Goal: Task Accomplishment & Management: Use online tool/utility

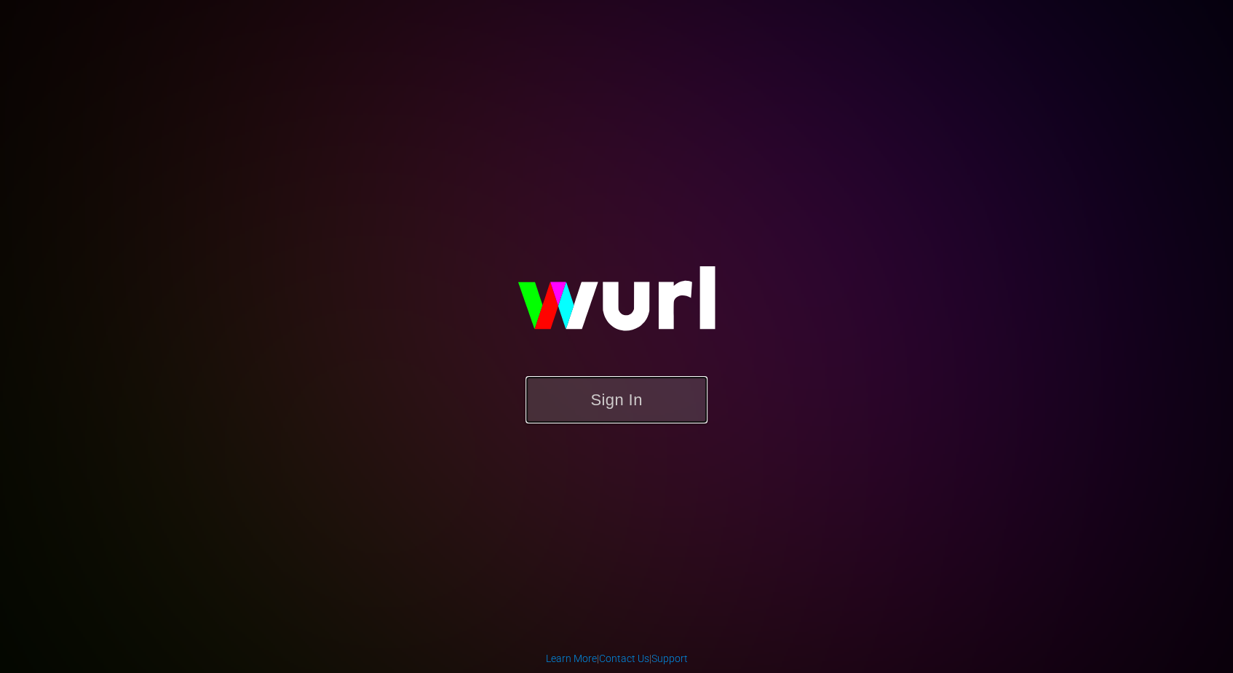
click at [590, 393] on button "Sign In" at bounding box center [617, 399] width 182 height 47
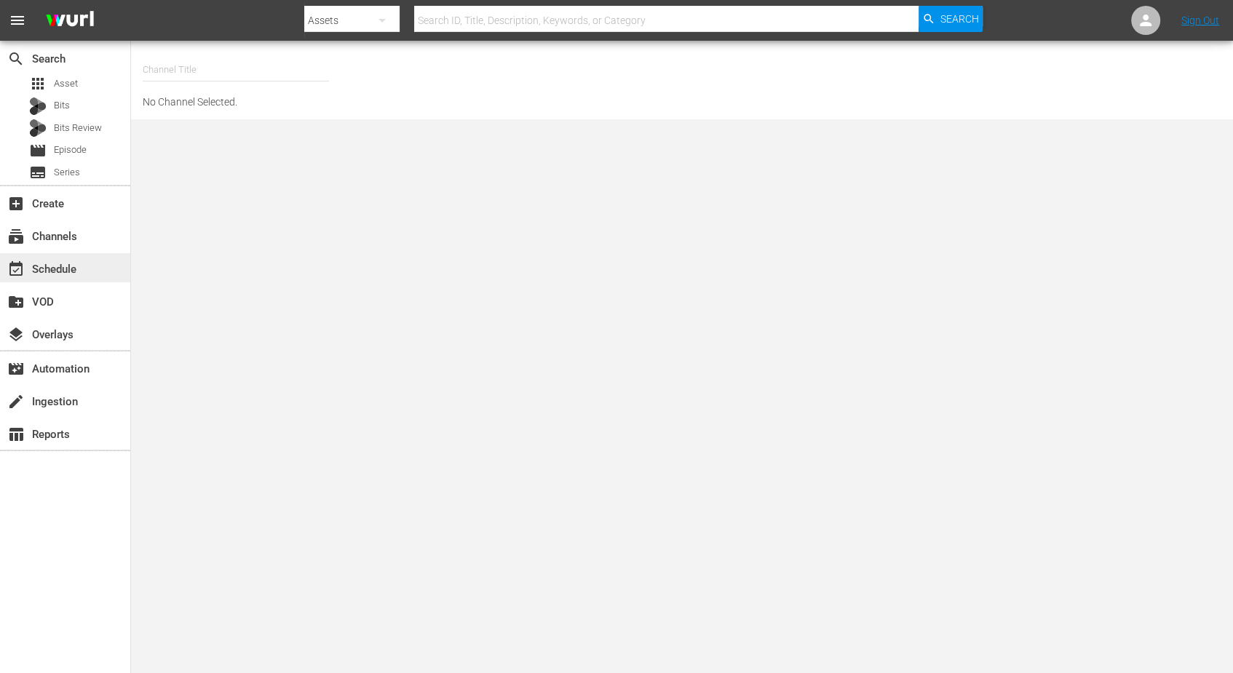
click at [46, 263] on div "event_available Schedule" at bounding box center [41, 267] width 82 height 13
click at [57, 270] on div "event_available Schedule" at bounding box center [41, 267] width 82 height 13
click at [205, 70] on input "text" at bounding box center [236, 69] width 186 height 35
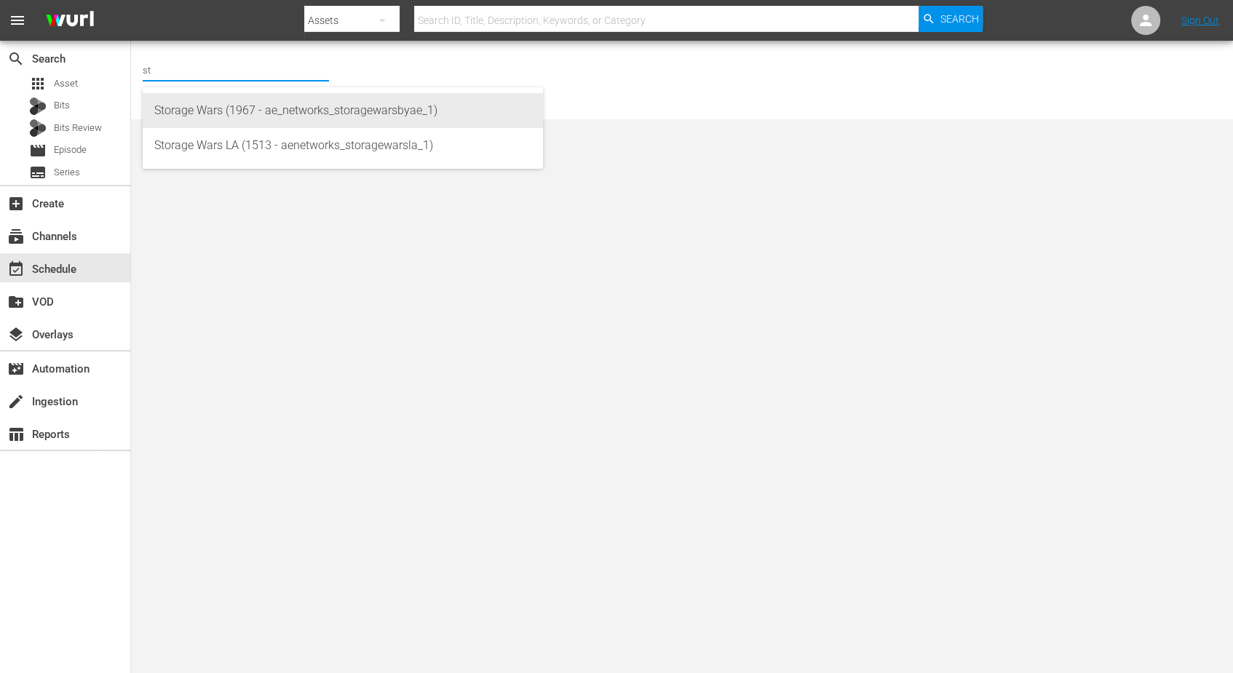
click at [226, 106] on div "Storage Wars (1967 - ae_networks_storagewarsbyae_1)" at bounding box center [342, 110] width 377 height 35
type input "Storage Wars (1967 - ae_networks_storagewarsbyae_1)"
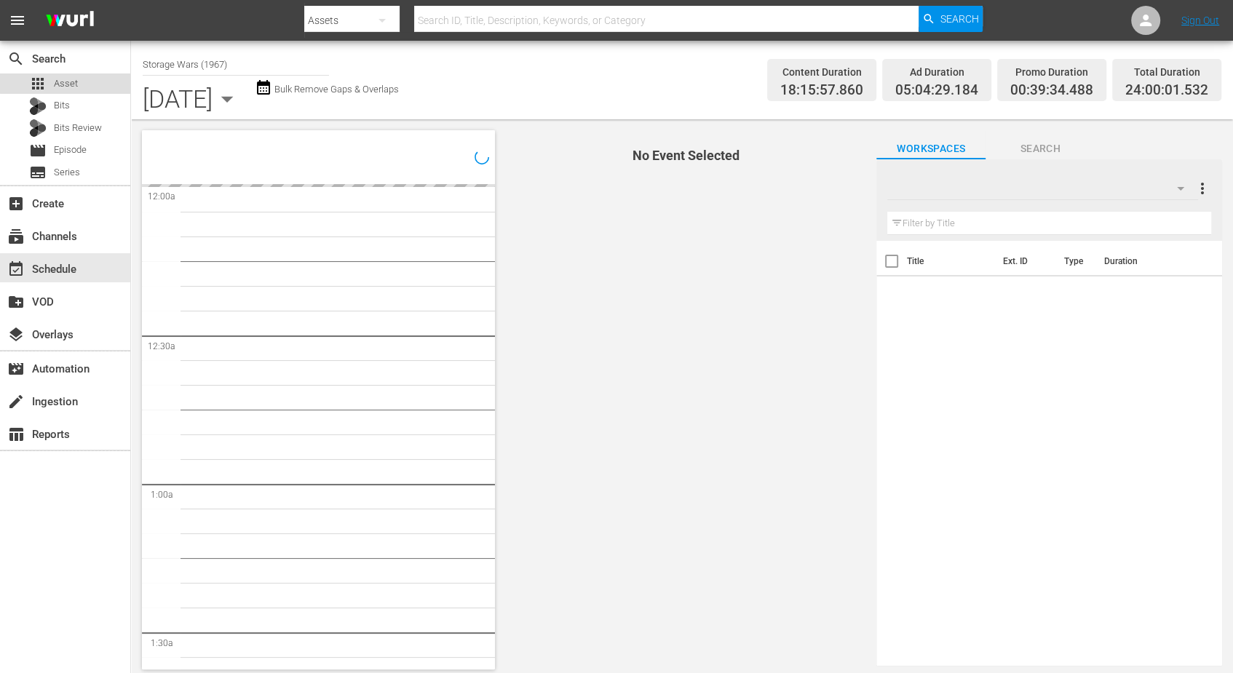
click at [71, 82] on span "Asset" at bounding box center [66, 83] width 24 height 15
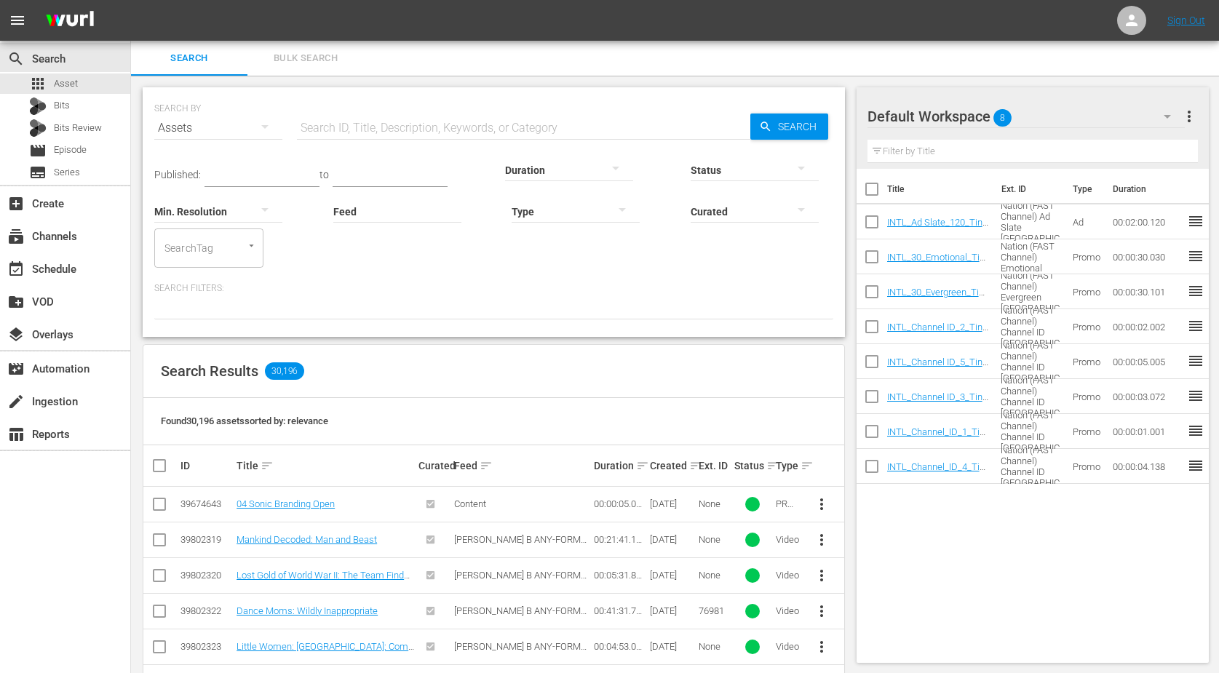
click at [287, 55] on span "Bulk Search" at bounding box center [305, 58] width 99 height 17
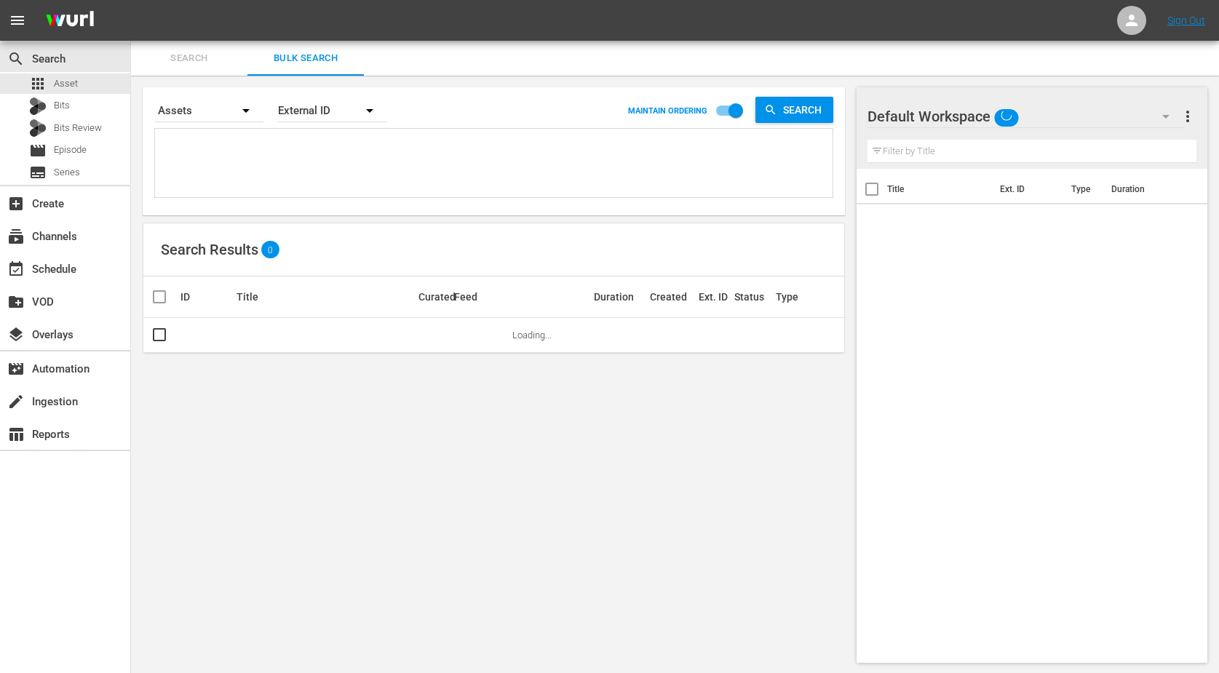
click at [377, 116] on icon "button" at bounding box center [369, 110] width 17 height 17
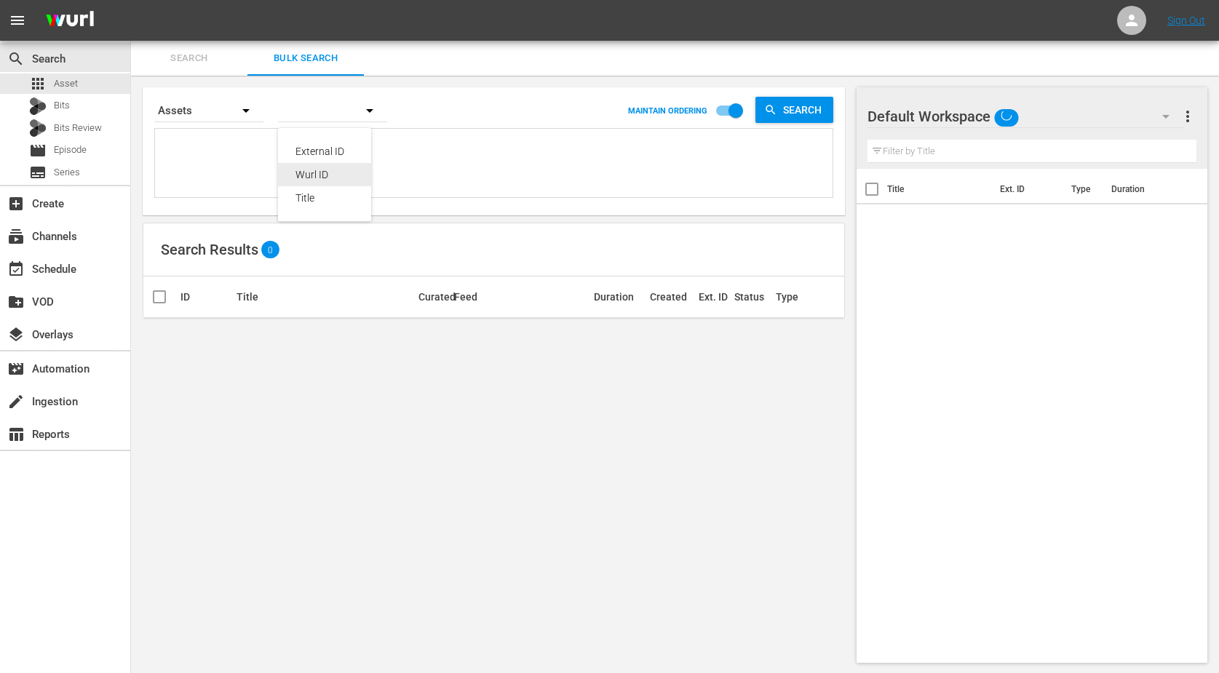
click at [320, 173] on div "Wurl ID" at bounding box center [325, 174] width 58 height 23
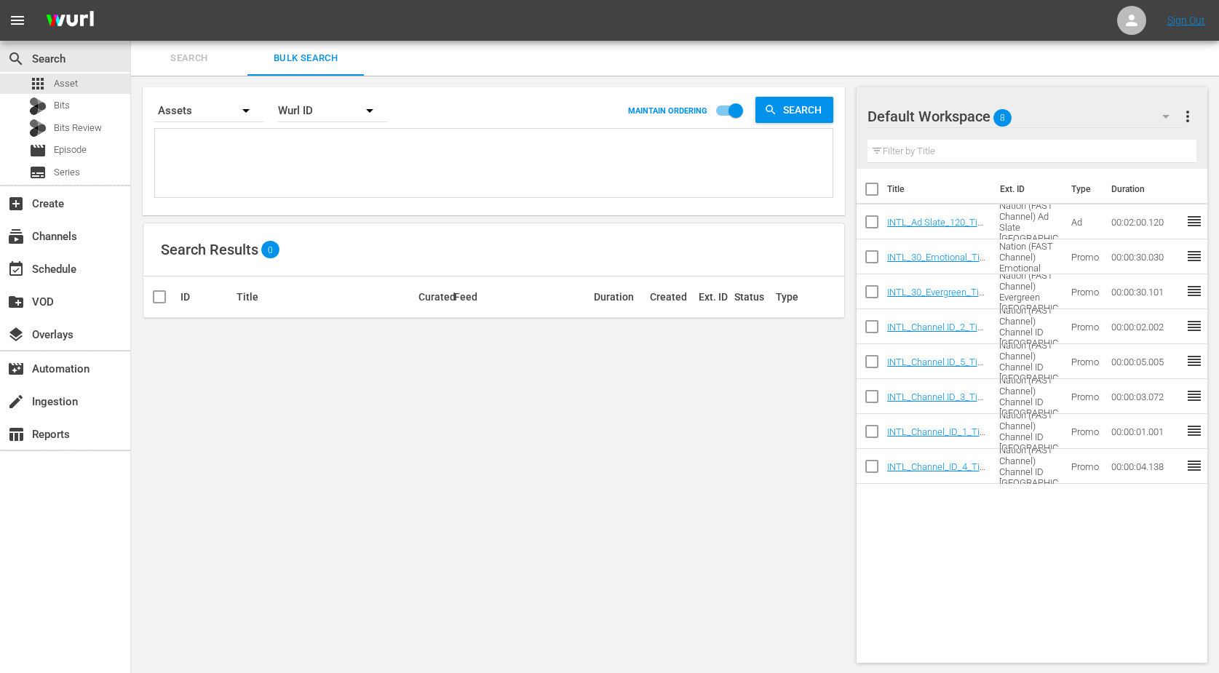
click at [368, 111] on icon "button" at bounding box center [369, 111] width 7 height 4
click at [571, 166] on div "External ID Wurl ID Title" at bounding box center [609, 336] width 1219 height 673
click at [376, 106] on icon "button" at bounding box center [369, 110] width 17 height 17
click at [327, 144] on div "External ID" at bounding box center [325, 151] width 58 height 23
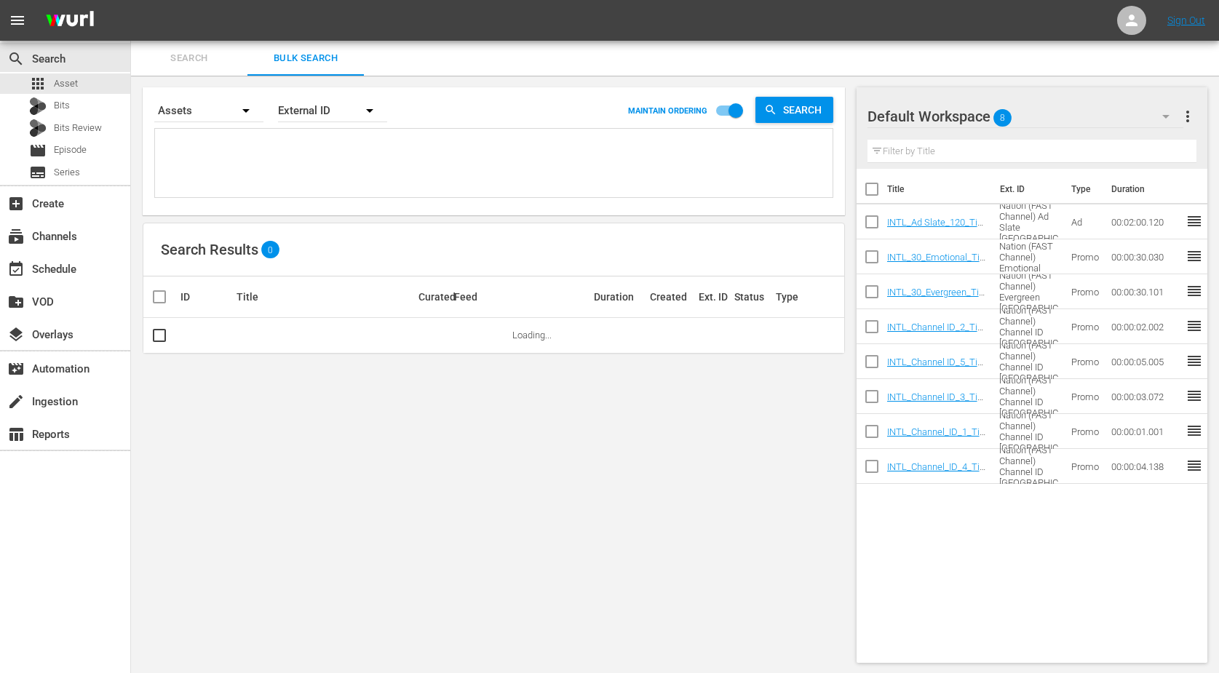
click at [202, 159] on textarea at bounding box center [496, 165] width 674 height 66
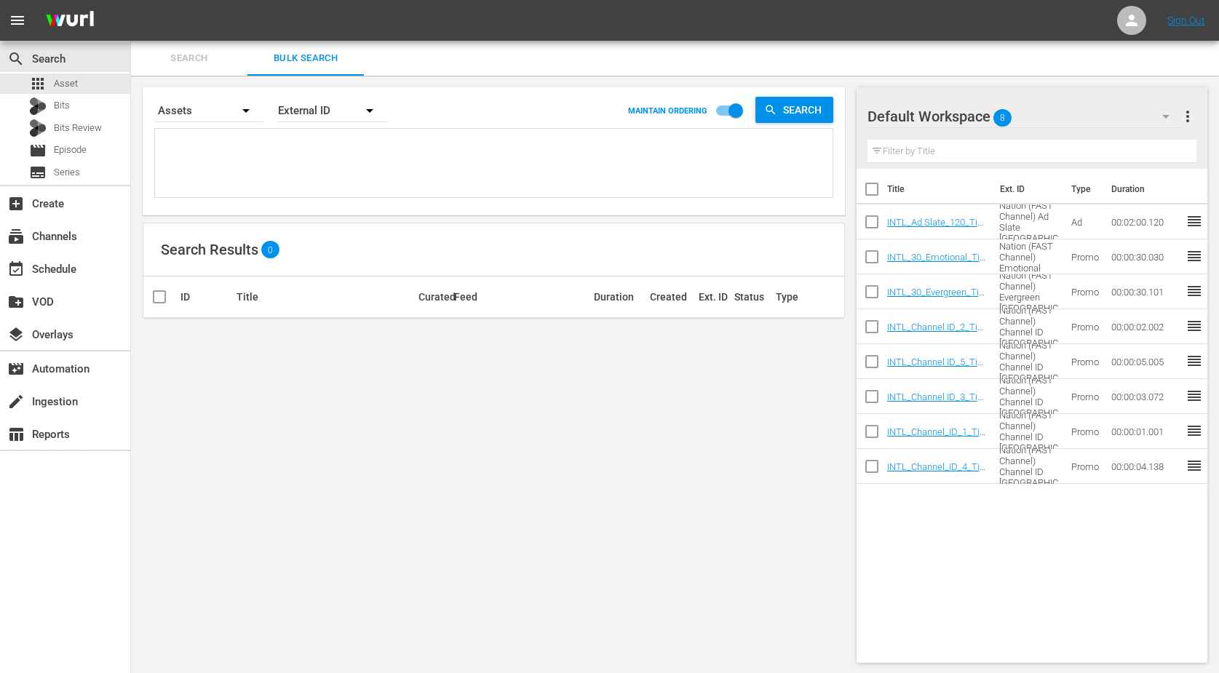
type textarea "s"
click at [777, 110] on span "Search" at bounding box center [805, 110] width 56 height 26
click at [370, 106] on icon "button" at bounding box center [369, 110] width 17 height 17
click at [317, 172] on div "Wurl ID" at bounding box center [325, 174] width 58 height 23
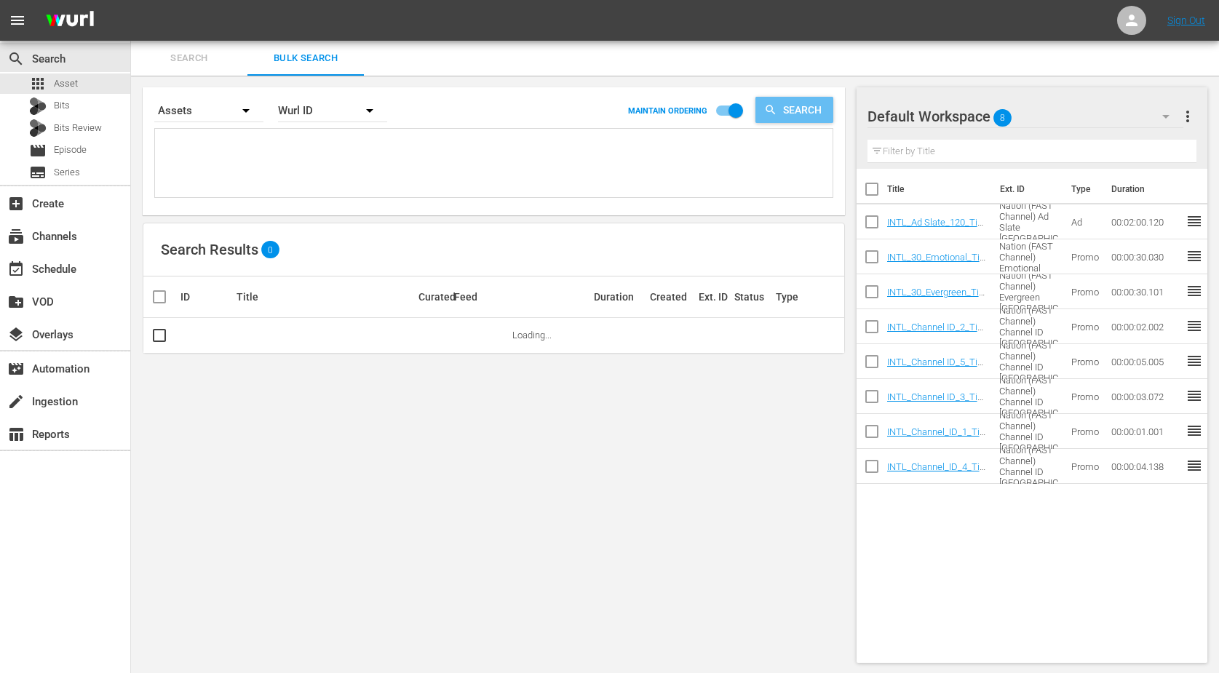
click at [783, 108] on span "Search" at bounding box center [805, 110] width 56 height 26
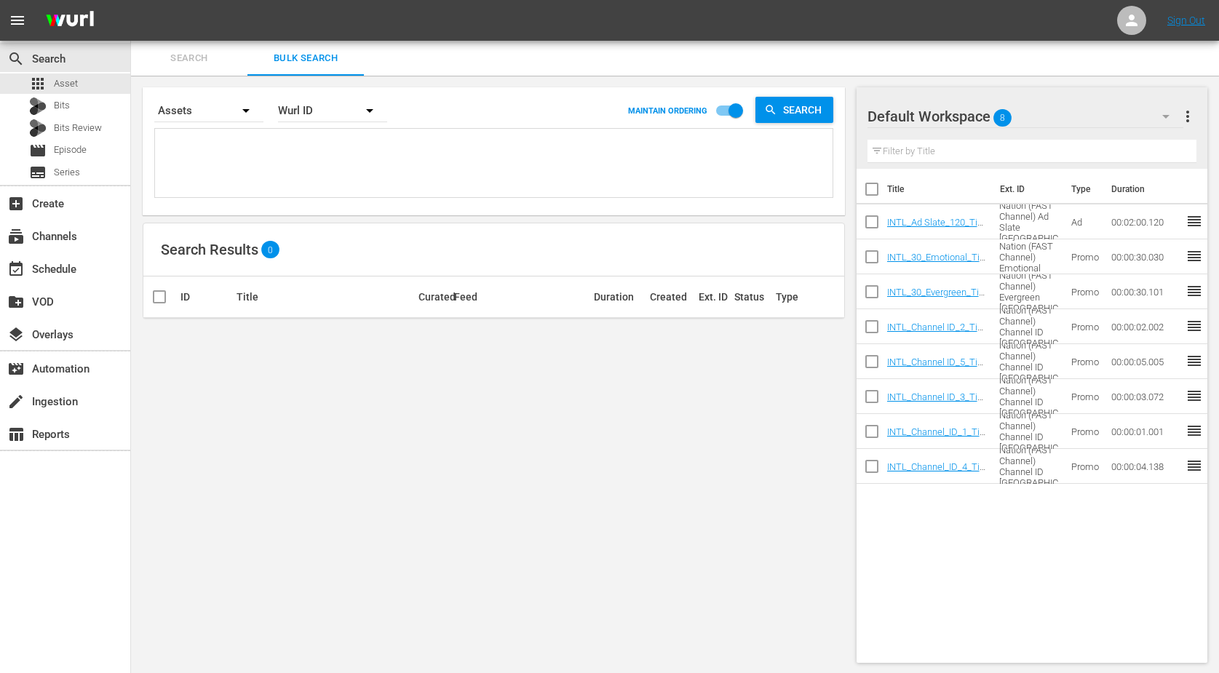
click at [184, 59] on span "Search" at bounding box center [189, 58] width 99 height 17
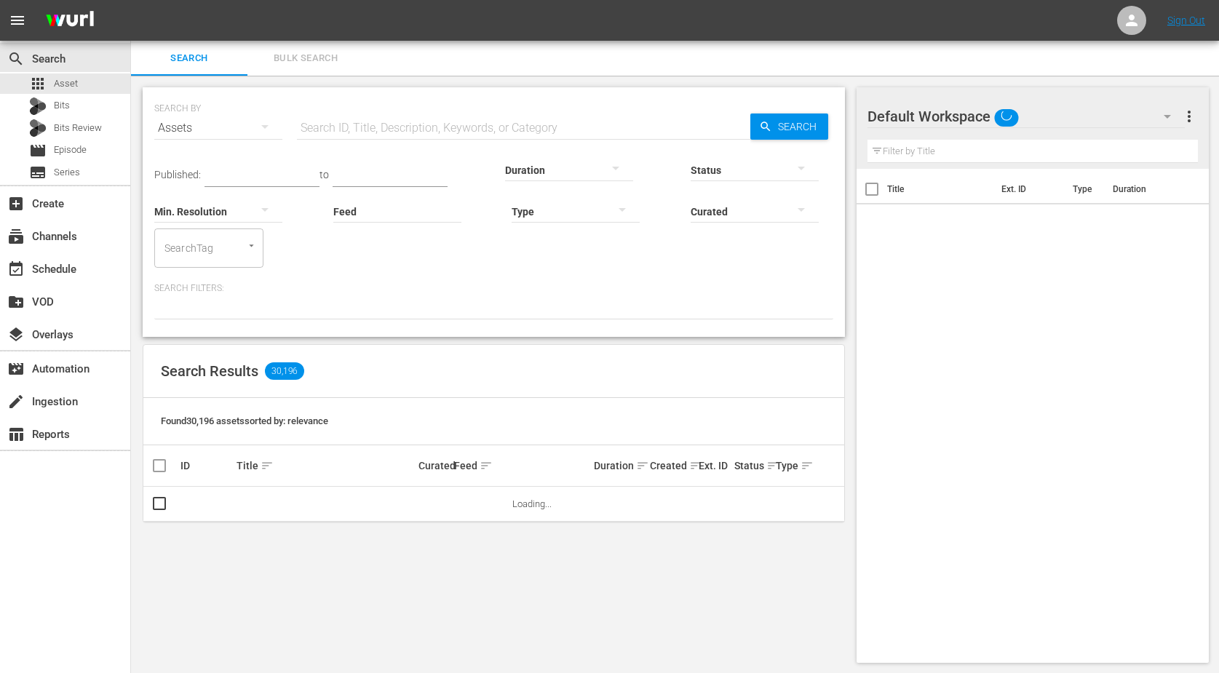
click at [333, 129] on input "text" at bounding box center [523, 128] width 453 height 35
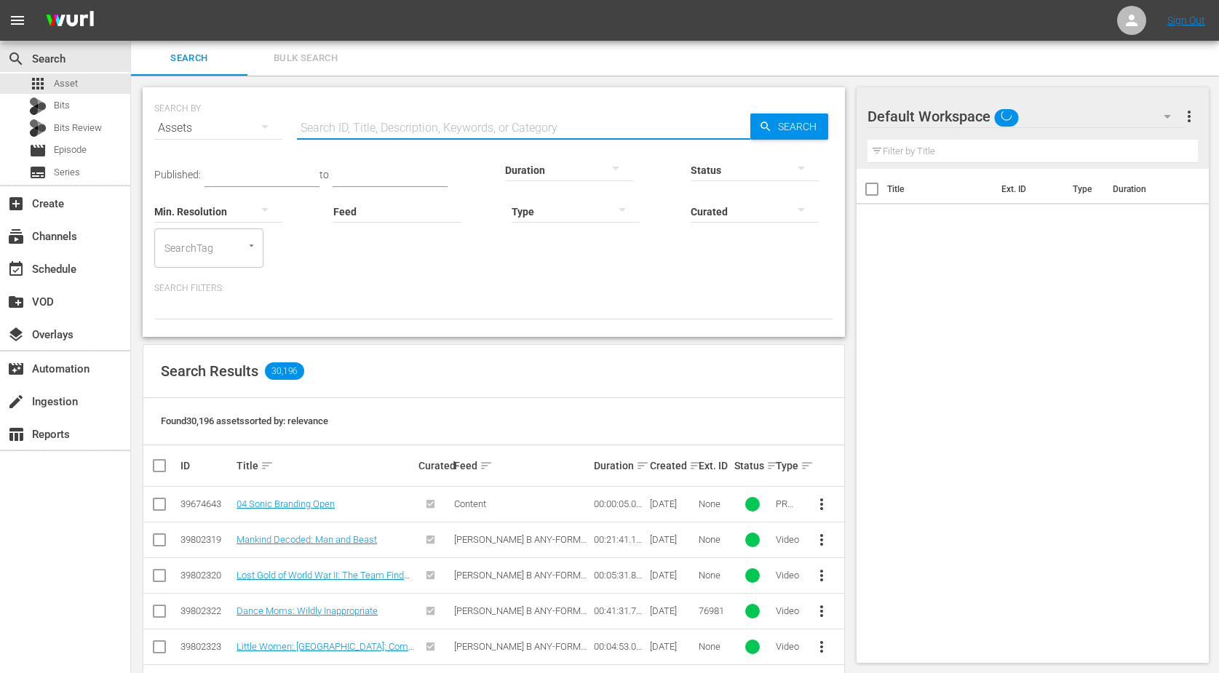
type input "Storage Wars"
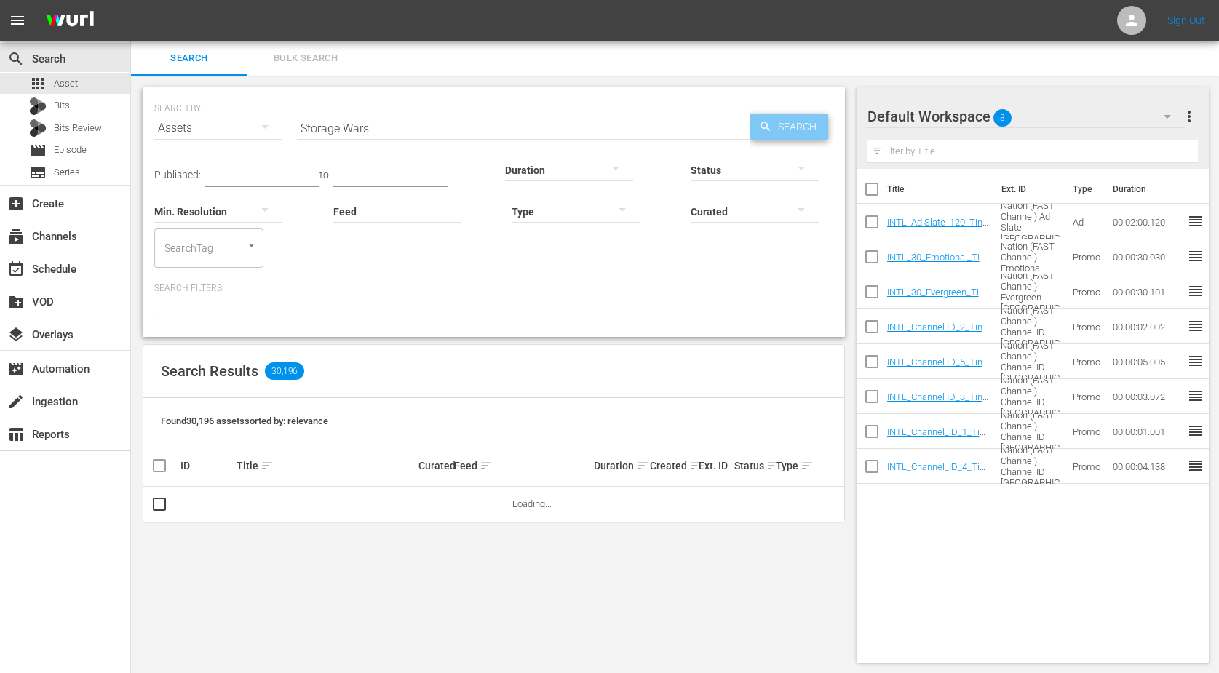
click at [777, 126] on span "Search" at bounding box center [800, 127] width 56 height 26
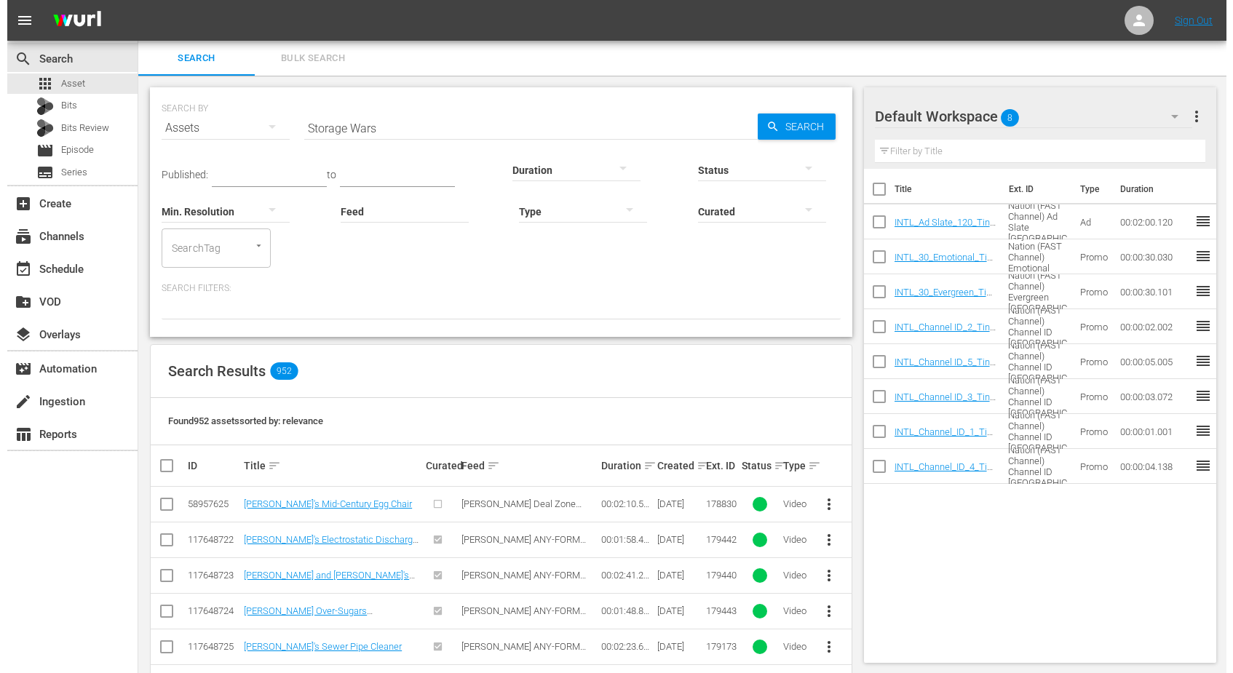
scroll to position [91, 0]
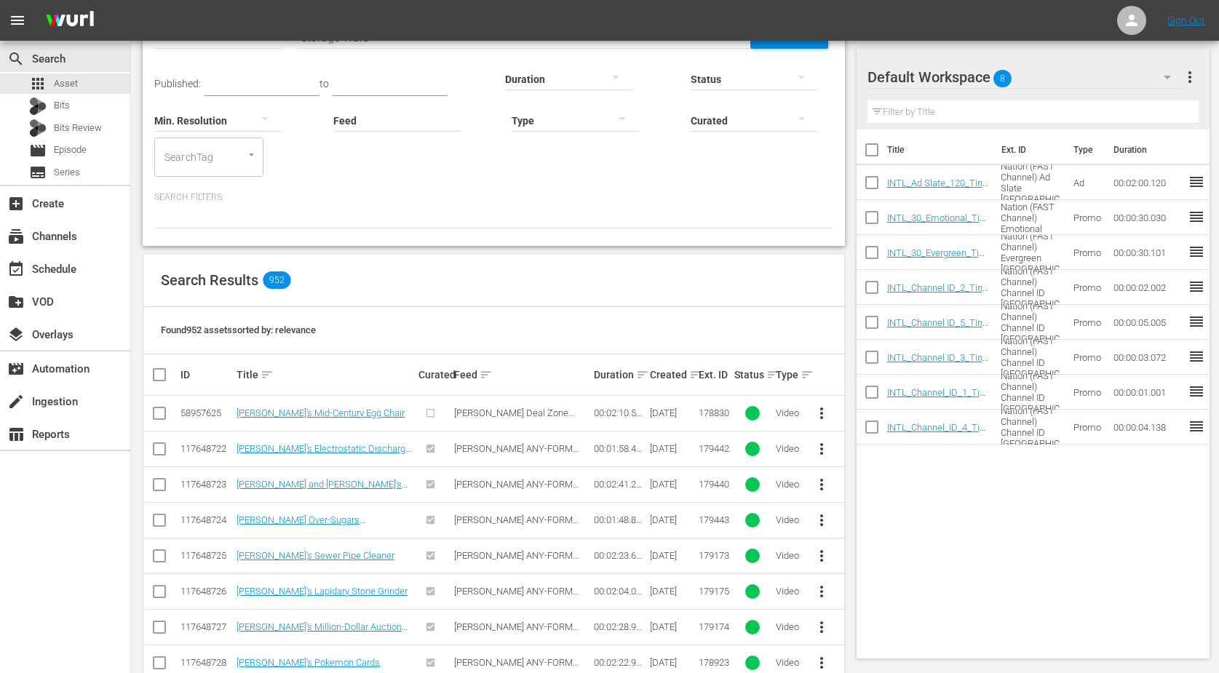
click at [280, 88] on div "Min. Resolution" at bounding box center [218, 111] width 128 height 52
click at [256, 87] on div "Min. Resolution" at bounding box center [218, 111] width 128 height 52
click at [308, 87] on input "text" at bounding box center [262, 85] width 115 height 22
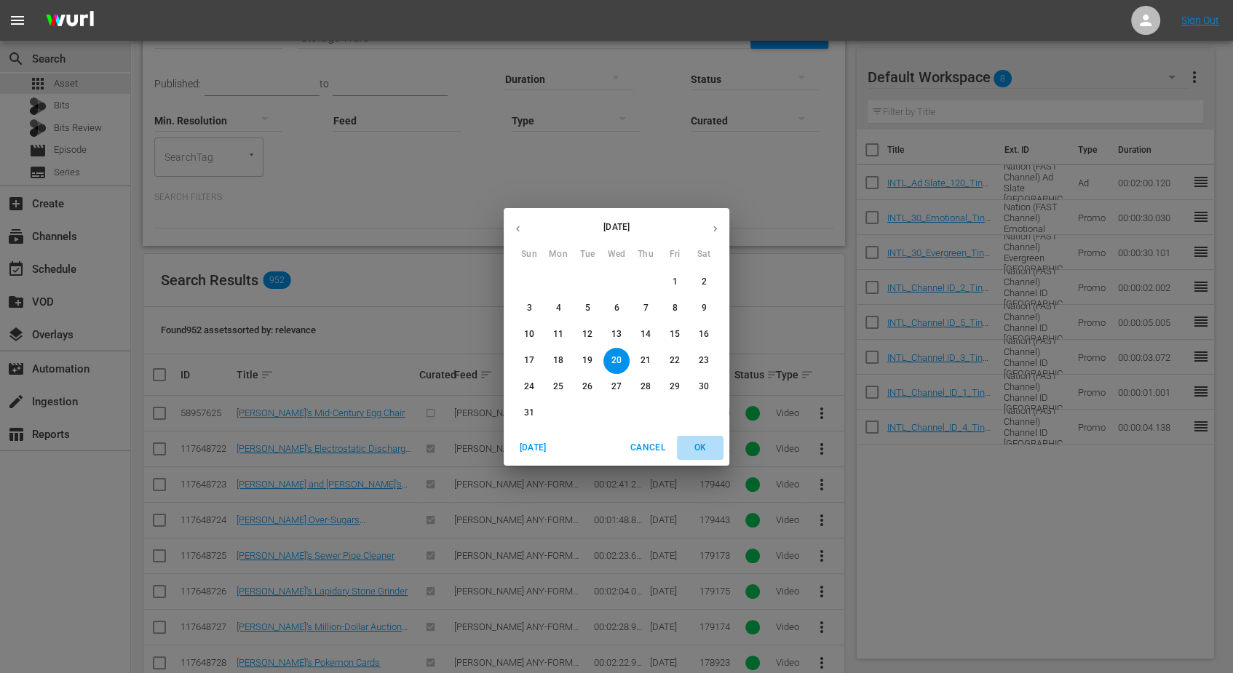
click at [700, 448] on span "OK" at bounding box center [700, 447] width 35 height 15
type input "Aug 20, 2025"
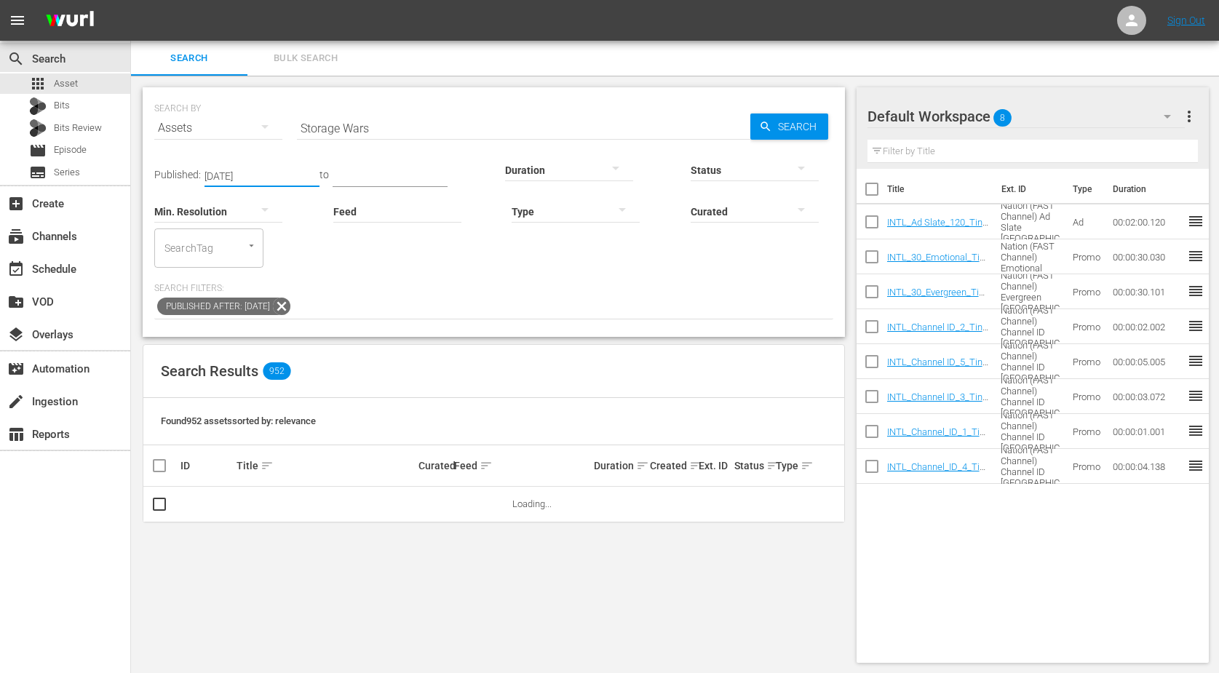
click at [359, 172] on input "text" at bounding box center [390, 176] width 115 height 22
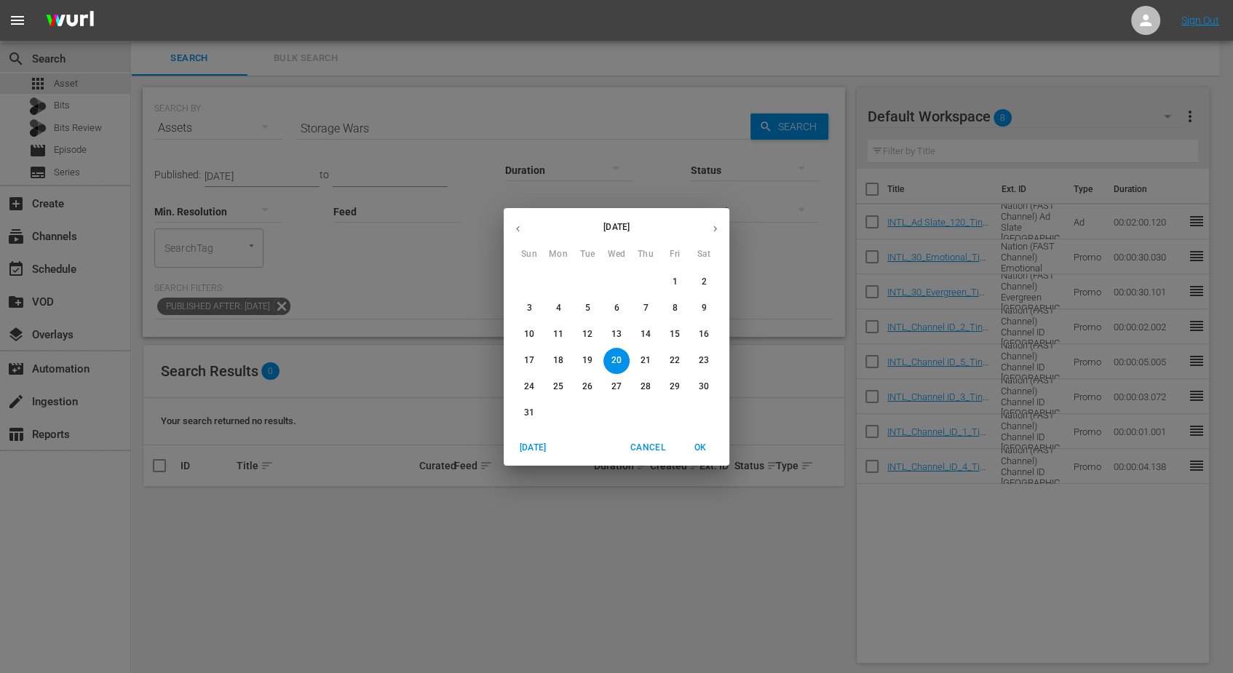
click at [712, 228] on icon "button" at bounding box center [715, 228] width 11 height 11
click at [587, 333] on p "16" at bounding box center [587, 334] width 10 height 12
type input "Sep 16, 2025"
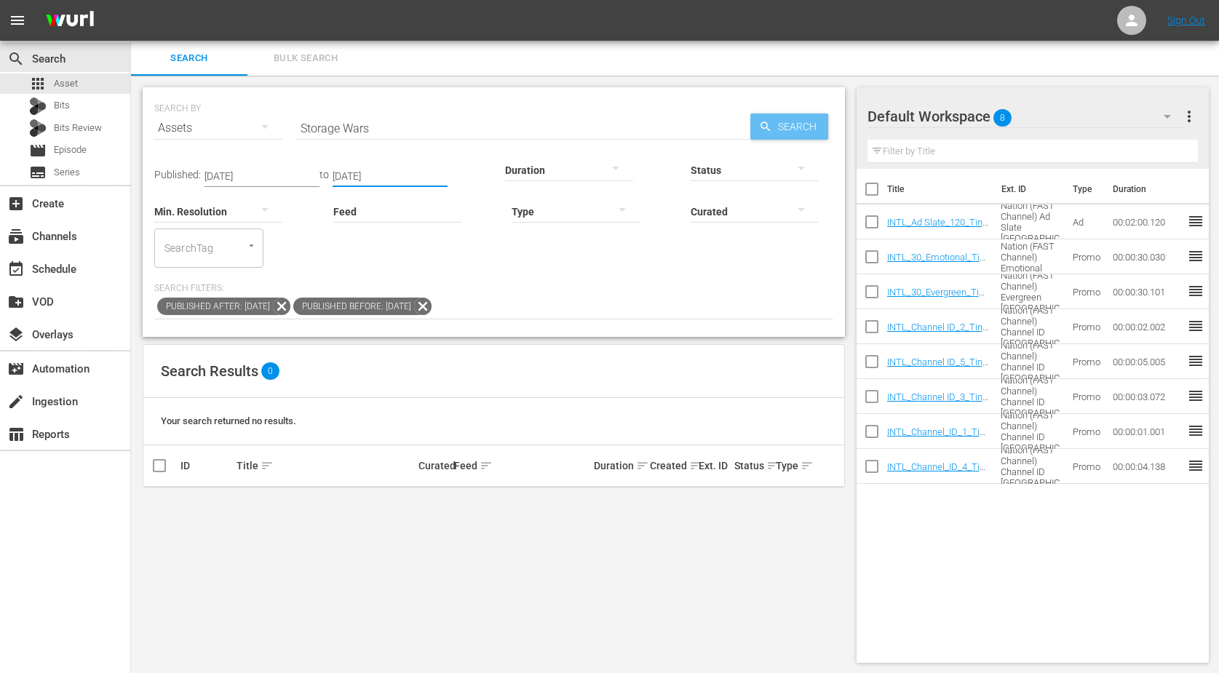
click at [789, 132] on span "Search" at bounding box center [800, 127] width 56 height 26
click at [528, 172] on div at bounding box center [569, 169] width 128 height 41
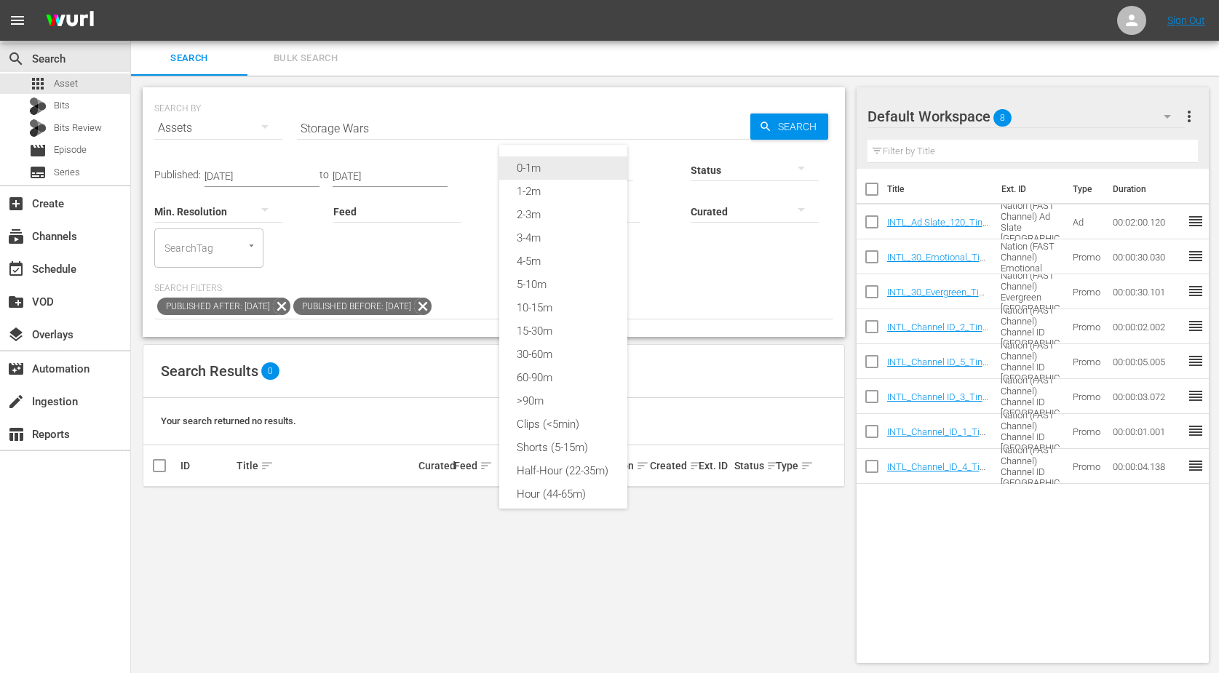
click at [534, 165] on div "0-1m" at bounding box center [563, 167] width 128 height 23
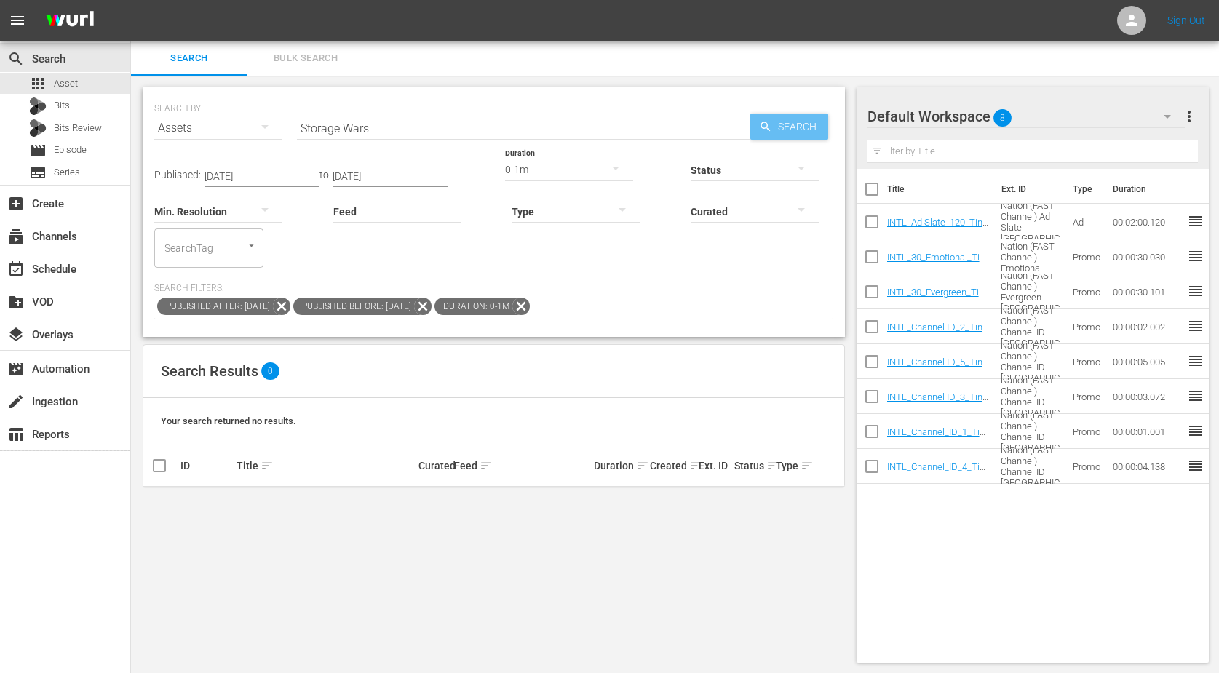
click at [782, 121] on span "Search" at bounding box center [800, 127] width 56 height 26
click at [334, 60] on span "Bulk Search" at bounding box center [305, 58] width 99 height 17
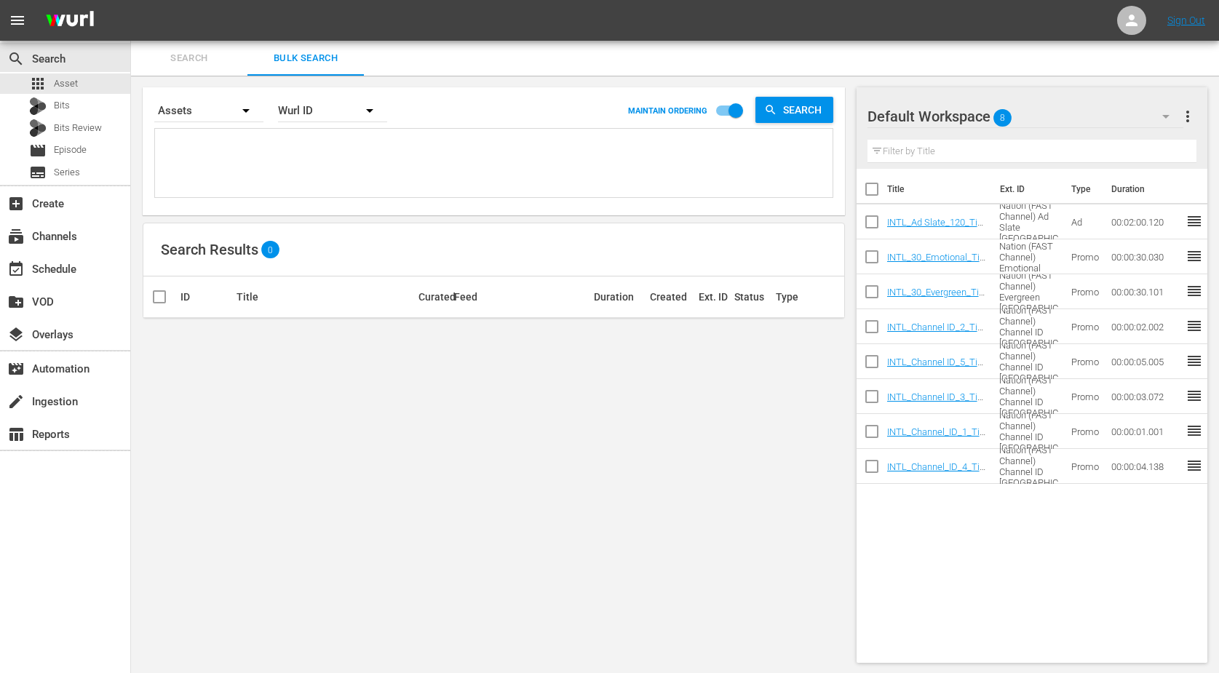
click at [368, 112] on icon "button" at bounding box center [369, 110] width 17 height 17
click at [320, 195] on div "Title" at bounding box center [325, 197] width 58 height 23
click at [782, 109] on span "Search" at bounding box center [805, 110] width 56 height 26
click at [51, 266] on div "event_available Schedule" at bounding box center [41, 267] width 82 height 13
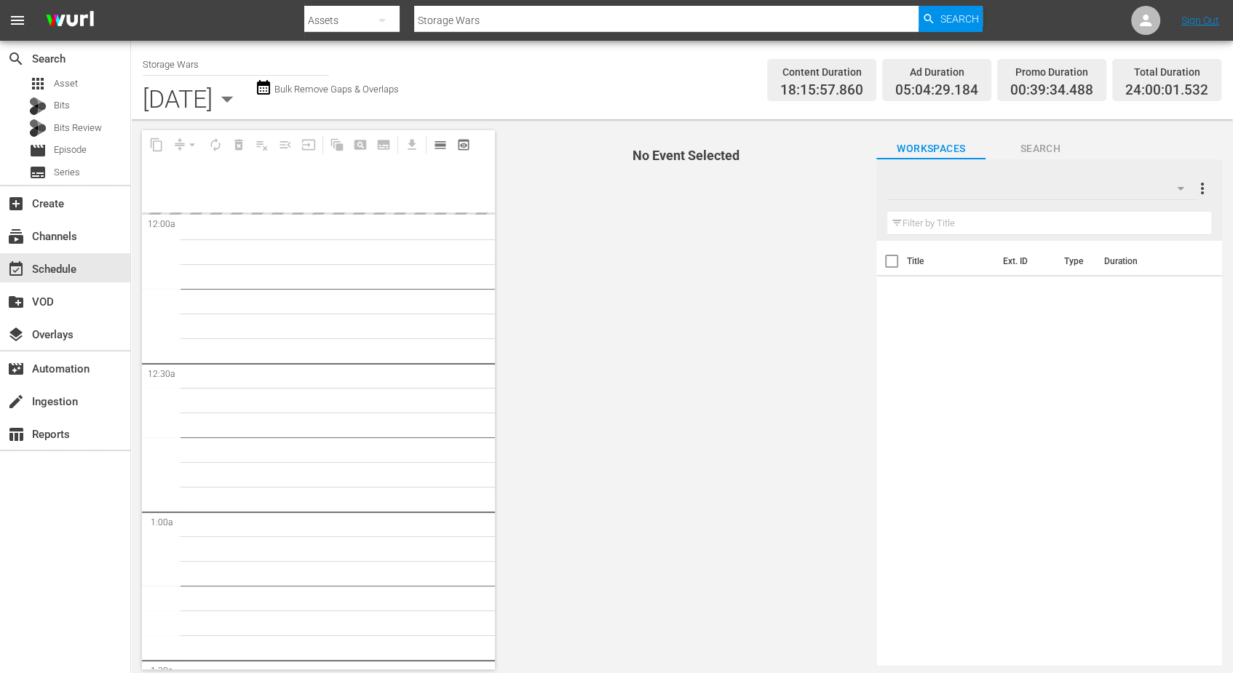
click at [242, 95] on icon "button" at bounding box center [227, 98] width 29 height 29
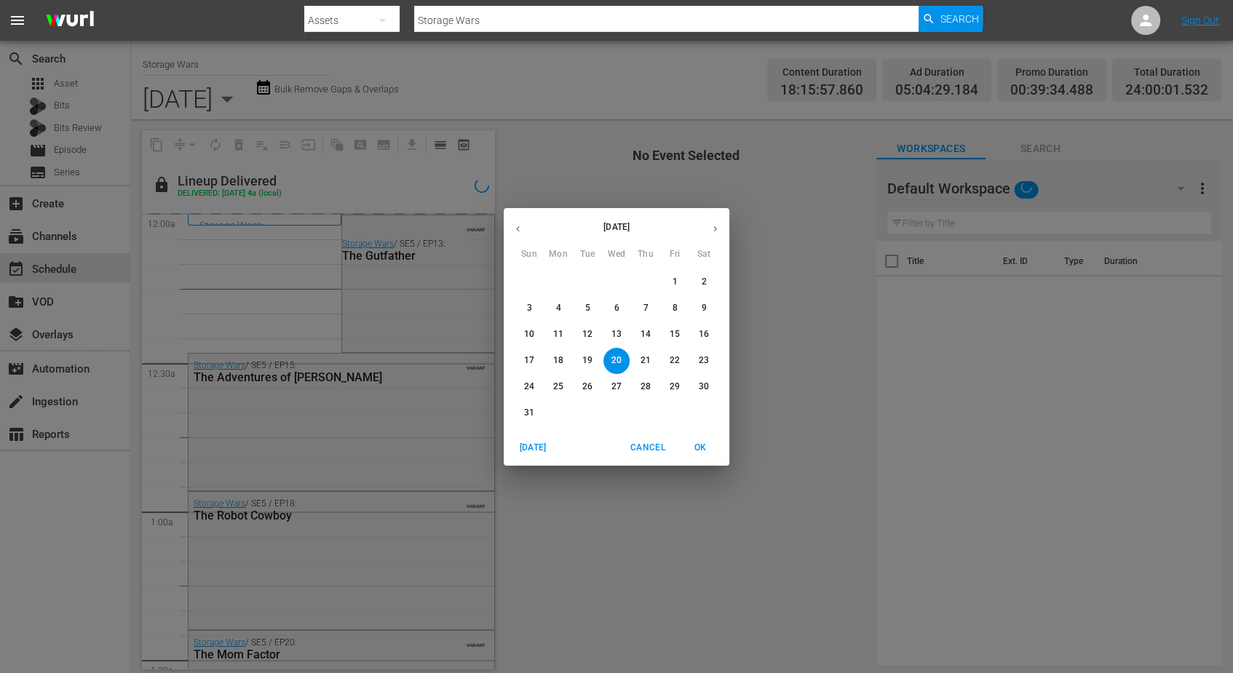
click at [717, 228] on icon "button" at bounding box center [715, 228] width 11 height 11
click at [553, 276] on span "1" at bounding box center [558, 282] width 26 height 12
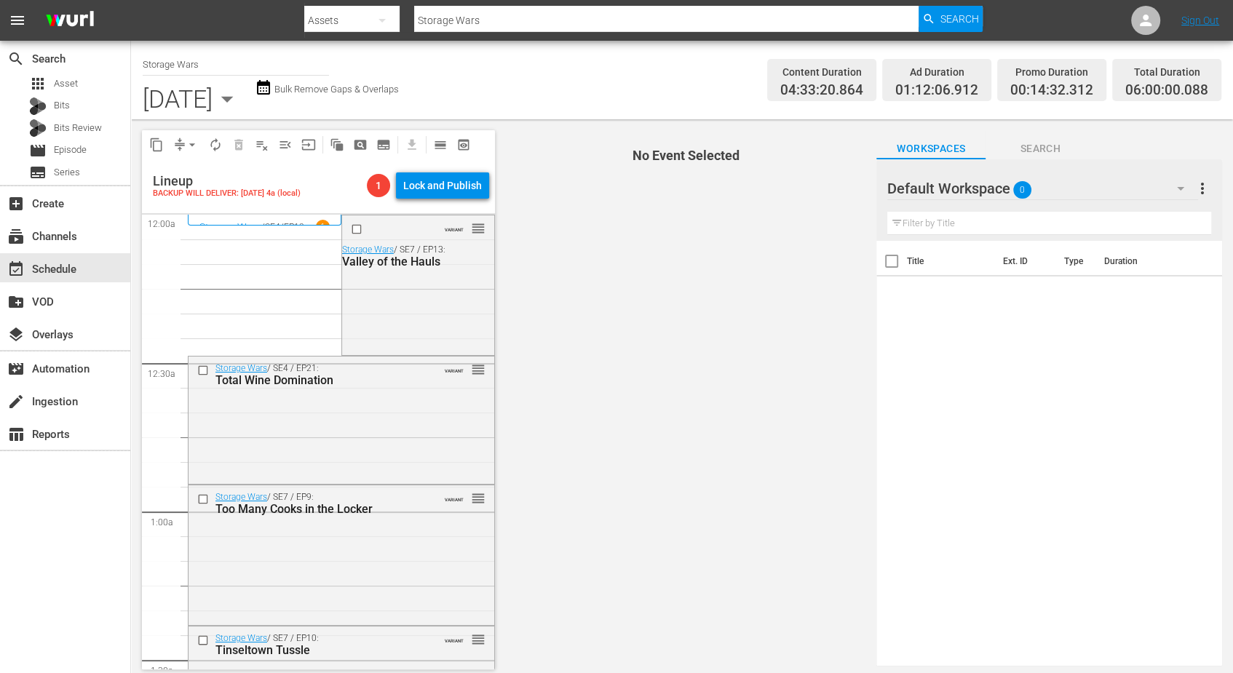
click at [1025, 182] on span "0" at bounding box center [1022, 190] width 18 height 31
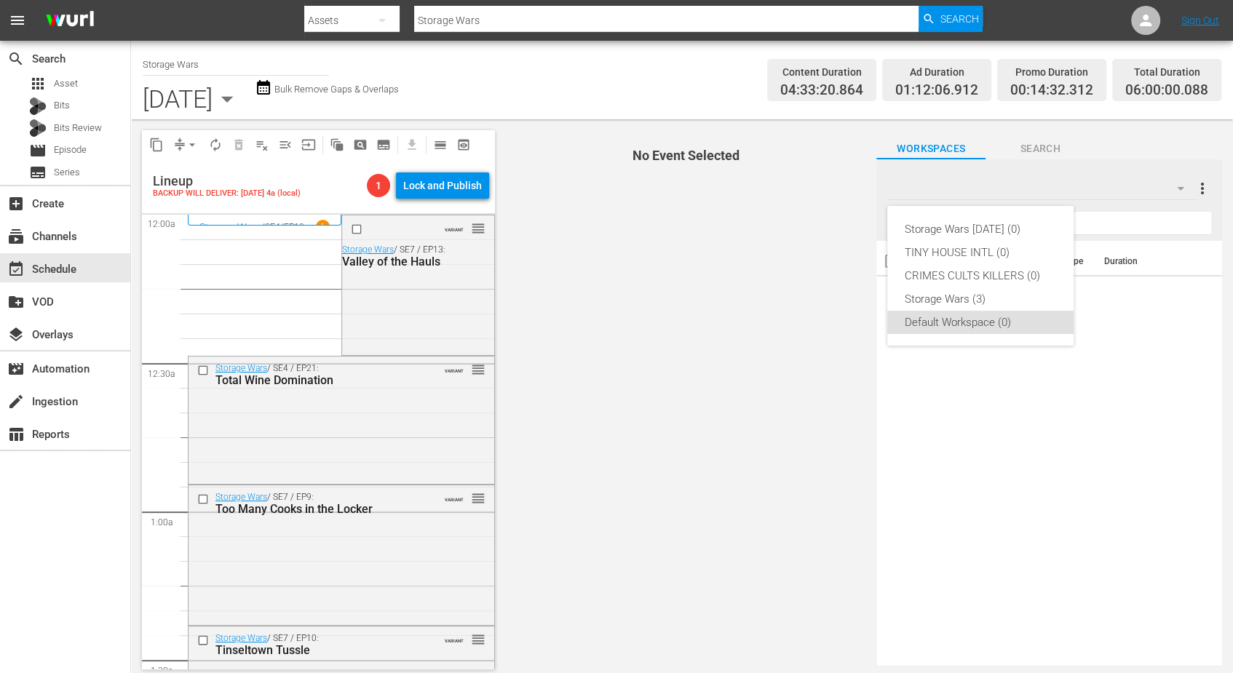
click at [380, 322] on div "Storage Wars Wed Aug 20 (0) TINY HOUSE INTL (0) CRIMES CULTS KILLERS (0) Storag…" at bounding box center [616, 336] width 1233 height 673
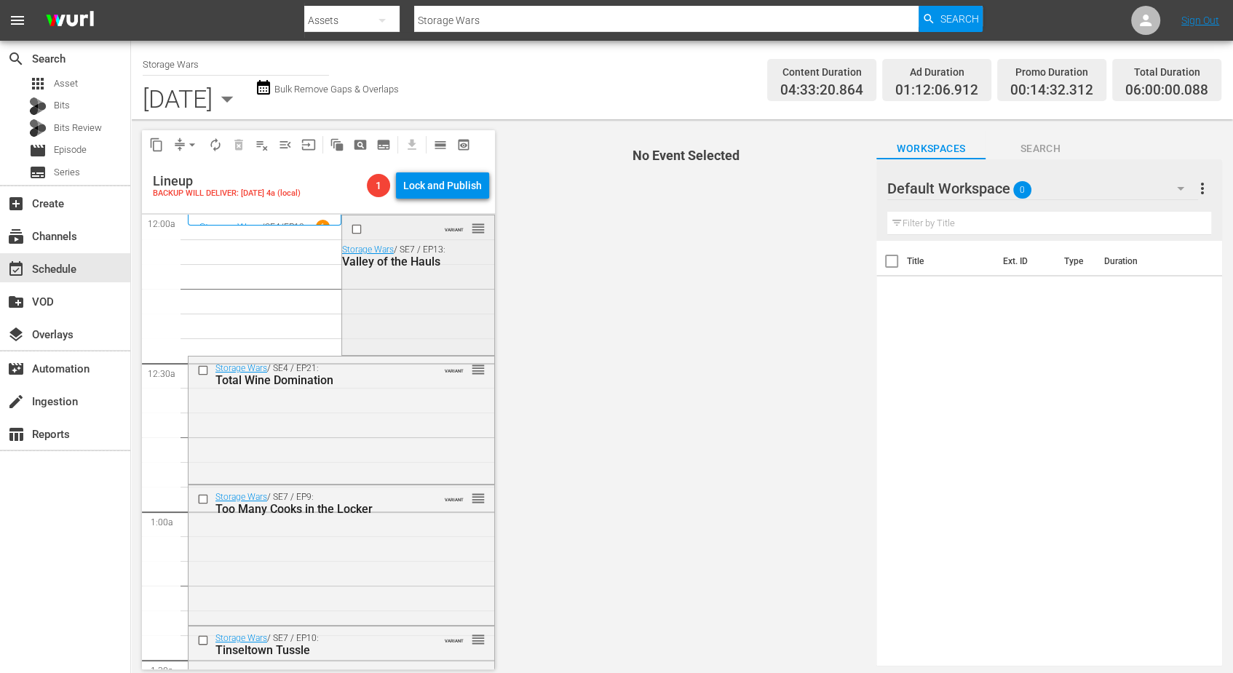
click at [434, 304] on div "VARIANT reorder Storage Wars / SE7 / EP13: Valley of the Hauls" at bounding box center [418, 283] width 152 height 137
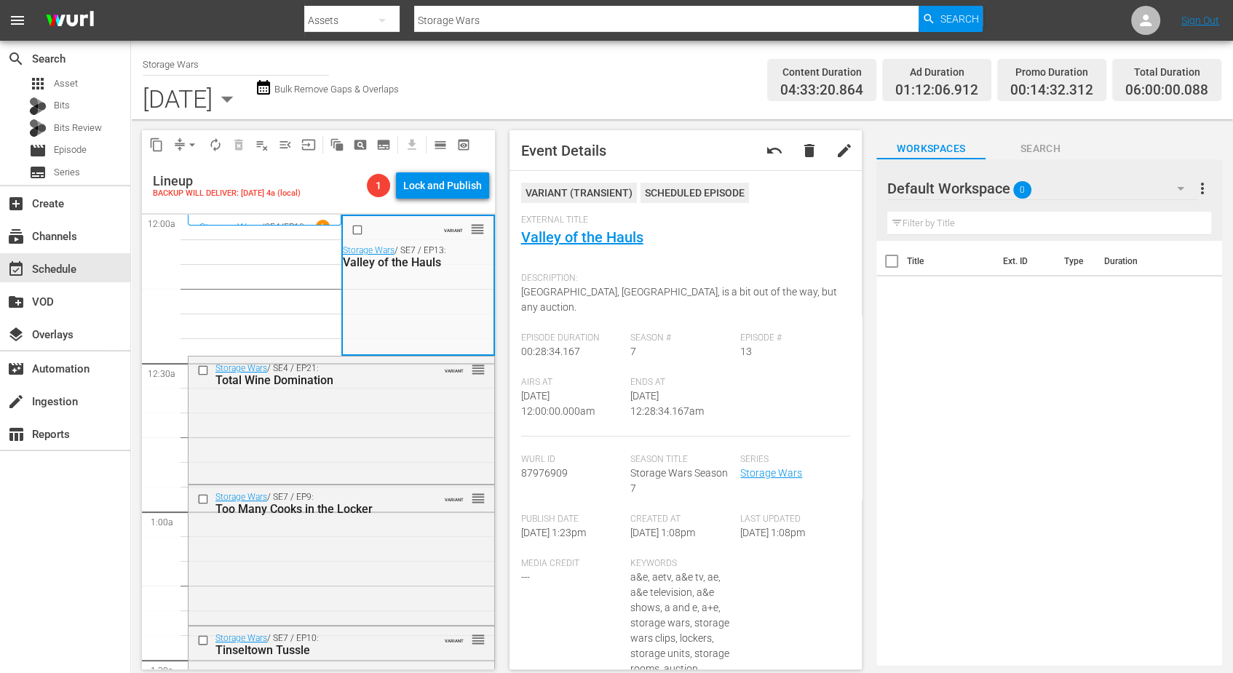
click at [1175, 188] on icon "button" at bounding box center [1180, 188] width 17 height 17
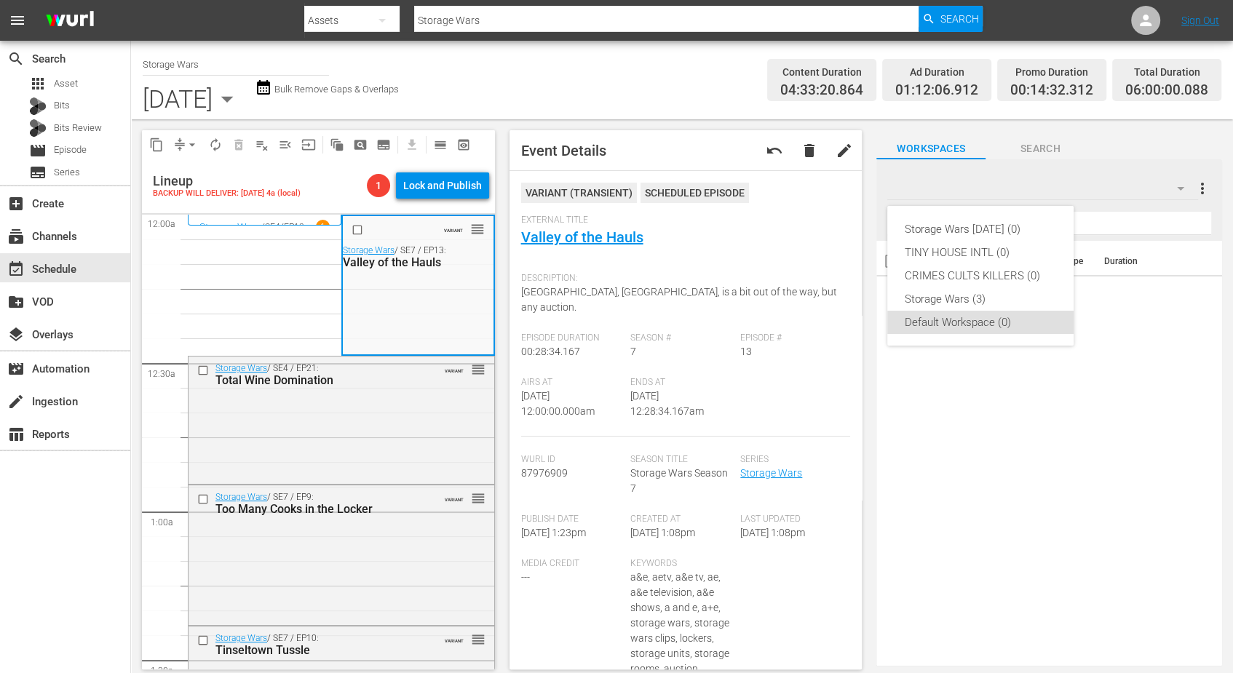
click at [1175, 188] on div "Storage Wars Wed Aug 20 (0) TINY HOUSE INTL (0) CRIMES CULTS KILLERS (0) Storag…" at bounding box center [616, 336] width 1233 height 673
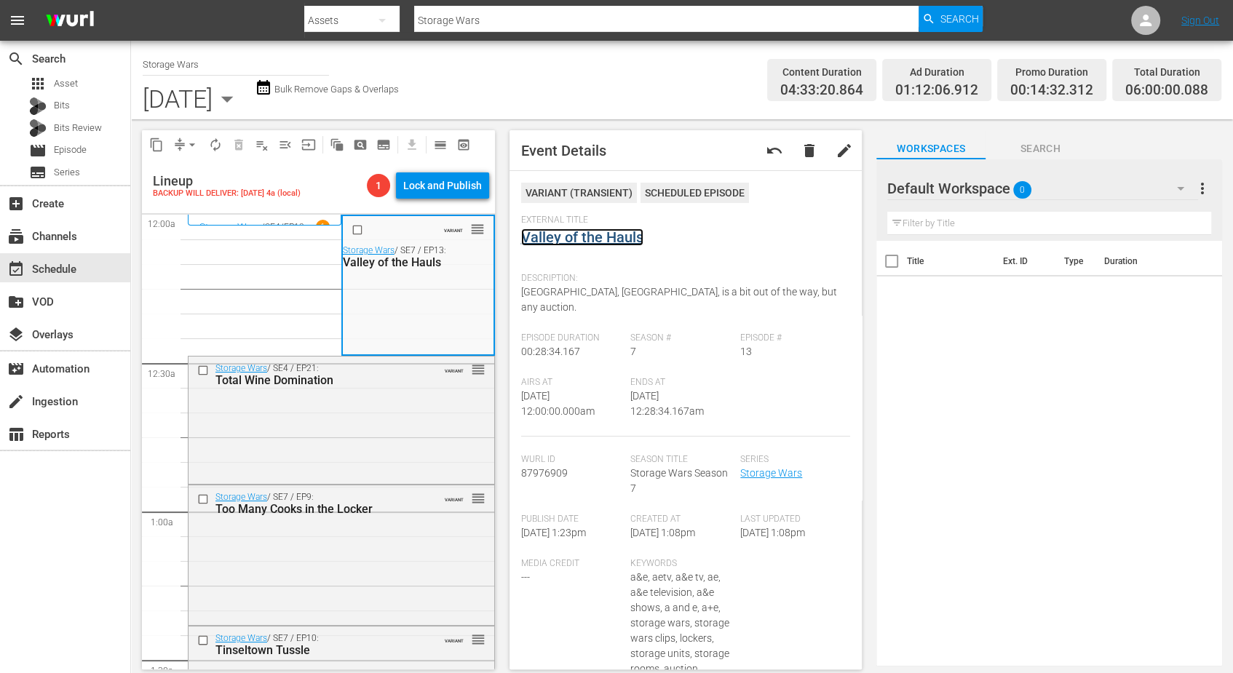
click at [576, 238] on link "Valley of the Hauls" at bounding box center [582, 237] width 122 height 17
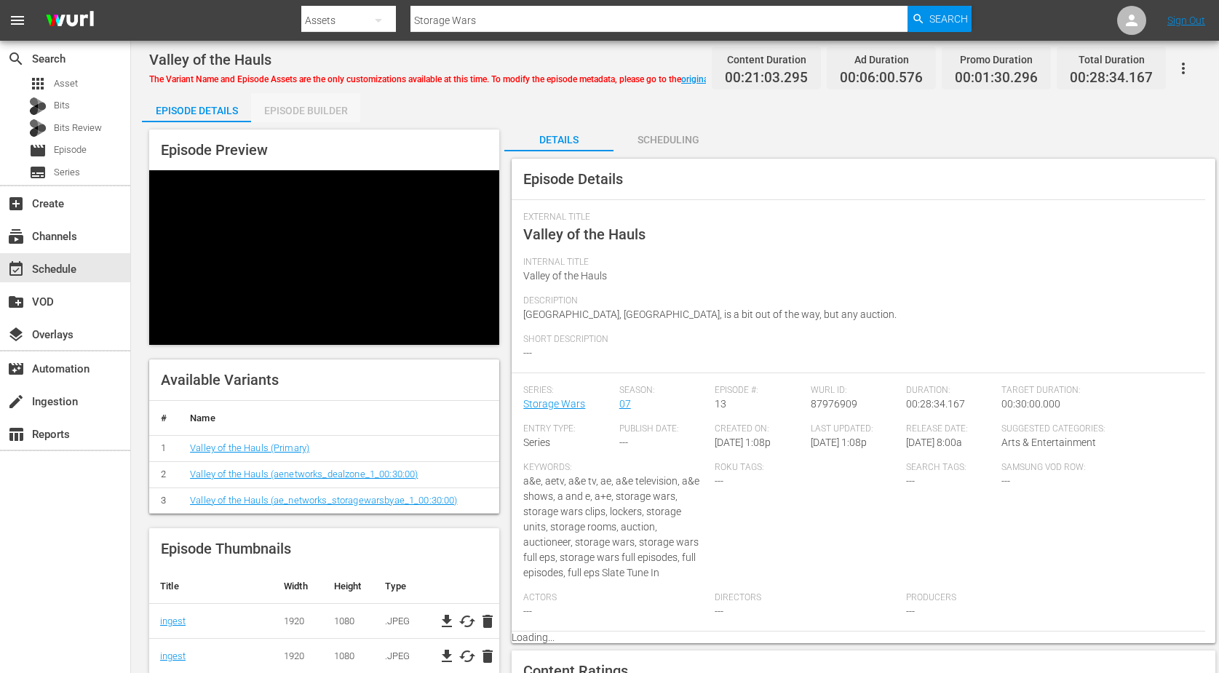
click at [299, 106] on div "Episode Builder" at bounding box center [305, 110] width 109 height 35
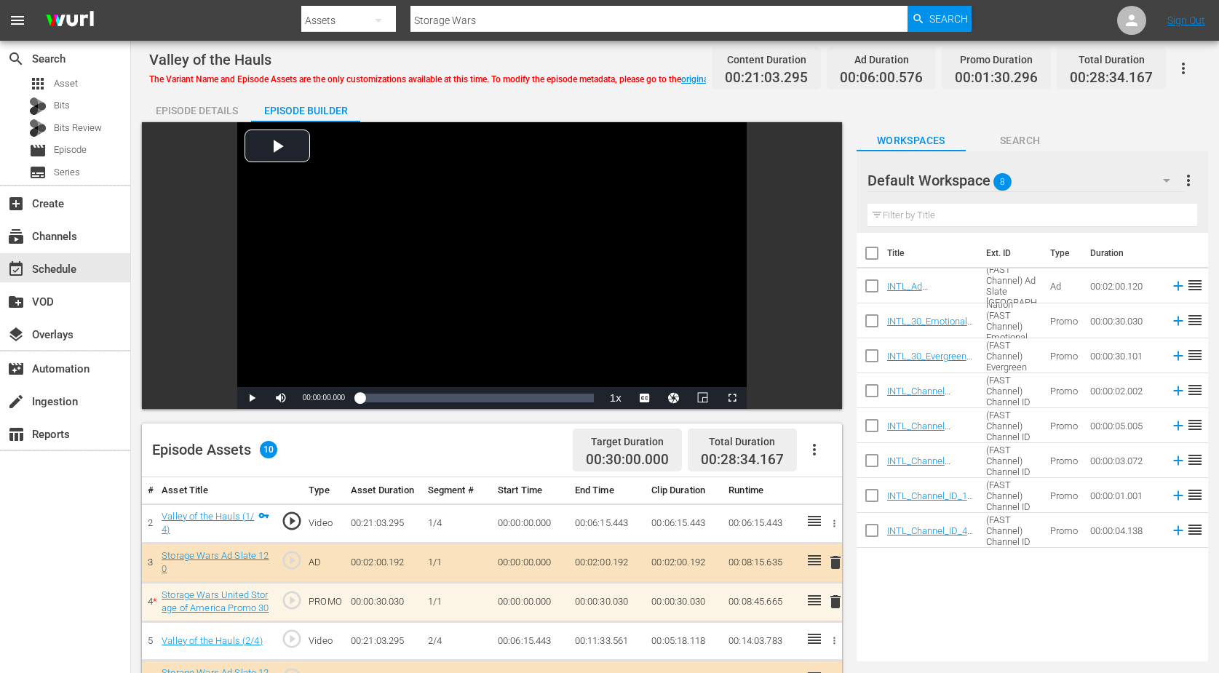
click at [1169, 181] on icon "button" at bounding box center [1166, 180] width 17 height 17
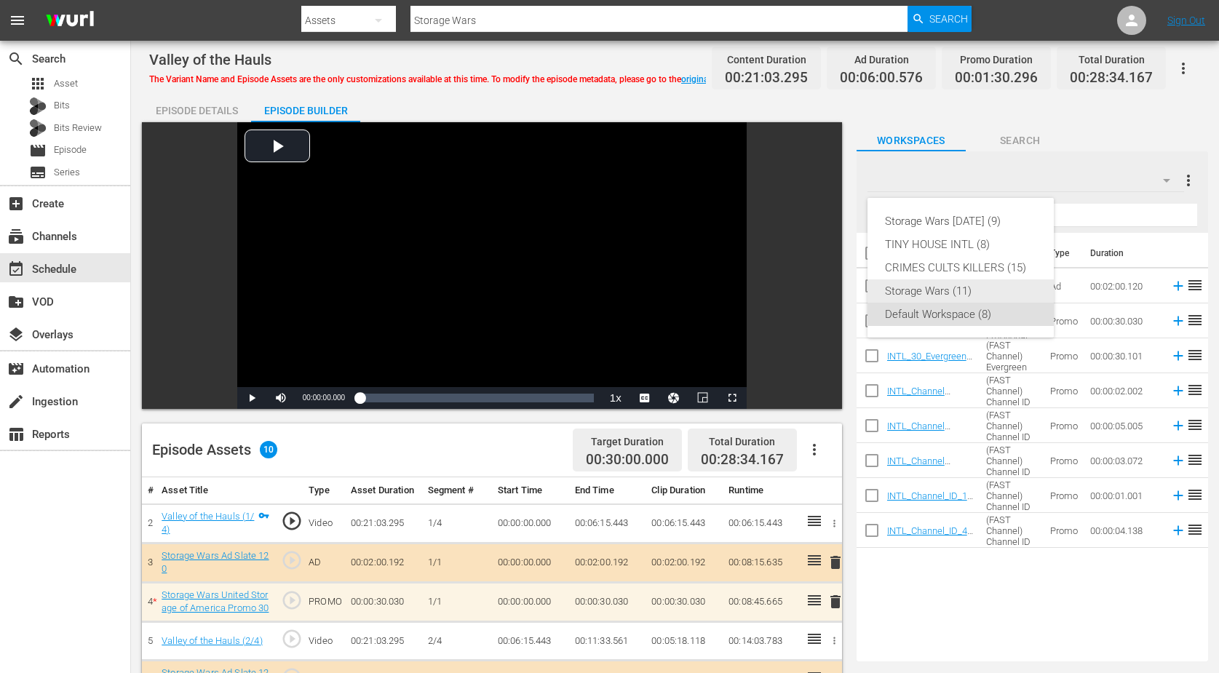
click at [923, 287] on div "Storage Wars (11)" at bounding box center [960, 290] width 151 height 23
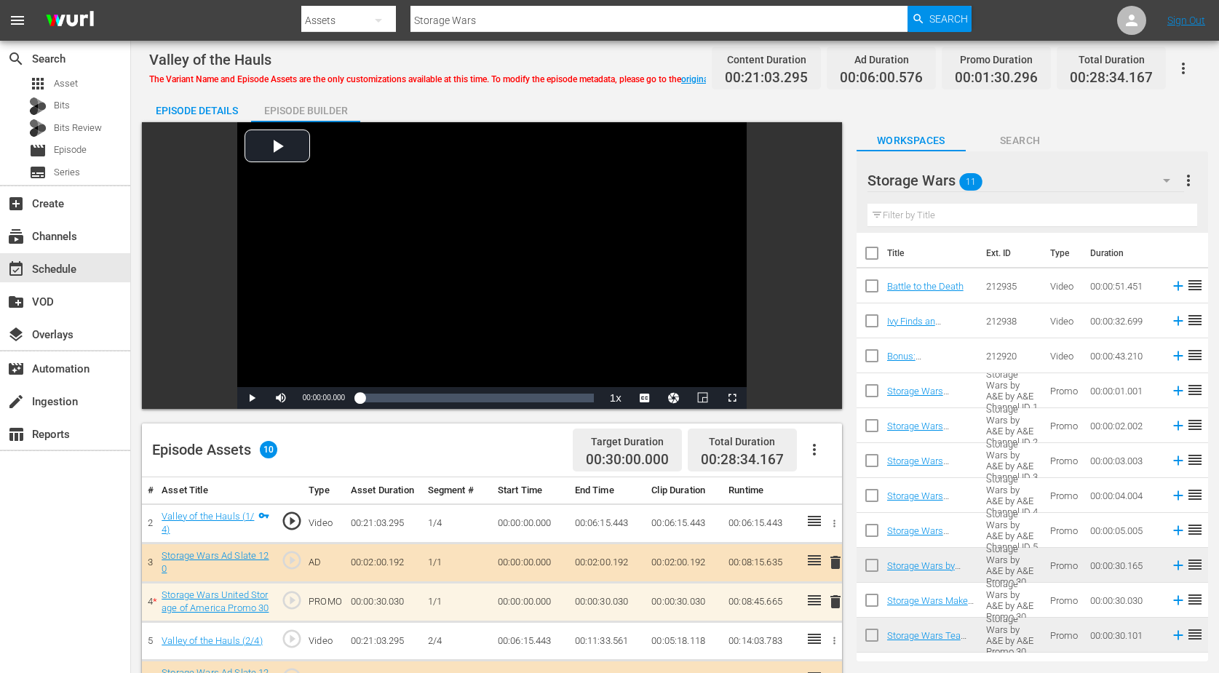
click at [207, 111] on div "Episode Details" at bounding box center [196, 110] width 109 height 35
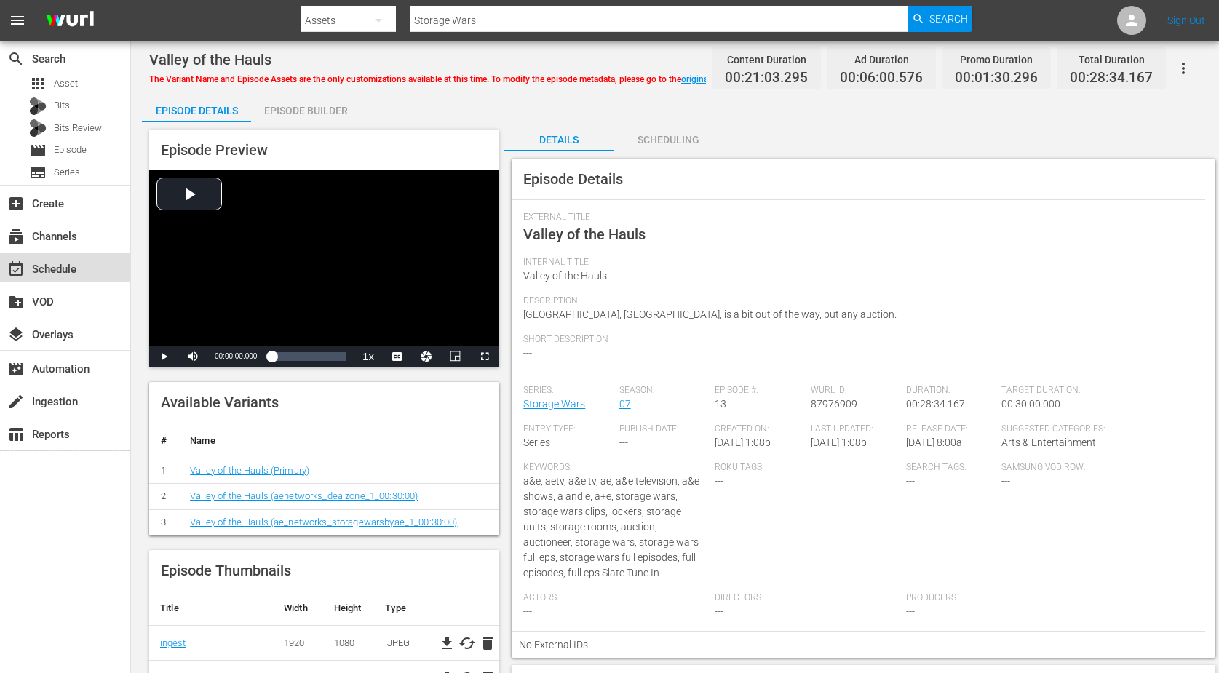
click at [63, 268] on div "event_available Schedule" at bounding box center [41, 267] width 82 height 13
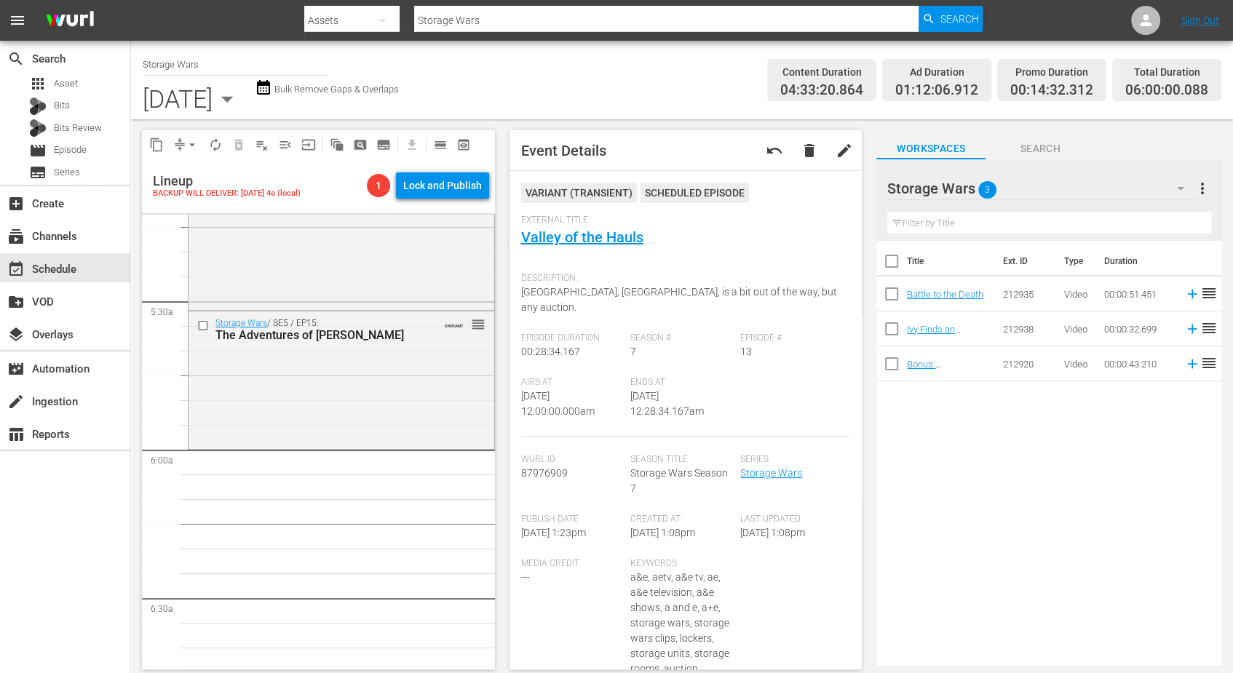
scroll to position [1638, 0]
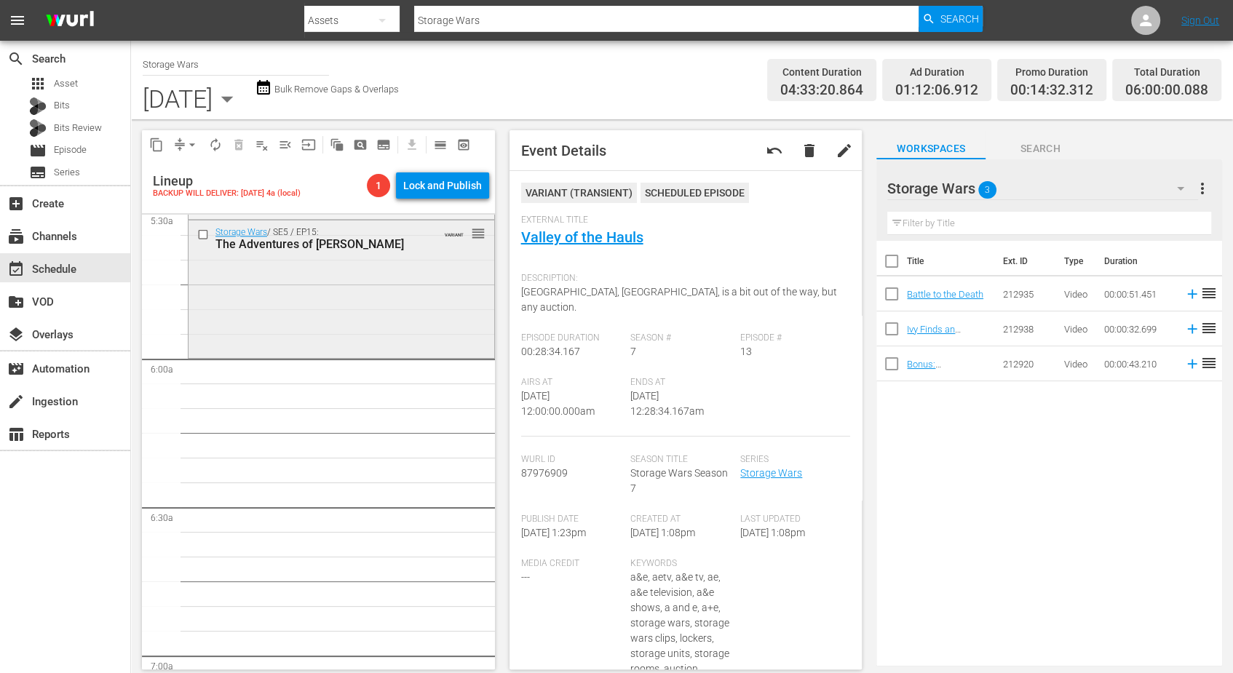
click at [335, 295] on div "Storage Wars / SE5 / EP15: The Adventures of Max Profit VARIANT reorder" at bounding box center [342, 288] width 306 height 135
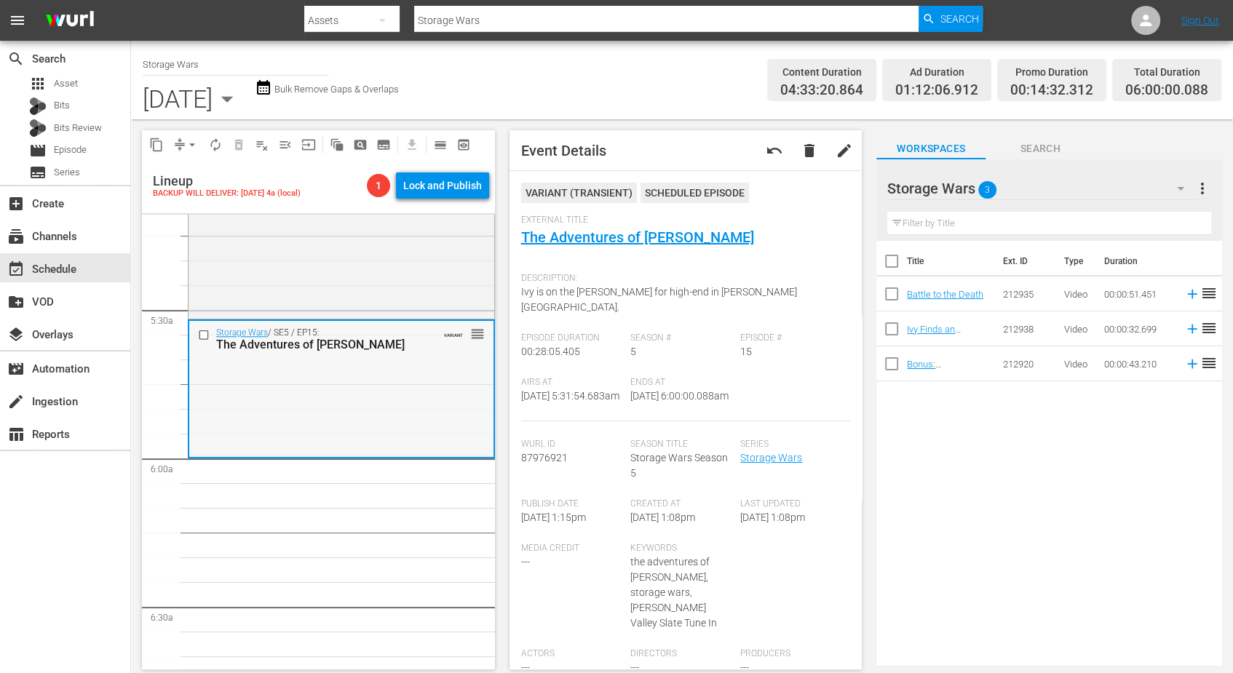
scroll to position [1547, 0]
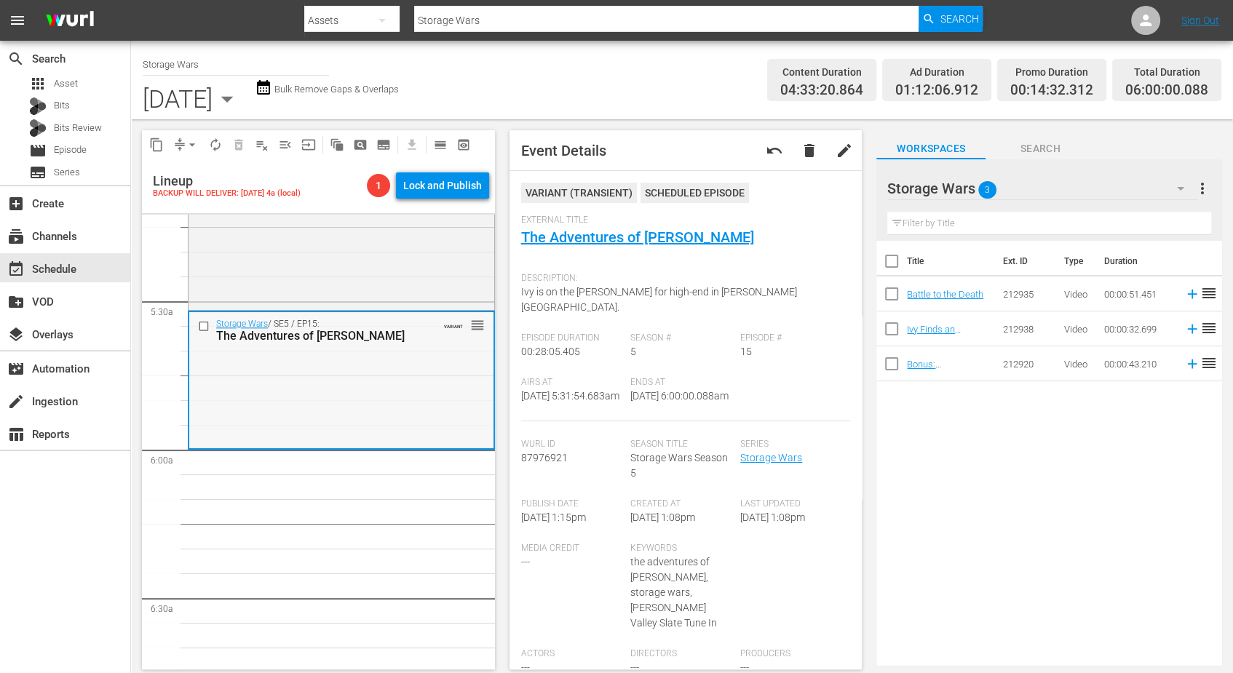
click at [409, 357] on div "Storage Wars / SE5 / EP15: The Adventures of Max Profit VARIANT reorder" at bounding box center [341, 379] width 304 height 135
click at [215, 143] on span "autorenew_outlined" at bounding box center [215, 145] width 15 height 15
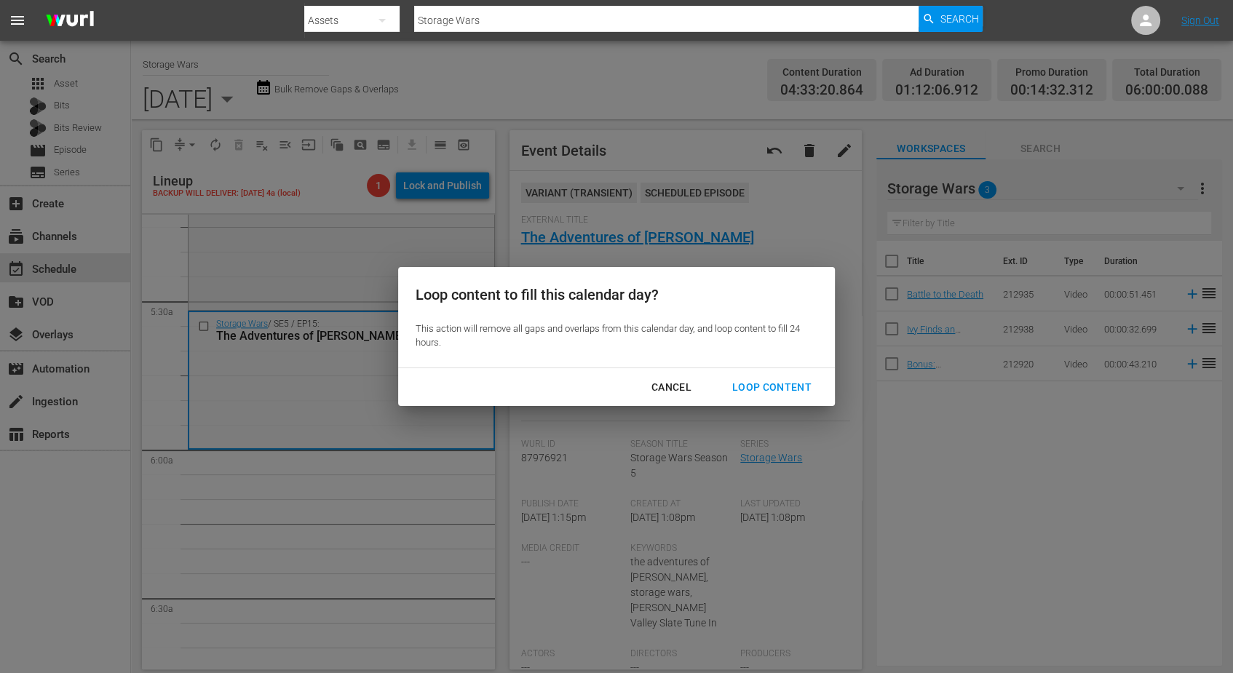
click at [766, 386] on div "Loop Content" at bounding box center [772, 387] width 103 height 18
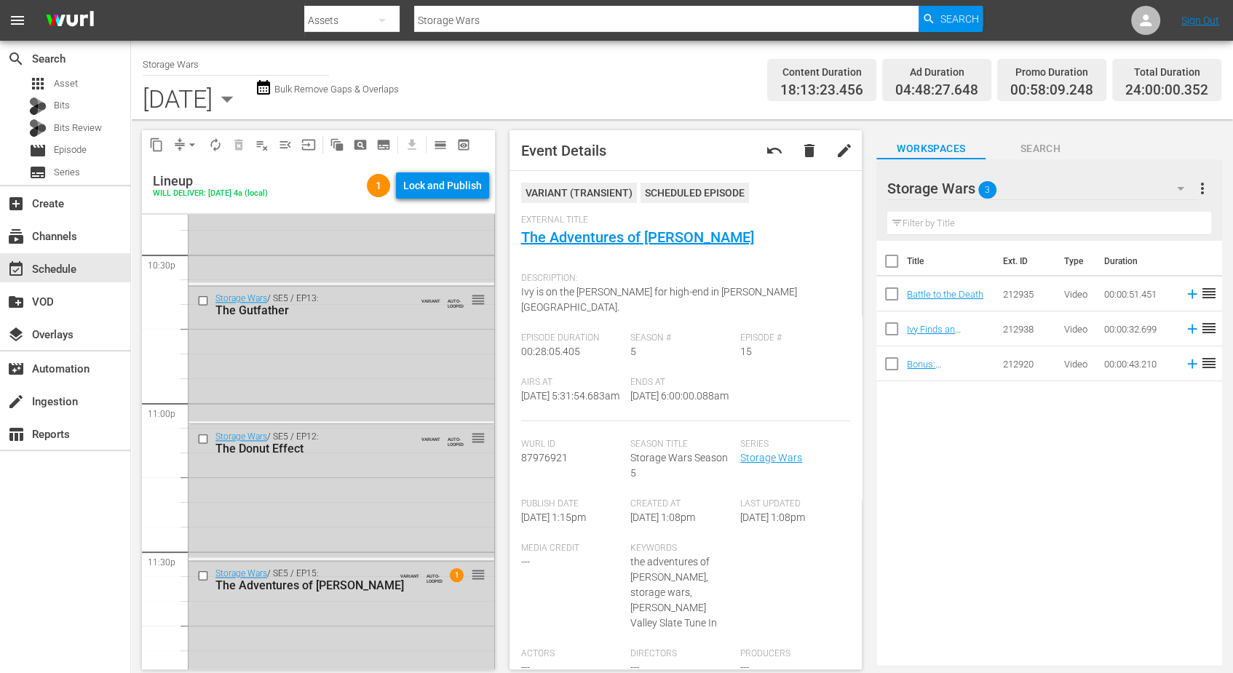
scroll to position [6672, 0]
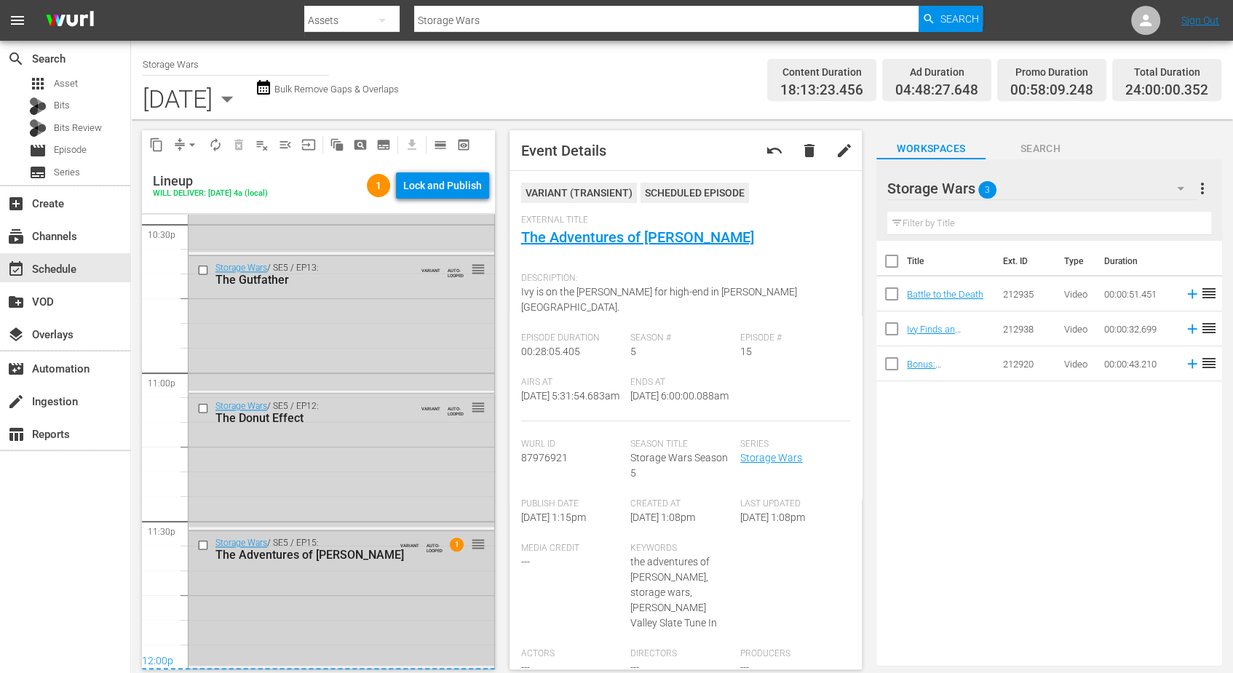
click at [334, 593] on div "Storage Wars / SE5 / EP15: The Adventures of Max Profit VARIANT AUTO-LOOPED 1 r…" at bounding box center [342, 598] width 306 height 135
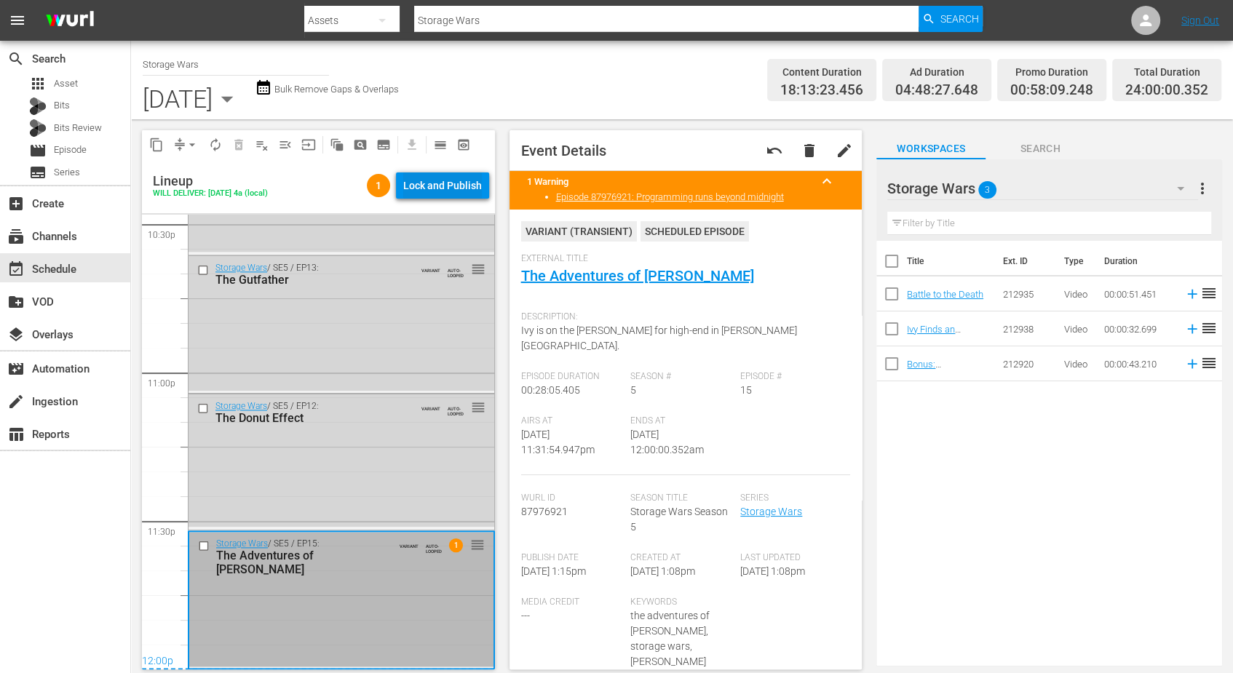
click at [437, 186] on div "Lock and Publish" at bounding box center [442, 185] width 79 height 26
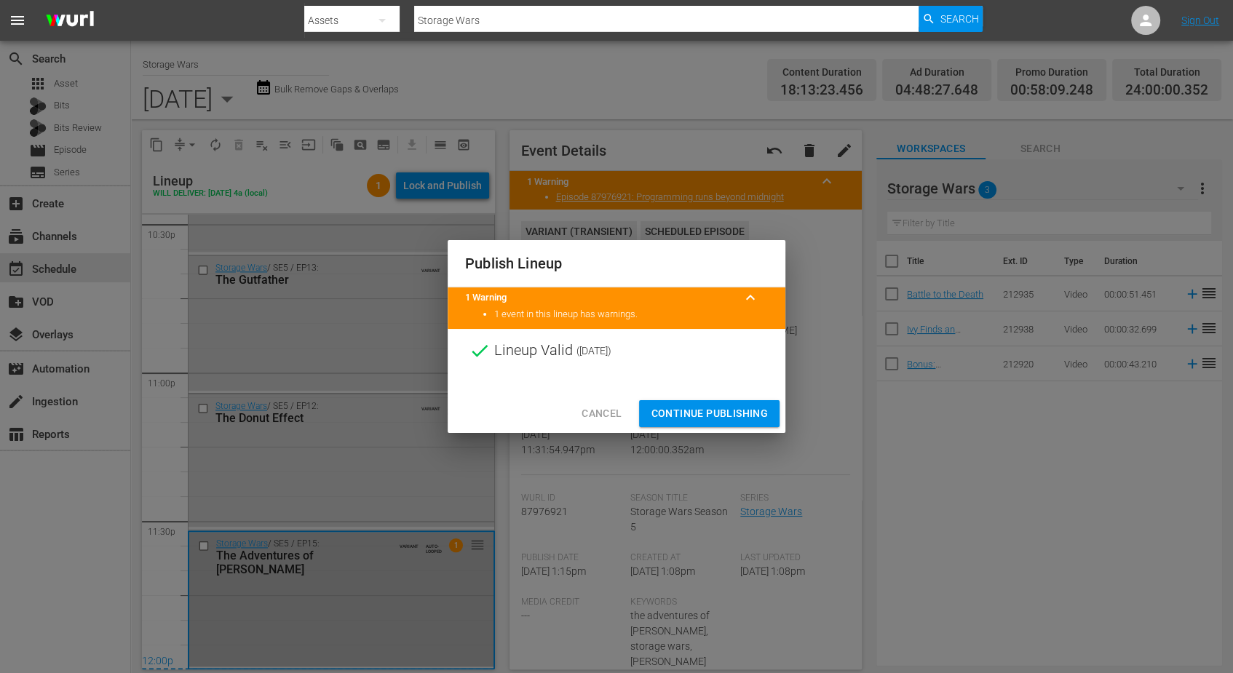
click at [705, 412] on span "Continue Publishing" at bounding box center [709, 414] width 117 height 18
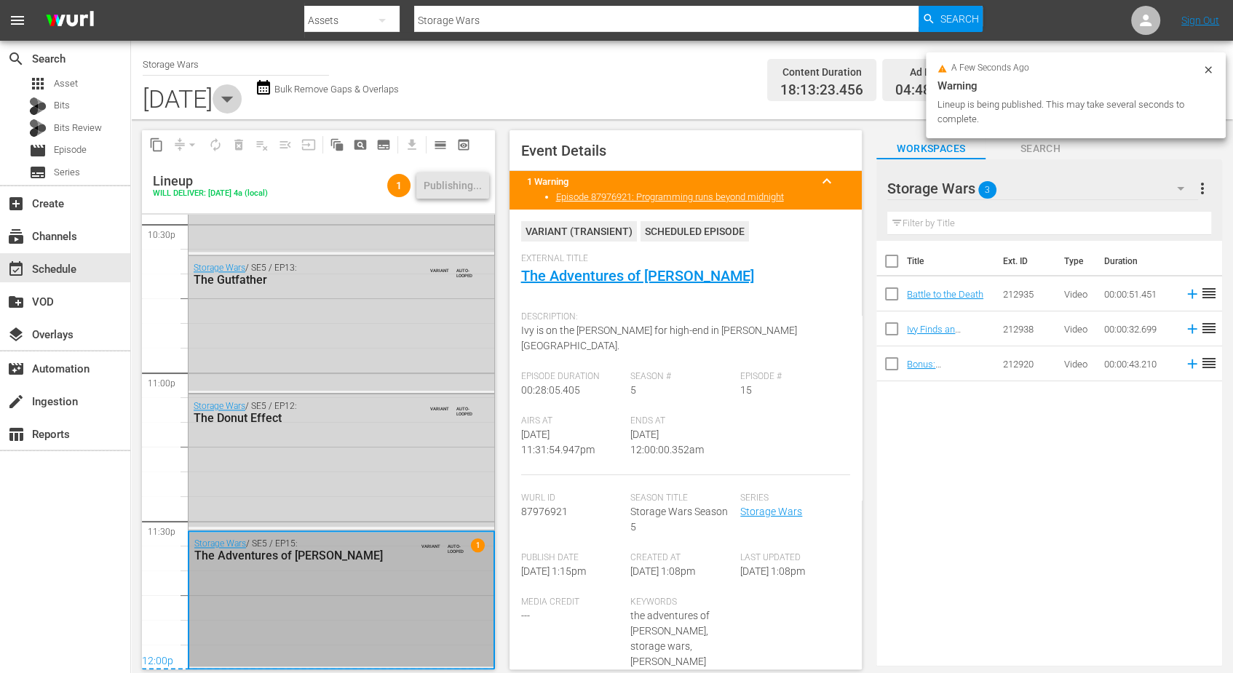
click at [234, 98] on icon "button" at bounding box center [227, 99] width 12 height 6
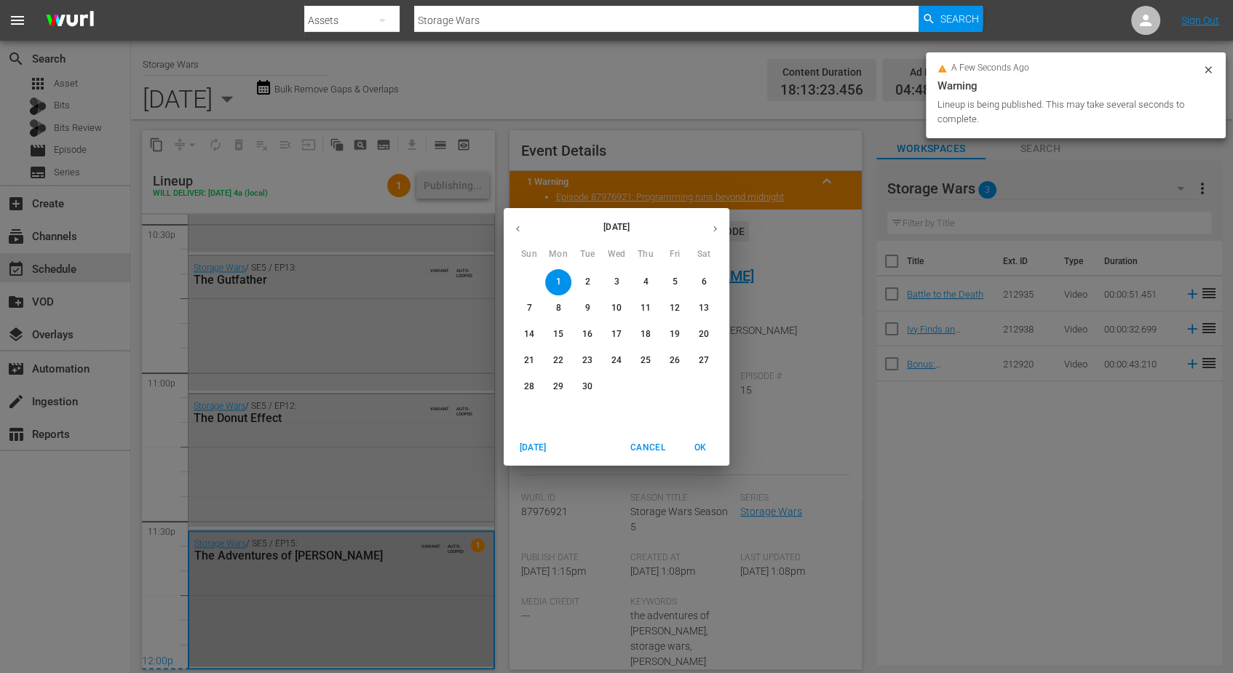
click at [584, 279] on p "2" at bounding box center [586, 282] width 5 height 12
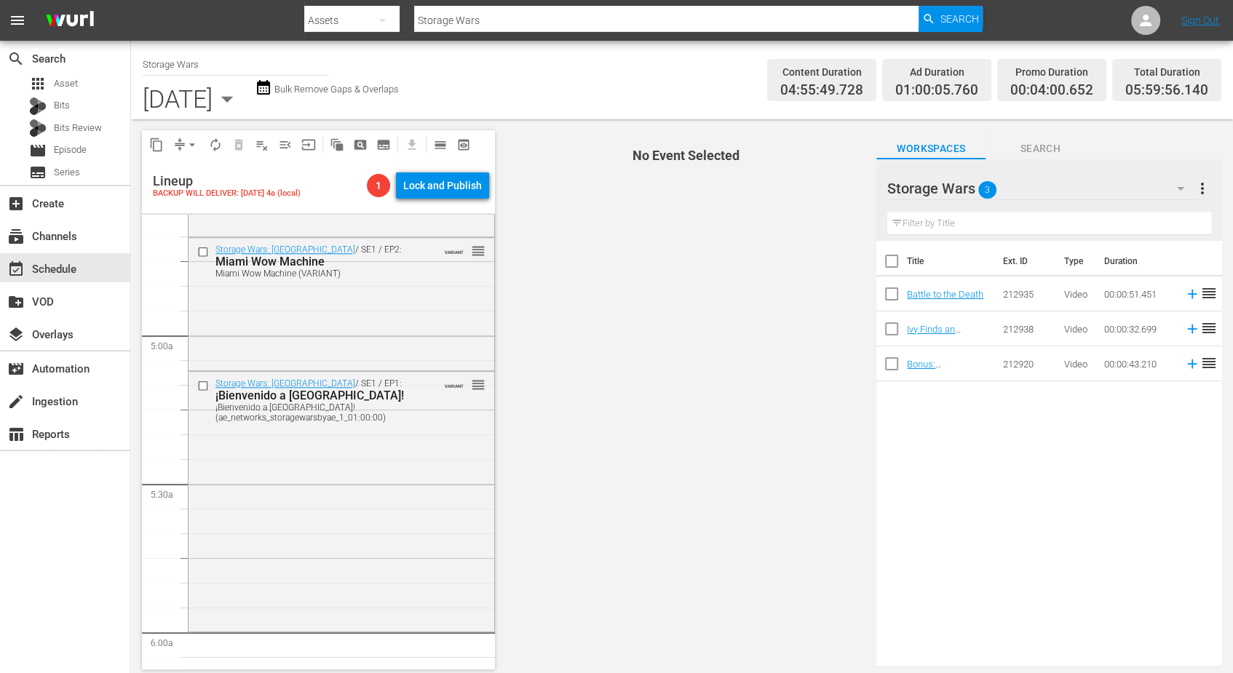
scroll to position [1365, 0]
click at [276, 459] on div "Storage Wars: Miami / SE1 / EP1: ¡Bienvenido a Miami! ¡Bienvenido a Miami! (ae_…" at bounding box center [342, 499] width 306 height 257
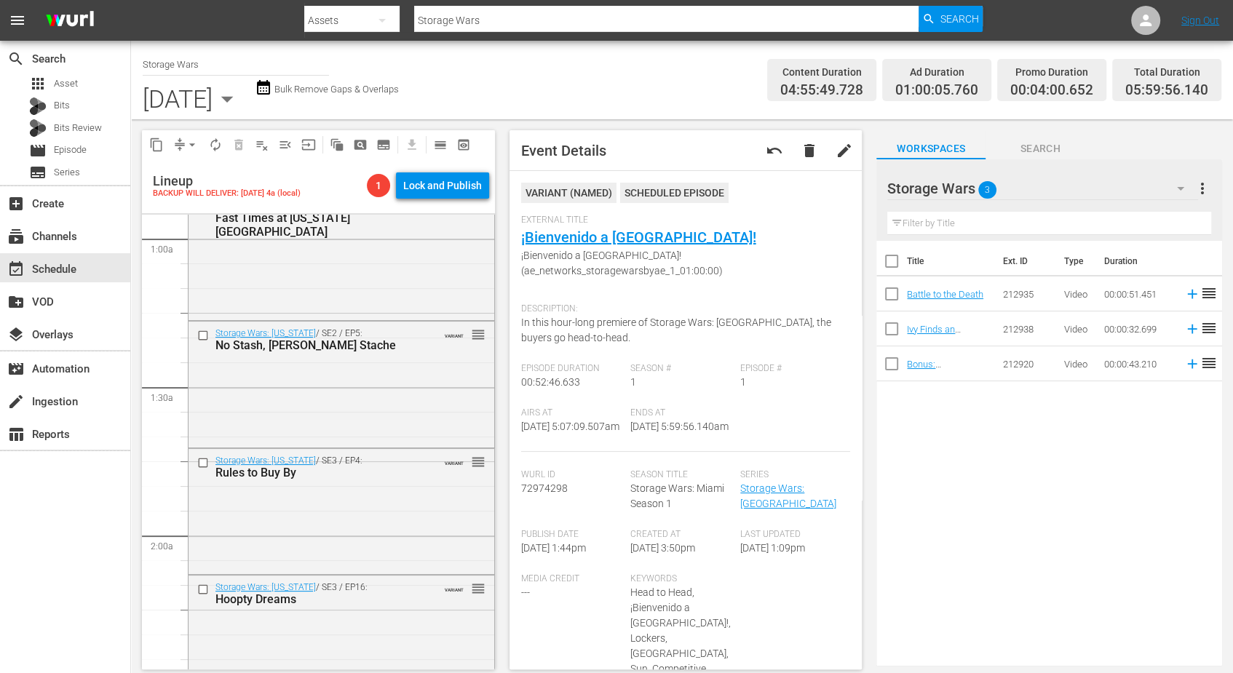
scroll to position [0, 0]
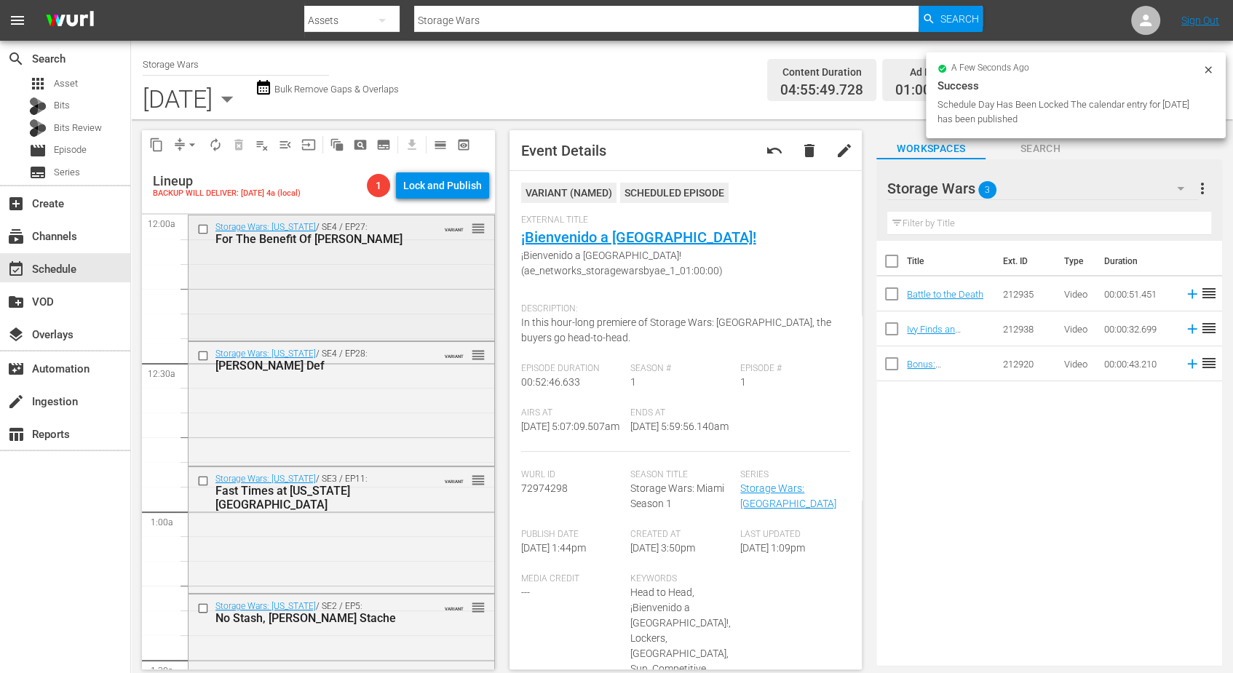
click at [350, 301] on div "Storage Wars: Texas / SE4 / EP27: For The Benefit Of Mr. Charles VARIANT reorder" at bounding box center [342, 276] width 306 height 122
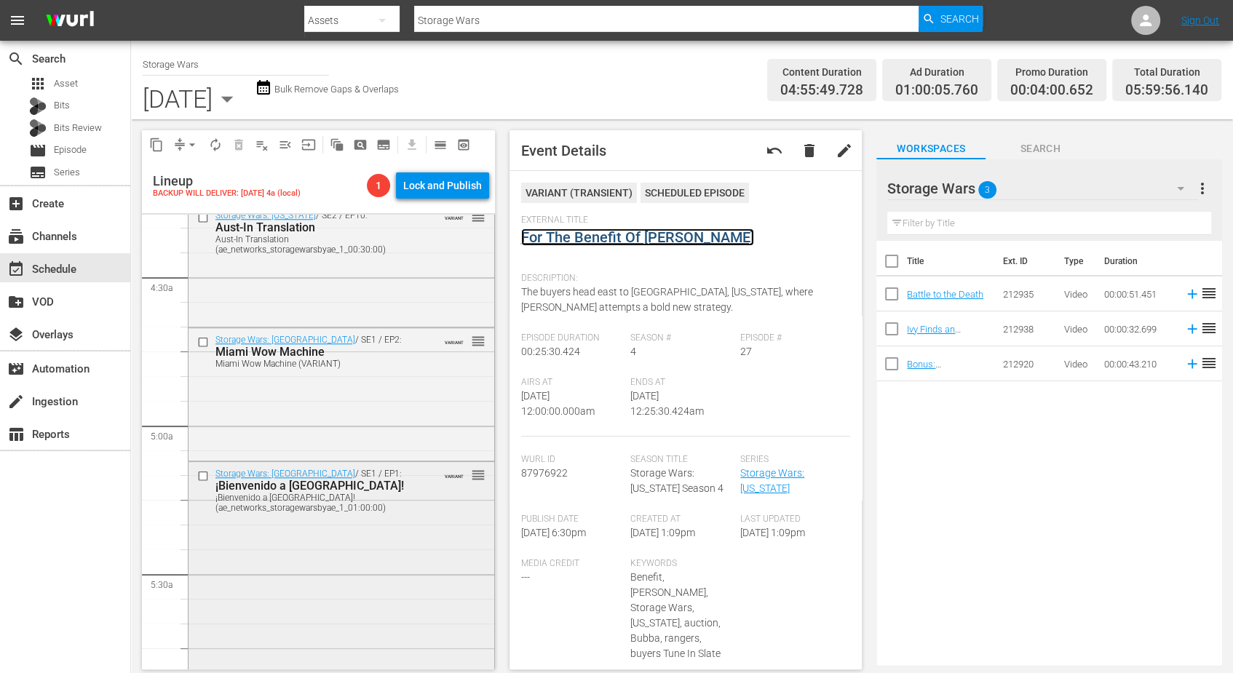
scroll to position [1547, 0]
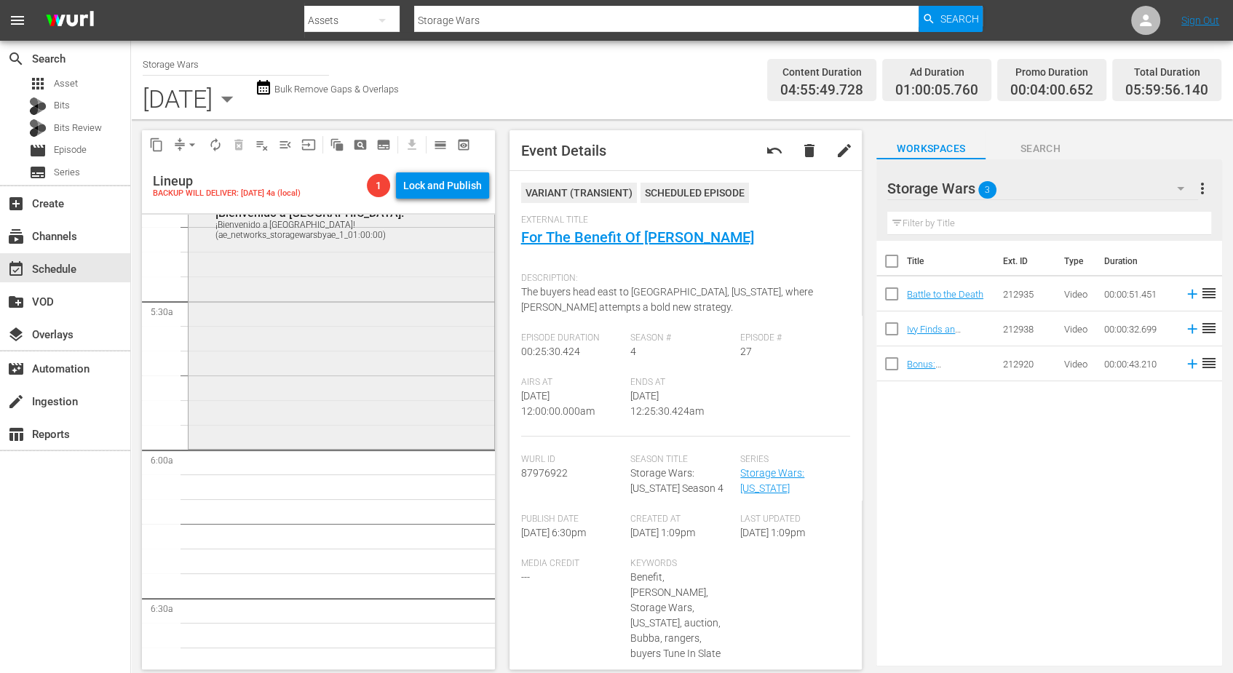
click at [325, 381] on div "Storage Wars: Miami / SE1 / EP1: ¡Bienvenido a Miami! ¡Bienvenido a Miami! (ae_…" at bounding box center [342, 317] width 306 height 257
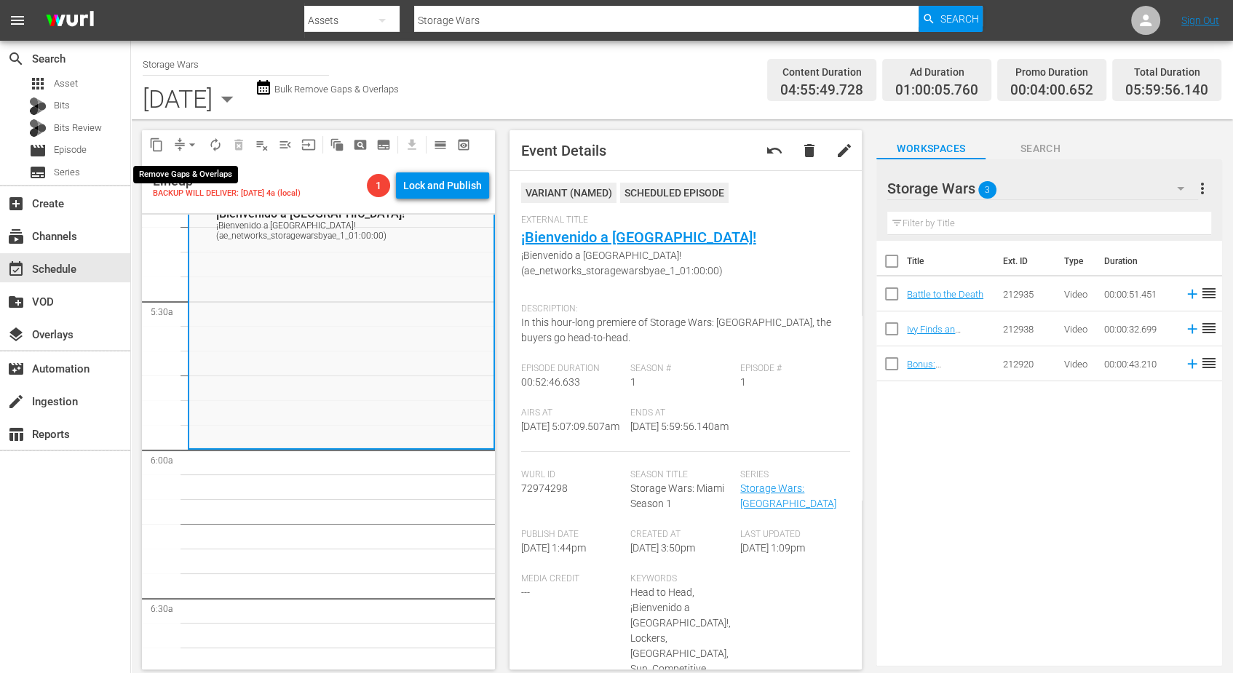
click at [194, 143] on span "arrow_drop_down" at bounding box center [192, 145] width 15 height 15
click at [185, 173] on li "Align to Midnight" at bounding box center [192, 174] width 120 height 24
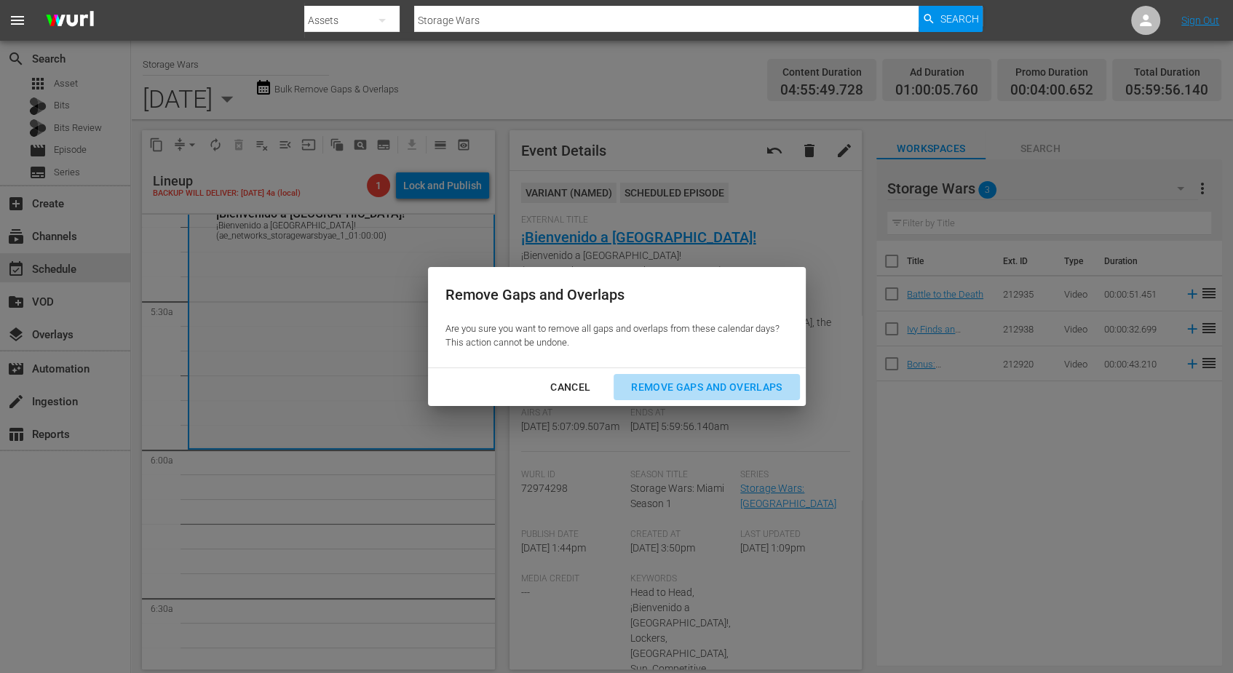
click at [731, 389] on div "Remove Gaps and Overlaps" at bounding box center [706, 387] width 174 height 18
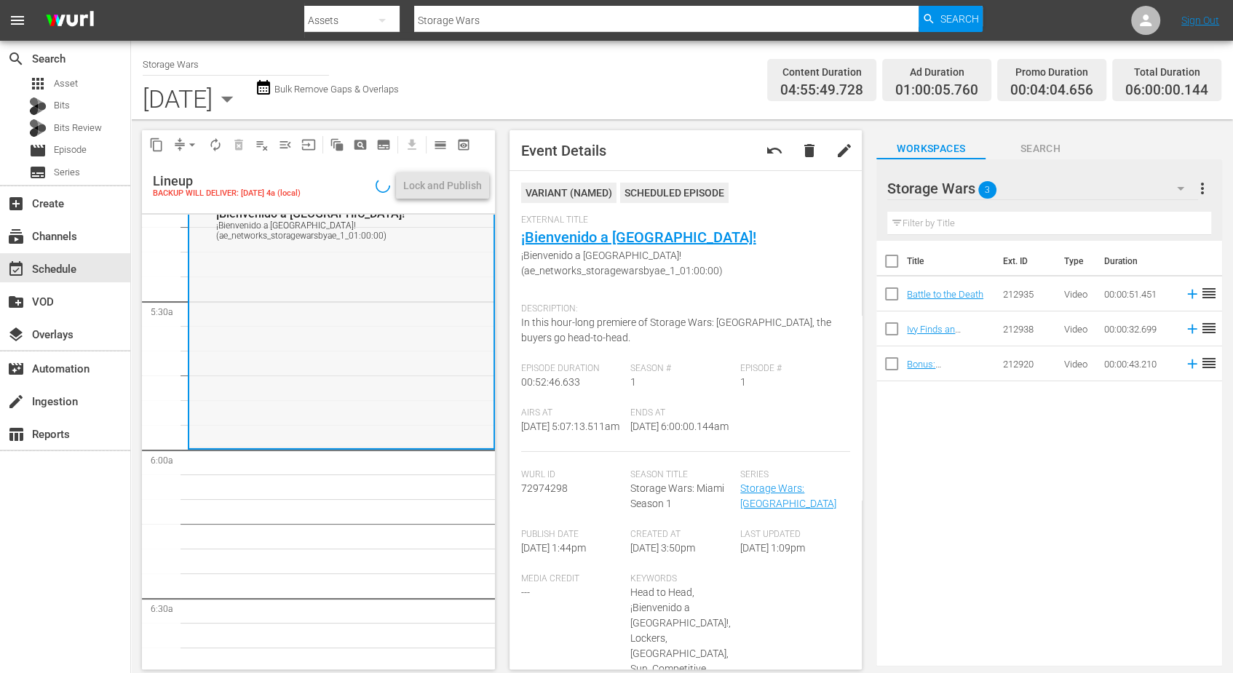
click at [349, 384] on div "Storage Wars: Miami / SE1 / EP1: ¡Bienvenido a Miami! ¡Bienvenido a Miami! (ae_…" at bounding box center [341, 318] width 304 height 257
click at [306, 368] on div "Storage Wars: Miami / SE1 / EP1: ¡Bienvenido a Miami! ¡Bienvenido a Miami! (ae_…" at bounding box center [341, 318] width 304 height 257
click at [194, 143] on span "arrow_drop_down" at bounding box center [192, 145] width 15 height 15
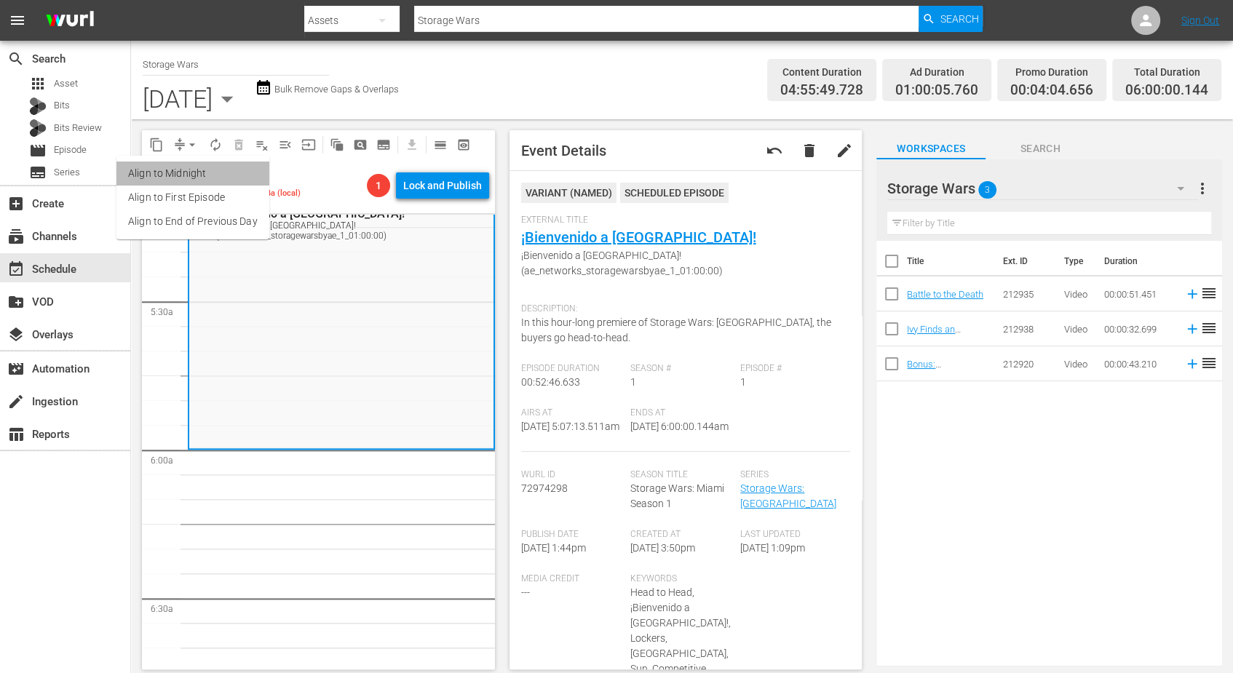
click at [197, 169] on li "Align to Midnight" at bounding box center [192, 174] width 153 height 24
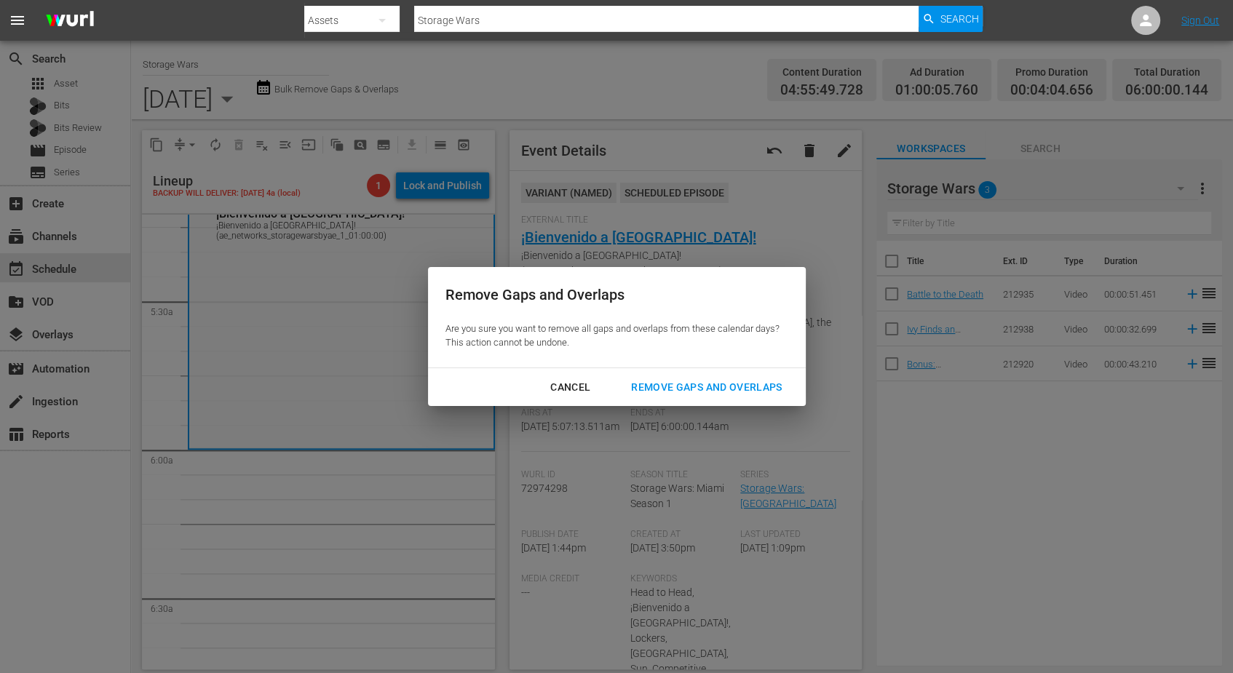
click at [694, 384] on div "Remove Gaps and Overlaps" at bounding box center [706, 387] width 174 height 18
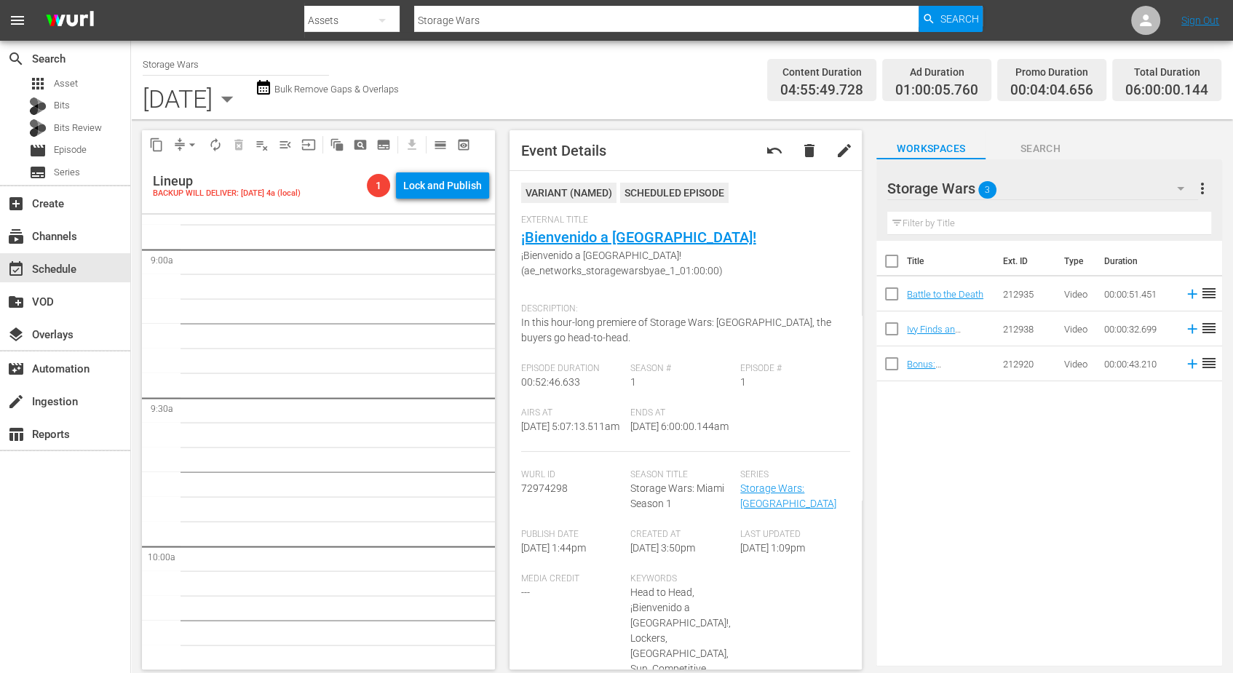
scroll to position [2274, 0]
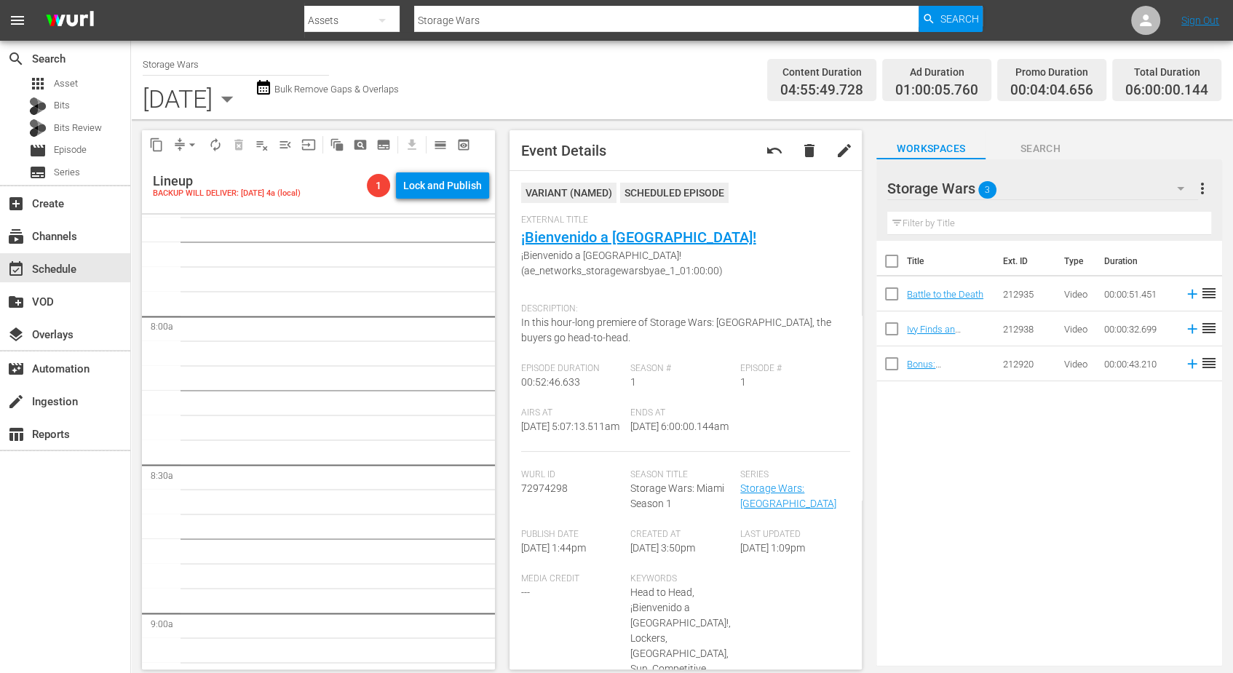
drag, startPoint x: 496, startPoint y: 377, endPoint x: 488, endPoint y: 252, distance: 125.4
click at [488, 252] on div "content_copy compress arrow_drop_down autorenew_outlined delete_forever_outline…" at bounding box center [315, 399] width 368 height 561
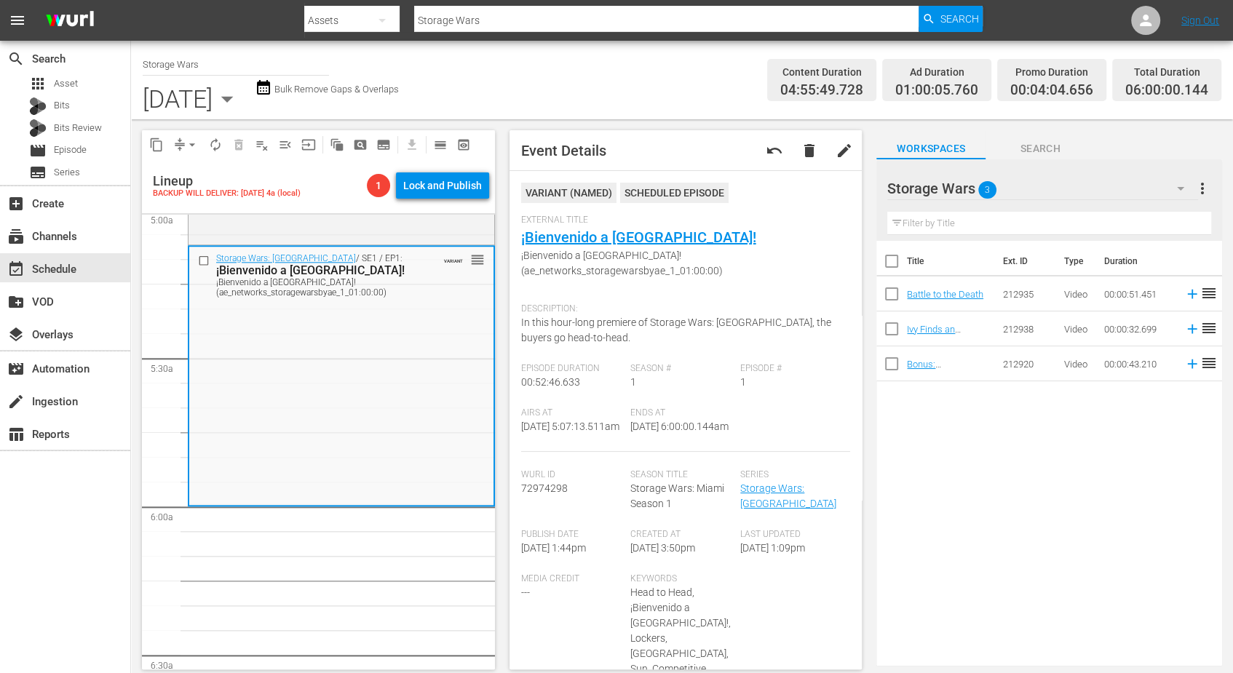
scroll to position [1413, 0]
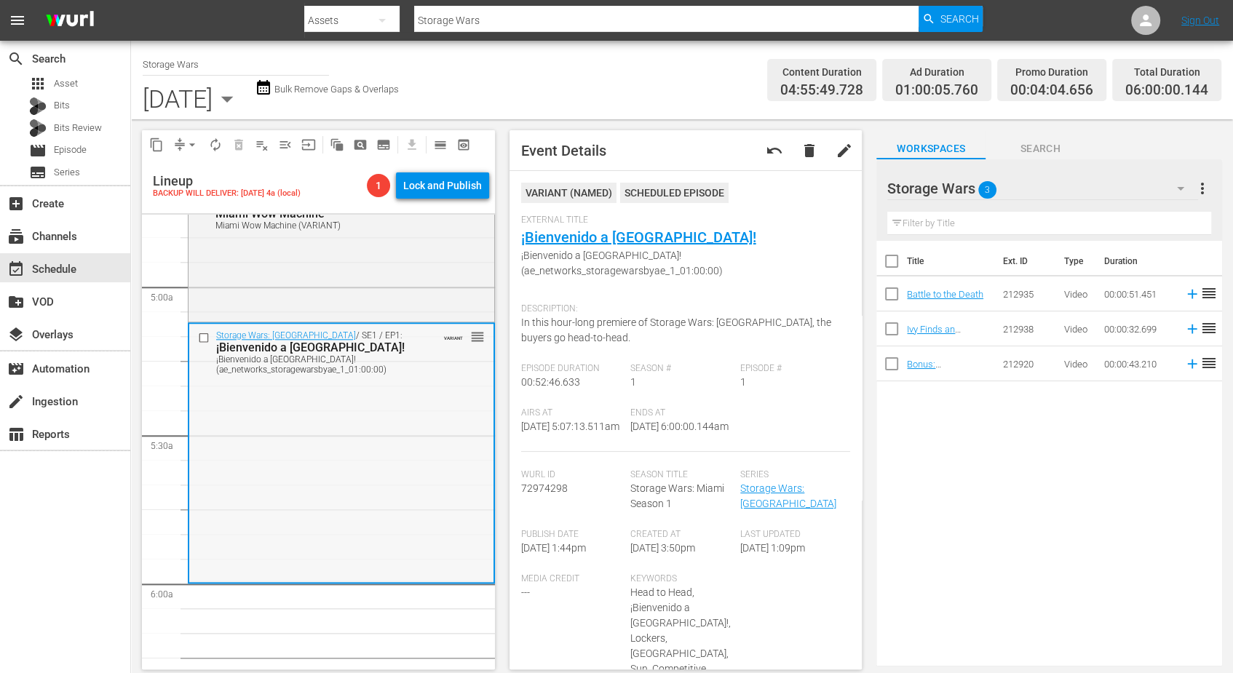
click at [402, 417] on div "Storage Wars: Miami / SE1 / EP1: ¡Bienvenido a Miami! ¡Bienvenido a Miami! (ae_…" at bounding box center [341, 452] width 304 height 257
click at [215, 143] on span "autorenew_outlined" at bounding box center [215, 145] width 15 height 15
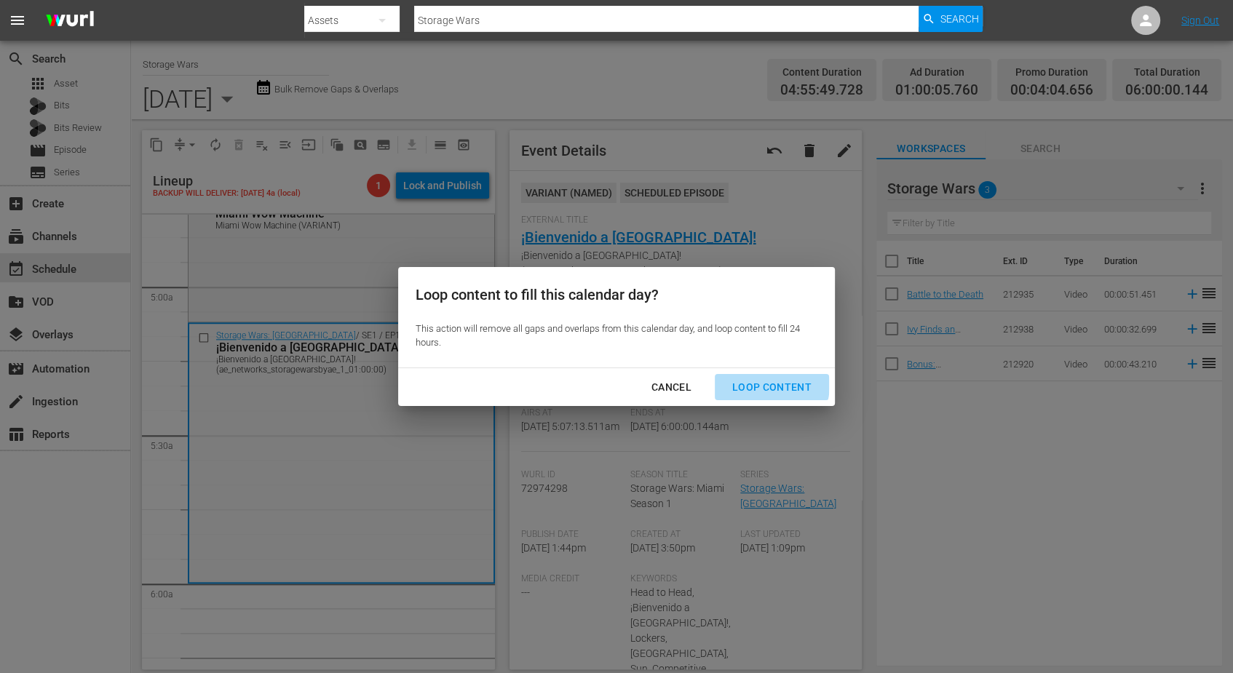
drag, startPoint x: 766, startPoint y: 385, endPoint x: 735, endPoint y: 389, distance: 31.5
click at [767, 385] on div "Loop Content" at bounding box center [772, 387] width 103 height 18
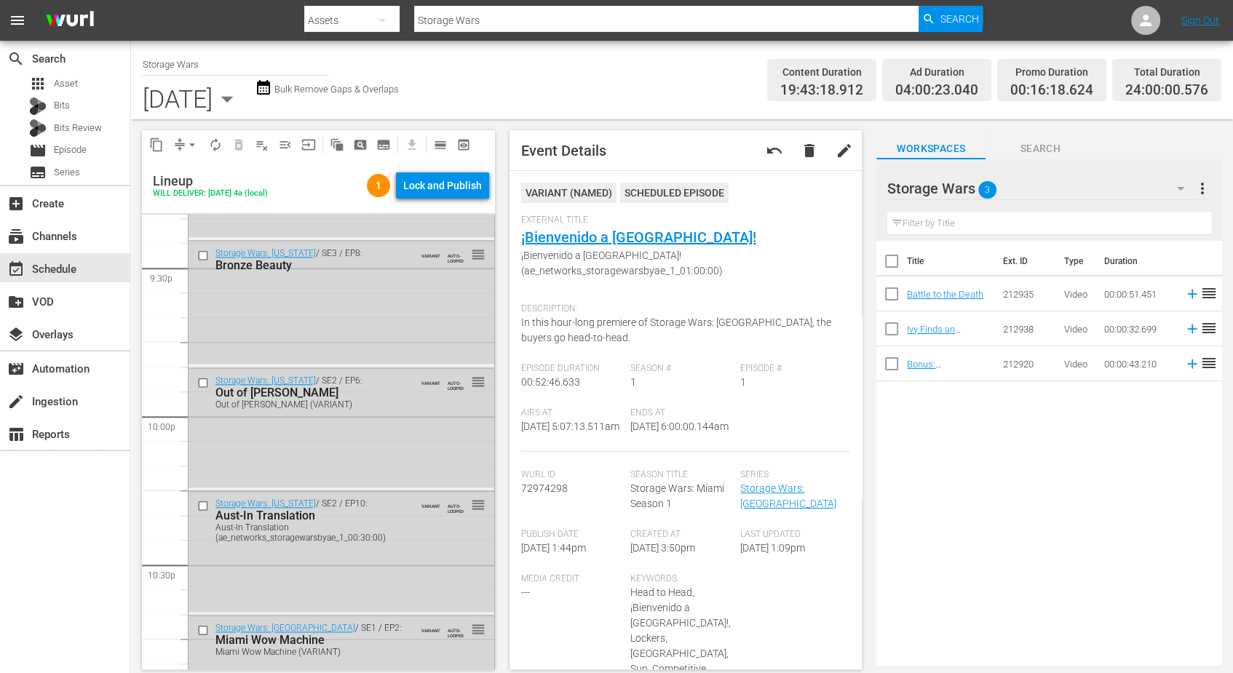
scroll to position [6672, 0]
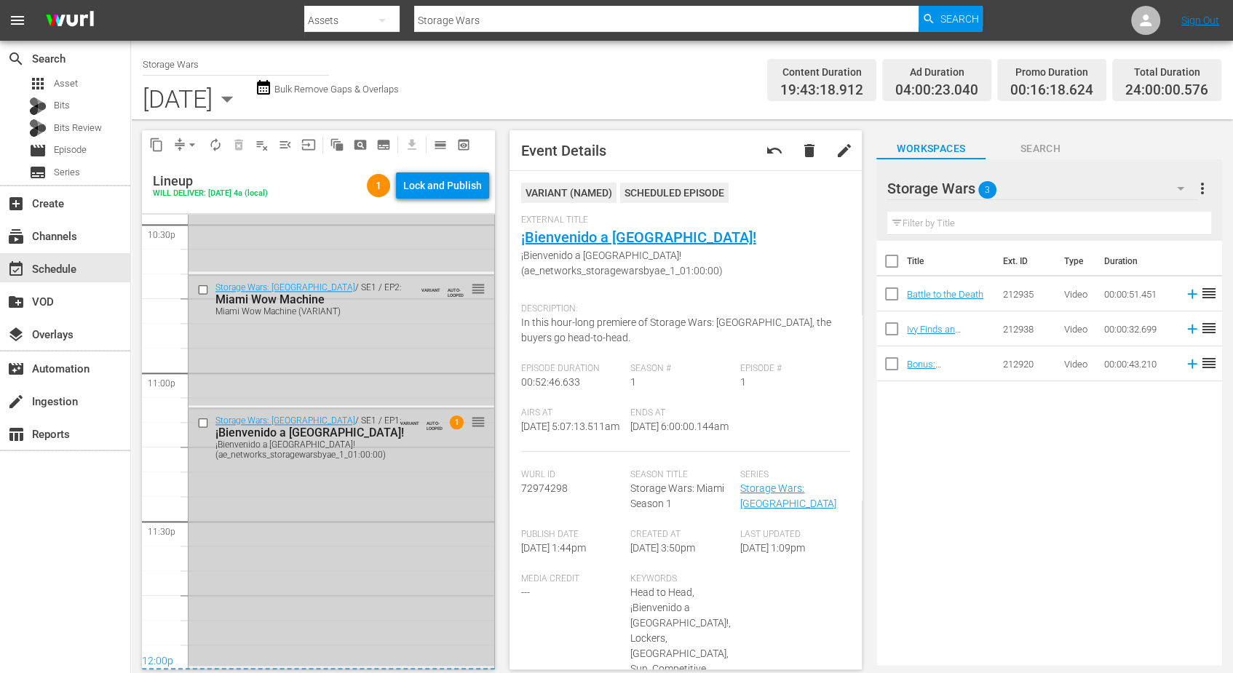
click at [306, 592] on div "Storage Wars: Miami / SE1 / EP1: ¡Bienvenido a Miami! ¡Bienvenido a Miami! (ae_…" at bounding box center [342, 537] width 306 height 257
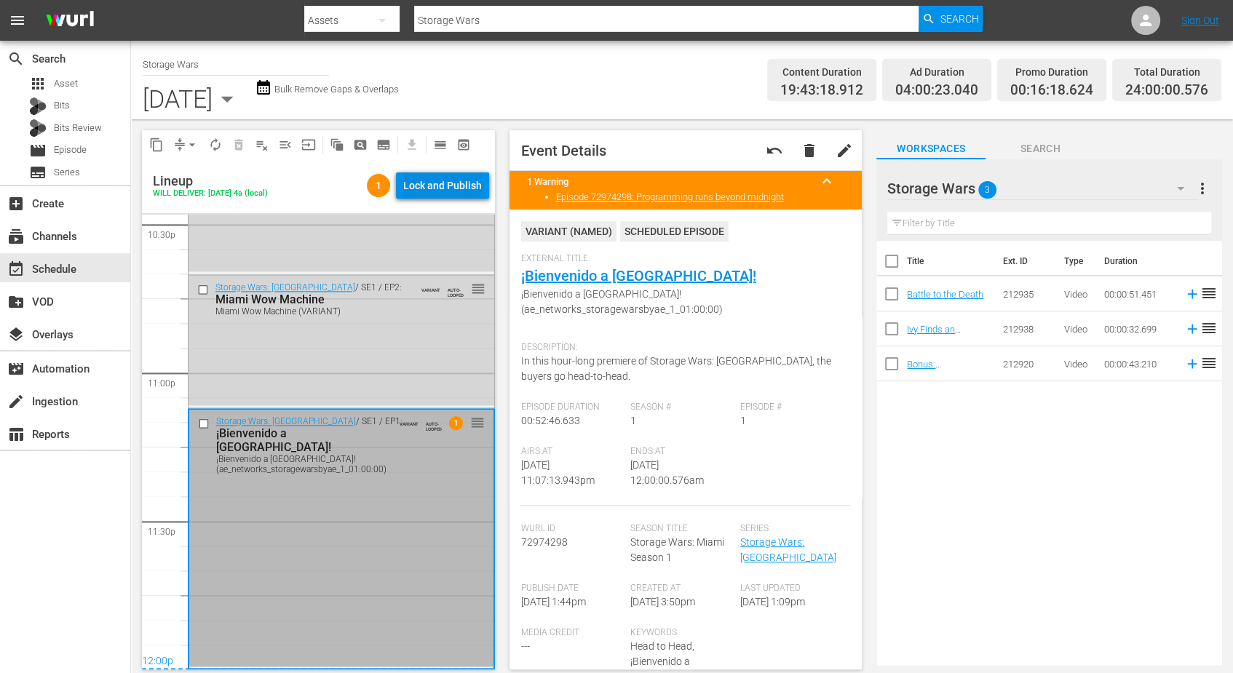
click at [421, 185] on div "Lock and Publish" at bounding box center [442, 185] width 79 height 26
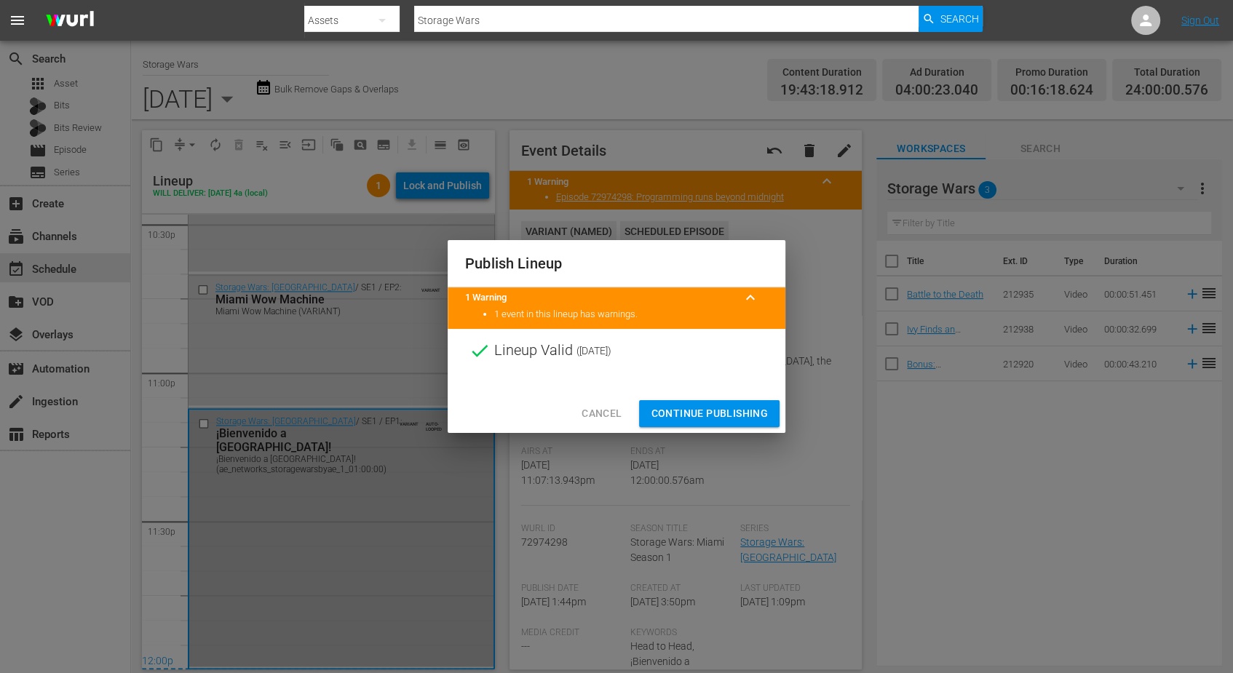
click at [710, 393] on div at bounding box center [617, 384] width 338 height 22
click at [706, 413] on span "Continue Publishing" at bounding box center [709, 414] width 117 height 18
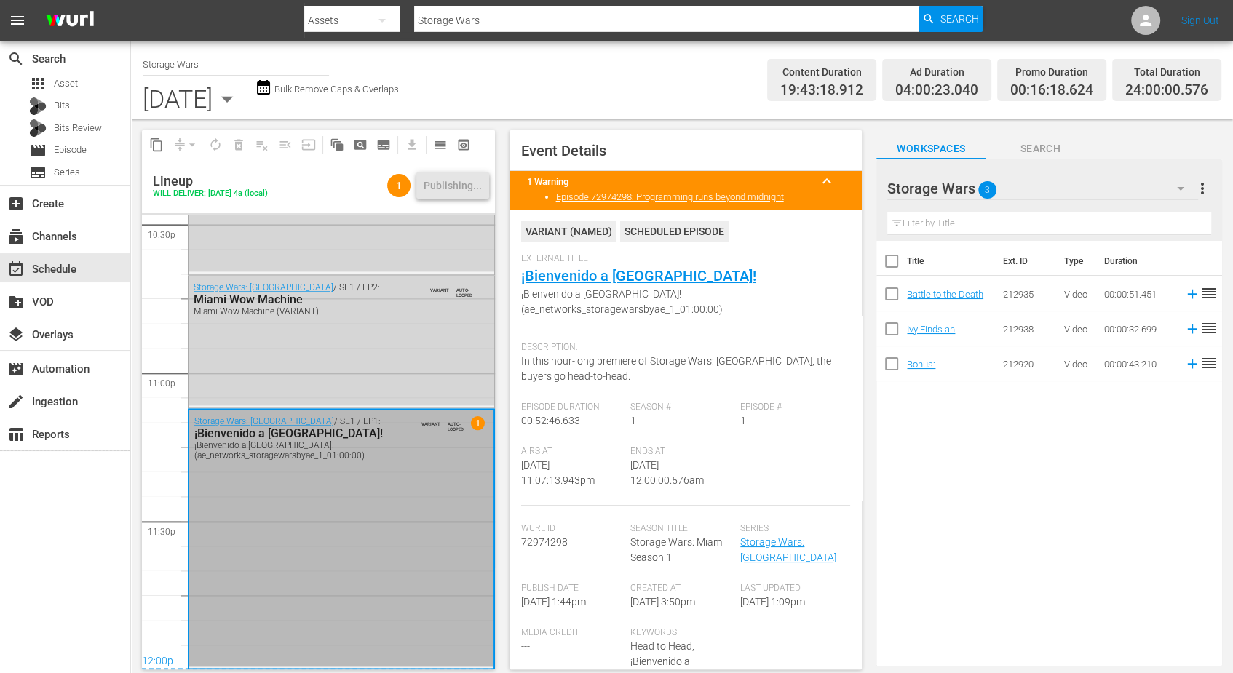
click at [242, 92] on icon "button" at bounding box center [227, 98] width 29 height 29
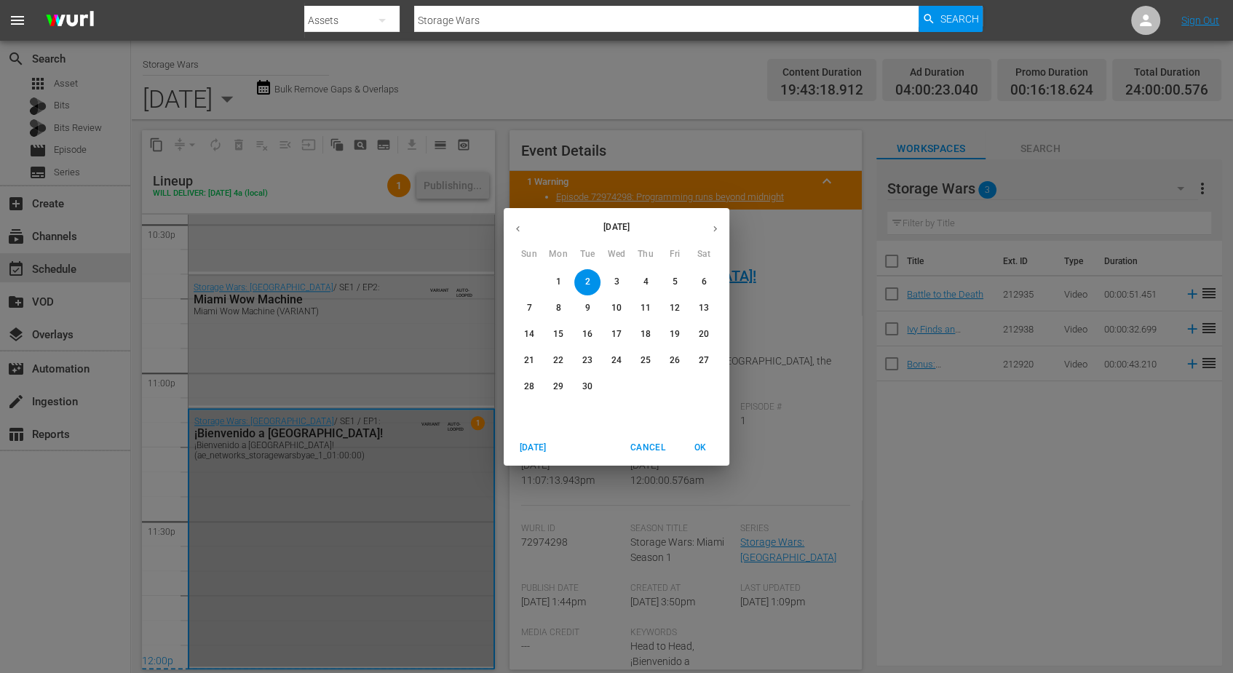
click at [615, 273] on button "3" at bounding box center [616, 282] width 26 height 26
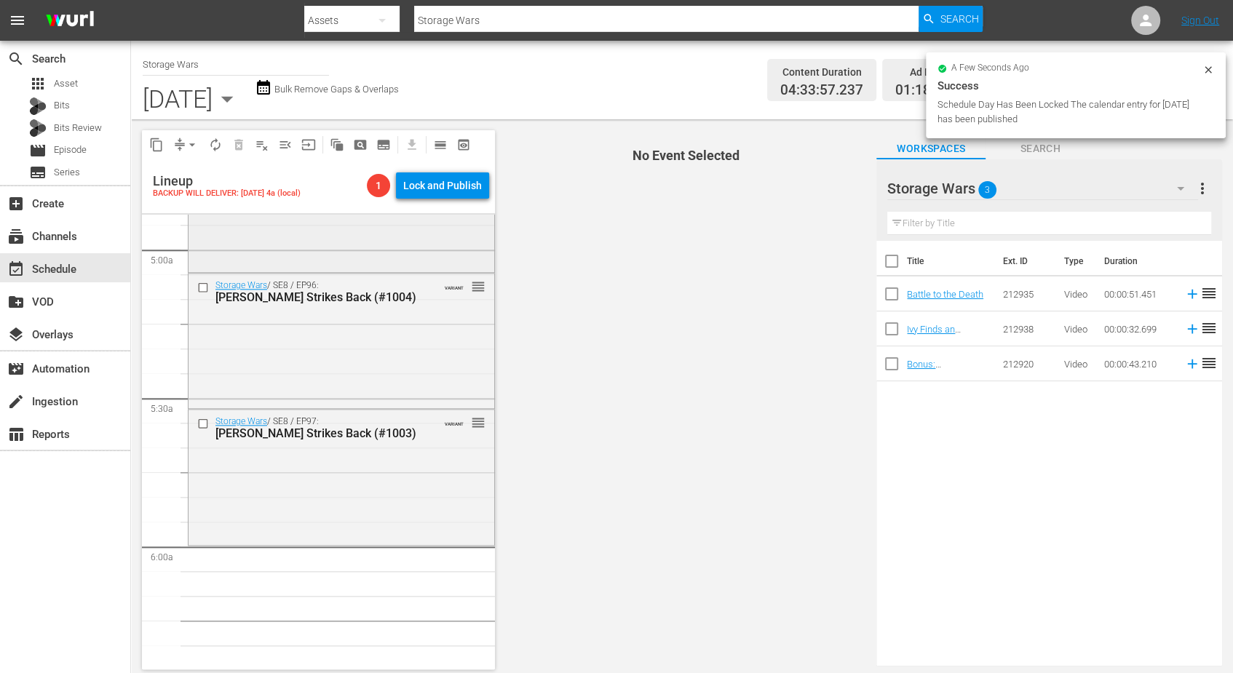
scroll to position [1638, 0]
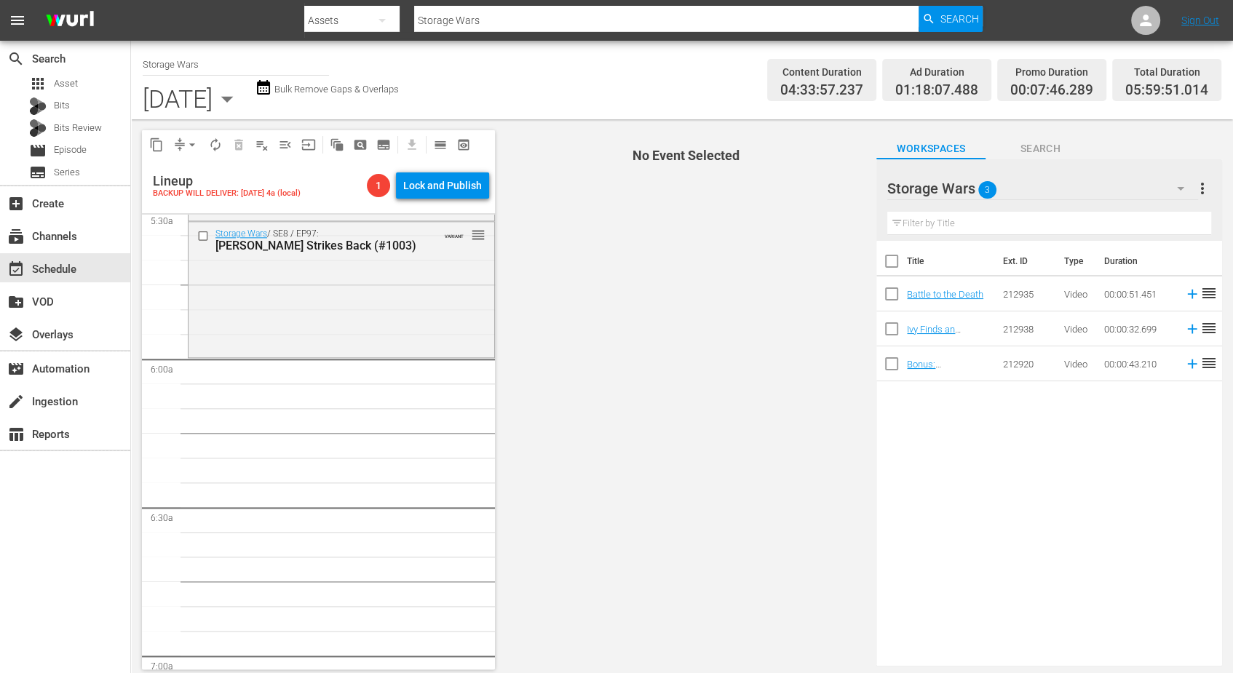
click at [336, 307] on div "Storage Wars / SE8 / EP97: Barry Strikes Back (#1003) VARIANT reorder" at bounding box center [342, 288] width 306 height 132
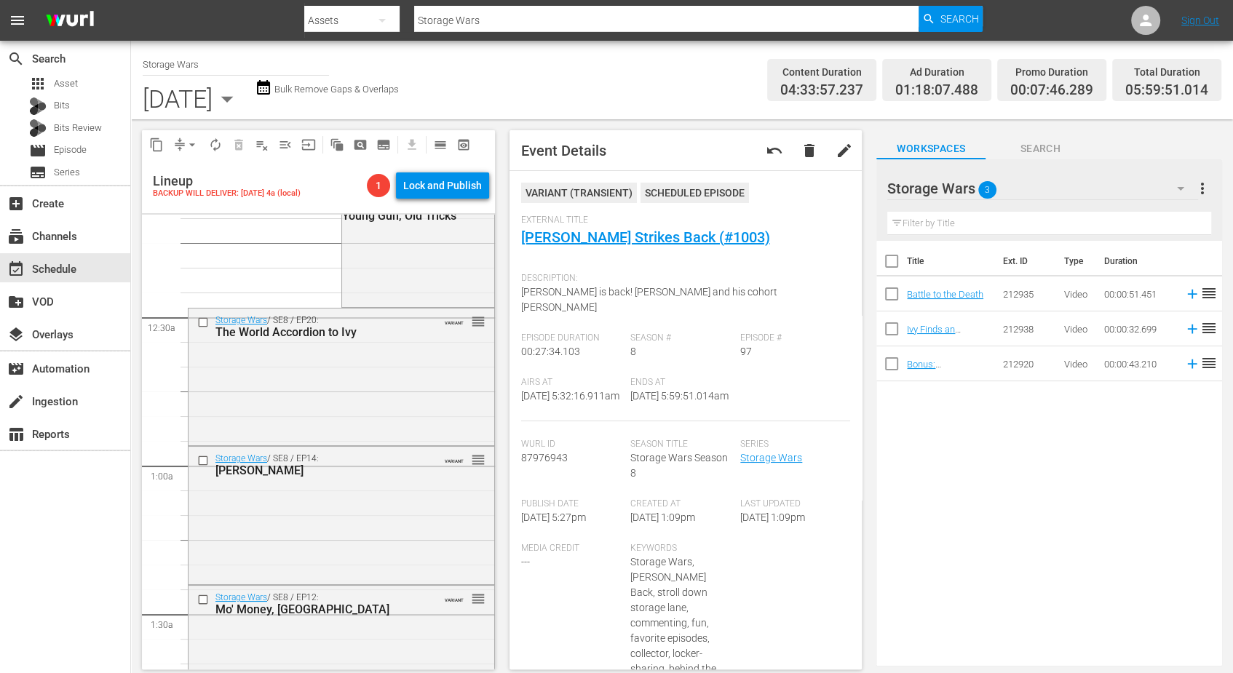
scroll to position [0, 0]
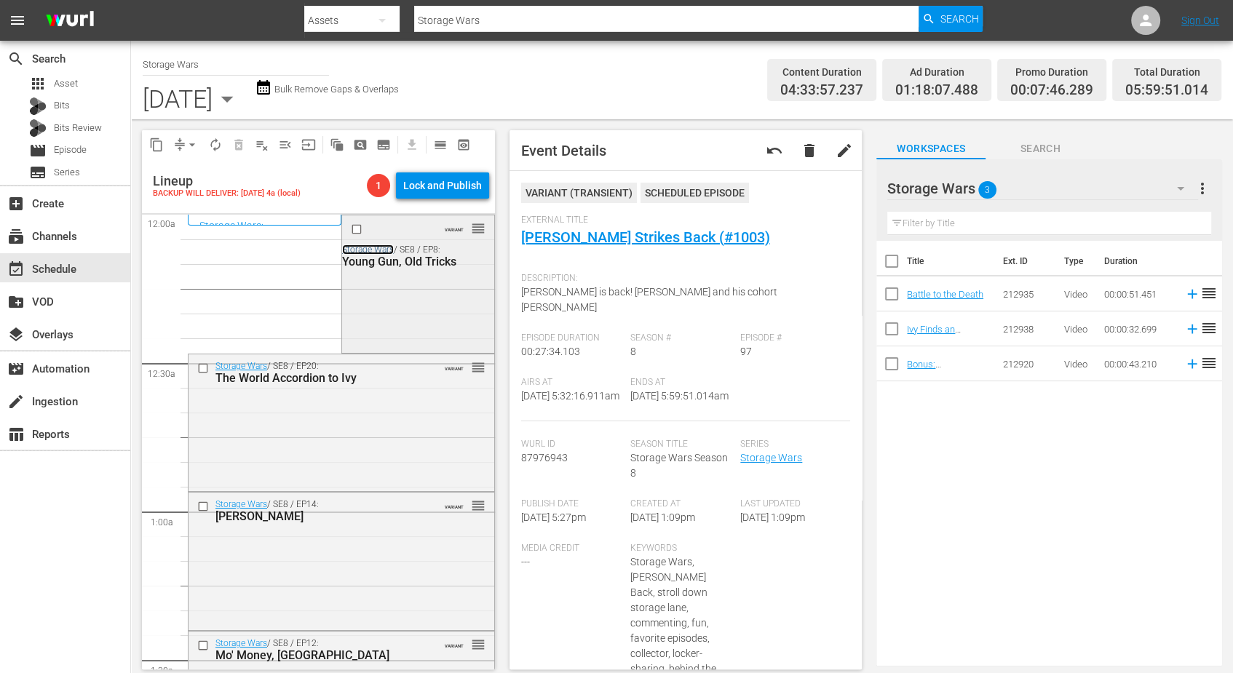
click at [365, 247] on link "Storage Wars" at bounding box center [368, 250] width 52 height 10
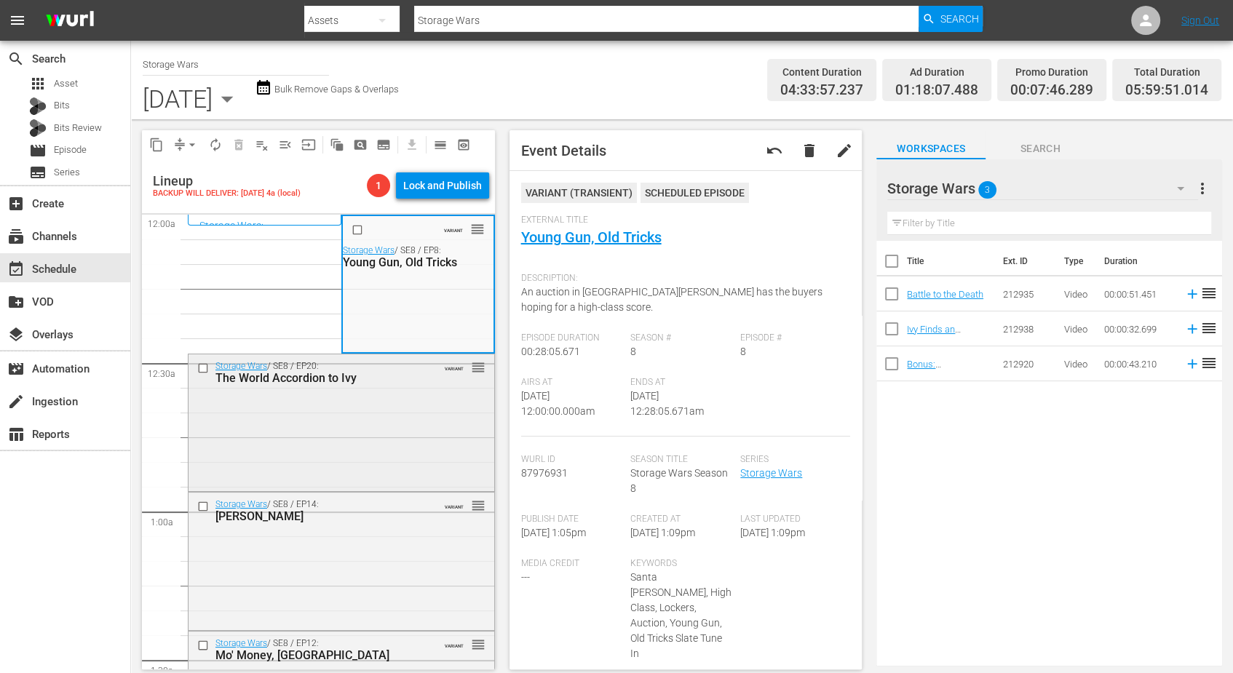
click at [358, 418] on div "Storage Wars / SE8 / EP20: The World Accordion to Ivy VARIANT reorder" at bounding box center [342, 420] width 306 height 133
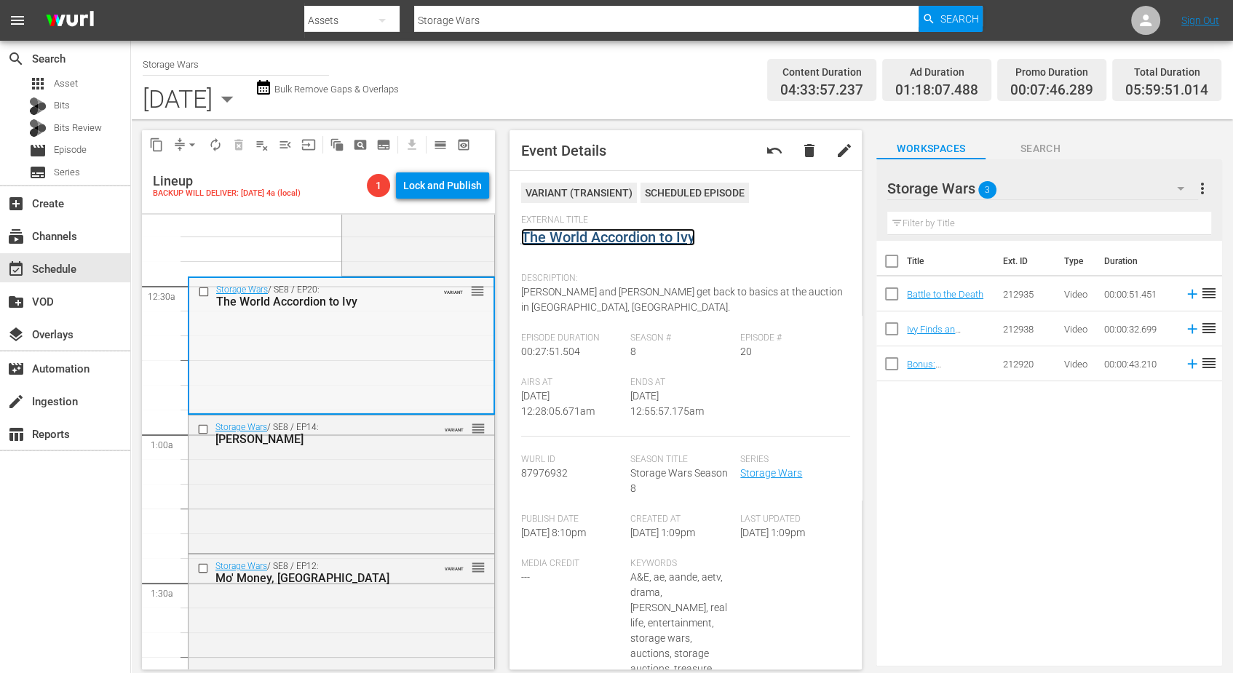
scroll to position [182, 0]
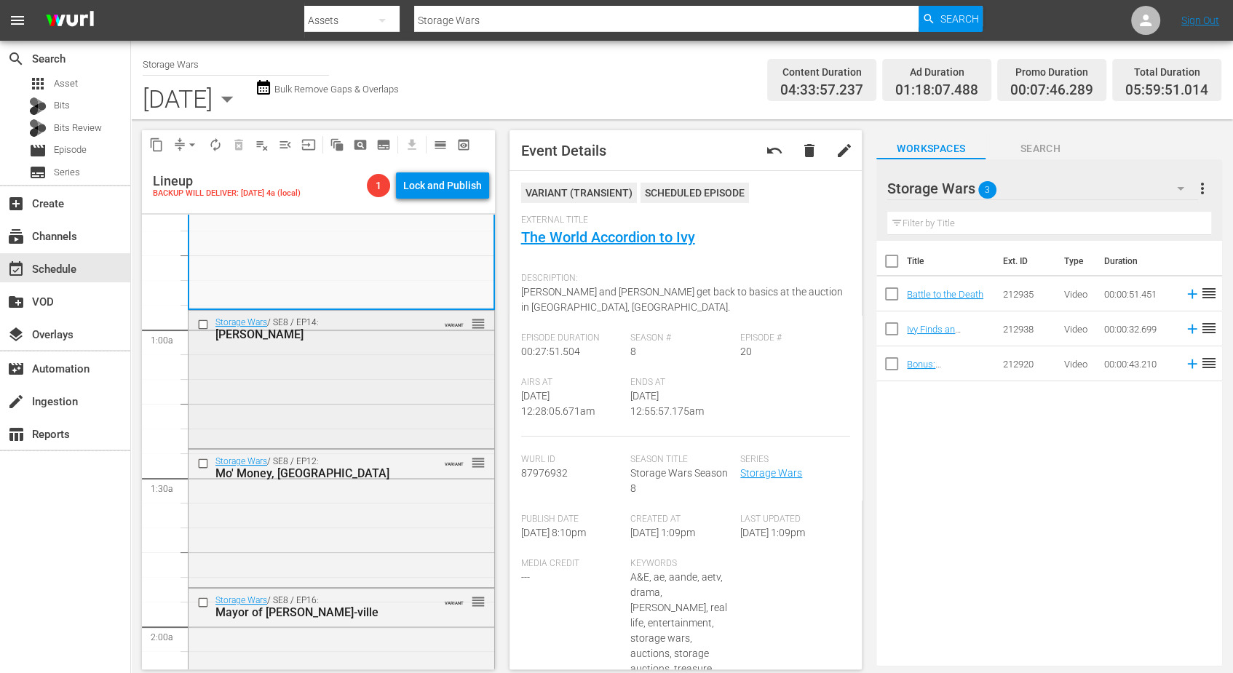
click at [319, 357] on div "Storage Wars / SE8 / EP14: Rene Abides VARIANT reorder" at bounding box center [342, 378] width 306 height 135
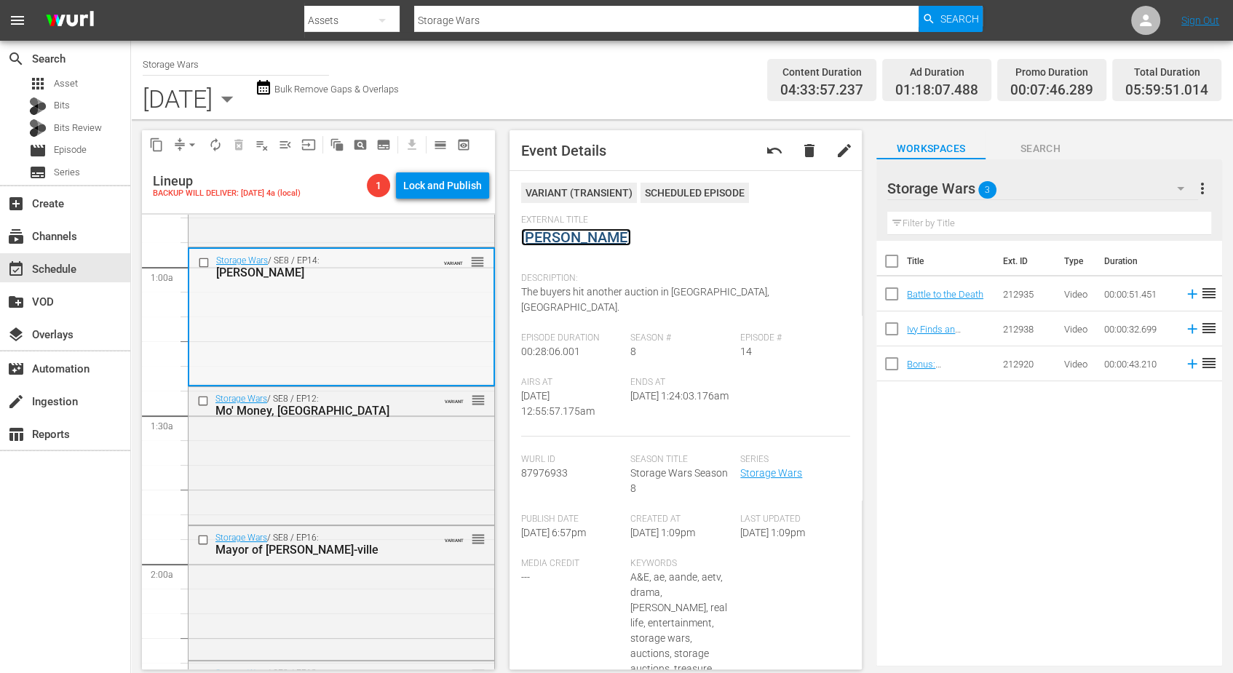
scroll to position [364, 0]
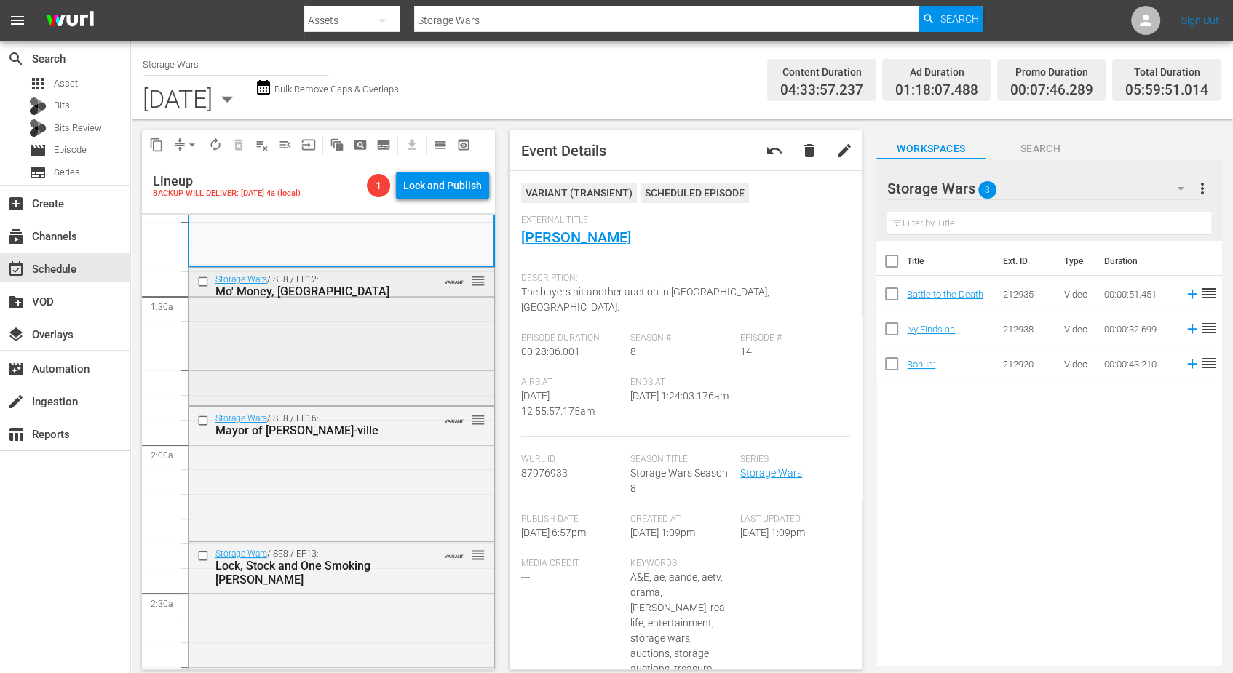
click at [357, 333] on div "Storage Wars / SE8 / EP12: Mo' Money, Mo' Valley VARIANT reorder" at bounding box center [342, 335] width 306 height 135
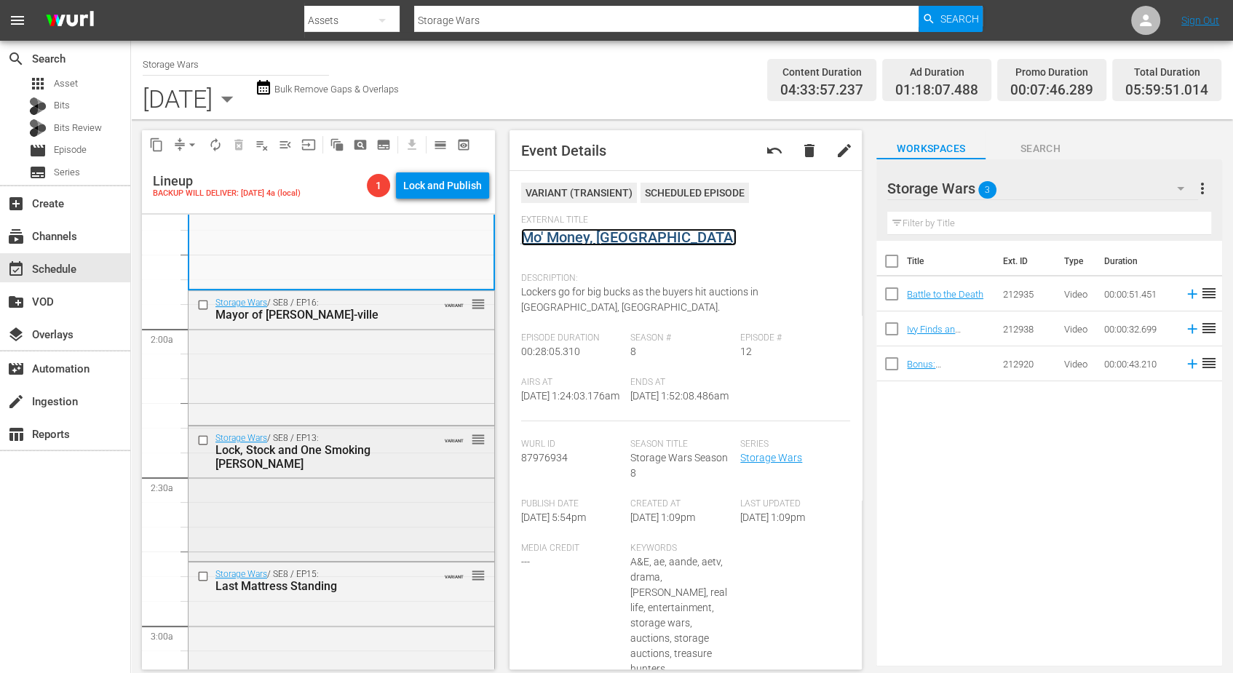
scroll to position [546, 0]
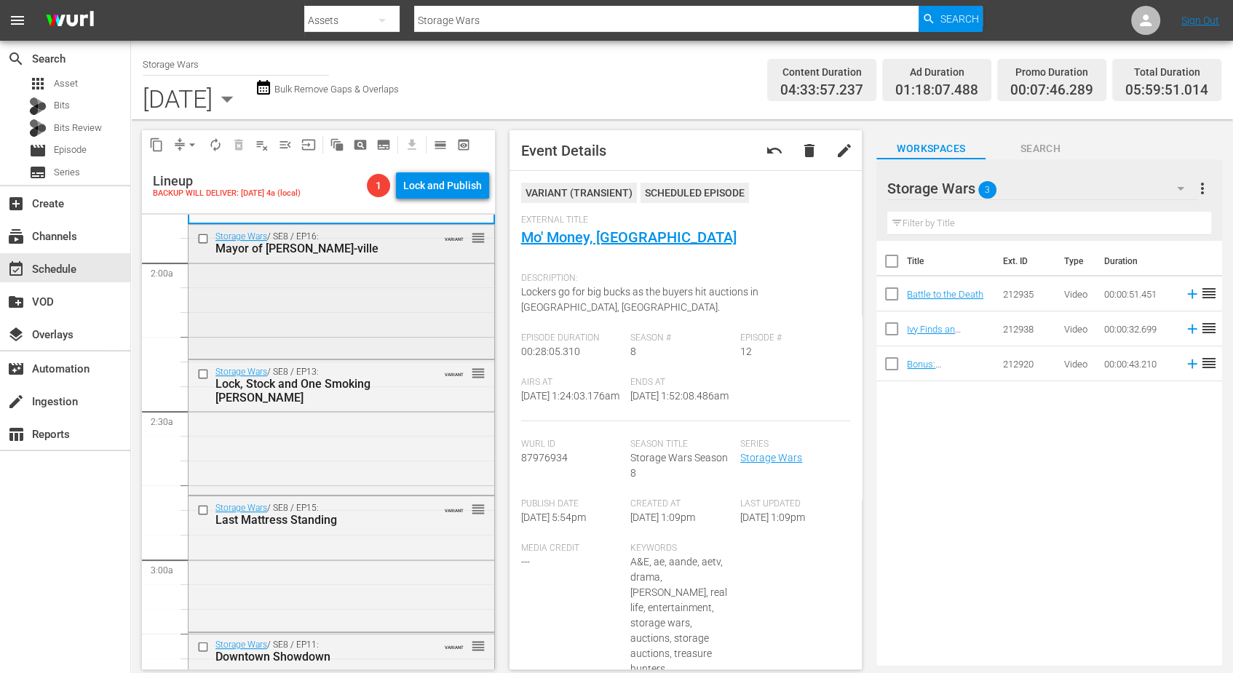
click at [346, 302] on div "Storage Wars / SE8 / EP16: Mayor of Margarita-ville VARIANT reorder" at bounding box center [342, 290] width 306 height 131
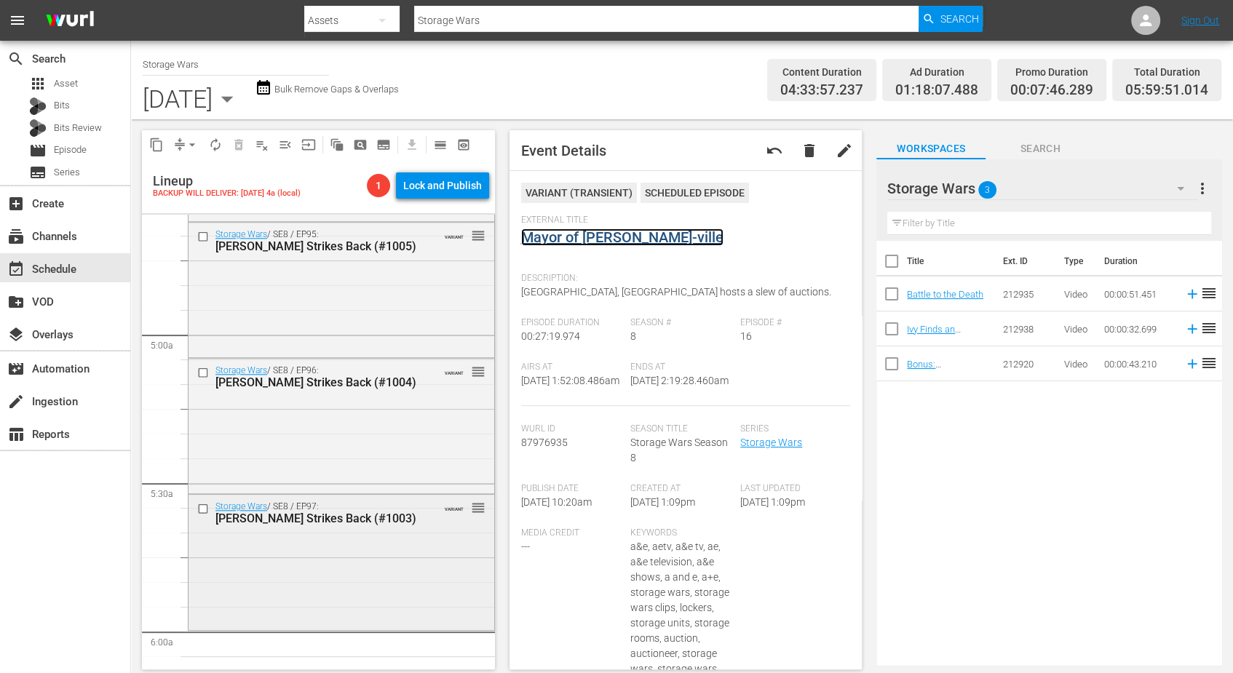
scroll to position [1547, 0]
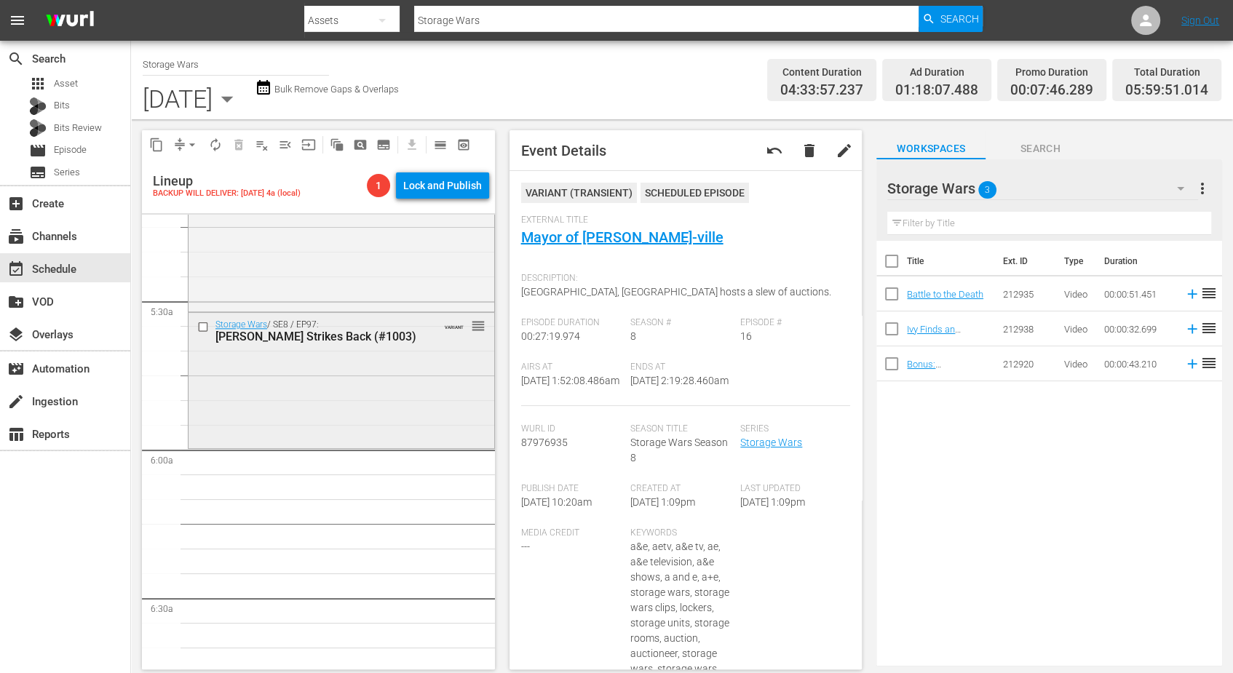
click at [304, 371] on div "Storage Wars / SE8 / EP97: Barry Strikes Back (#1003) VARIANT reorder" at bounding box center [342, 379] width 306 height 132
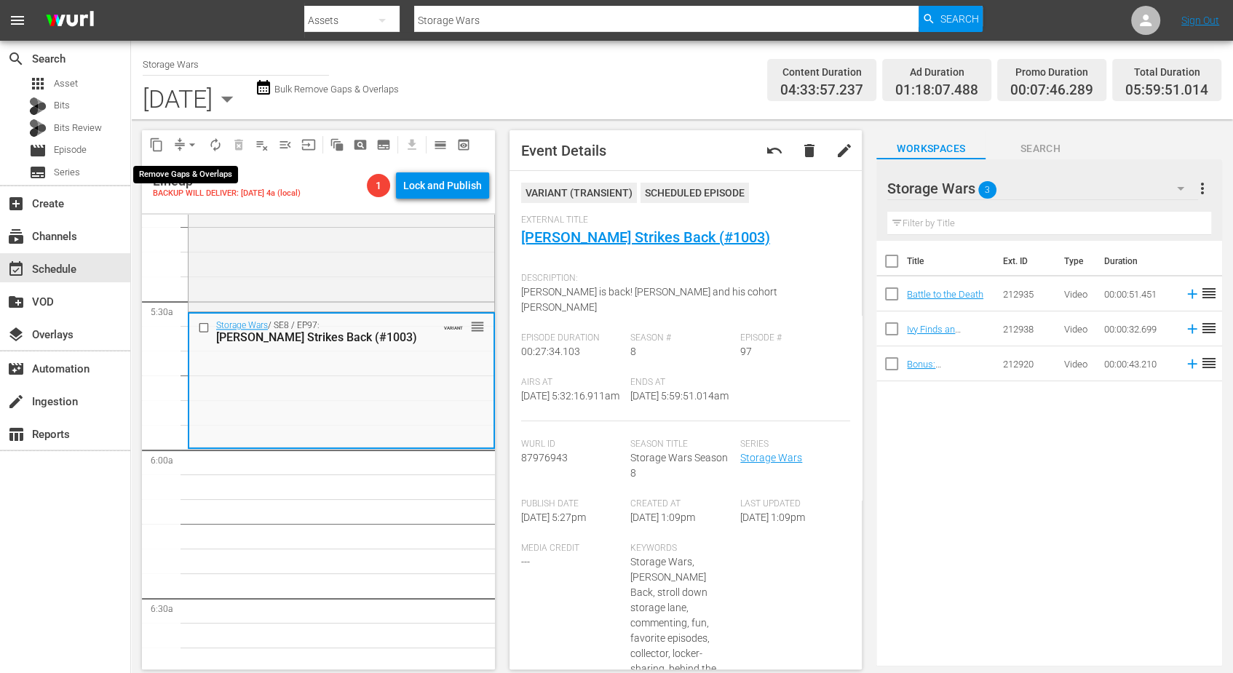
click at [189, 142] on span "arrow_drop_down" at bounding box center [192, 145] width 15 height 15
click at [190, 172] on li "Align to Midnight" at bounding box center [192, 174] width 153 height 24
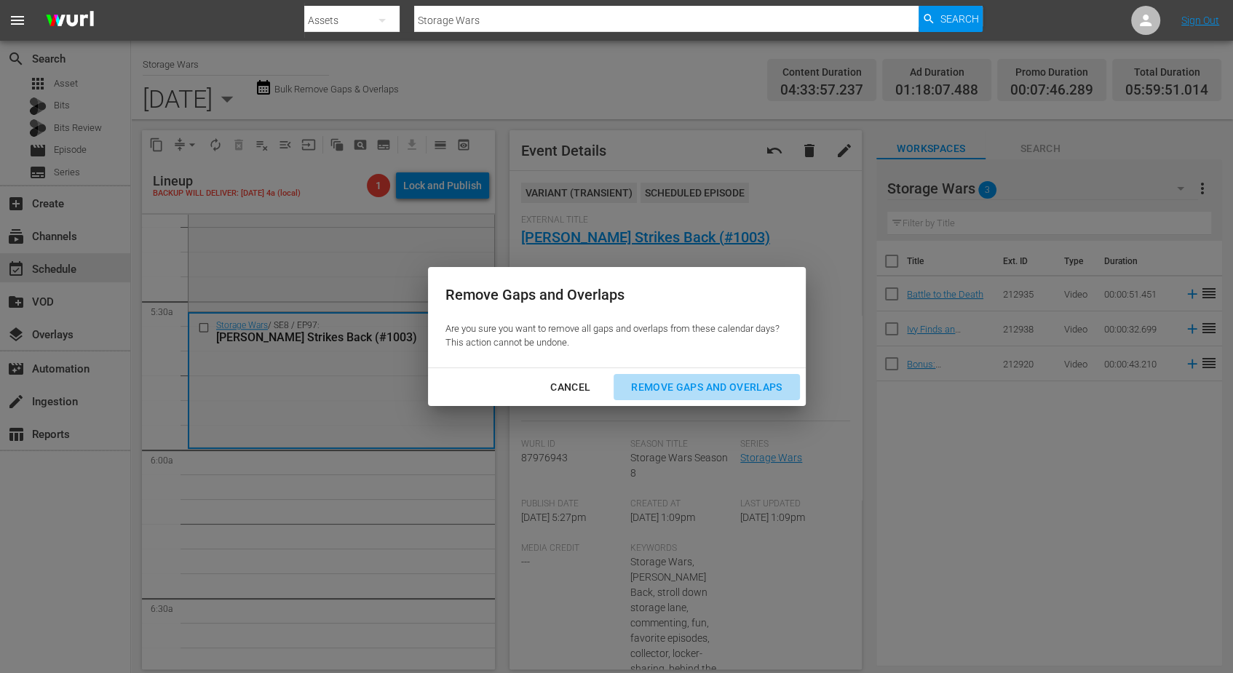
click at [684, 385] on div "Remove Gaps and Overlaps" at bounding box center [706, 387] width 174 height 18
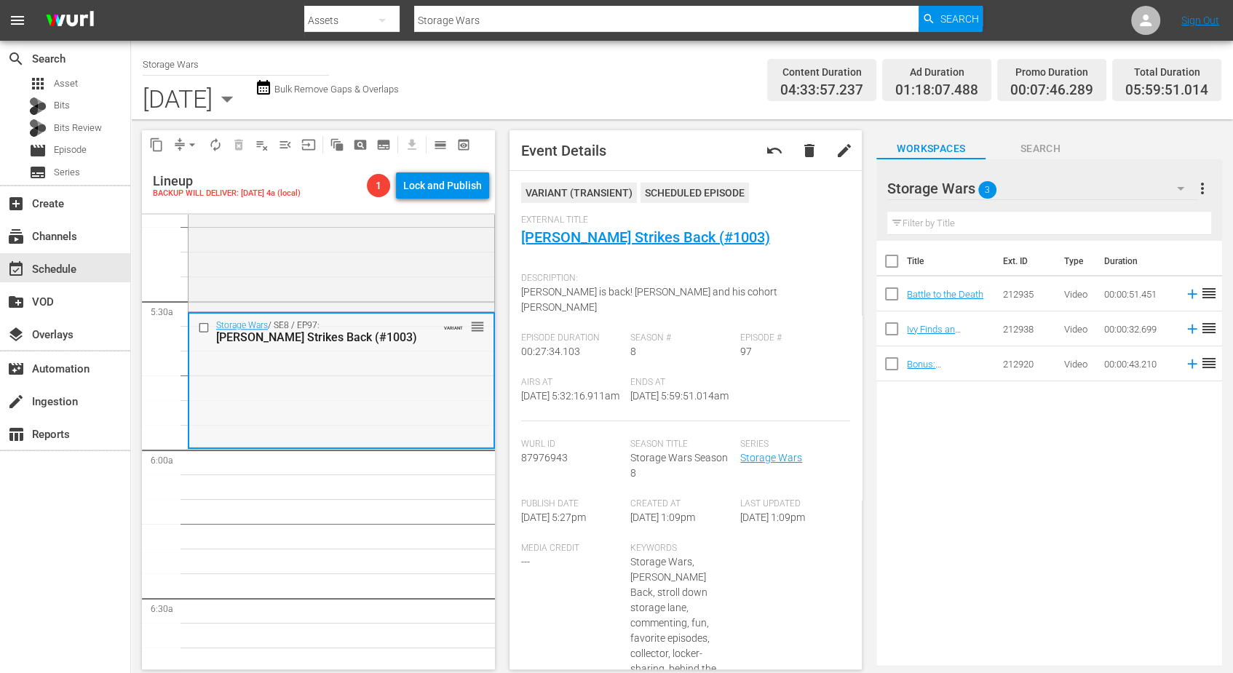
click at [319, 386] on div "Storage Wars / SE8 / EP97: Barry Strikes Back (#1003) VARIANT reorder" at bounding box center [341, 380] width 304 height 132
click at [194, 142] on span "arrow_drop_down" at bounding box center [192, 145] width 15 height 15
click at [175, 171] on li "Align to Midnight" at bounding box center [192, 174] width 153 height 24
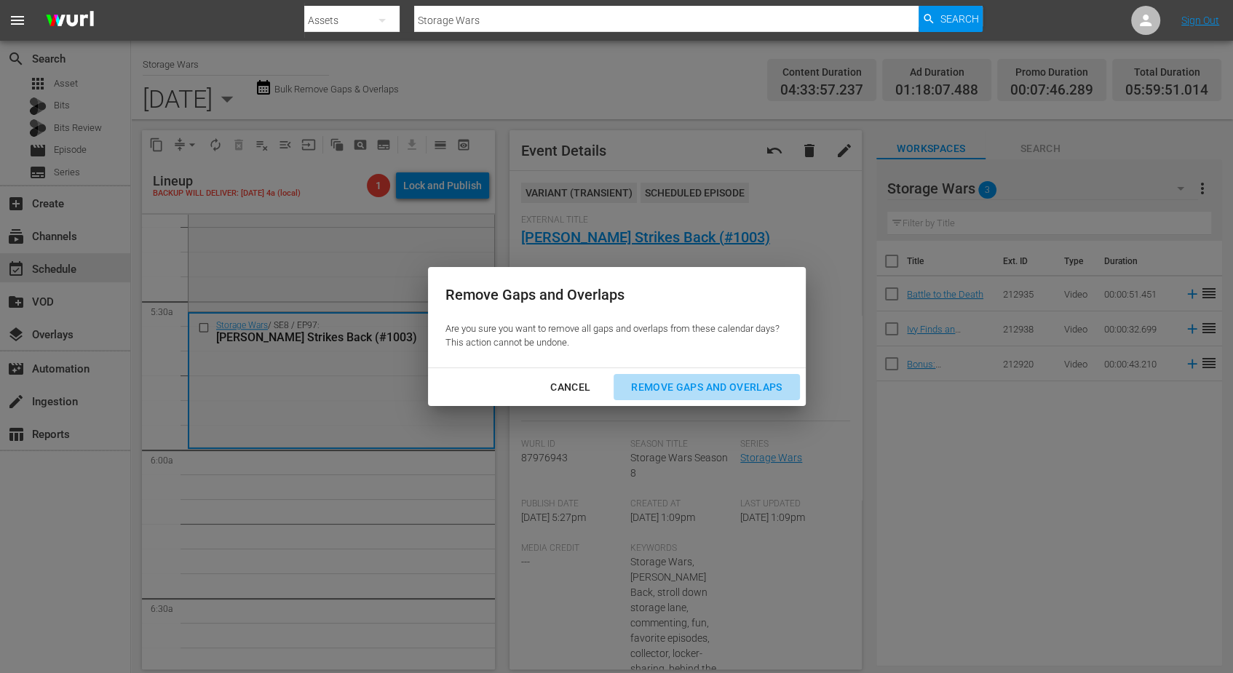
click at [654, 381] on div "Remove Gaps and Overlaps" at bounding box center [706, 387] width 174 height 18
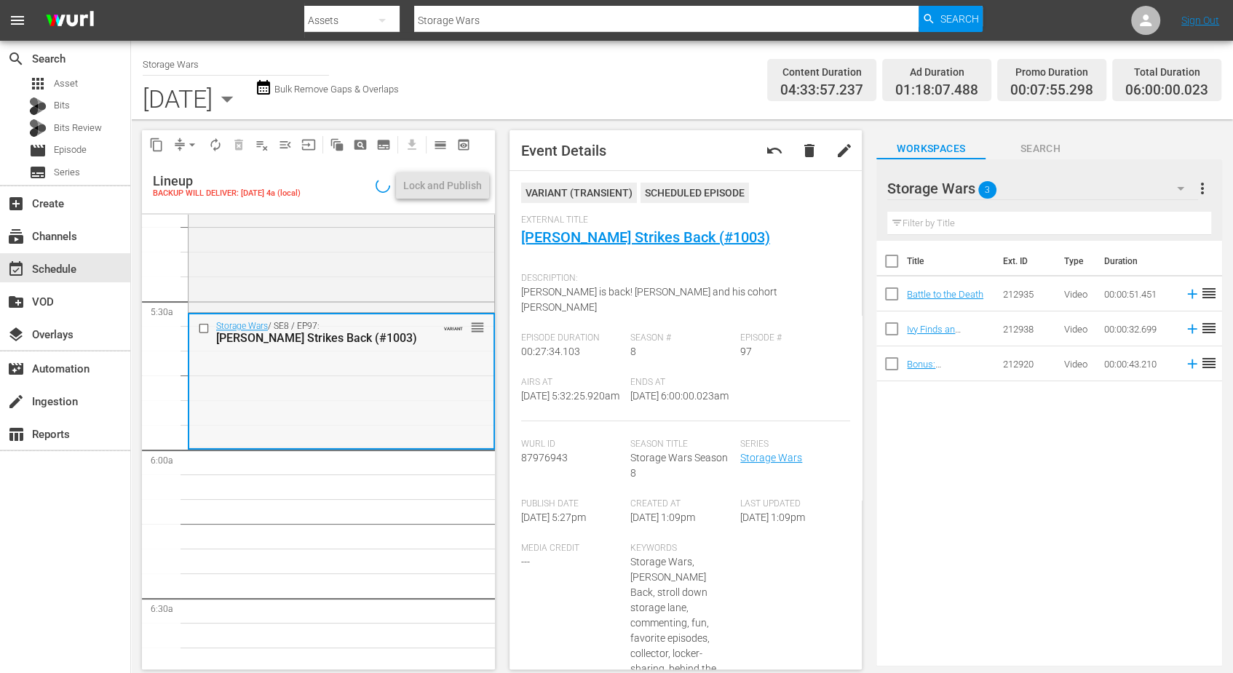
click at [314, 389] on div "Storage Wars / SE8 / EP97: Barry Strikes Back (#1003) VARIANT reorder" at bounding box center [341, 380] width 304 height 132
click at [197, 141] on span "arrow_drop_down" at bounding box center [192, 145] width 15 height 15
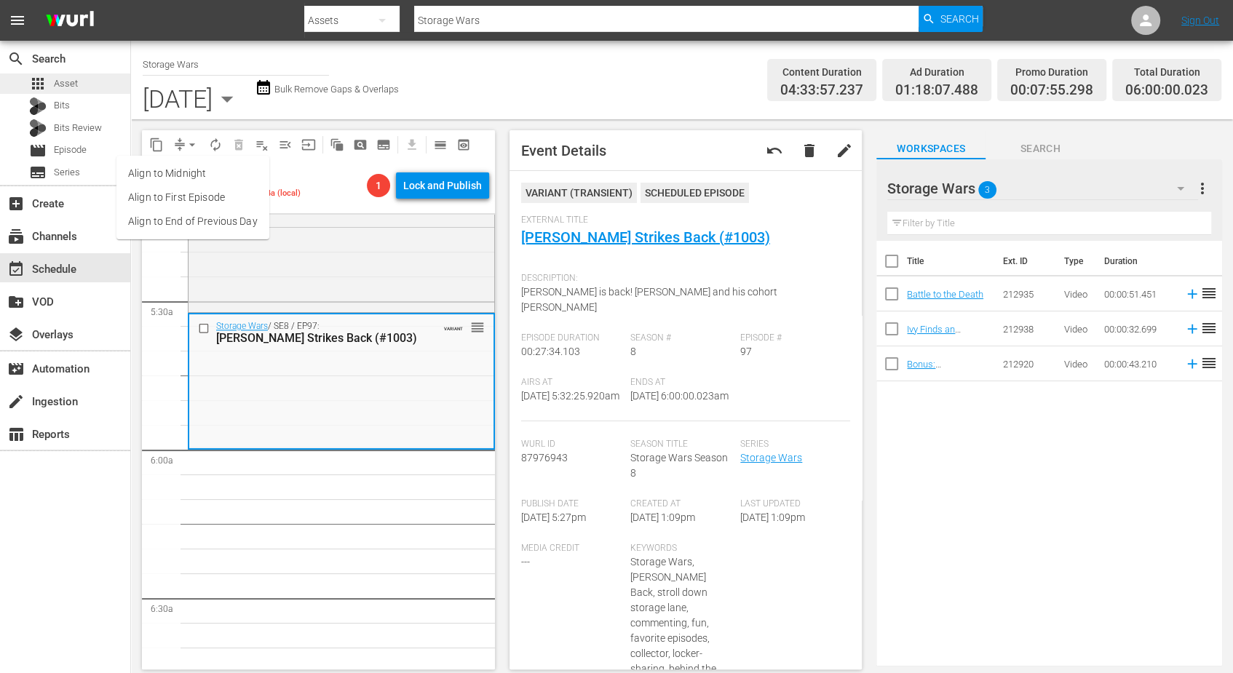
click at [110, 84] on div "apps Asset" at bounding box center [65, 84] width 130 height 20
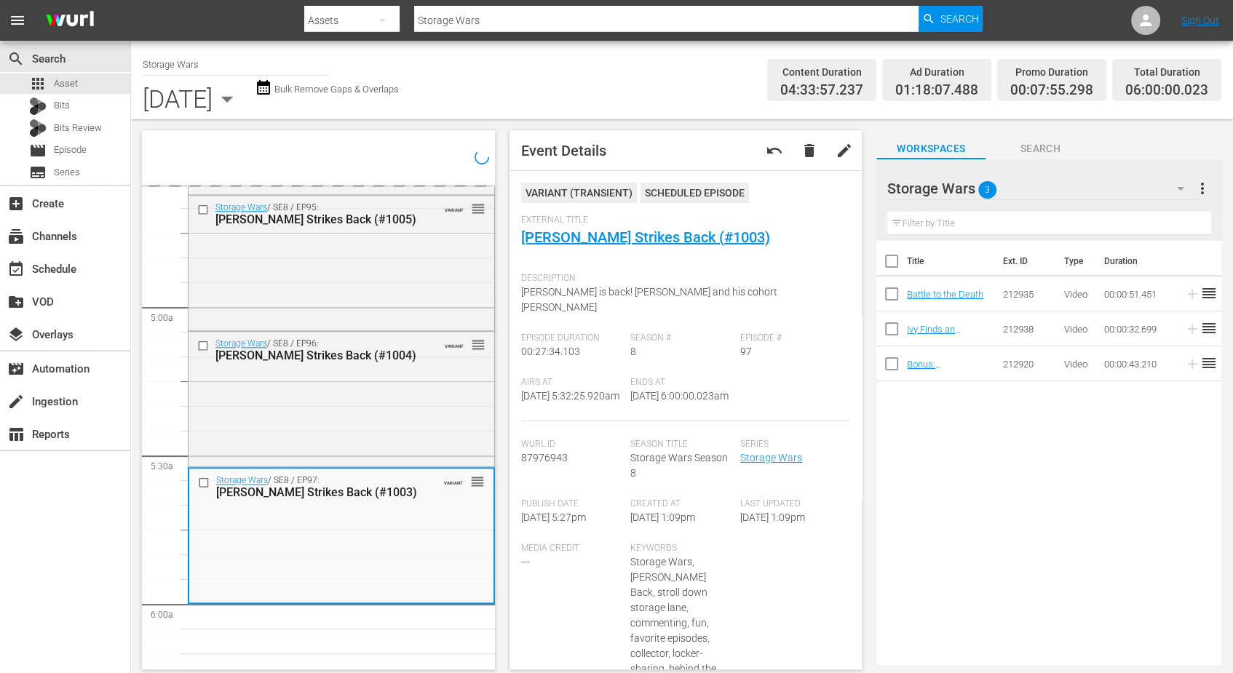
scroll to position [1547, 0]
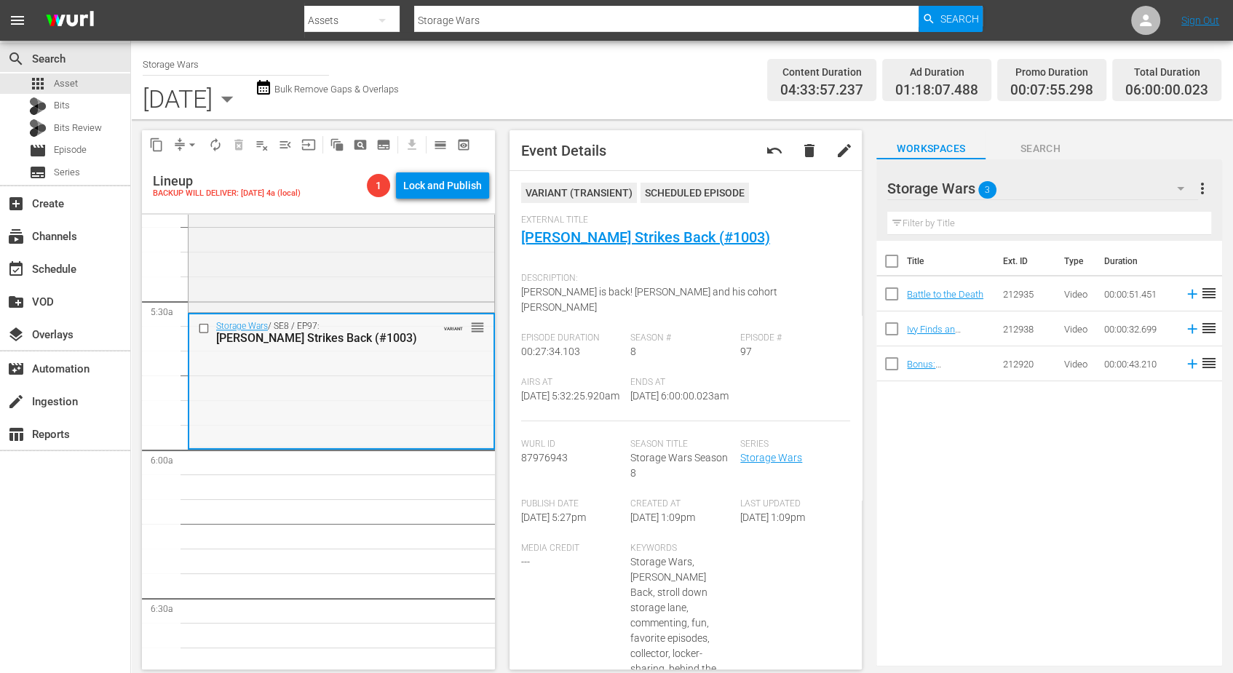
click at [335, 388] on div "Storage Wars / SE8 / EP97: Barry Strikes Back (#1003) VARIANT reorder" at bounding box center [341, 380] width 304 height 132
click at [214, 138] on span "autorenew_outlined" at bounding box center [215, 145] width 15 height 15
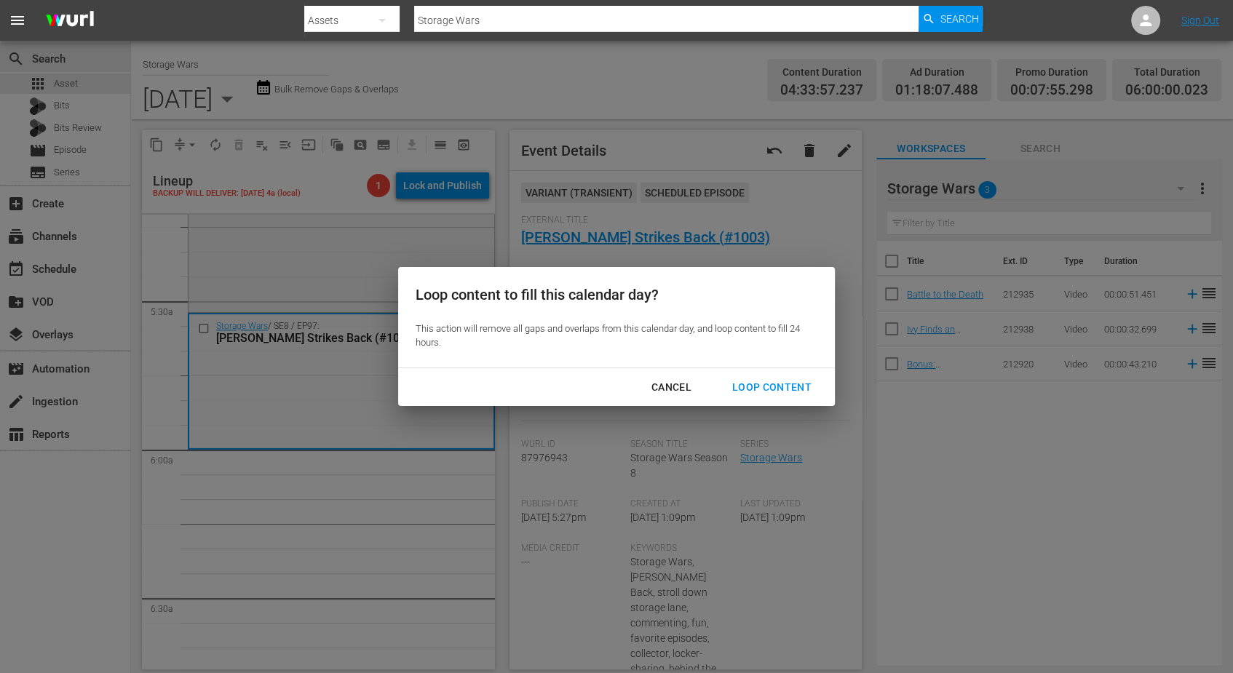
click at [774, 381] on div "Loop Content" at bounding box center [772, 387] width 103 height 18
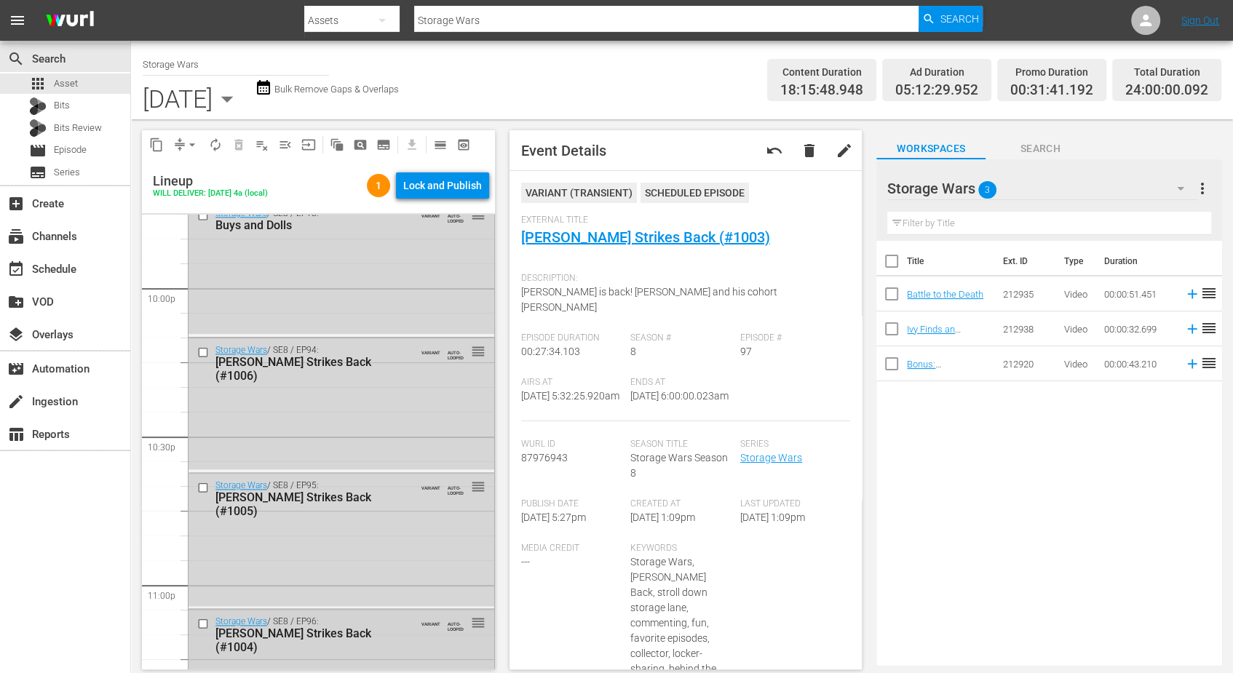
scroll to position [6672, 0]
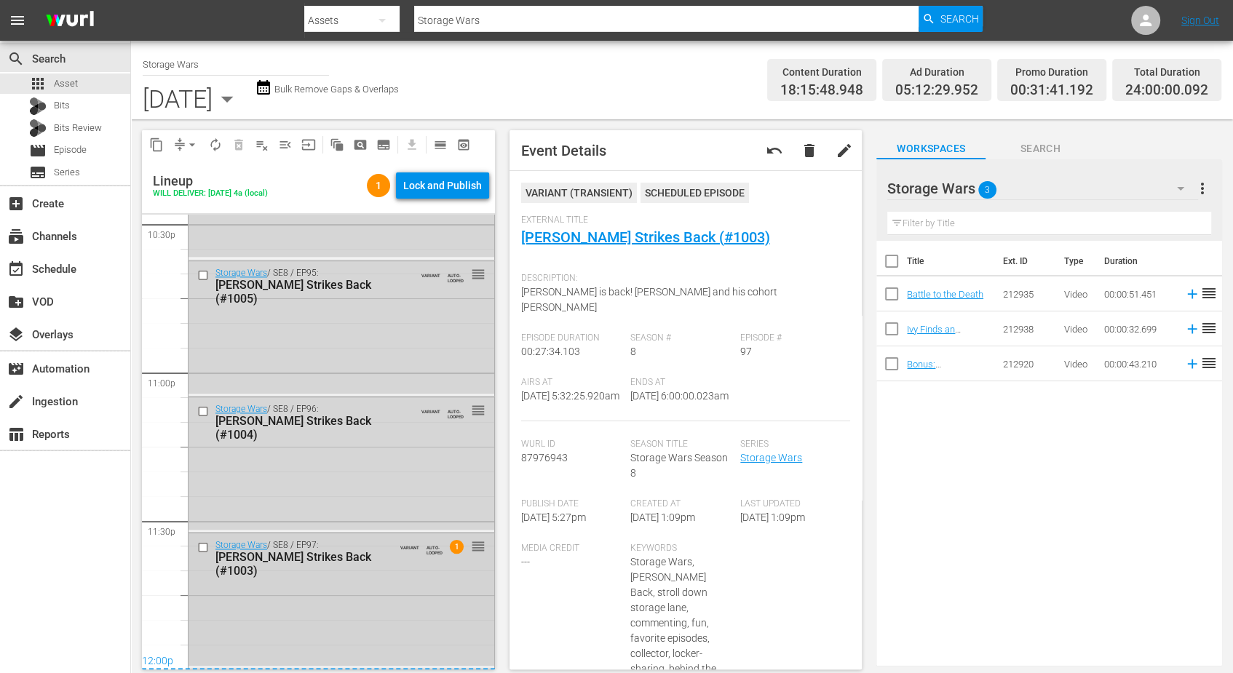
click at [306, 574] on div "Storage Wars / SE8 / EP97: Barry Strikes Back (#1003) VARIANT AUTO-LOOPED 1 reo…" at bounding box center [342, 600] width 306 height 132
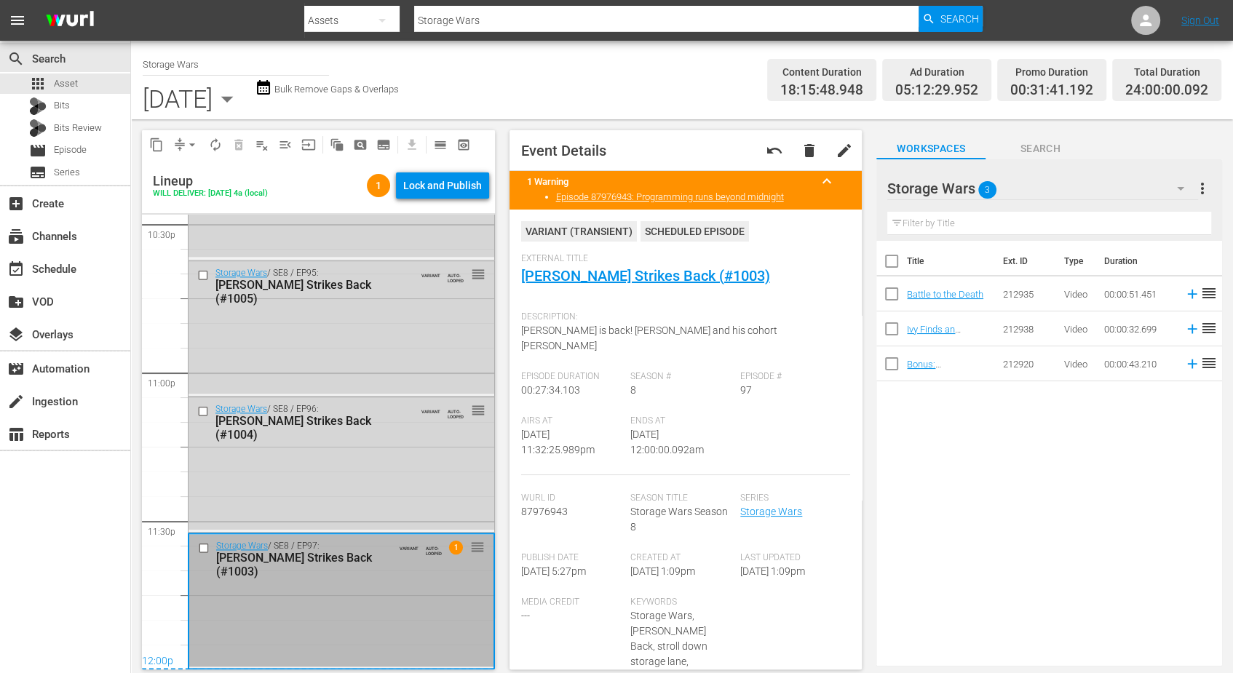
click at [242, 100] on icon "button" at bounding box center [227, 98] width 29 height 29
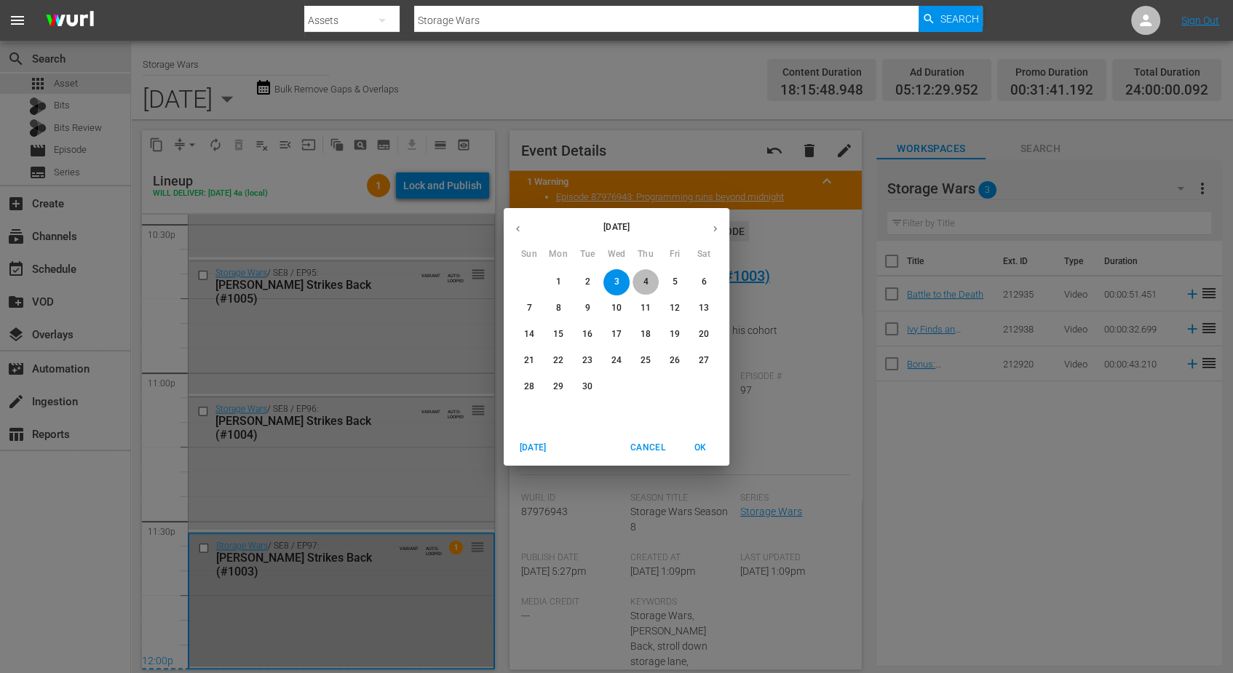
click at [644, 271] on button "4" at bounding box center [645, 282] width 26 height 26
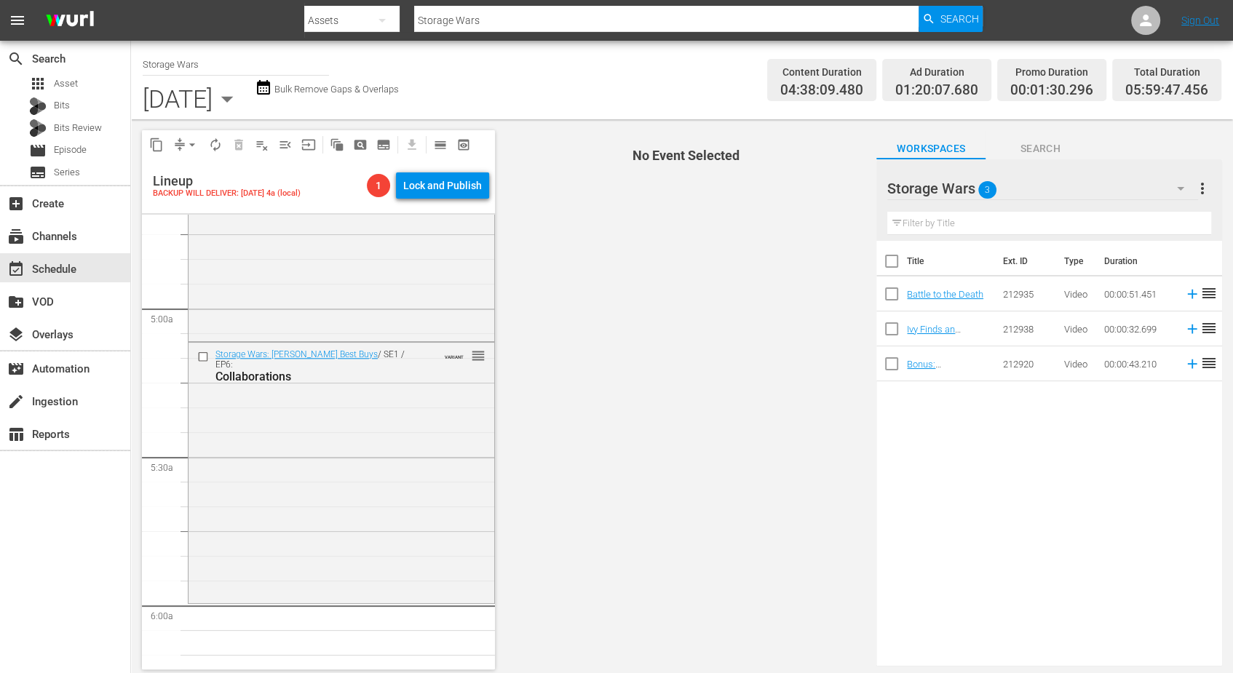
scroll to position [1314, 0]
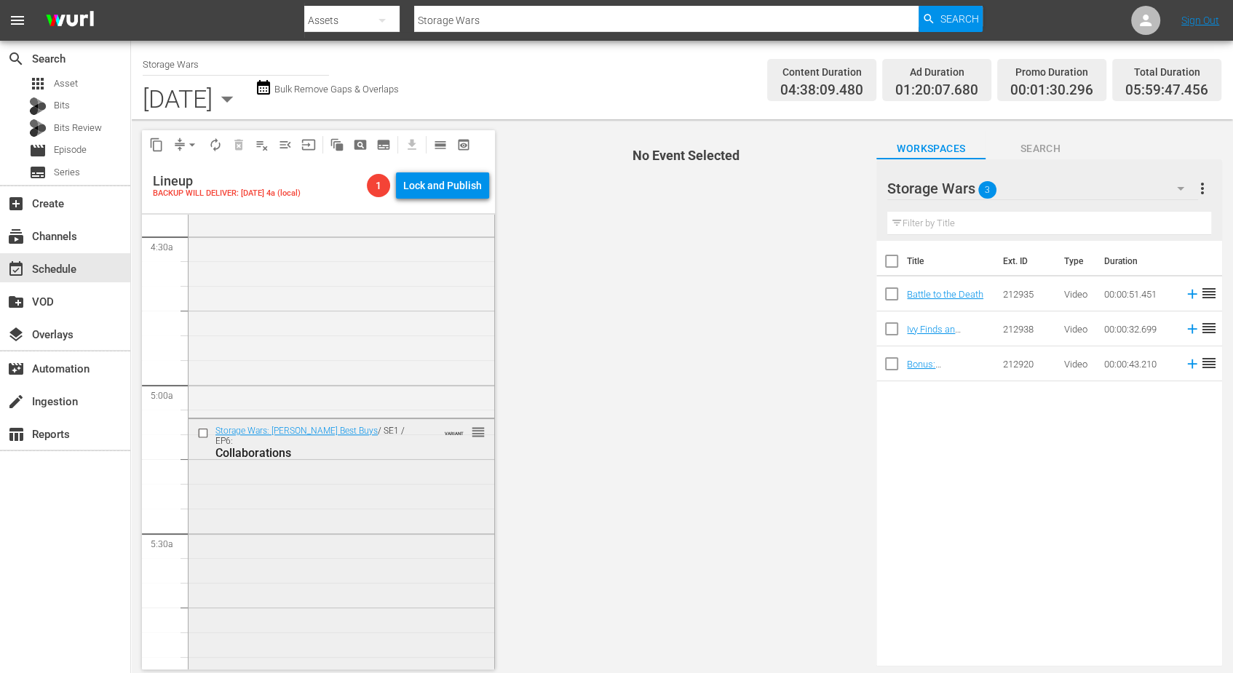
click at [328, 462] on div "Storage Wars: Barry's Best Buys / SE1 / EP6: Collaborations VARIANT reorder" at bounding box center [342, 548] width 306 height 258
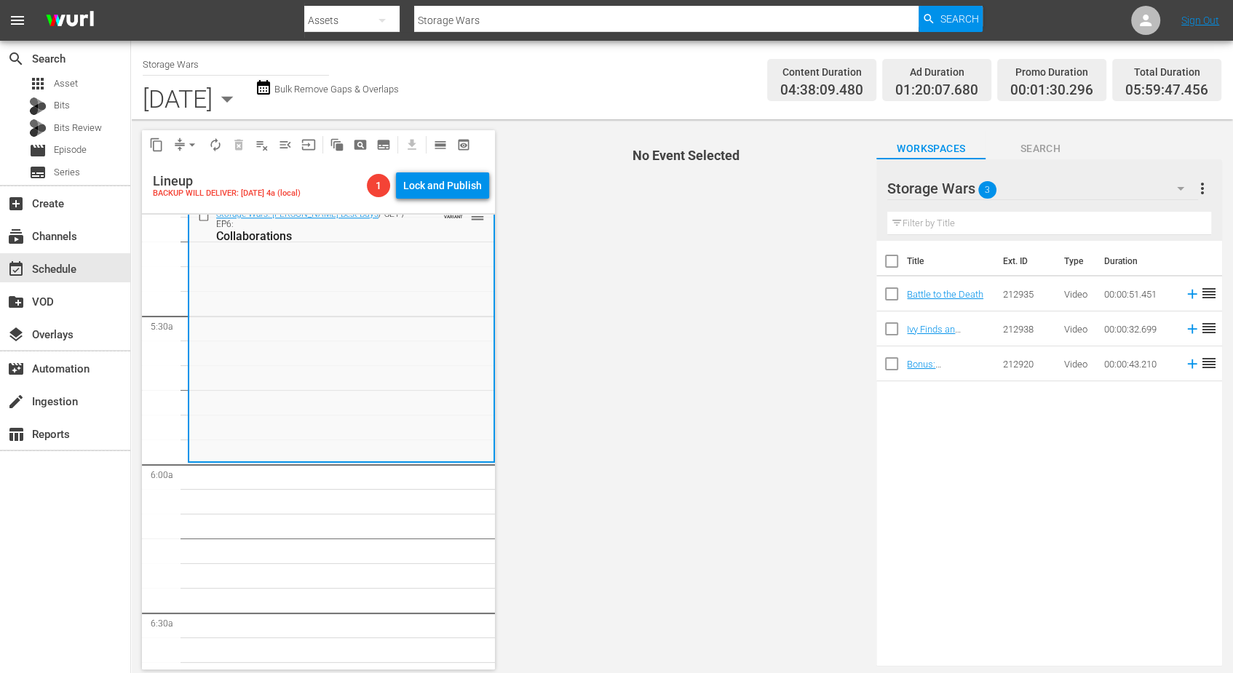
scroll to position [1587, 0]
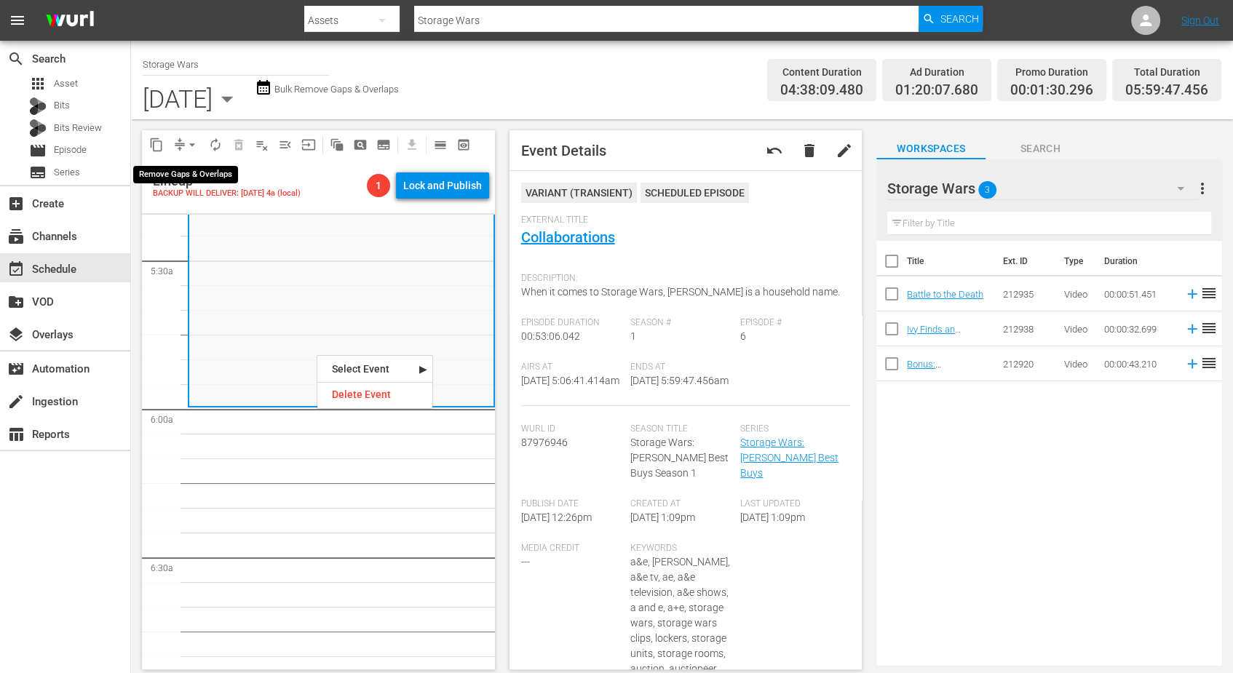
click at [184, 143] on button "arrow_drop_down" at bounding box center [192, 144] width 23 height 23
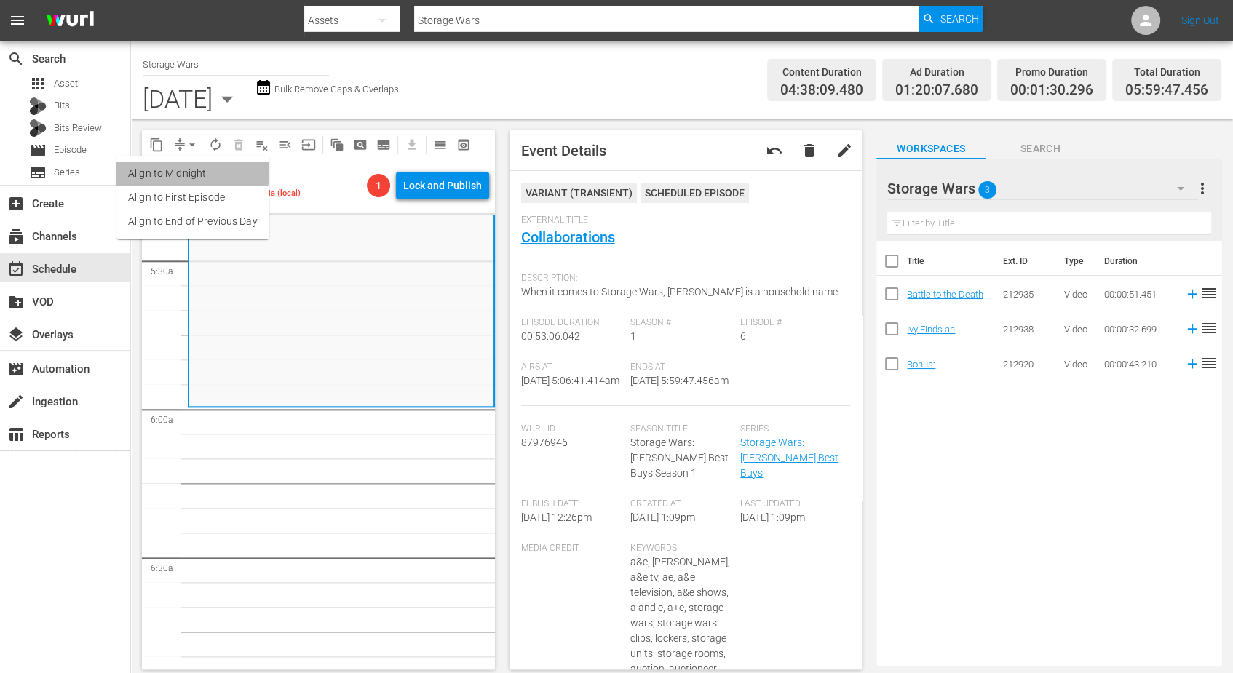
click at [181, 172] on li "Align to Midnight" at bounding box center [192, 174] width 153 height 24
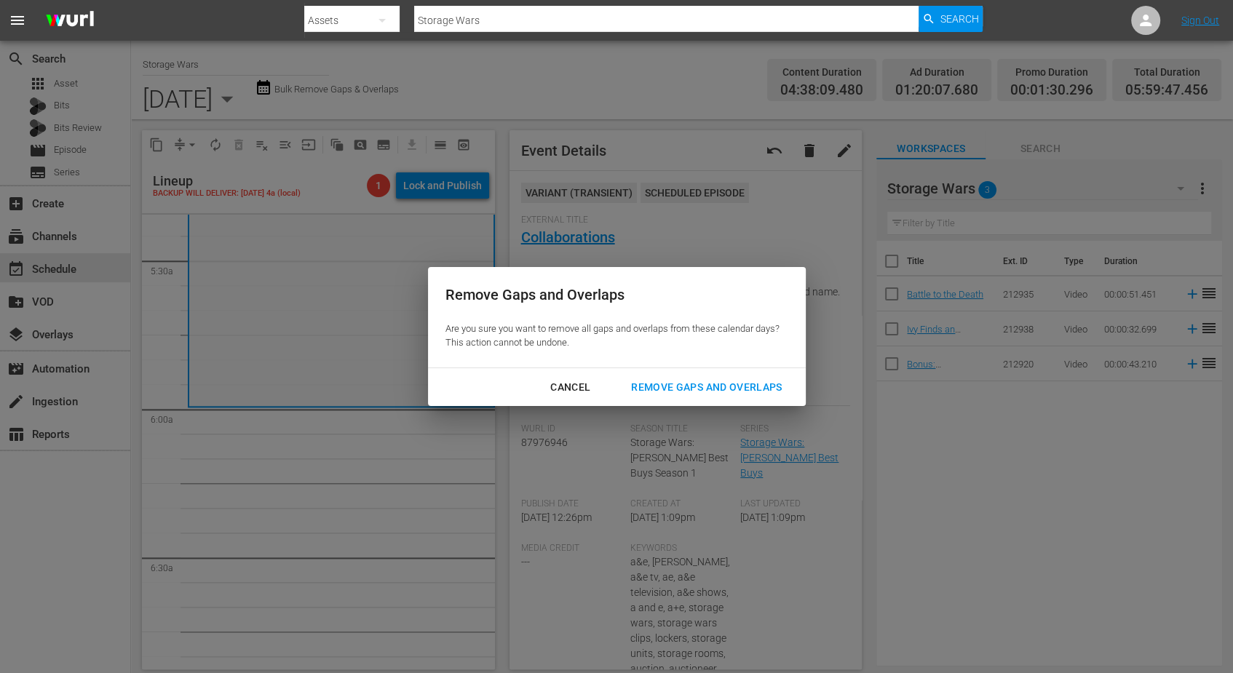
click at [703, 385] on div "Remove Gaps and Overlaps" at bounding box center [706, 387] width 174 height 18
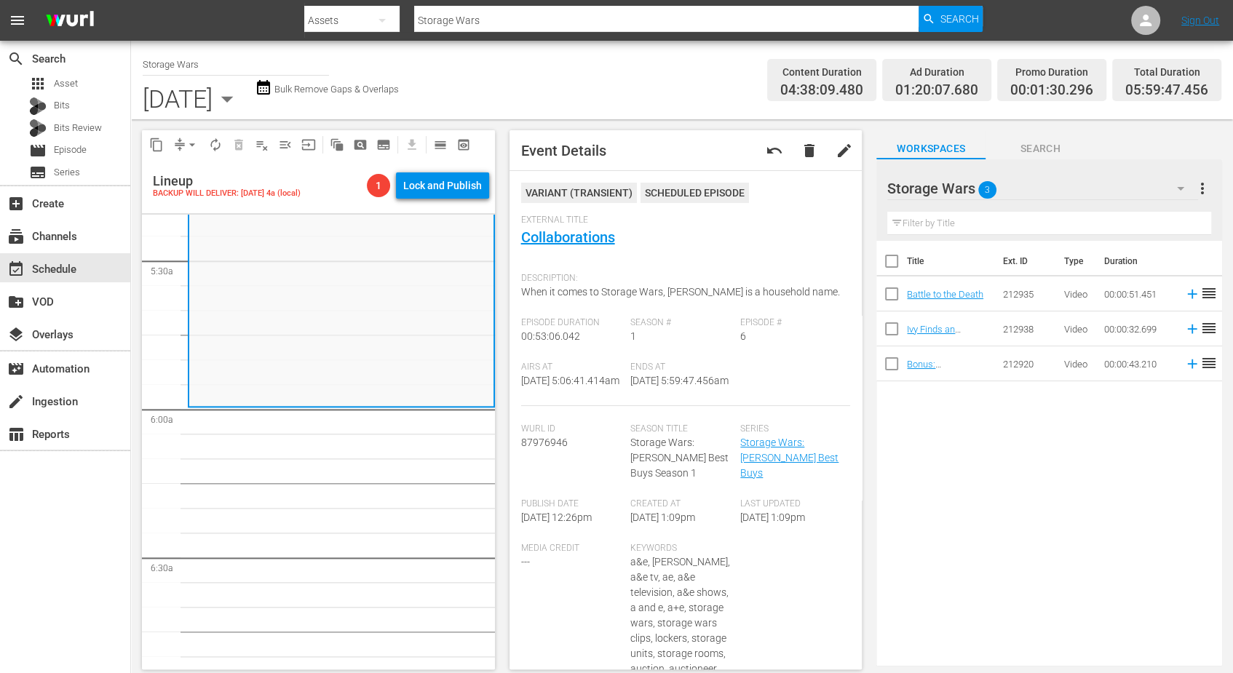
scroll to position [0, 0]
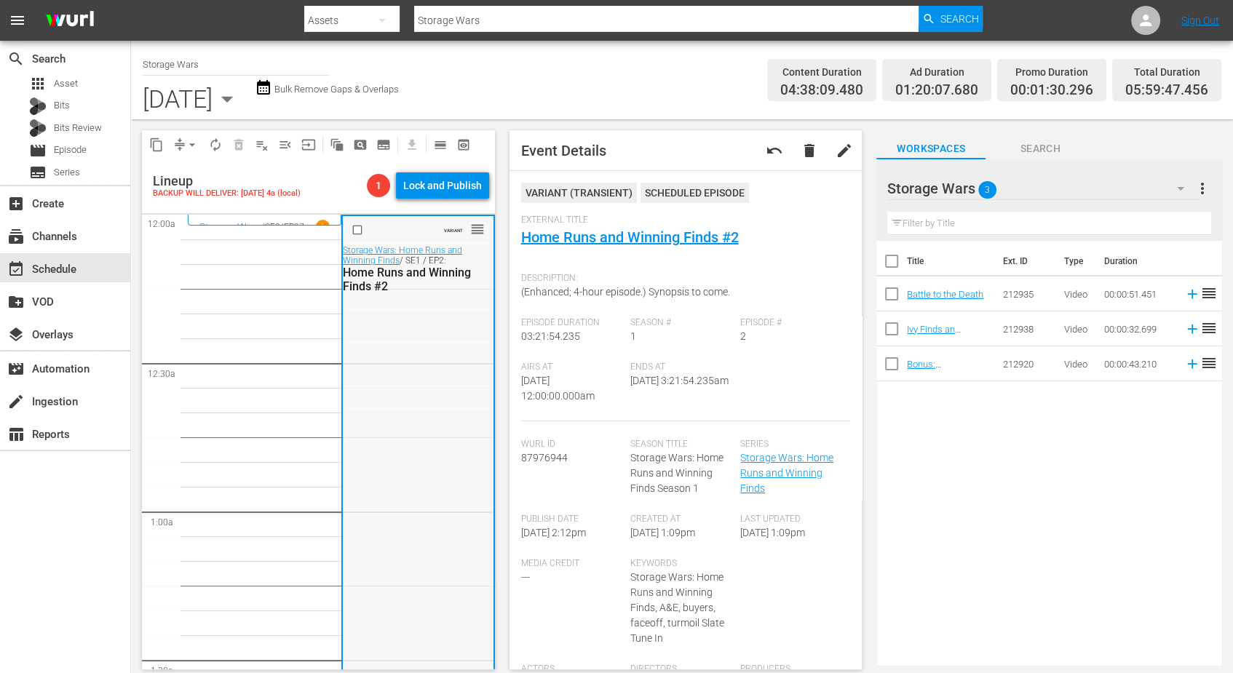
click at [589, 239] on link "Home Runs and Winning Finds #2" at bounding box center [630, 237] width 218 height 17
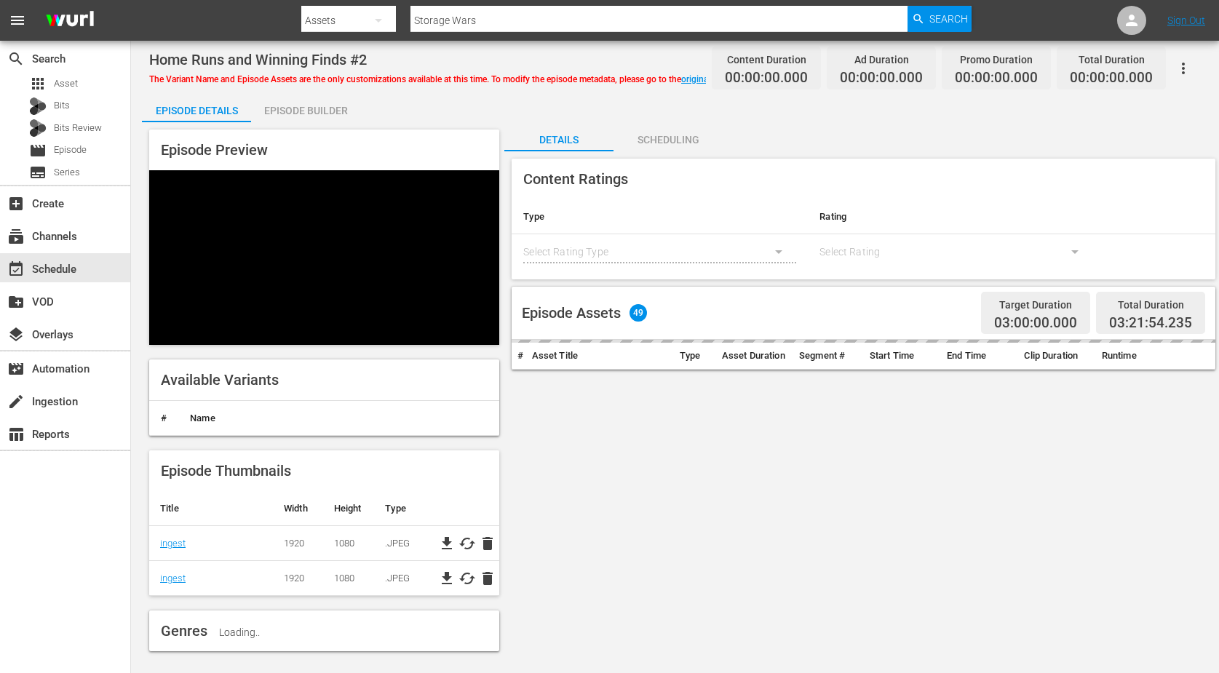
drag, startPoint x: 58, startPoint y: 1, endPoint x: 486, endPoint y: 491, distance: 650.5
click at [486, 491] on th at bounding box center [467, 508] width 63 height 35
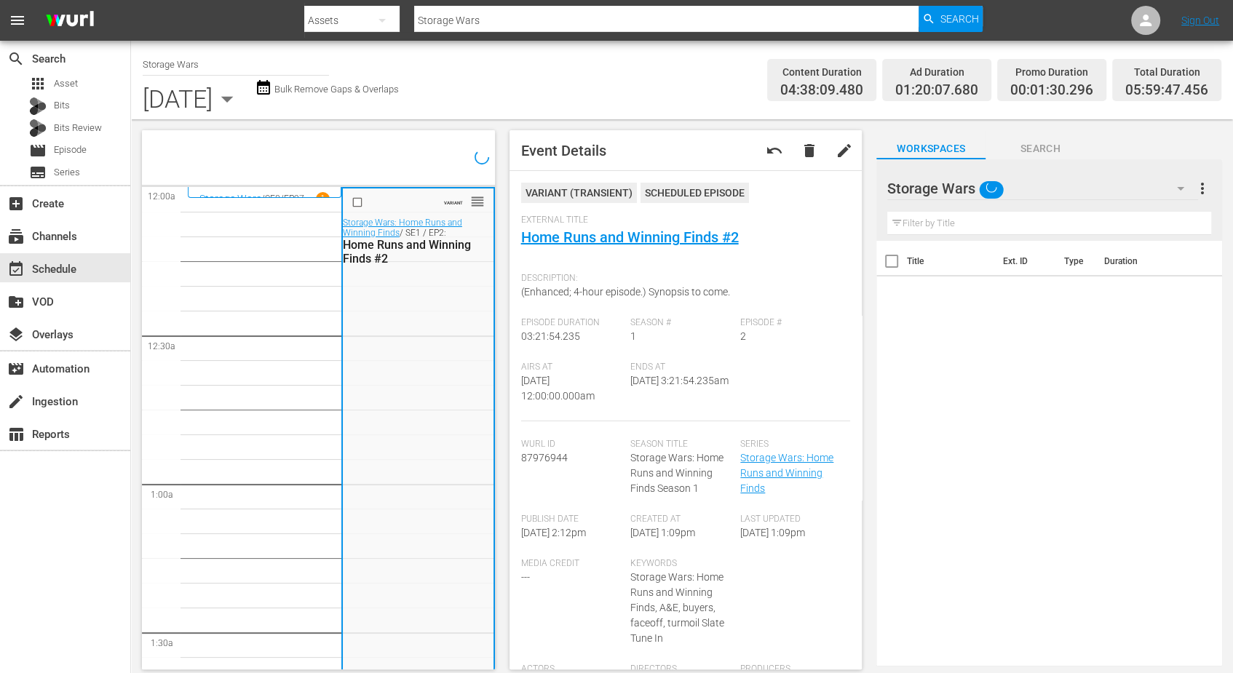
click at [387, 317] on div "VARIANT reorder Storage Wars: Home Runs and Winning Finds / SE1 / EP2: Home Run…" at bounding box center [418, 686] width 151 height 995
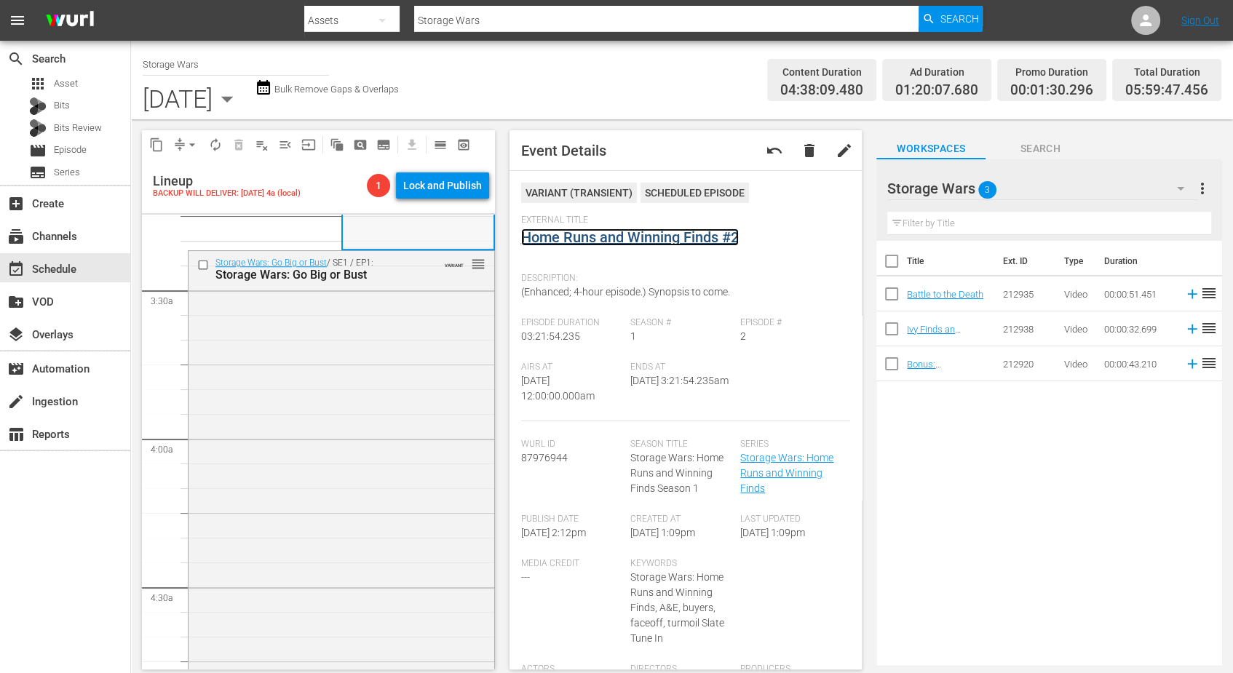
scroll to position [1001, 0]
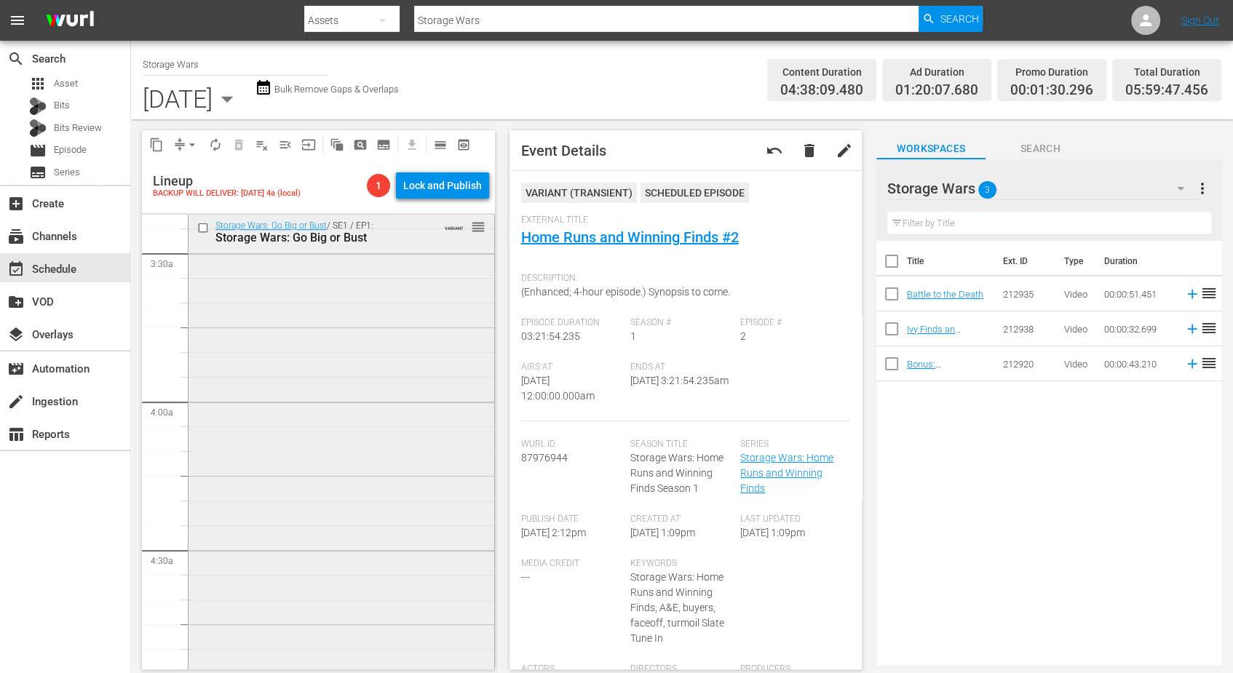
click at [315, 390] on div "Storage Wars: Go Big or Bust / SE1 / EP1: Storage Wars: Go Big or Bust VARIANT …" at bounding box center [342, 471] width 306 height 515
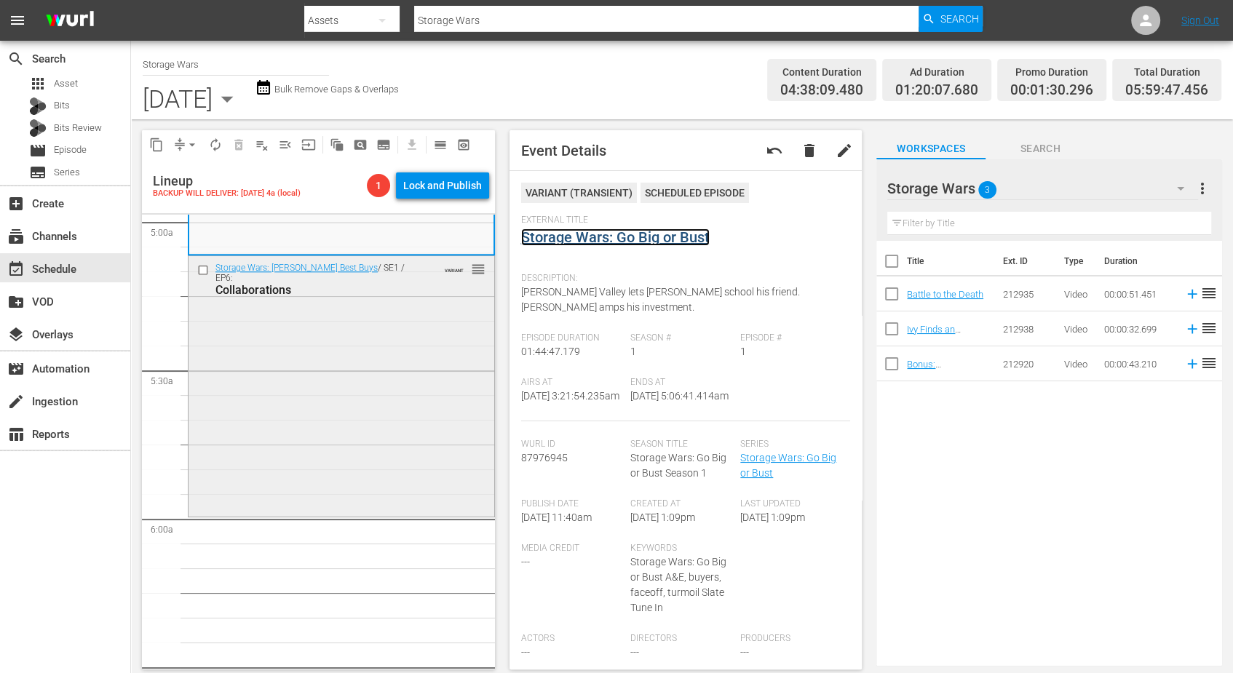
scroll to position [1456, 0]
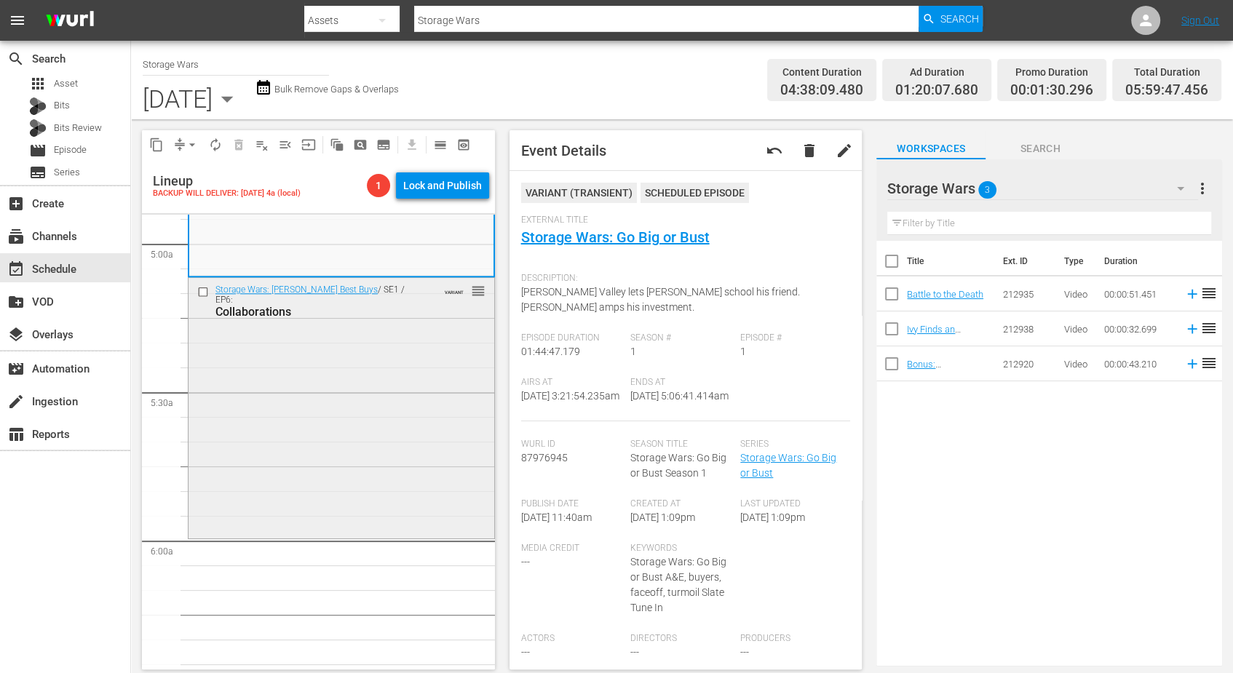
click at [366, 358] on div "Storage Wars: Barry's Best Buys / SE1 / EP6: Collaborations VARIANT reorder" at bounding box center [342, 407] width 306 height 258
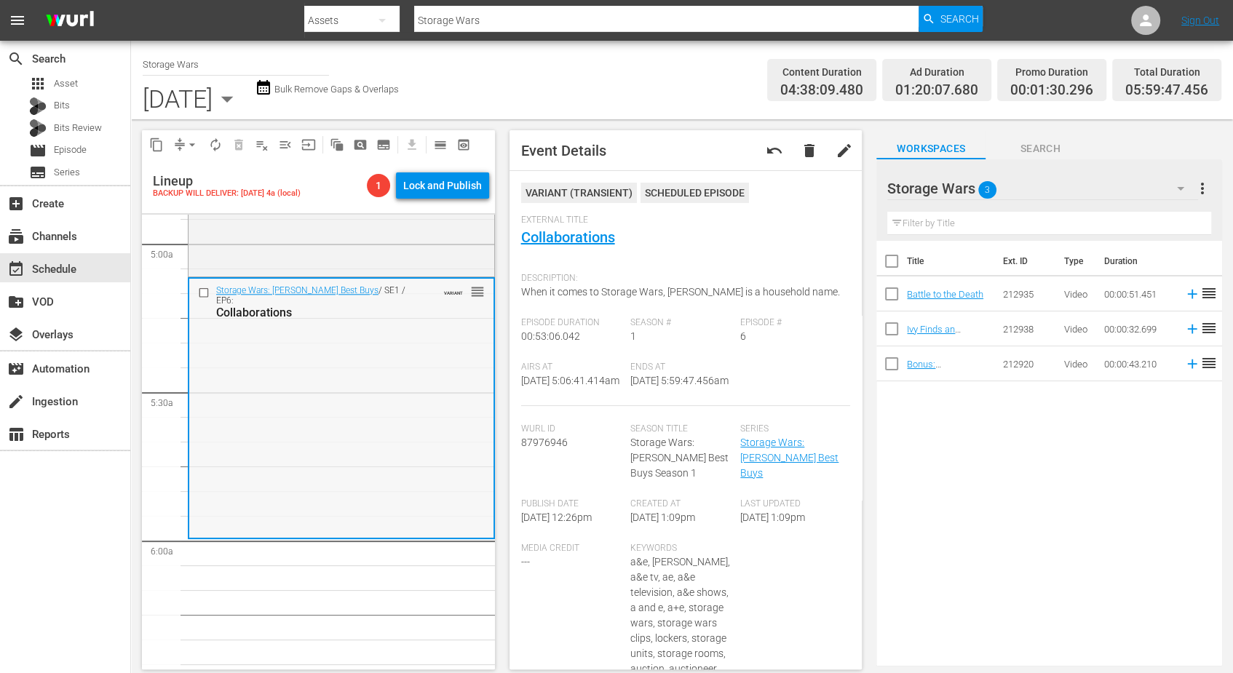
click at [320, 376] on div "Storage Wars: Barry's Best Buys / SE1 / EP6: Collaborations VARIANT reorder" at bounding box center [341, 408] width 304 height 258
click at [193, 143] on span "arrow_drop_down" at bounding box center [192, 145] width 15 height 15
click at [189, 167] on li "Align to Midnight" at bounding box center [192, 174] width 153 height 24
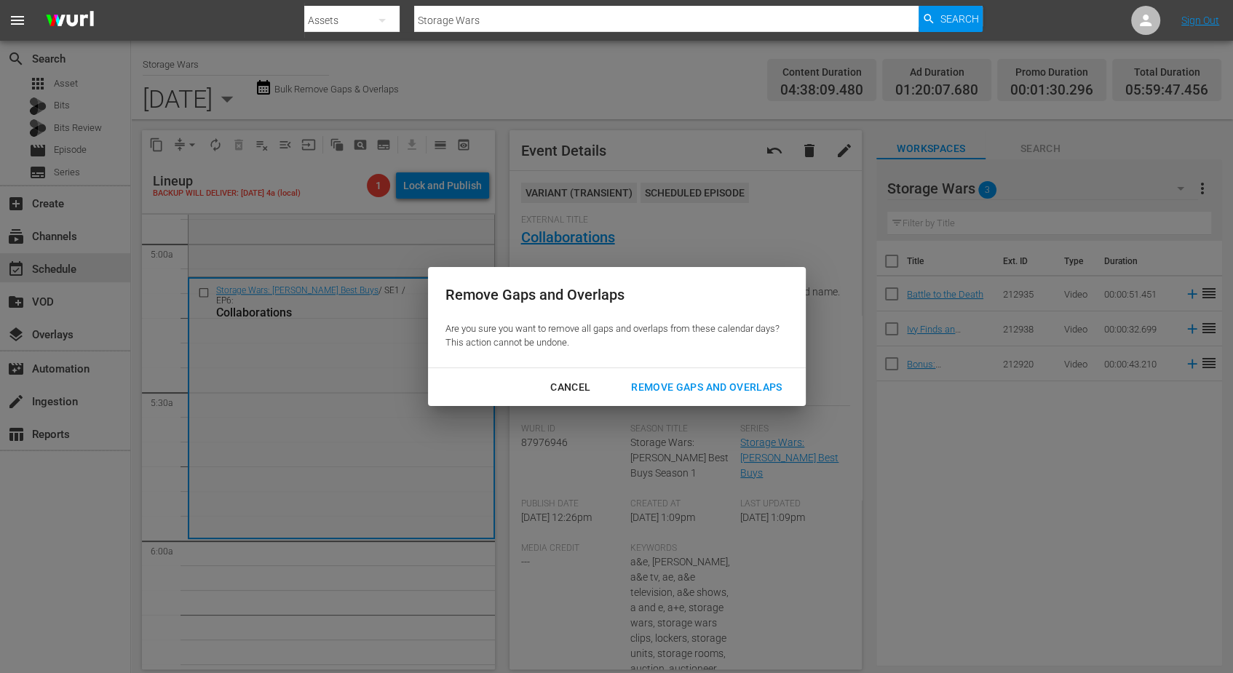
drag, startPoint x: 731, startPoint y: 388, endPoint x: 722, endPoint y: 384, distance: 9.8
click at [724, 386] on div "Remove Gaps and Overlaps" at bounding box center [706, 387] width 174 height 18
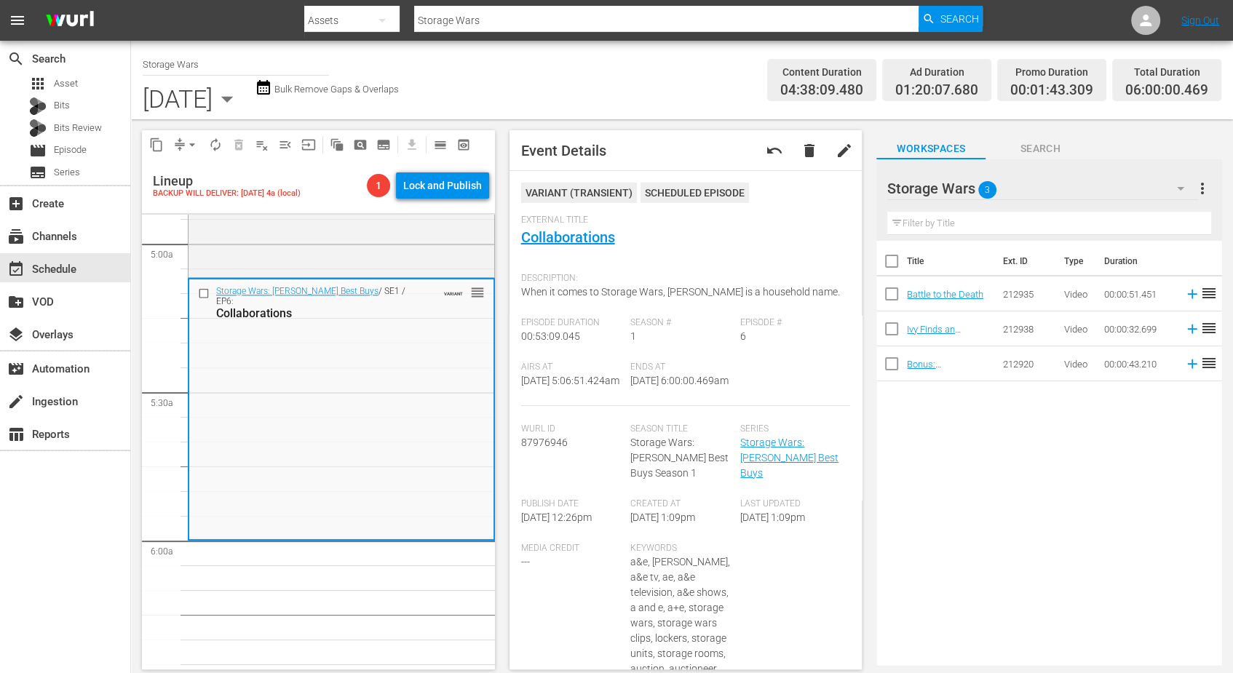
click at [305, 417] on div "Storage Wars: Barry's Best Buys / SE1 / EP6: Collaborations VARIANT reorder" at bounding box center [341, 408] width 304 height 258
click at [217, 140] on span "autorenew_outlined" at bounding box center [215, 145] width 15 height 15
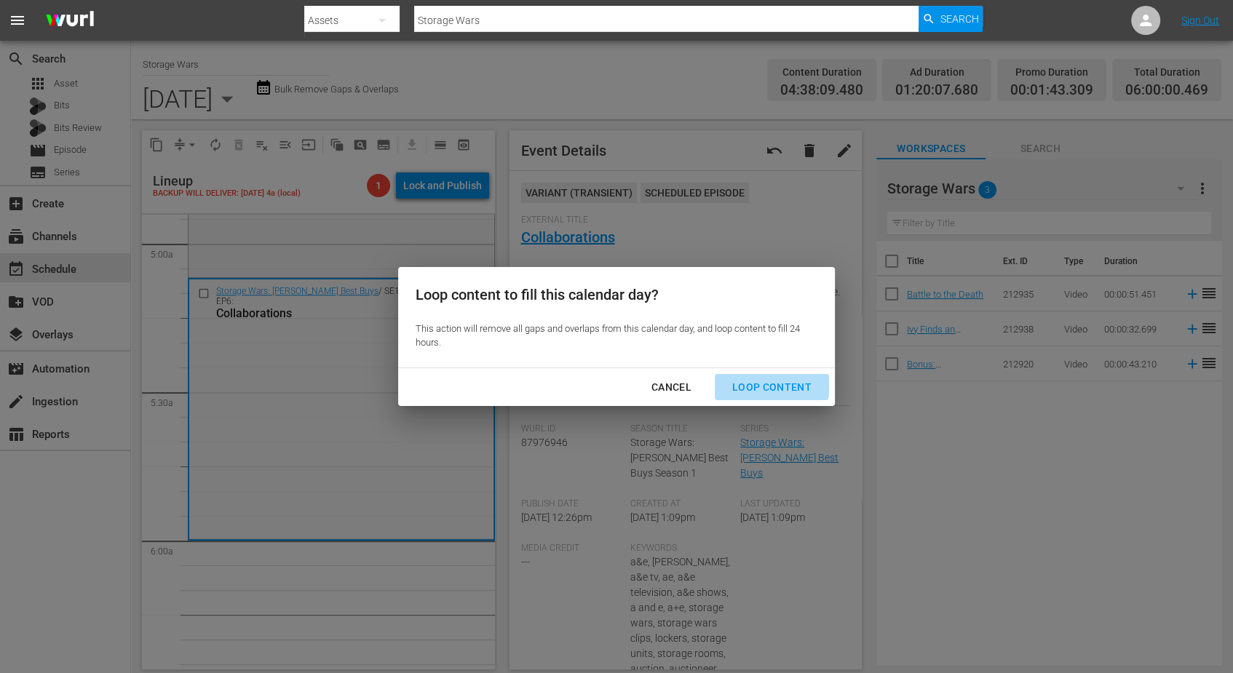
click at [763, 381] on div "Loop Content" at bounding box center [772, 387] width 103 height 18
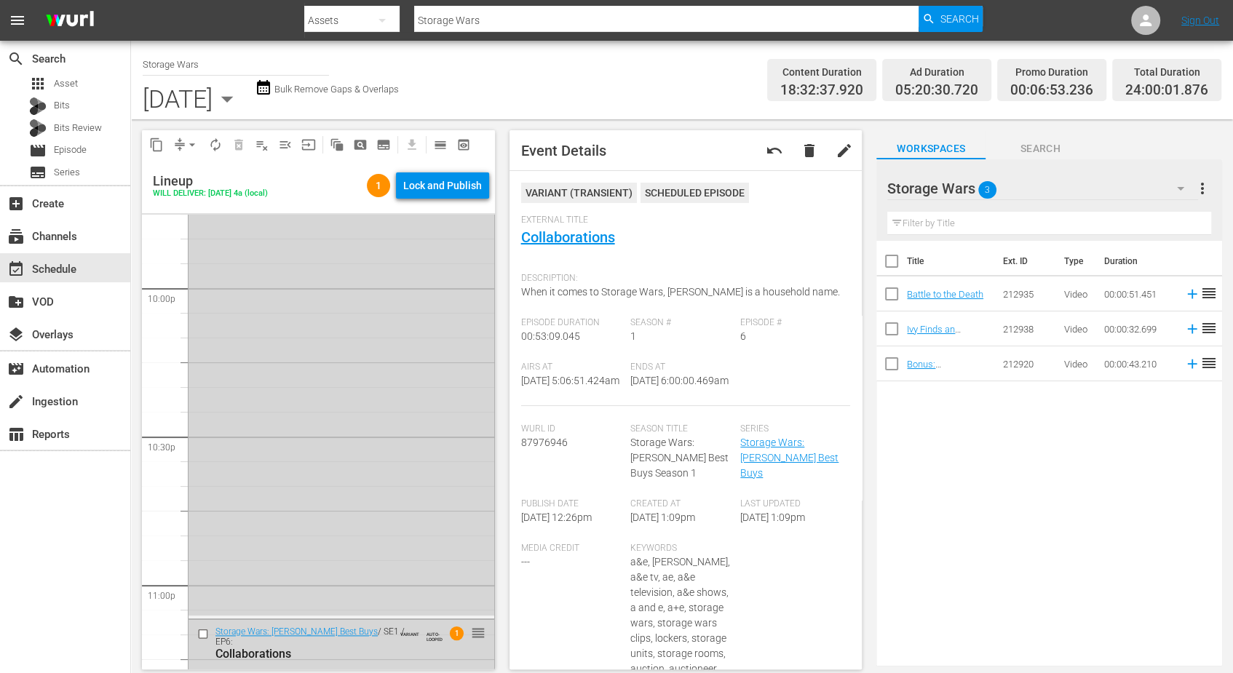
scroll to position [6672, 0]
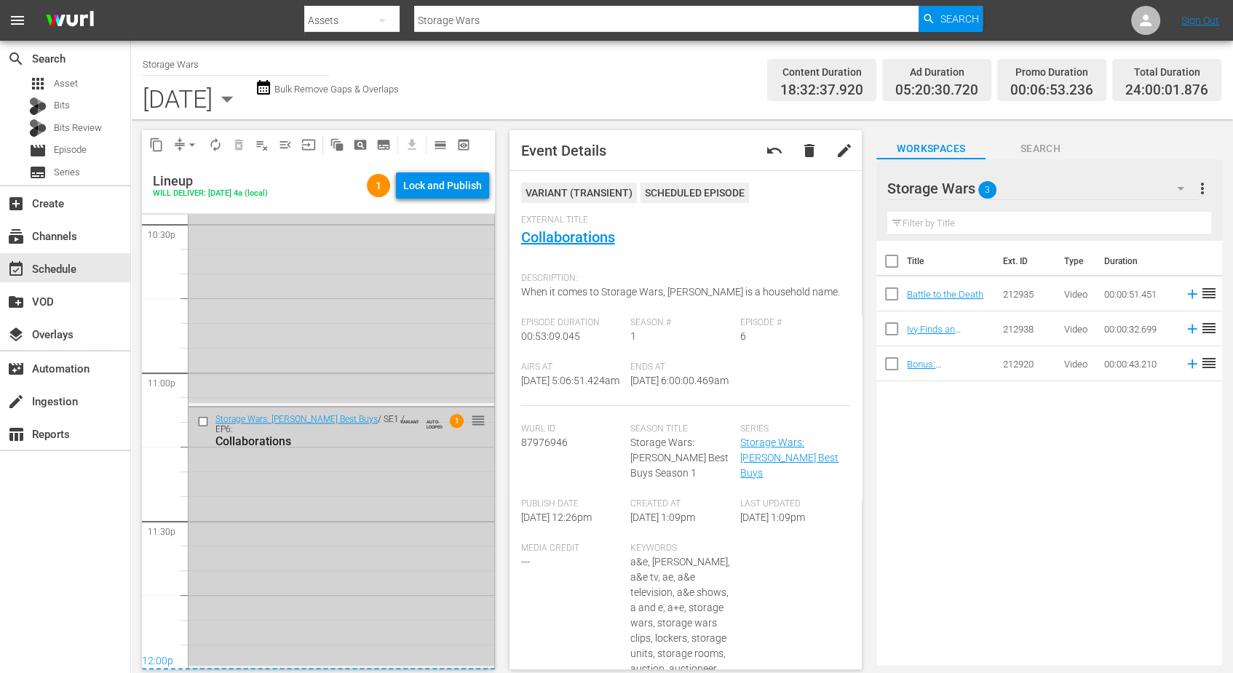
click at [287, 534] on div "Storage Wars: Barry's Best Buys / SE1 / EP6: Collaborations VARIANT AUTO-LOOPED…" at bounding box center [342, 537] width 306 height 258
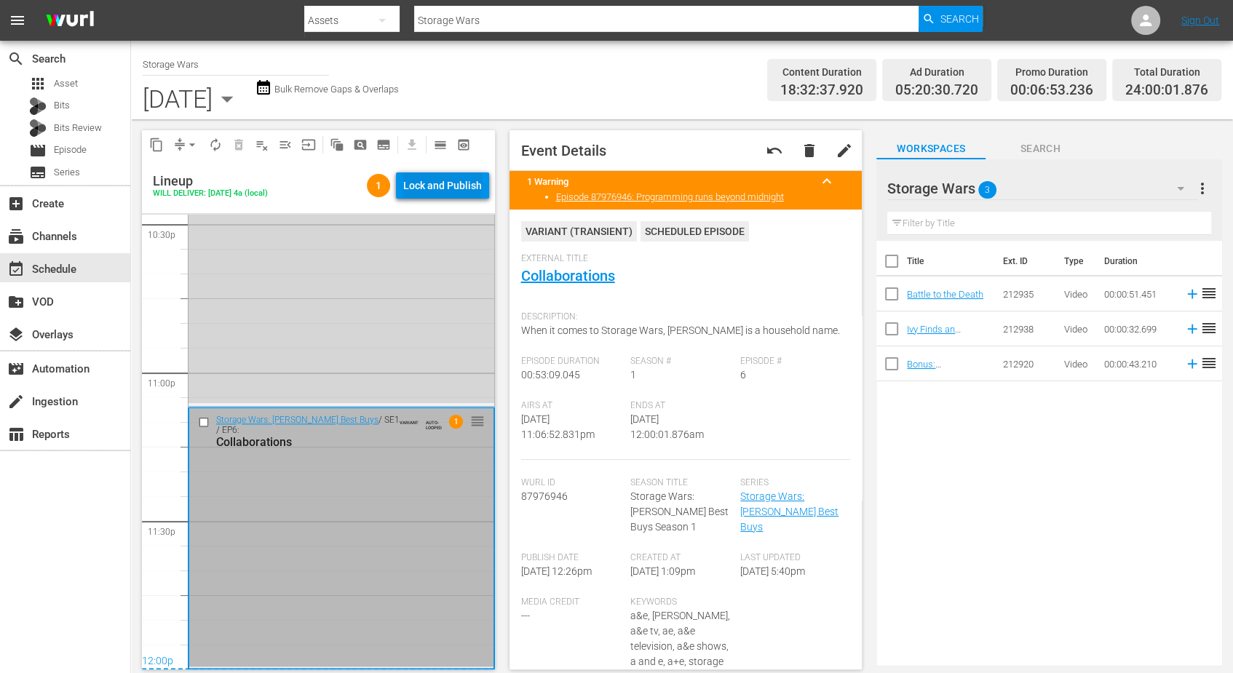
click at [424, 184] on div "Lock and Publish" at bounding box center [442, 185] width 79 height 26
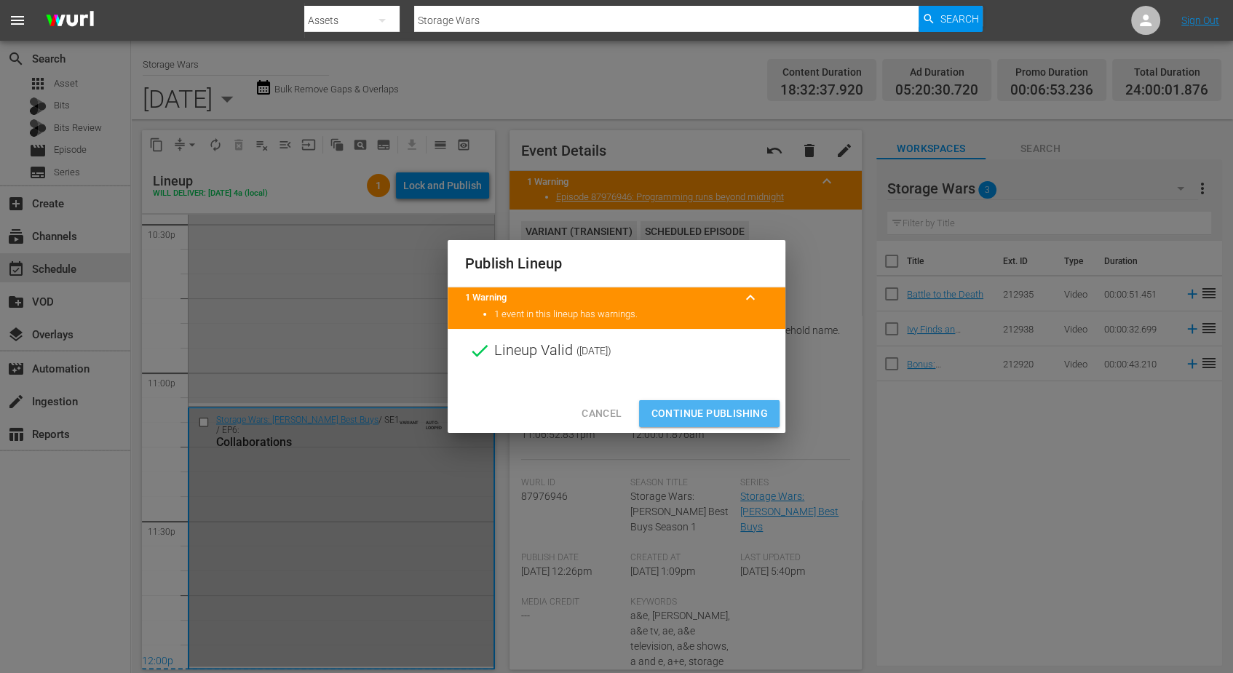
click at [712, 411] on span "Continue Publishing" at bounding box center [709, 414] width 117 height 18
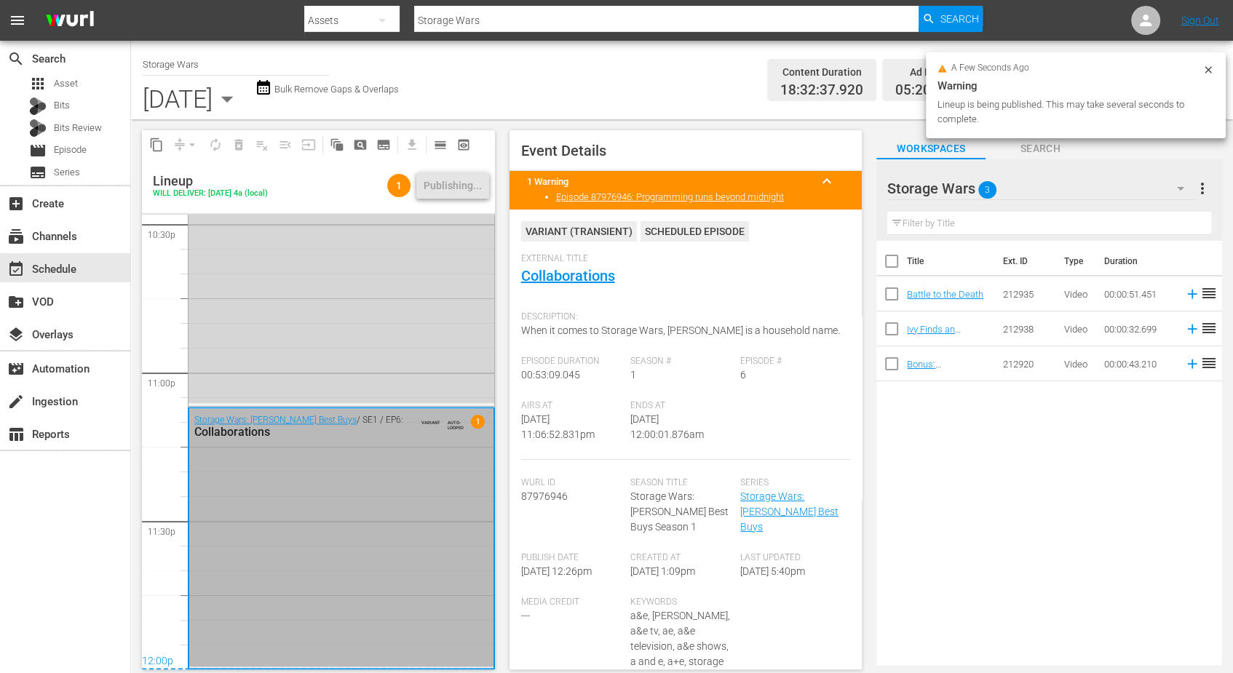
click at [234, 96] on icon "button" at bounding box center [227, 99] width 12 height 6
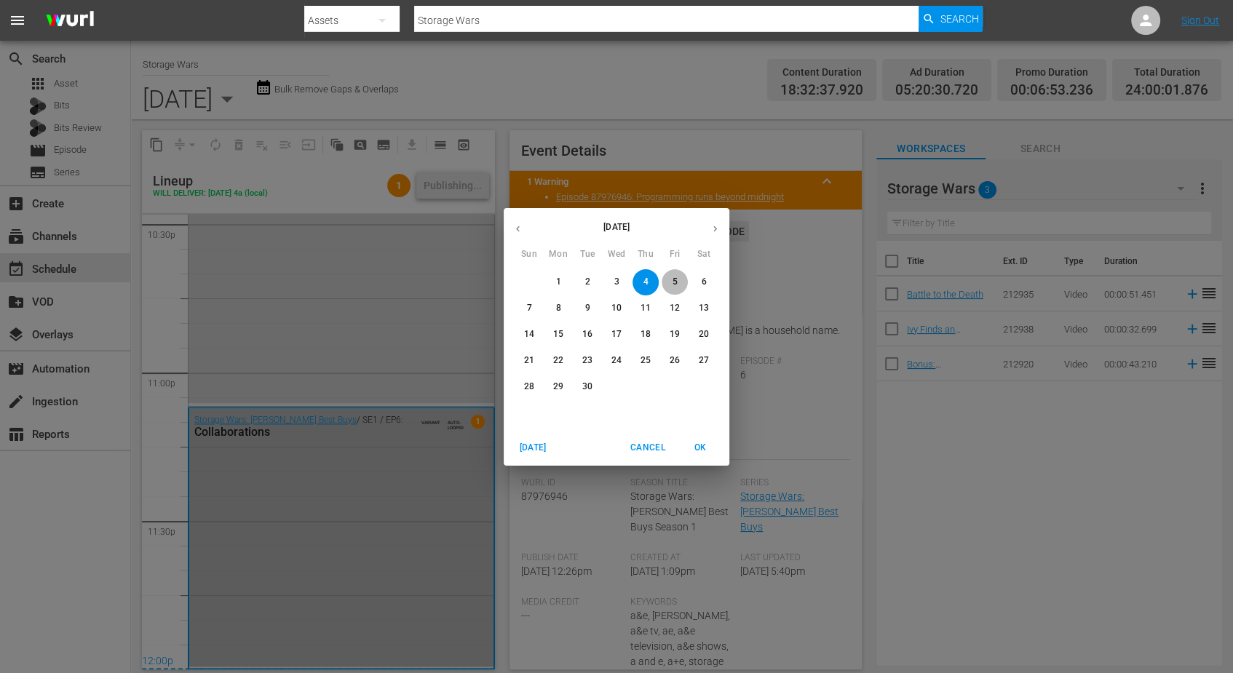
click at [674, 278] on p "5" at bounding box center [674, 282] width 5 height 12
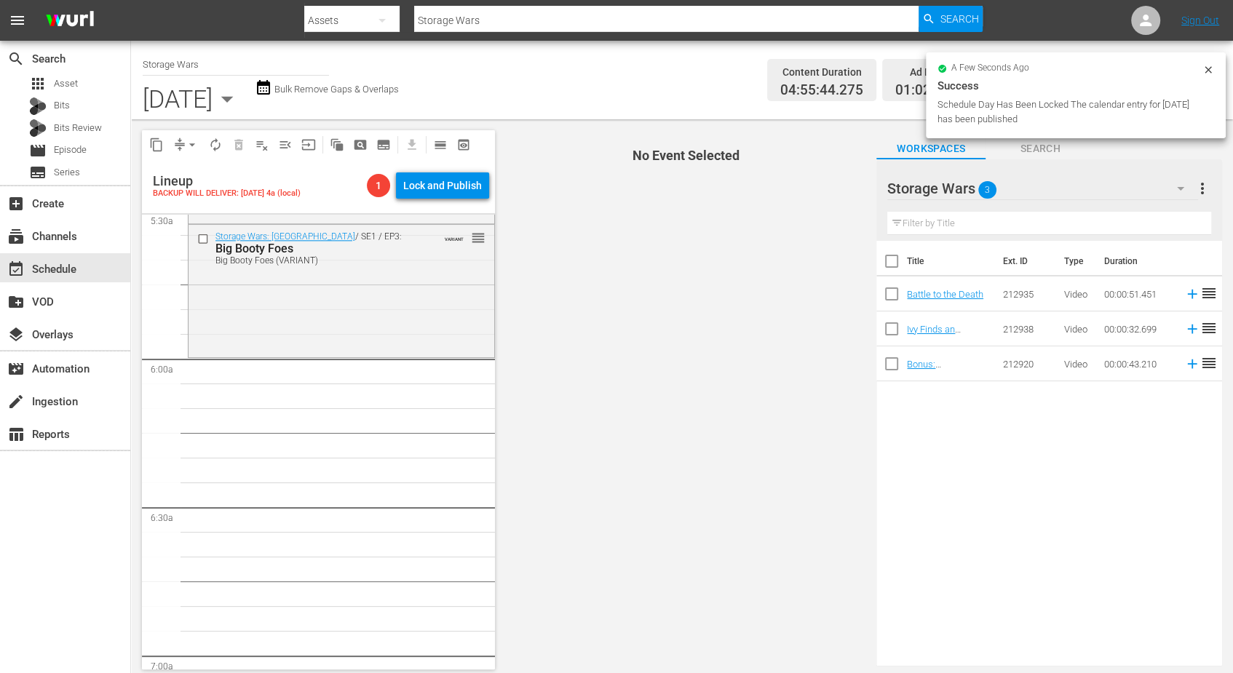
scroll to position [1456, 0]
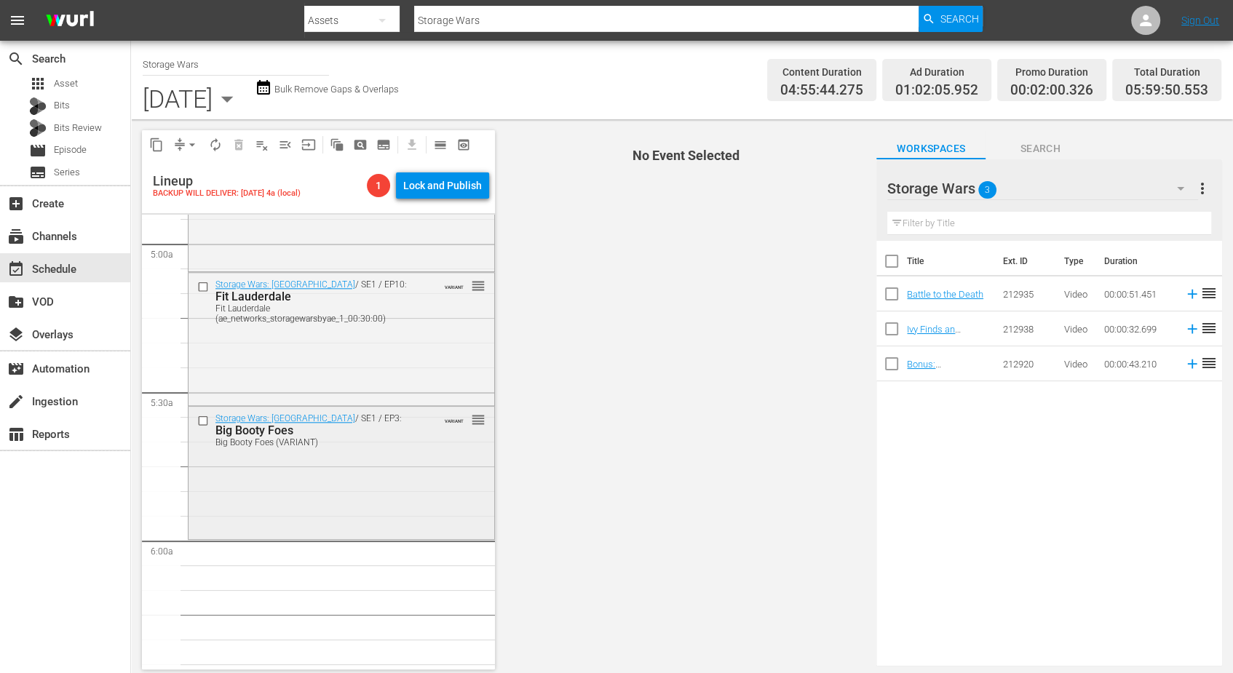
click at [301, 500] on div "Storage Wars: Miami / SE1 / EP3: Big Booty Foes Big Booty Foes (VARIANT) VARIAN…" at bounding box center [342, 472] width 306 height 130
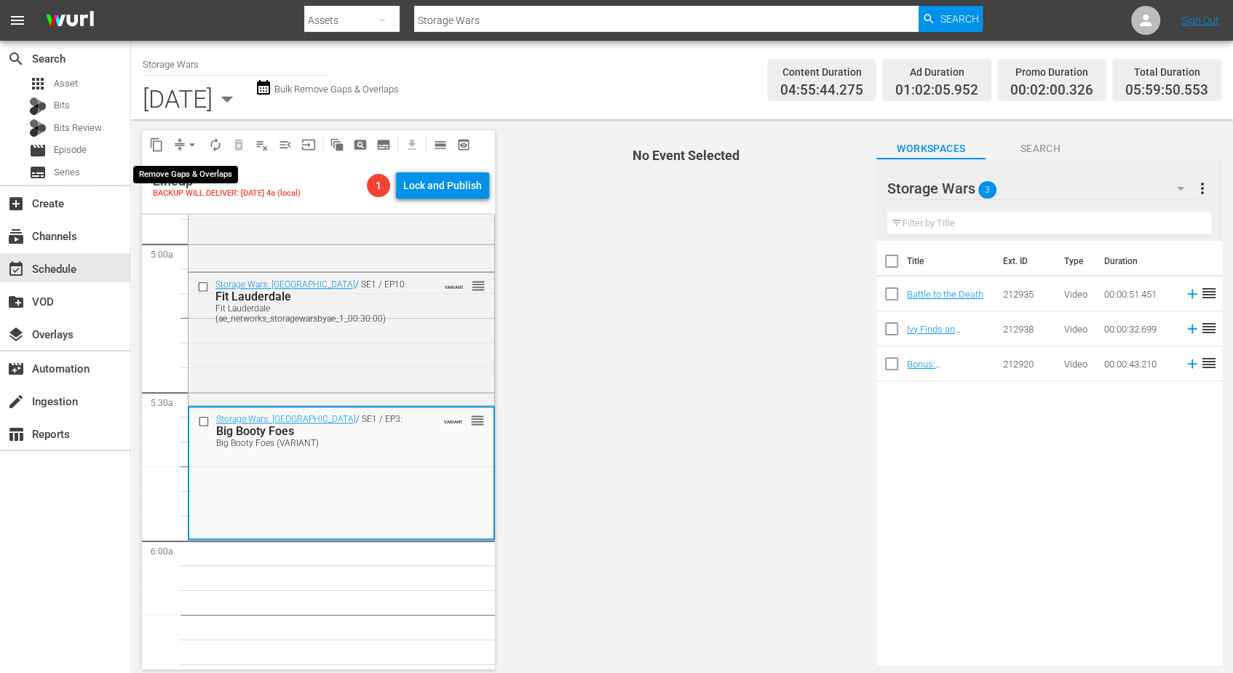
click at [187, 141] on span "arrow_drop_down" at bounding box center [192, 145] width 15 height 15
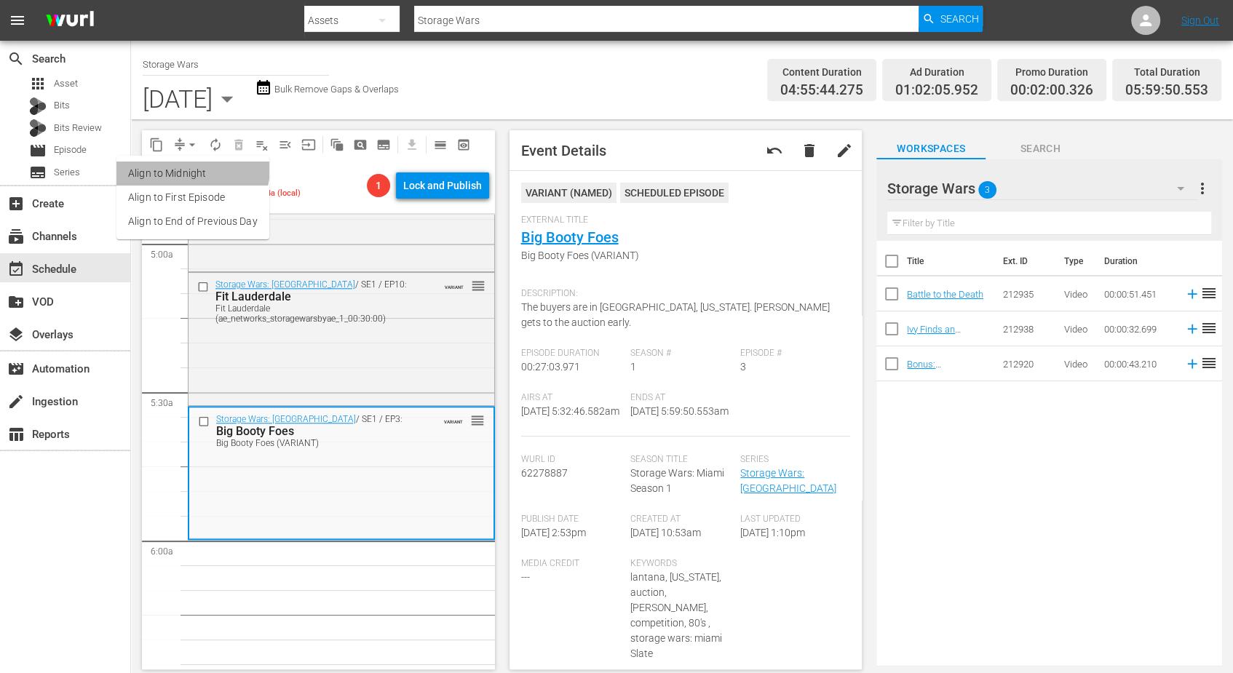
click at [188, 167] on li "Align to Midnight" at bounding box center [192, 174] width 153 height 24
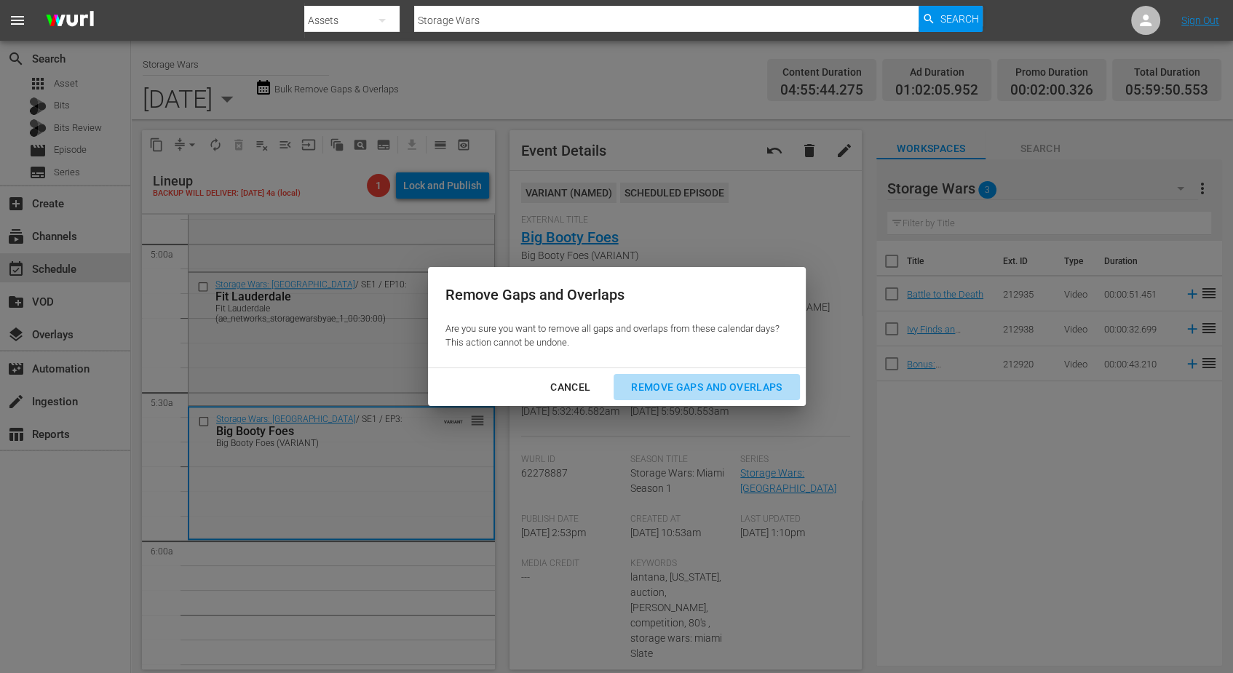
click at [672, 379] on div "Remove Gaps and Overlaps" at bounding box center [706, 387] width 174 height 18
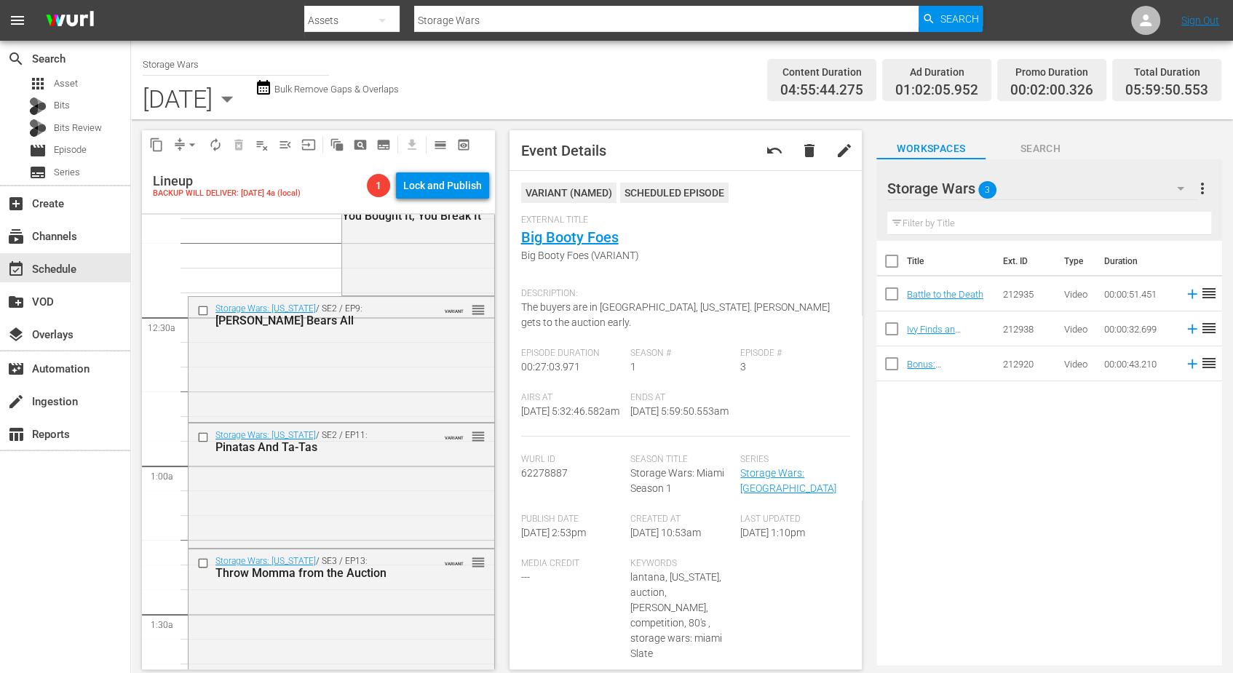
scroll to position [0, 0]
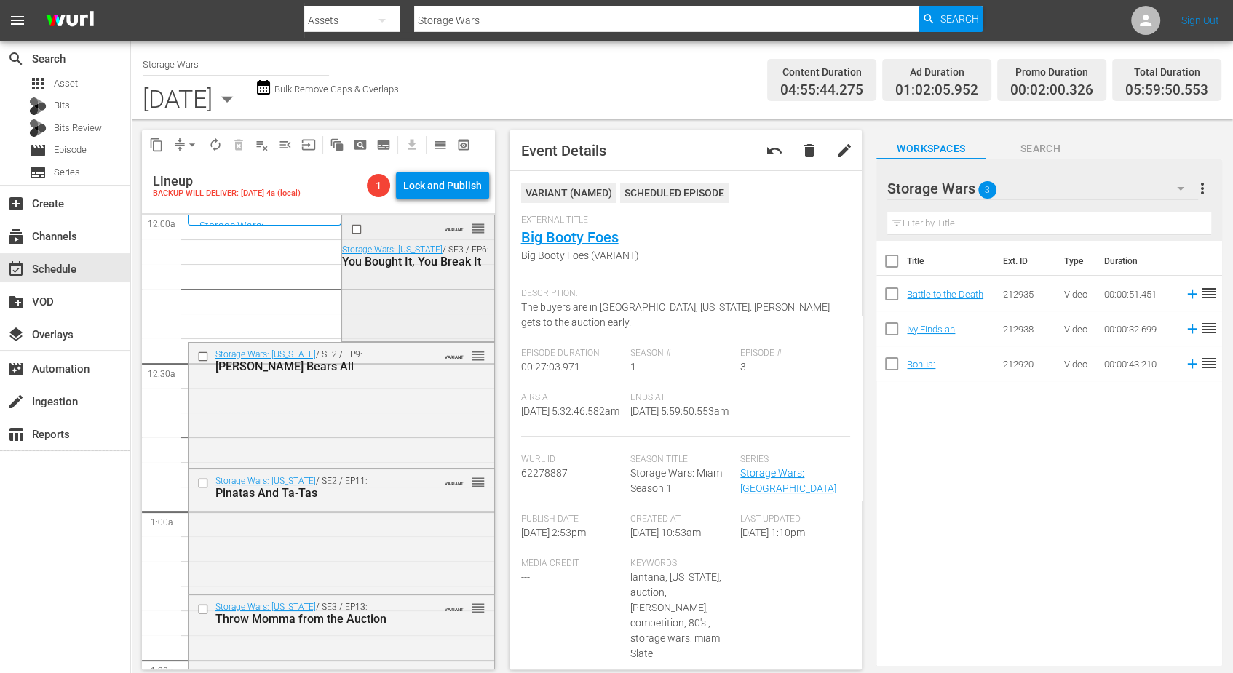
click at [382, 308] on div "VARIANT reorder Storage Wars: Texas / SE3 / EP6: You Bought It, You Break It" at bounding box center [418, 276] width 152 height 123
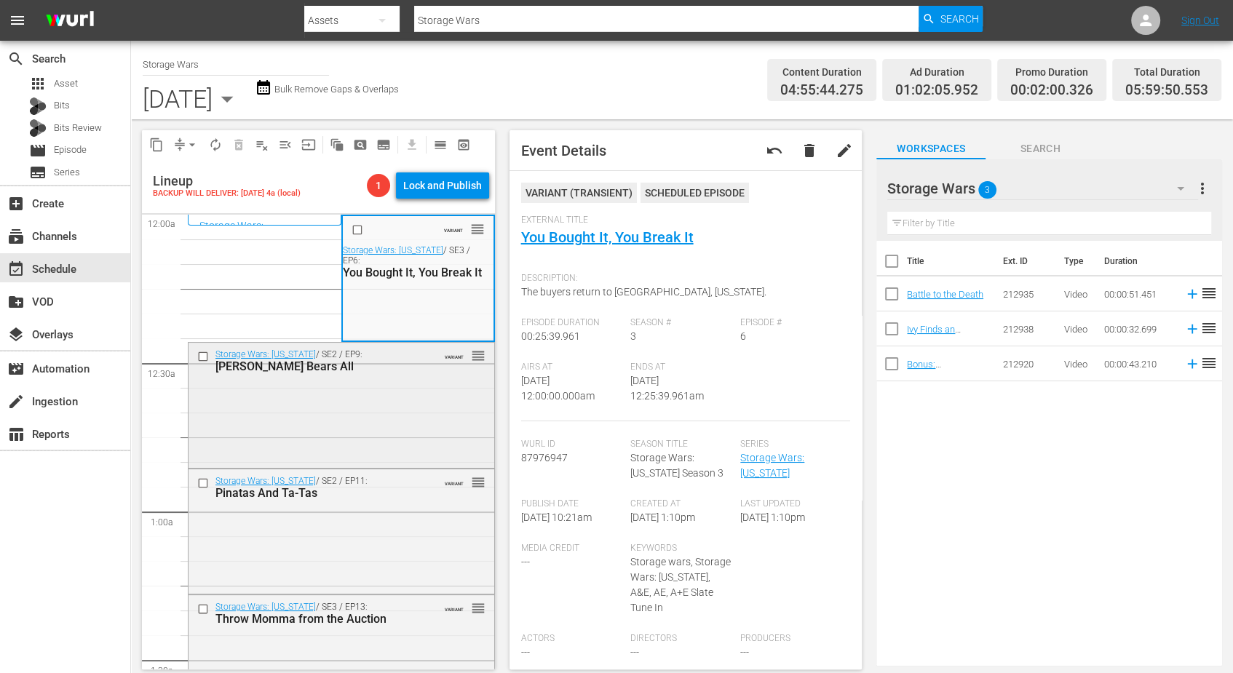
click at [341, 434] on div "Storage Wars: Texas / SE2 / EP9: Jenny Bears All VARIANT reorder" at bounding box center [342, 404] width 306 height 122
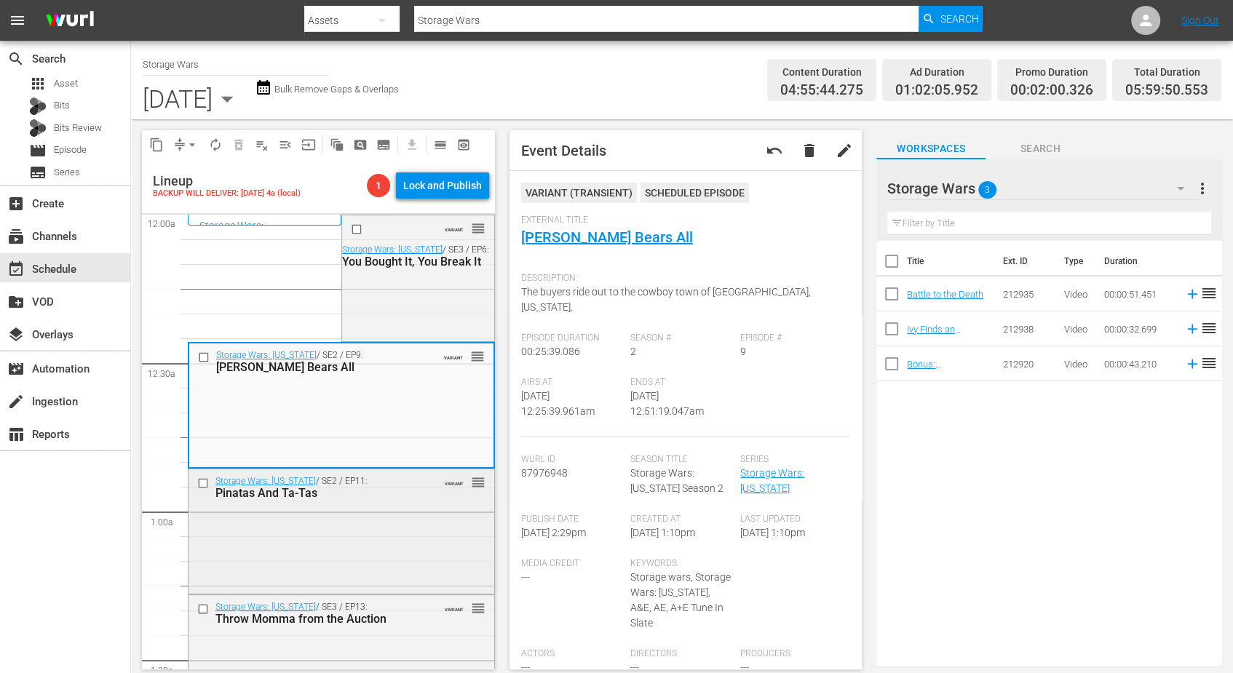
click at [336, 539] on div "Storage Wars: Texas / SE2 / EP11: Pinatas And Ta-Tas VARIANT reorder" at bounding box center [342, 530] width 306 height 122
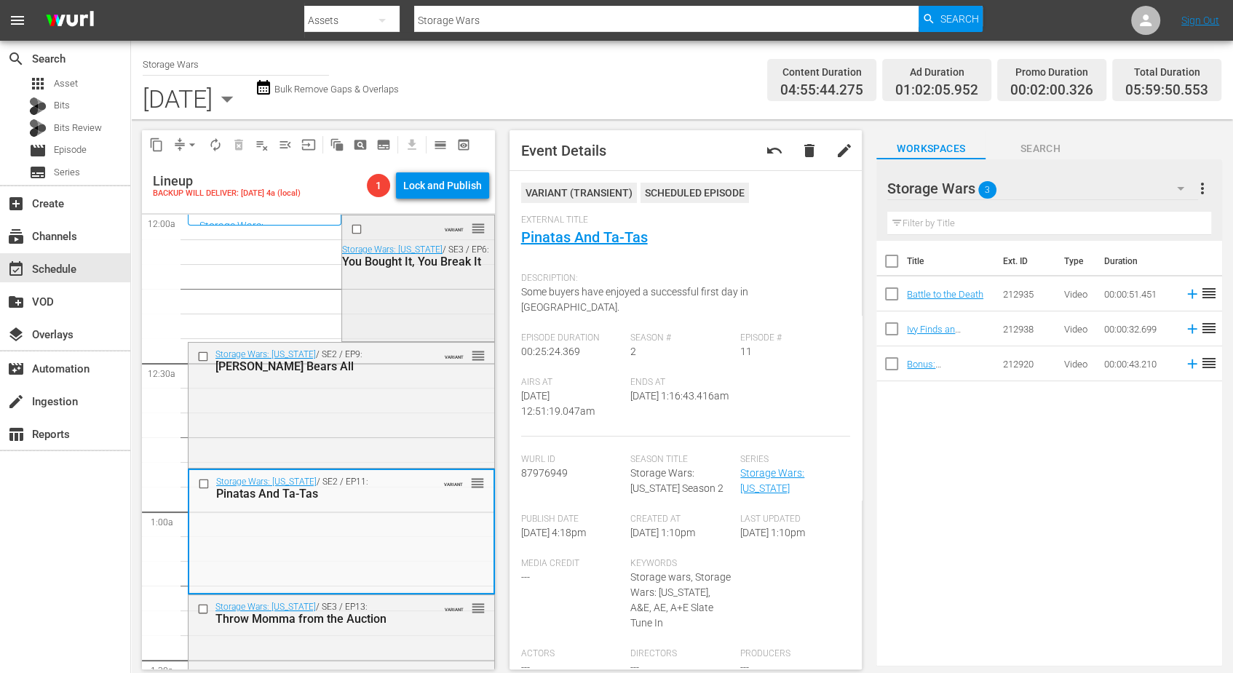
click at [379, 294] on div "VARIANT reorder Storage Wars: Texas / SE3 / EP6: You Bought It, You Break It" at bounding box center [418, 276] width 152 height 123
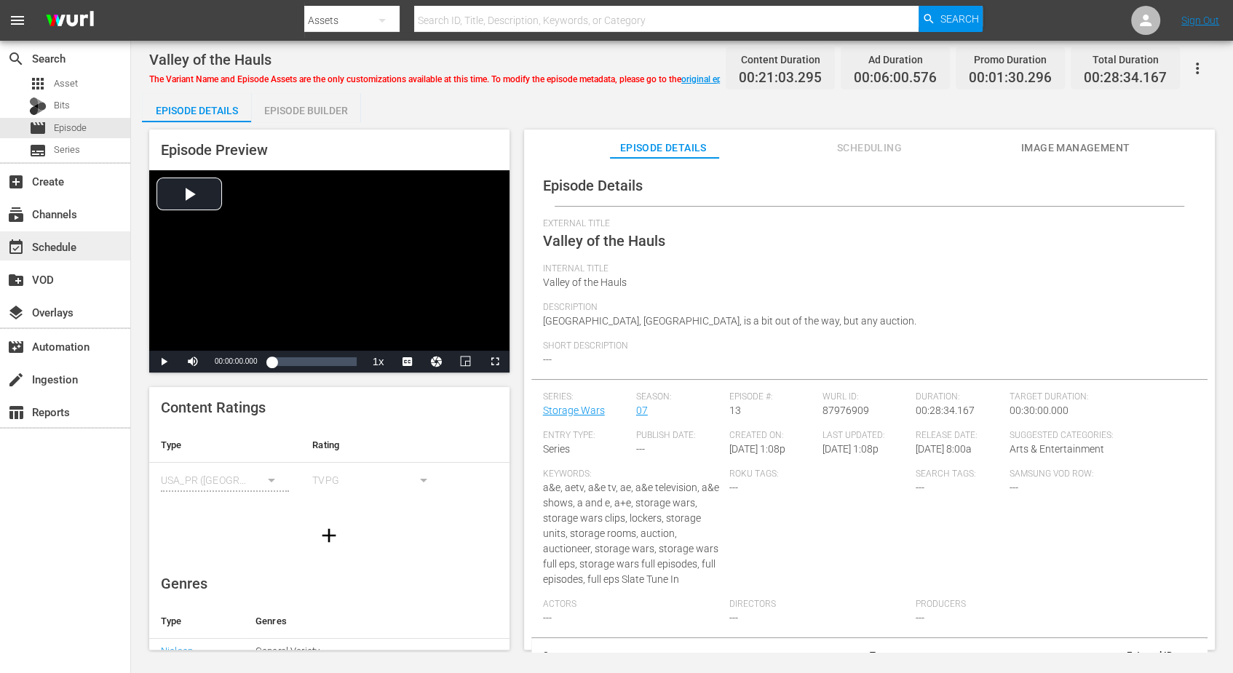
click at [46, 243] on div "event_available Schedule" at bounding box center [41, 244] width 82 height 13
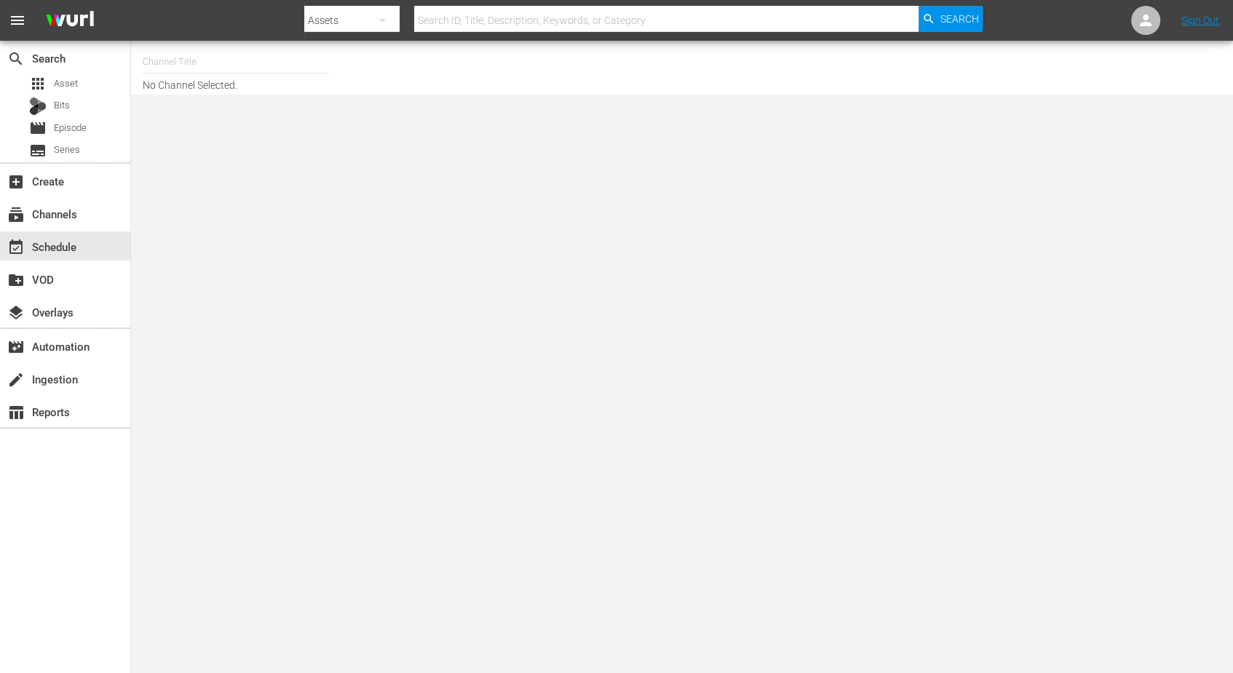
click at [197, 61] on input "text" at bounding box center [236, 61] width 186 height 35
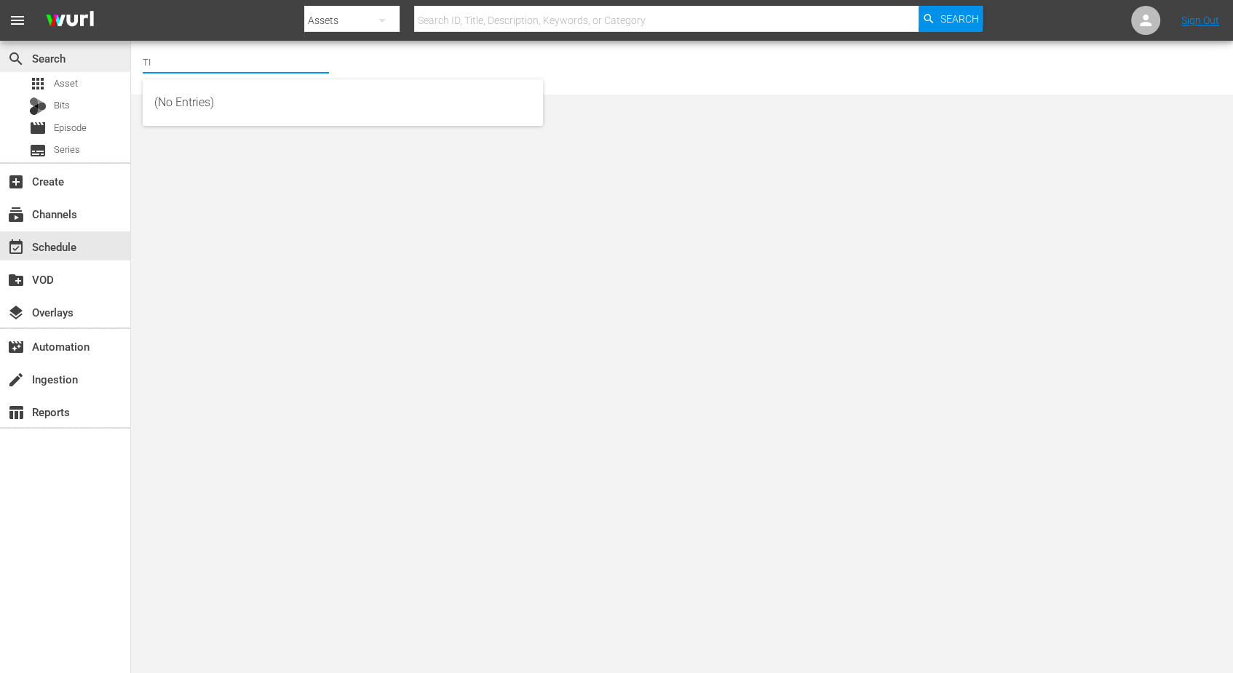
drag, startPoint x: 204, startPoint y: 60, endPoint x: 116, endPoint y: 60, distance: 88.1
click at [131, 0] on div "search Search apps Asset Bits movie Episode subtitles Series add_box Create sub…" at bounding box center [682, 0] width 1102 height 0
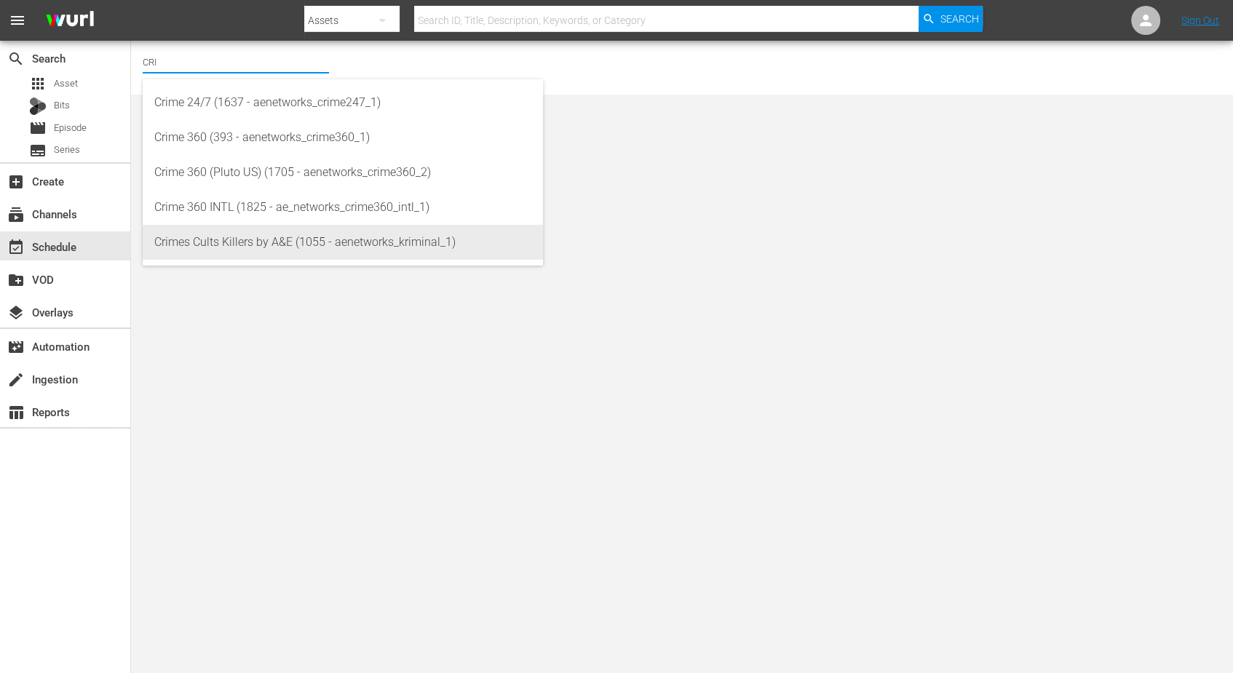
click at [202, 242] on div "Crimes Cults Killers by A&E (1055 - aenetworks_kriminal_1)" at bounding box center [342, 242] width 377 height 35
type input "Crimes Cults Killers by A&E (1055 - aenetworks_kriminal_1)"
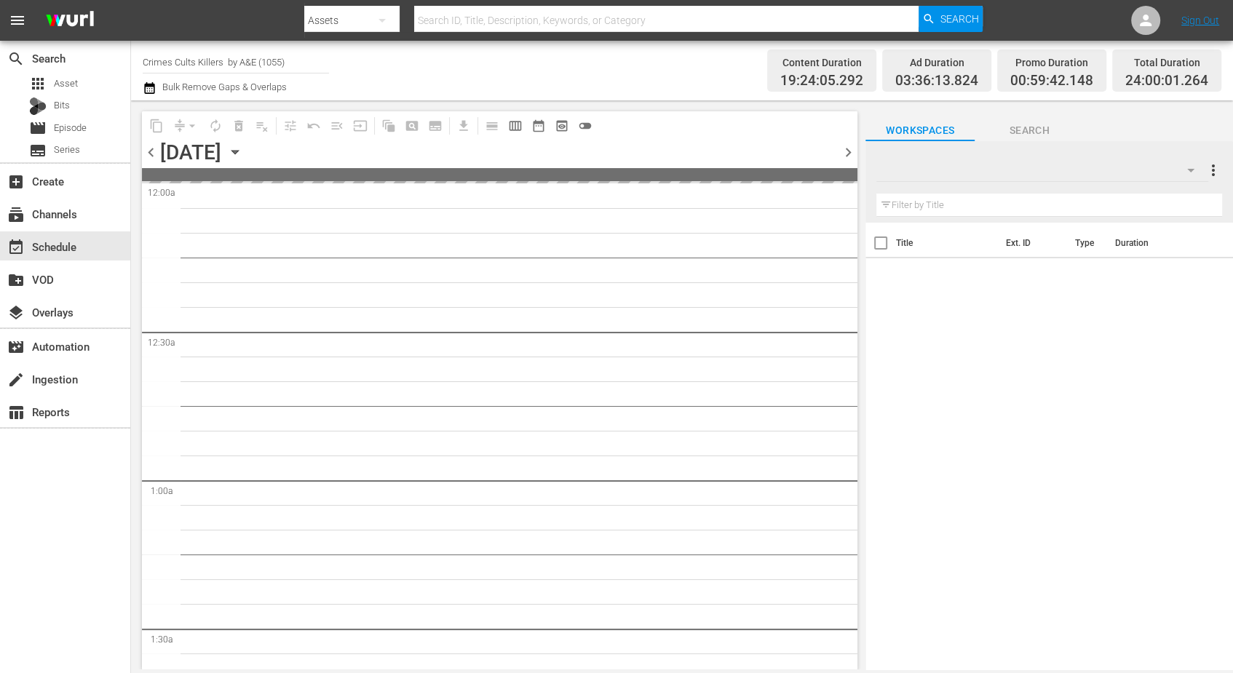
click at [243, 154] on icon "button" at bounding box center [235, 152] width 16 height 16
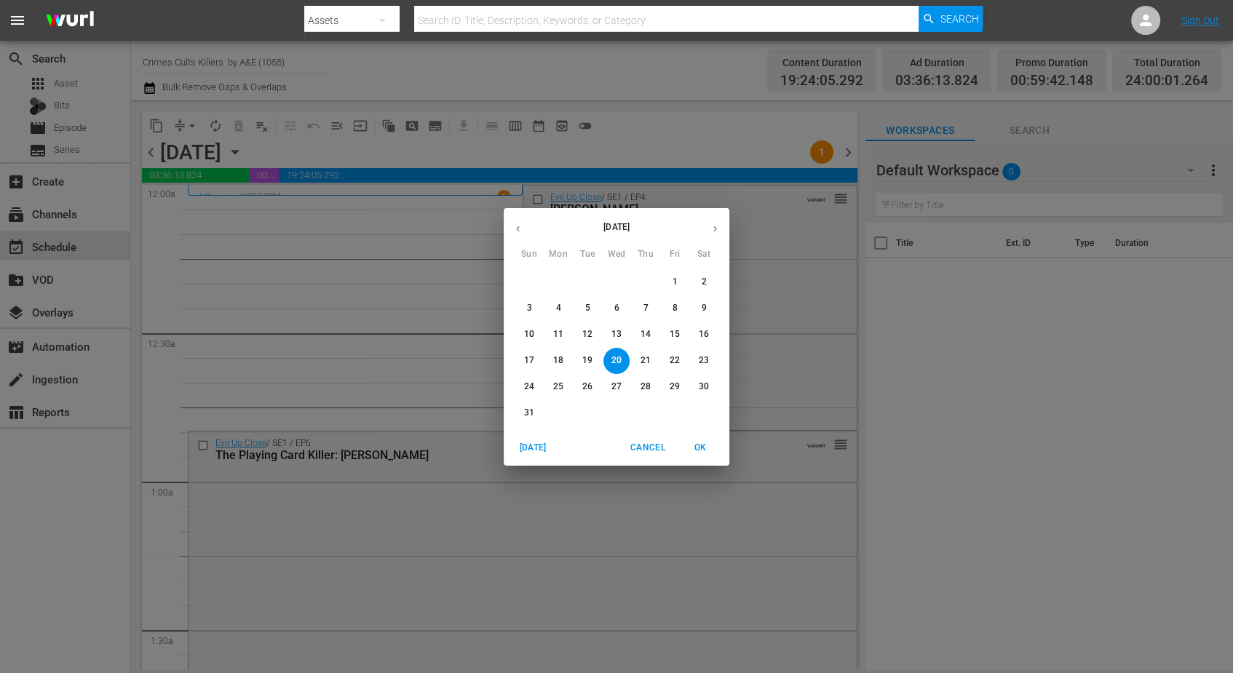
click at [715, 228] on icon "button" at bounding box center [715, 229] width 4 height 6
click at [587, 308] on p "9" at bounding box center [586, 308] width 5 height 12
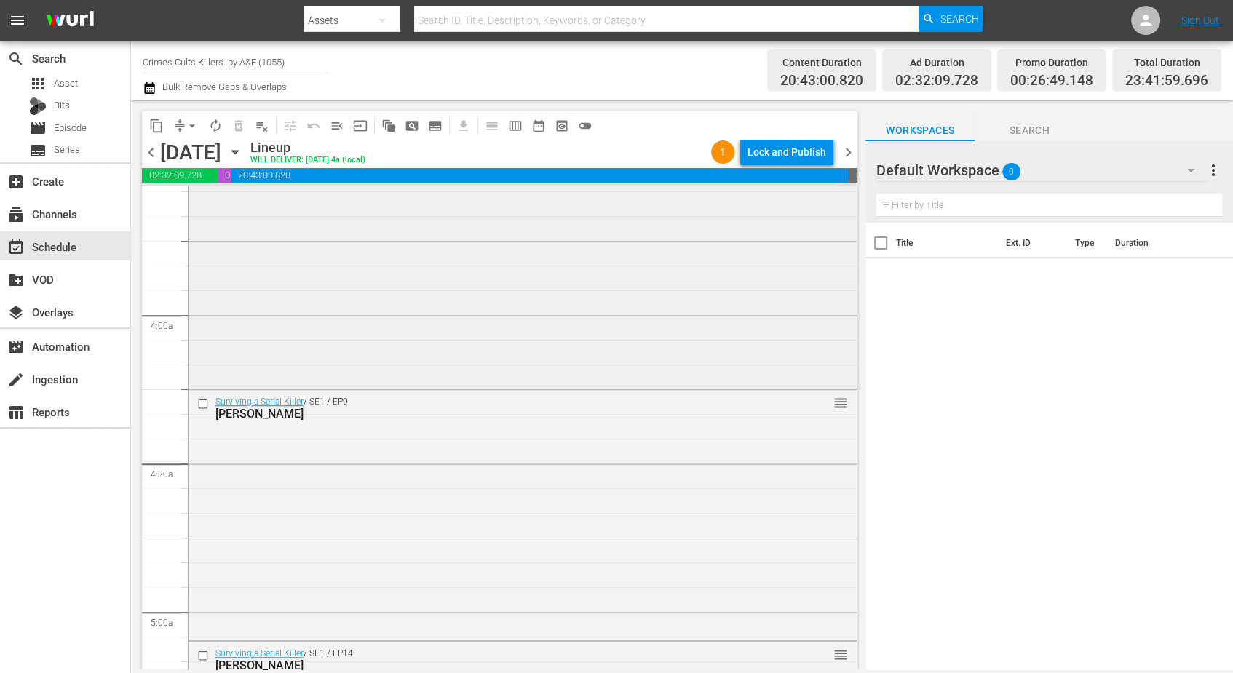
scroll to position [1001, 0]
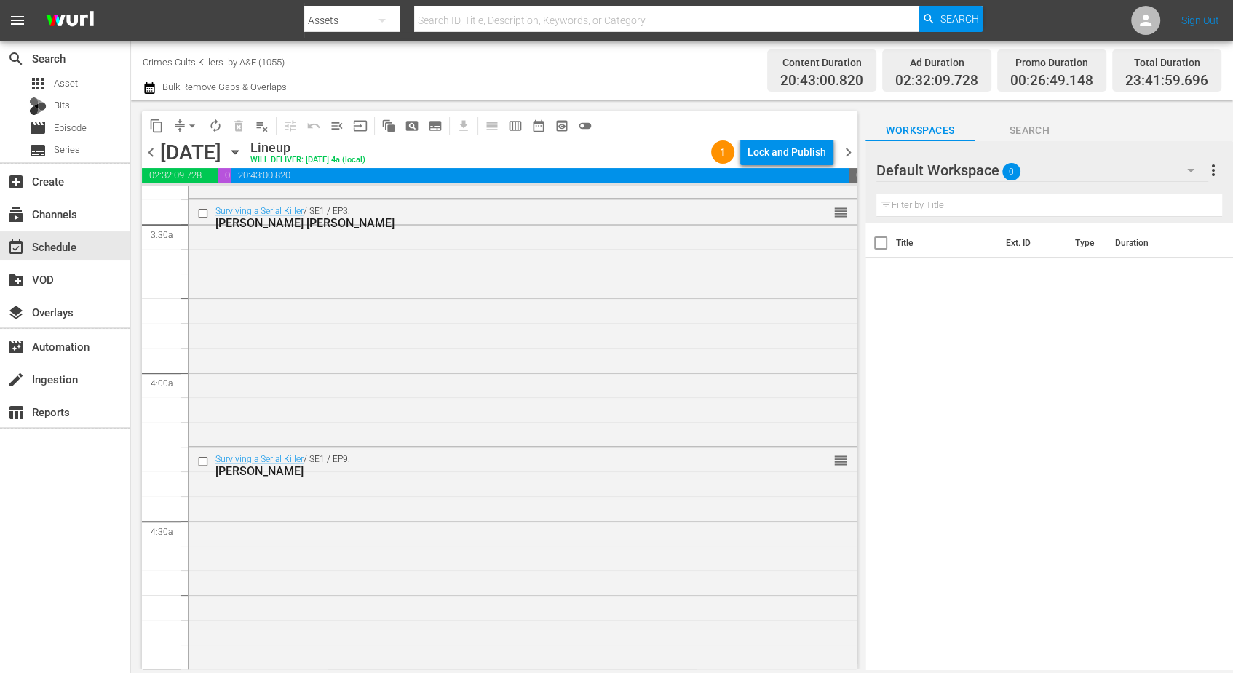
click at [238, 153] on icon "button" at bounding box center [234, 153] width 7 height 4
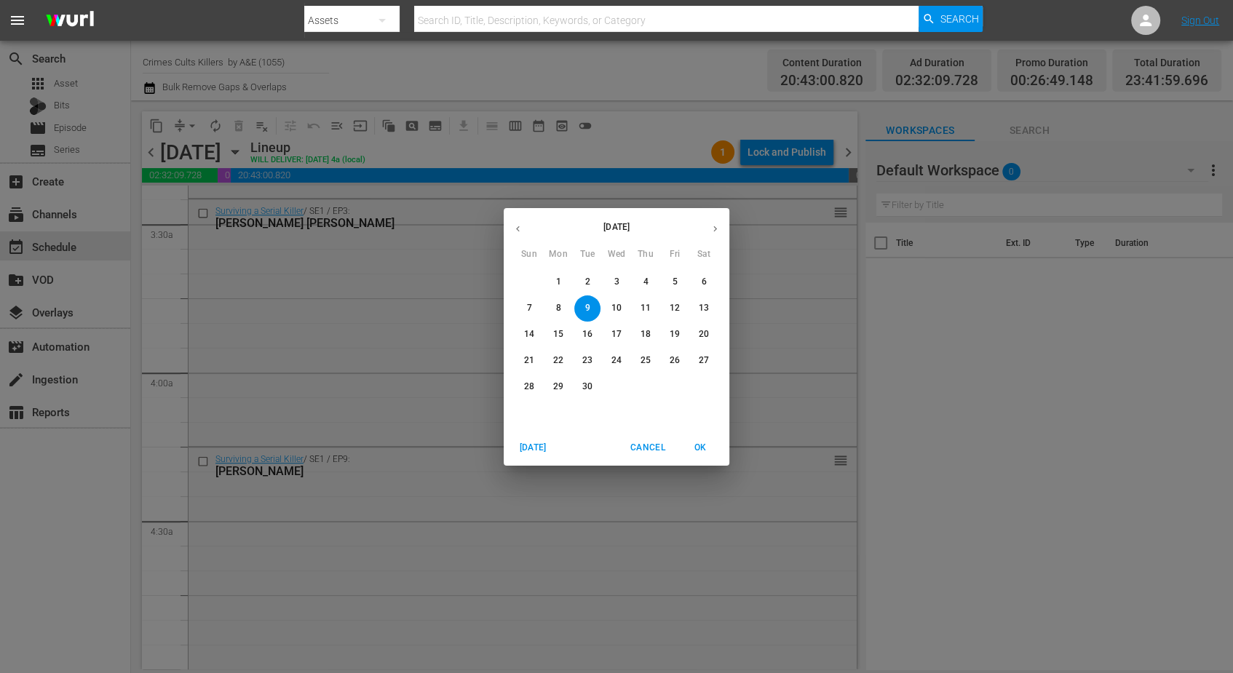
click at [619, 307] on p "10" at bounding box center [616, 308] width 10 height 12
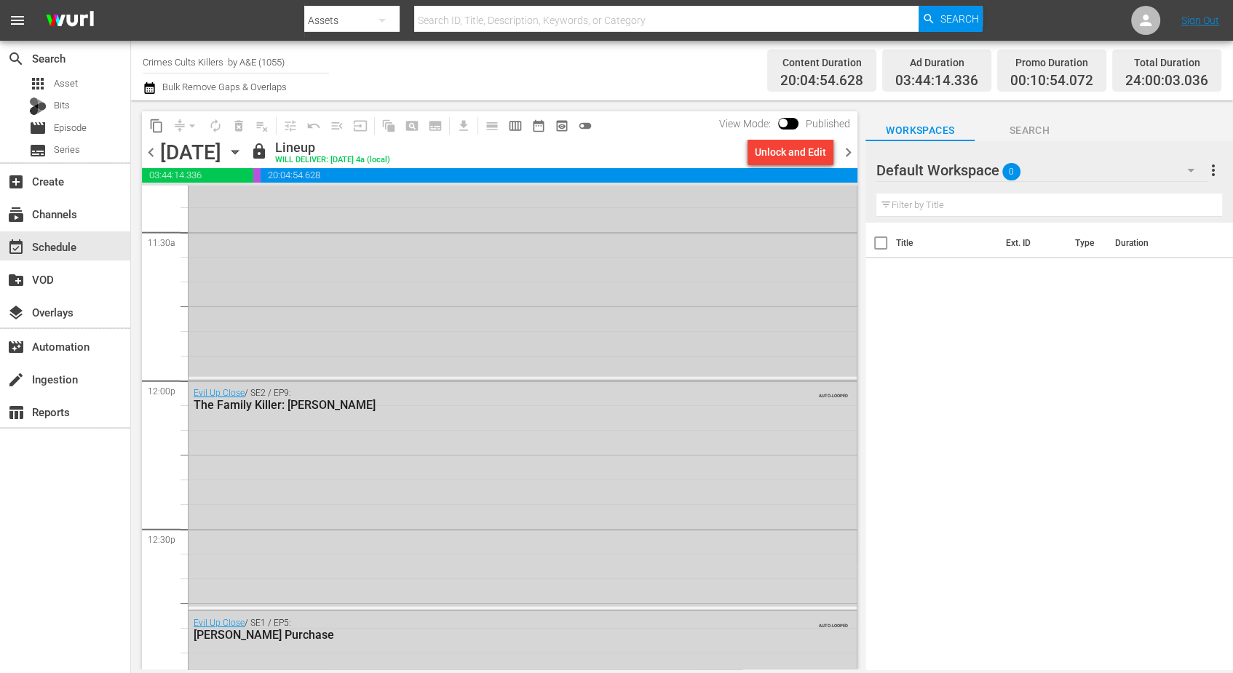
scroll to position [3366, 0]
click at [243, 152] on icon "button" at bounding box center [235, 152] width 16 height 16
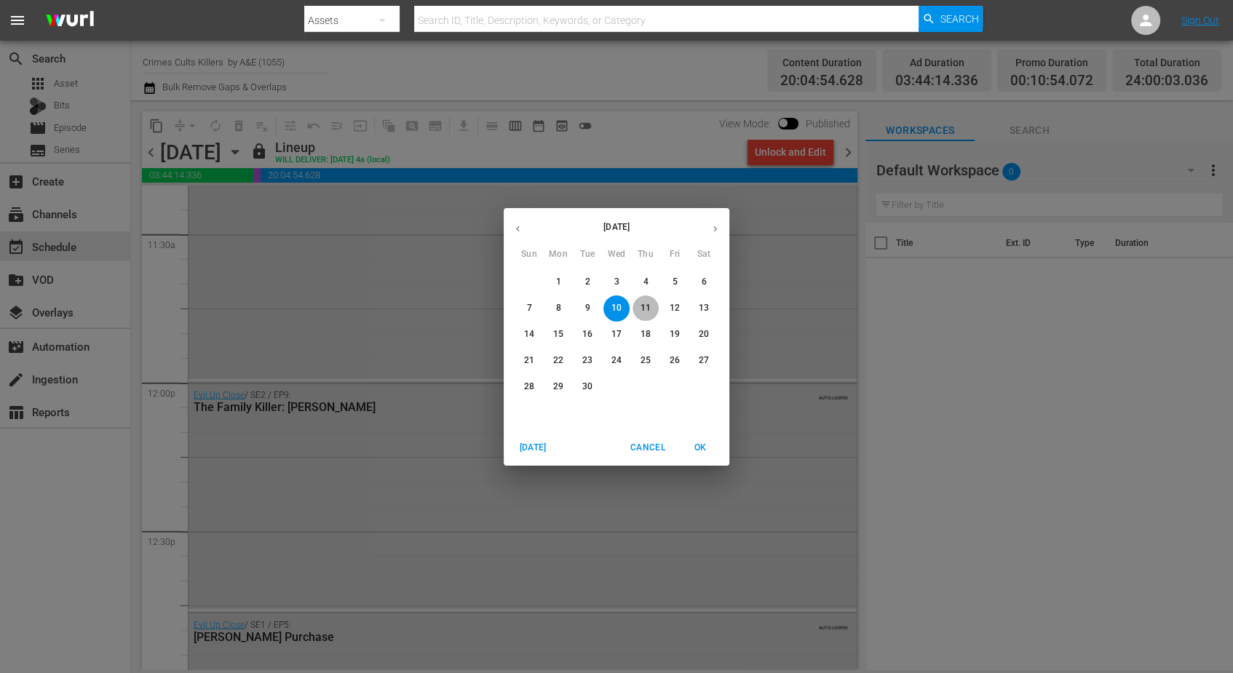
click at [649, 304] on p "11" at bounding box center [645, 308] width 10 height 12
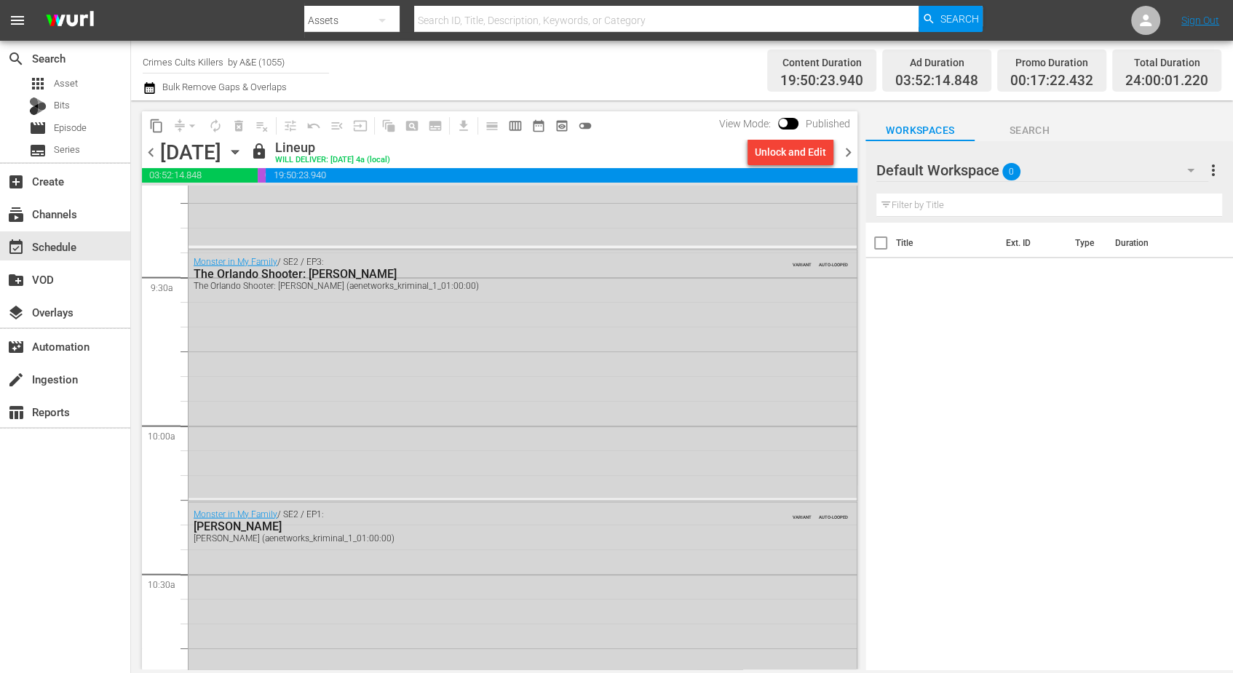
scroll to position [3275, 0]
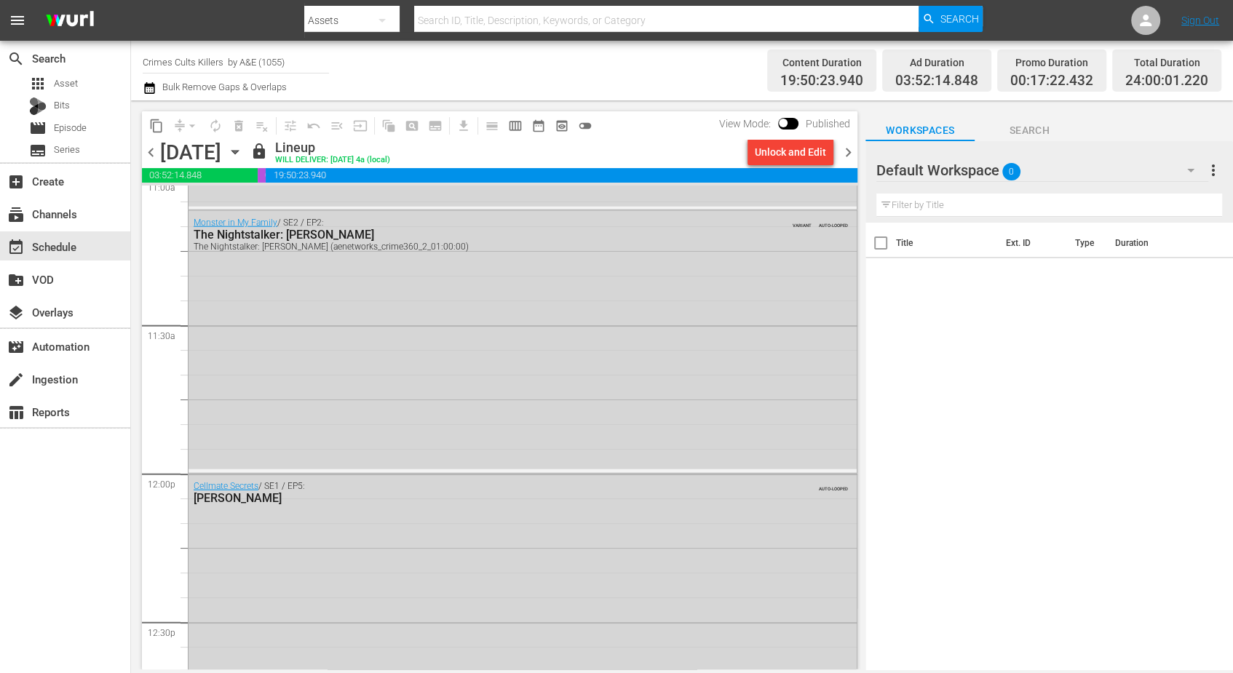
click at [243, 149] on icon "button" at bounding box center [235, 152] width 16 height 16
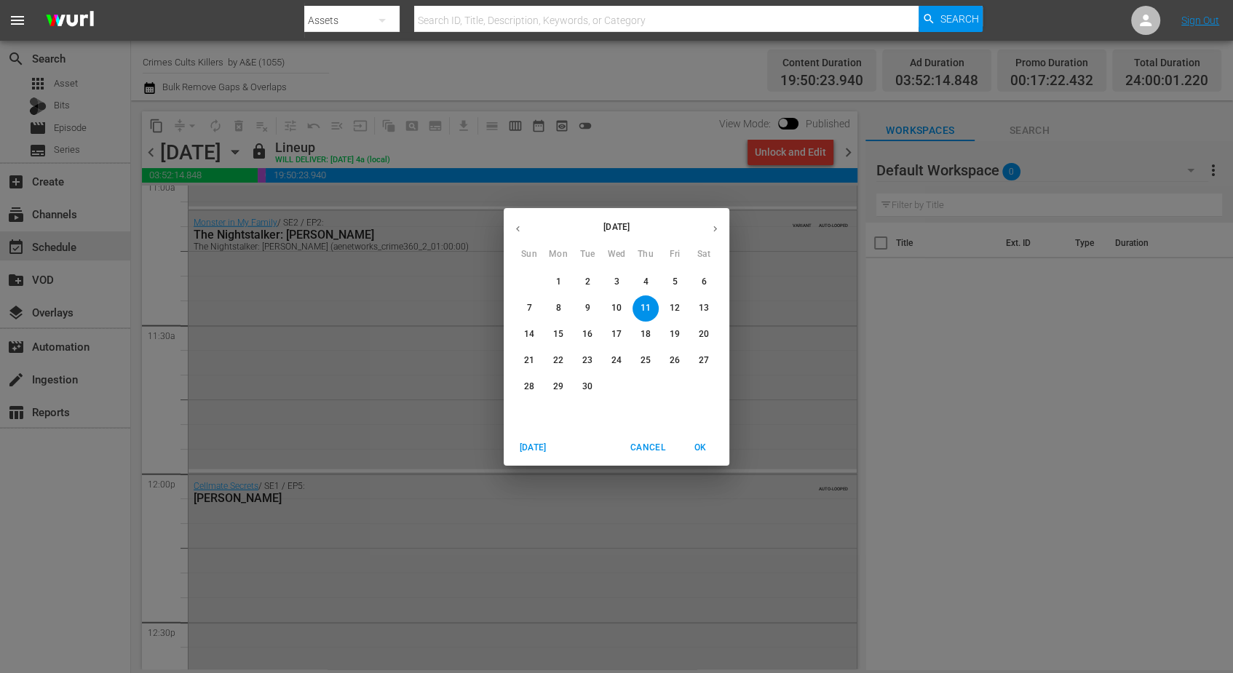
click at [676, 302] on p "12" at bounding box center [675, 308] width 10 height 12
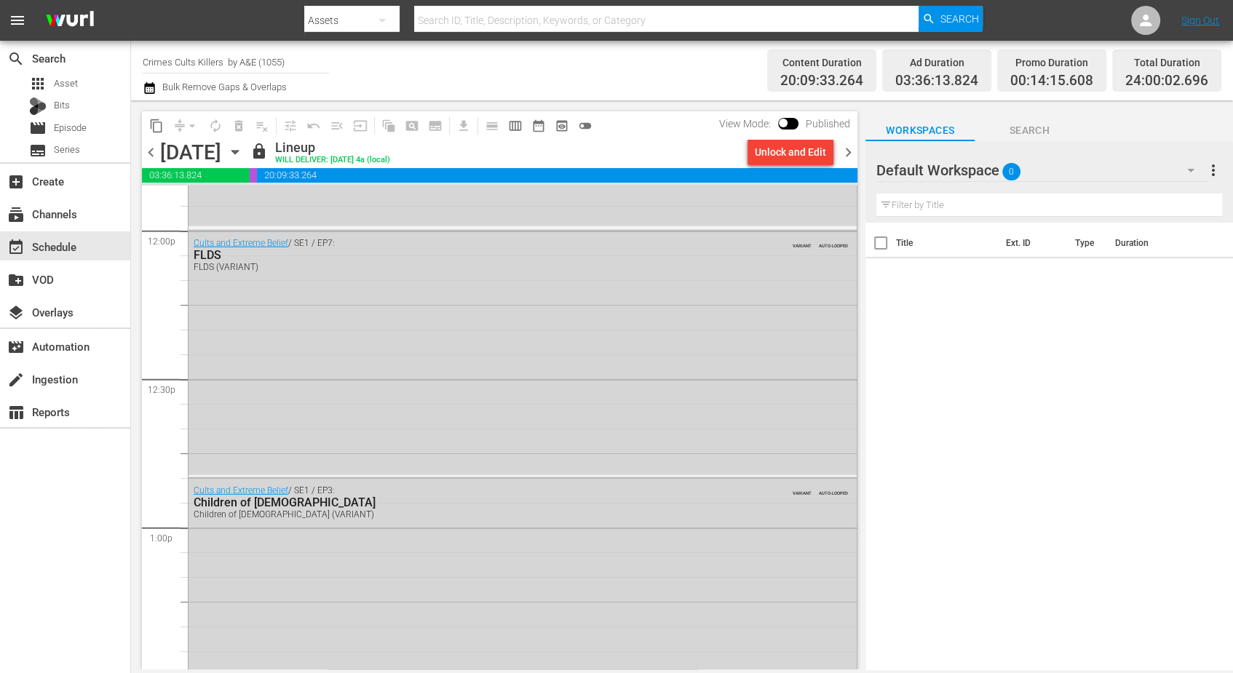
scroll to position [3639, 0]
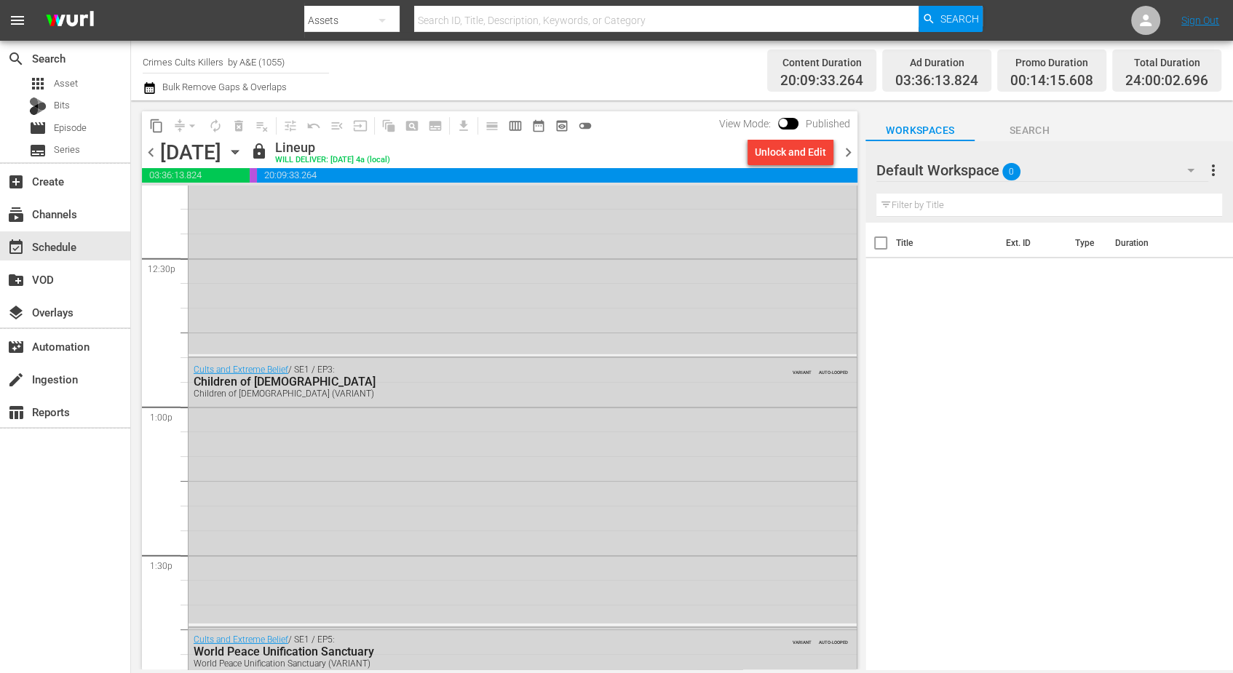
click at [243, 155] on icon "button" at bounding box center [235, 152] width 16 height 16
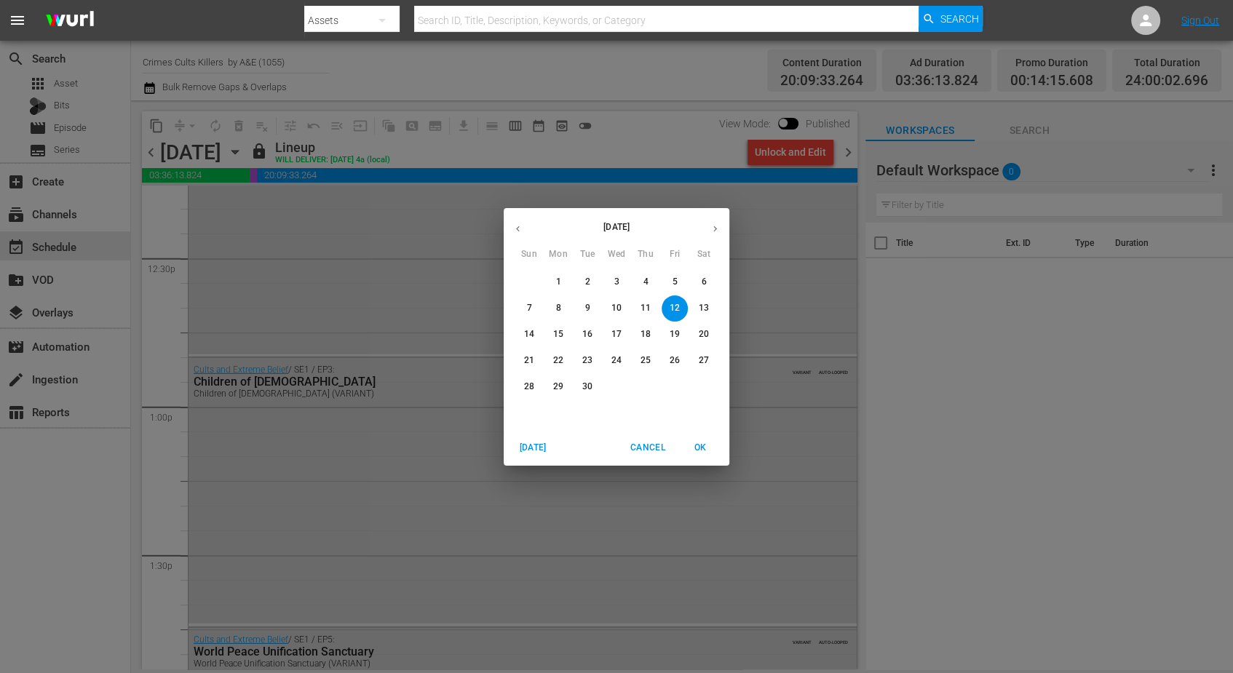
click at [558, 306] on p "8" at bounding box center [557, 308] width 5 height 12
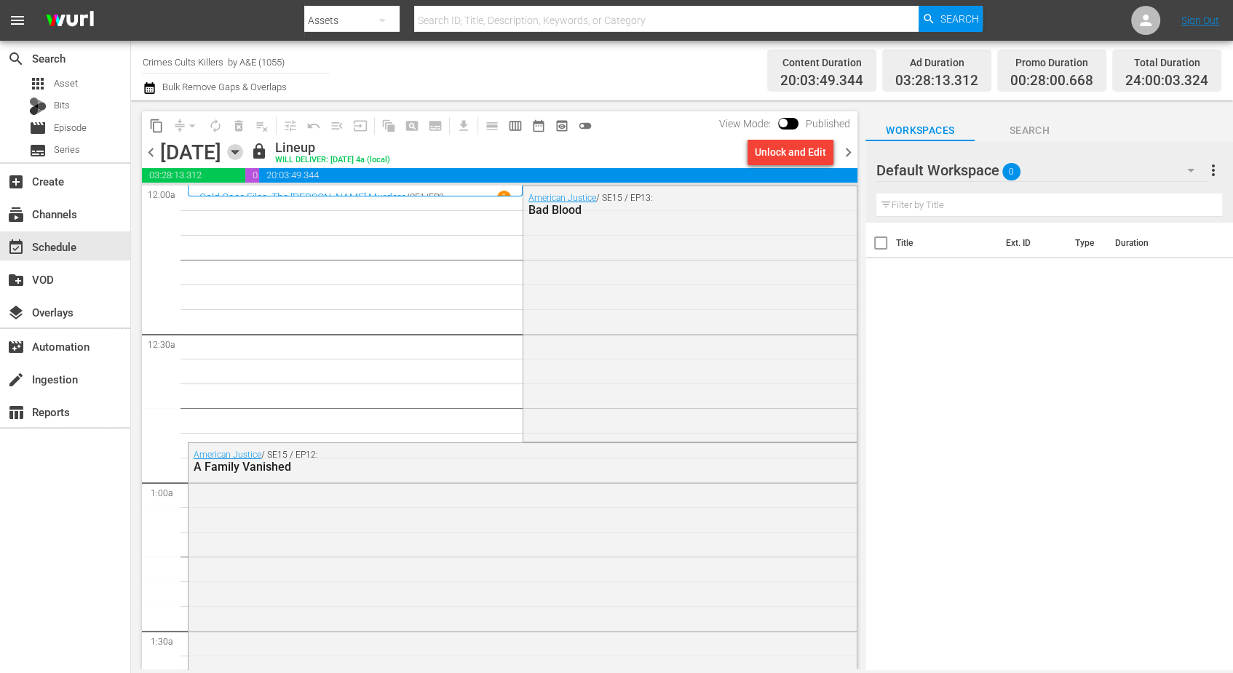
click at [243, 155] on icon "button" at bounding box center [235, 152] width 16 height 16
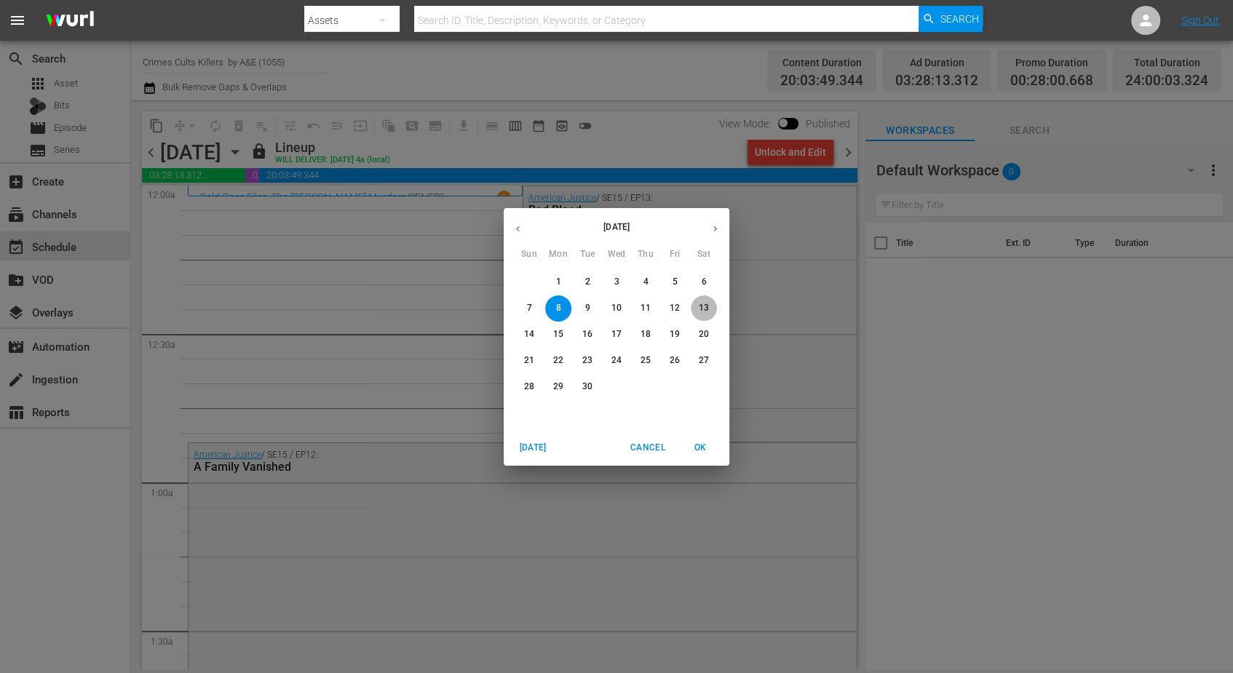
click at [707, 306] on p "13" at bounding box center [704, 308] width 10 height 12
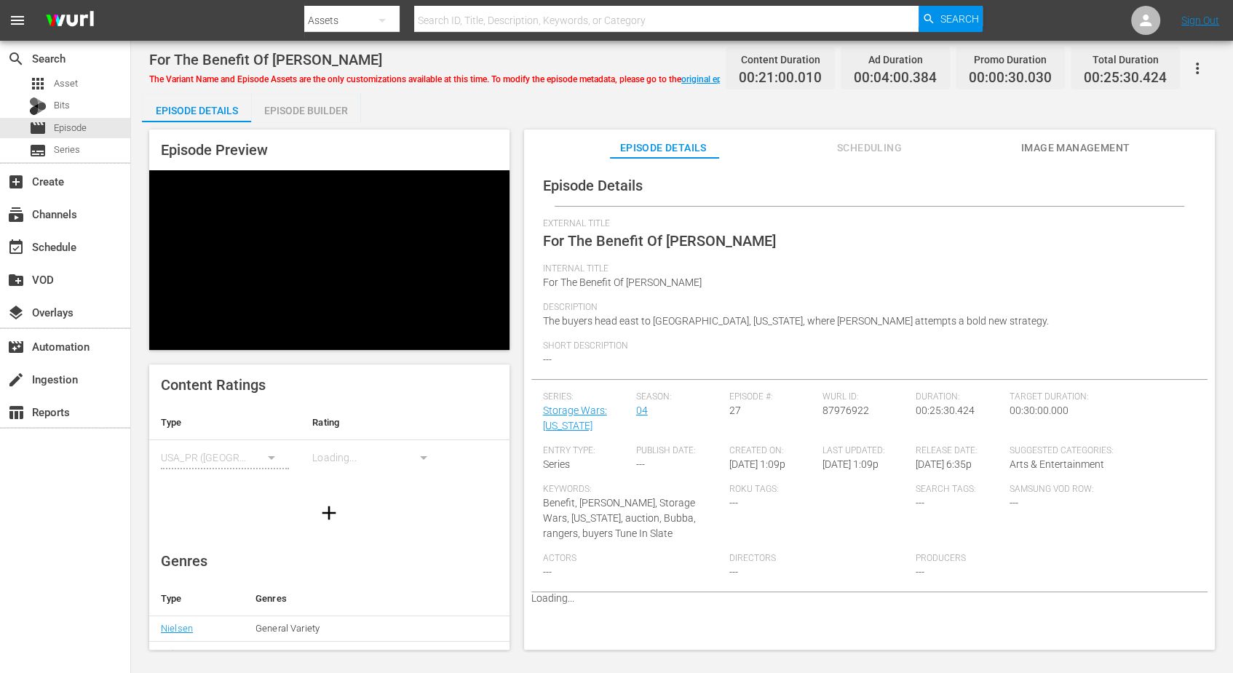
click at [277, 106] on div "Episode Builder" at bounding box center [305, 110] width 109 height 35
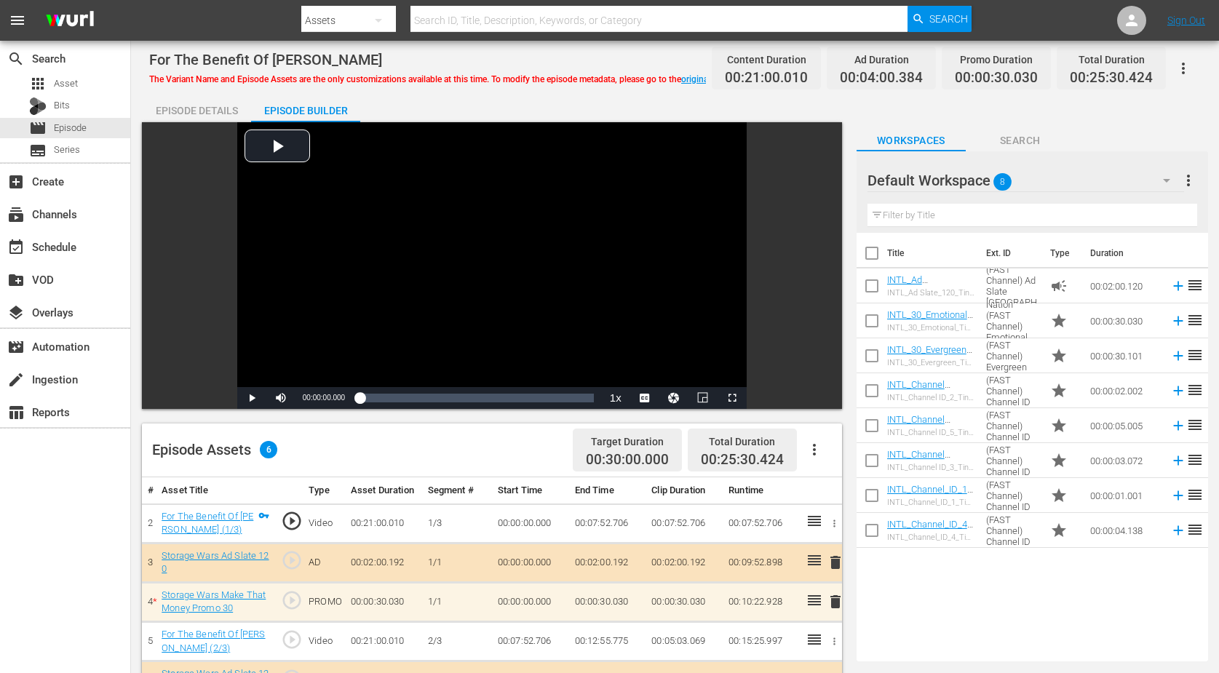
click at [985, 173] on span "8" at bounding box center [1003, 182] width 18 height 31
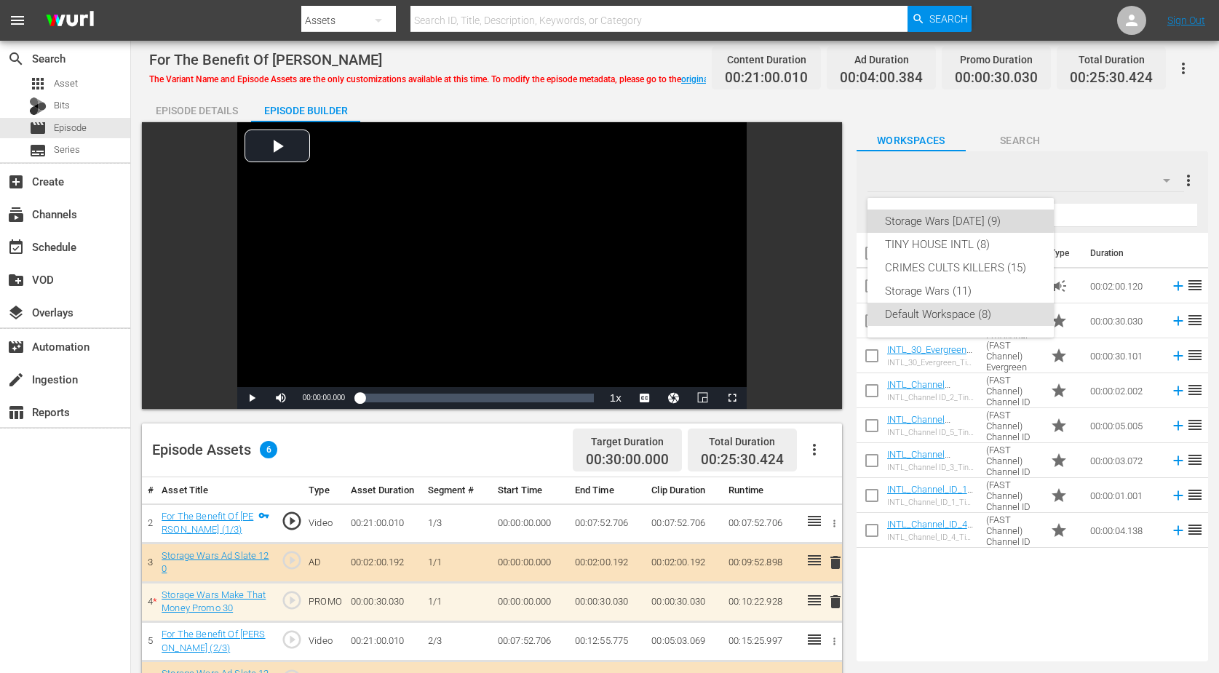
click at [960, 218] on div "Storage Wars [DATE] (9)" at bounding box center [960, 221] width 151 height 23
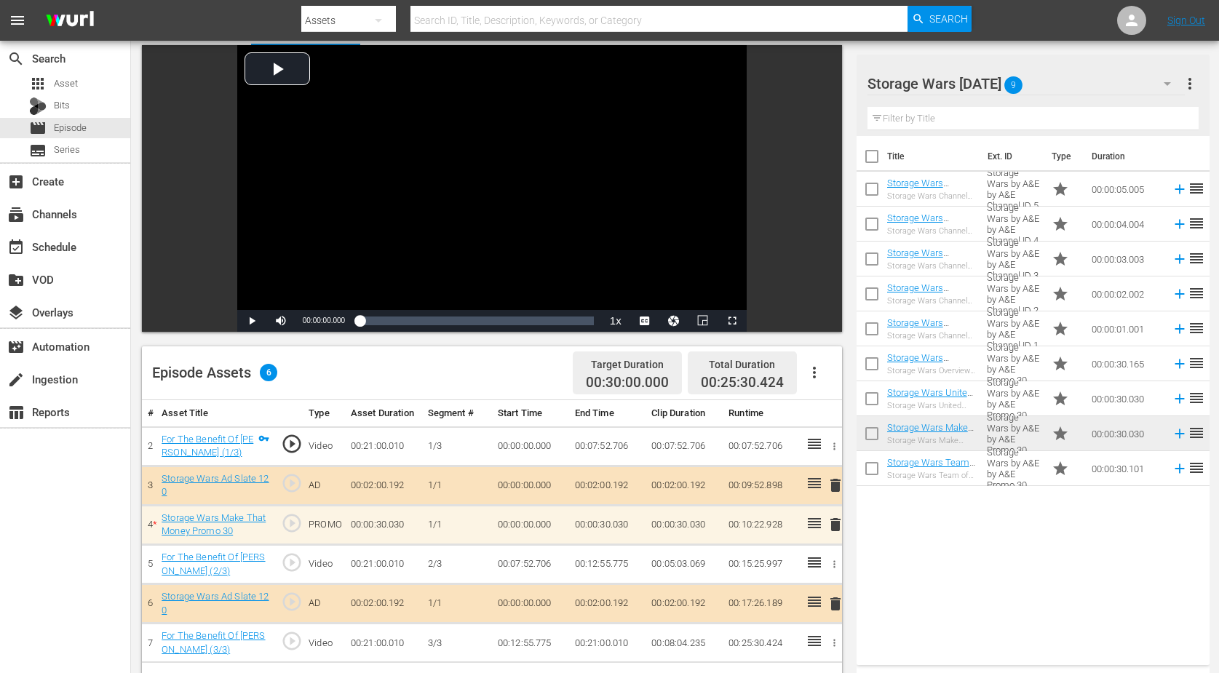
scroll to position [197, 0]
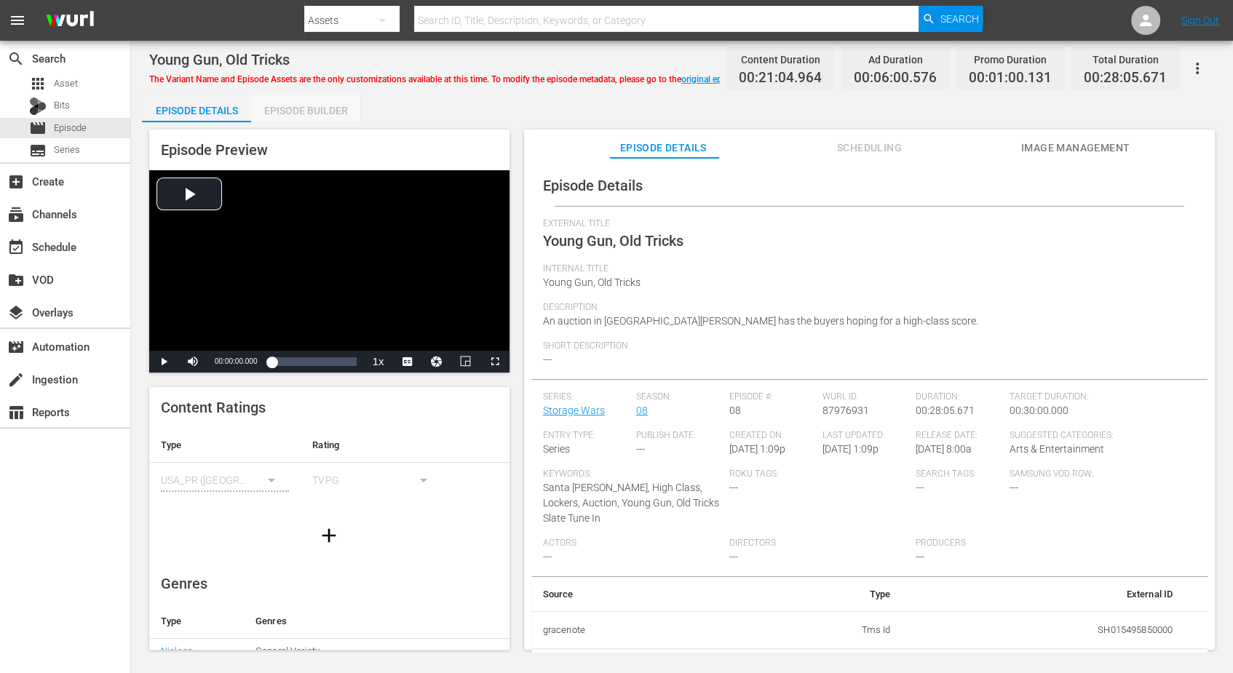
click at [279, 104] on div "Episode Builder" at bounding box center [305, 110] width 109 height 35
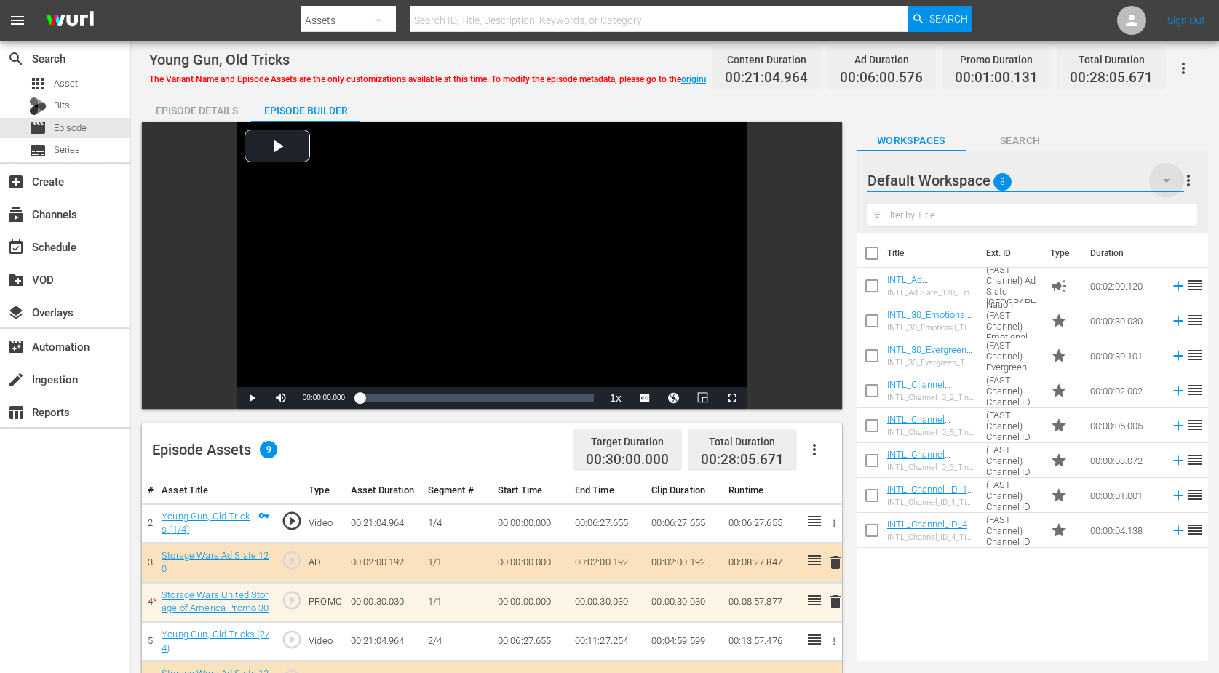
click at [985, 181] on icon "button" at bounding box center [1166, 181] width 7 height 4
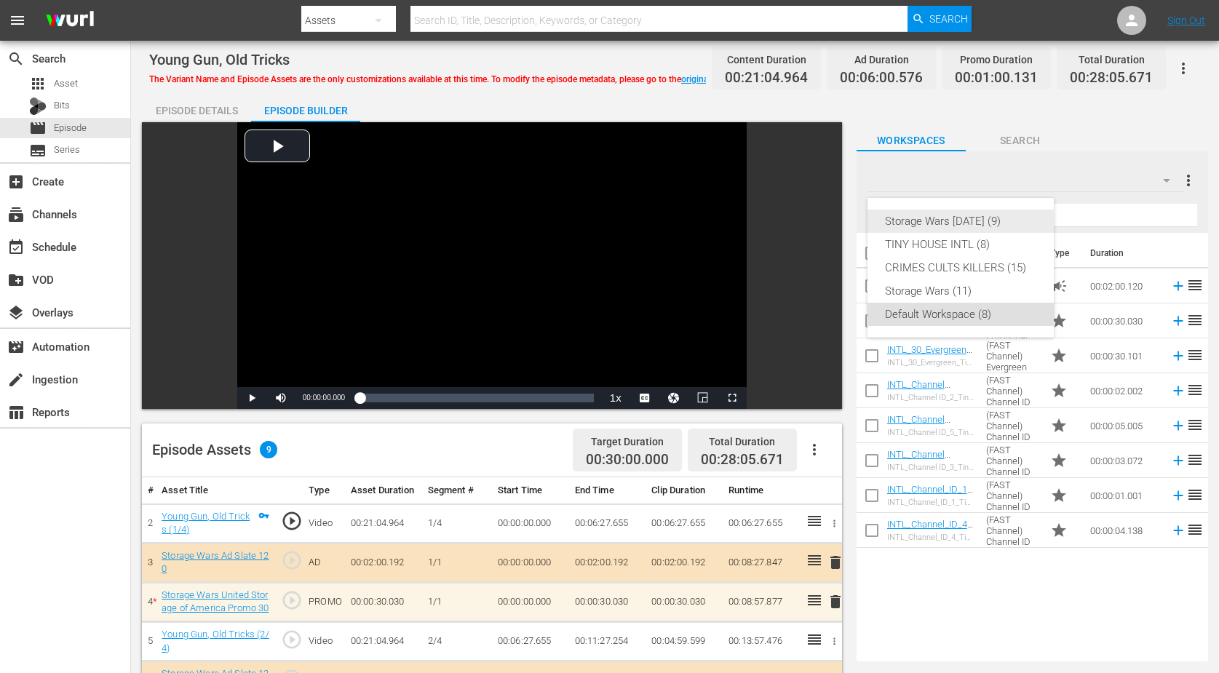
click at [985, 212] on div "Storage Wars [DATE] (9)" at bounding box center [960, 221] width 151 height 23
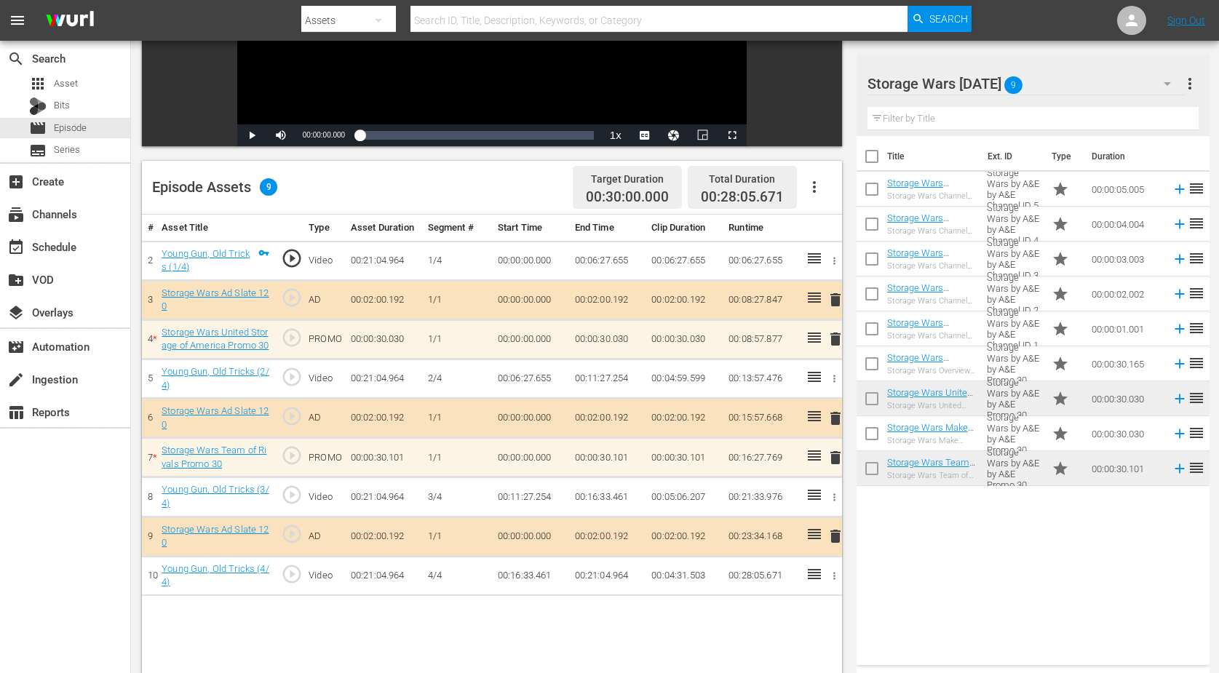
scroll to position [273, 0]
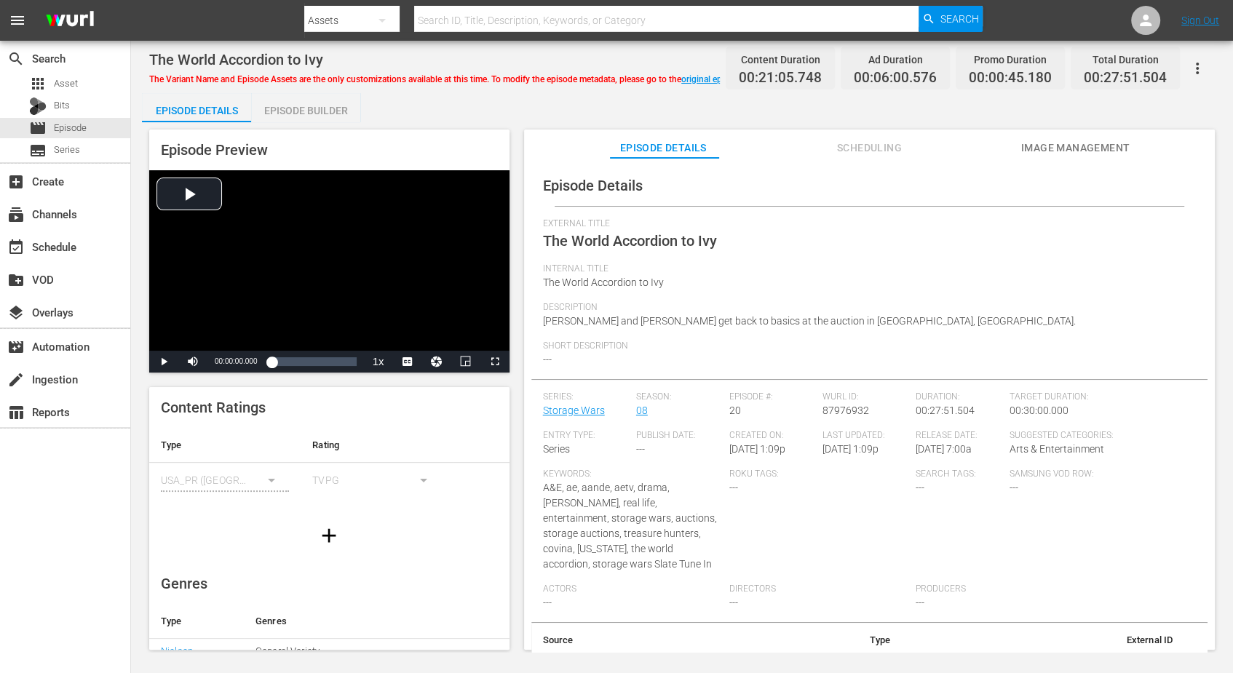
click at [316, 114] on div "Episode Builder" at bounding box center [305, 110] width 109 height 35
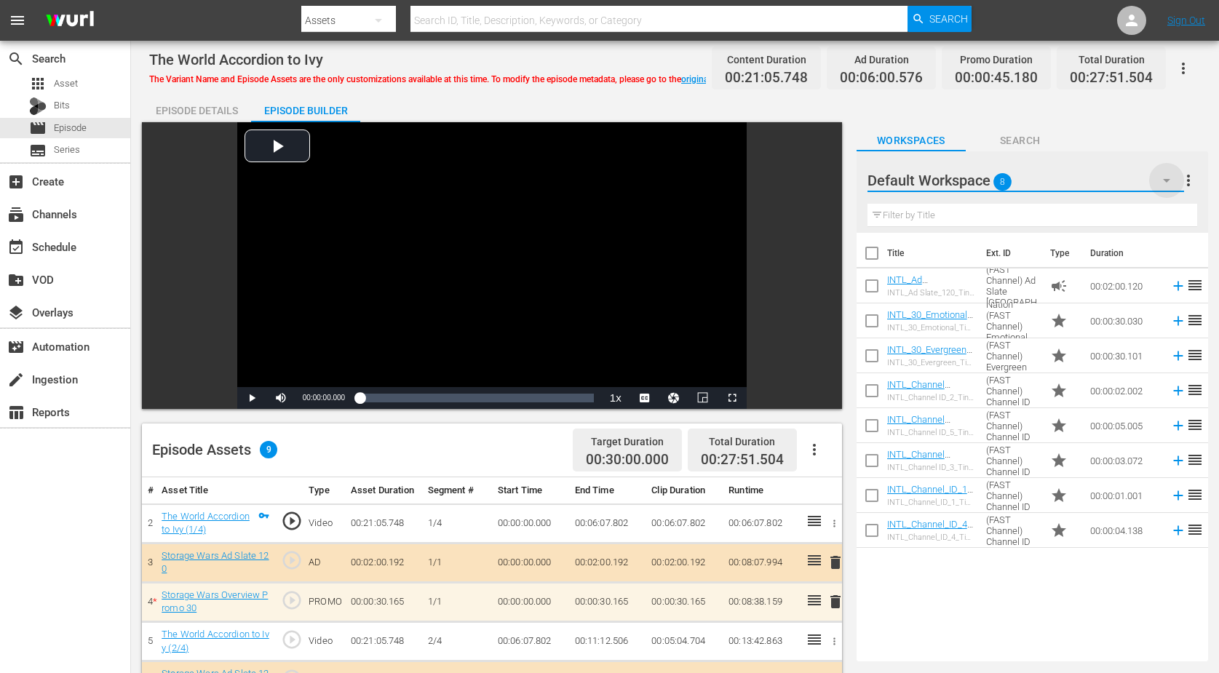
click at [985, 179] on icon "button" at bounding box center [1166, 181] width 7 height 4
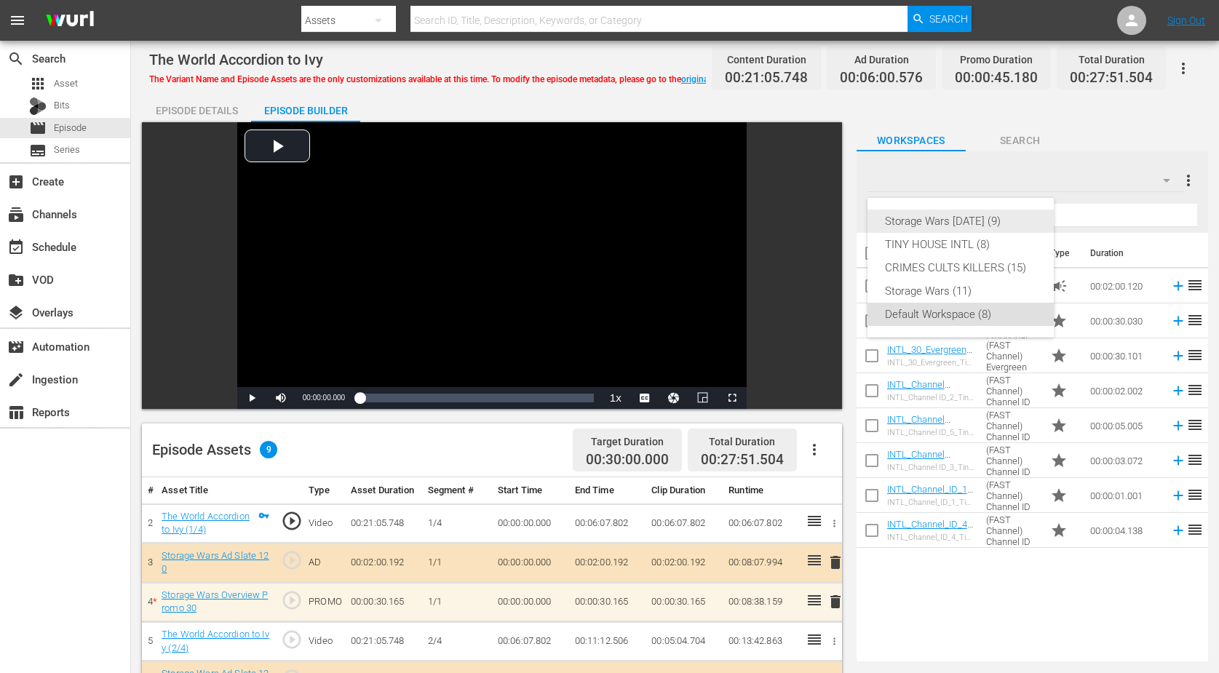
click at [925, 213] on div "Storage Wars [DATE] (9)" at bounding box center [960, 221] width 151 height 23
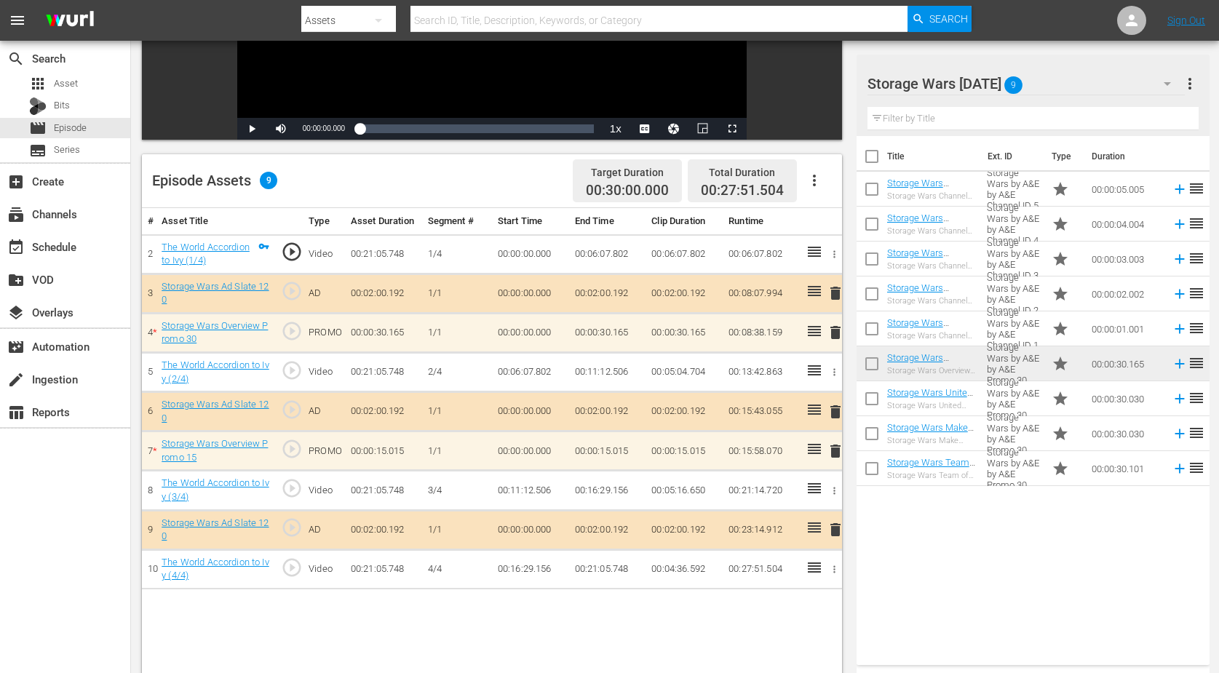
scroll to position [273, 0]
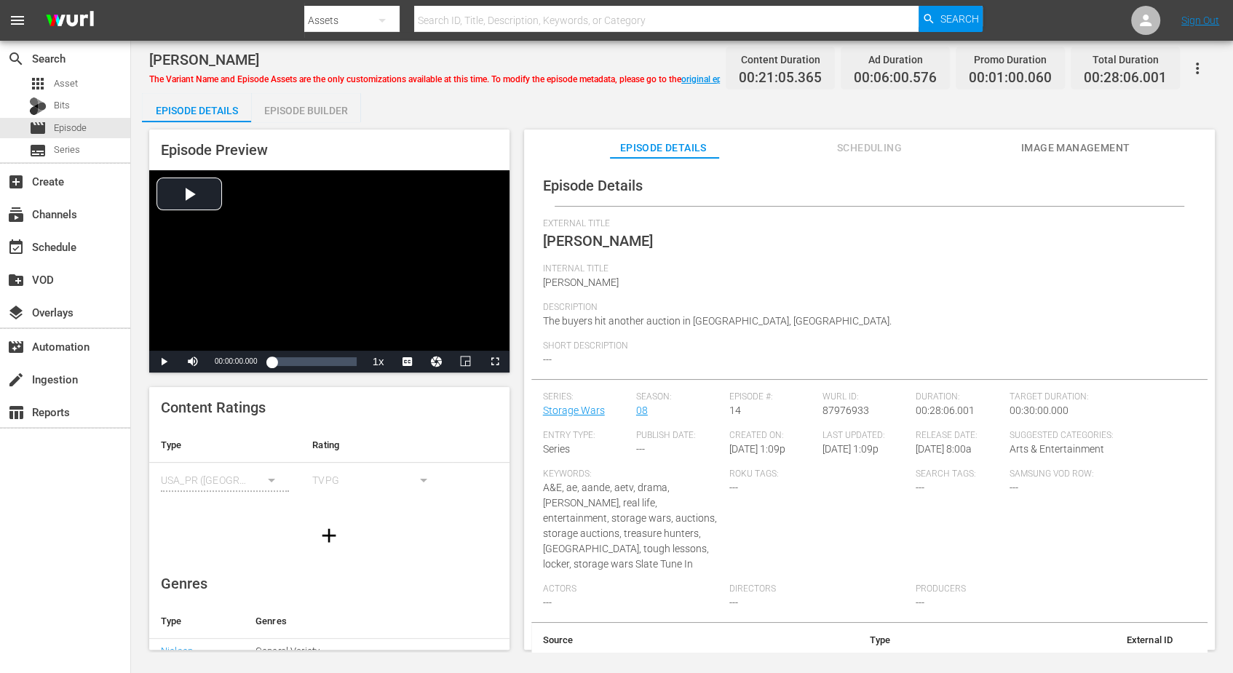
click at [303, 106] on div "Episode Builder" at bounding box center [305, 110] width 109 height 35
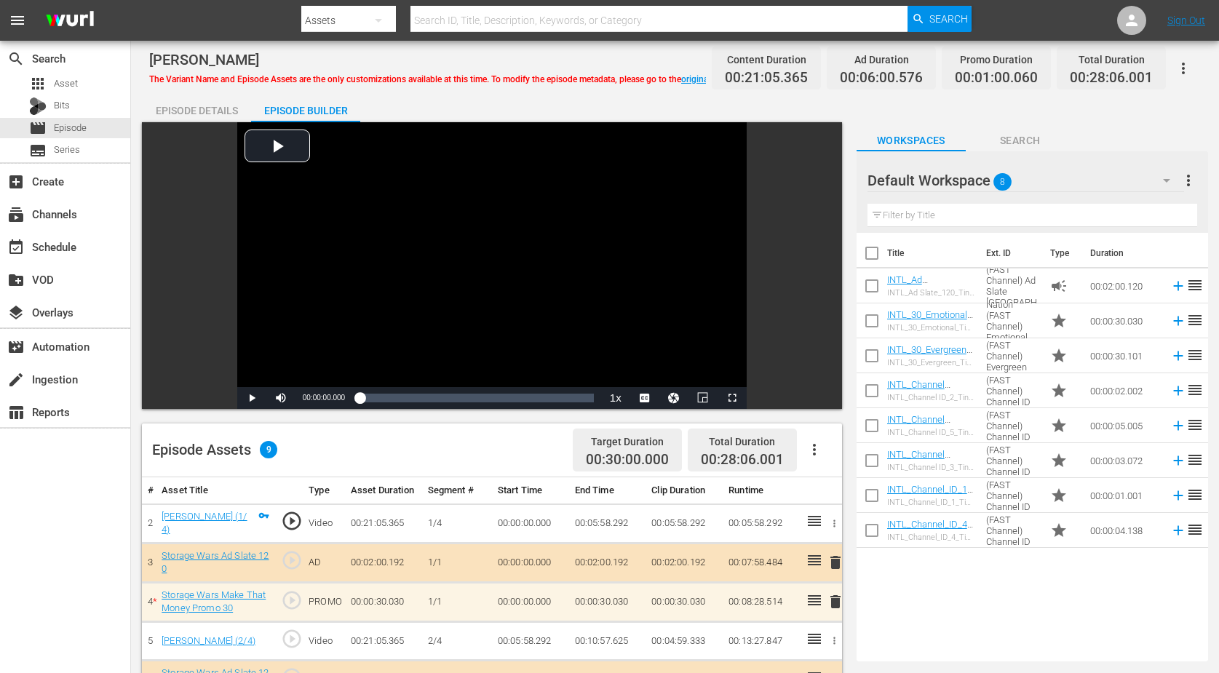
click at [985, 182] on icon "button" at bounding box center [1166, 180] width 17 height 17
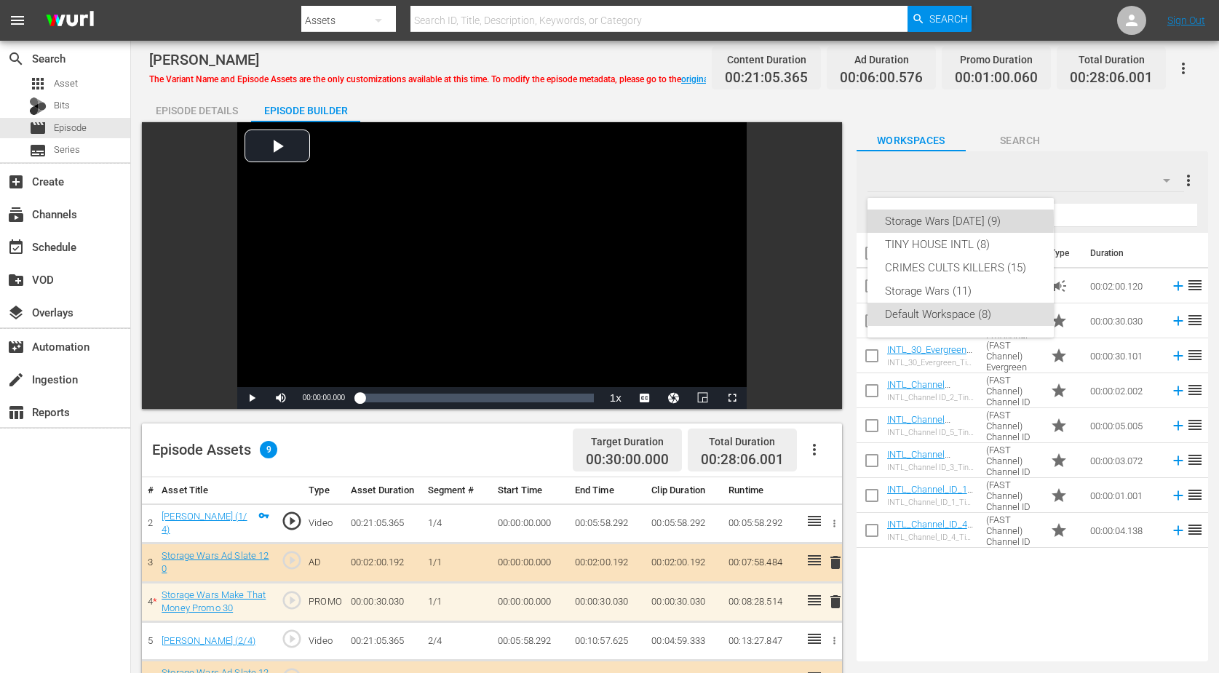
click at [932, 221] on div "Storage Wars [DATE] (9)" at bounding box center [960, 221] width 151 height 23
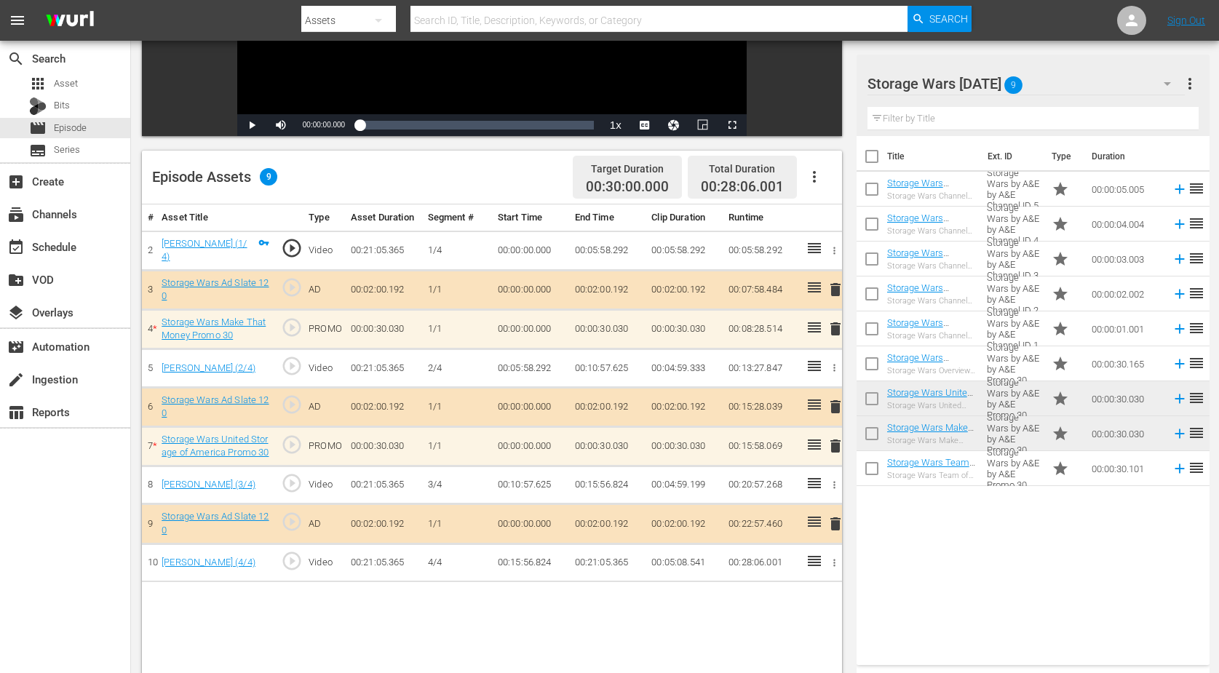
scroll to position [364, 0]
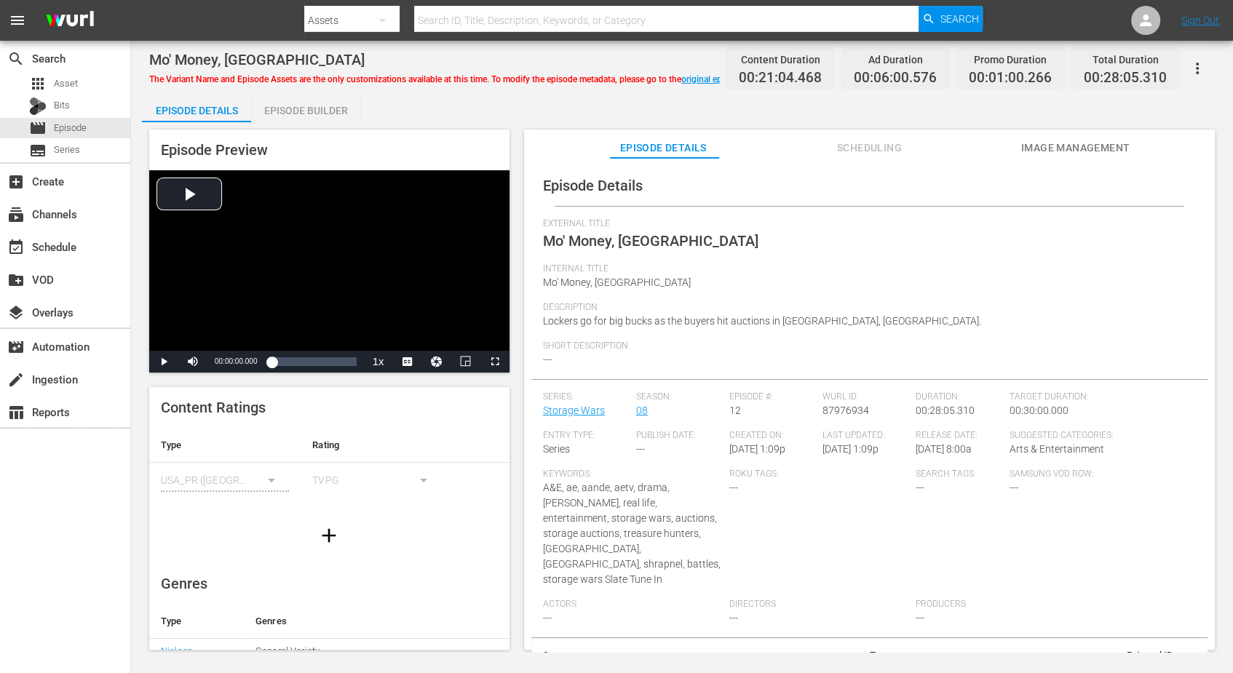
click at [273, 105] on div "Episode Builder" at bounding box center [305, 110] width 109 height 35
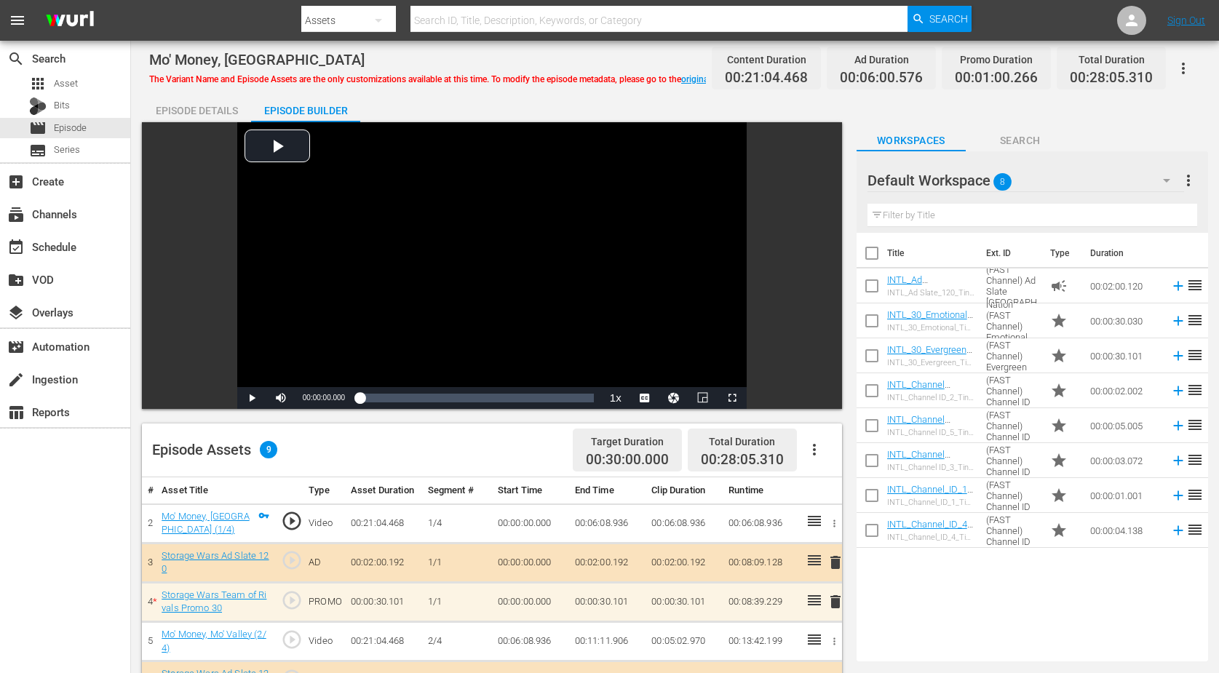
click at [985, 175] on icon "button" at bounding box center [1166, 180] width 17 height 17
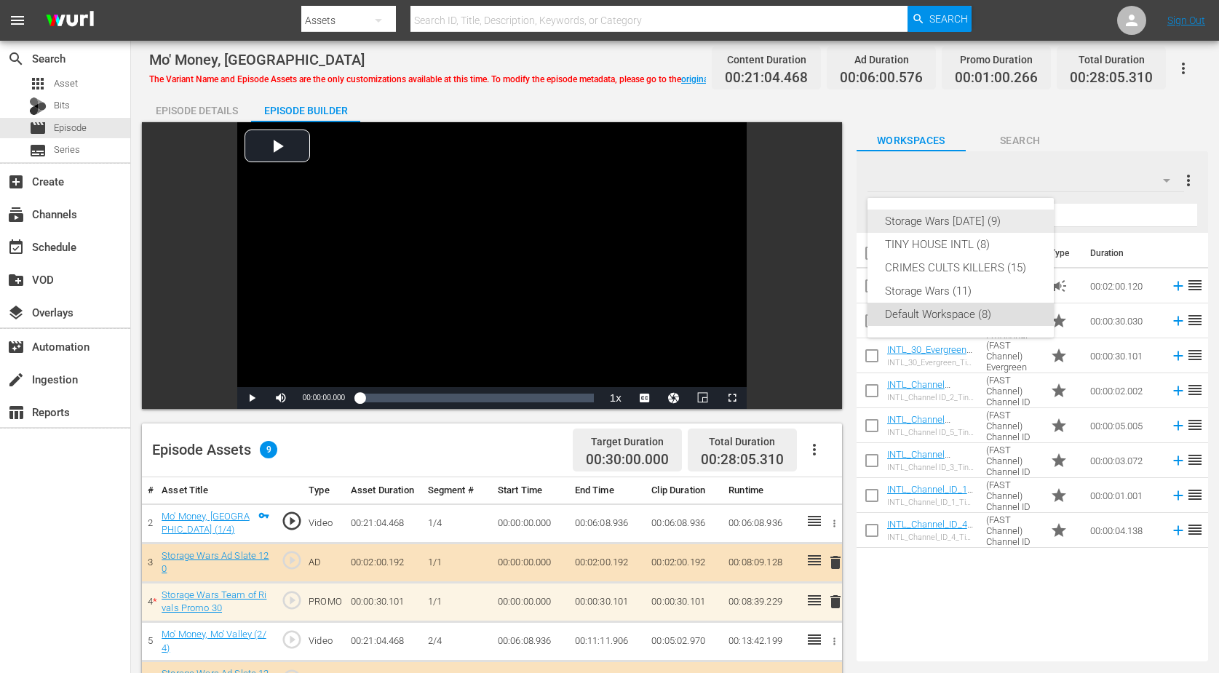
click at [943, 218] on div "Storage Wars [DATE] (9)" at bounding box center [960, 221] width 151 height 23
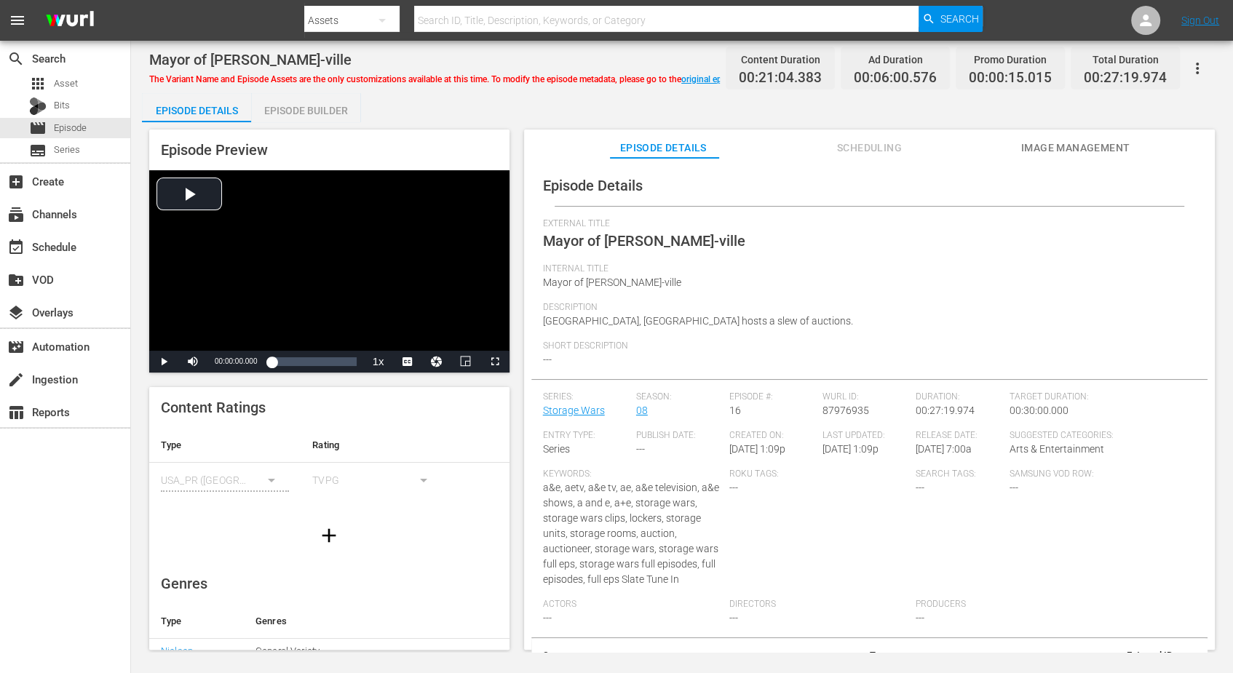
click at [277, 106] on div "Episode Builder" at bounding box center [305, 110] width 109 height 35
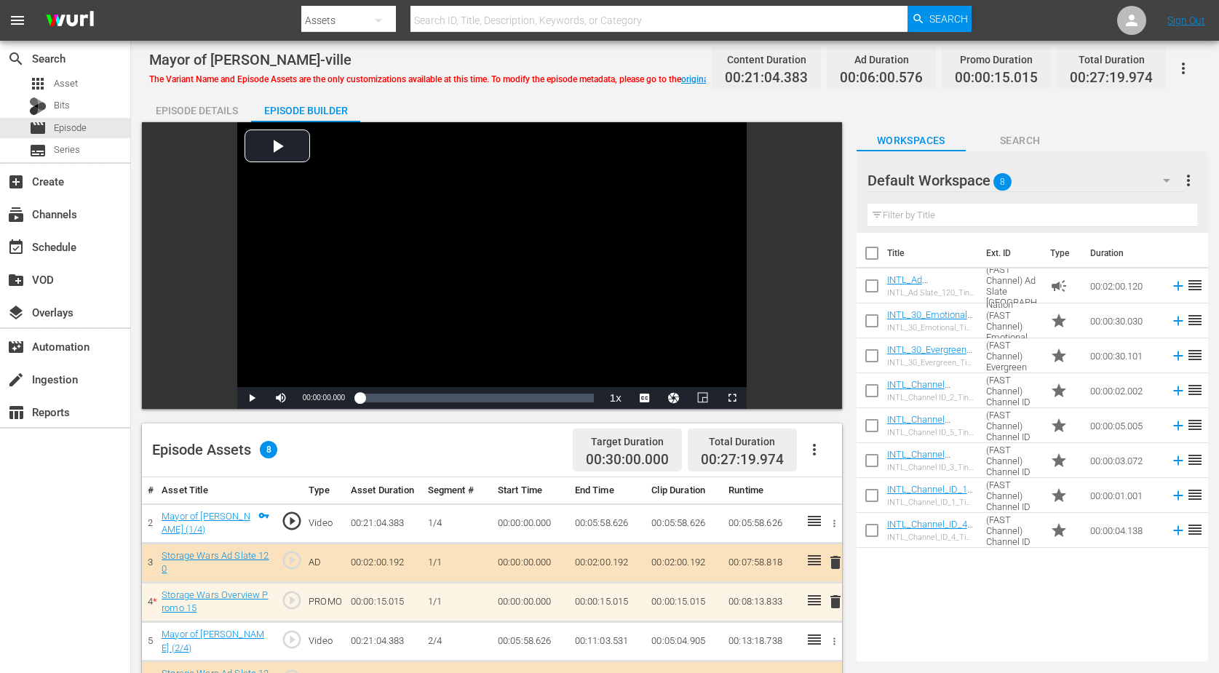
click at [985, 181] on icon "button" at bounding box center [1166, 180] width 17 height 17
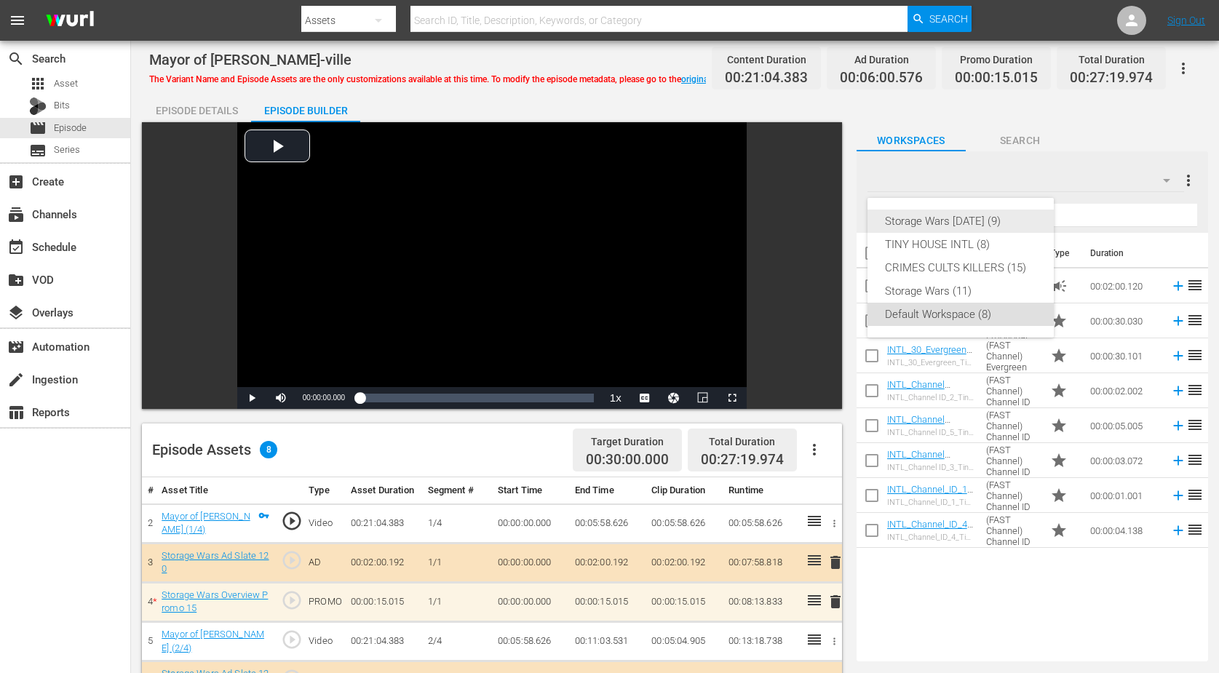
click at [937, 215] on div "Storage Wars [DATE] (9)" at bounding box center [960, 221] width 151 height 23
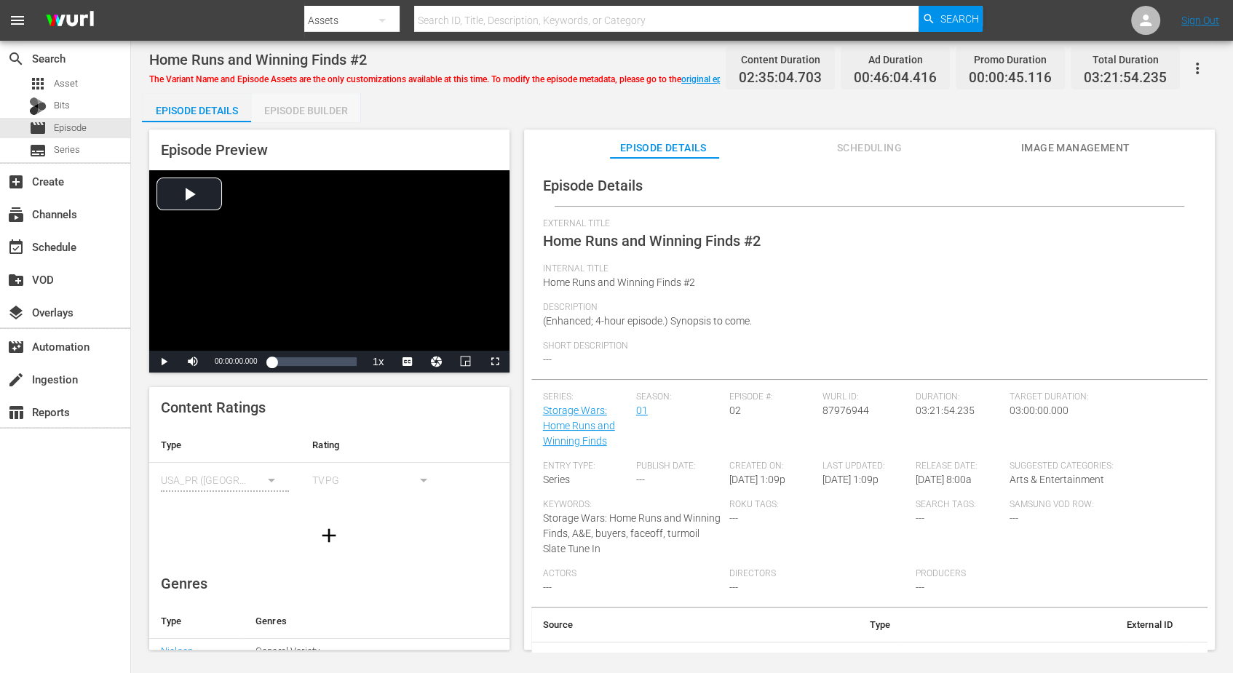
drag, startPoint x: 310, startPoint y: 109, endPoint x: 352, endPoint y: 117, distance: 42.3
click at [310, 109] on div "Episode Builder" at bounding box center [305, 110] width 109 height 35
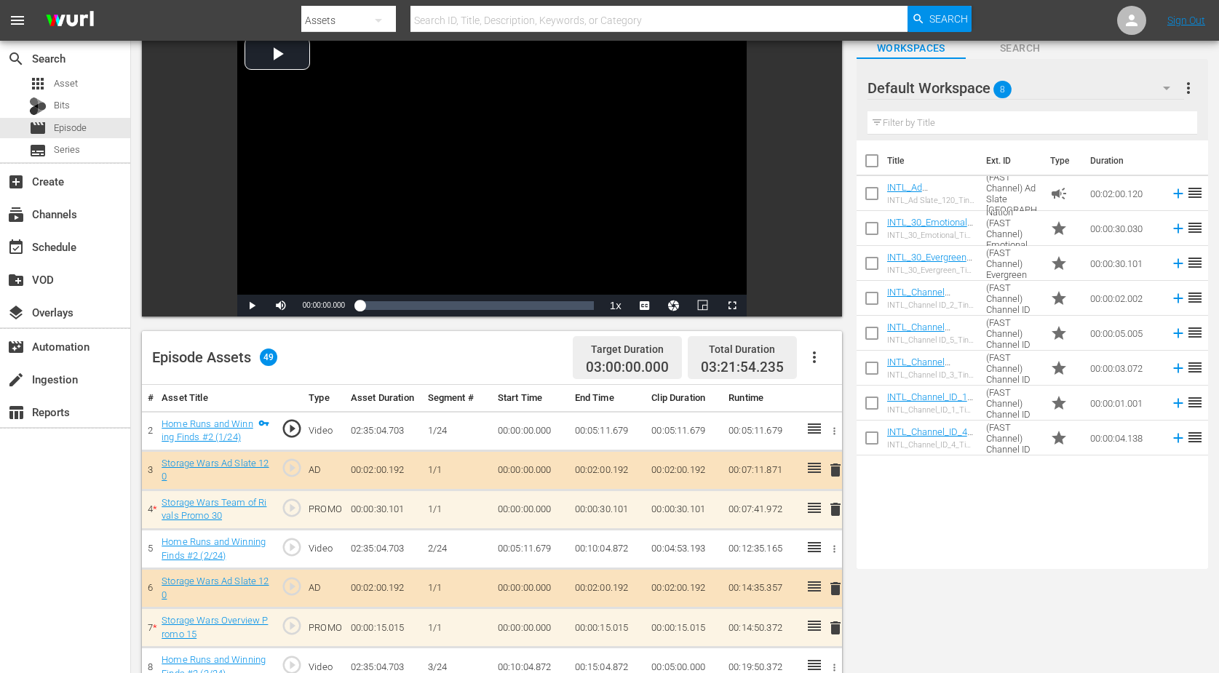
scroll to position [91, 0]
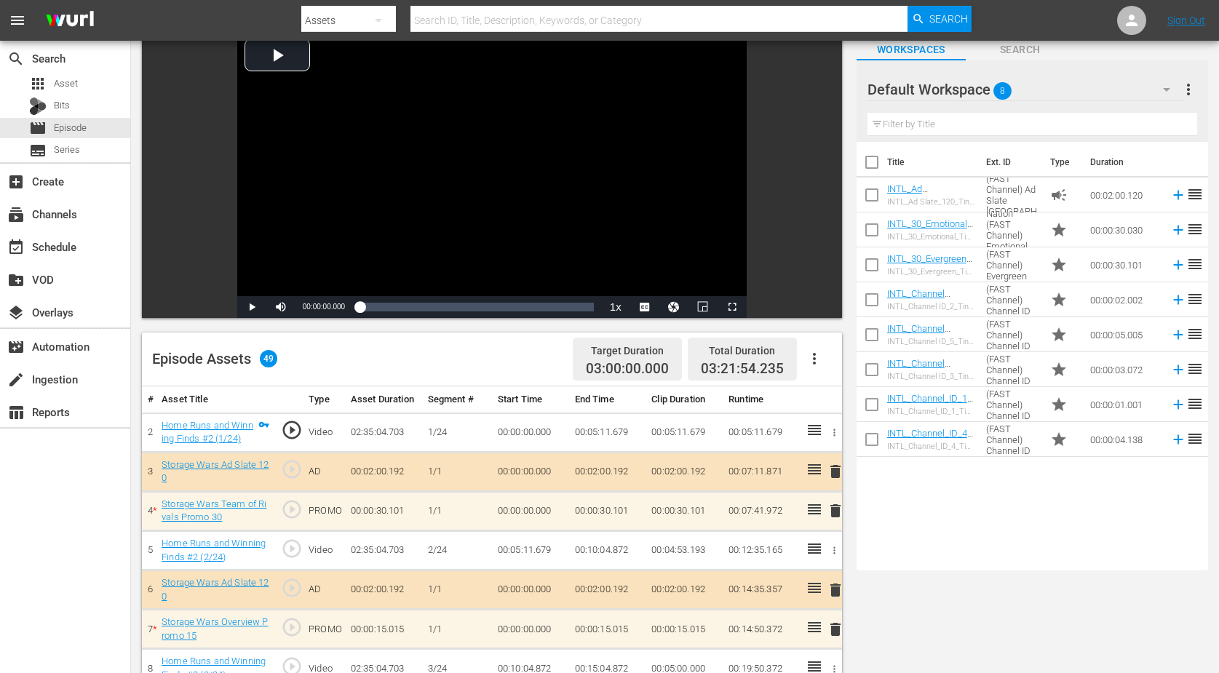
click at [985, 82] on icon "button" at bounding box center [1166, 89] width 17 height 17
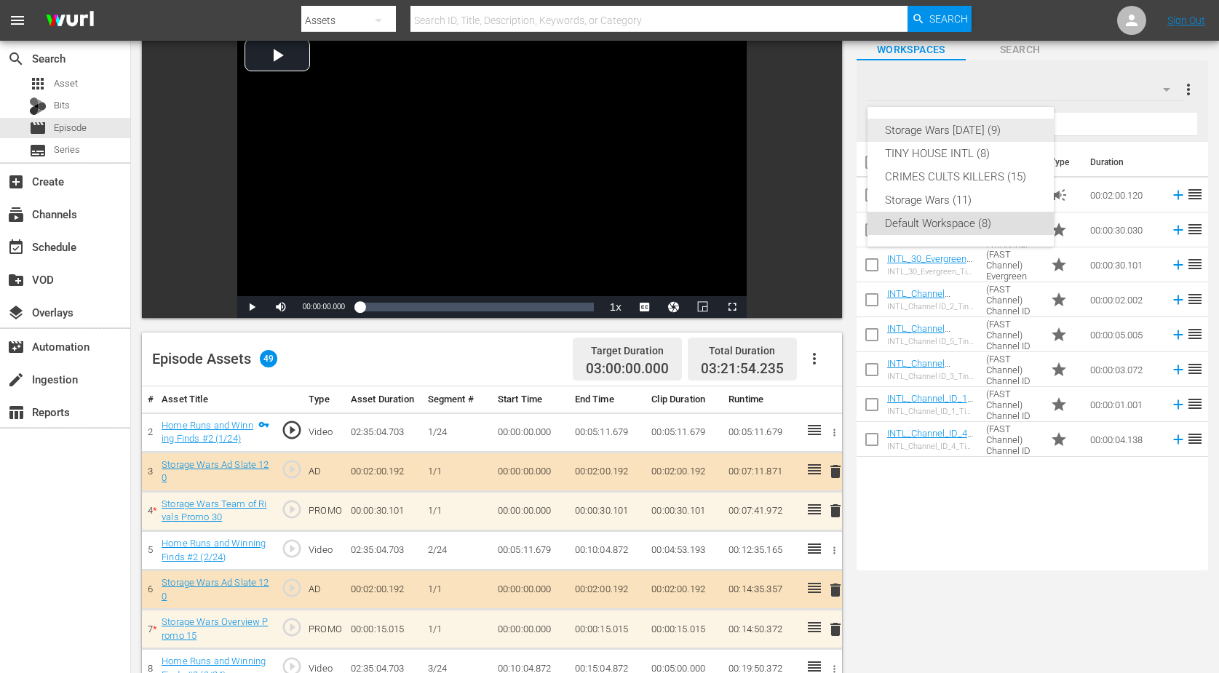
click at [985, 131] on div "Storage Wars [DATE] (9)" at bounding box center [960, 130] width 151 height 23
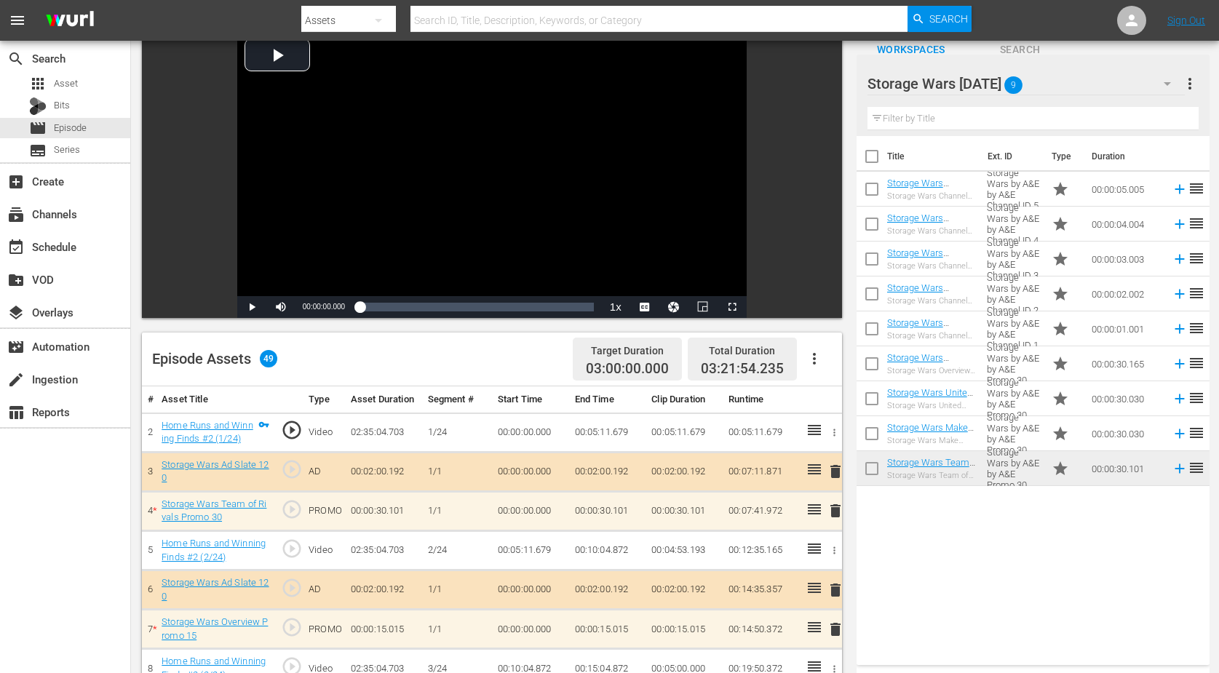
scroll to position [182, 0]
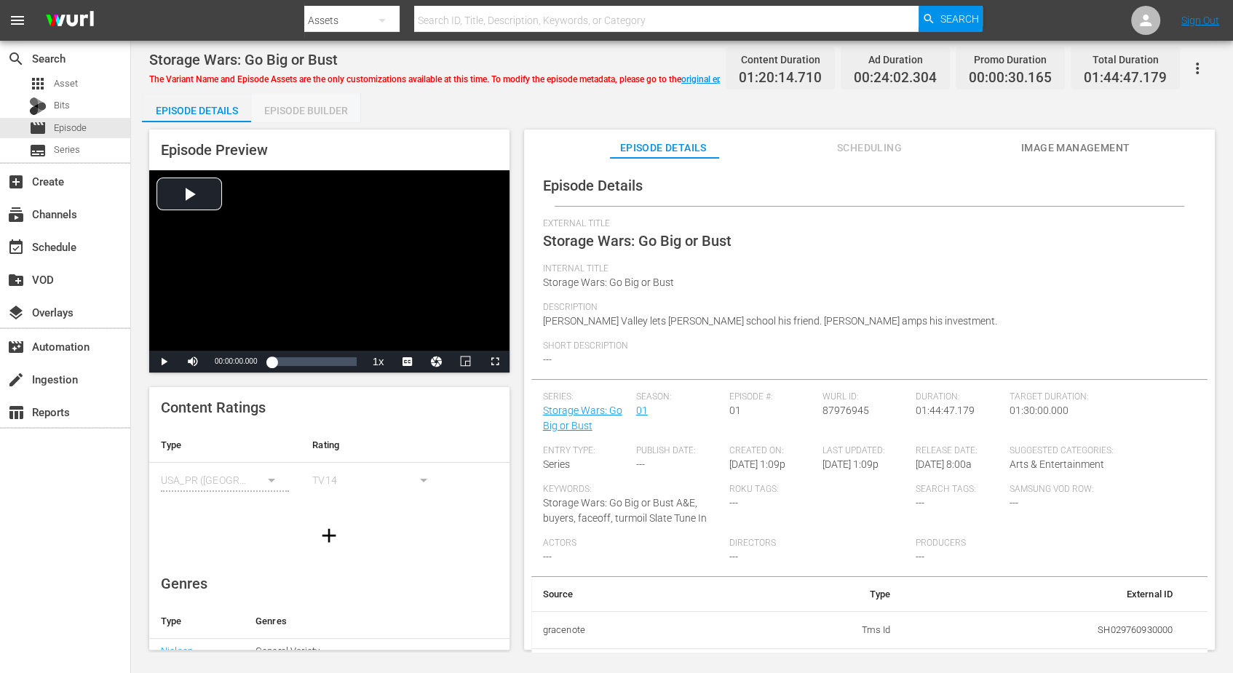
click at [294, 106] on div "Episode Builder" at bounding box center [305, 110] width 109 height 35
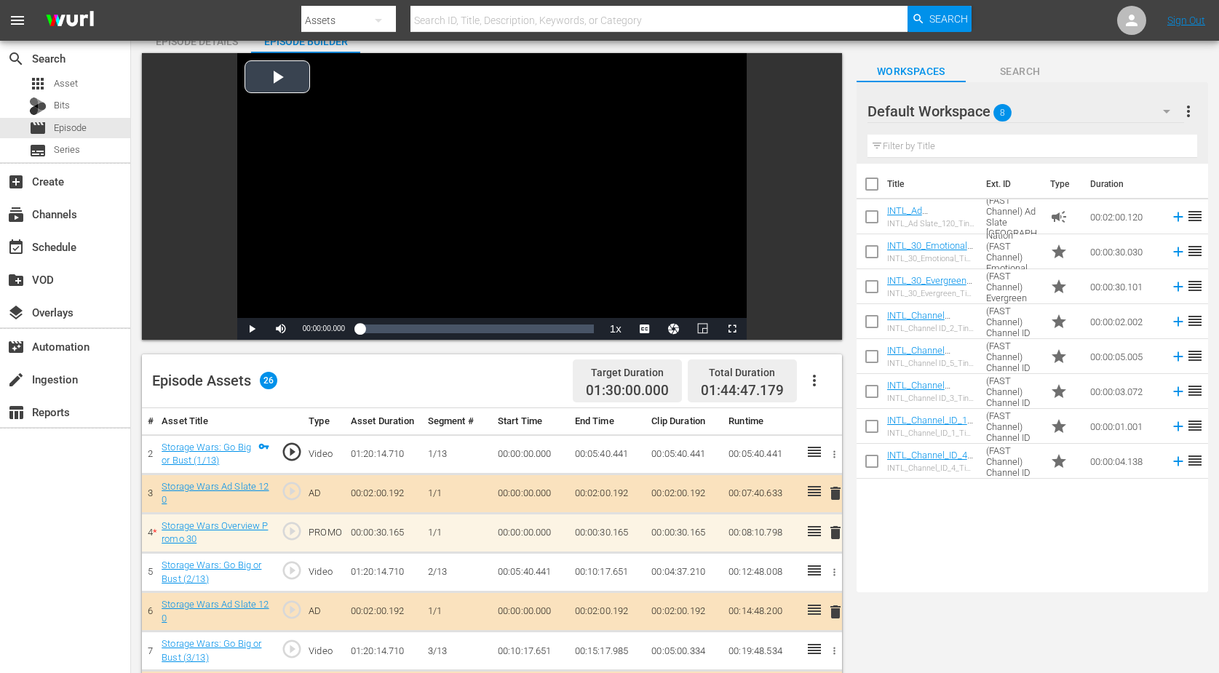
scroll to position [91, 0]
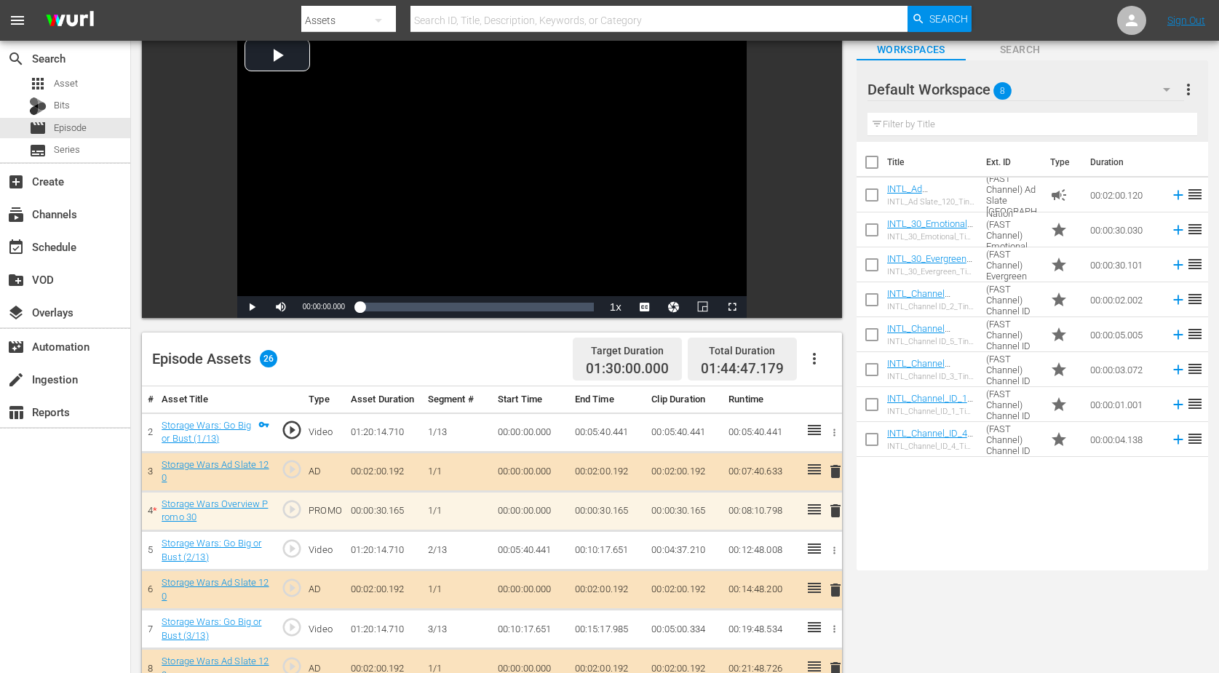
click at [985, 93] on icon "button" at bounding box center [1166, 89] width 17 height 17
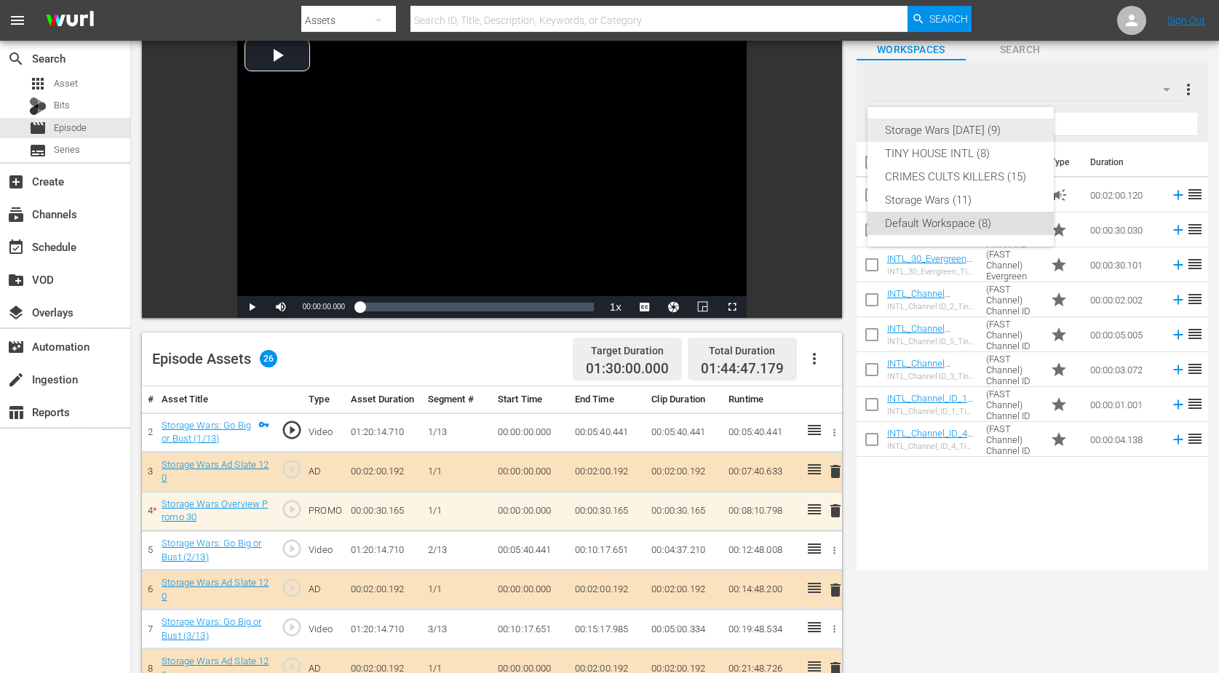
click at [985, 127] on div "Storage Wars [DATE] (9)" at bounding box center [960, 130] width 151 height 23
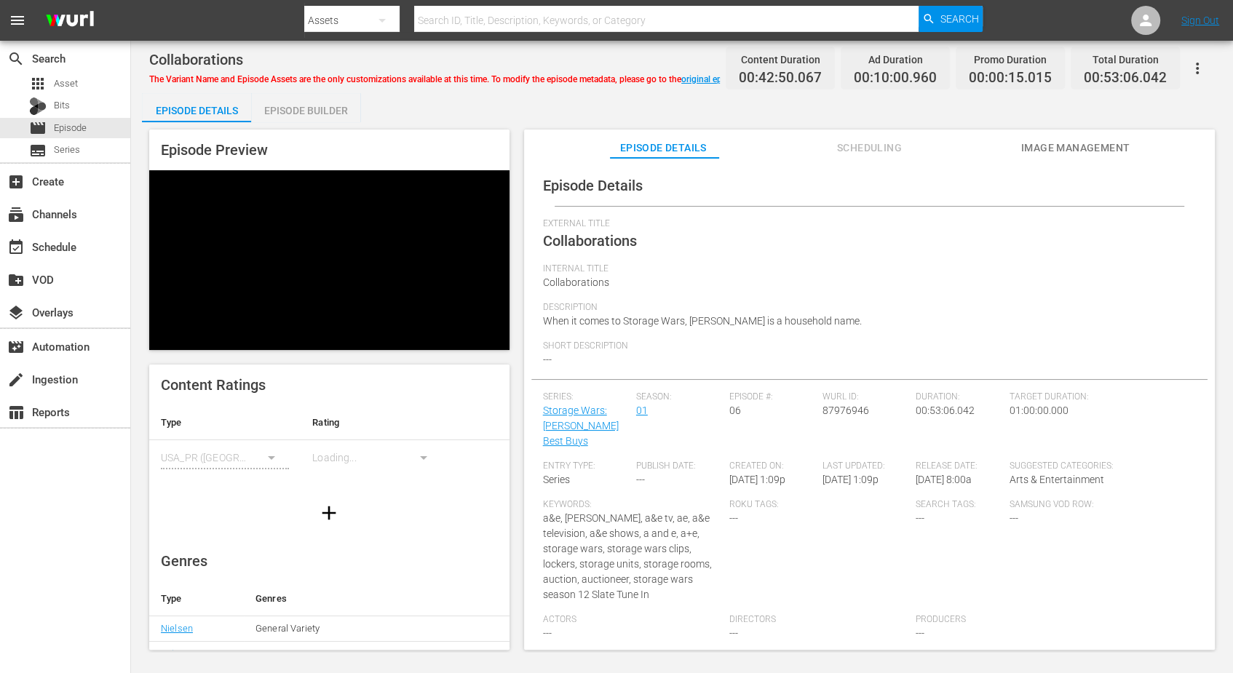
click at [314, 109] on div "Episode Builder" at bounding box center [305, 110] width 109 height 35
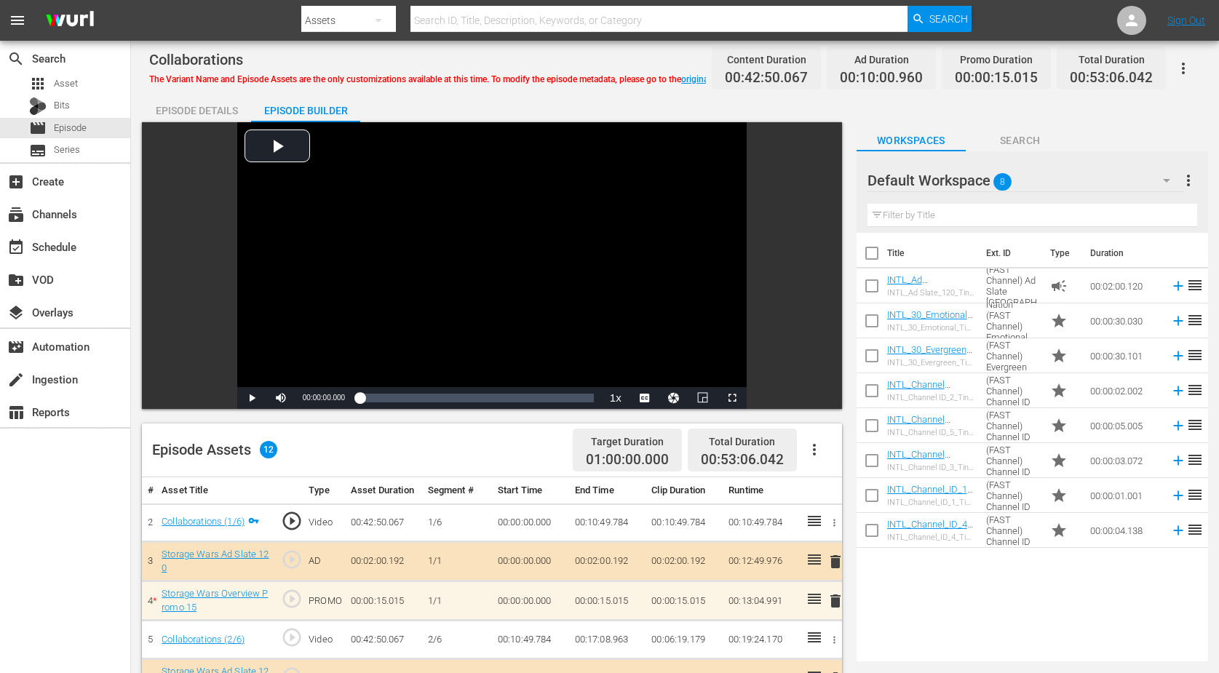
click at [985, 178] on icon "button" at bounding box center [1166, 180] width 17 height 17
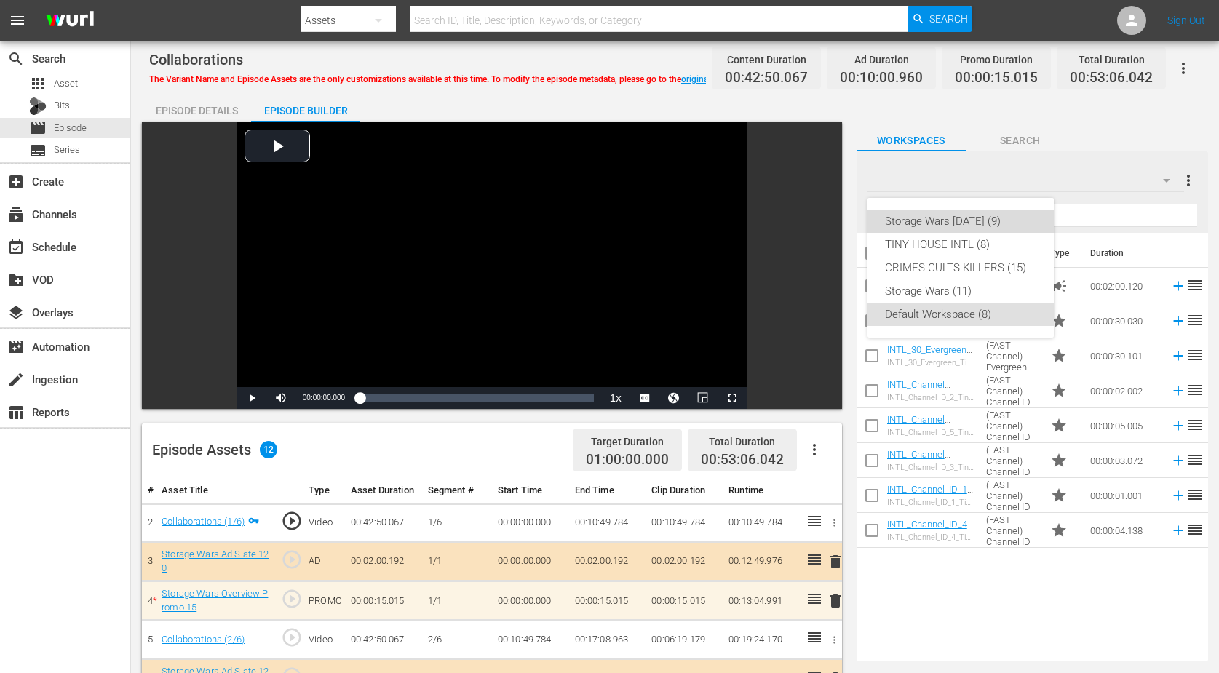
click at [972, 221] on div "Storage Wars [DATE] (9)" at bounding box center [960, 221] width 151 height 23
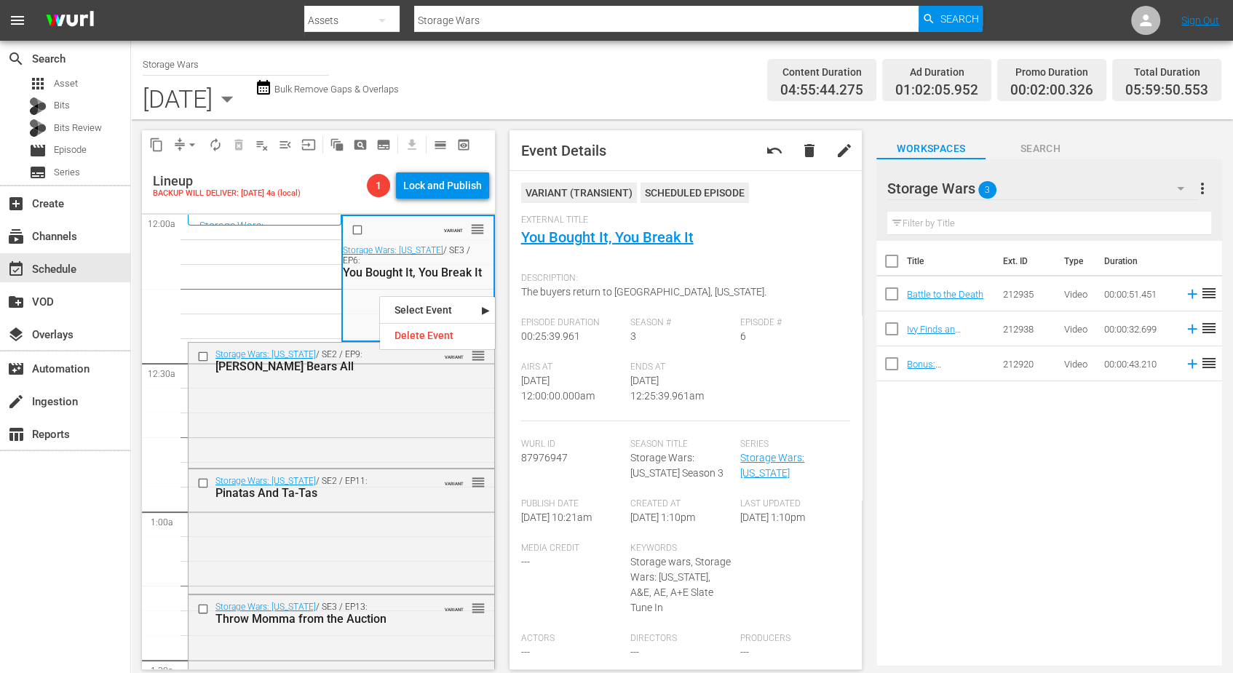
click at [90, 508] on div "search Search apps Asset Bits Bits Review movie Episode subtitles Series add_bo…" at bounding box center [65, 377] width 131 height 673
click at [330, 438] on div "Storage Wars: Texas / SE2 / EP9: Jenny Bears All VARIANT reorder" at bounding box center [342, 404] width 306 height 122
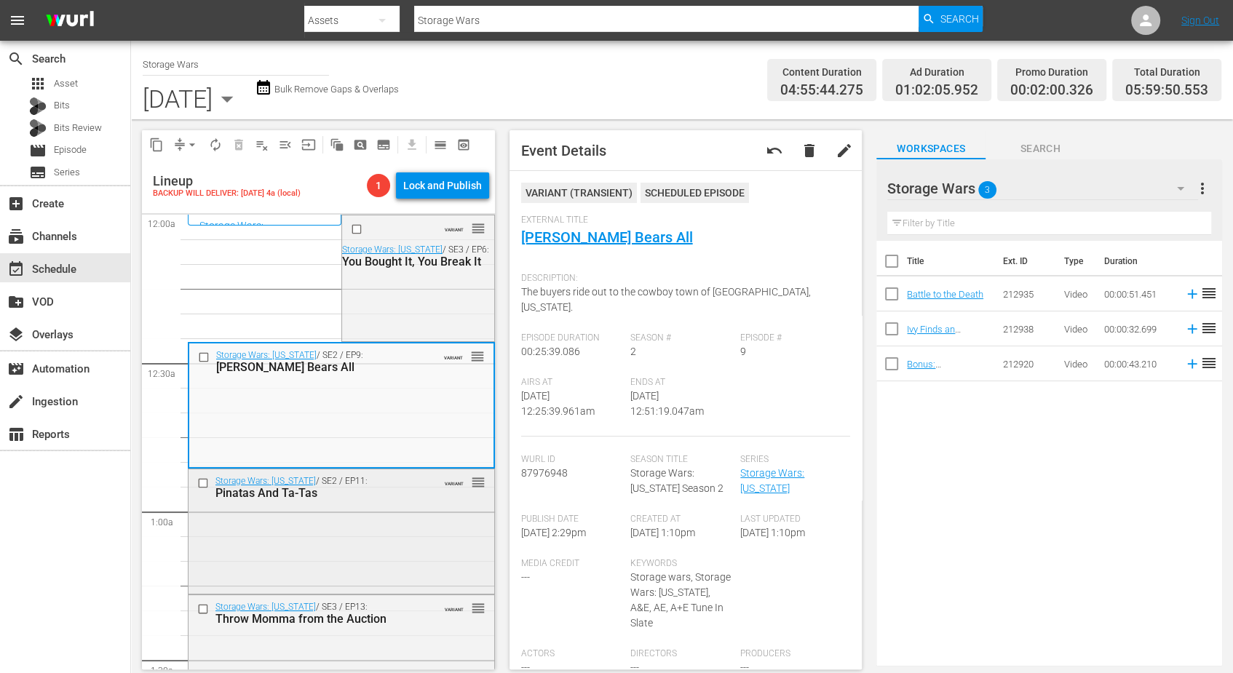
click at [348, 548] on div "Storage Wars: Texas / SE2 / EP11: Pinatas And Ta-Tas VARIANT reorder" at bounding box center [342, 530] width 306 height 122
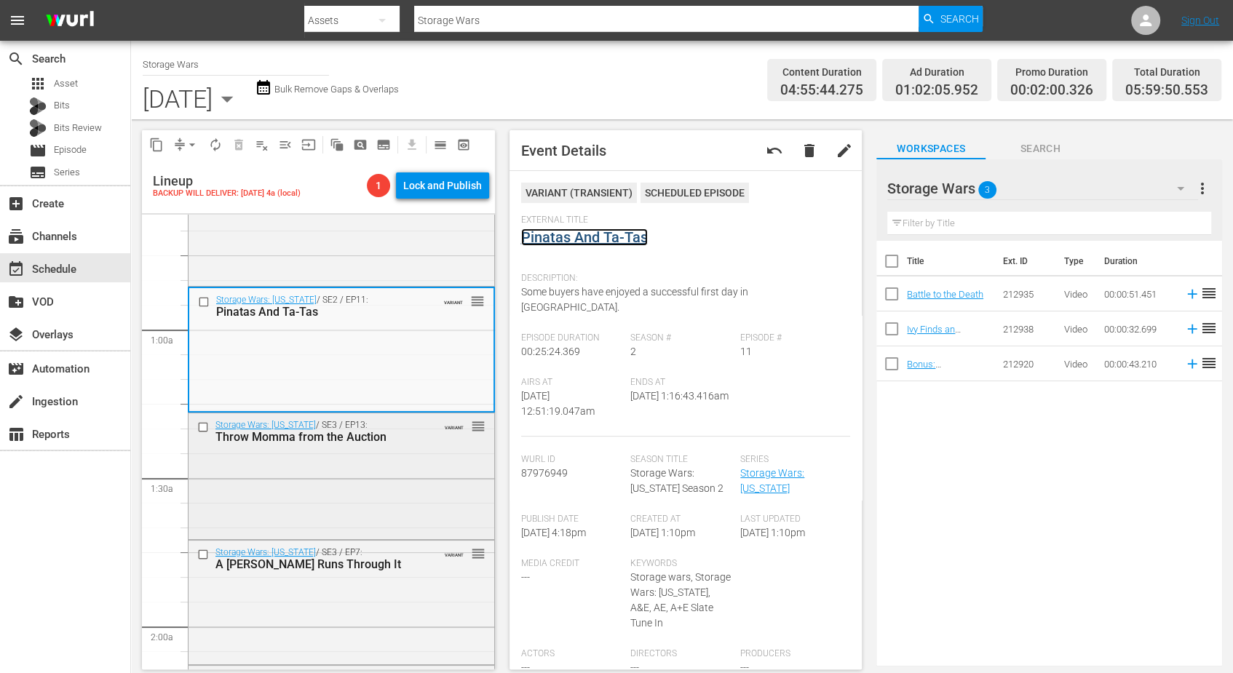
scroll to position [273, 0]
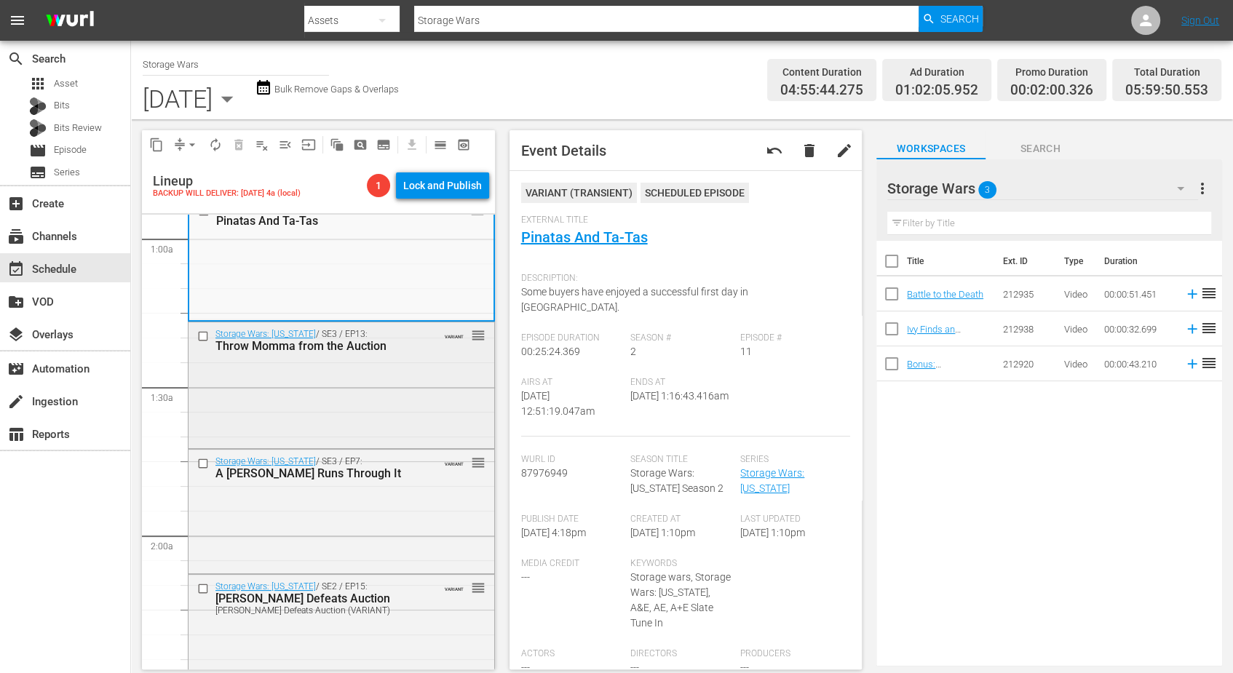
click at [315, 369] on div "Storage Wars: Texas / SE3 / EP13: Throw Momma from the Auction VARIANT reorder" at bounding box center [342, 383] width 306 height 122
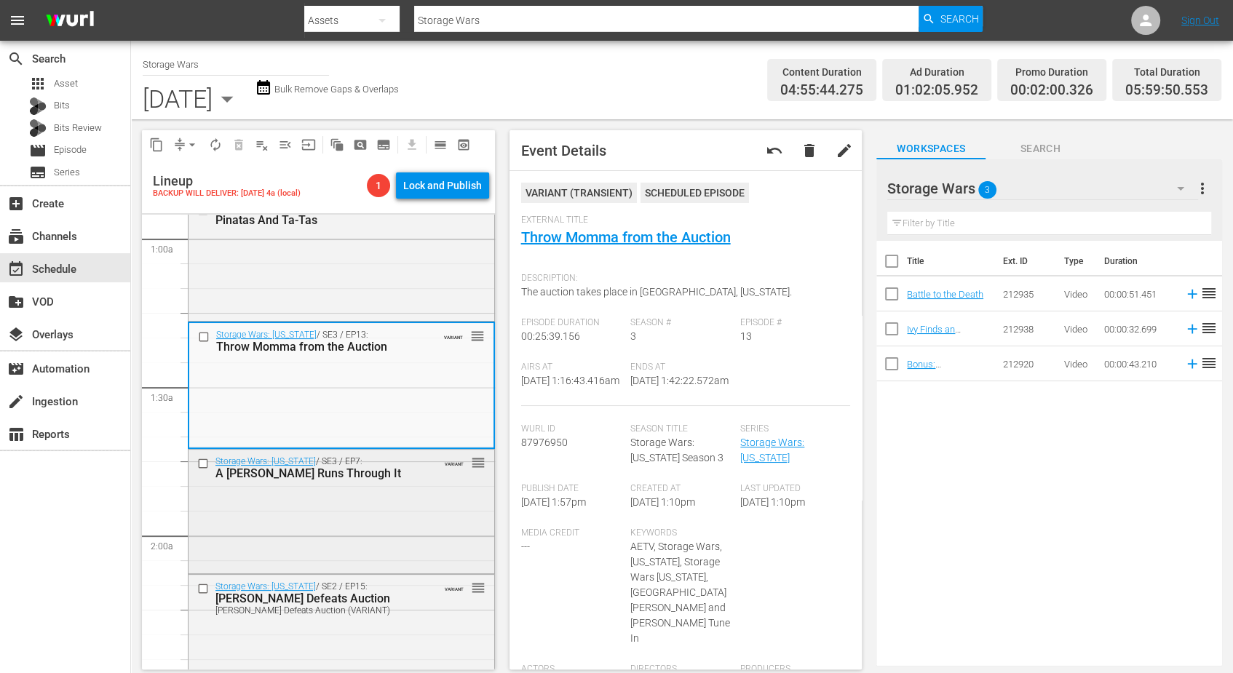
click at [338, 510] on div "Storage Wars: Texas / SE3 / EP7: A Ricky Runs Through It VARIANT reorder" at bounding box center [342, 511] width 306 height 122
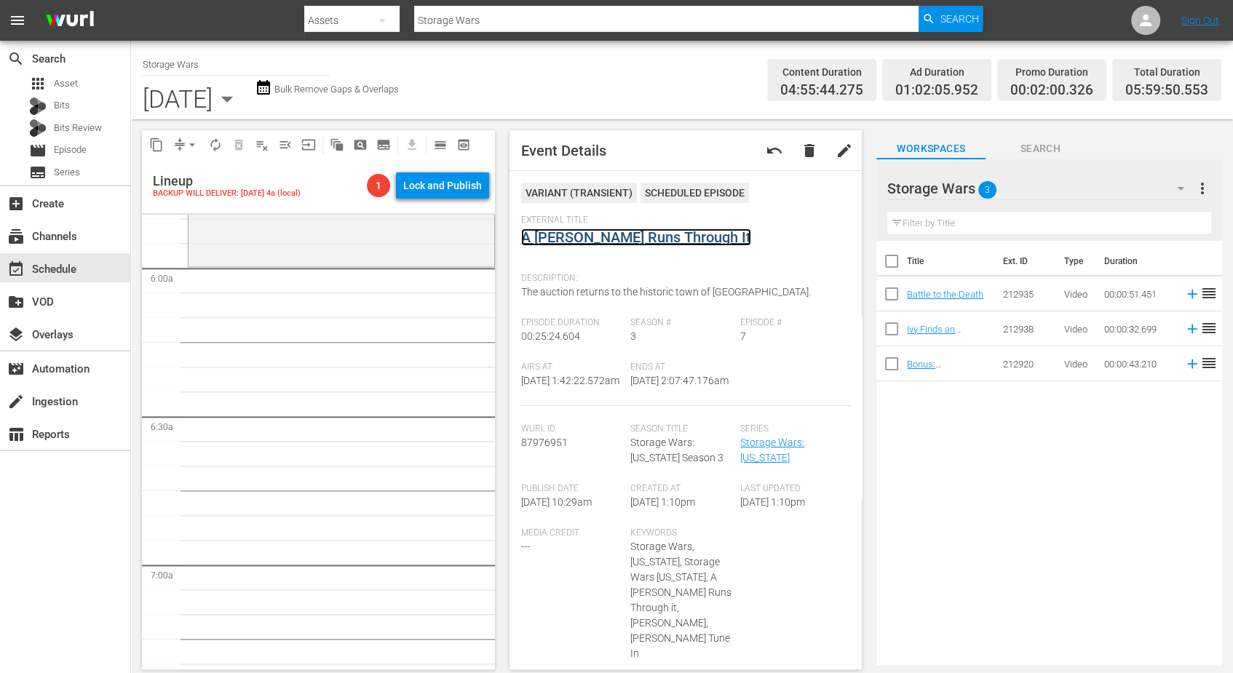
scroll to position [1547, 0]
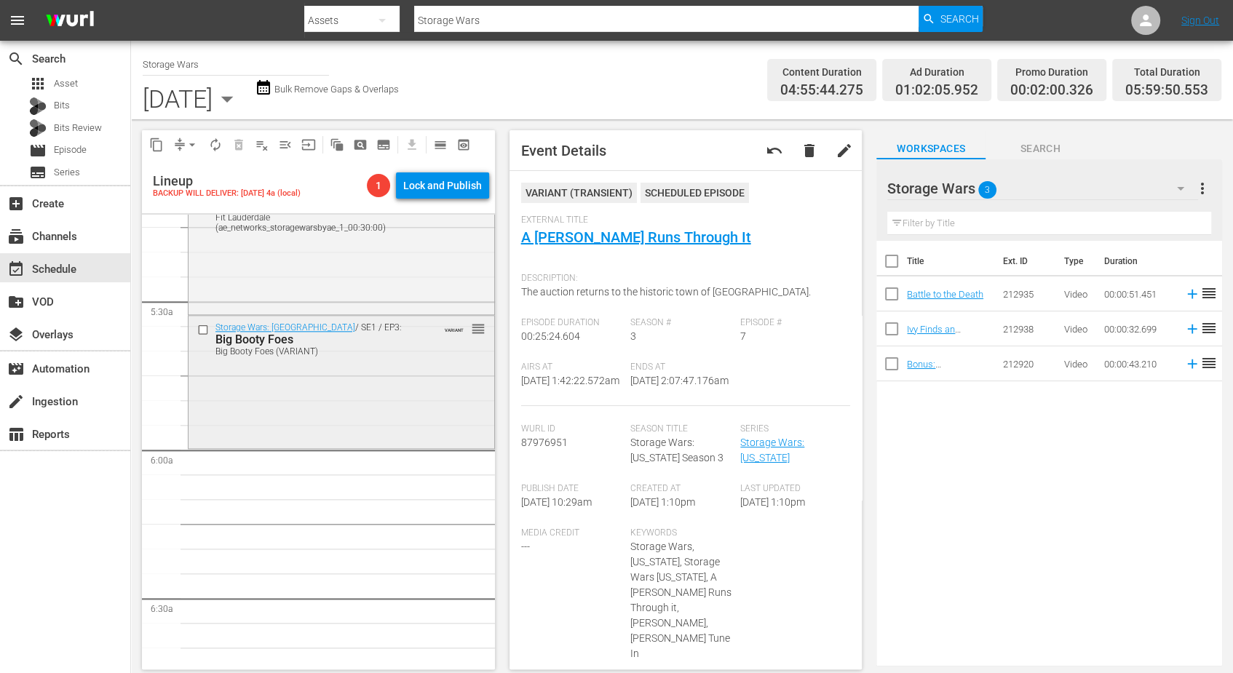
click at [310, 392] on div "Storage Wars: Miami / SE1 / EP3: Big Booty Foes Big Booty Foes (VARIANT) VARIAN…" at bounding box center [342, 381] width 306 height 130
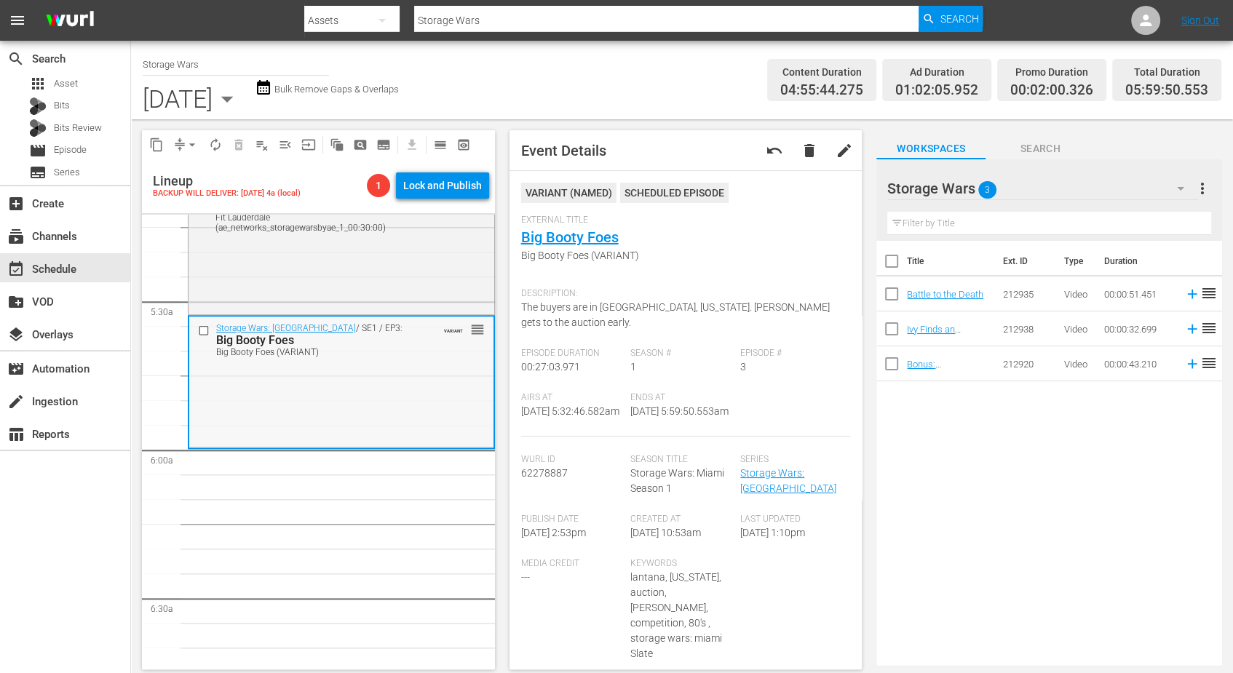
click at [336, 406] on div "Storage Wars: Miami / SE1 / EP3: Big Booty Foes Big Booty Foes (VARIANT) VARIAN…" at bounding box center [341, 382] width 304 height 130
click at [179, 145] on span "compress" at bounding box center [179, 145] width 15 height 15
click at [186, 146] on span "arrow_drop_down" at bounding box center [192, 145] width 15 height 15
click at [193, 170] on li "Align to Midnight" at bounding box center [192, 174] width 153 height 24
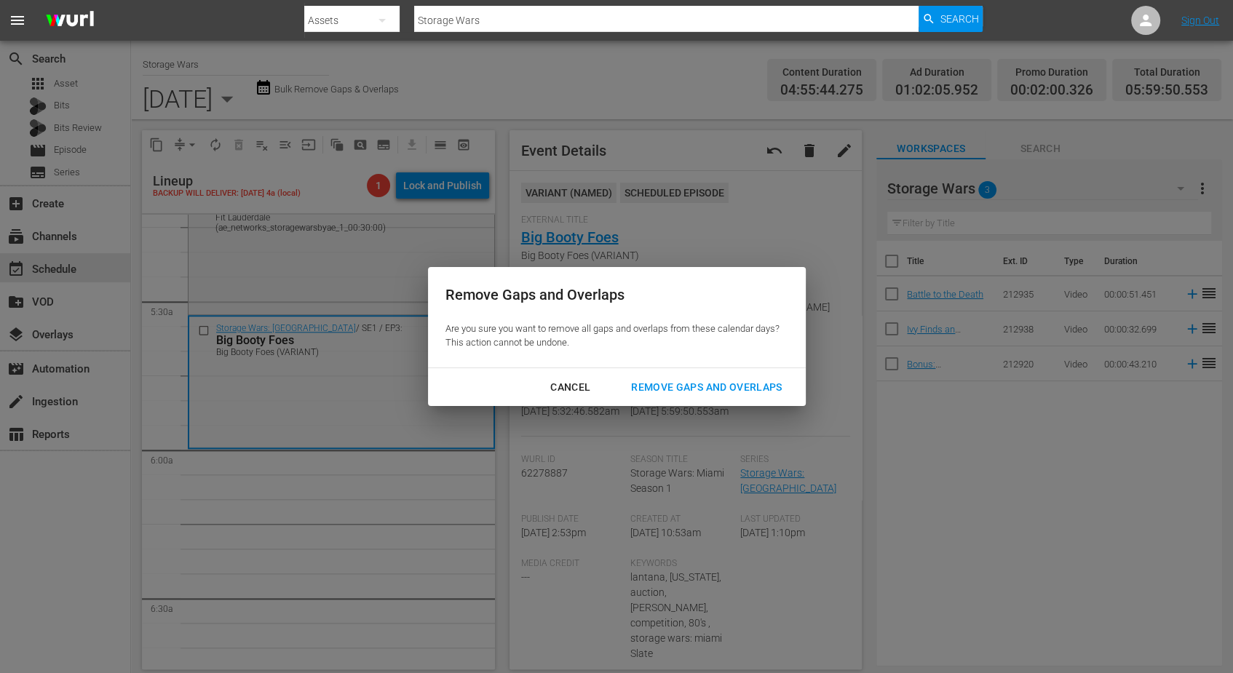
click at [715, 386] on div "Remove Gaps and Overlaps" at bounding box center [706, 387] width 174 height 18
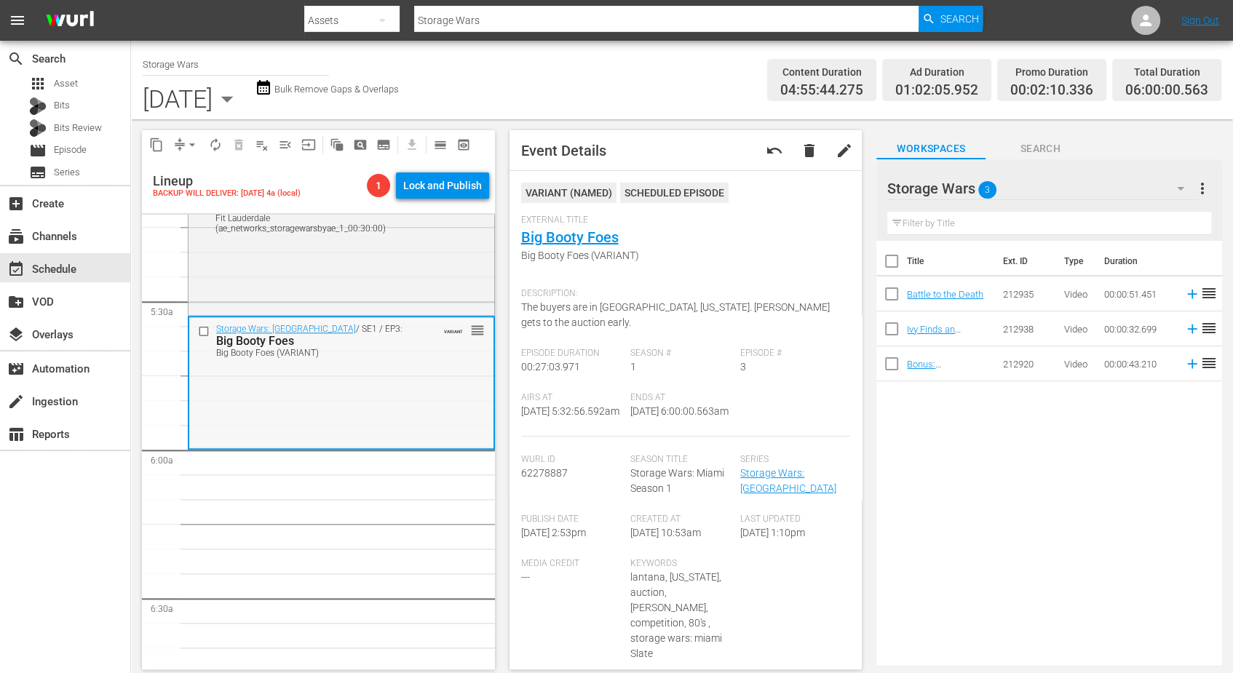
click at [371, 407] on div "Storage Wars: Miami / SE1 / EP3: Big Booty Foes Big Booty Foes (VARIANT) VARIAN…" at bounding box center [341, 382] width 304 height 130
click at [215, 144] on span "autorenew_outlined" at bounding box center [215, 145] width 15 height 15
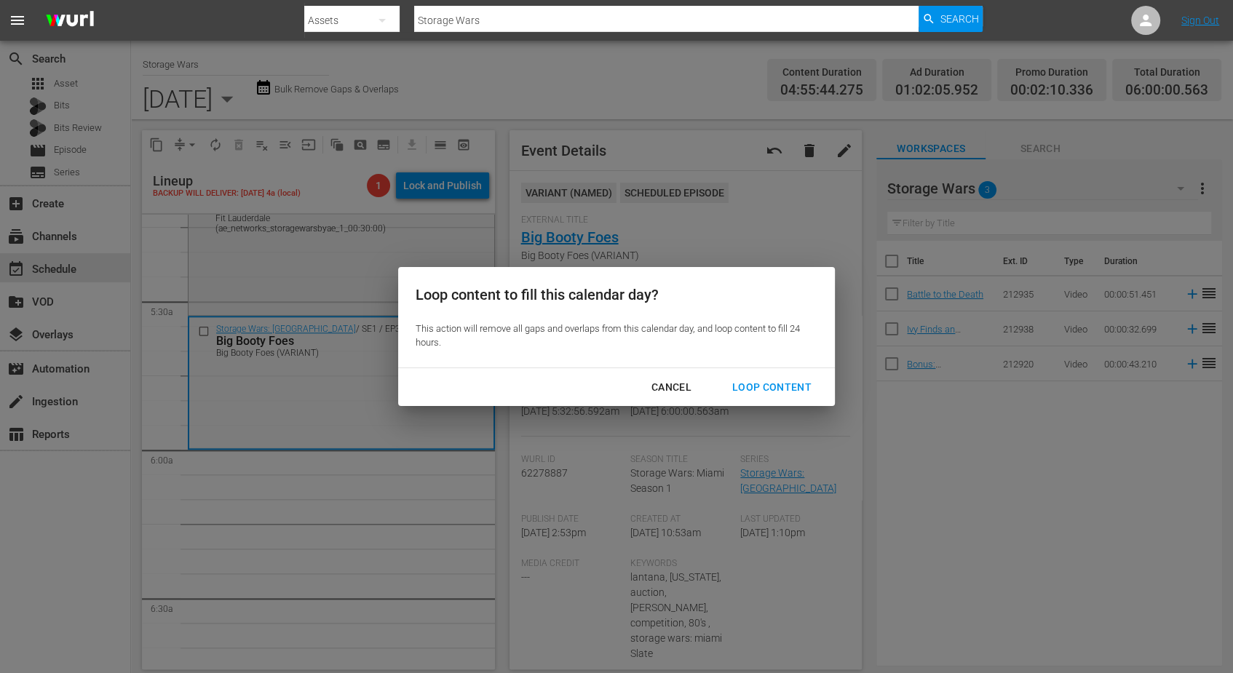
click at [790, 386] on div "Loop Content" at bounding box center [772, 387] width 103 height 18
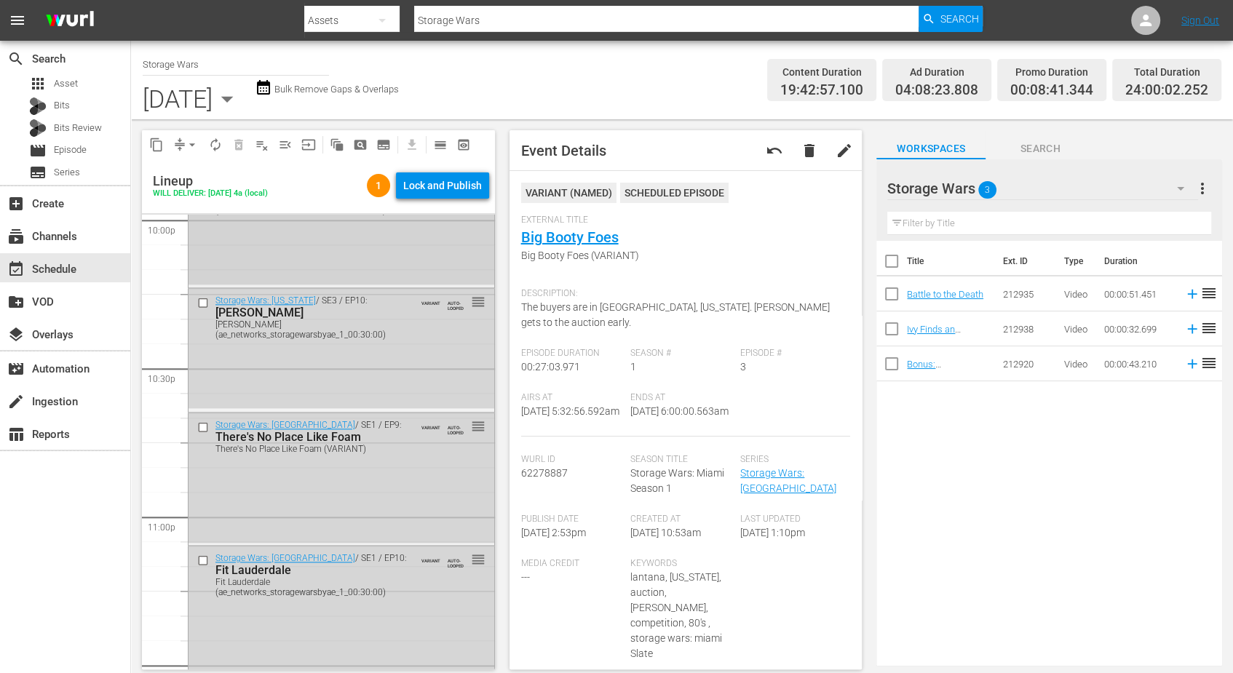
scroll to position [6672, 0]
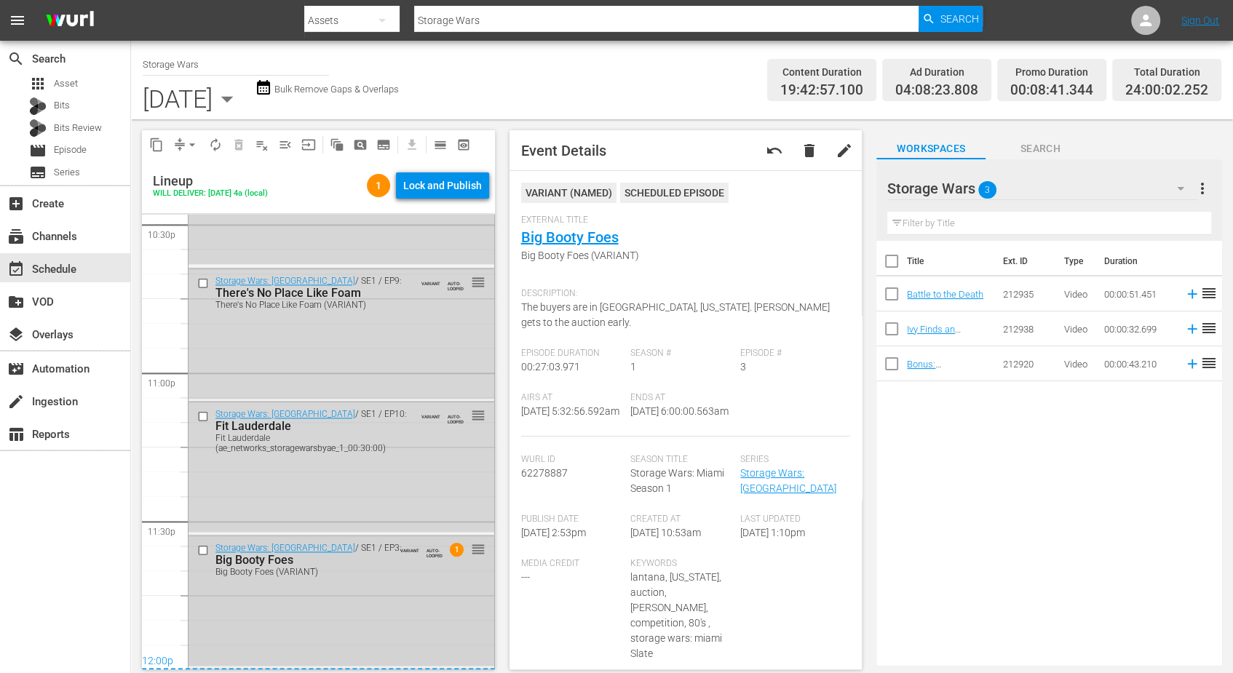
click at [355, 590] on div "Storage Wars: Miami / SE1 / EP3: Big Booty Foes Big Booty Foes (VARIANT) VARIAN…" at bounding box center [342, 601] width 306 height 130
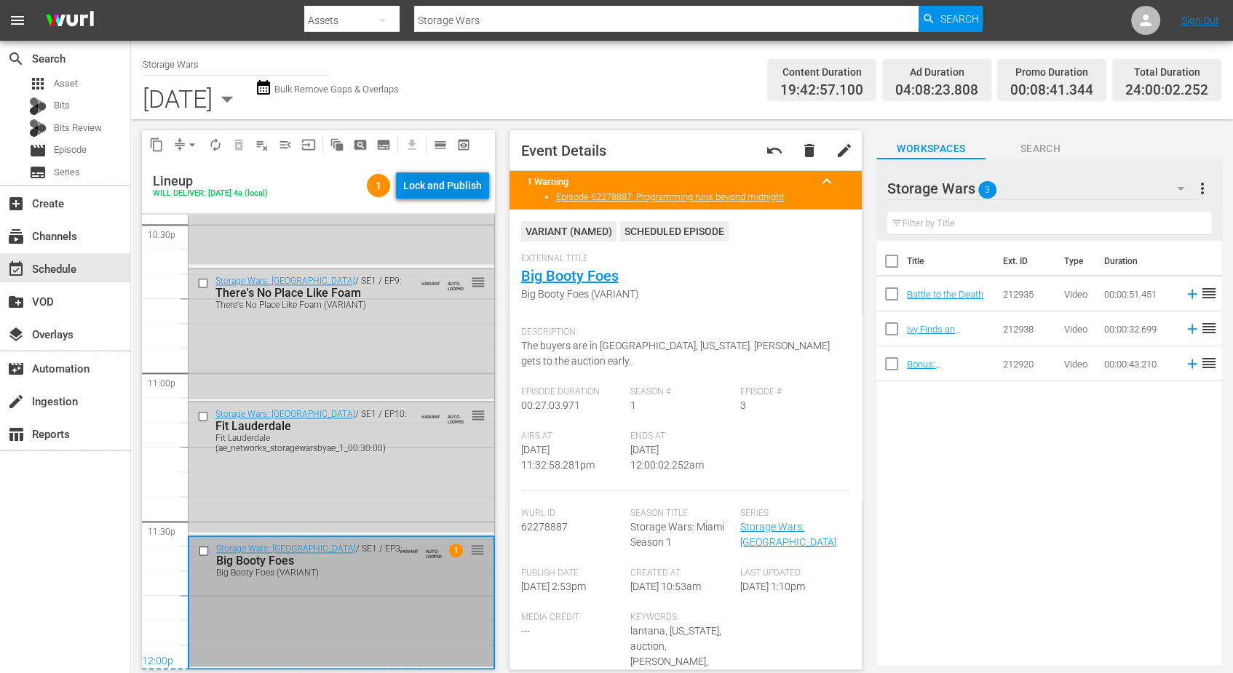
click at [448, 174] on div "Lock and Publish" at bounding box center [442, 185] width 79 height 26
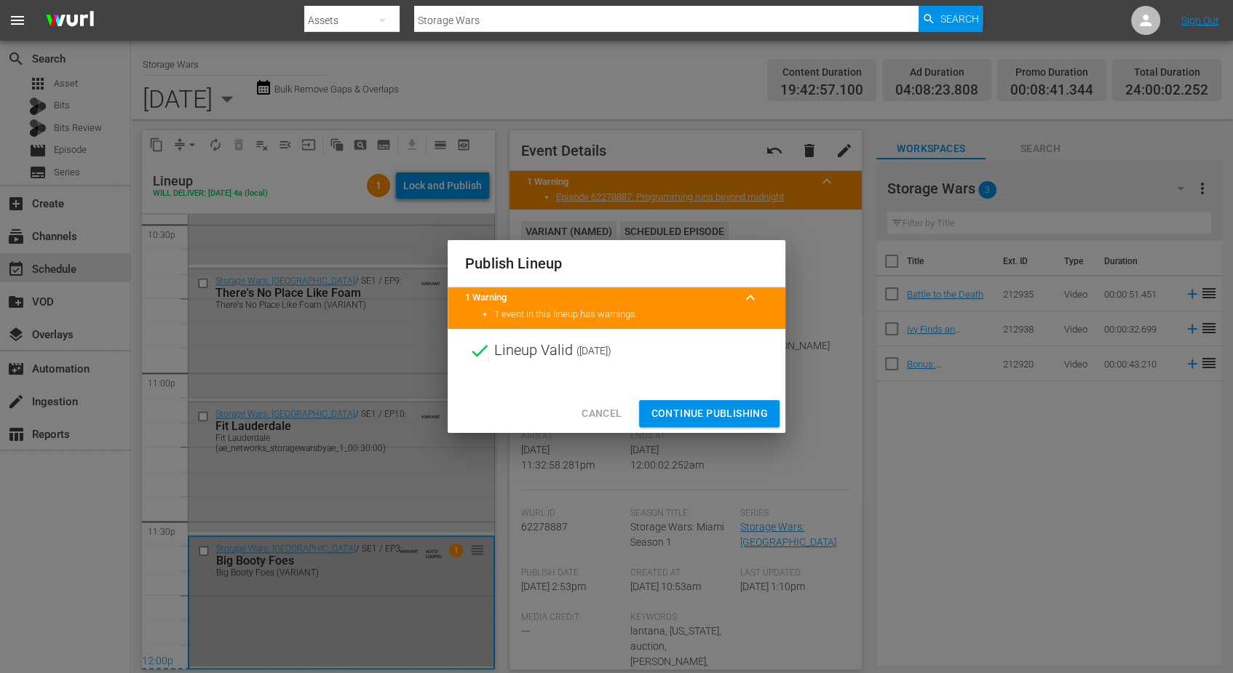
click at [702, 404] on button "Continue Publishing" at bounding box center [709, 413] width 140 height 27
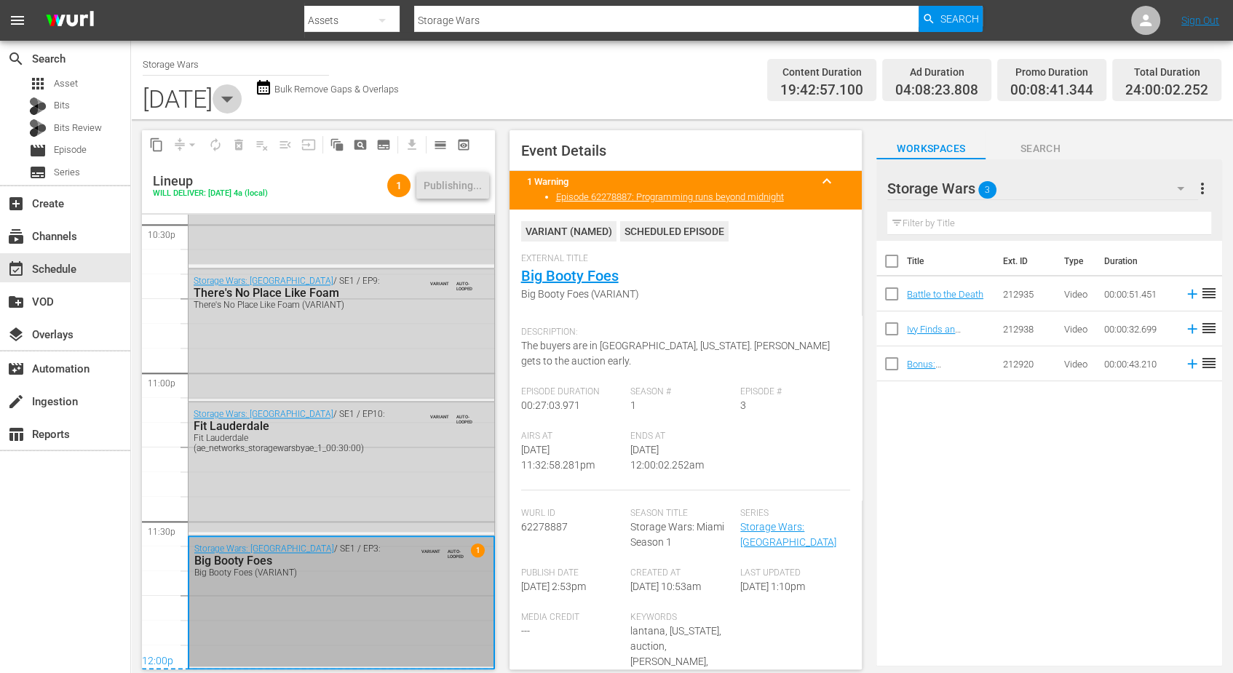
click at [234, 96] on icon "button" at bounding box center [227, 99] width 12 height 6
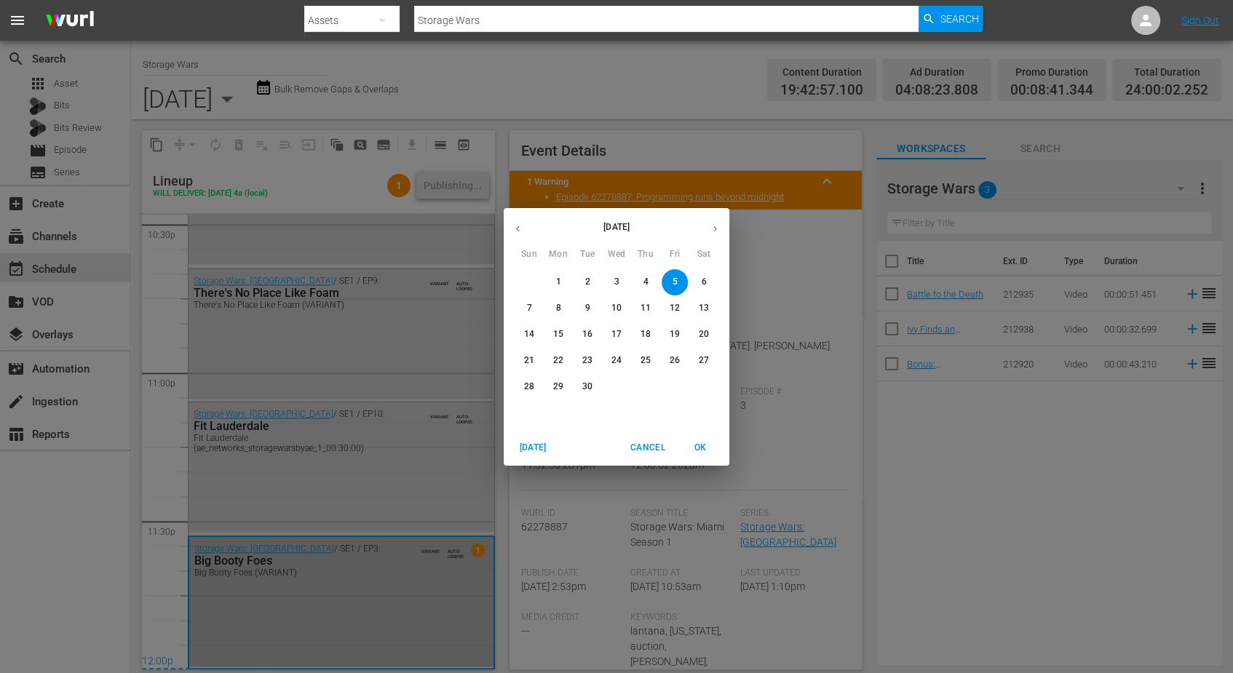
click at [702, 281] on p "6" at bounding box center [703, 282] width 5 height 12
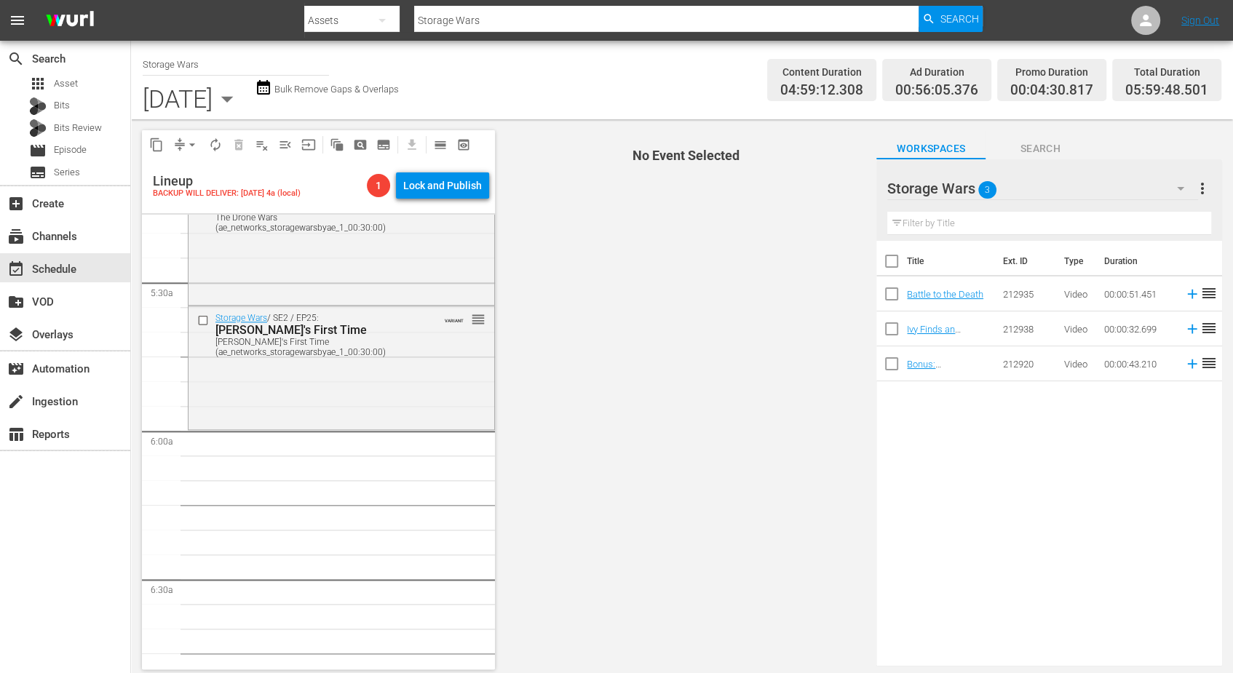
scroll to position [1547, 0]
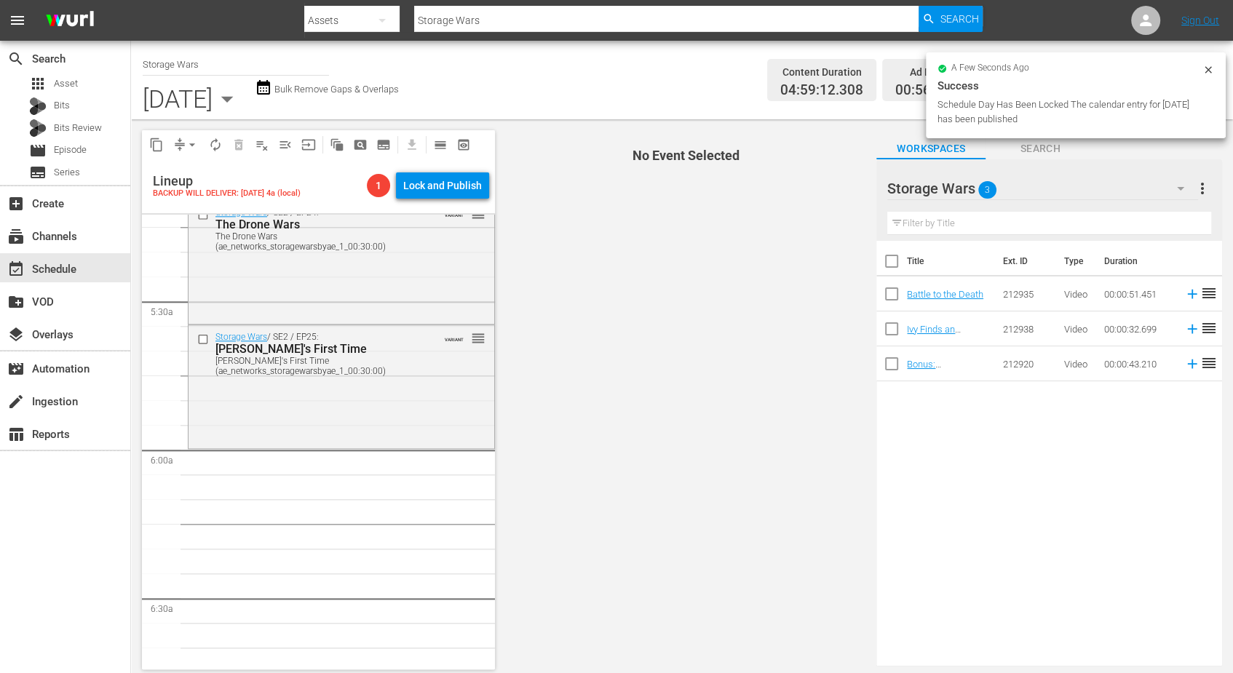
click at [359, 413] on div "Storage Wars / SE2 / EP25: Brandi's First Time Brandi's First Time (ae_networks…" at bounding box center [342, 385] width 306 height 120
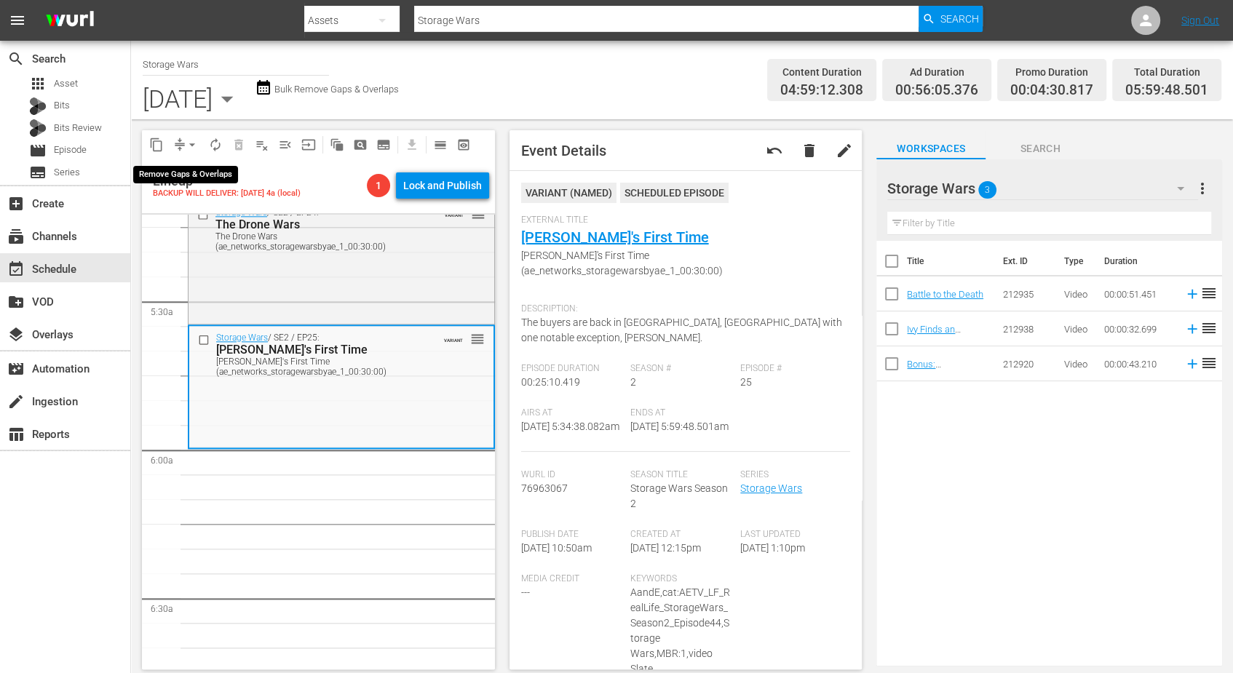
click at [189, 145] on span "arrow_drop_down" at bounding box center [192, 145] width 15 height 15
click at [176, 164] on li "Align to Midnight" at bounding box center [192, 174] width 120 height 24
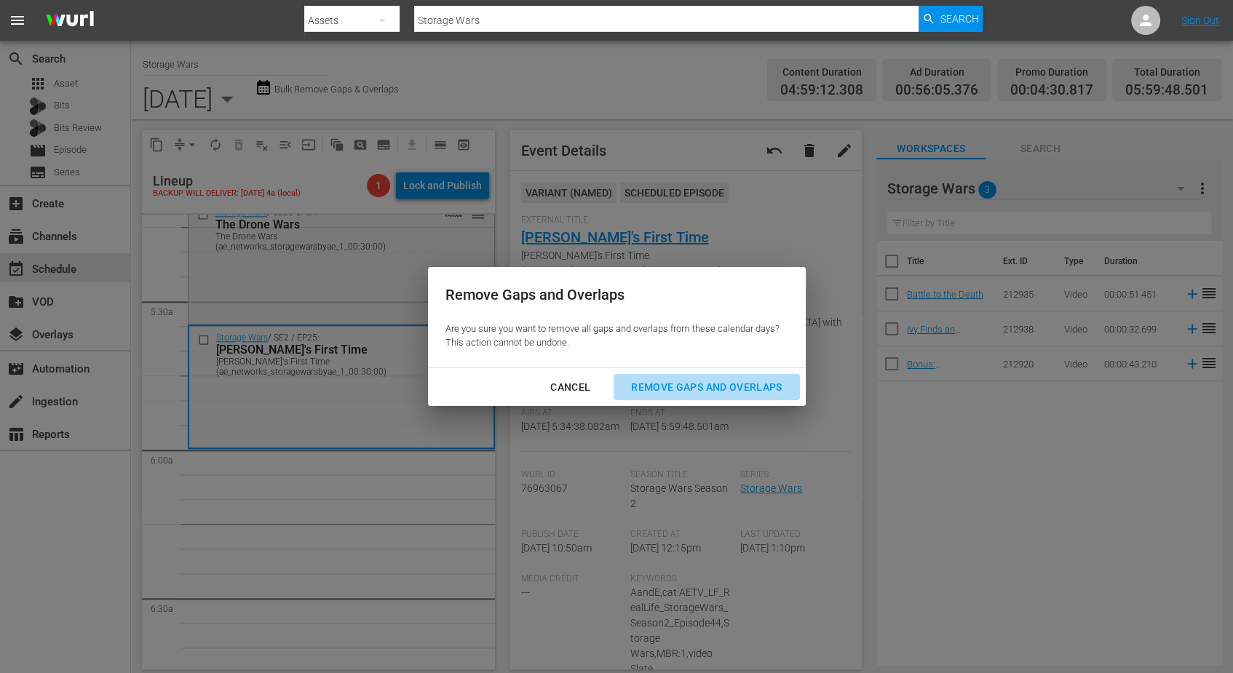
click at [707, 382] on div "Remove Gaps and Overlaps" at bounding box center [706, 387] width 174 height 18
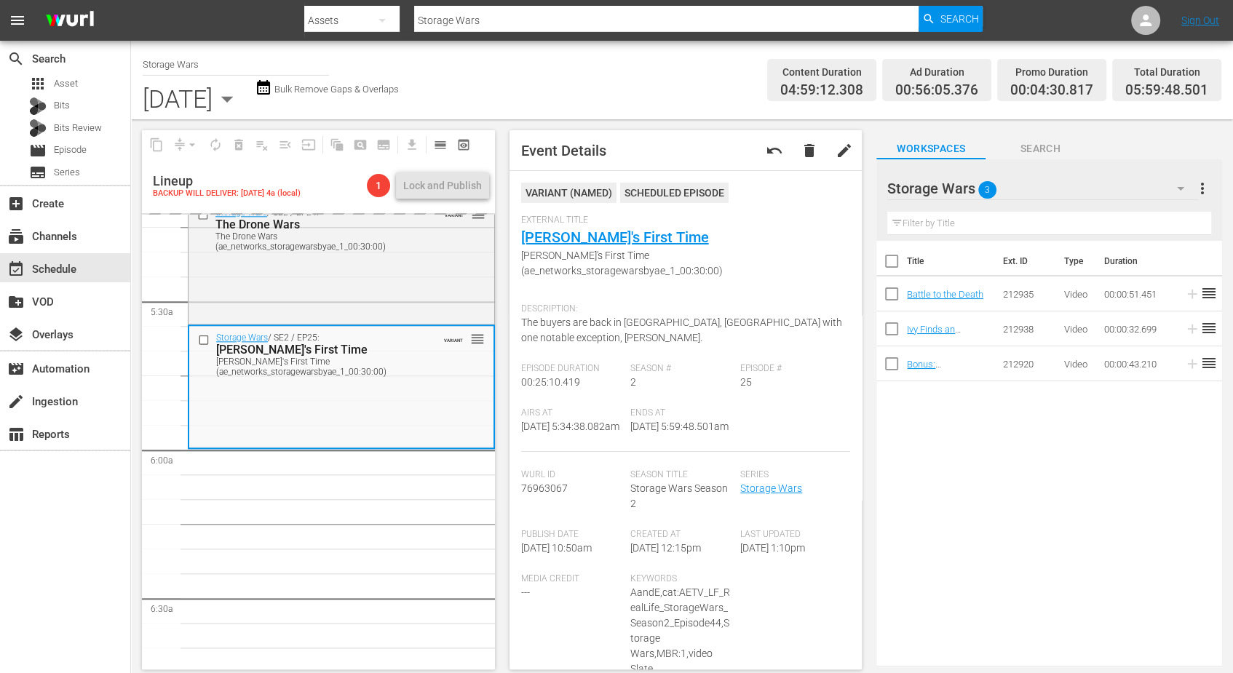
click at [680, 413] on div "Ends At 9/6/25 @ 5:59:48.501am" at bounding box center [685, 430] width 110 height 44
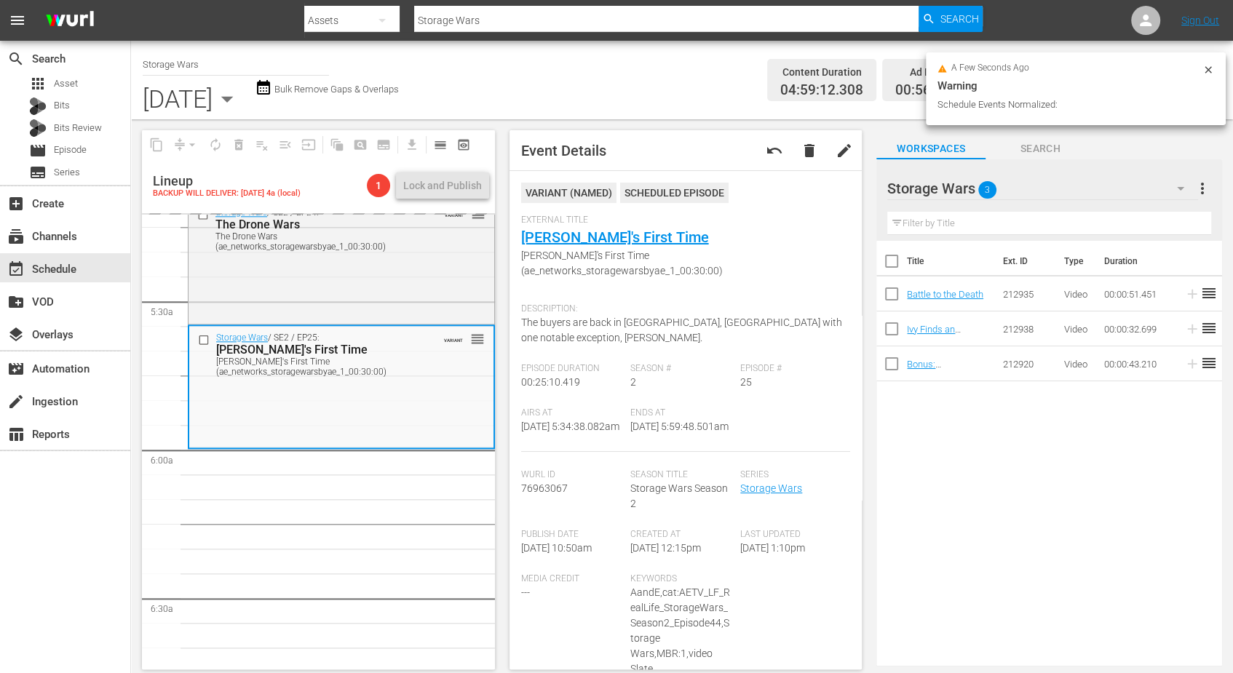
drag, startPoint x: 686, startPoint y: 398, endPoint x: 697, endPoint y: 398, distance: 10.2
click at [697, 408] on span "Ends At" at bounding box center [681, 414] width 103 height 12
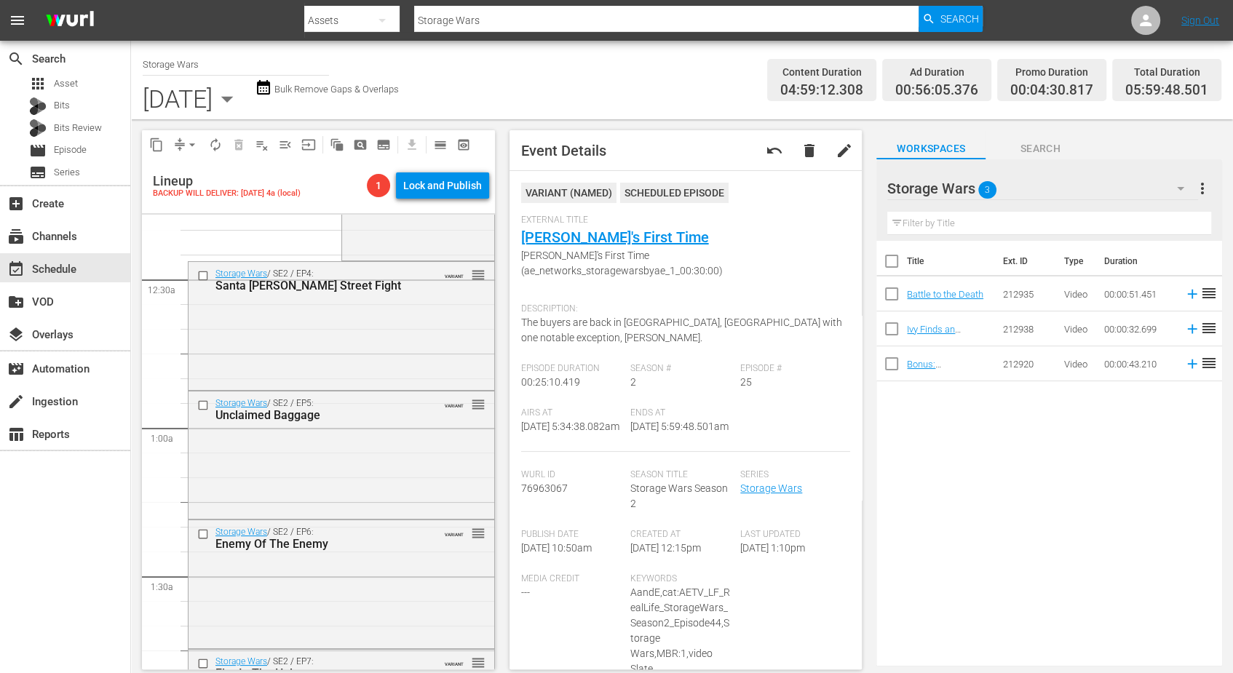
scroll to position [0, 0]
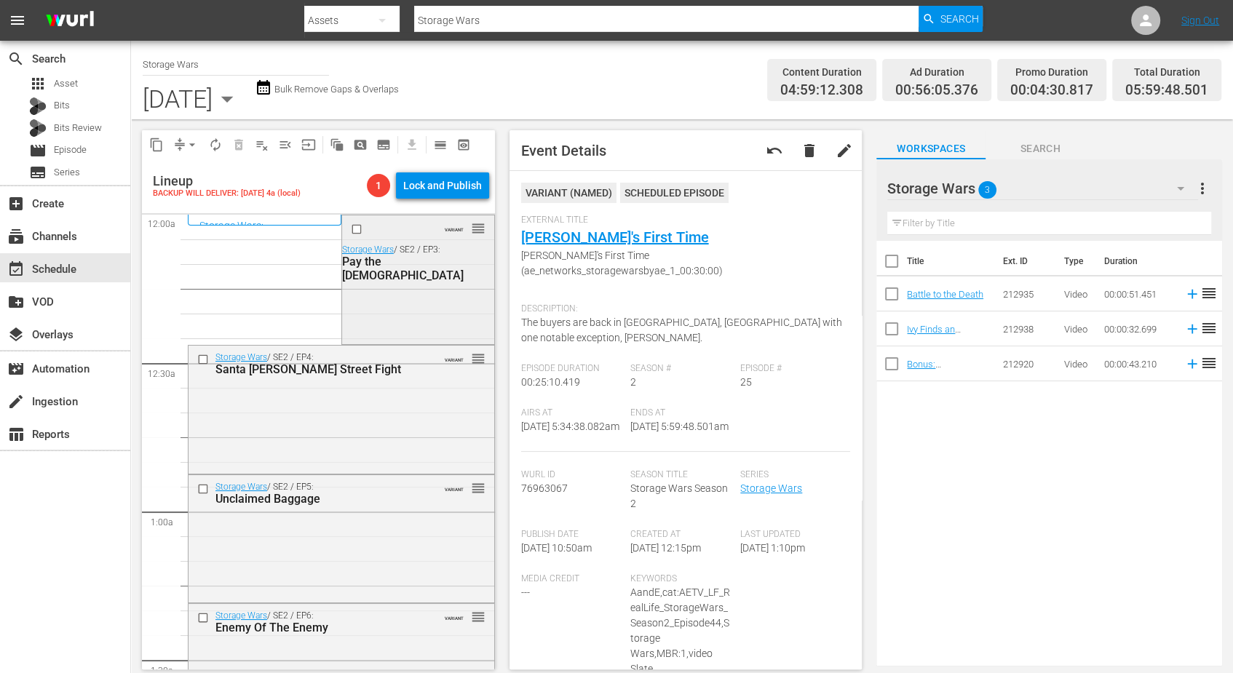
click at [422, 292] on div "VARIANT reorder Storage Wars / SE2 / EP3: Pay the Lady" at bounding box center [418, 277] width 152 height 125
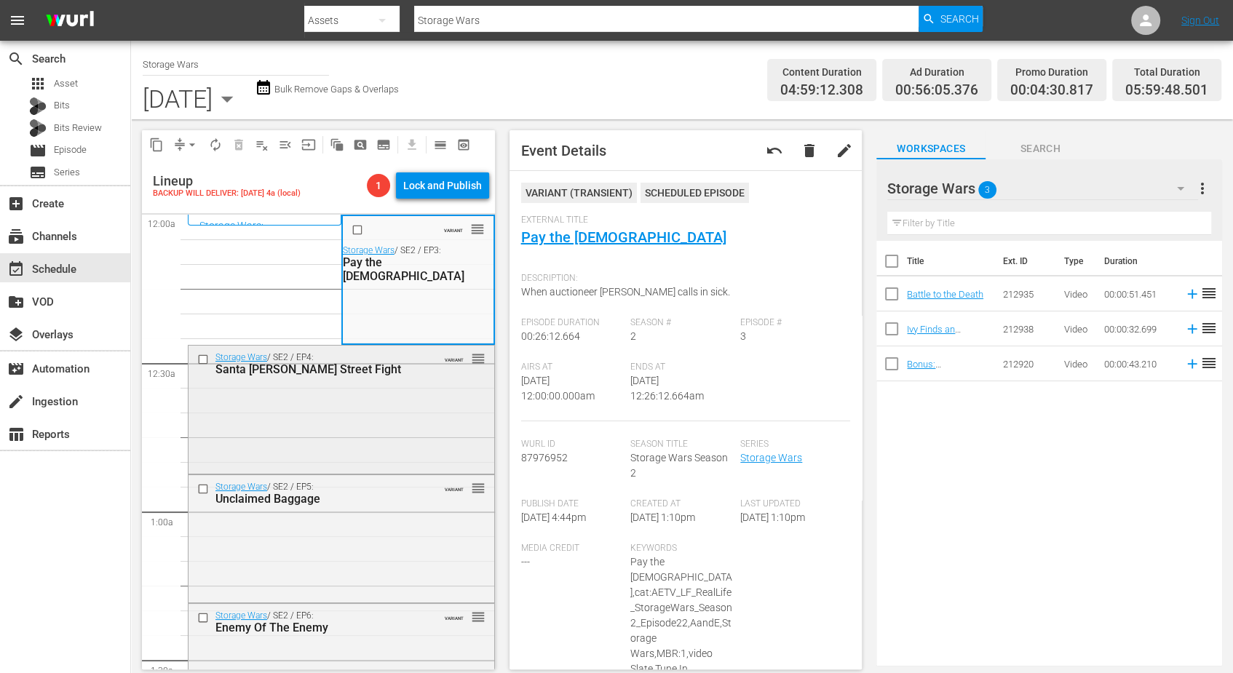
click at [364, 432] on div "Storage Wars / SE2 / EP4: Santa Ana Street Fight VARIANT reorder" at bounding box center [342, 408] width 306 height 125
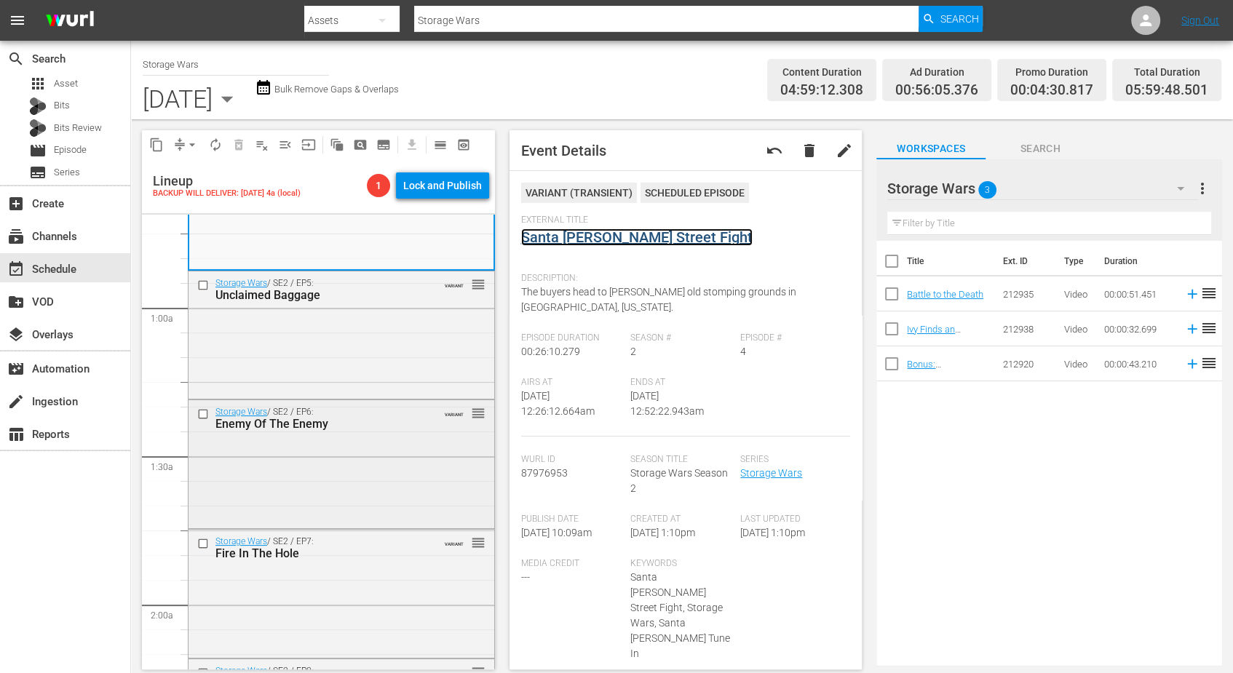
scroll to position [182, 0]
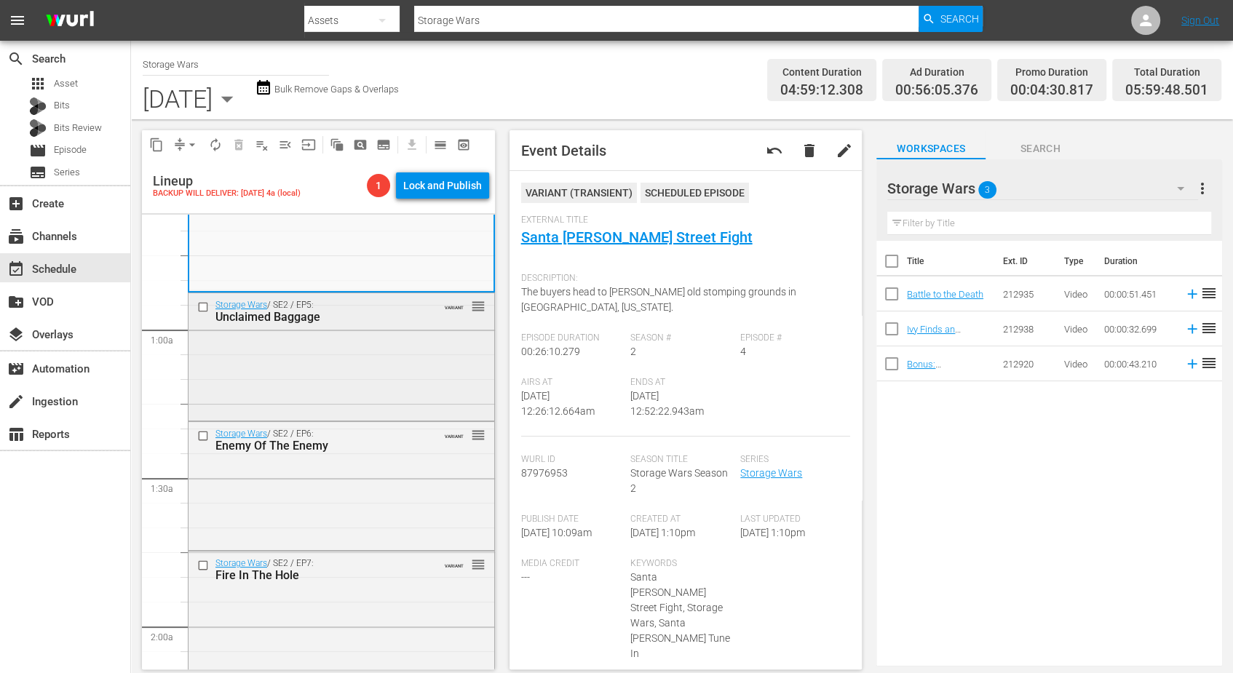
click at [349, 366] on div "Storage Wars / SE2 / EP5: Unclaimed Baggage VARIANT reorder" at bounding box center [342, 355] width 306 height 125
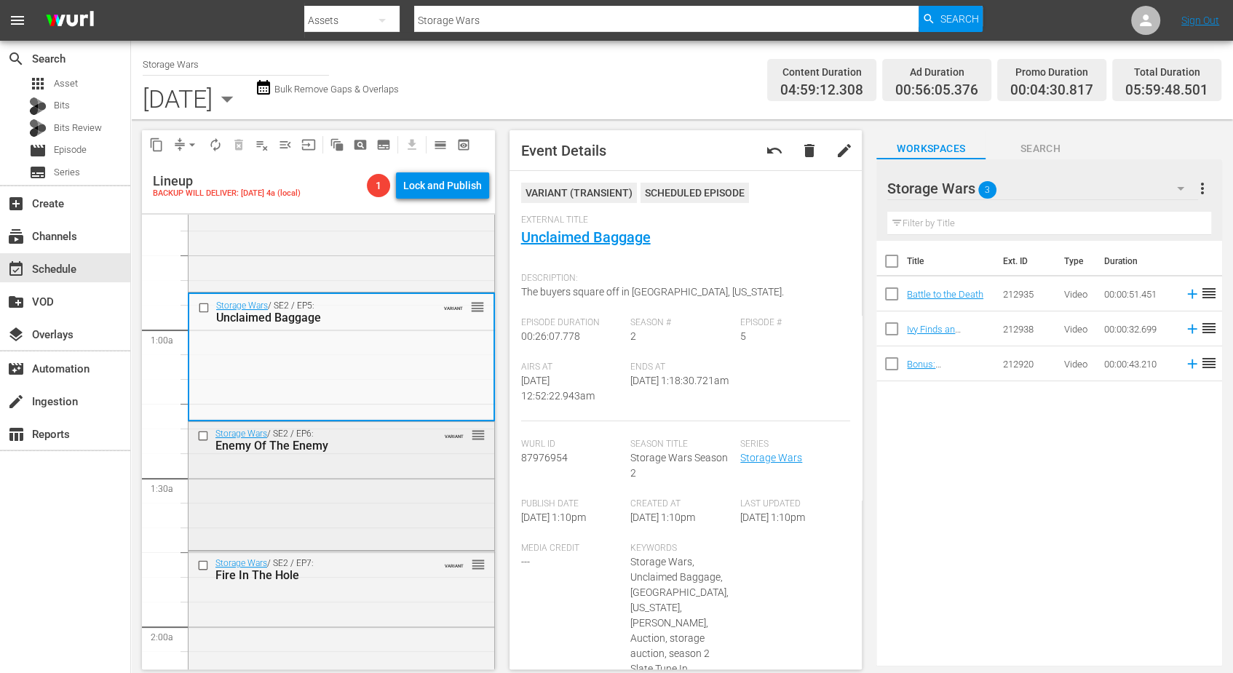
click at [306, 514] on div "Storage Wars / SE2 / EP6: Enemy Of The Enemy VARIANT reorder" at bounding box center [342, 484] width 306 height 125
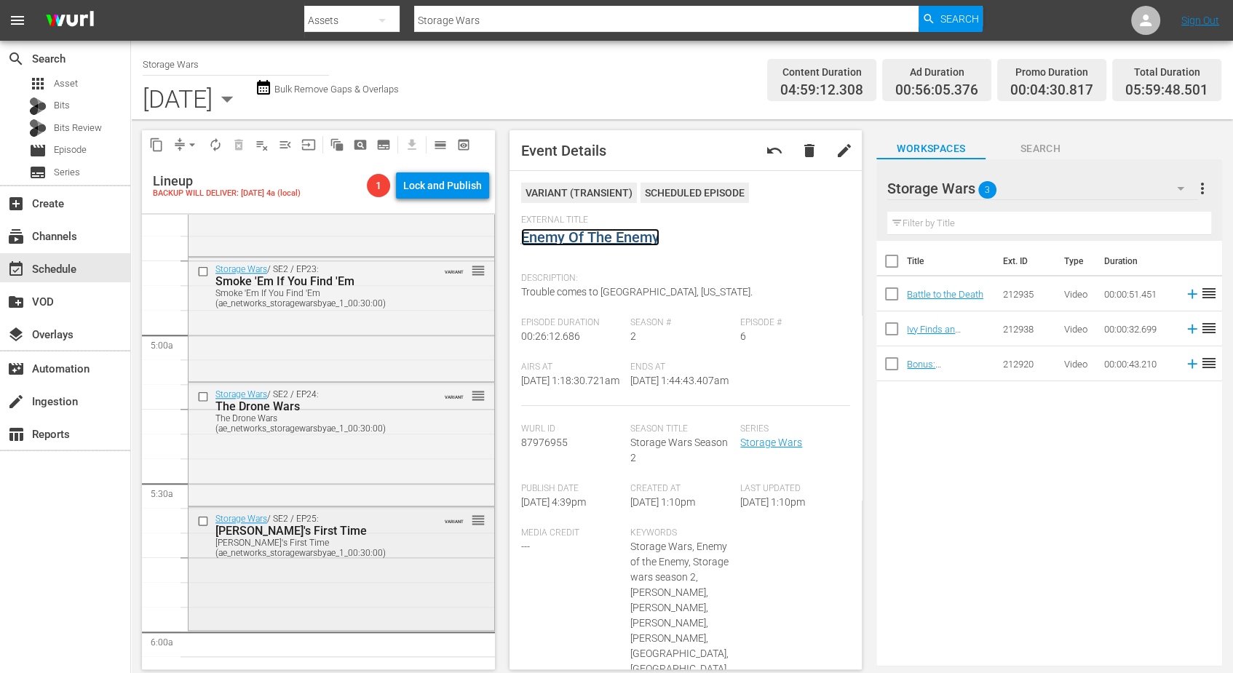
scroll to position [1547, 0]
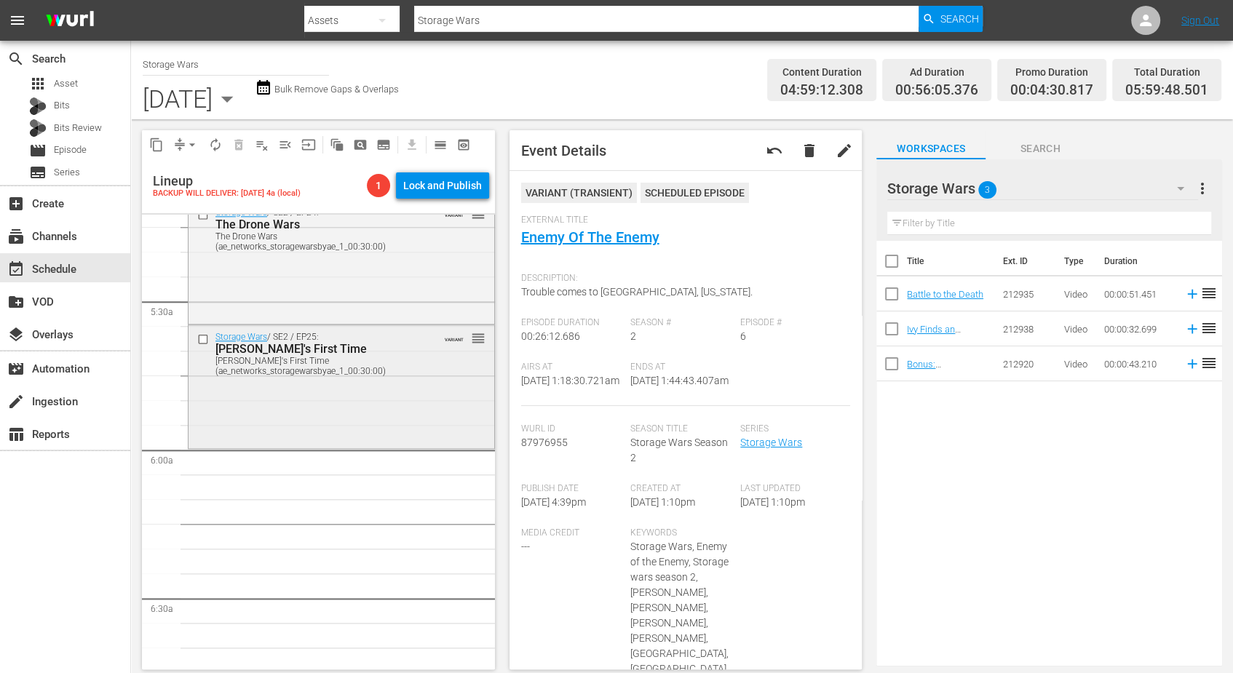
click at [262, 406] on div "Storage Wars / SE2 / EP25: Brandi's First Time Brandi's First Time (ae_networks…" at bounding box center [342, 385] width 306 height 120
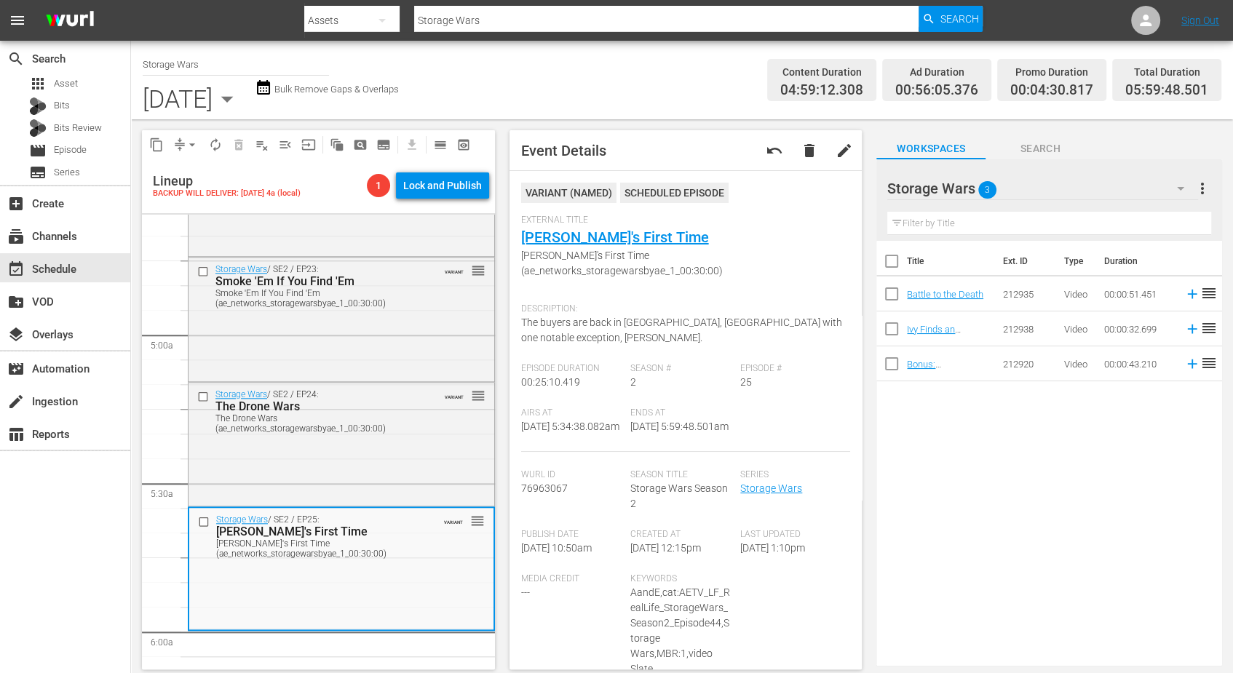
scroll to position [1638, 0]
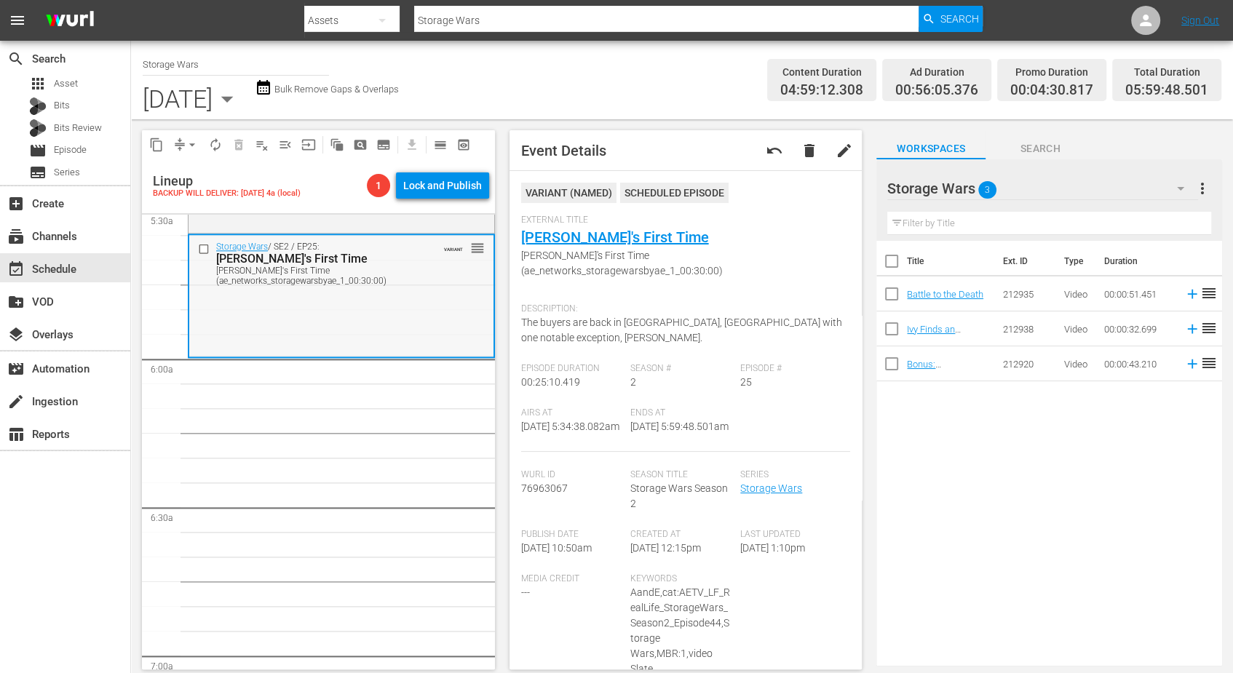
click at [308, 306] on div "Storage Wars / SE2 / EP25: Brandi's First Time Brandi's First Time (ae_networks…" at bounding box center [341, 295] width 304 height 120
click at [194, 146] on span "arrow_drop_down" at bounding box center [192, 145] width 15 height 15
click at [181, 166] on li "Align to Midnight" at bounding box center [192, 174] width 153 height 24
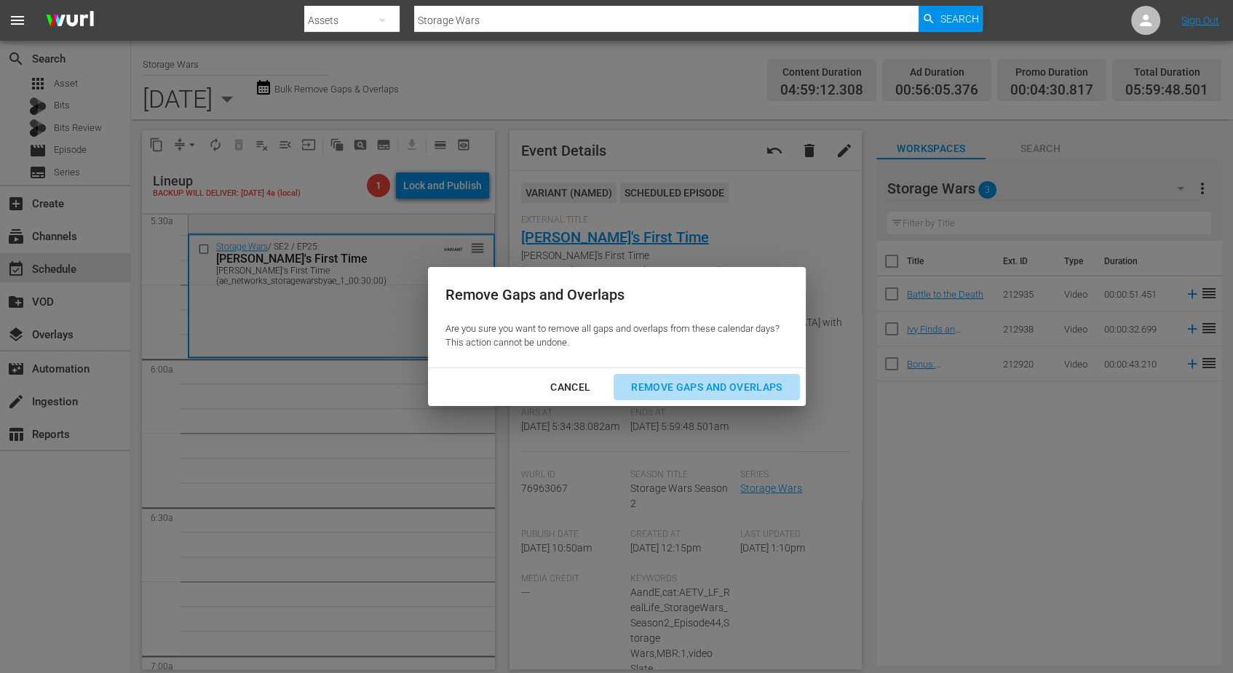
click at [716, 381] on div "Remove Gaps and Overlaps" at bounding box center [706, 387] width 174 height 18
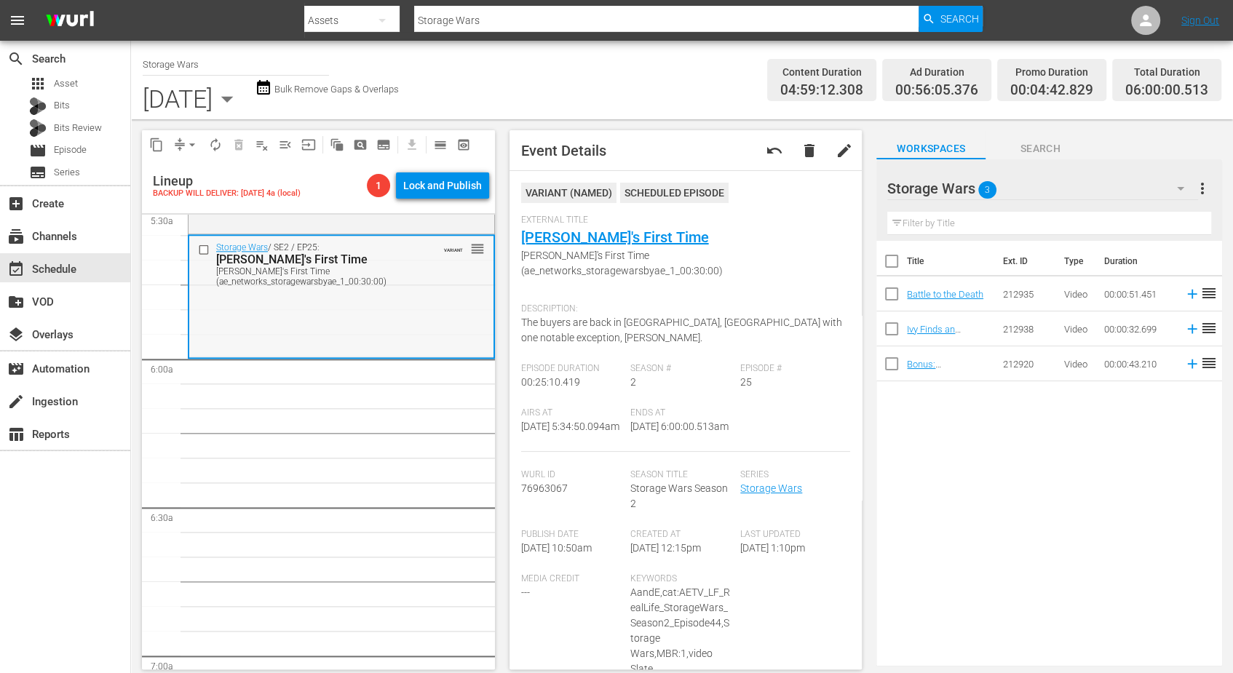
click at [407, 320] on div "Storage Wars / SE2 / EP25: Brandi's First Time Brandi's First Time (ae_networks…" at bounding box center [341, 296] width 304 height 120
click at [213, 142] on span "autorenew_outlined" at bounding box center [215, 145] width 15 height 15
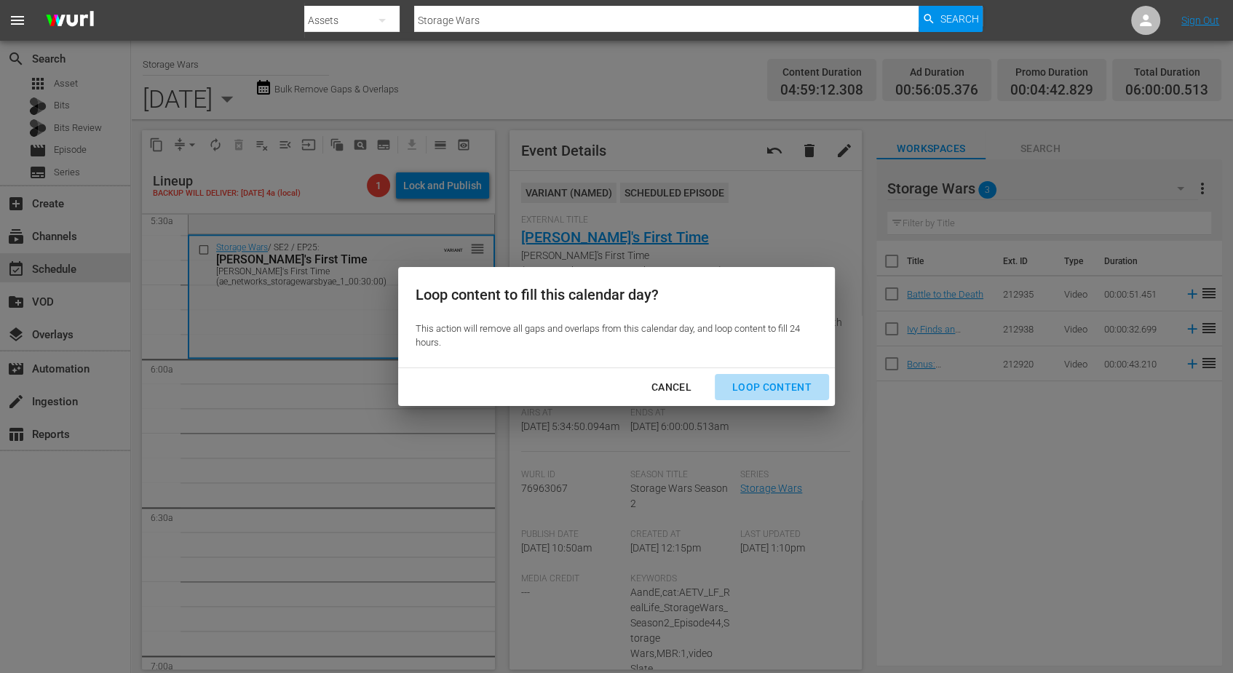
click at [785, 389] on div "Loop Content" at bounding box center [772, 387] width 103 height 18
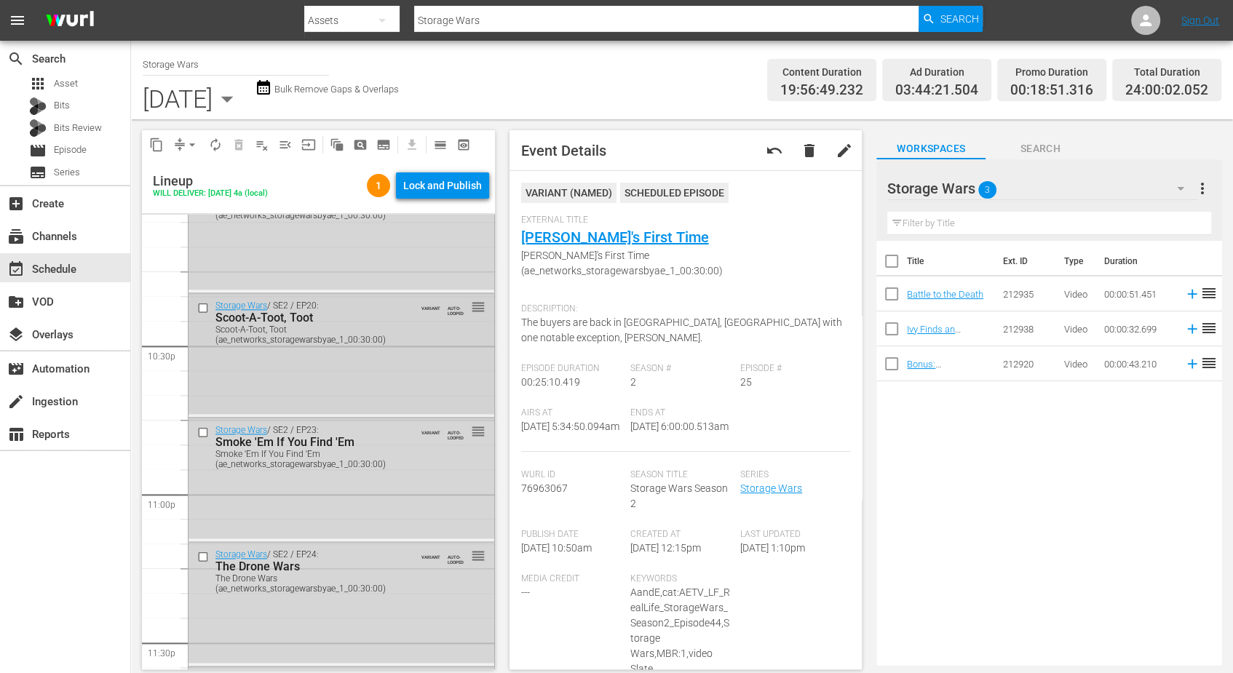
scroll to position [6672, 0]
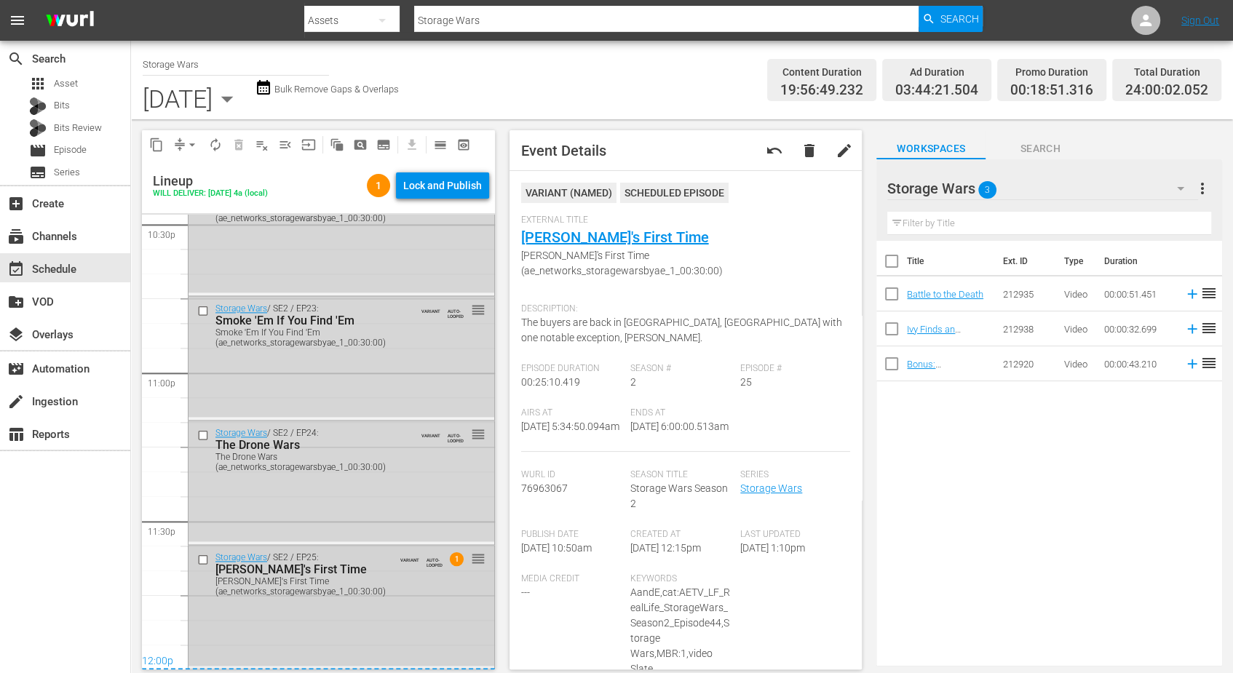
click at [395, 616] on div "Storage Wars / SE2 / EP25: Brandi's First Time Brandi's First Time (ae_networks…" at bounding box center [342, 606] width 306 height 120
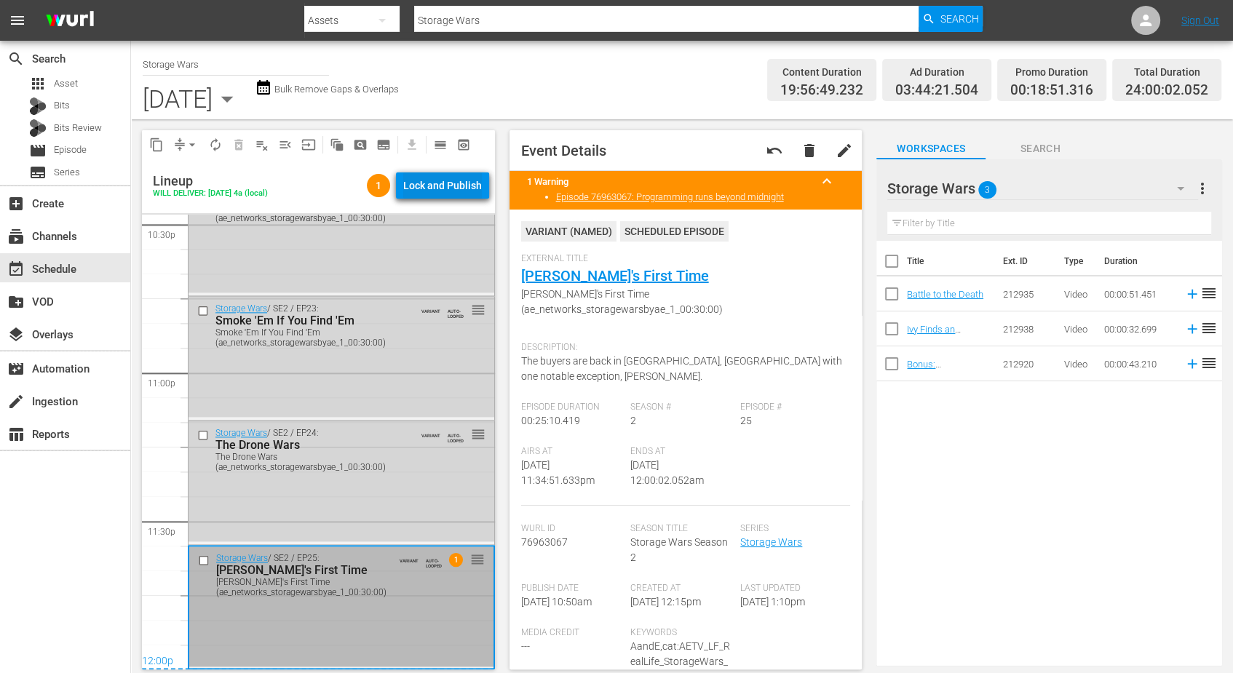
click at [445, 189] on div "Lock and Publish" at bounding box center [442, 185] width 79 height 26
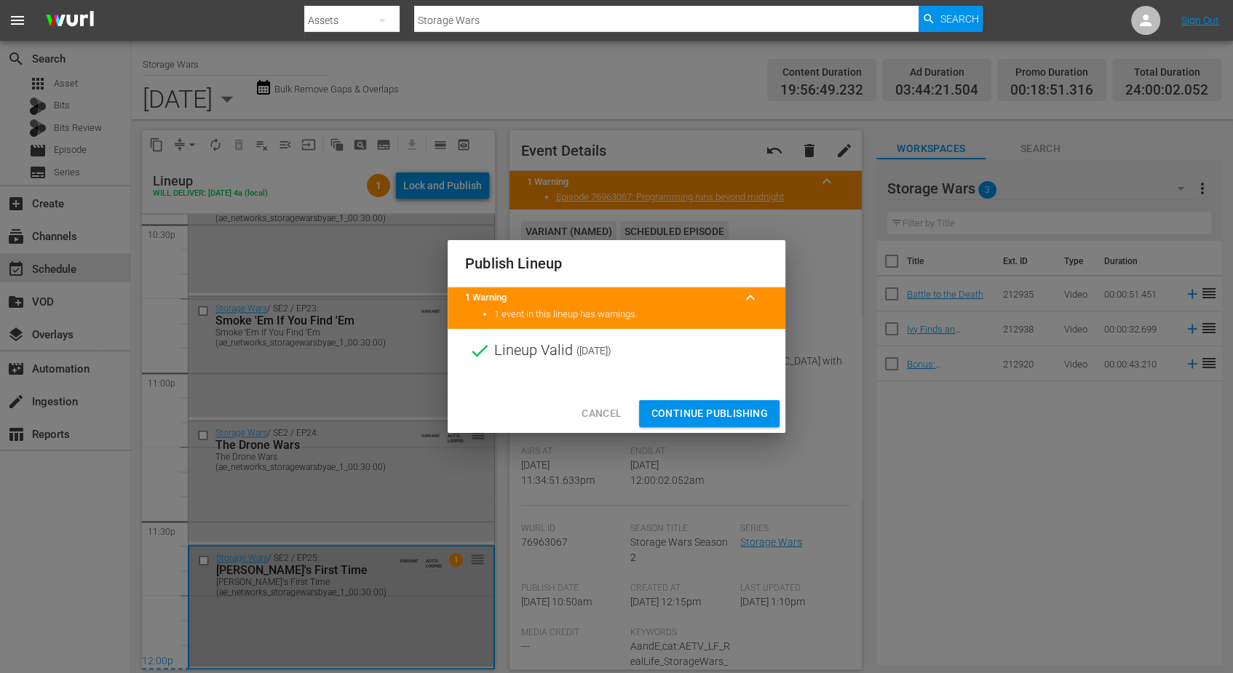
click at [667, 408] on span "Continue Publishing" at bounding box center [709, 414] width 117 height 18
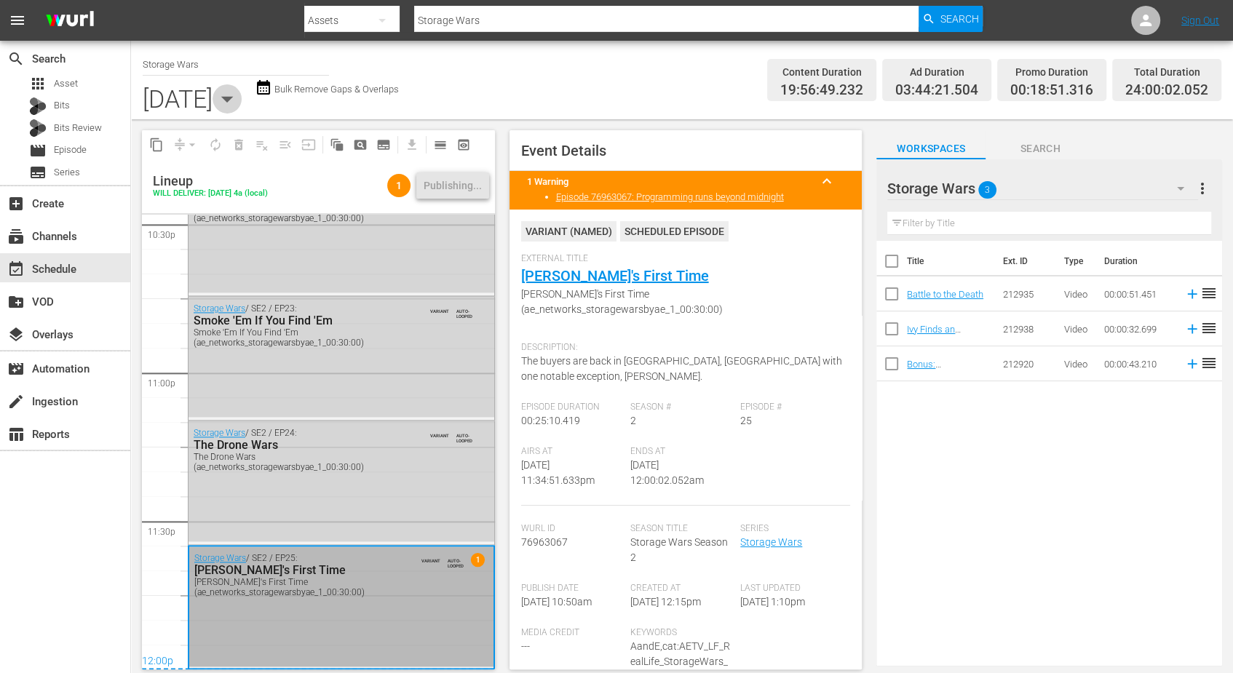
click at [242, 102] on icon "button" at bounding box center [227, 98] width 29 height 29
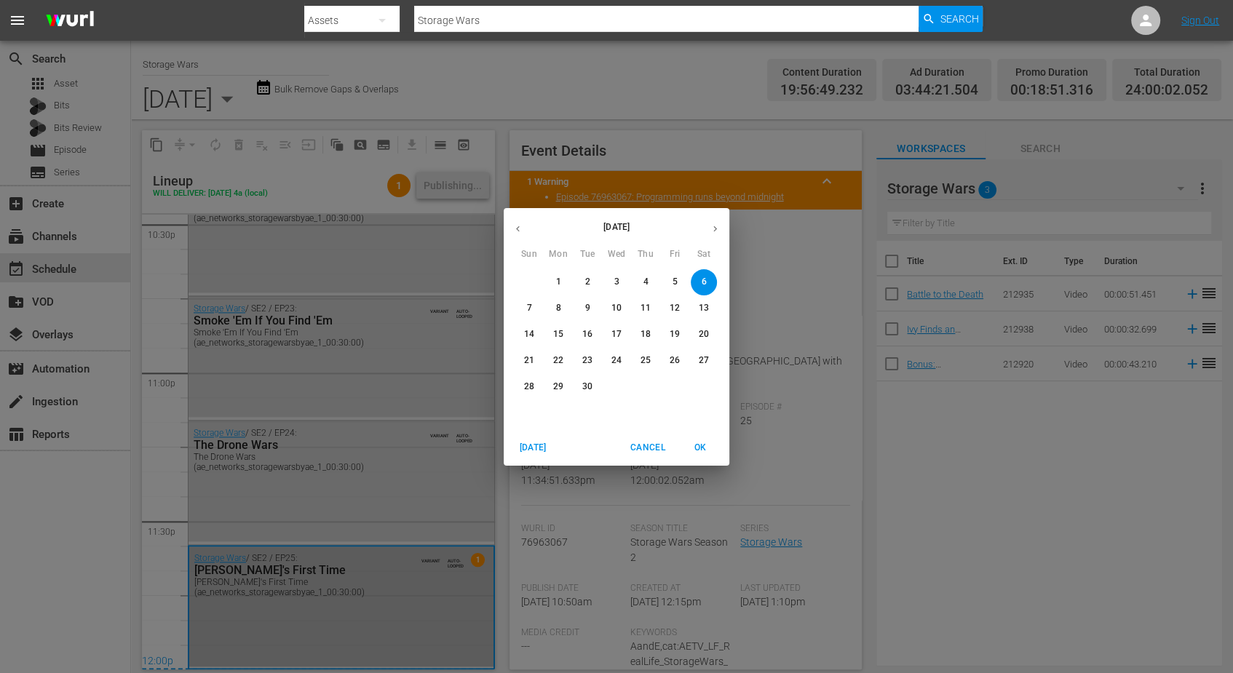
click at [524, 309] on span "7" at bounding box center [529, 308] width 26 height 12
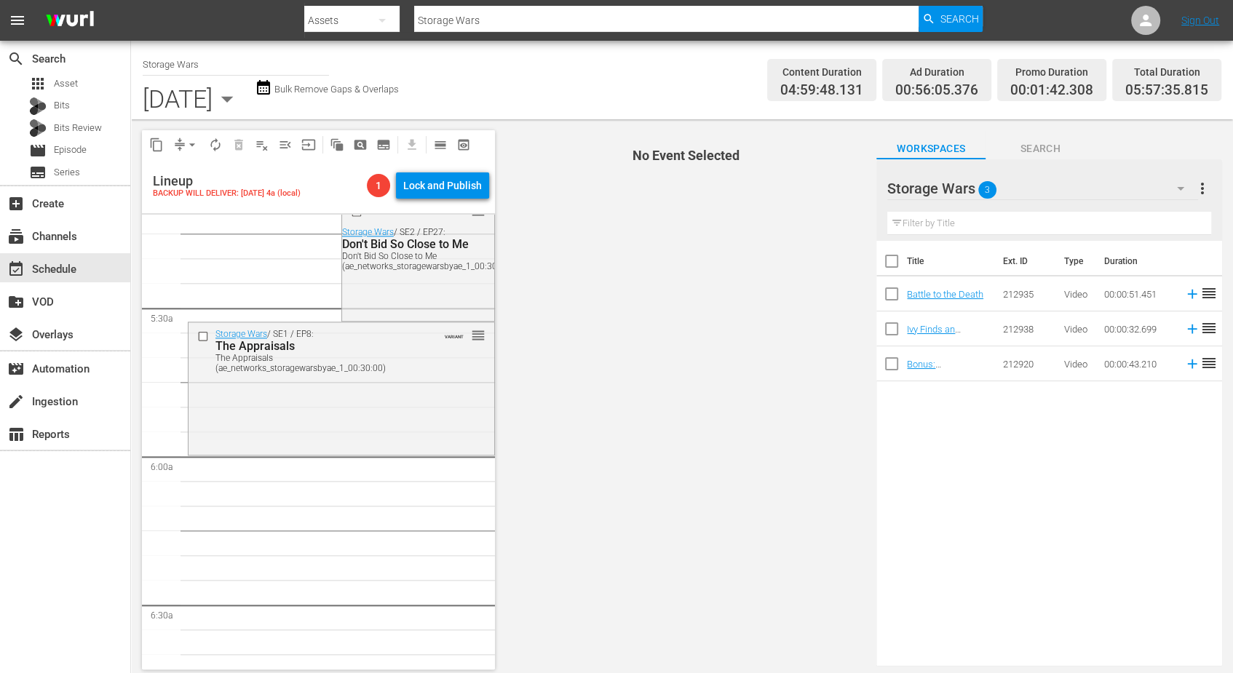
scroll to position [1486, 0]
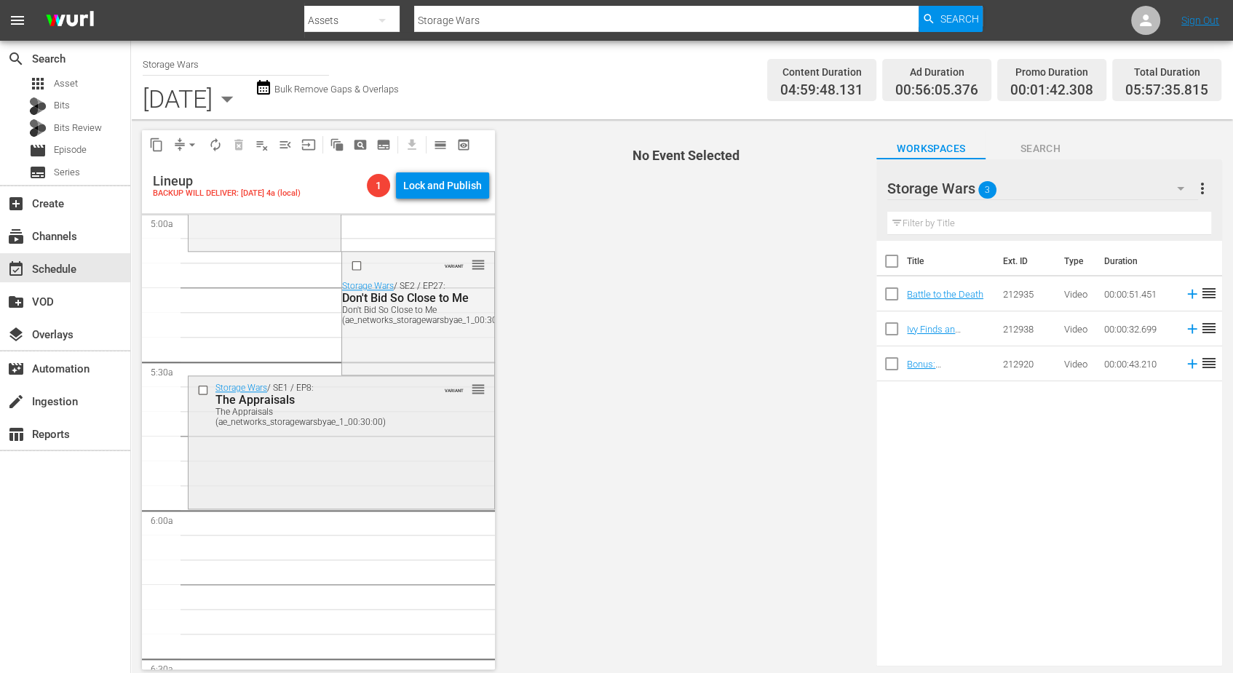
click at [339, 446] on div "Storage Wars / SE1 / EP8: The Appraisals The Appraisals (ae_networks_storagewar…" at bounding box center [342, 441] width 306 height 130
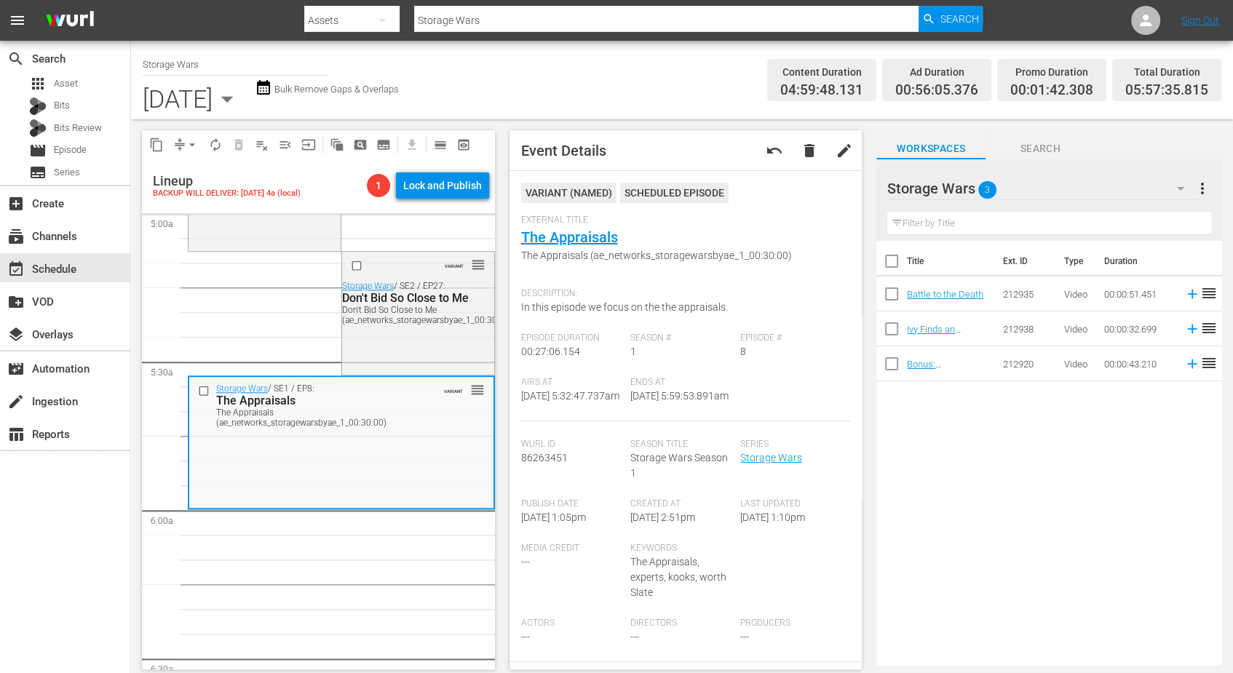
click at [191, 143] on span "arrow_drop_down" at bounding box center [192, 145] width 15 height 15
click at [192, 170] on li "Align to Midnight" at bounding box center [192, 174] width 120 height 24
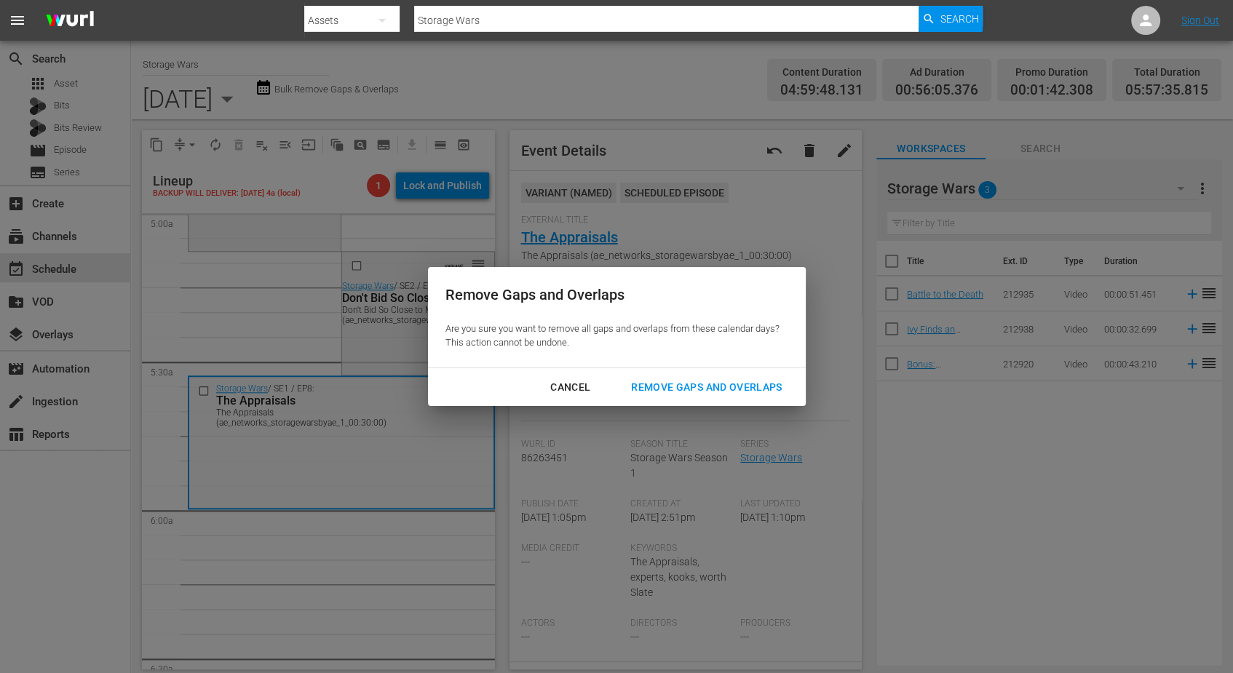
click at [712, 387] on div "Remove Gaps and Overlaps" at bounding box center [706, 387] width 174 height 18
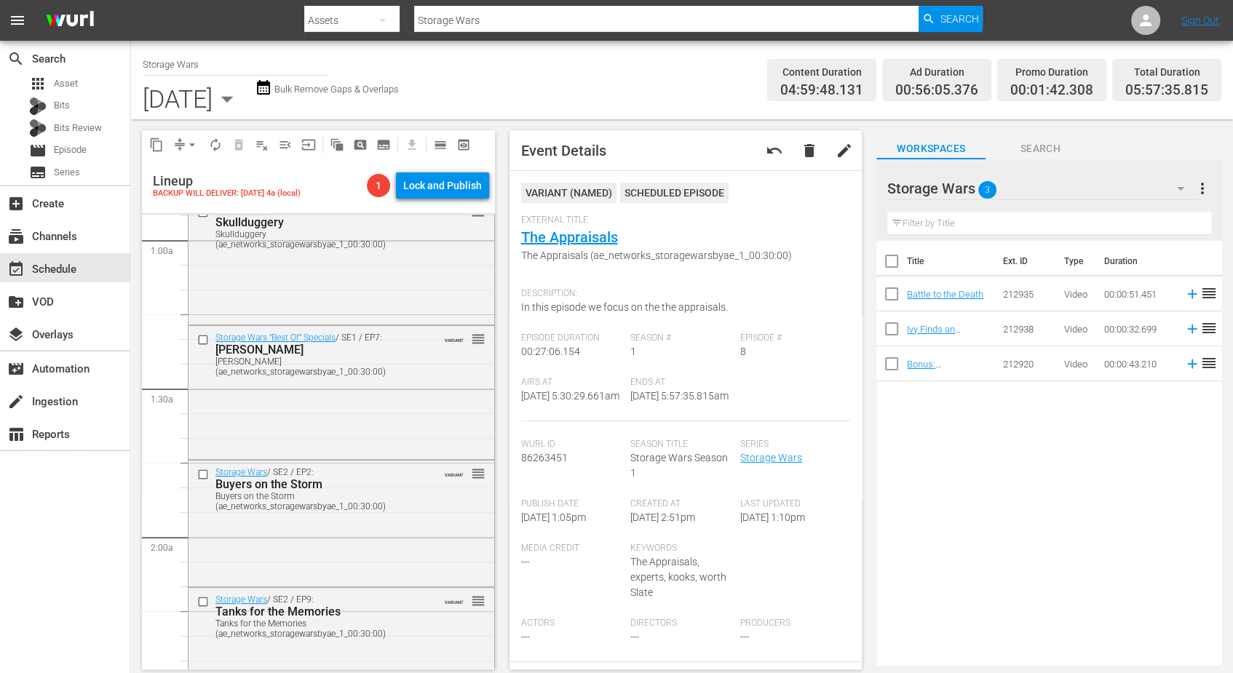
scroll to position [0, 0]
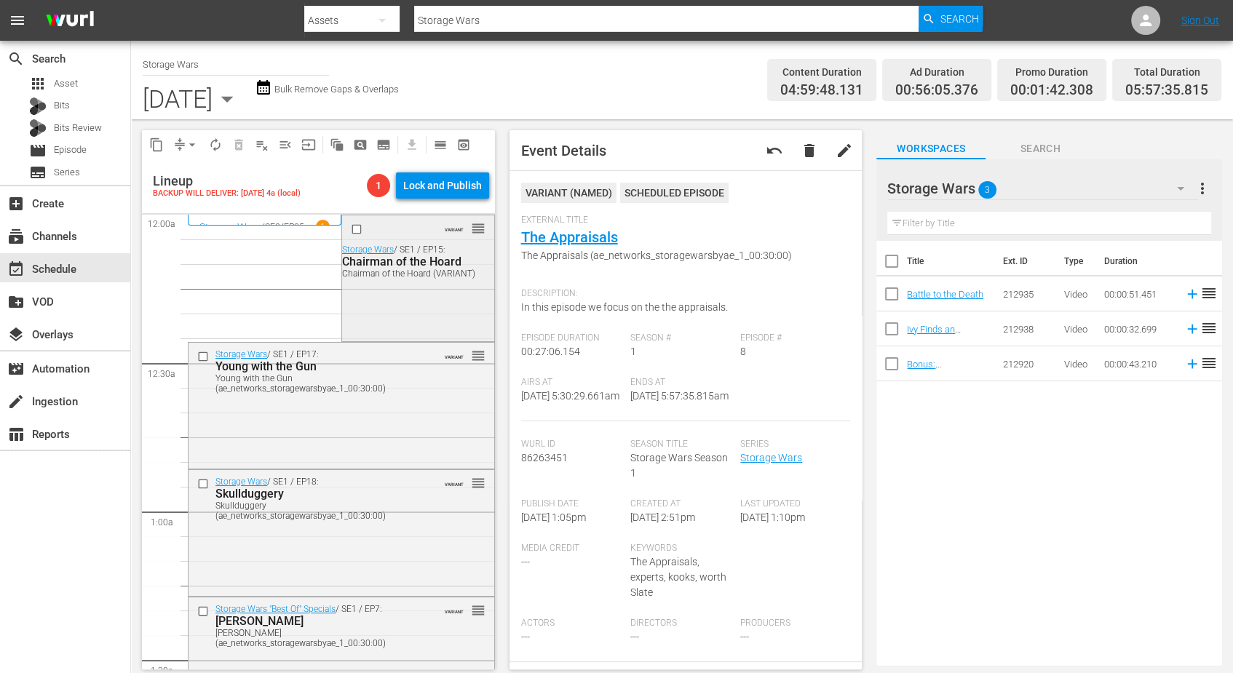
click at [366, 291] on div "VARIANT reorder Storage Wars / SE1 / EP15: Chairman of the Hoard Chairman of th…" at bounding box center [418, 276] width 152 height 123
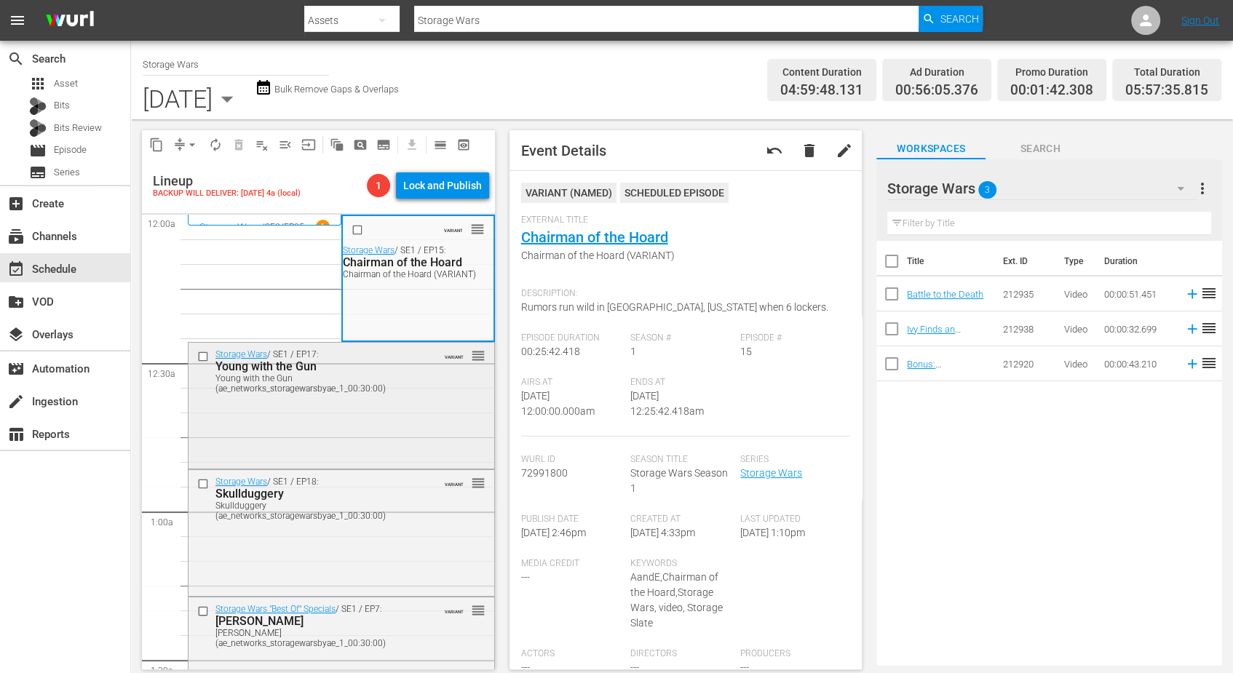
click at [317, 416] on div "Storage Wars / SE1 / EP17: Young with the Gun Young with the Gun (ae_networks_s…" at bounding box center [342, 404] width 306 height 123
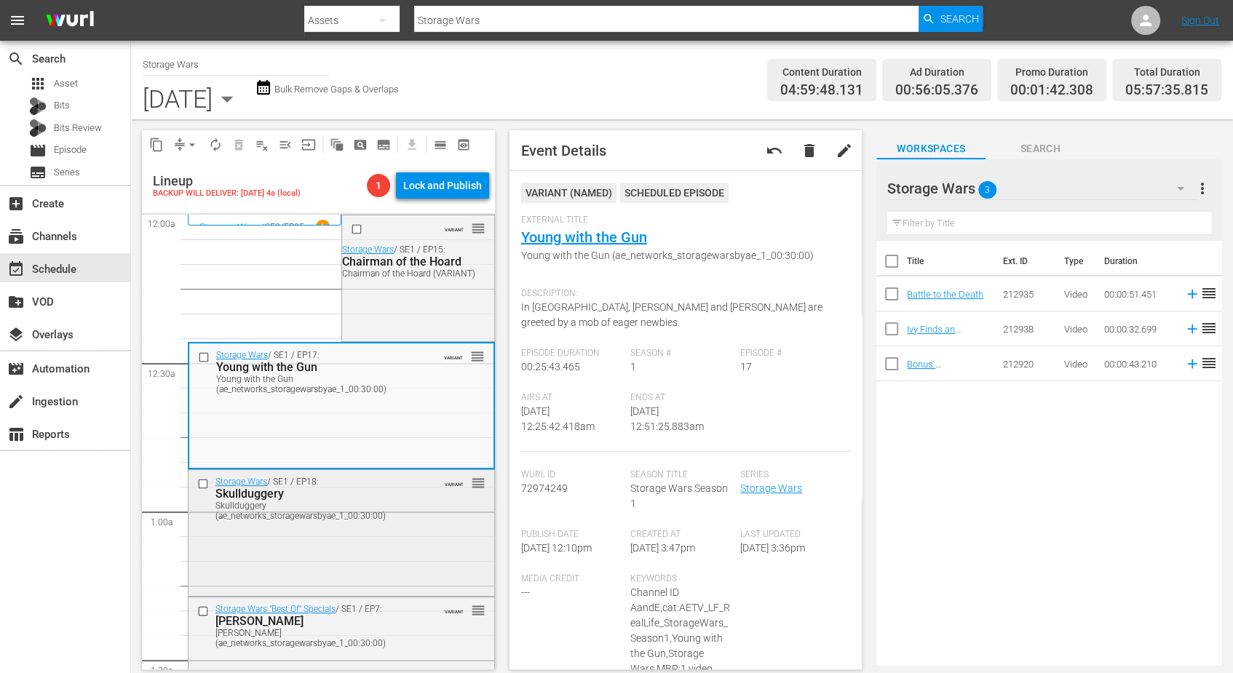
click at [343, 545] on div "Storage Wars / SE1 / EP18: Skullduggery Skullduggery (ae_networks_storagewarsby…" at bounding box center [342, 531] width 306 height 123
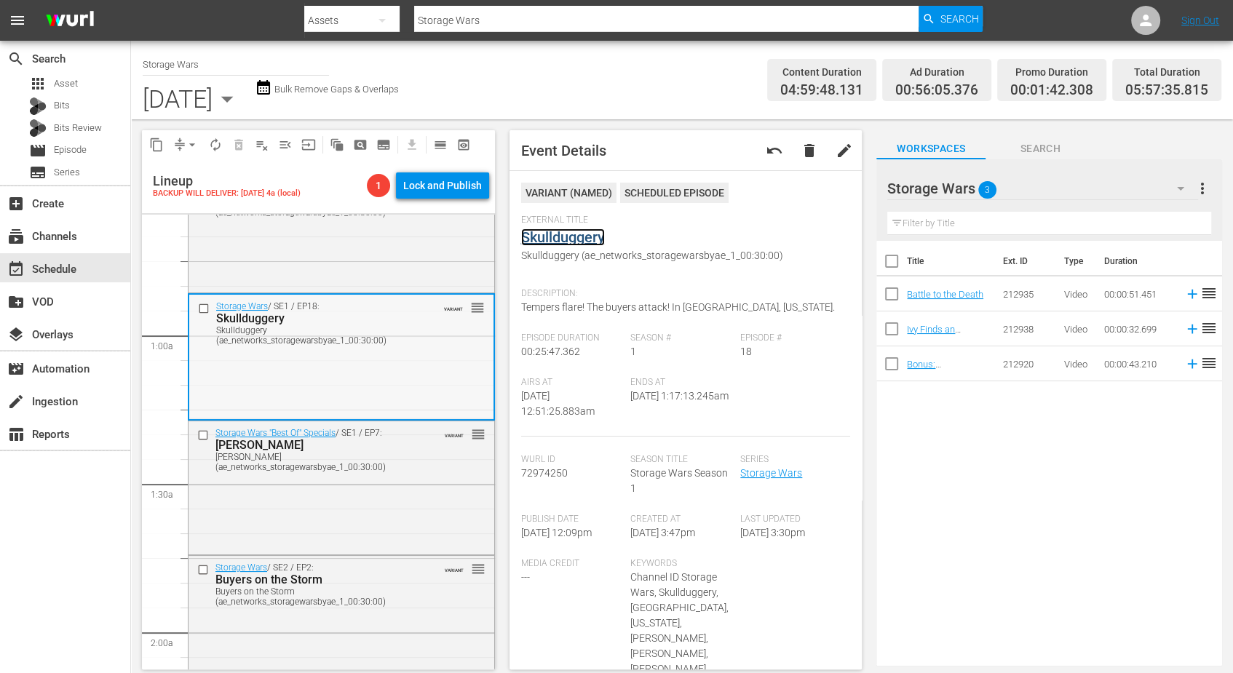
scroll to position [182, 0]
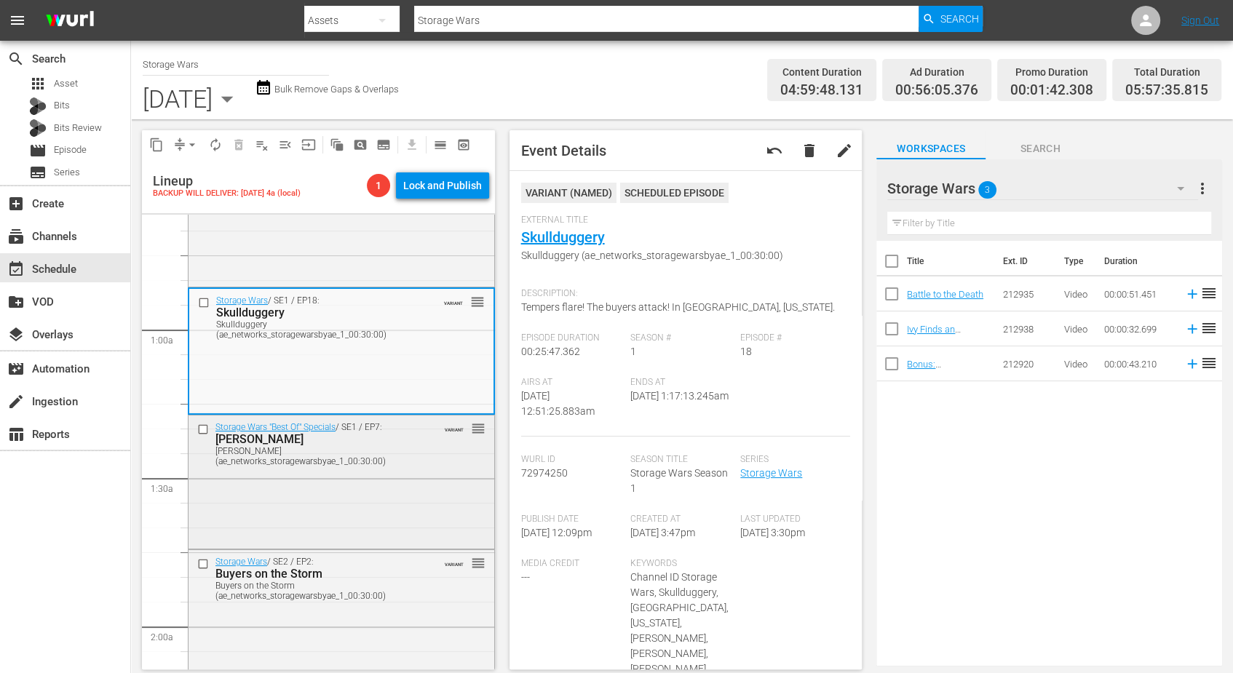
click at [326, 497] on div "Storage Wars "Best Of" Specials / SE1 / EP7: Barry Weiss Barry Weiss (ae_networ…" at bounding box center [342, 481] width 306 height 130
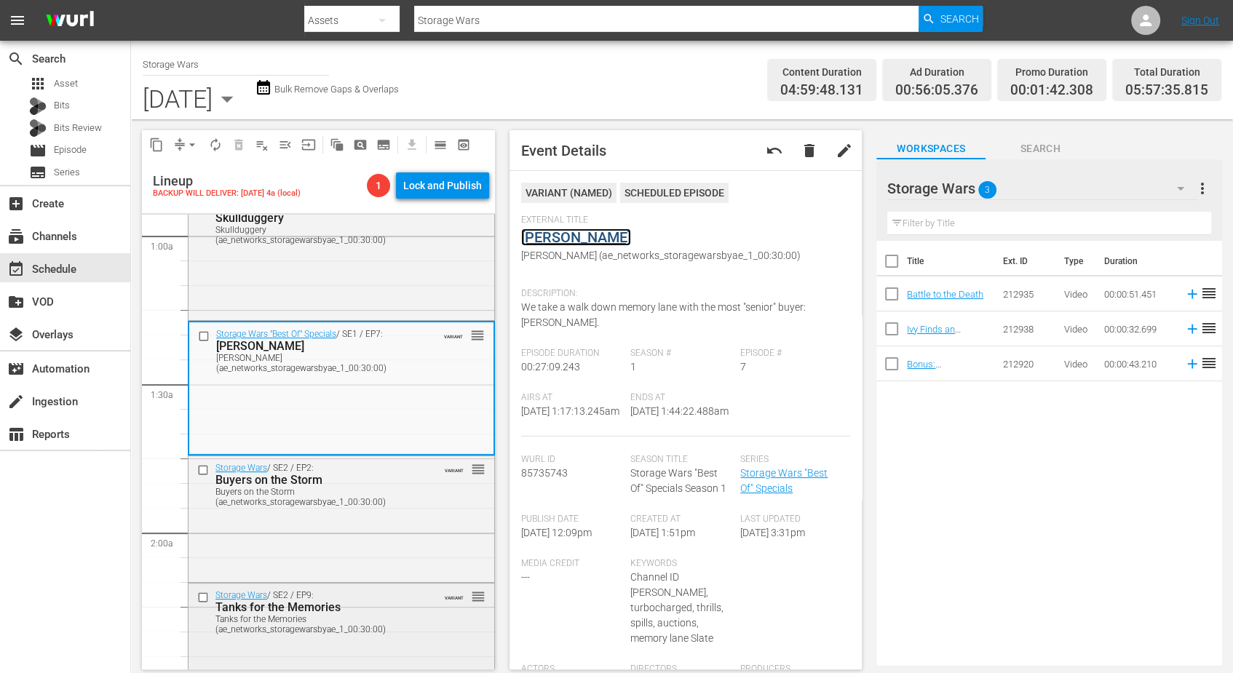
scroll to position [364, 0]
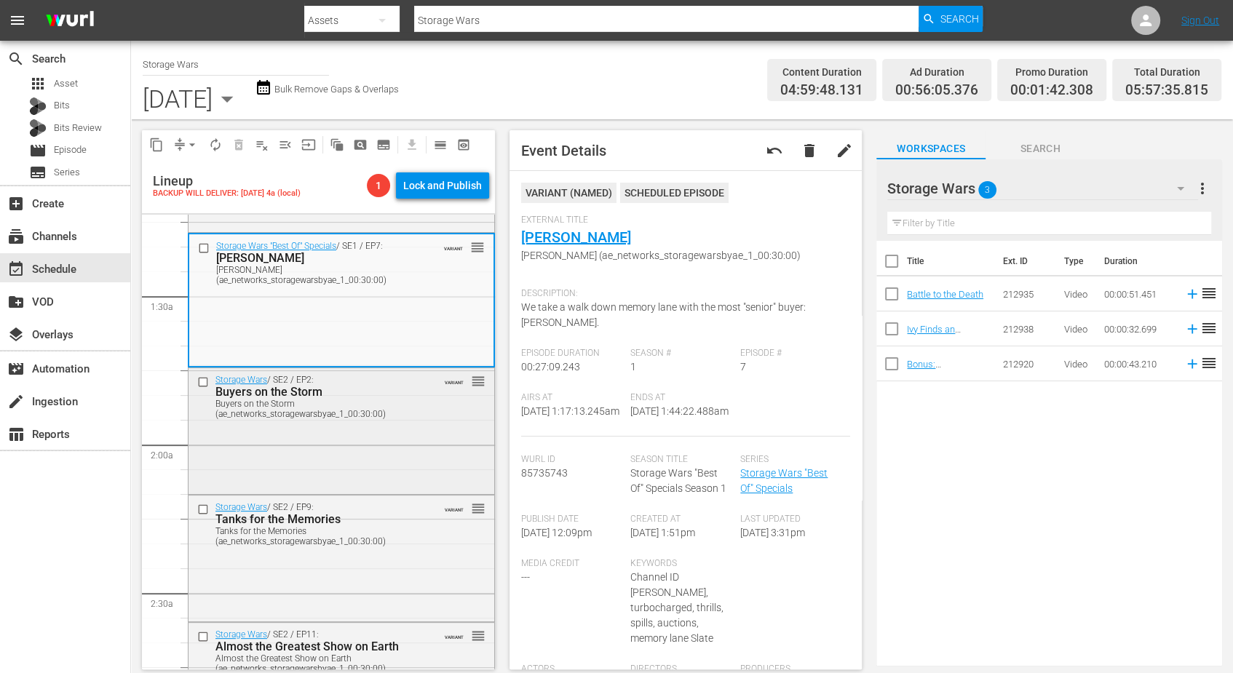
click at [353, 393] on div "Buyers on the Storm" at bounding box center [318, 392] width 207 height 14
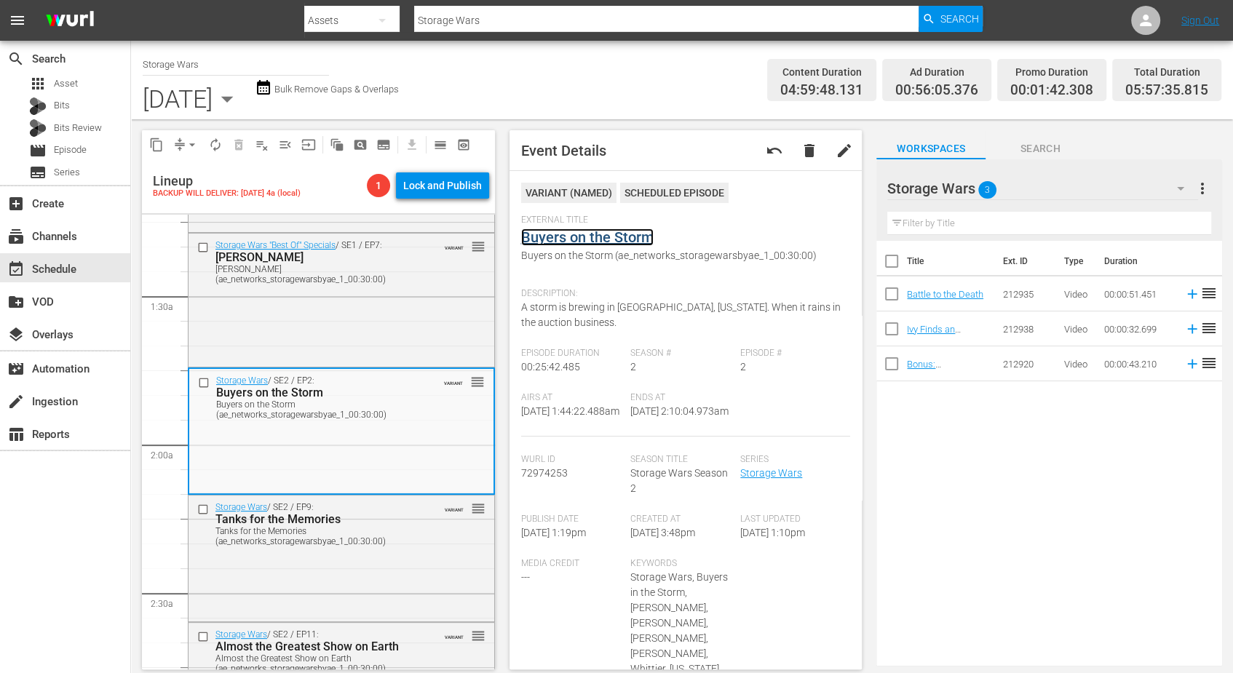
scroll to position [546, 0]
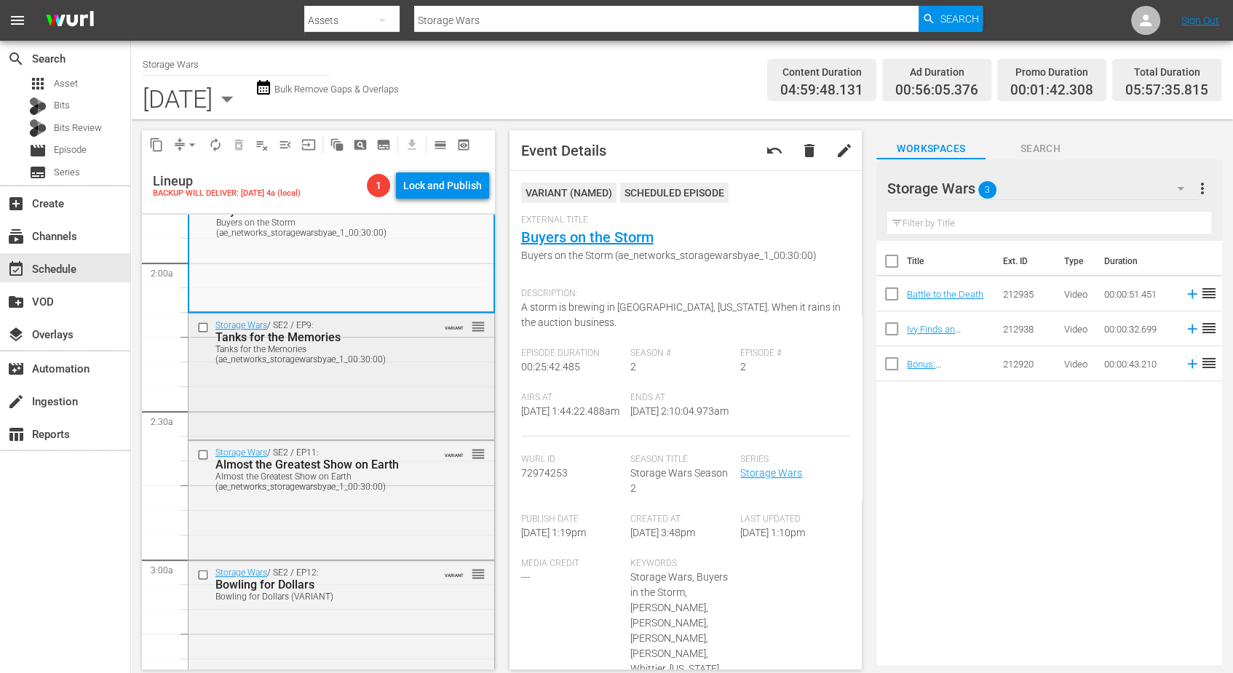
click at [354, 376] on div "Storage Wars / SE2 / EP9: Tanks for the Memories Tanks for the Memories (ae_net…" at bounding box center [342, 375] width 306 height 123
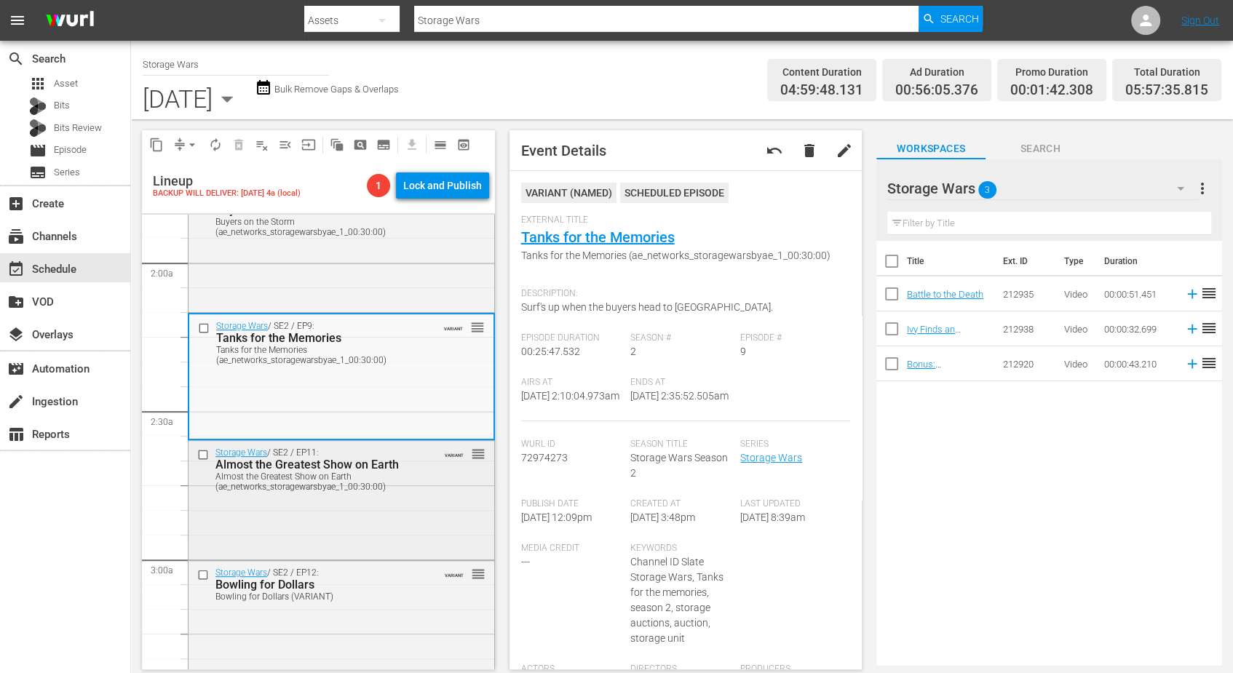
click at [341, 532] on div "Storage Wars / SE2 / EP11: Almost the Greatest Show on Earth Almost the Greates…" at bounding box center [342, 499] width 306 height 116
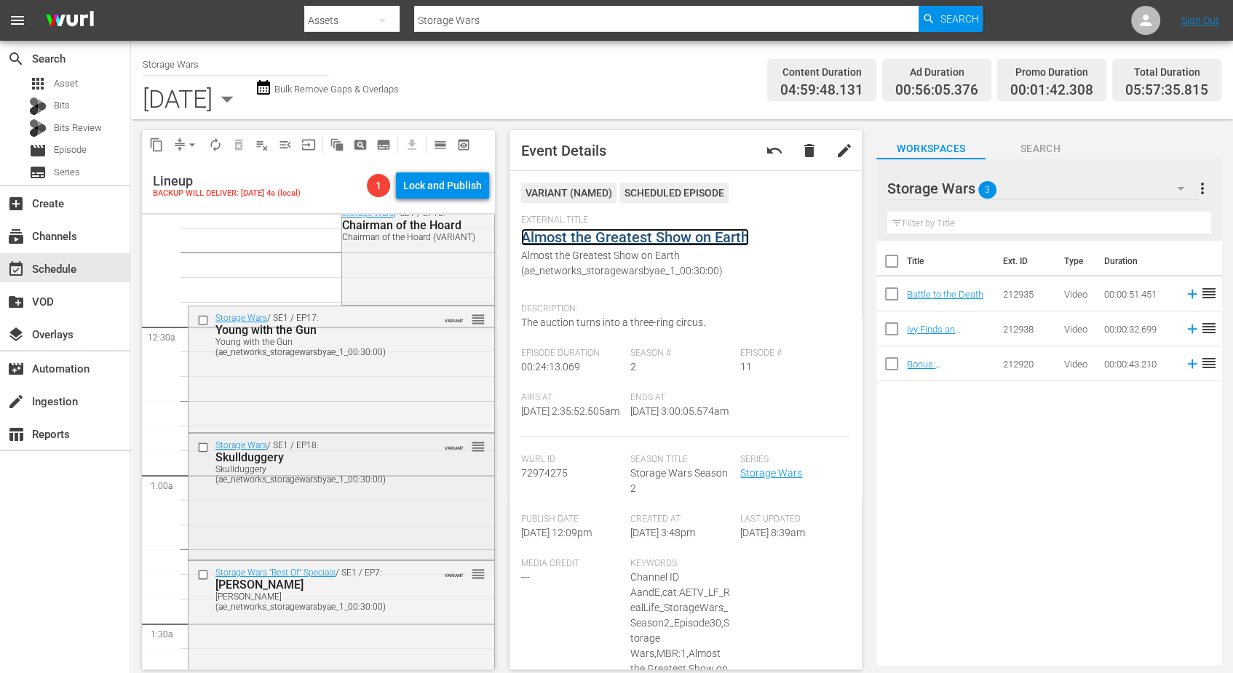
scroll to position [0, 0]
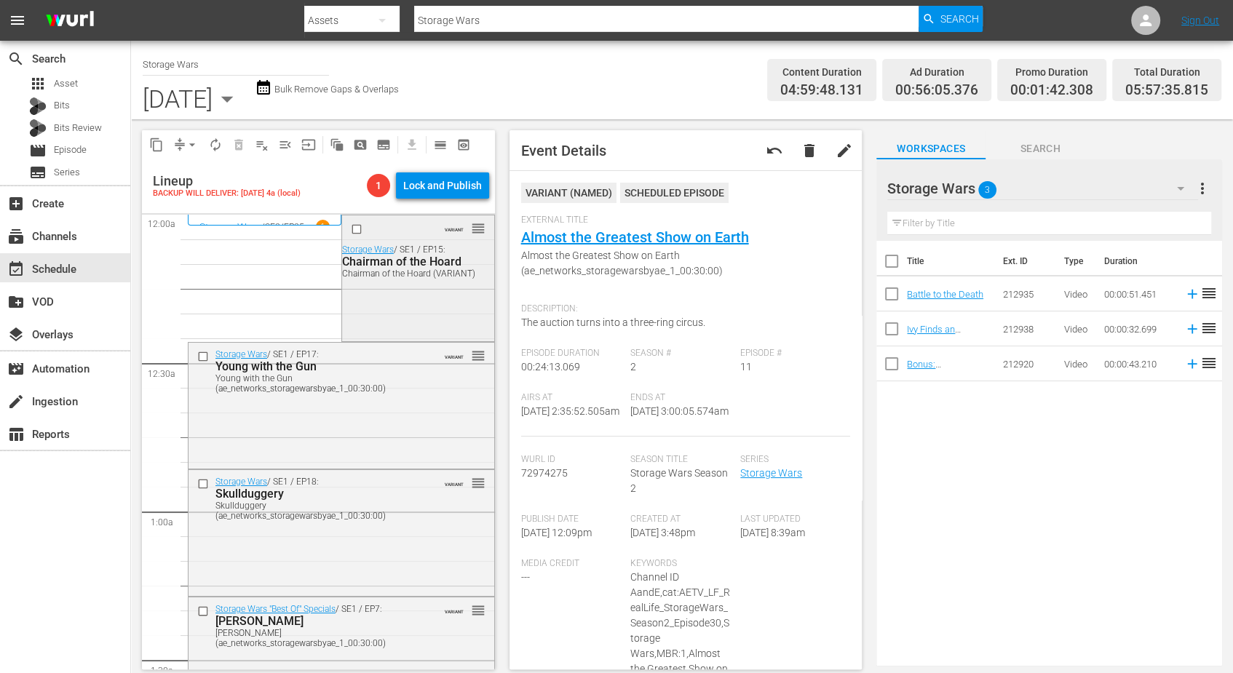
click at [411, 312] on div "VARIANT reorder Storage Wars / SE1 / EP15: Chairman of the Hoard Chairman of th…" at bounding box center [418, 276] width 152 height 123
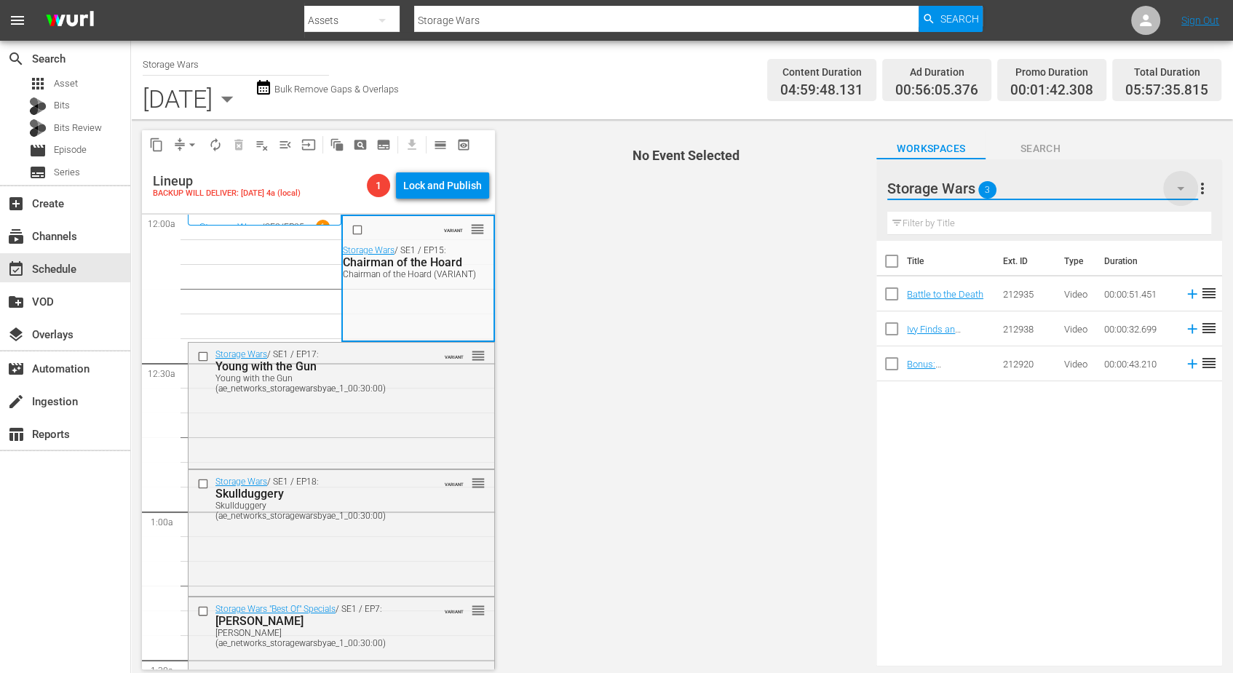
click at [1180, 189] on icon "button" at bounding box center [1180, 189] width 7 height 4
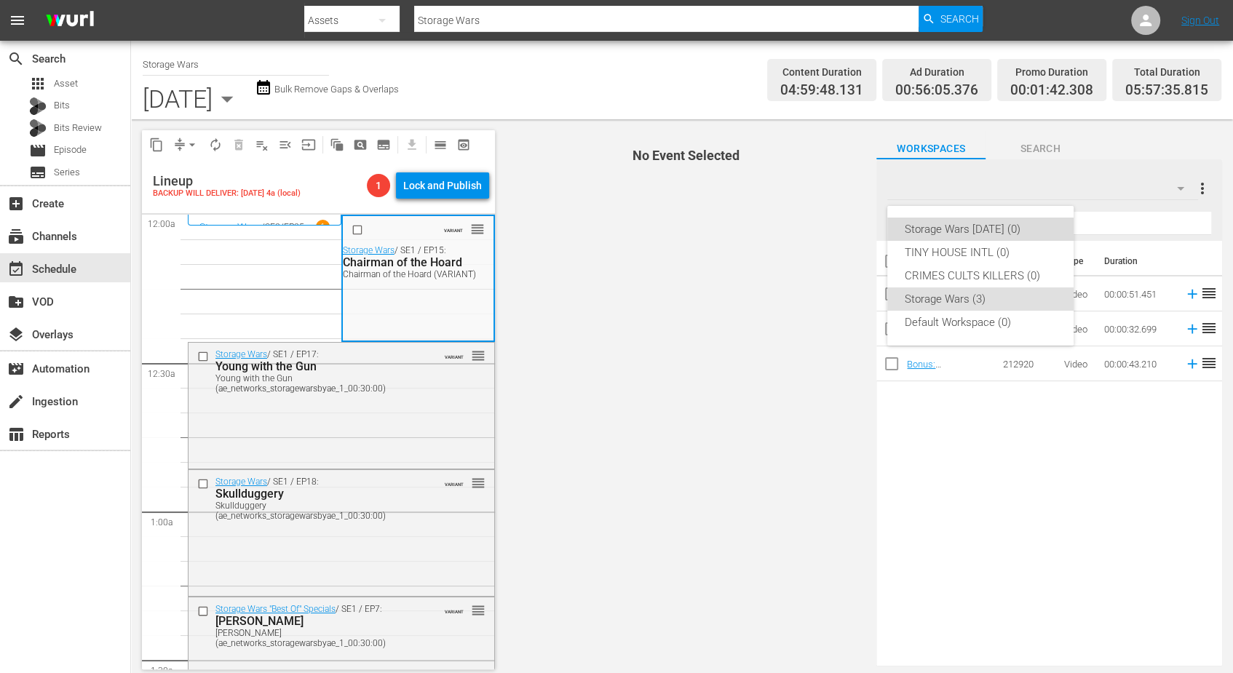
click at [1038, 229] on div "Storage Wars Wed Aug 20 (0)" at bounding box center [980, 229] width 151 height 23
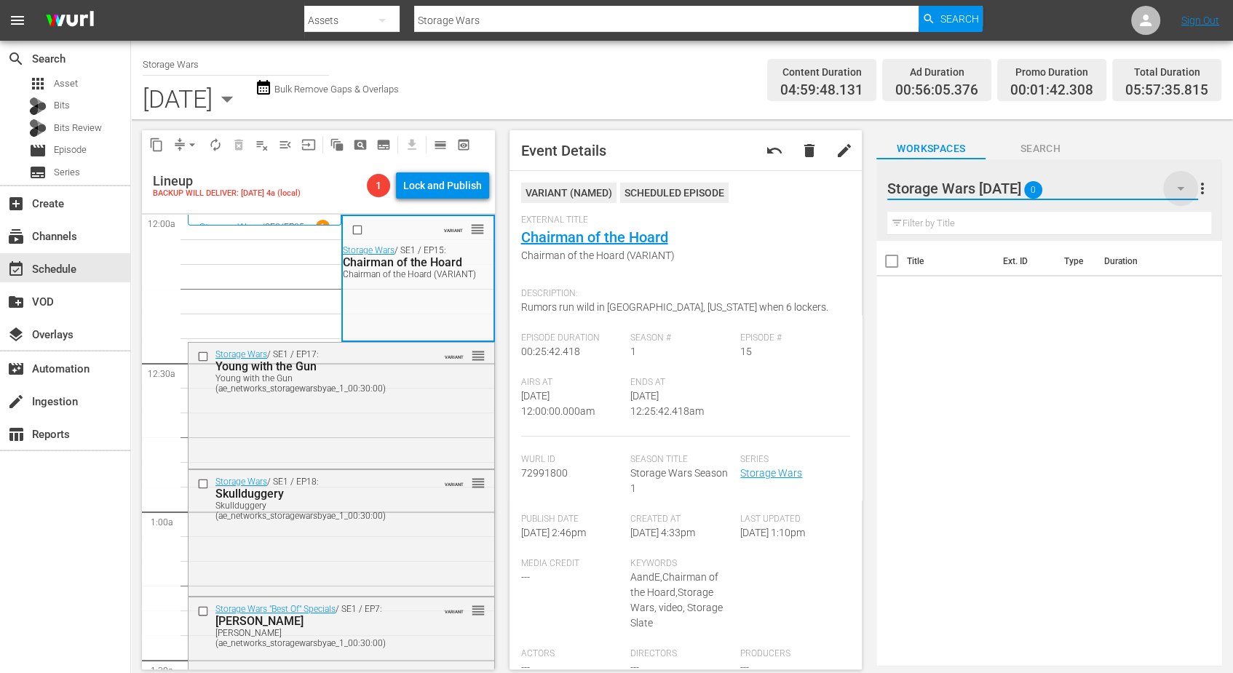
click at [1178, 190] on icon "button" at bounding box center [1180, 188] width 17 height 17
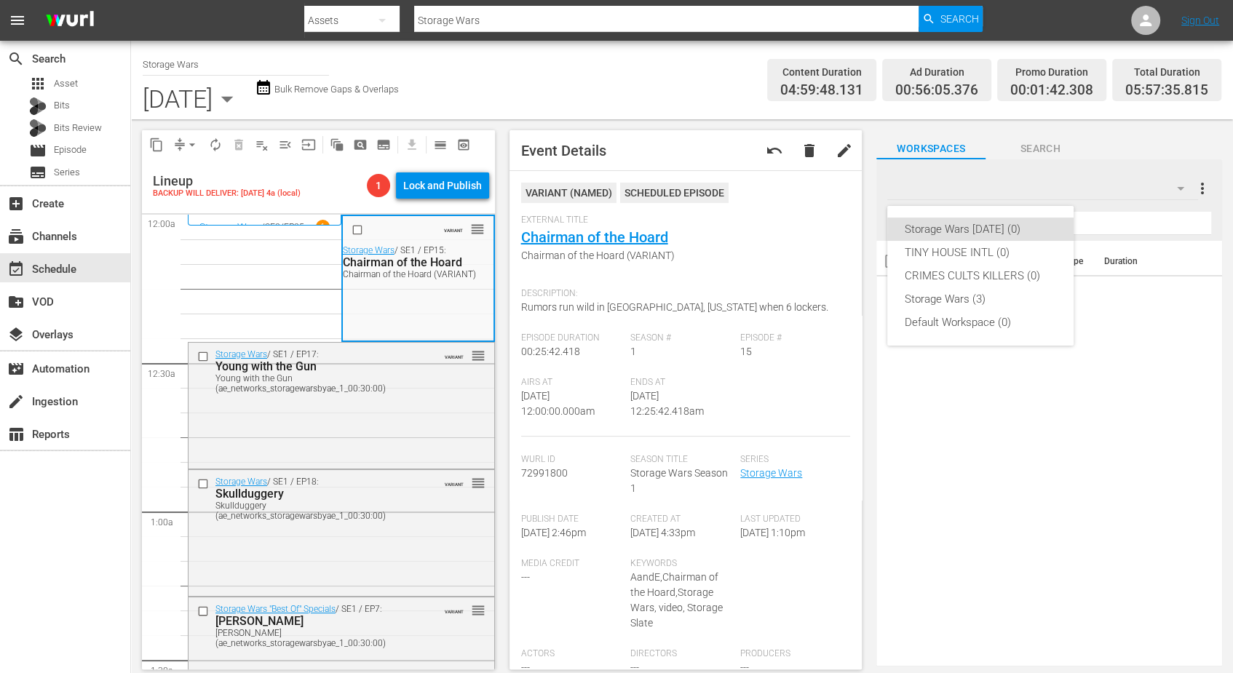
drag, startPoint x: 485, startPoint y: 239, endPoint x: 490, endPoint y: 291, distance: 51.9
click at [490, 291] on div "Storage Wars Wed Aug 20 (0) TINY HOUSE INTL (0) CRIMES CULTS KILLERS (0) Storag…" at bounding box center [616, 336] width 1233 height 673
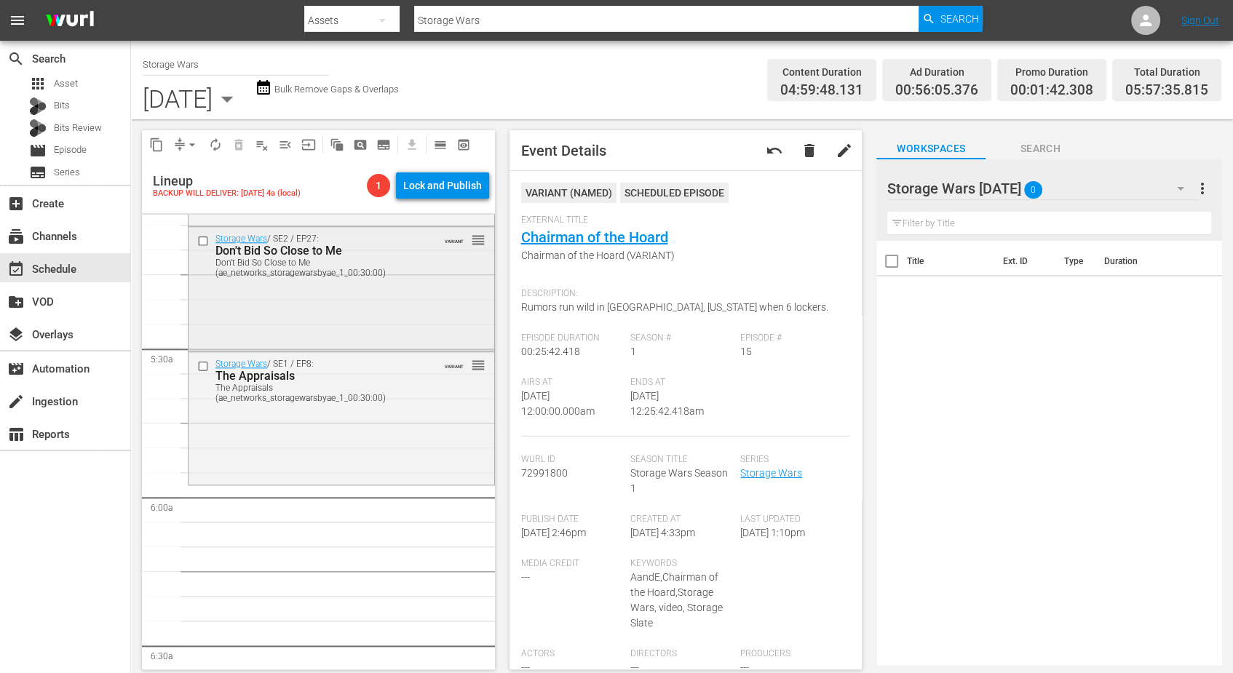
scroll to position [1502, 0]
click at [322, 438] on div "Storage Wars / SE1 / EP8: The Appraisals The Appraisals (ae_networks_storagewar…" at bounding box center [342, 415] width 306 height 130
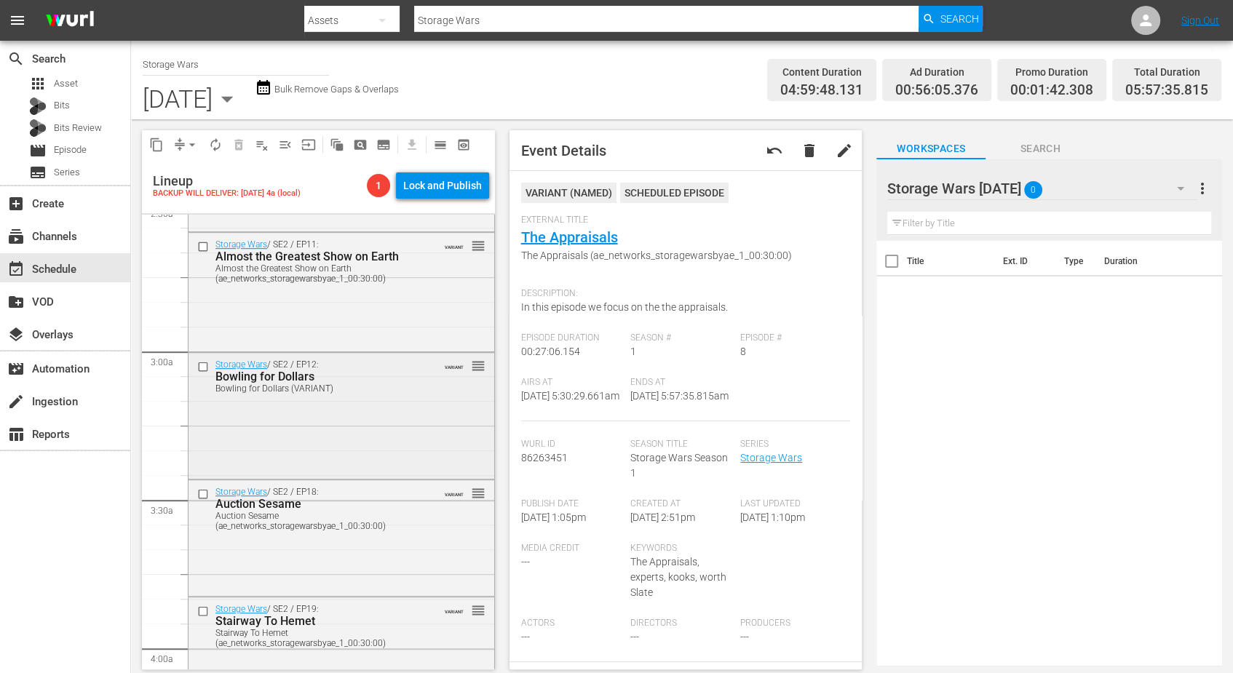
scroll to position [819, 0]
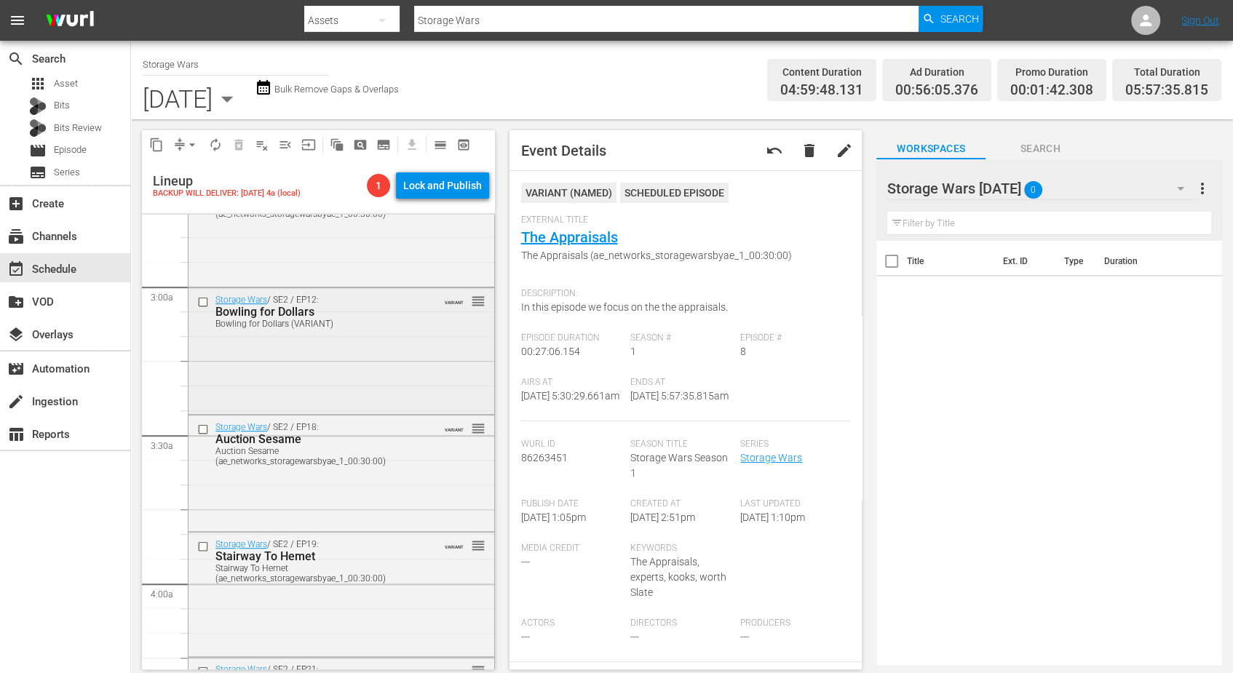
click at [316, 372] on div "Storage Wars / SE2 / EP12: Bowling for Dollars Bowling for Dollars (VARIANT) VA…" at bounding box center [342, 349] width 306 height 123
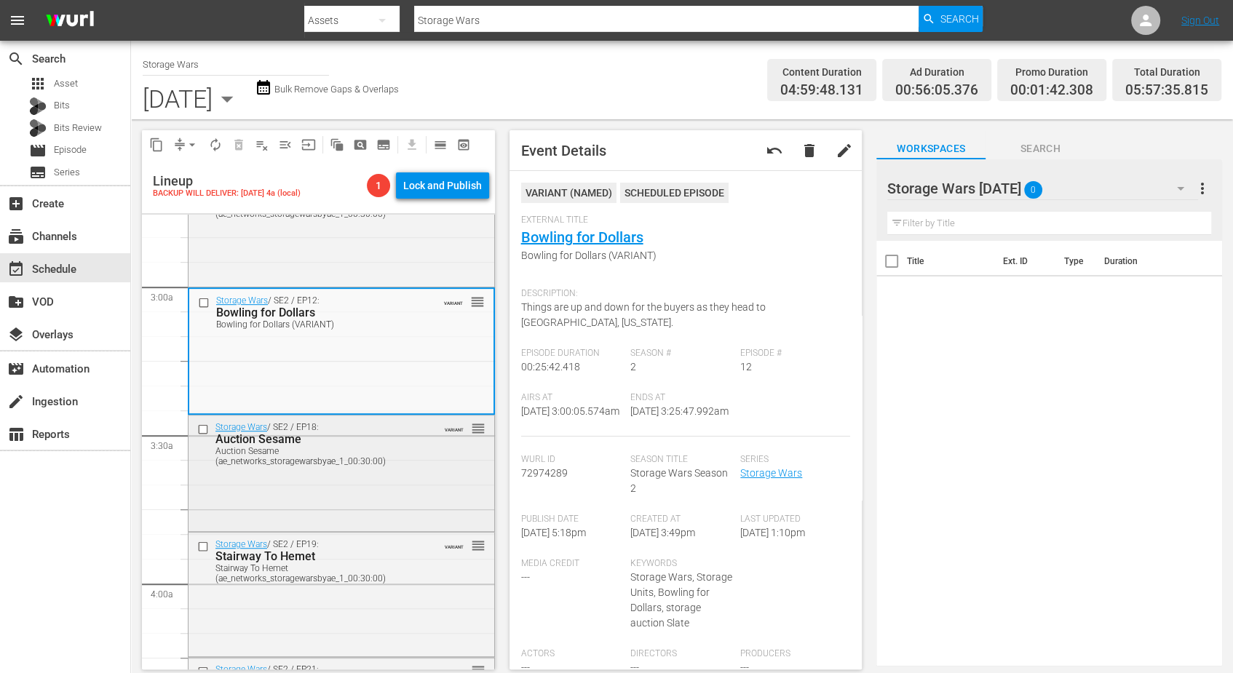
click at [353, 483] on div "Storage Wars / SE2 / EP18: Auction Sesame Auction Sesame (ae_networks_storagewa…" at bounding box center [342, 473] width 306 height 114
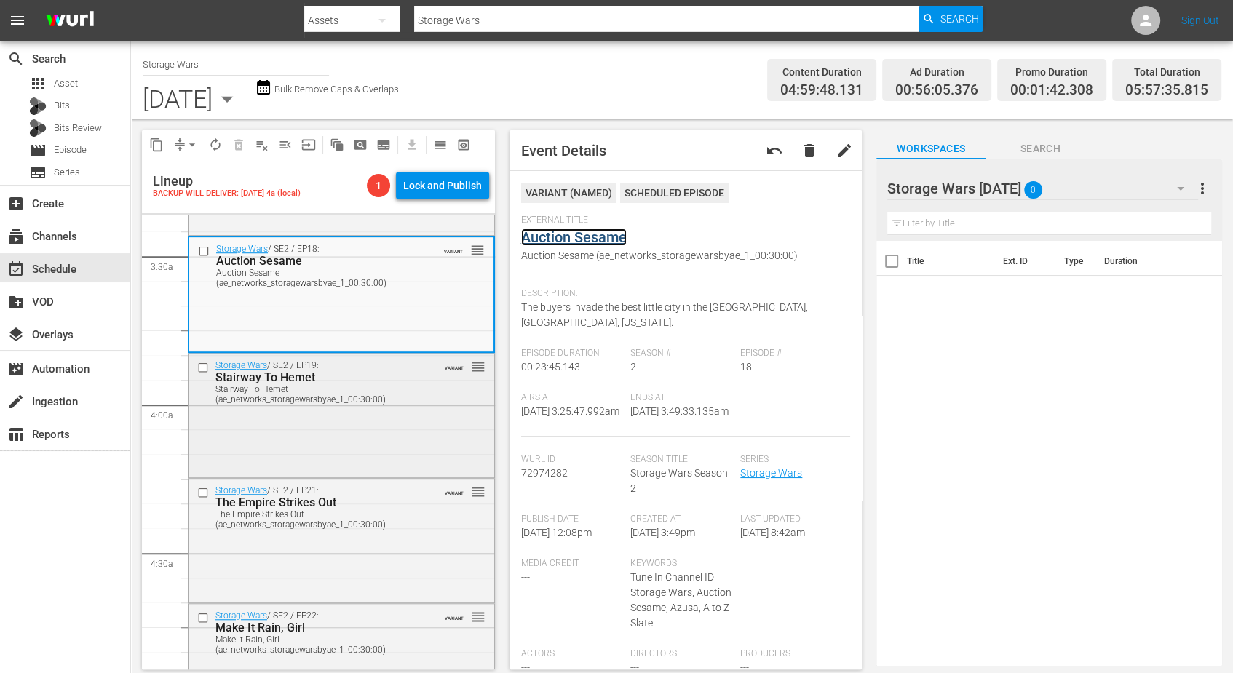
scroll to position [1001, 0]
click at [324, 419] on div "Storage Wars / SE2 / EP19: Stairway To Hemet Stairway To Hemet (ae_networks_sto…" at bounding box center [342, 411] width 306 height 121
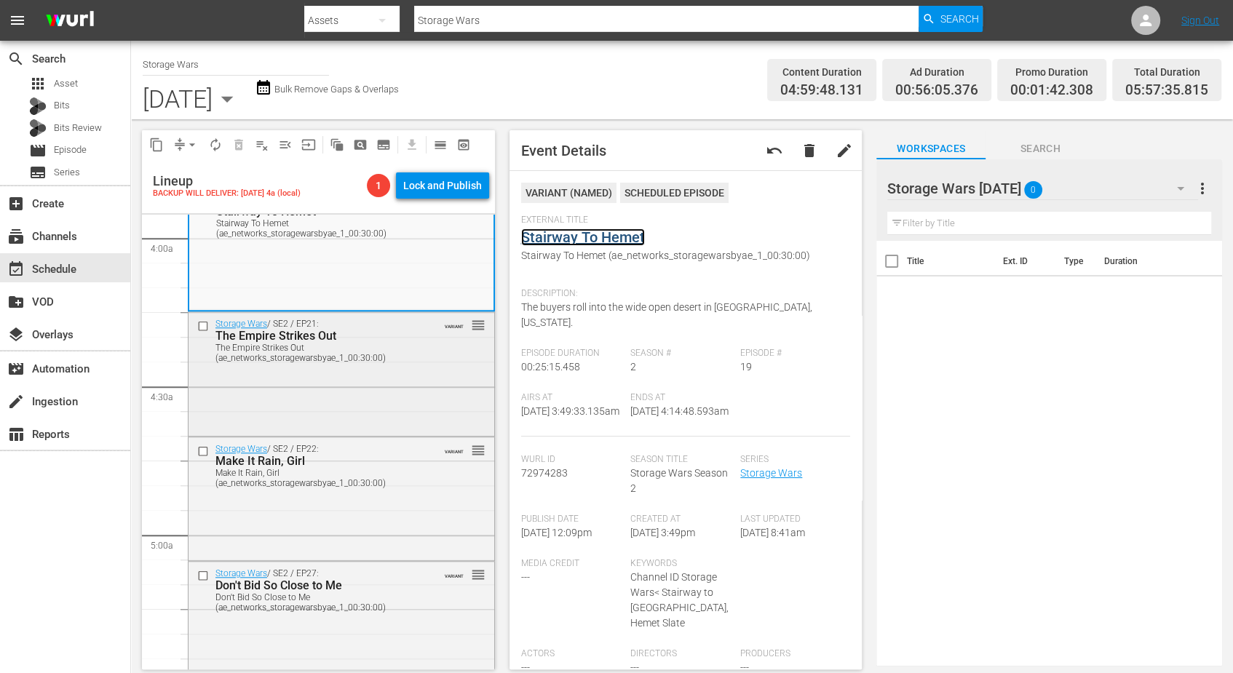
scroll to position [1183, 0]
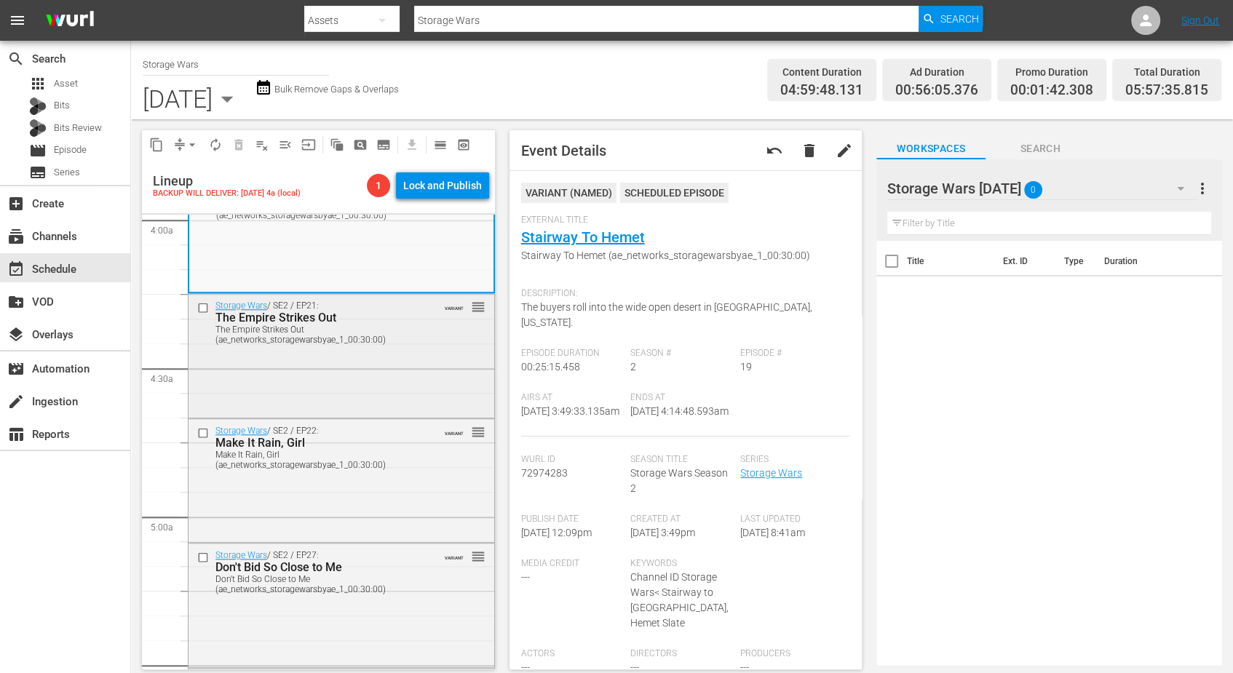
click at [341, 354] on div "Storage Wars / SE2 / EP21: The Empire Strikes Out The Empire Strikes Out (ae_ne…" at bounding box center [342, 354] width 306 height 120
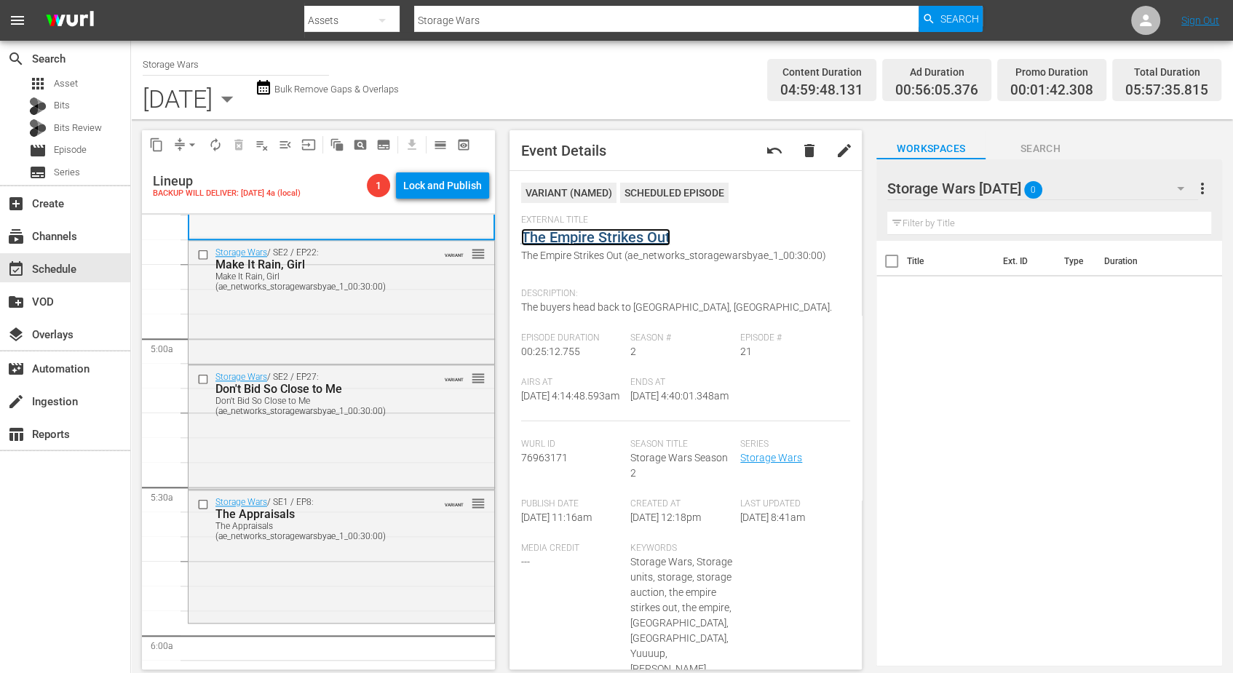
scroll to position [1365, 0]
click at [333, 298] on div "Storage Wars / SE2 / EP22: Make It Rain, Girl Make It Rain, Girl (ae_networks_s…" at bounding box center [342, 297] width 306 height 121
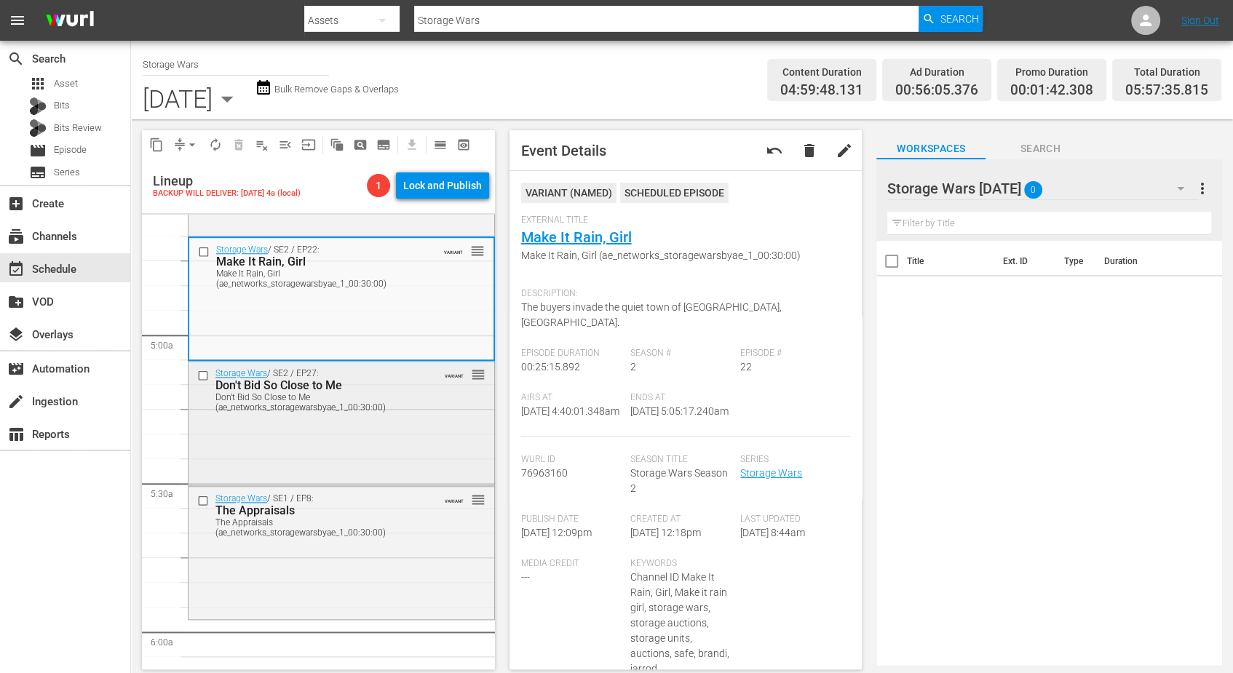
click at [342, 421] on div "Storage Wars / SE2 / EP27: Don't Bid So Close to Me Don't Bid So Close to Me (a…" at bounding box center [342, 422] width 306 height 120
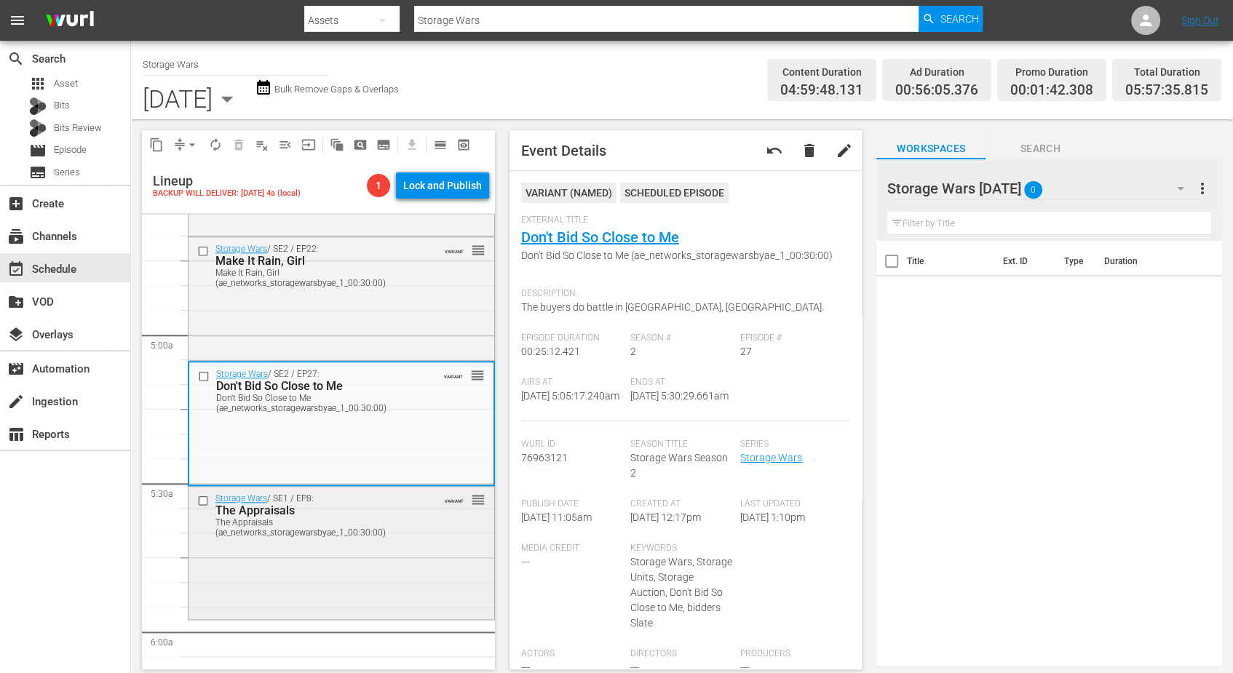
click at [333, 582] on div "Storage Wars / SE1 / EP8: The Appraisals The Appraisals (ae_networks_storagewar…" at bounding box center [342, 552] width 306 height 130
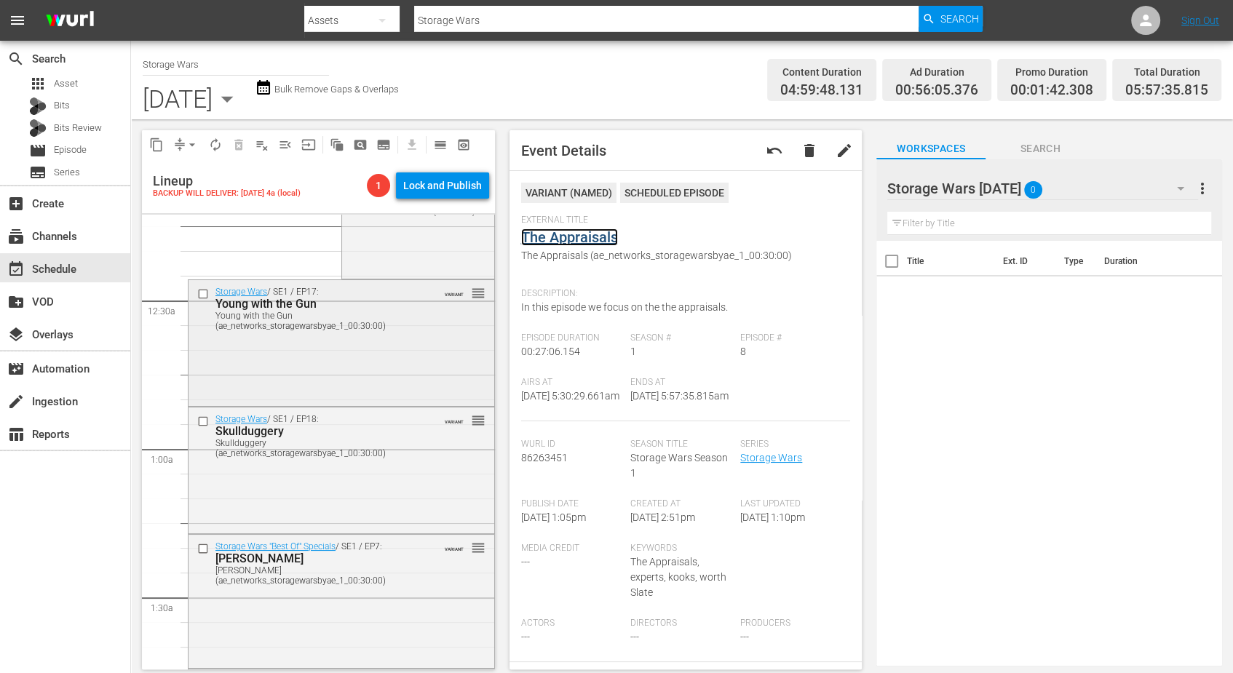
scroll to position [0, 0]
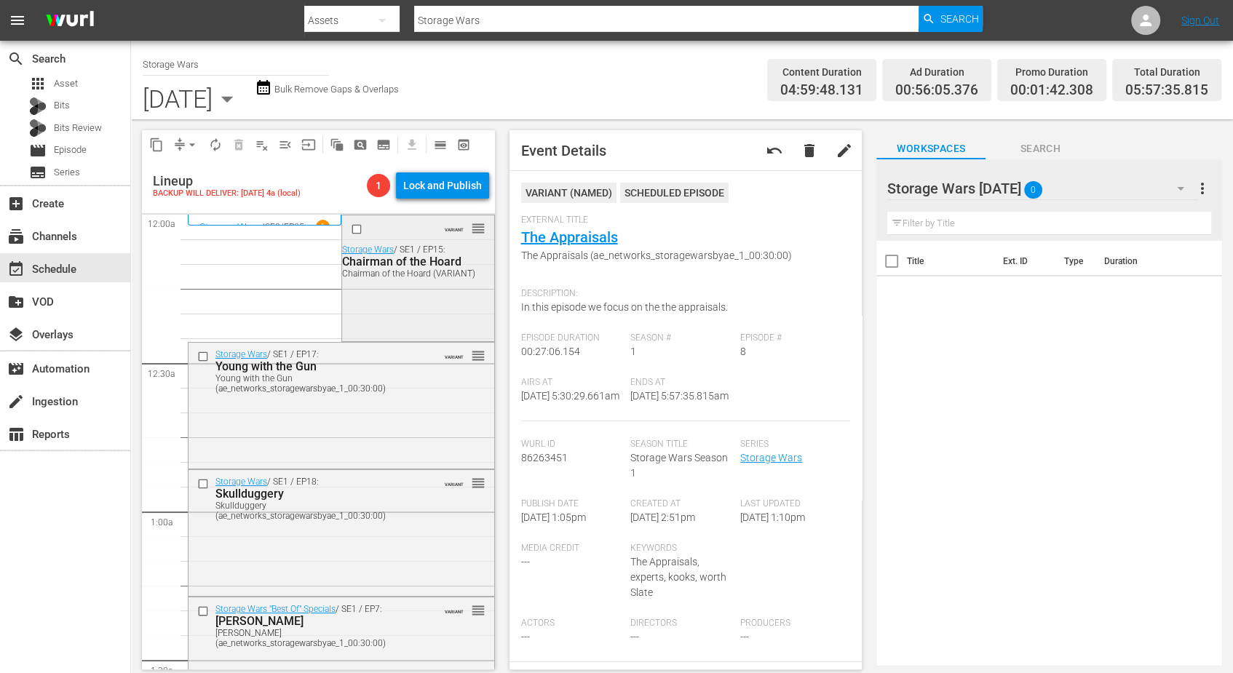
click at [378, 296] on div "VARIANT reorder Storage Wars / SE1 / EP15: Chairman of the Hoard Chairman of th…" at bounding box center [418, 276] width 152 height 123
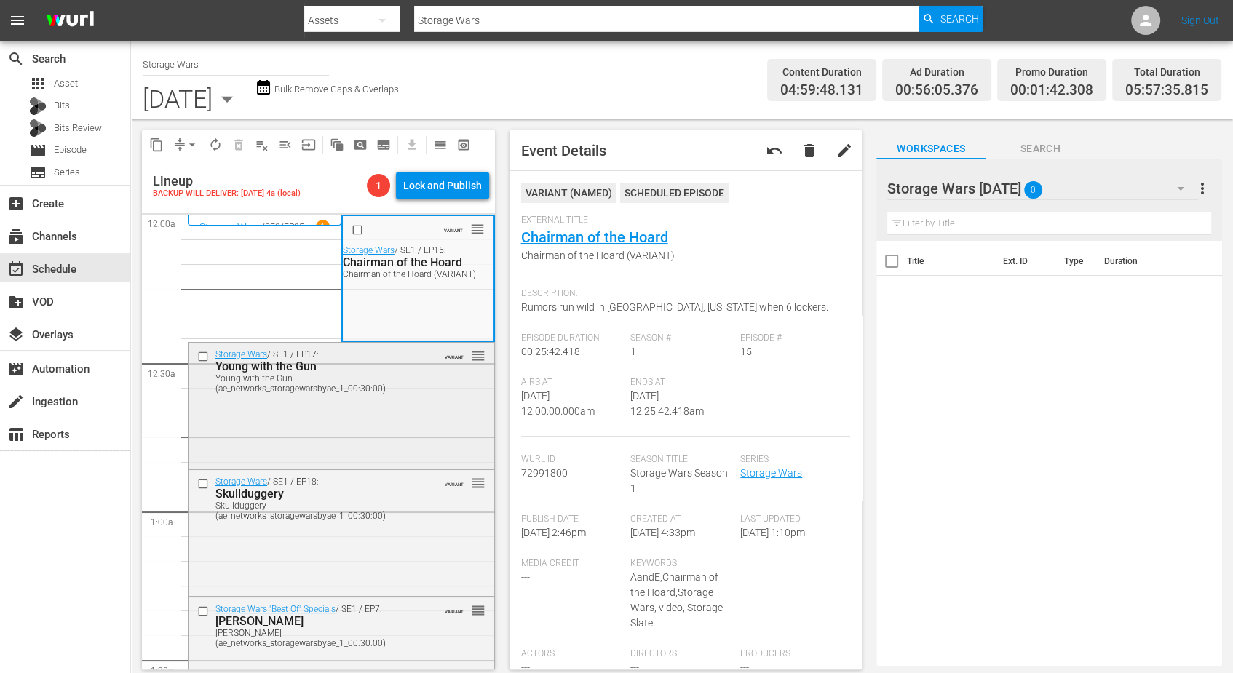
click at [386, 437] on div "Storage Wars / SE1 / EP17: Young with the Gun Young with the Gun (ae_networks_s…" at bounding box center [342, 404] width 306 height 123
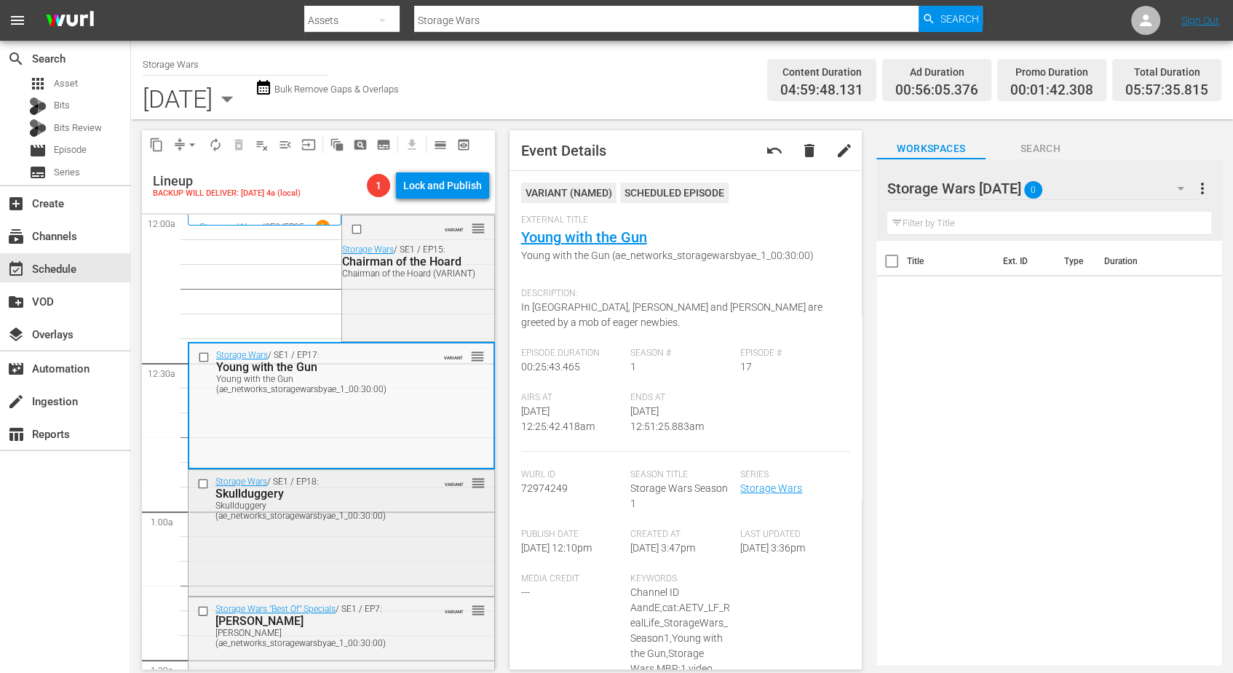
click at [342, 528] on div "Storage Wars / SE1 / EP18: Skullduggery Skullduggery (ae_networks_storagewarsby…" at bounding box center [342, 531] width 306 height 123
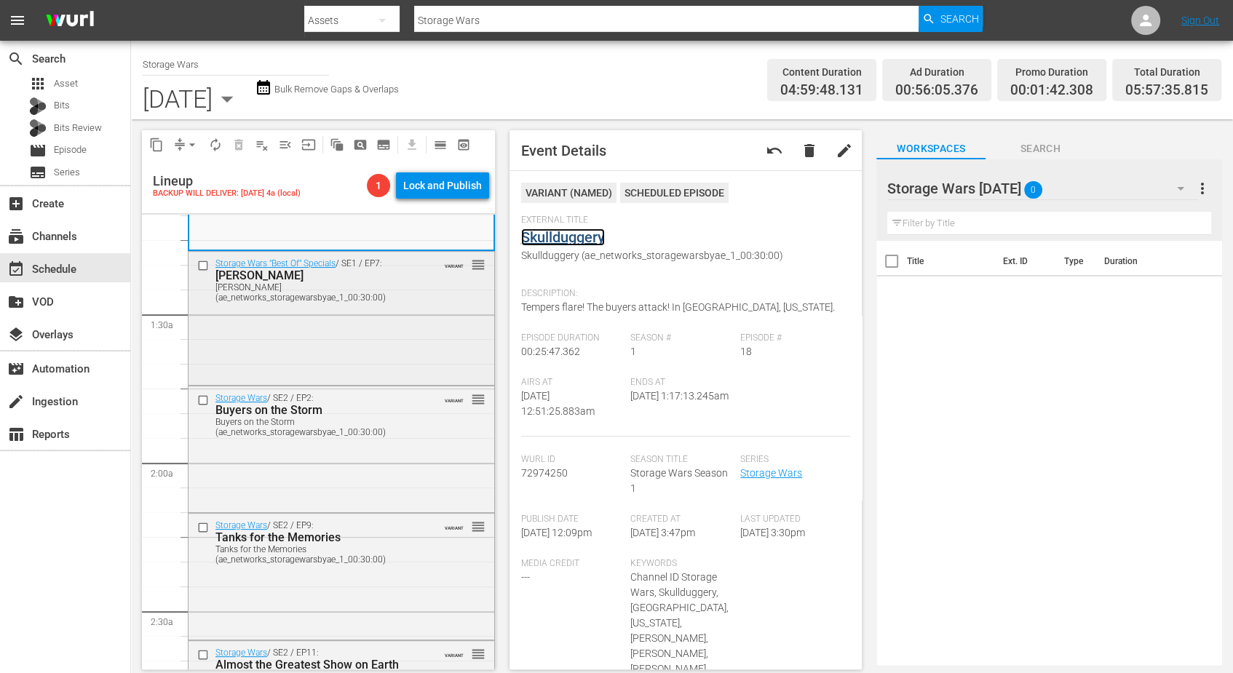
scroll to position [364, 0]
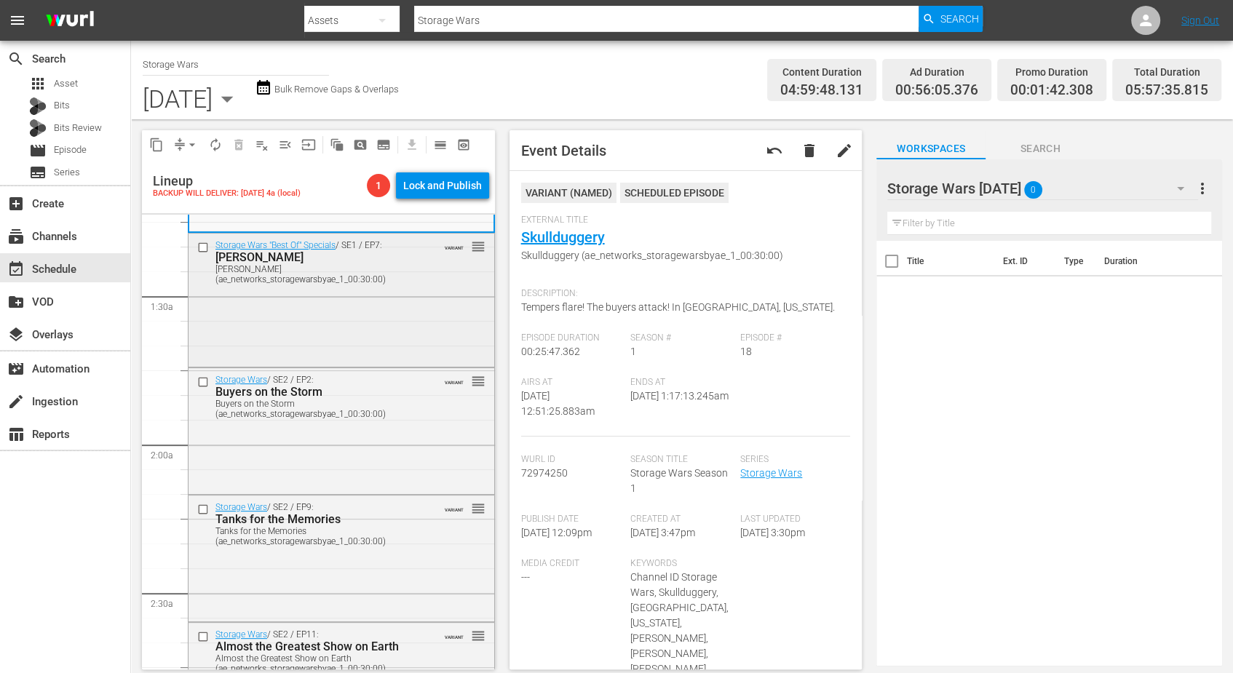
click at [288, 325] on div "Storage Wars "Best Of" Specials / SE1 / EP7: Barry Weiss Barry Weiss (ae_networ…" at bounding box center [342, 299] width 306 height 130
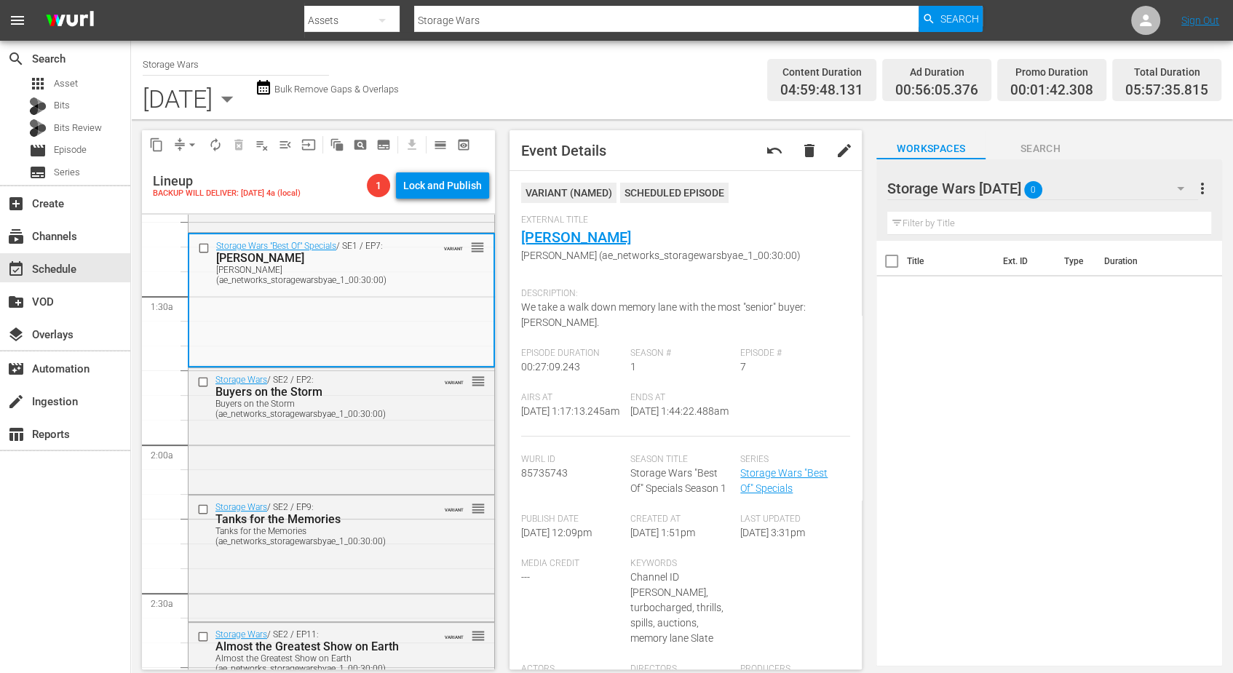
click at [342, 440] on div "Storage Wars / SE2 / EP2: Buyers on the Storm Buyers on the Storm (ae_networks_…" at bounding box center [342, 429] width 306 height 123
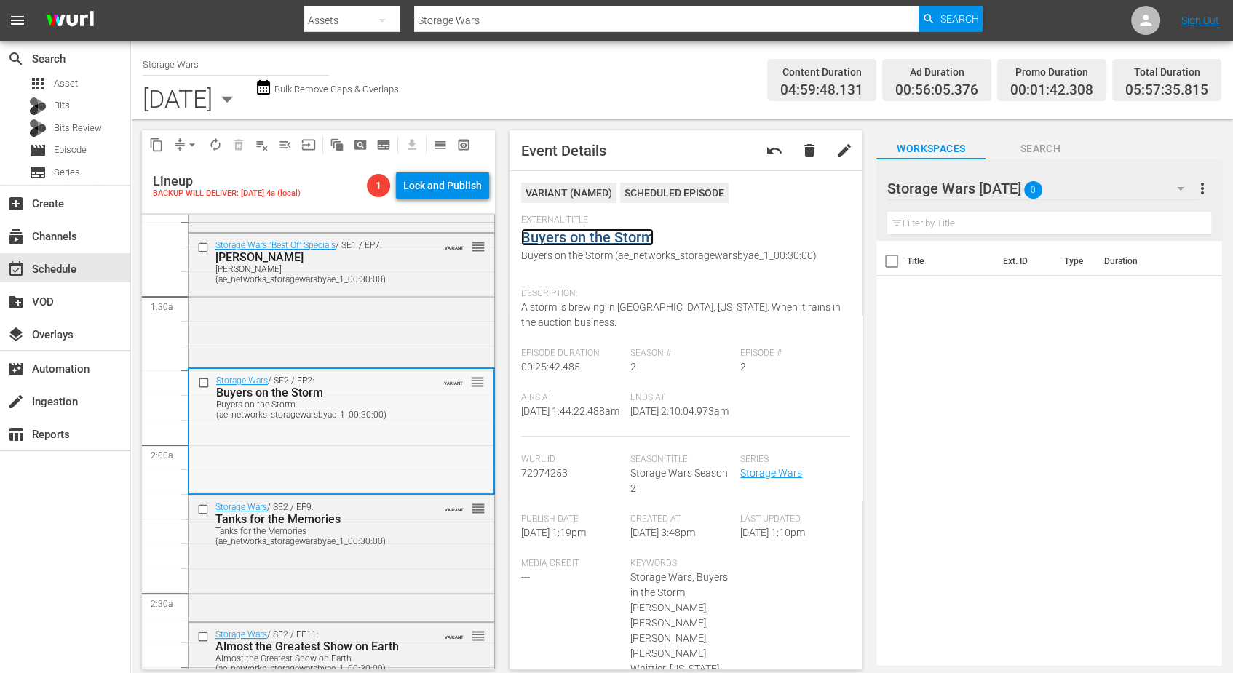
scroll to position [455, 0]
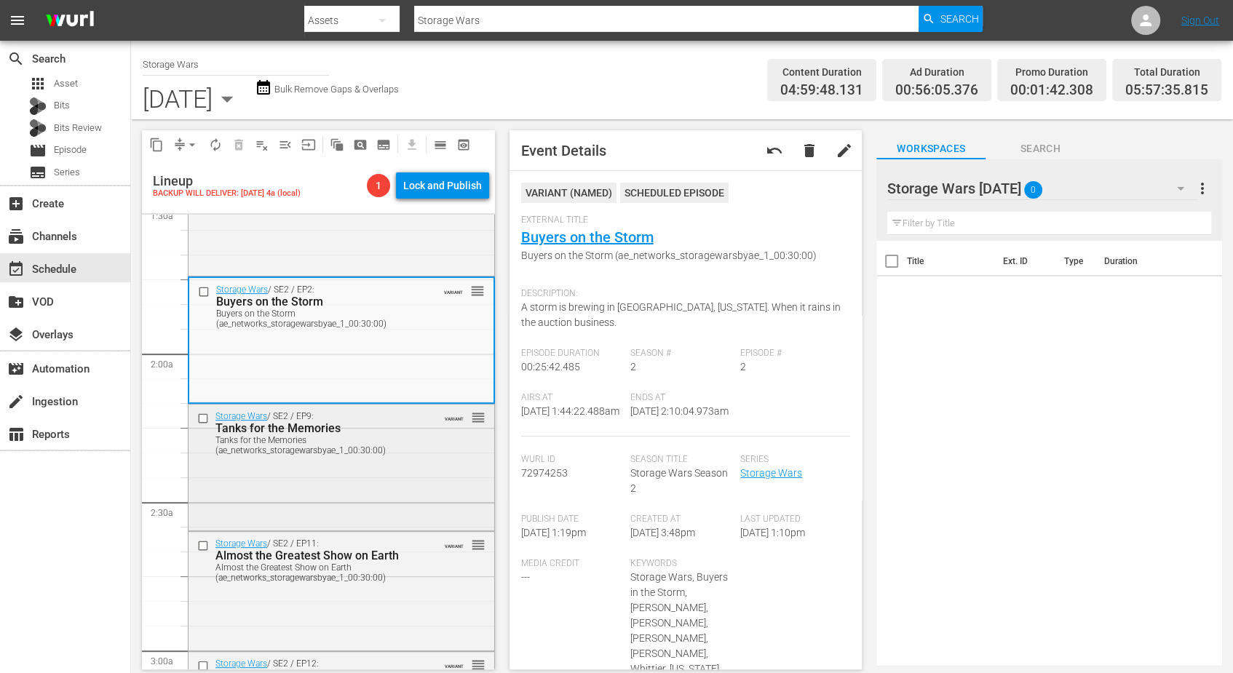
click at [386, 459] on div "Storage Wars / SE2 / EP9: Tanks for the Memories Tanks for the Memories (ae_net…" at bounding box center [342, 433] width 306 height 56
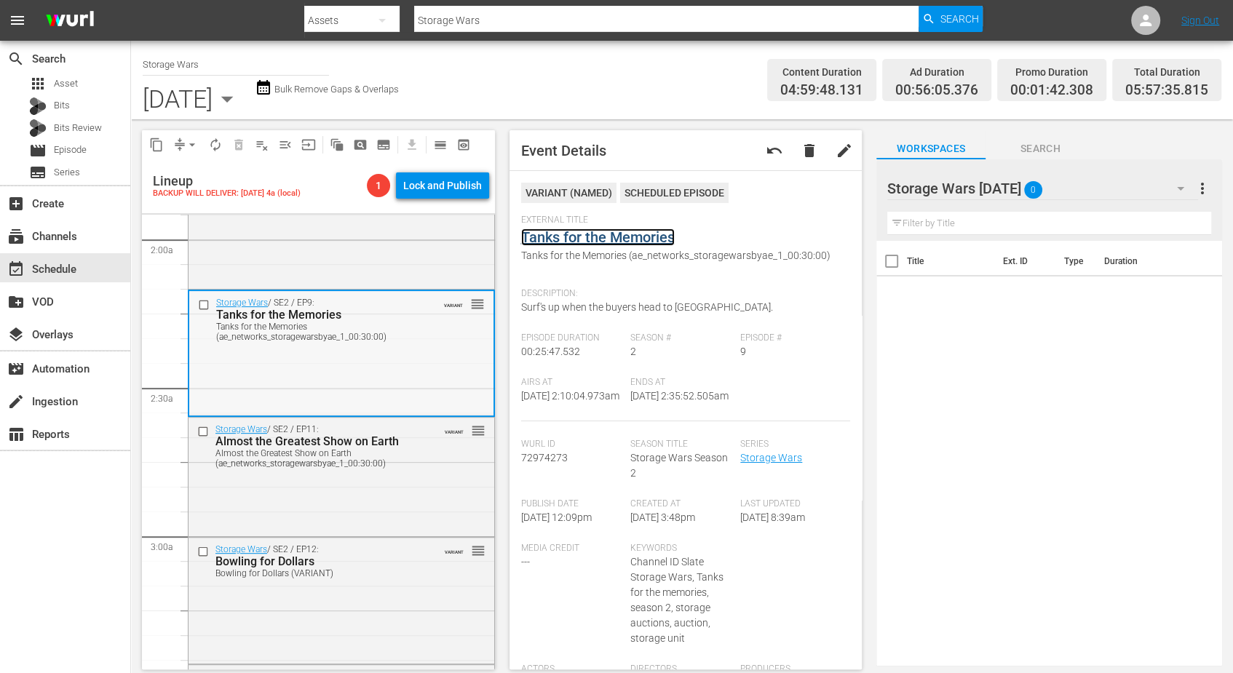
scroll to position [637, 0]
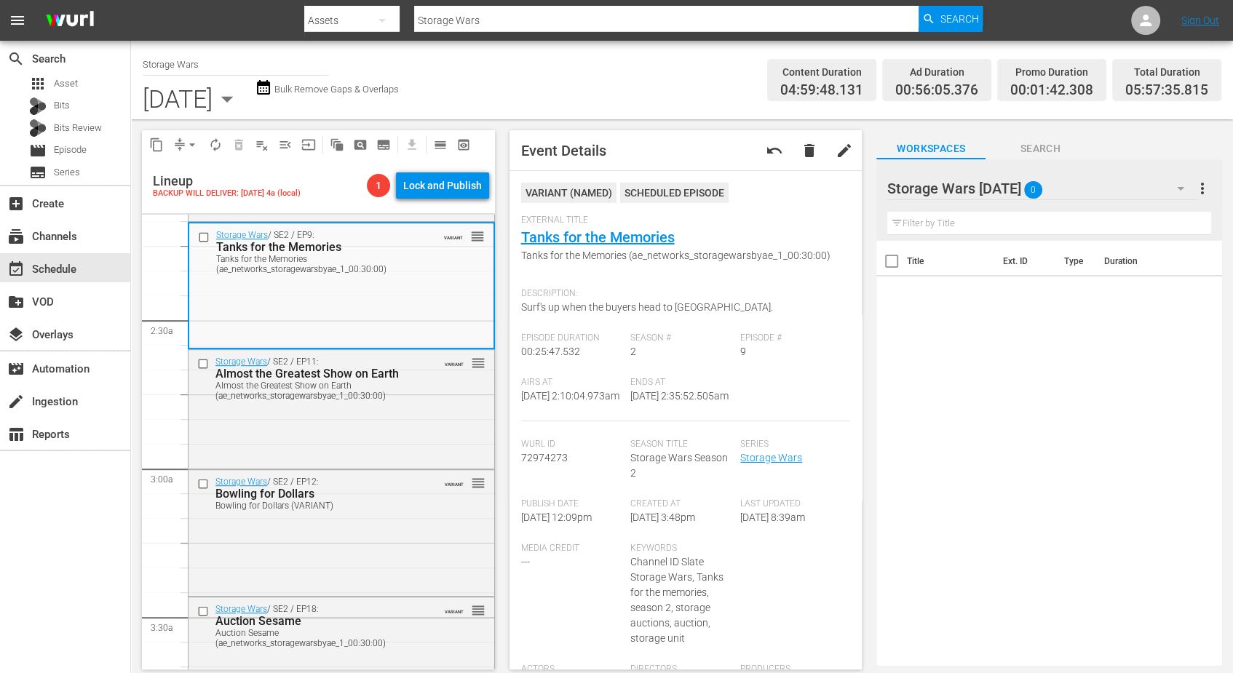
click at [338, 433] on div "Storage Wars / SE2 / EP11: Almost the Greatest Show on Earth Almost the Greates…" at bounding box center [342, 408] width 306 height 116
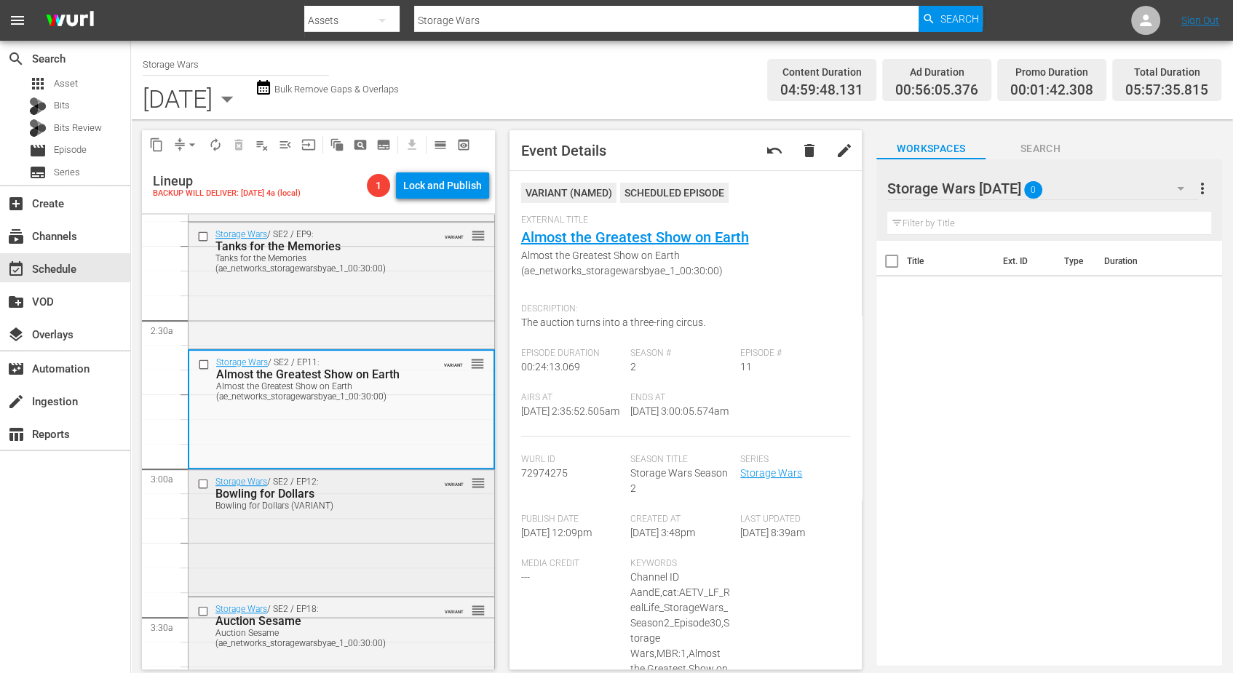
click at [370, 509] on div "Bowling for Dollars (VARIANT)" at bounding box center [318, 506] width 207 height 10
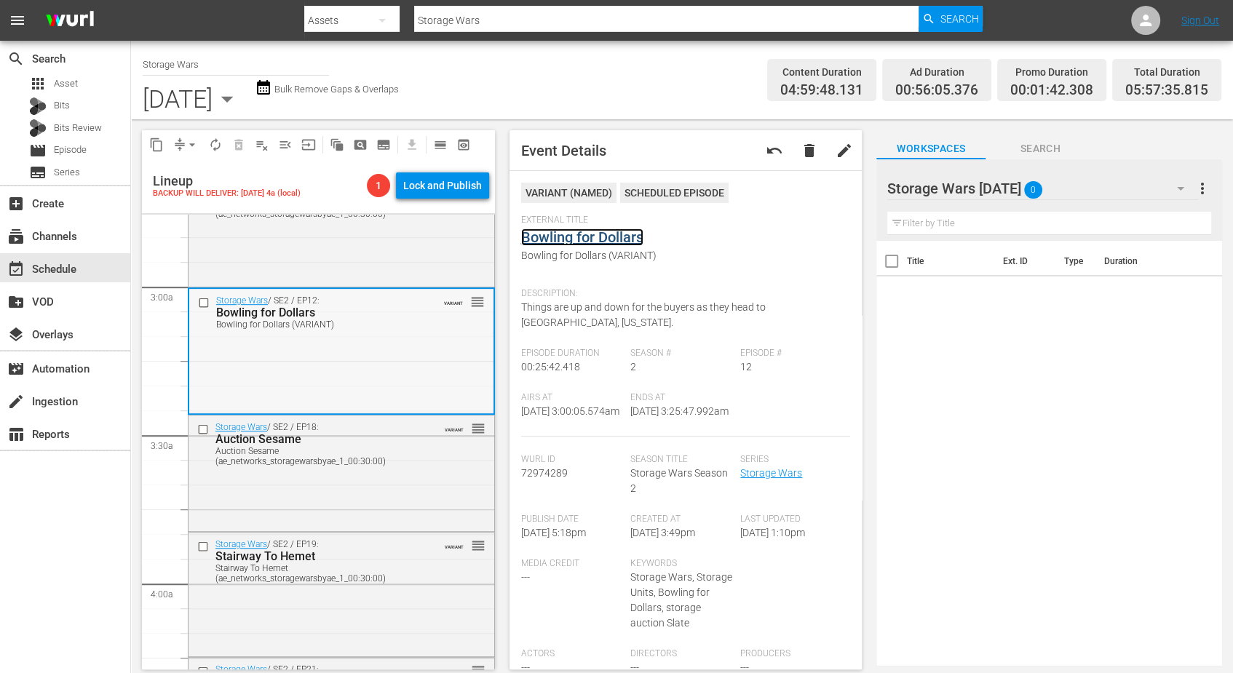
scroll to position [910, 0]
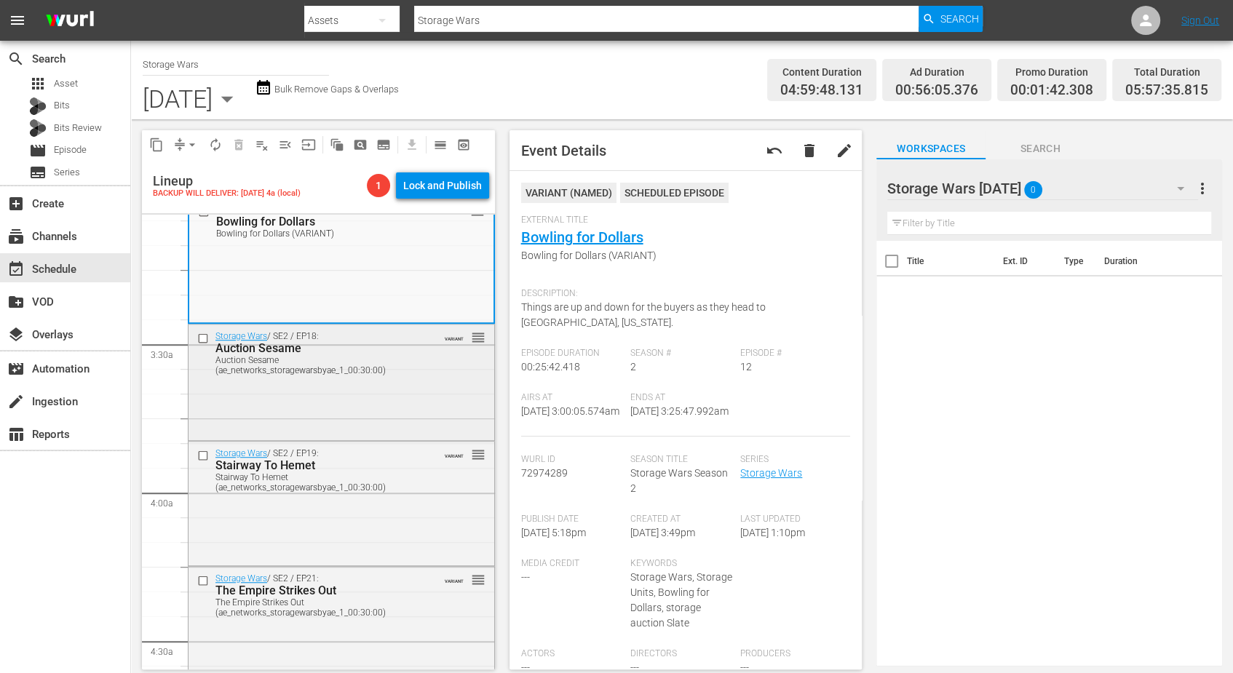
click at [343, 394] on div "Storage Wars / SE2 / EP18: Auction Sesame Auction Sesame (ae_networks_storagewa…" at bounding box center [342, 382] width 306 height 114
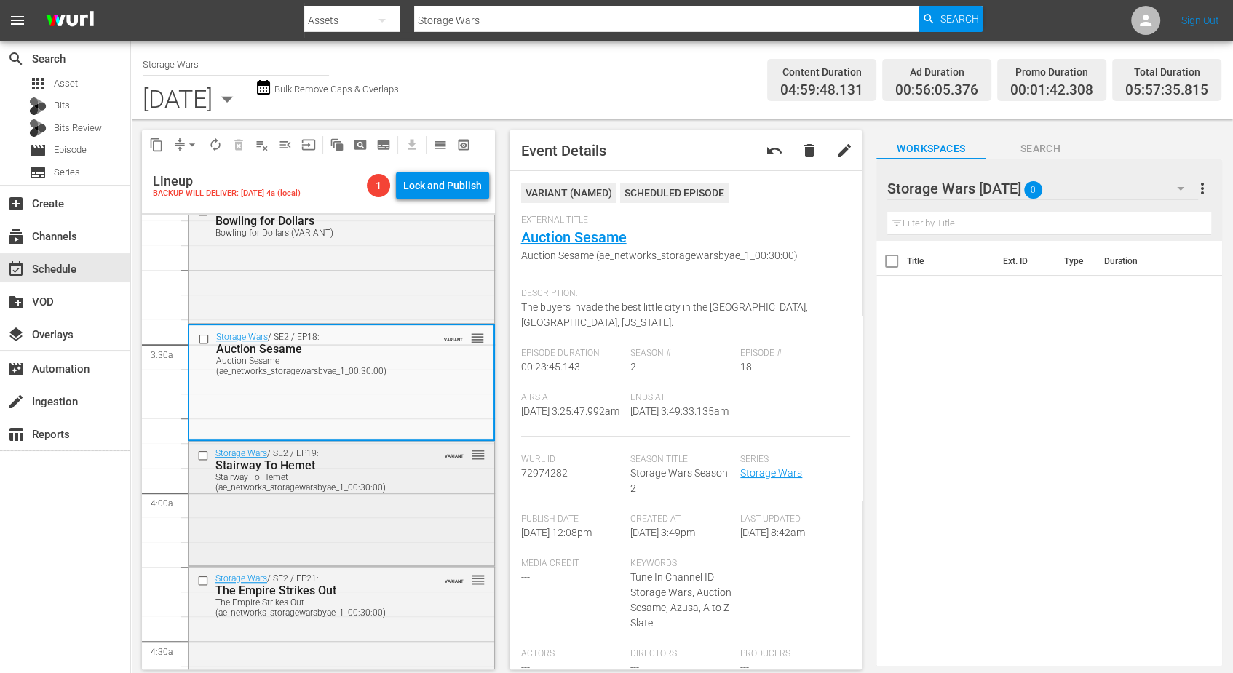
click at [323, 526] on div "Storage Wars / SE2 / EP19: Stairway To Hemet Stairway To Hemet (ae_networks_sto…" at bounding box center [342, 502] width 306 height 121
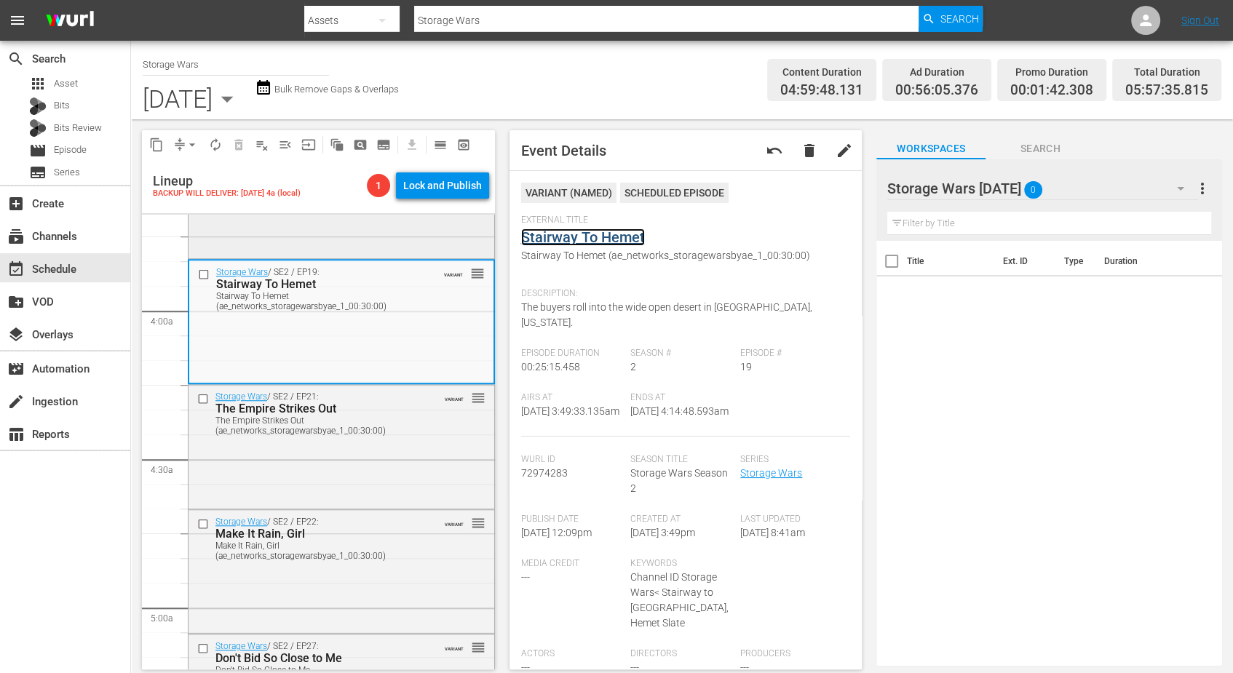
scroll to position [1183, 0]
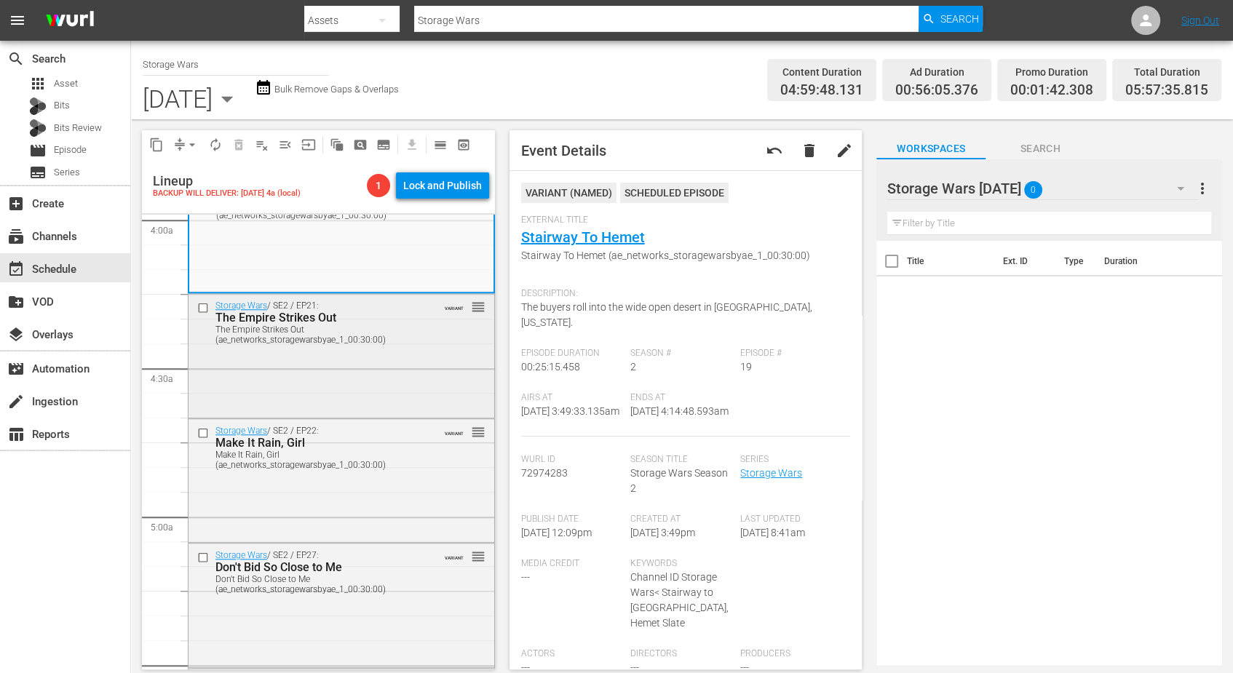
click at [338, 366] on div "Storage Wars / SE2 / EP21: The Empire Strikes Out The Empire Strikes Out (ae_ne…" at bounding box center [342, 354] width 306 height 120
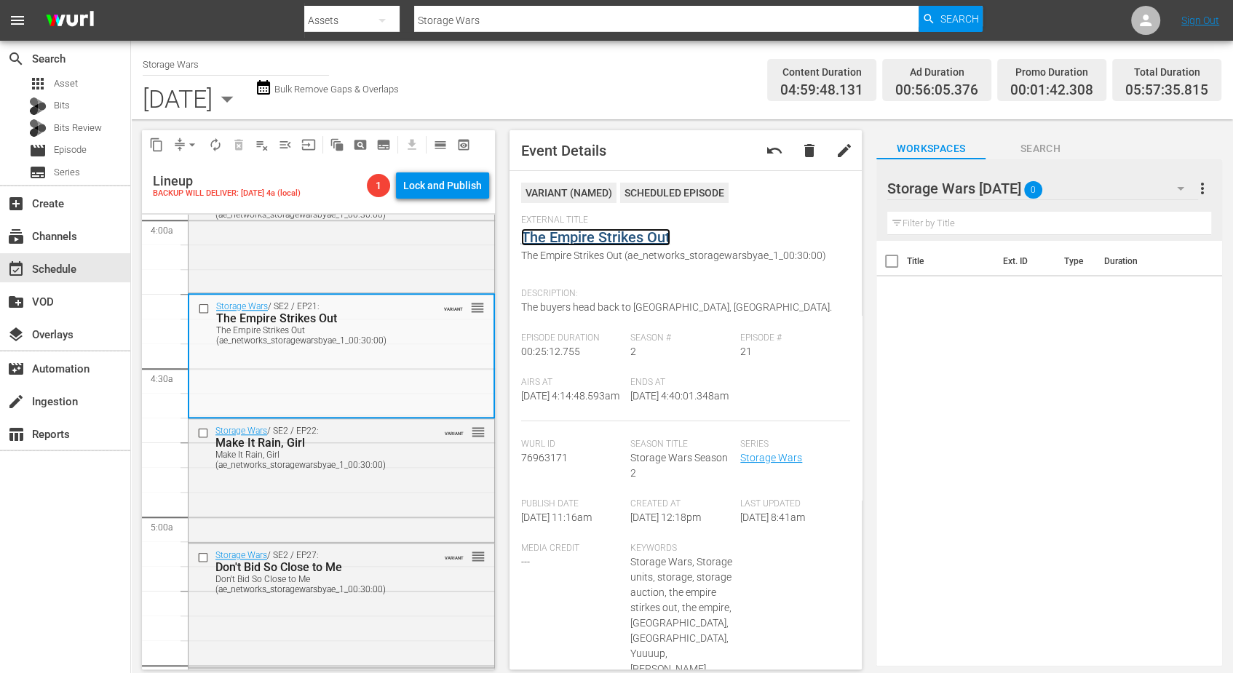
drag, startPoint x: 558, startPoint y: 245, endPoint x: 553, endPoint y: 230, distance: 15.9
click at [285, 495] on div "Storage Wars / SE2 / EP22: Make It Rain, Girl Make It Rain, Girl (ae_networks_s…" at bounding box center [342, 479] width 306 height 121
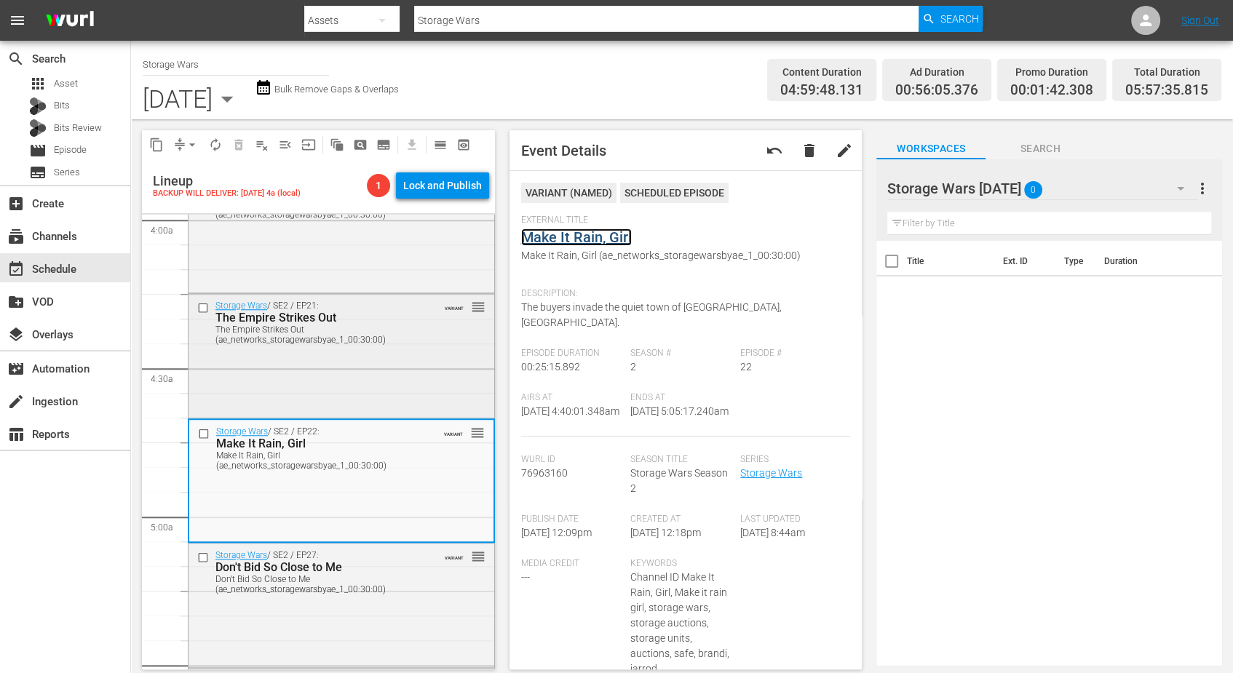
scroll to position [1365, 0]
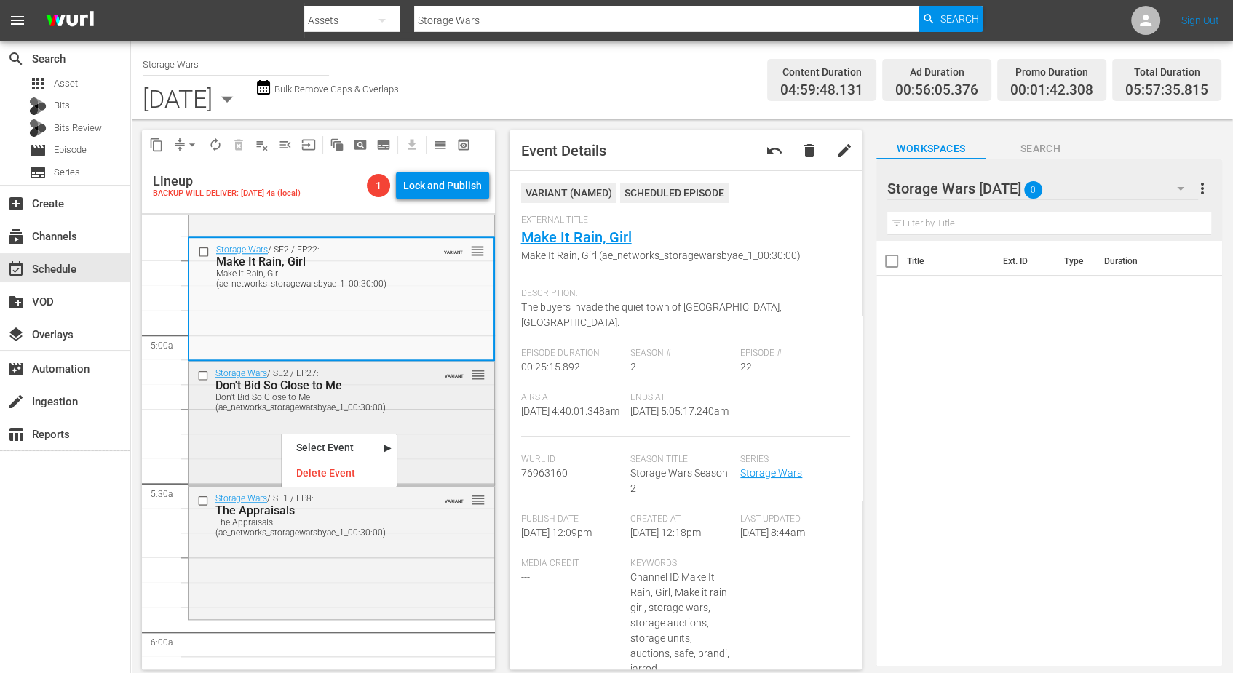
click at [217, 447] on div "Storage Wars / SE2 / EP27: Don't Bid So Close to Me Don't Bid So Close to Me (a…" at bounding box center [342, 422] width 306 height 120
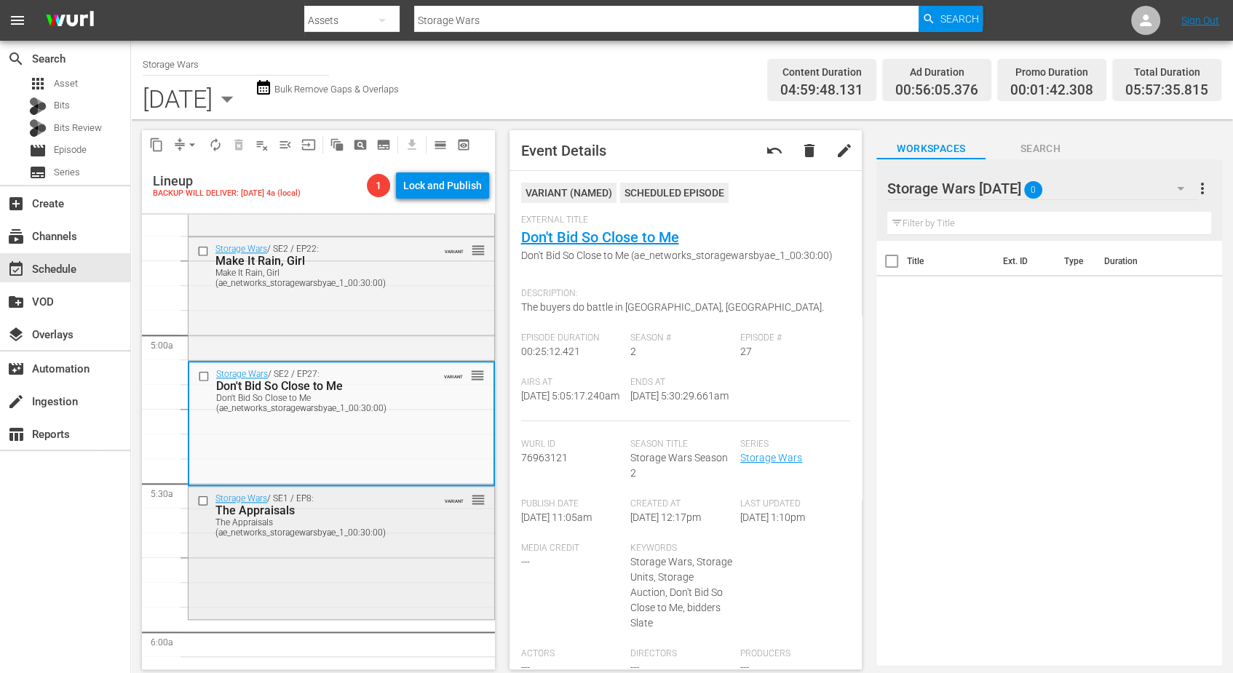
click at [277, 577] on div "Storage Wars / SE1 / EP8: The Appraisals The Appraisals (ae_networks_storagewar…" at bounding box center [342, 552] width 306 height 130
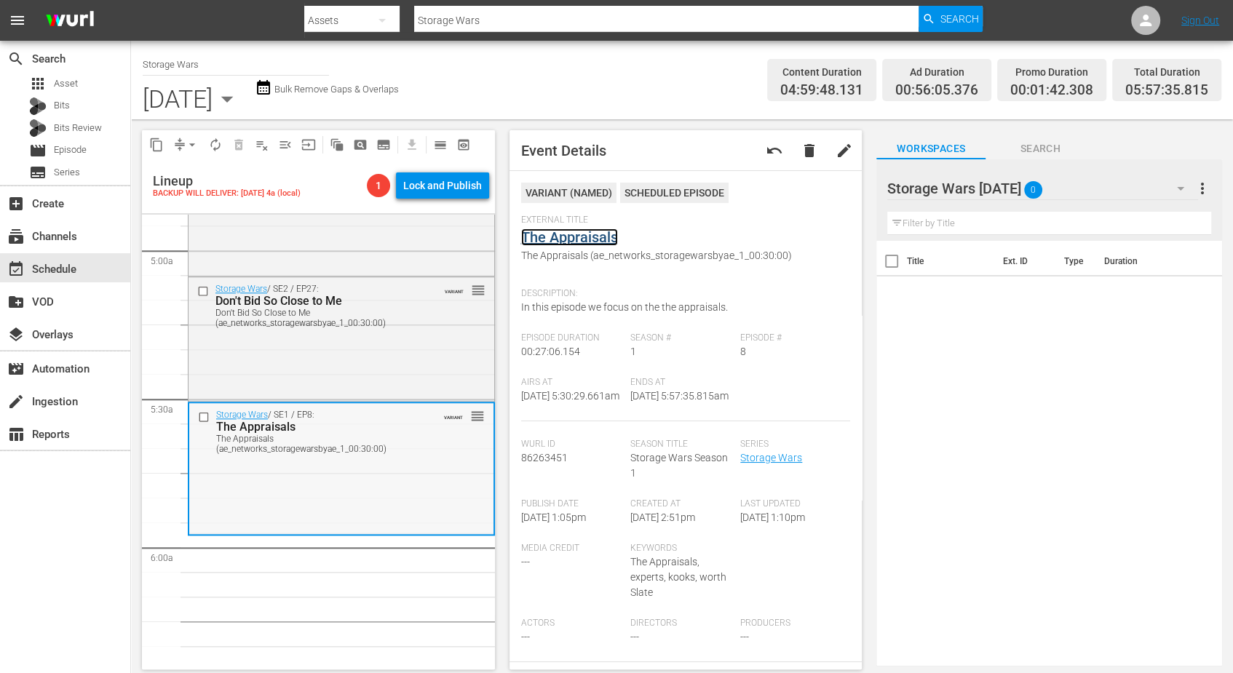
scroll to position [1547, 0]
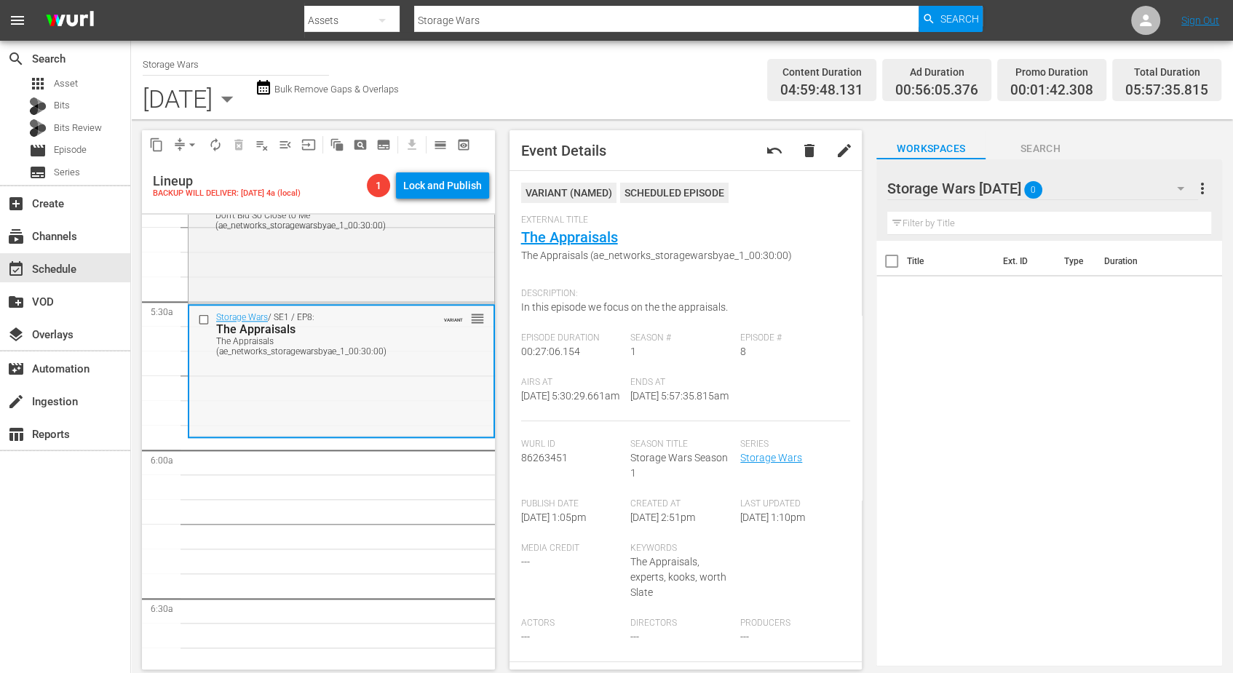
click at [409, 386] on div "Storage Wars / SE1 / EP8: The Appraisals The Appraisals (ae_networks_storagewar…" at bounding box center [341, 371] width 304 height 130
click at [186, 145] on span "arrow_drop_down" at bounding box center [192, 145] width 15 height 15
click at [179, 167] on li "Align to Midnight" at bounding box center [192, 174] width 153 height 24
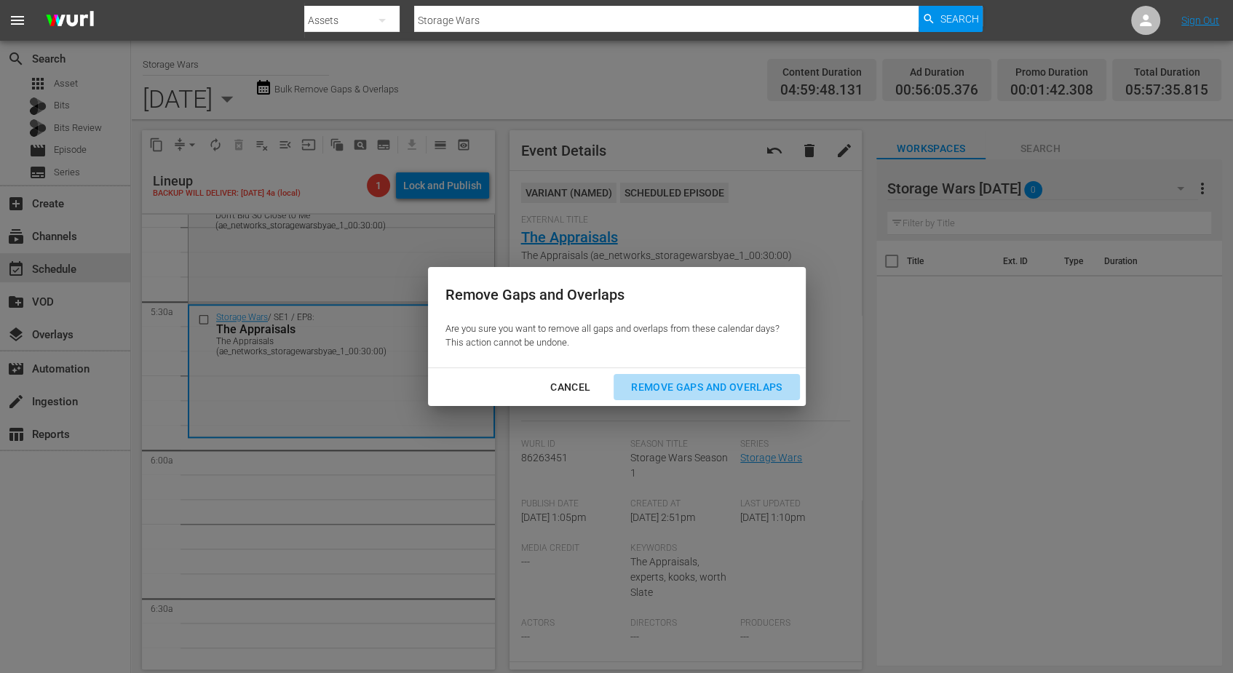
click at [667, 387] on div "Remove Gaps and Overlaps" at bounding box center [706, 387] width 174 height 18
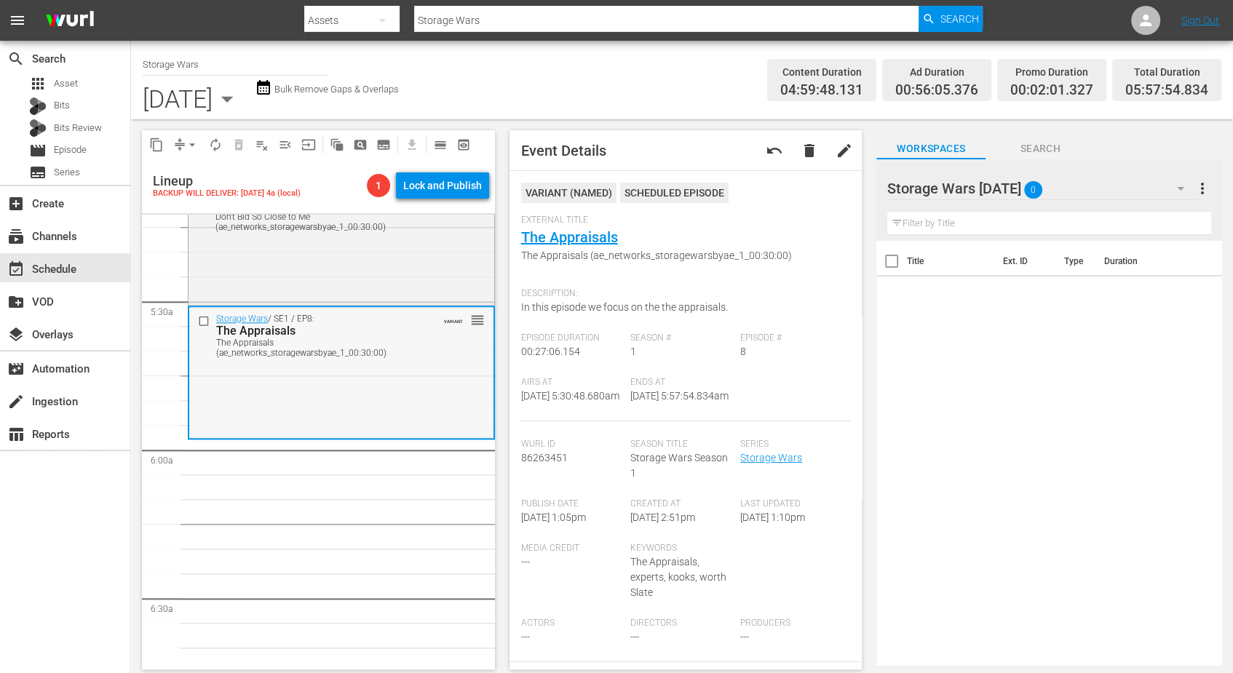
click at [379, 362] on div "Storage Wars / SE1 / EP8: The Appraisals The Appraisals (ae_networks_storagewar…" at bounding box center [341, 335] width 304 height 56
click at [191, 140] on span "arrow_drop_down" at bounding box center [192, 145] width 15 height 15
click at [189, 167] on li "Align to Midnight" at bounding box center [192, 174] width 153 height 24
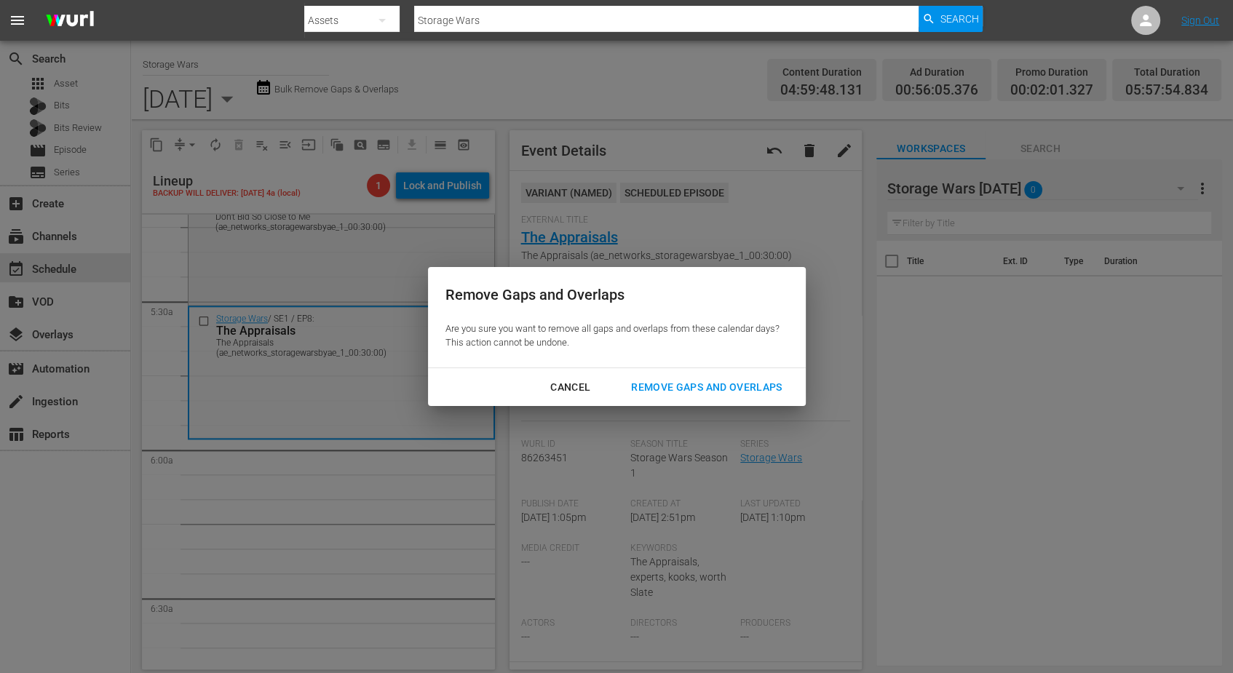
click at [653, 377] on button "Remove Gaps and Overlaps" at bounding box center [707, 387] width 186 height 27
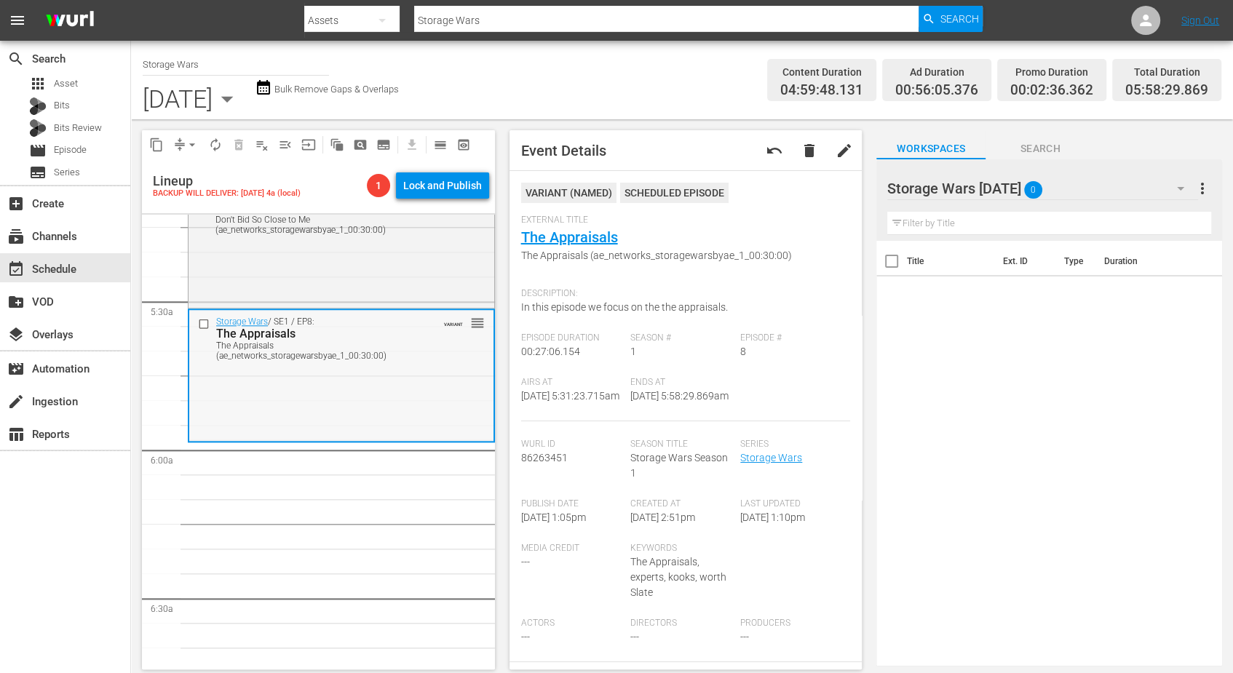
click at [326, 407] on div "Storage Wars / SE1 / EP8: The Appraisals The Appraisals (ae_networks_storagewar…" at bounding box center [341, 375] width 304 height 130
click at [186, 140] on span "arrow_drop_down" at bounding box center [192, 145] width 15 height 15
click at [186, 167] on li "Align to Midnight" at bounding box center [192, 174] width 153 height 24
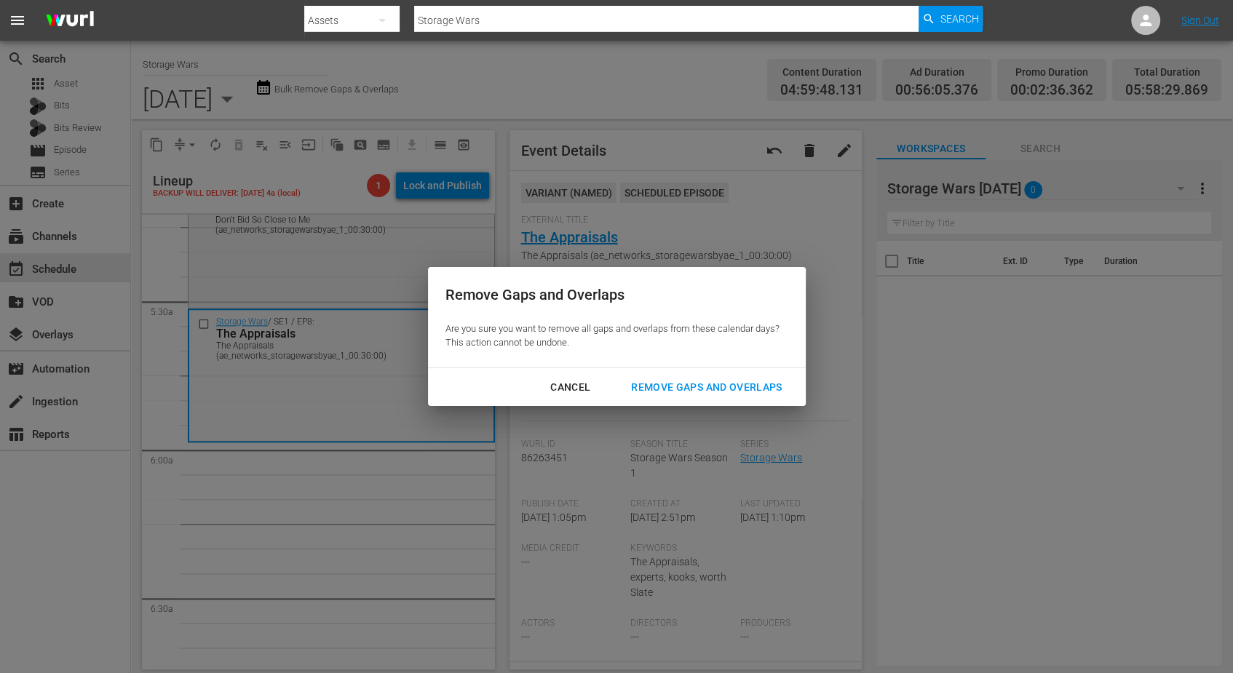
click at [694, 389] on div "Remove Gaps and Overlaps" at bounding box center [706, 387] width 174 height 18
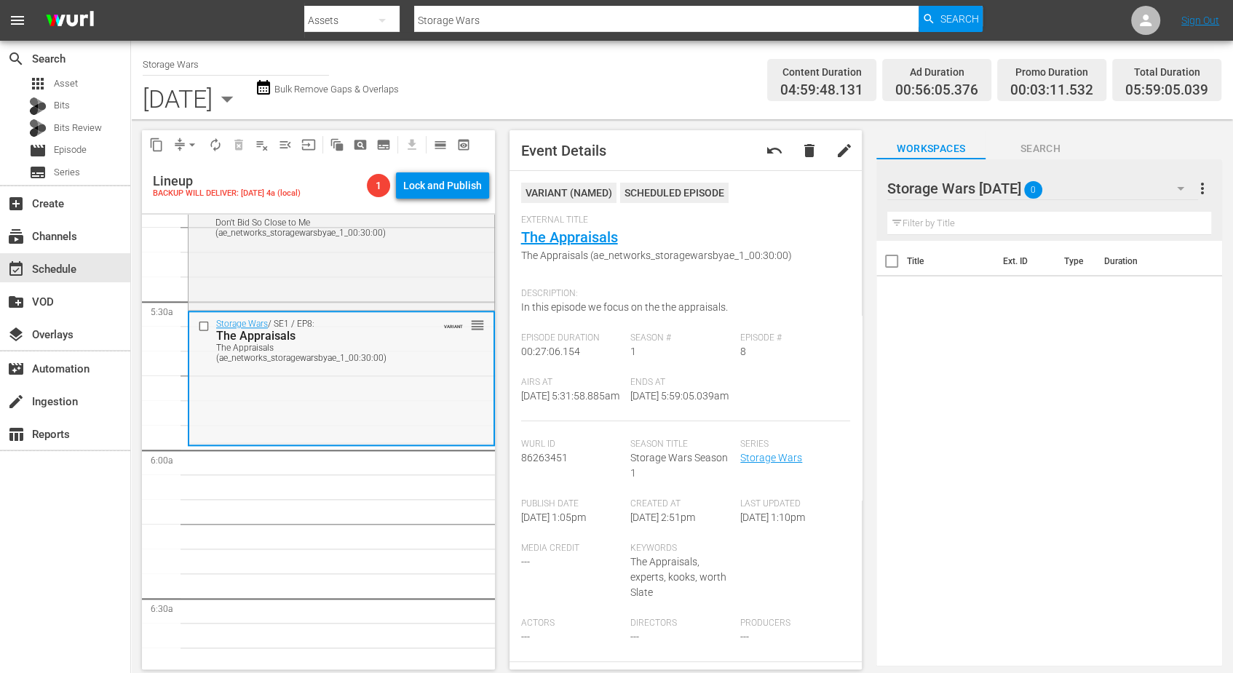
click at [396, 370] on div "Storage Wars / SE1 / EP8: The Appraisals The Appraisals (ae_networks_storagewar…" at bounding box center [341, 377] width 304 height 130
click at [185, 145] on span "arrow_drop_down" at bounding box center [192, 145] width 15 height 15
click at [189, 169] on li "Align to Midnight" at bounding box center [192, 174] width 153 height 24
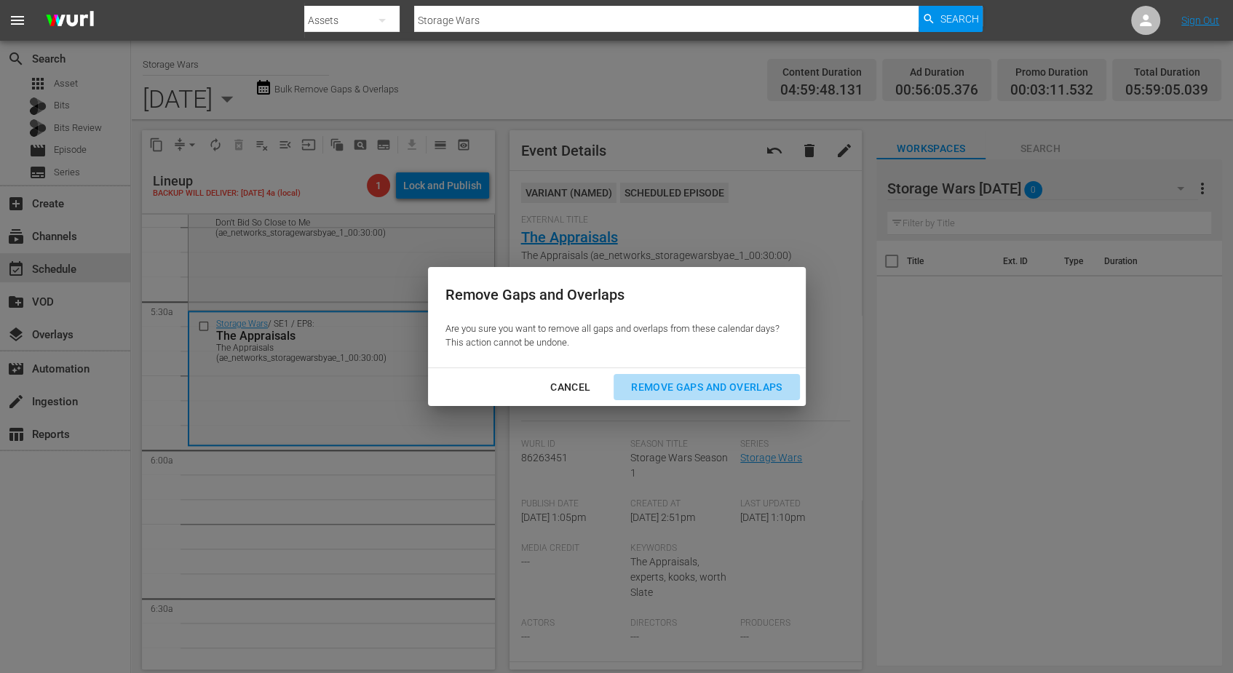
click at [635, 384] on div "Remove Gaps and Overlaps" at bounding box center [706, 387] width 174 height 18
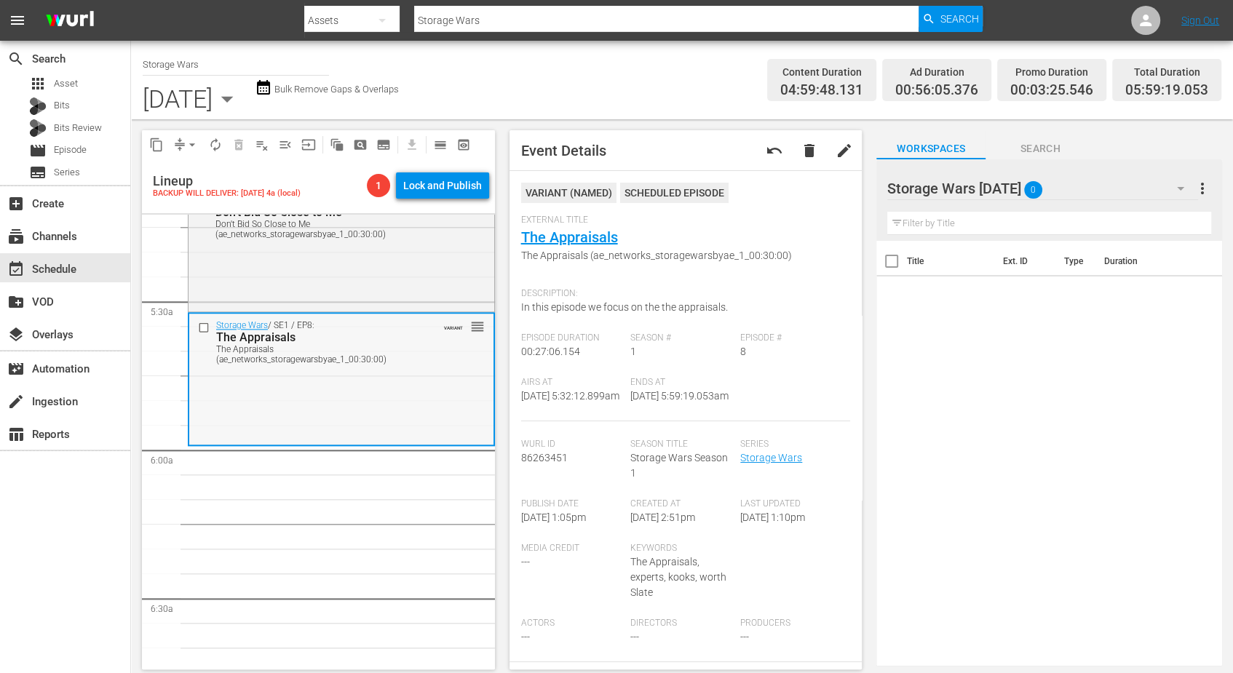
click at [362, 397] on div "Storage Wars / SE1 / EP8: The Appraisals The Appraisals (ae_networks_storagewar…" at bounding box center [341, 379] width 304 height 130
click at [198, 144] on span "arrow_drop_down" at bounding box center [192, 145] width 15 height 15
click at [199, 164] on li "Align to Midnight" at bounding box center [192, 174] width 153 height 24
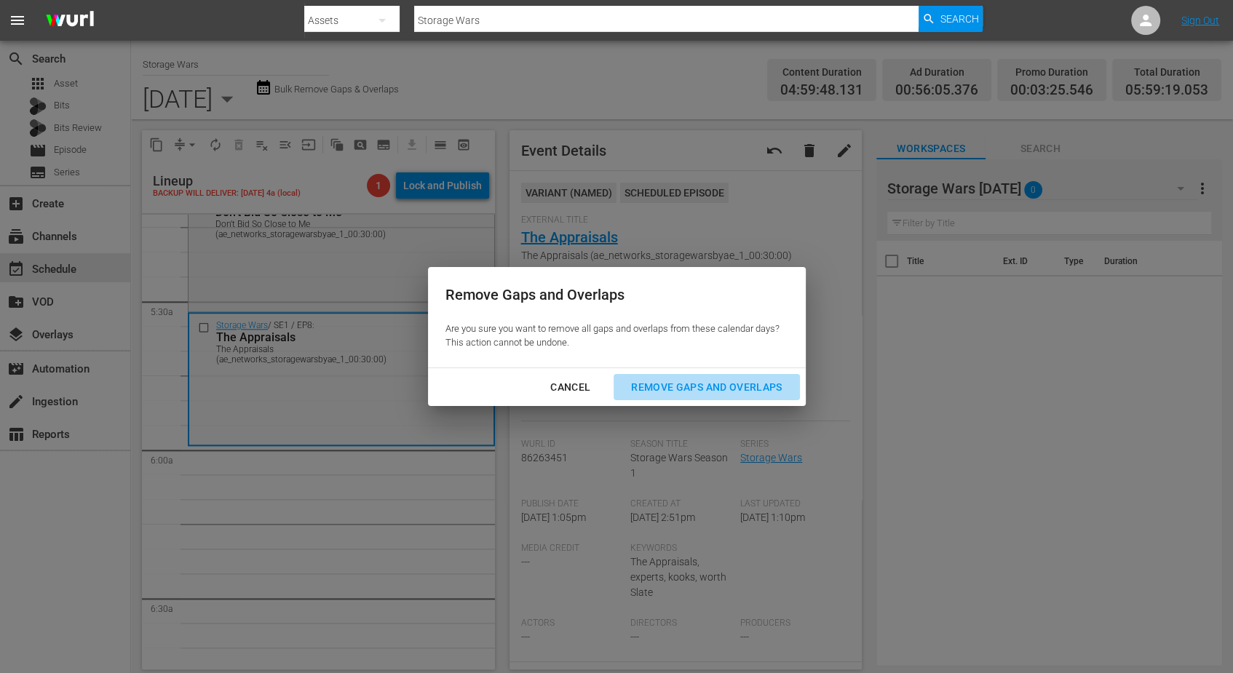
click at [681, 380] on div "Remove Gaps and Overlaps" at bounding box center [706, 387] width 174 height 18
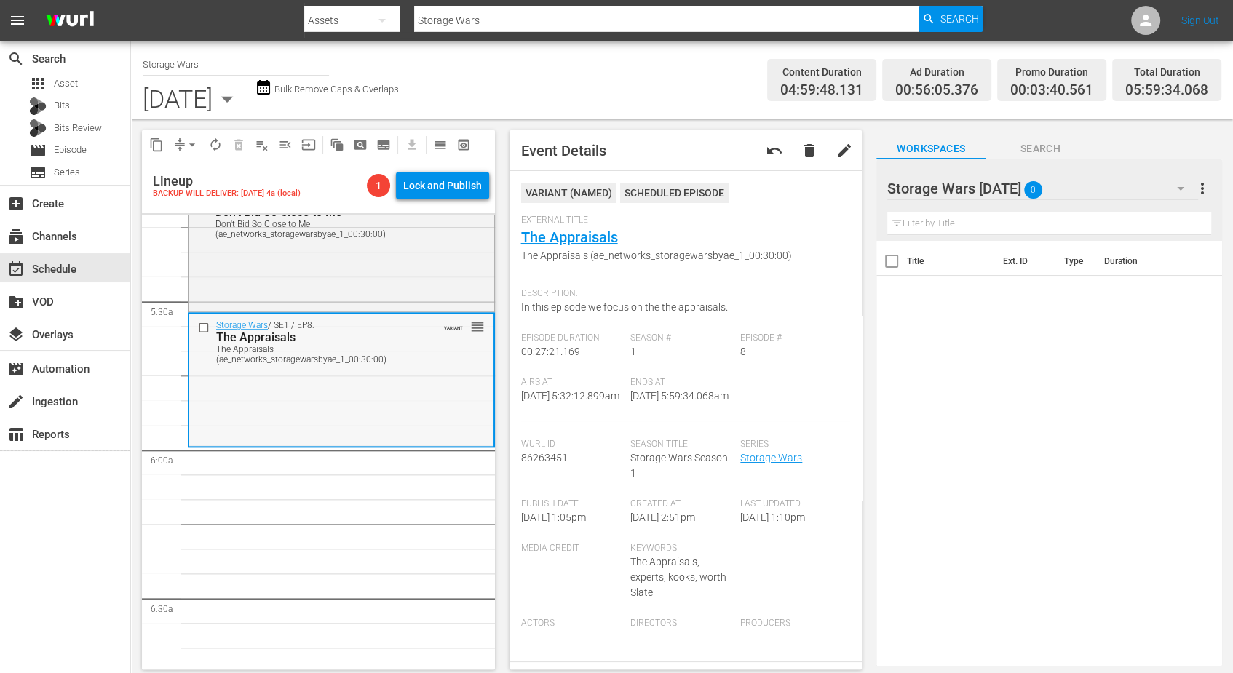
click at [285, 418] on div "Storage Wars / SE1 / EP8: The Appraisals The Appraisals (ae_networks_storagewar…" at bounding box center [341, 379] width 304 height 131
click at [192, 146] on span "arrow_drop_down" at bounding box center [192, 145] width 15 height 15
click at [178, 168] on li "Align to Midnight" at bounding box center [192, 174] width 153 height 24
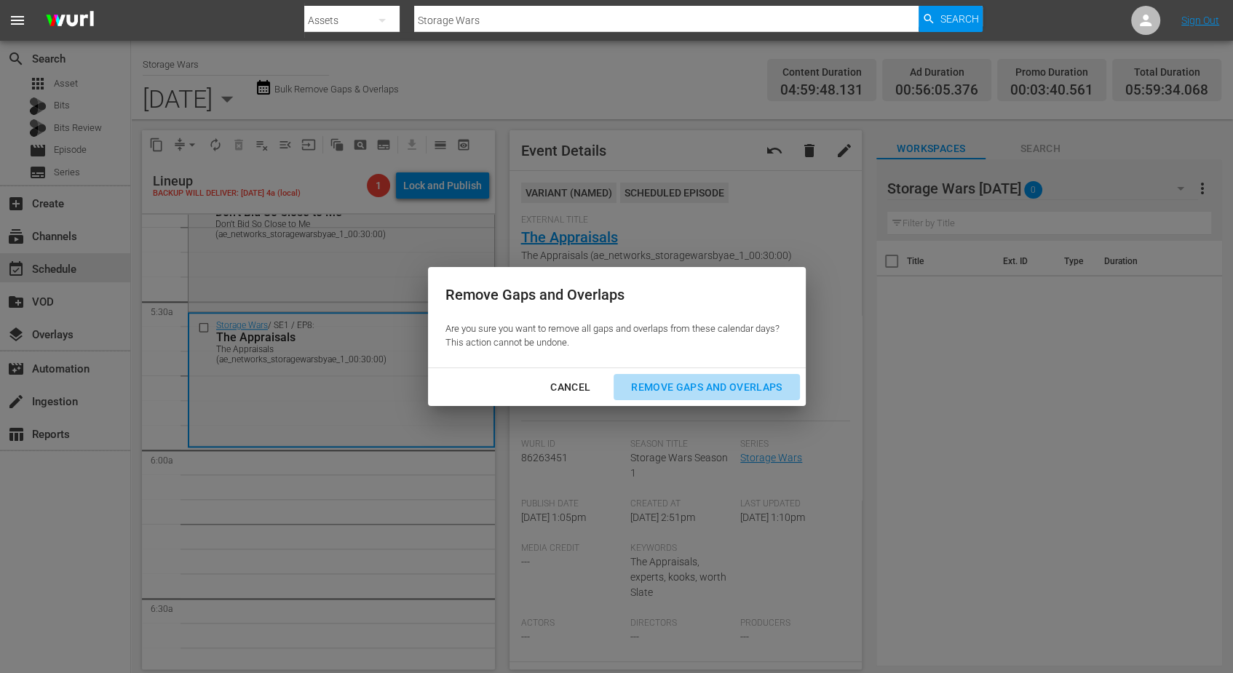
click at [662, 390] on div "Remove Gaps and Overlaps" at bounding box center [706, 387] width 174 height 18
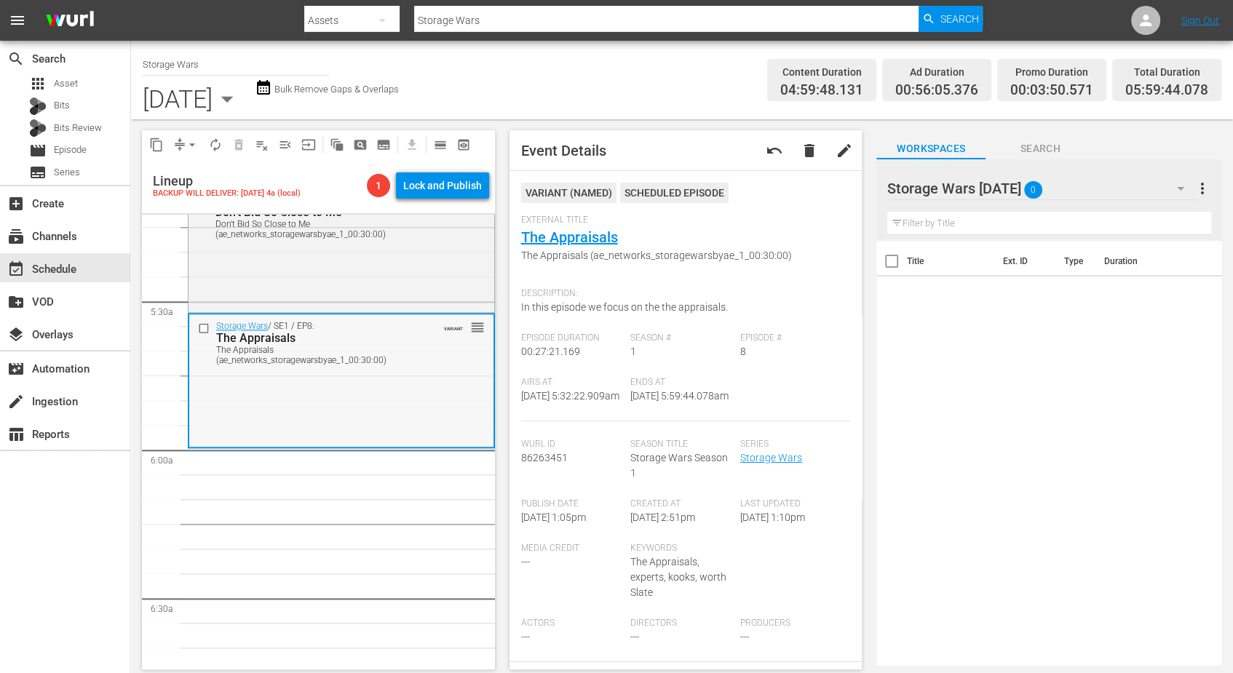
click at [377, 386] on div "Storage Wars / SE1 / EP8: The Appraisals The Appraisals (ae_networks_storagewar…" at bounding box center [341, 379] width 304 height 131
click at [190, 148] on span "arrow_drop_down" at bounding box center [192, 145] width 15 height 15
click at [195, 171] on li "Align to Midnight" at bounding box center [192, 174] width 153 height 24
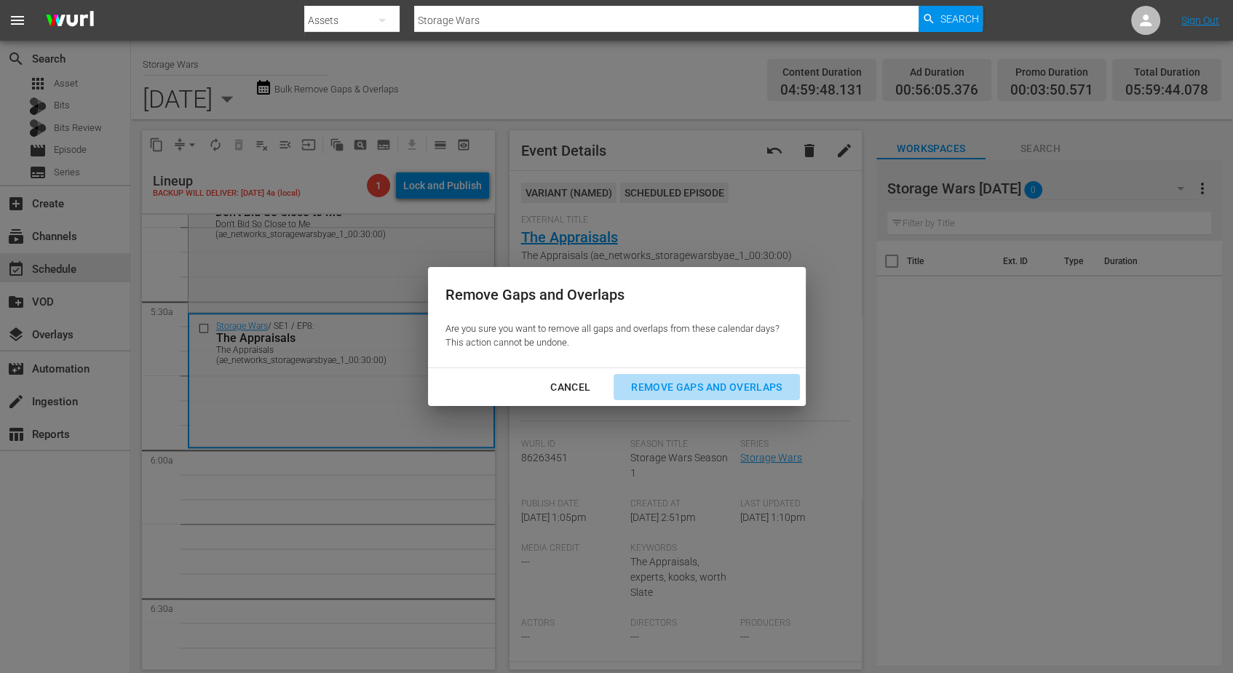
click at [719, 382] on div "Remove Gaps and Overlaps" at bounding box center [706, 387] width 174 height 18
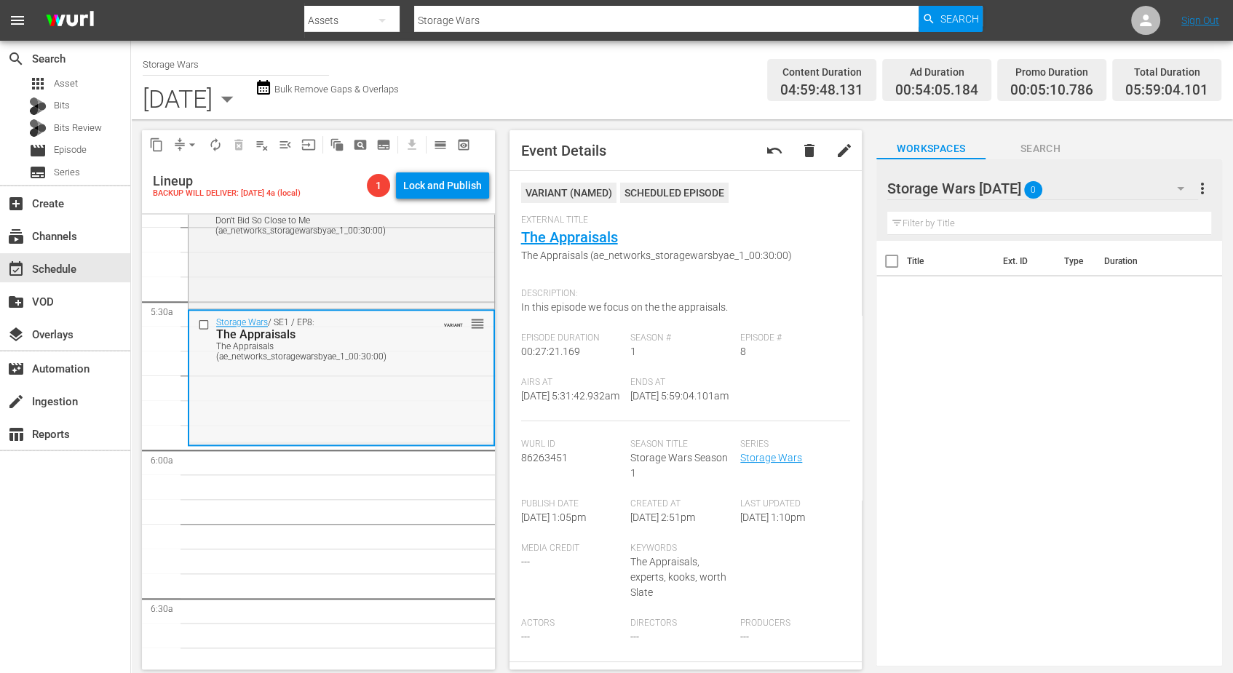
click at [388, 388] on div "Storage Wars / SE1 / EP8: The Appraisals The Appraisals (ae_networks_storagewar…" at bounding box center [341, 376] width 304 height 131
click at [187, 141] on span "arrow_drop_down" at bounding box center [192, 145] width 15 height 15
click at [189, 167] on li "Align to Midnight" at bounding box center [192, 174] width 153 height 24
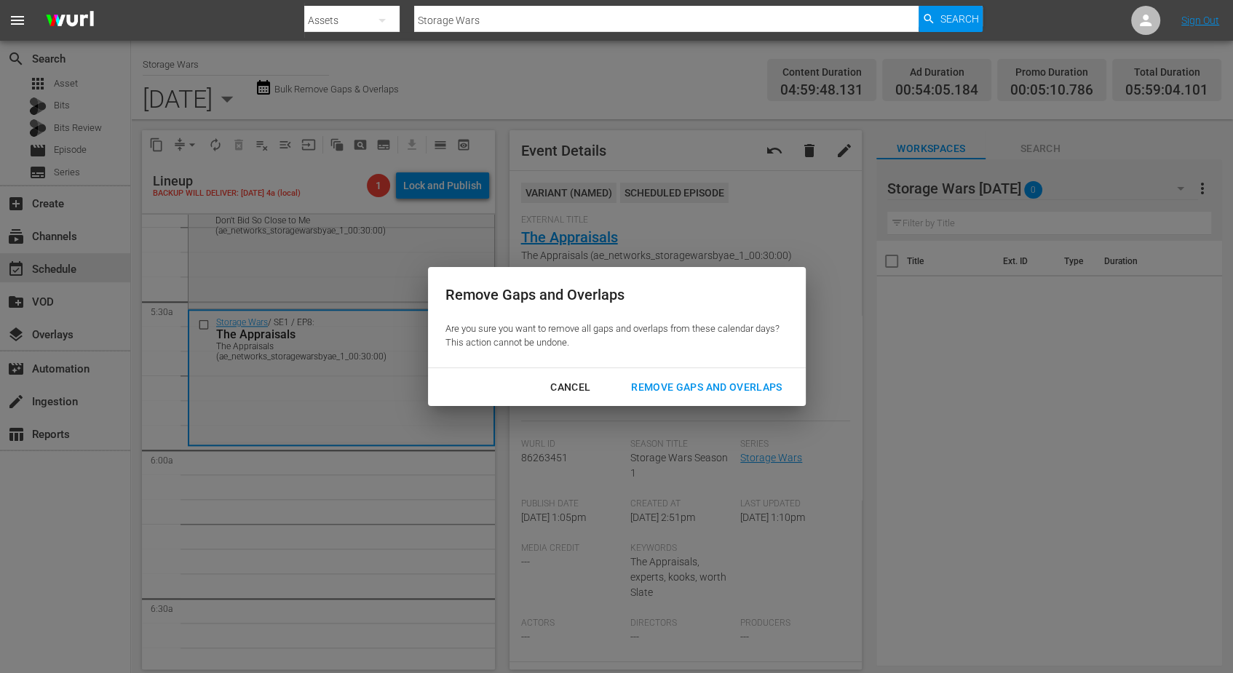
click at [697, 377] on button "Remove Gaps and Overlaps" at bounding box center [707, 387] width 186 height 27
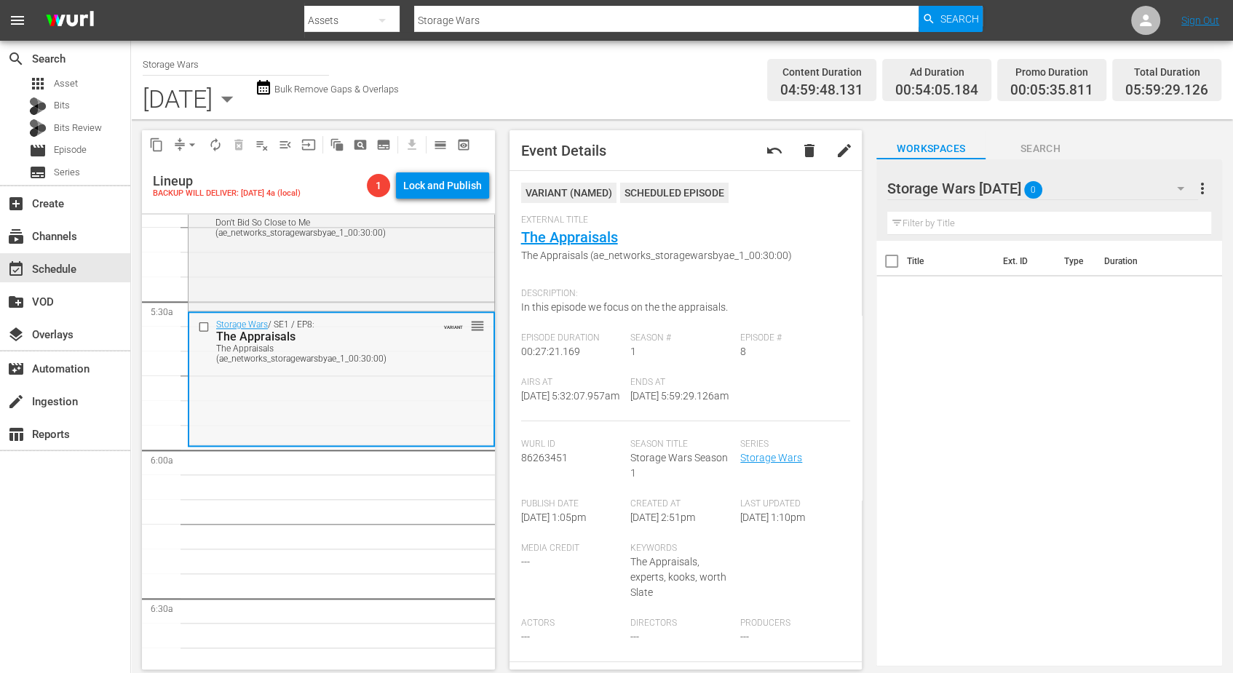
click at [425, 378] on div "Storage Wars / SE1 / EP8: The Appraisals The Appraisals (ae_networks_storagewar…" at bounding box center [341, 378] width 304 height 131
click at [193, 138] on span "arrow_drop_down" at bounding box center [192, 145] width 15 height 15
click at [182, 172] on li "Align to Midnight" at bounding box center [192, 174] width 153 height 24
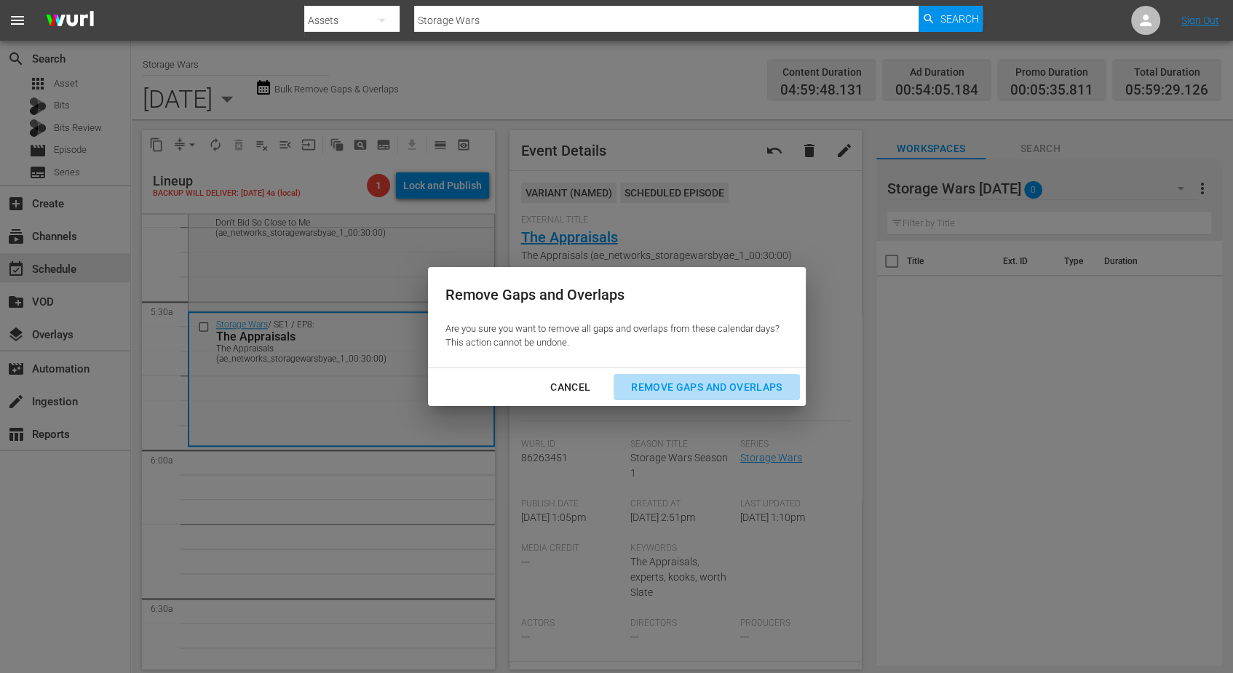
click at [726, 384] on div "Remove Gaps and Overlaps" at bounding box center [706, 387] width 174 height 18
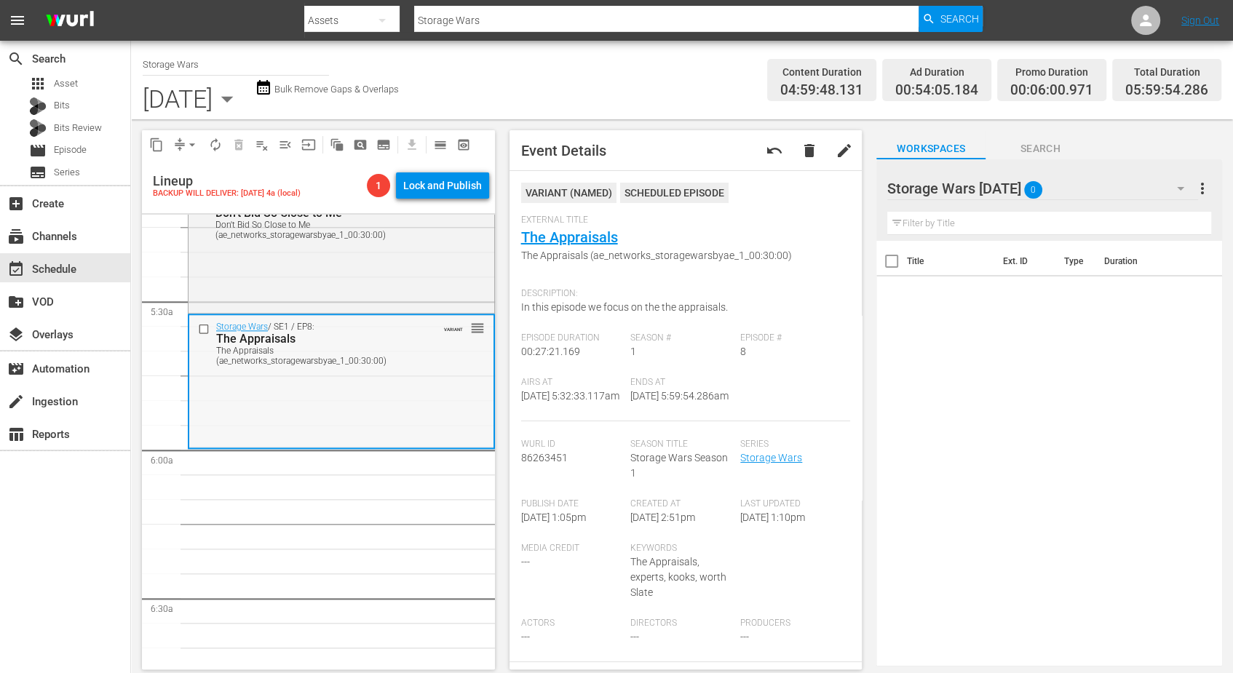
click at [412, 405] on div "Storage Wars / SE1 / EP8: The Appraisals The Appraisals (ae_networks_storagewar…" at bounding box center [341, 380] width 304 height 131
click at [325, 395] on div "Storage Wars / SE1 / EP8: The Appraisals The Appraisals (ae_networks_storagewar…" at bounding box center [341, 380] width 304 height 131
click at [188, 146] on span "arrow_drop_down" at bounding box center [192, 145] width 15 height 15
click at [187, 164] on li "Align to Midnight" at bounding box center [192, 174] width 153 height 24
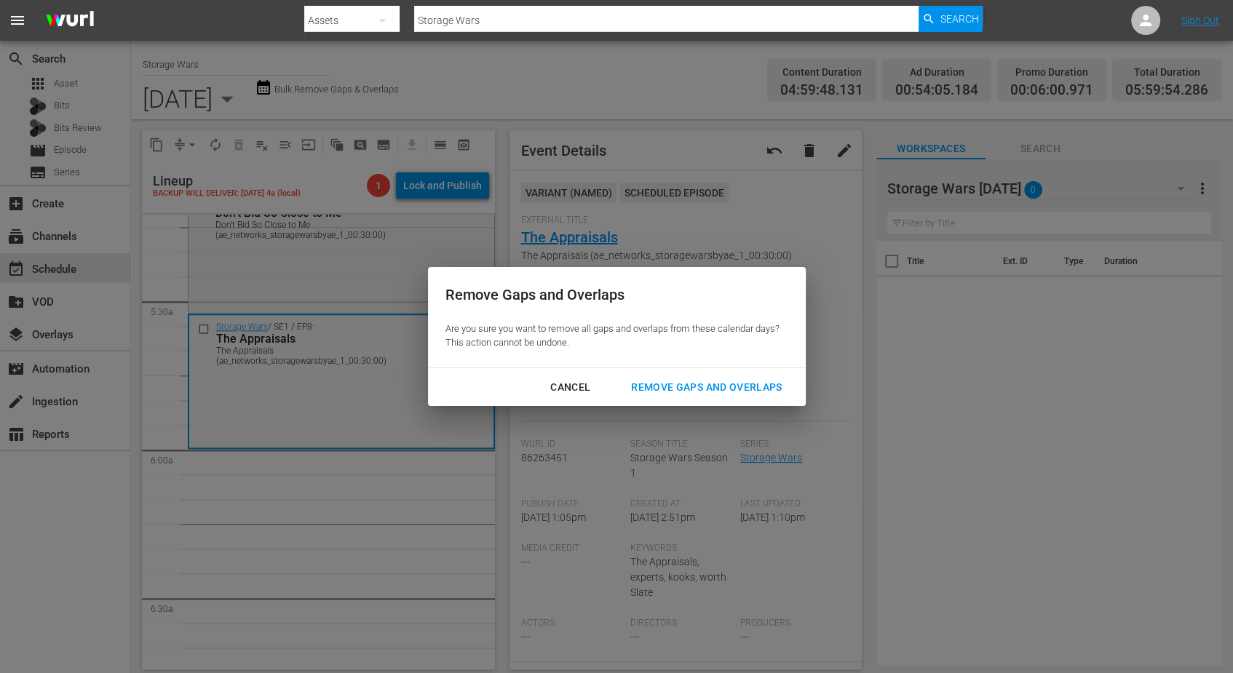
click at [716, 383] on div "Remove Gaps and Overlaps" at bounding box center [706, 387] width 174 height 18
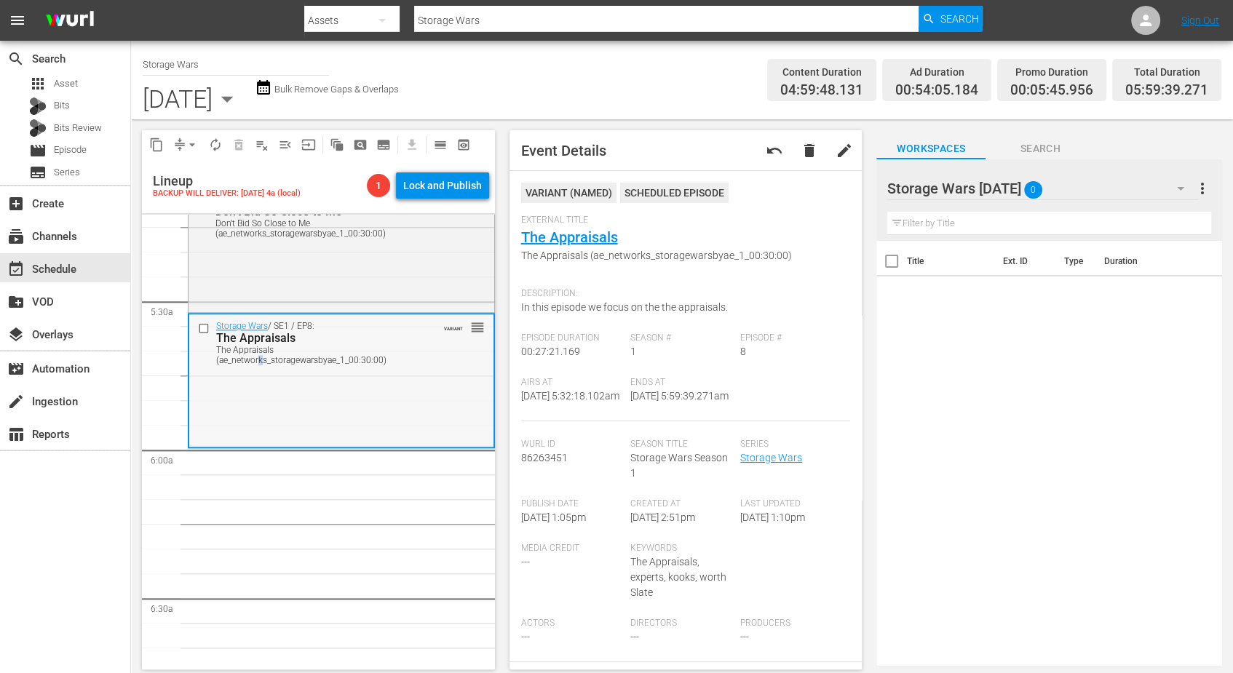
click at [261, 391] on div "Storage Wars / SE1 / EP8: The Appraisals The Appraisals (ae_networks_storagewar…" at bounding box center [341, 379] width 304 height 131
click at [190, 139] on span "arrow_drop_down" at bounding box center [192, 145] width 15 height 15
click at [190, 172] on li "Align to Midnight" at bounding box center [192, 174] width 153 height 24
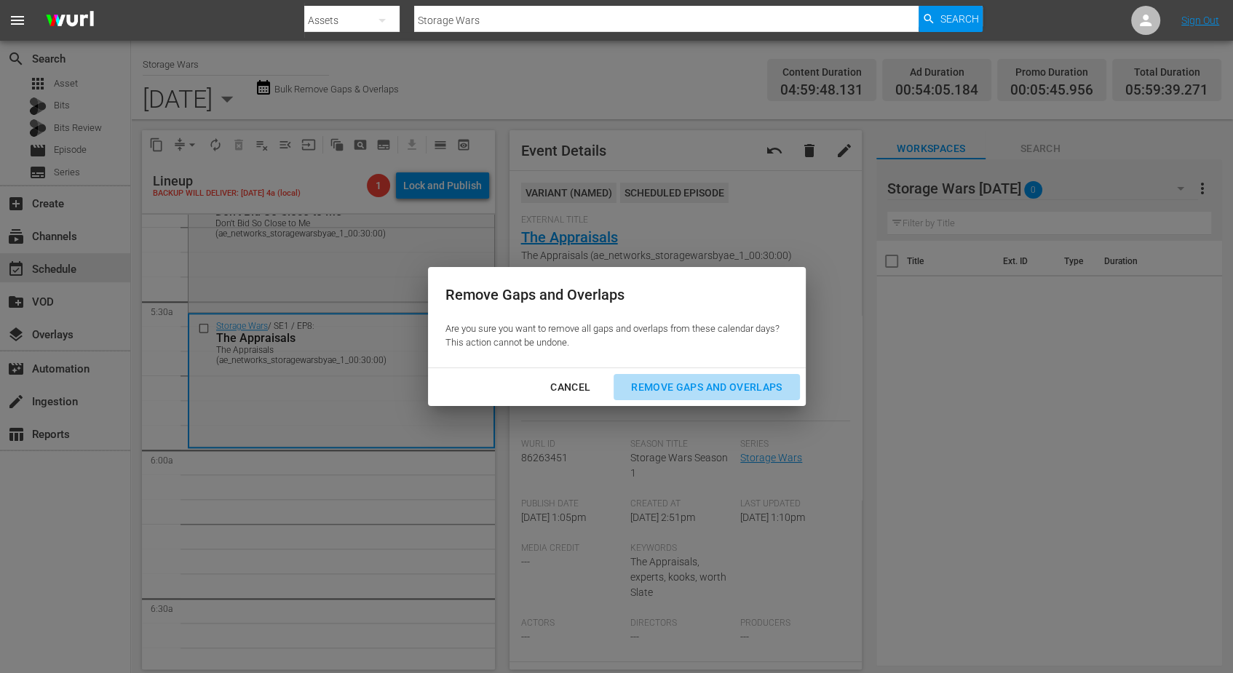
click at [703, 384] on div "Remove Gaps and Overlaps" at bounding box center [706, 387] width 174 height 18
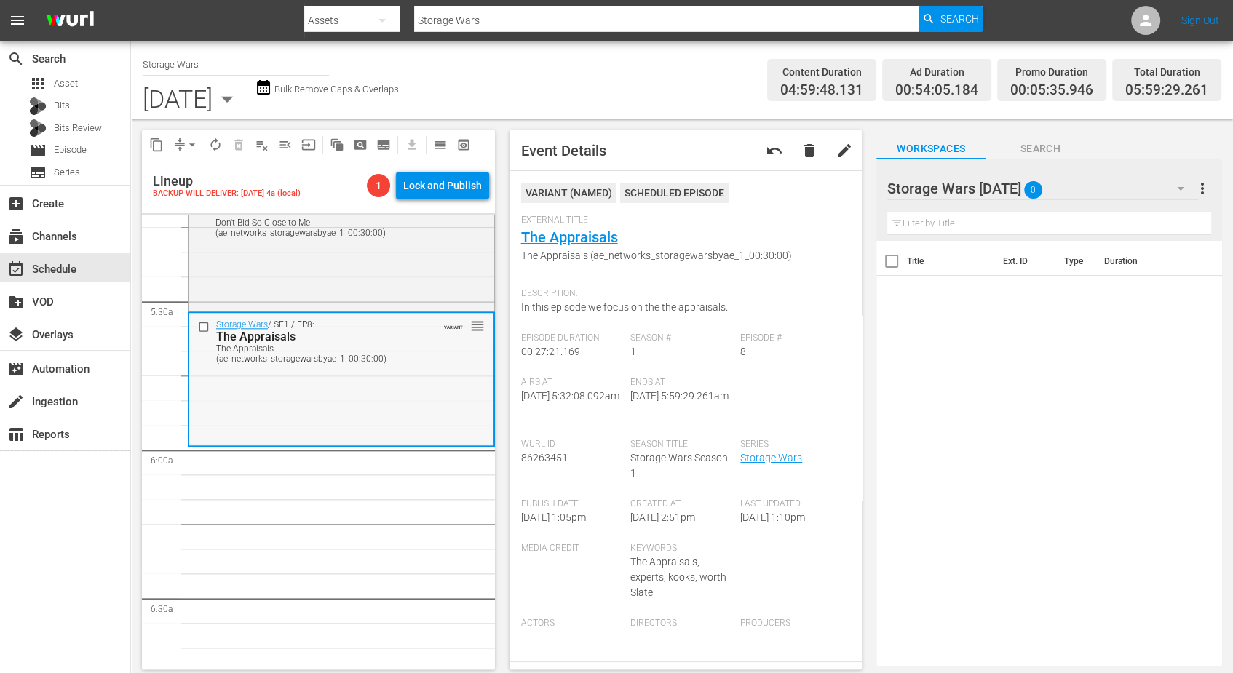
click at [322, 389] on div "Storage Wars / SE1 / EP8: The Appraisals The Appraisals (ae_networks_storagewar…" at bounding box center [341, 378] width 304 height 131
click at [185, 142] on span "arrow_drop_down" at bounding box center [192, 145] width 15 height 15
click at [197, 175] on li "Align to Midnight" at bounding box center [192, 174] width 153 height 24
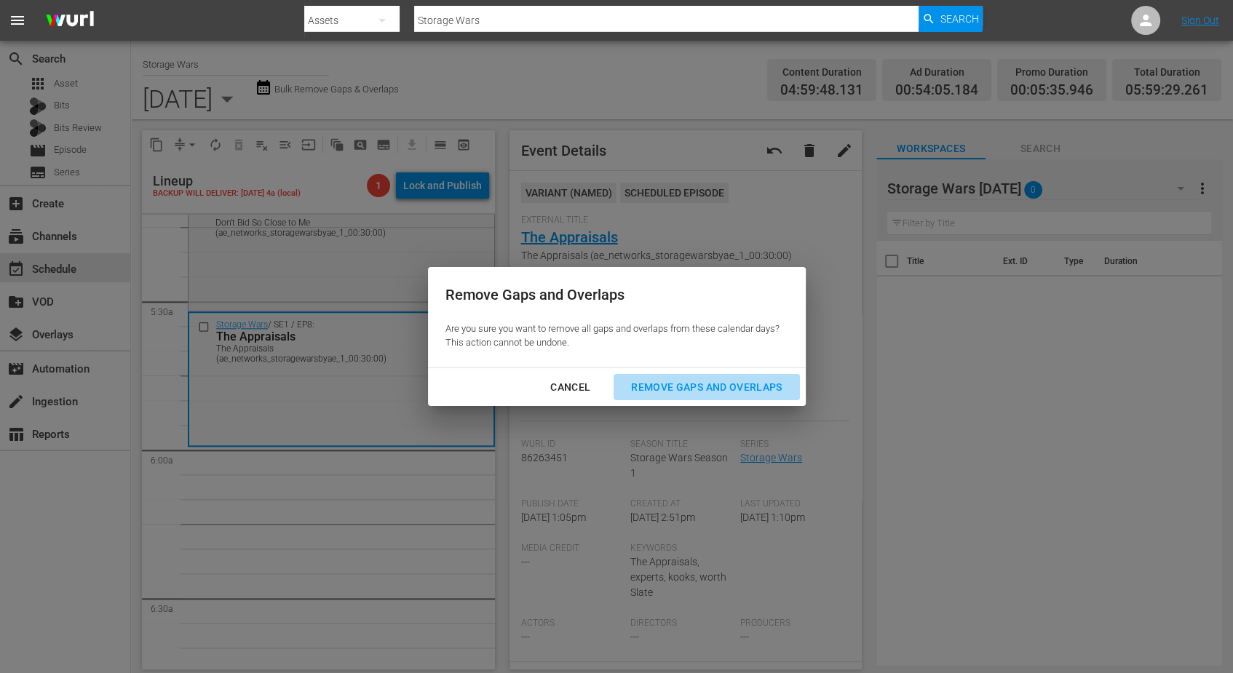
click at [644, 381] on div "Remove Gaps and Overlaps" at bounding box center [706, 387] width 174 height 18
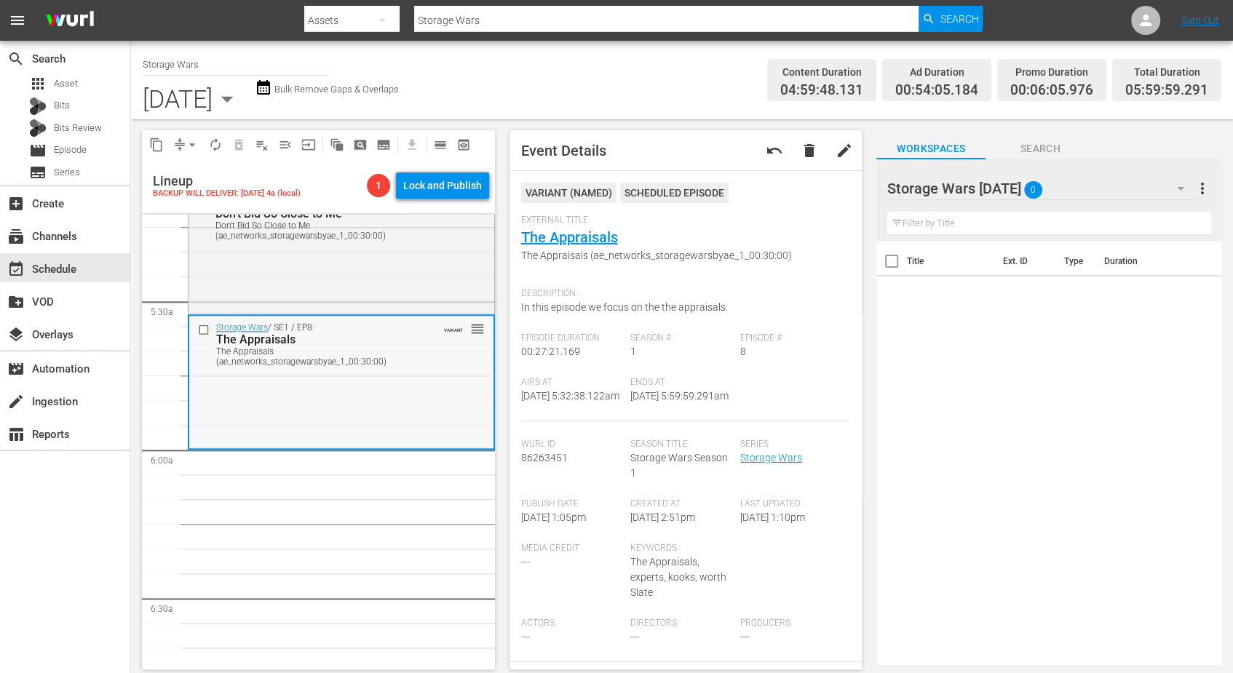
click at [446, 386] on div "Storage Wars / SE1 / EP8: The Appraisals The Appraisals (ae_networks_storagewar…" at bounding box center [341, 381] width 304 height 131
click at [343, 395] on div "Storage Wars / SE1 / EP8: The Appraisals The Appraisals (ae_networks_storagewar…" at bounding box center [341, 381] width 304 height 131
click at [189, 146] on span "arrow_drop_down" at bounding box center [192, 145] width 15 height 15
click at [192, 167] on li "Align to Midnight" at bounding box center [192, 174] width 153 height 24
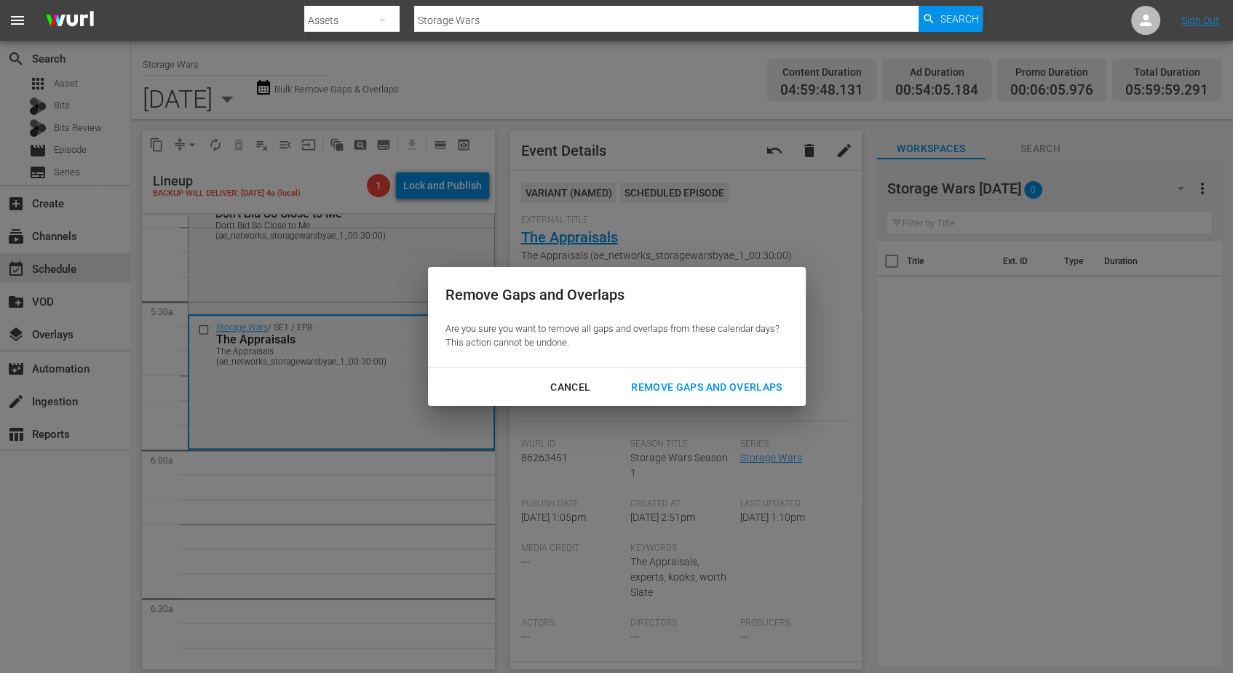
click at [687, 378] on div "Remove Gaps and Overlaps" at bounding box center [706, 387] width 174 height 18
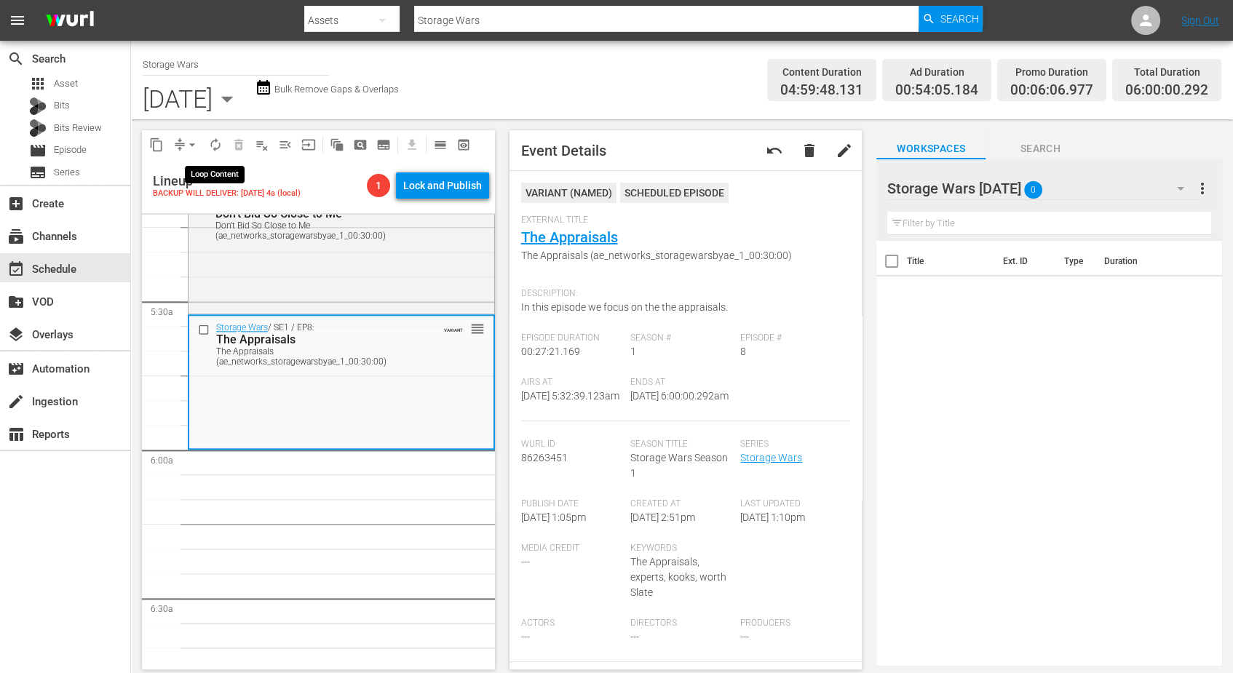
click at [216, 146] on span "autorenew_outlined" at bounding box center [215, 145] width 15 height 15
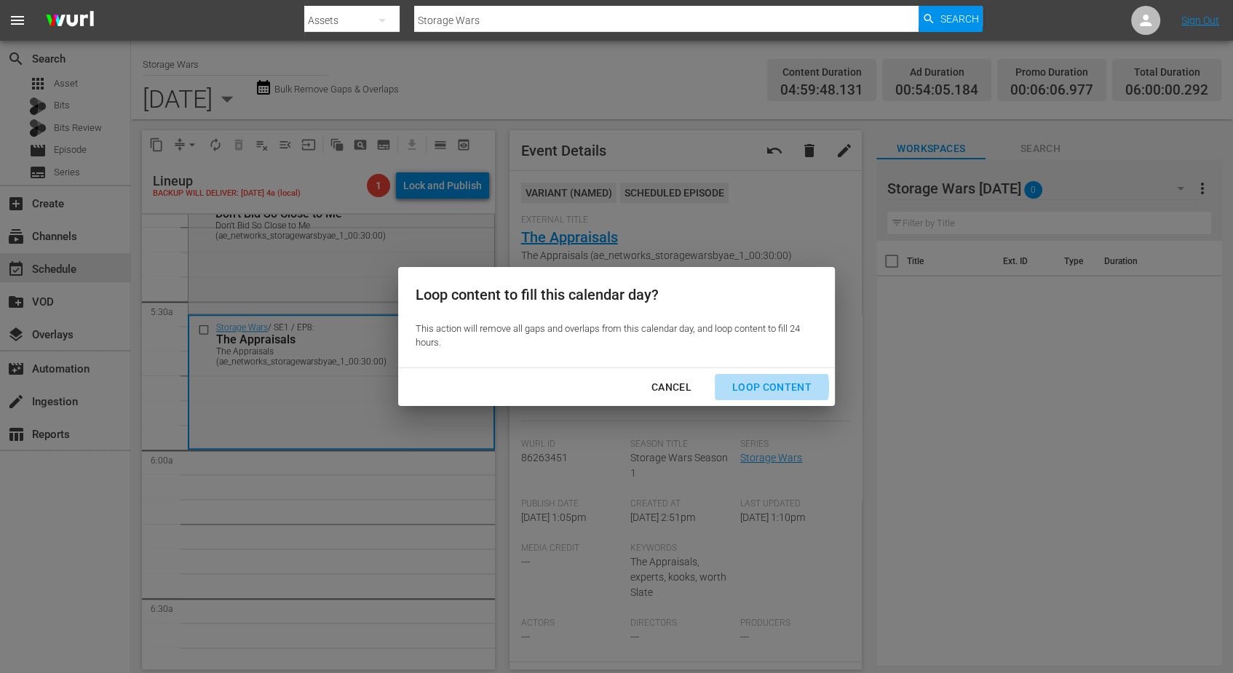
click at [757, 387] on div "Loop Content" at bounding box center [772, 387] width 103 height 18
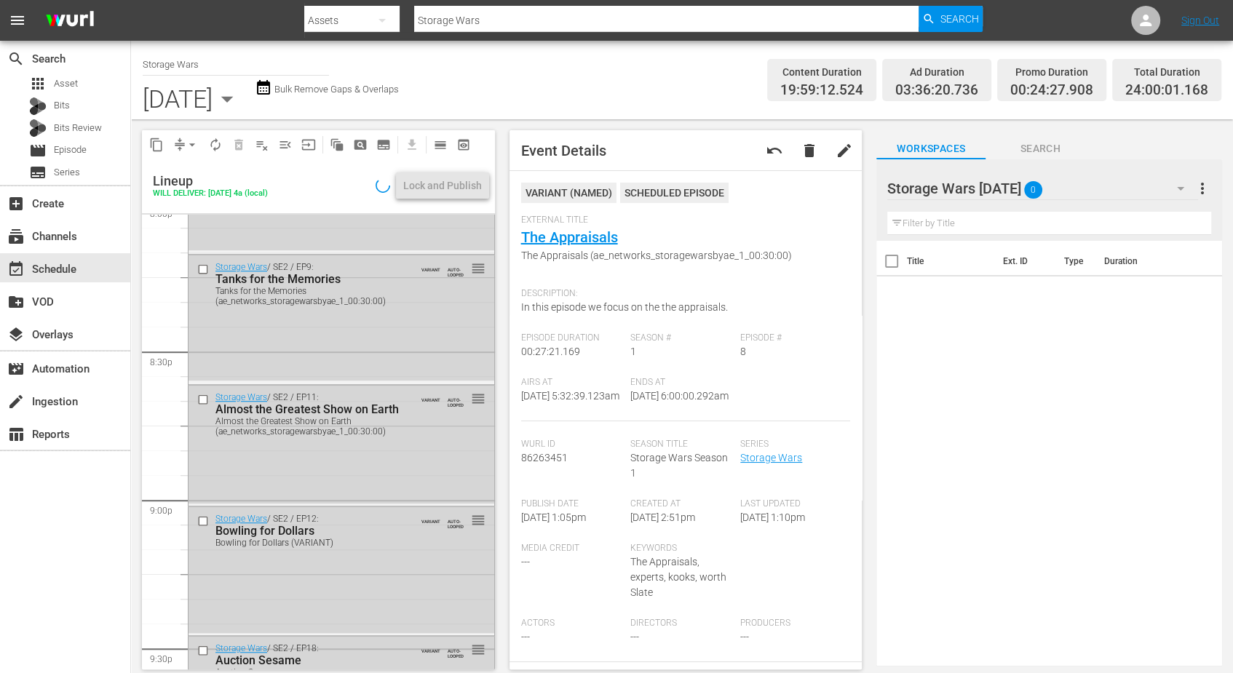
scroll to position [6672, 0]
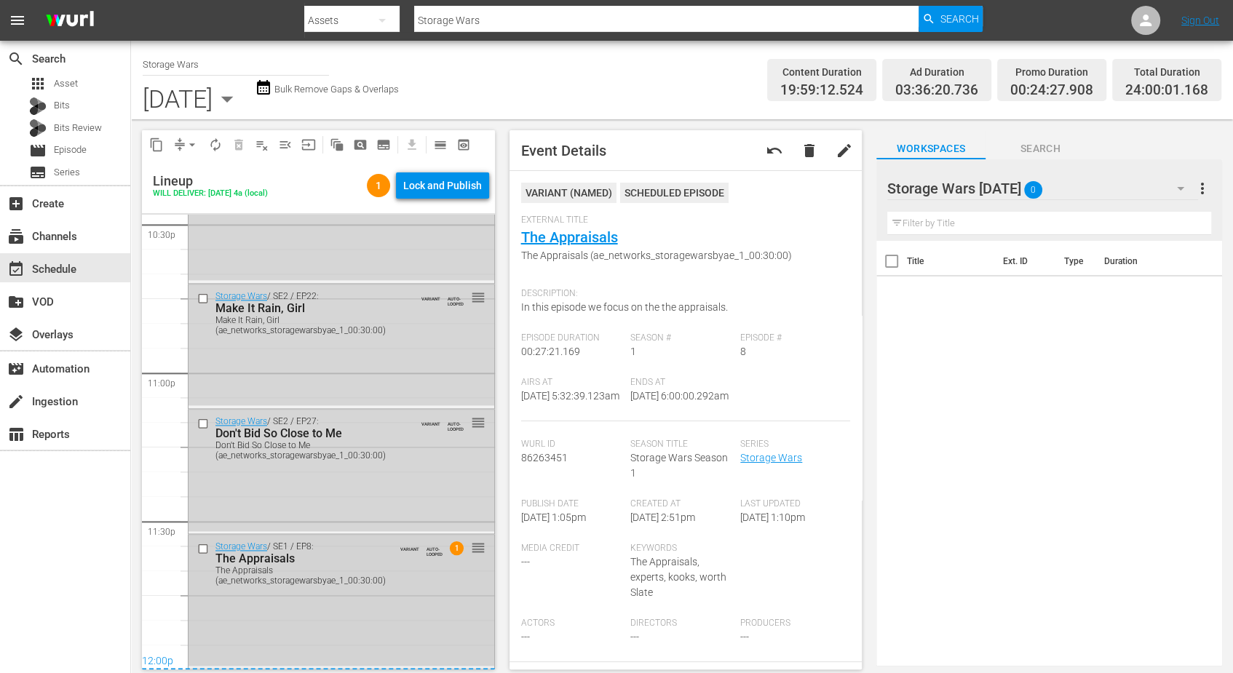
click at [352, 607] on div "Storage Wars / SE1 / EP8: The Appraisals The Appraisals (ae_networks_storagewar…" at bounding box center [342, 600] width 306 height 131
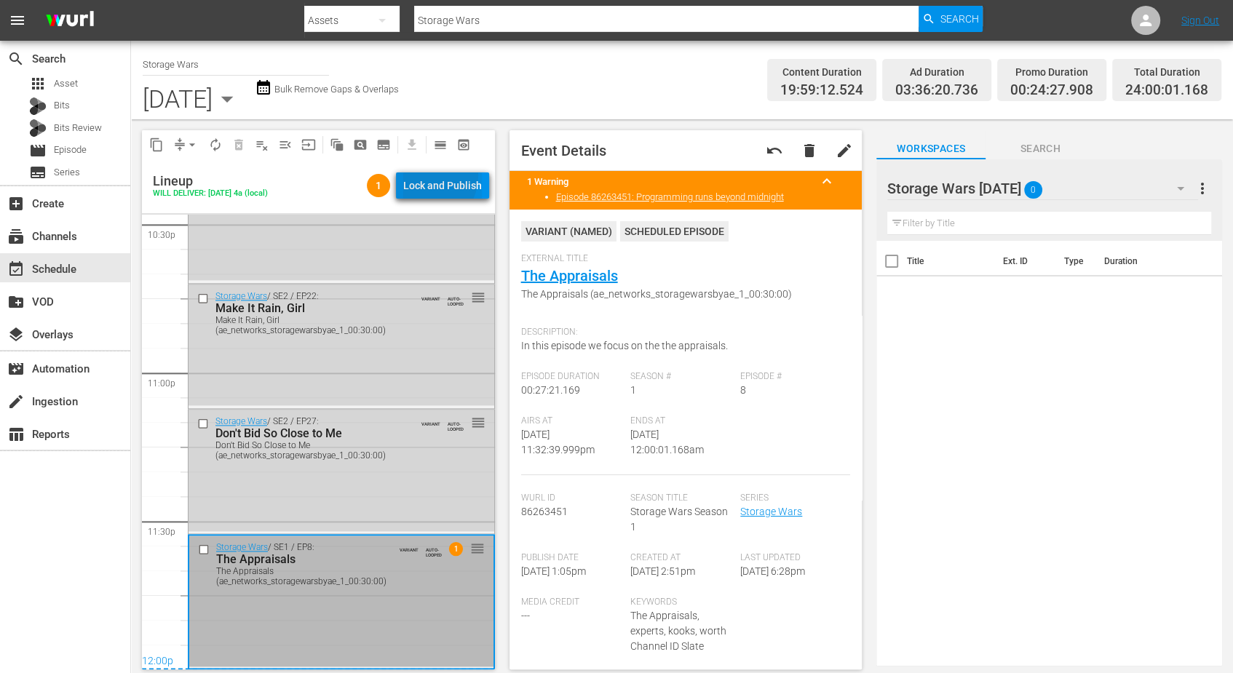
click at [429, 175] on div "Lock and Publish" at bounding box center [442, 185] width 79 height 26
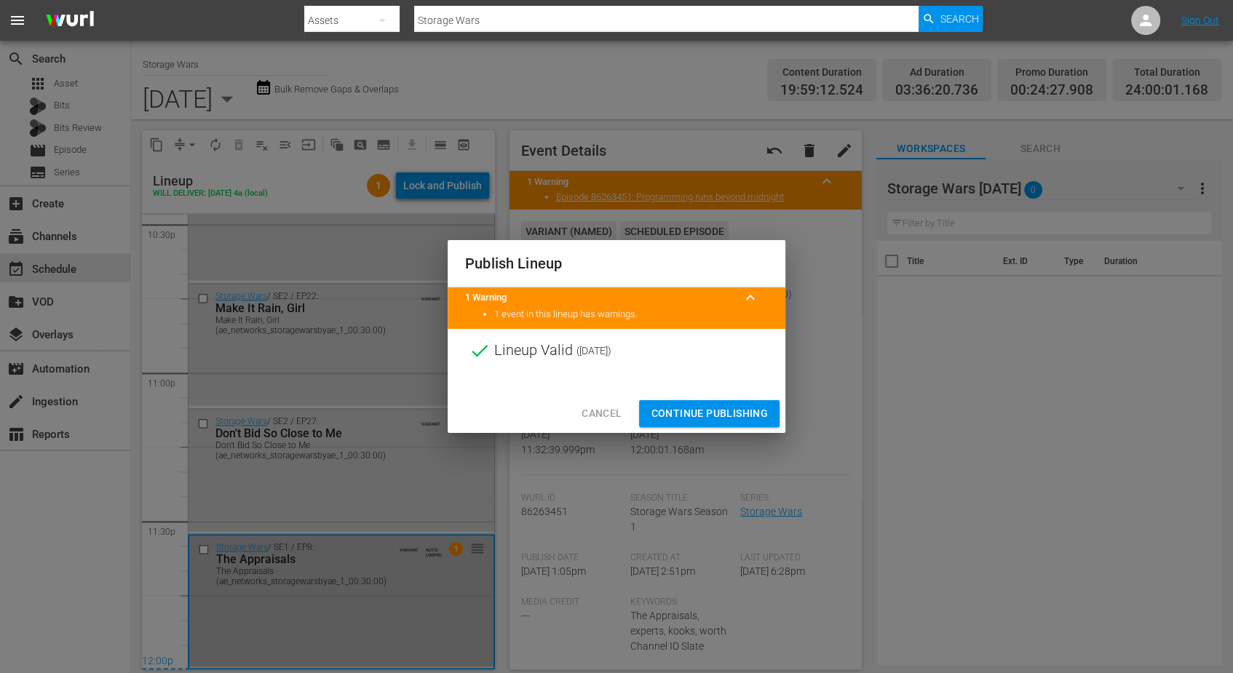
click at [685, 411] on span "Continue Publishing" at bounding box center [709, 414] width 117 height 18
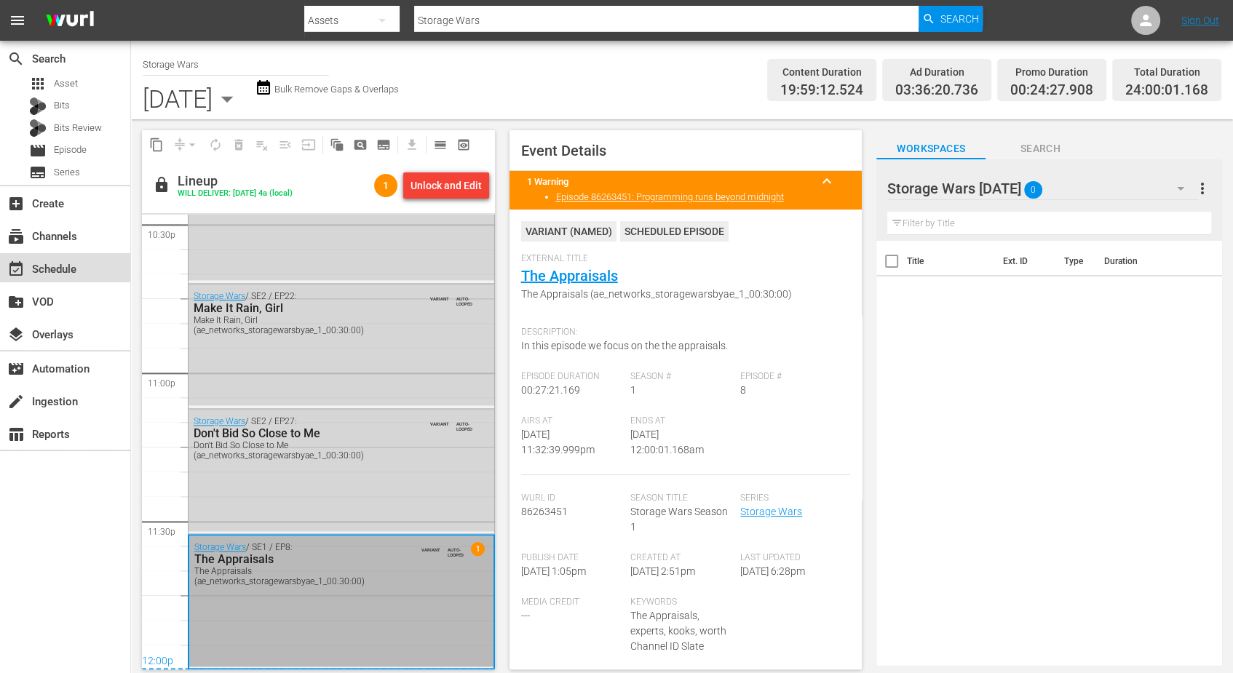
click at [59, 269] on div "event_available Schedule" at bounding box center [41, 267] width 82 height 13
click at [60, 266] on div "event_available Schedule" at bounding box center [41, 267] width 82 height 13
drag, startPoint x: 517, startPoint y: 26, endPoint x: 410, endPoint y: 7, distance: 108.7
click at [410, 7] on div "Search By Assets Search ID, Title, Description, Keywords, or Category Storage W…" at bounding box center [643, 20] width 678 height 35
type input "TINY HOUSE"
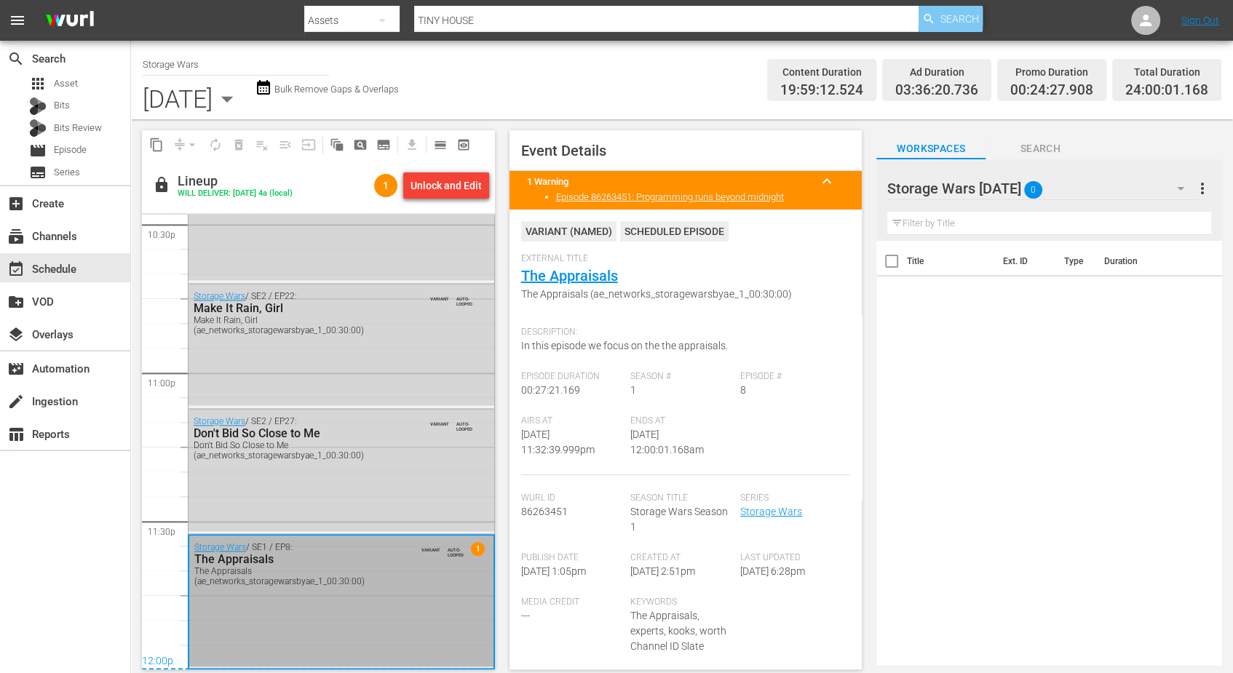
click at [945, 9] on span "Search" at bounding box center [959, 19] width 39 height 26
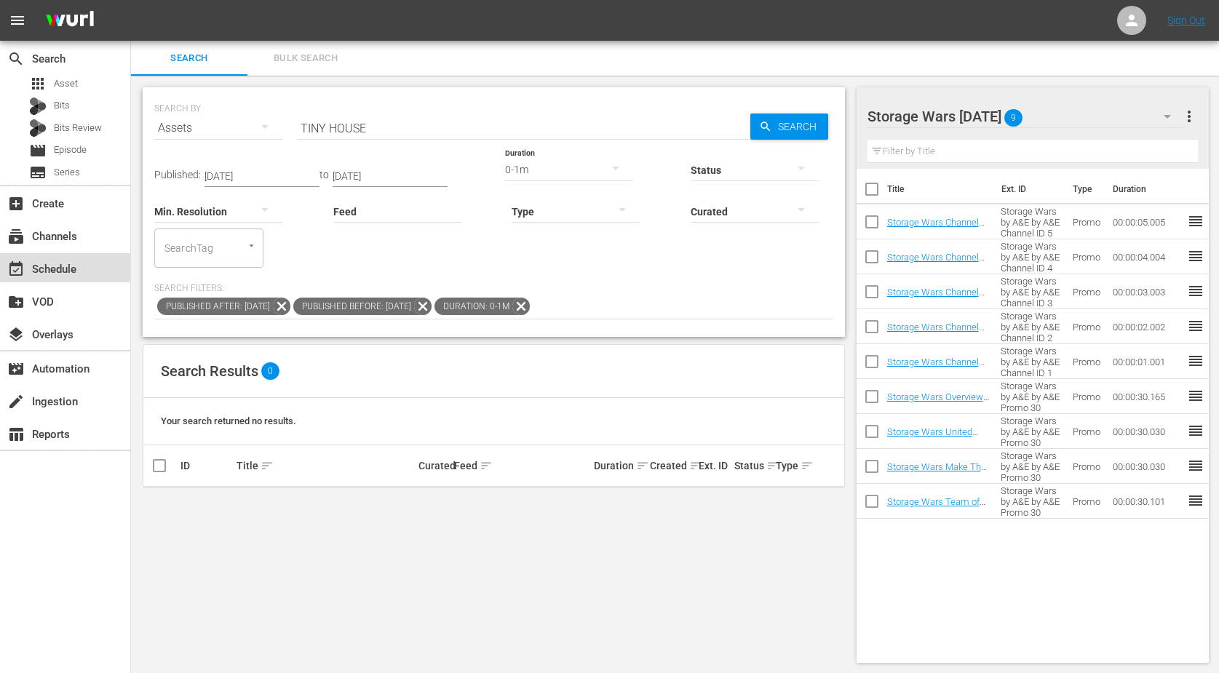
click at [50, 266] on div "event_available Schedule" at bounding box center [41, 267] width 82 height 13
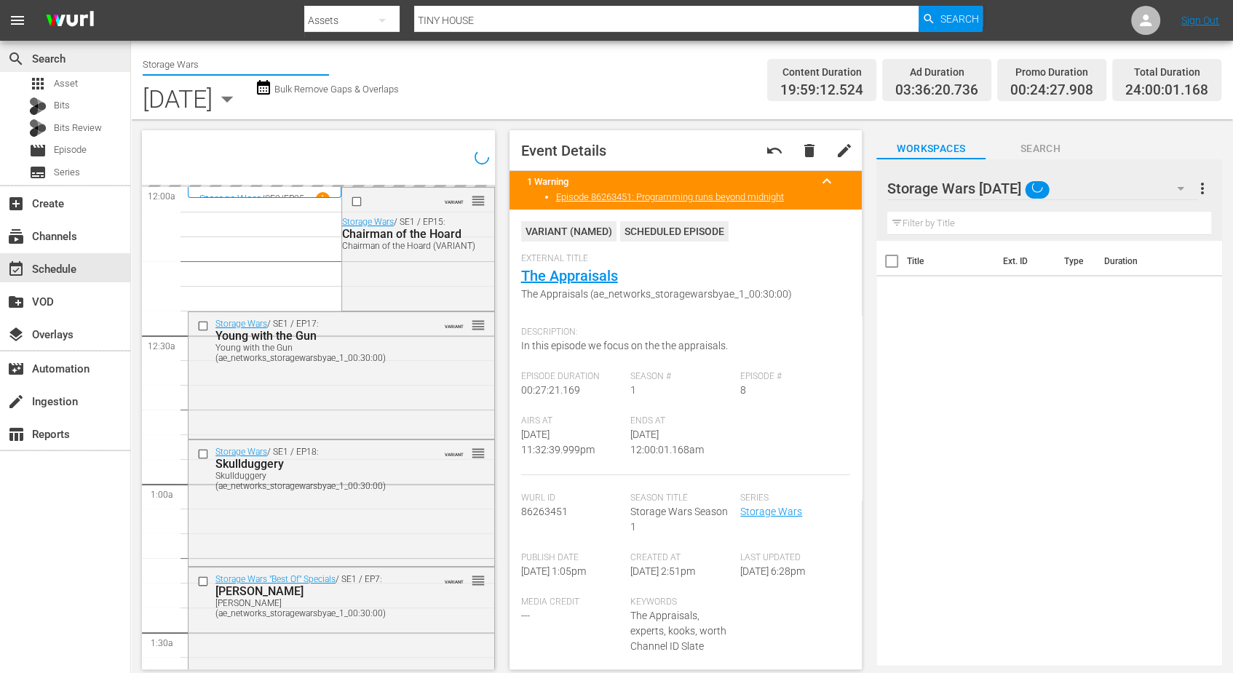
drag, startPoint x: 153, startPoint y: 64, endPoint x: 120, endPoint y: 63, distance: 32.8
click at [131, 0] on div "search Search apps Asset Bits Bits Review movie Episode subtitles Series add_bo…" at bounding box center [682, 0] width 1102 height 0
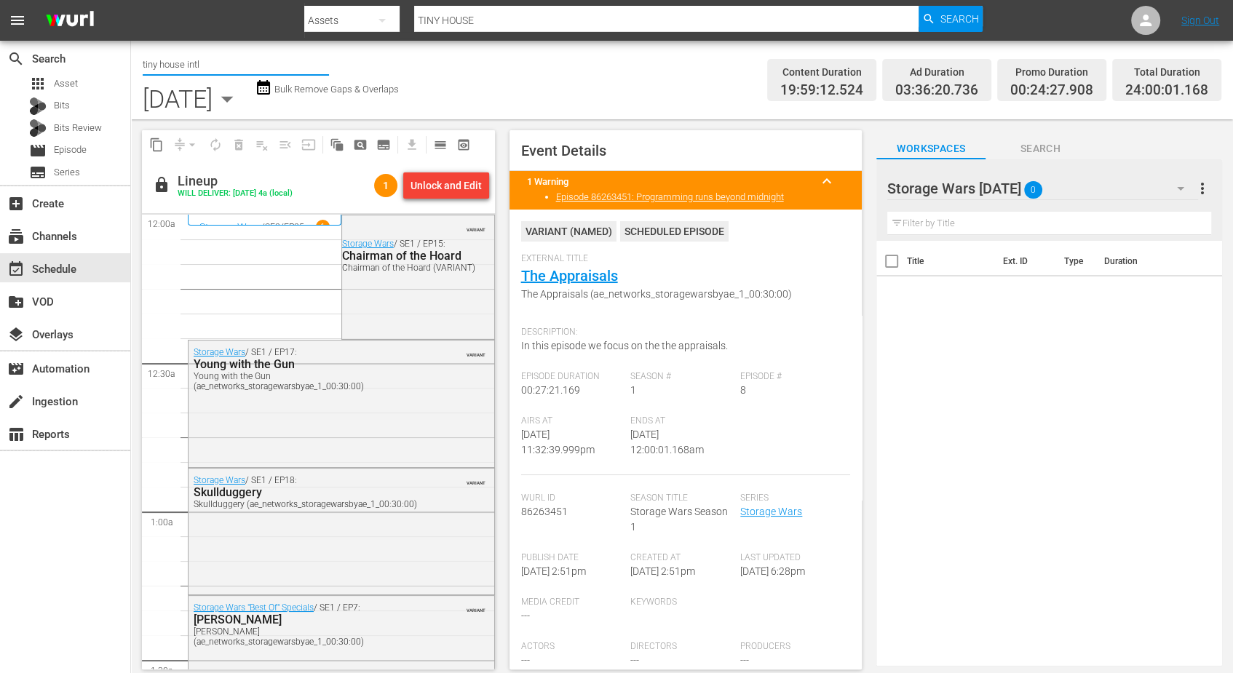
click at [214, 65] on input "tiny house intl" at bounding box center [236, 64] width 186 height 35
drag, startPoint x: 214, startPoint y: 65, endPoint x: -12, endPoint y: 47, distance: 227.1
click at [0, 47] on html "menu Search By Assets Search ID, Title, Description, Keywords, or Category TINY…" at bounding box center [616, 336] width 1233 height 673
type input "tiny house intl"
click at [531, 31] on hr at bounding box center [666, 31] width 504 height 1
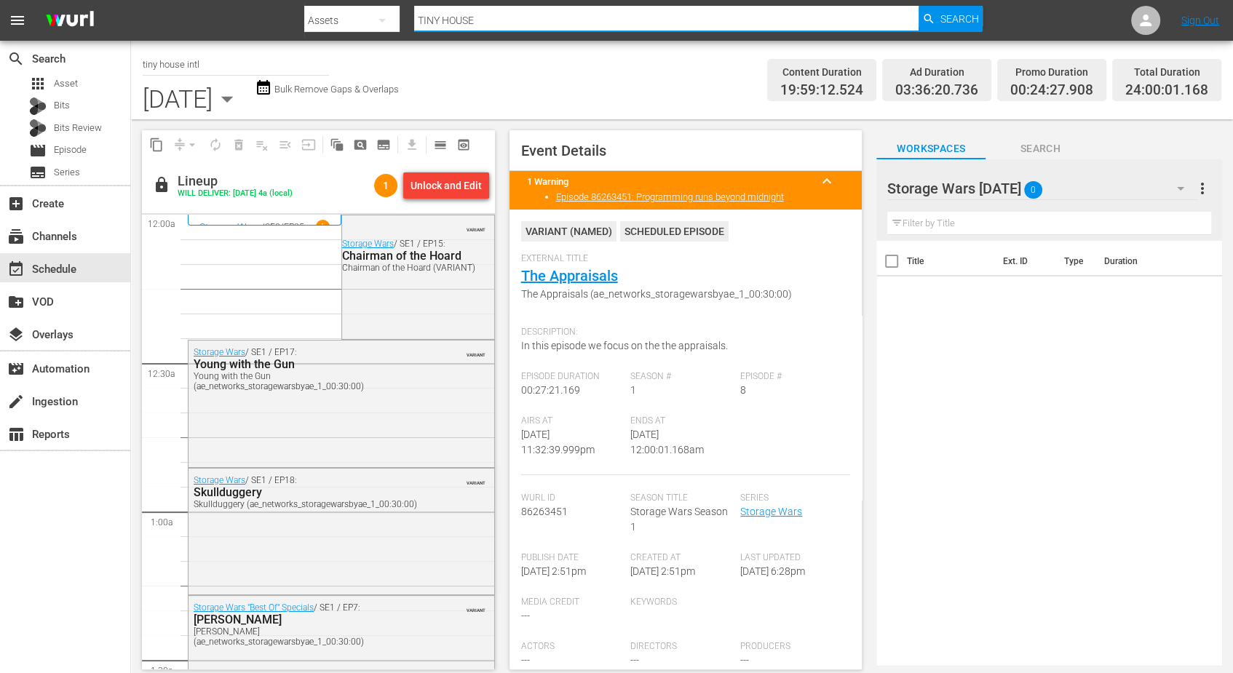
click at [495, 21] on input "TINY HOUSE" at bounding box center [666, 20] width 504 height 35
type input "TINY HOUSE intl"
click at [937, 26] on div "Search" at bounding box center [951, 19] width 64 height 26
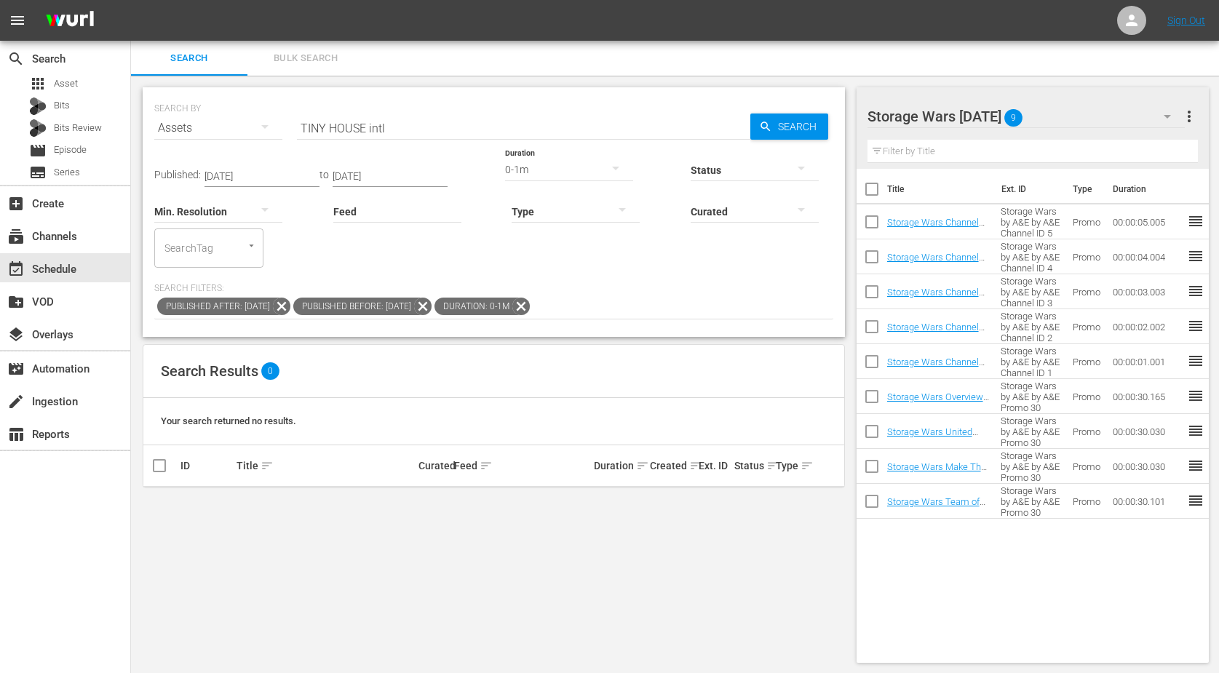
click at [316, 131] on input "TINY HOUSE intl" at bounding box center [523, 128] width 453 height 35
click at [59, 267] on div "event_available Schedule" at bounding box center [41, 267] width 82 height 13
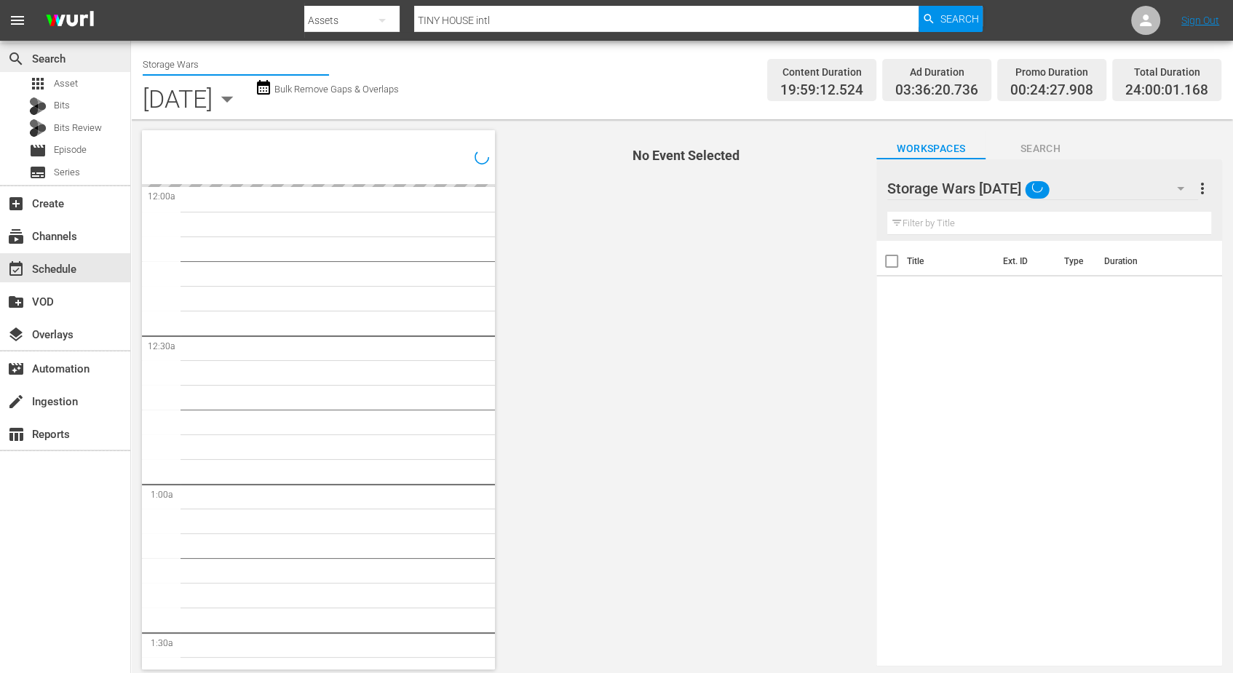
drag, startPoint x: 198, startPoint y: 66, endPoint x: 119, endPoint y: 56, distance: 80.0
click at [131, 0] on div "search Search apps Asset Bits Bits Review movie Episode subtitles Series add_bo…" at bounding box center [682, 0] width 1102 height 0
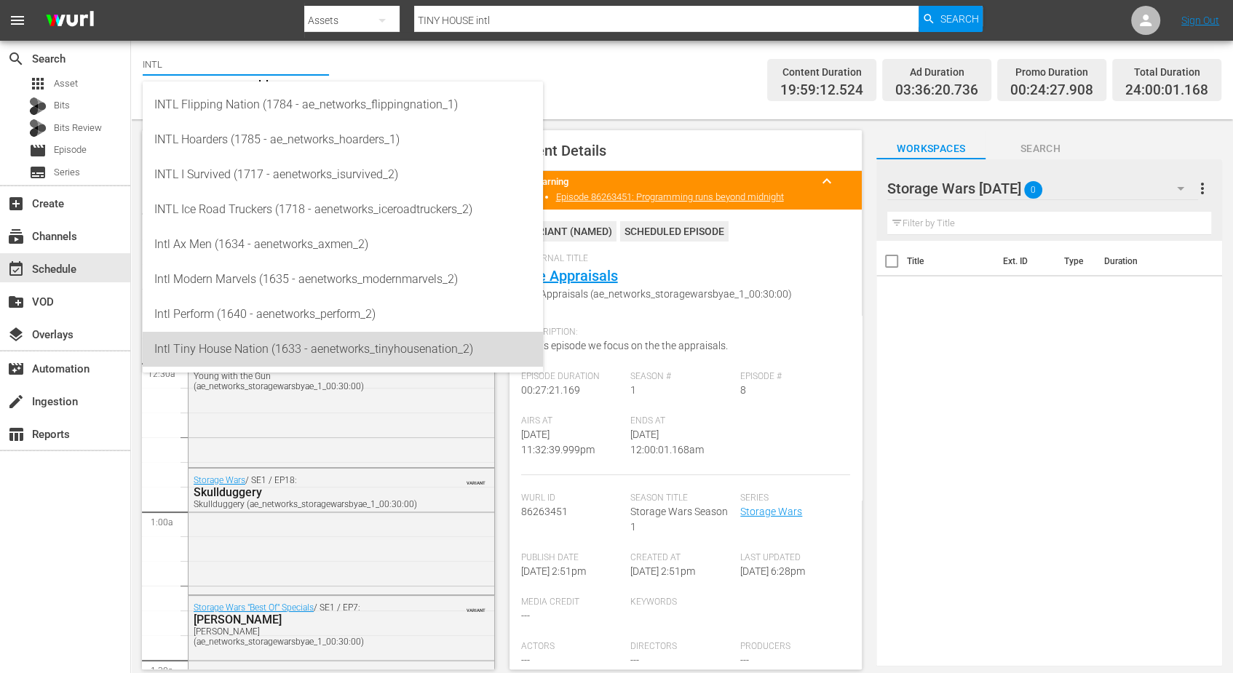
click at [231, 346] on div "Intl Tiny House Nation (1633 - aenetworks_tinyhousenation_2)" at bounding box center [342, 349] width 377 height 35
type input "Intl Tiny House Nation (1633 - aenetworks_tinyhousenation_2)"
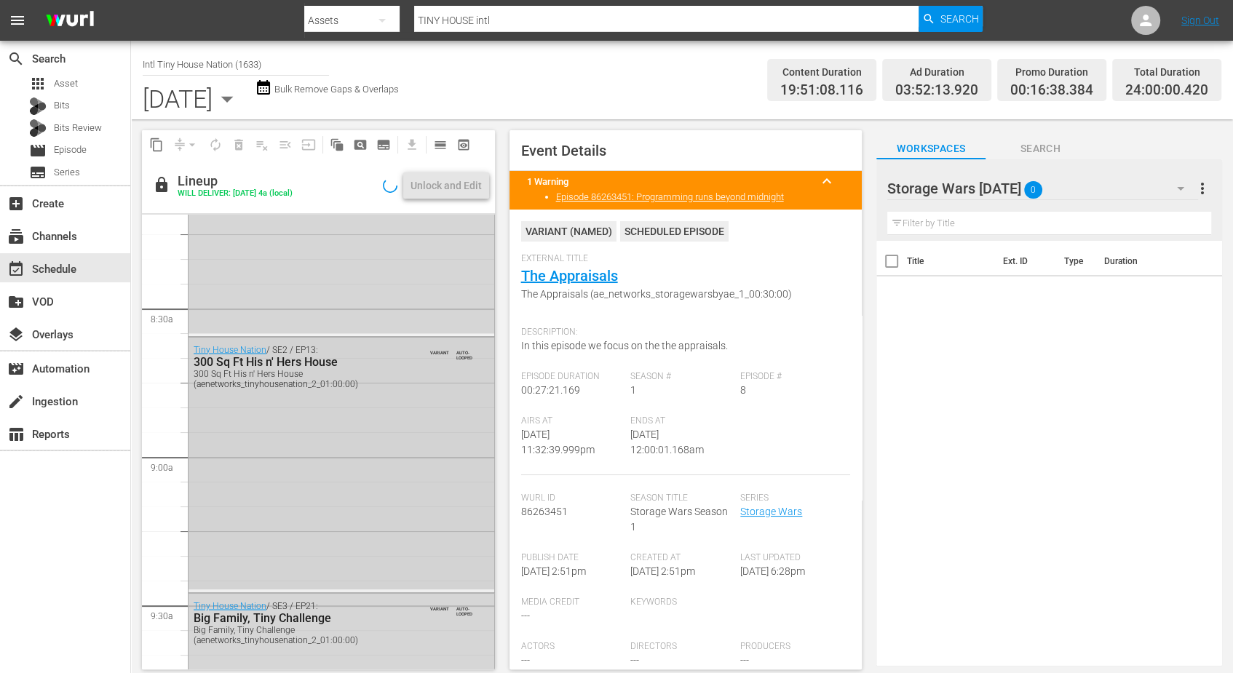
scroll to position [2911, 0]
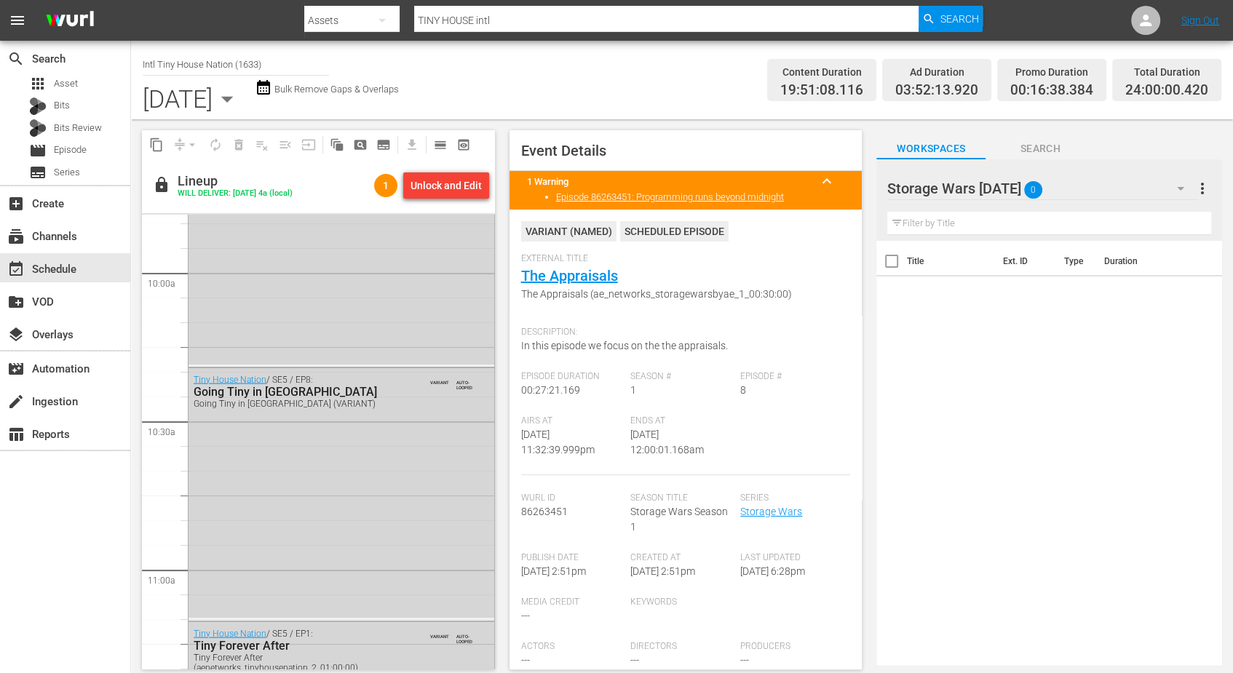
click at [242, 95] on icon "button" at bounding box center [227, 98] width 29 height 29
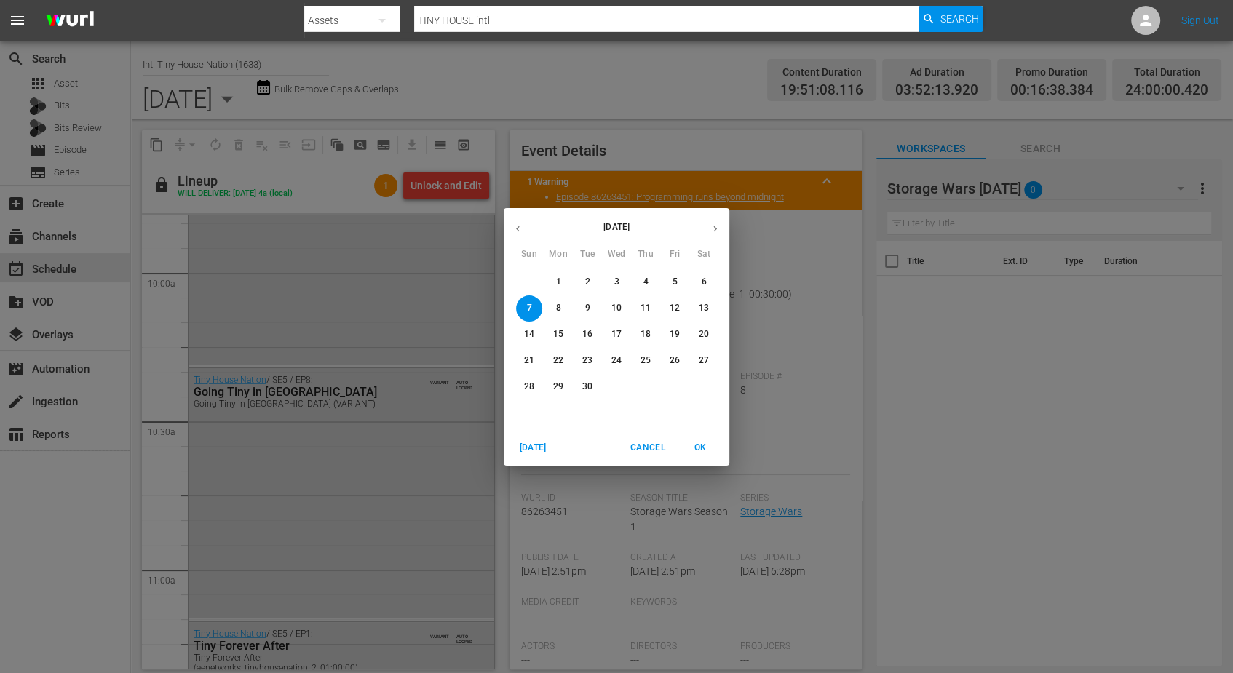
click at [524, 334] on p "14" at bounding box center [529, 334] width 10 height 12
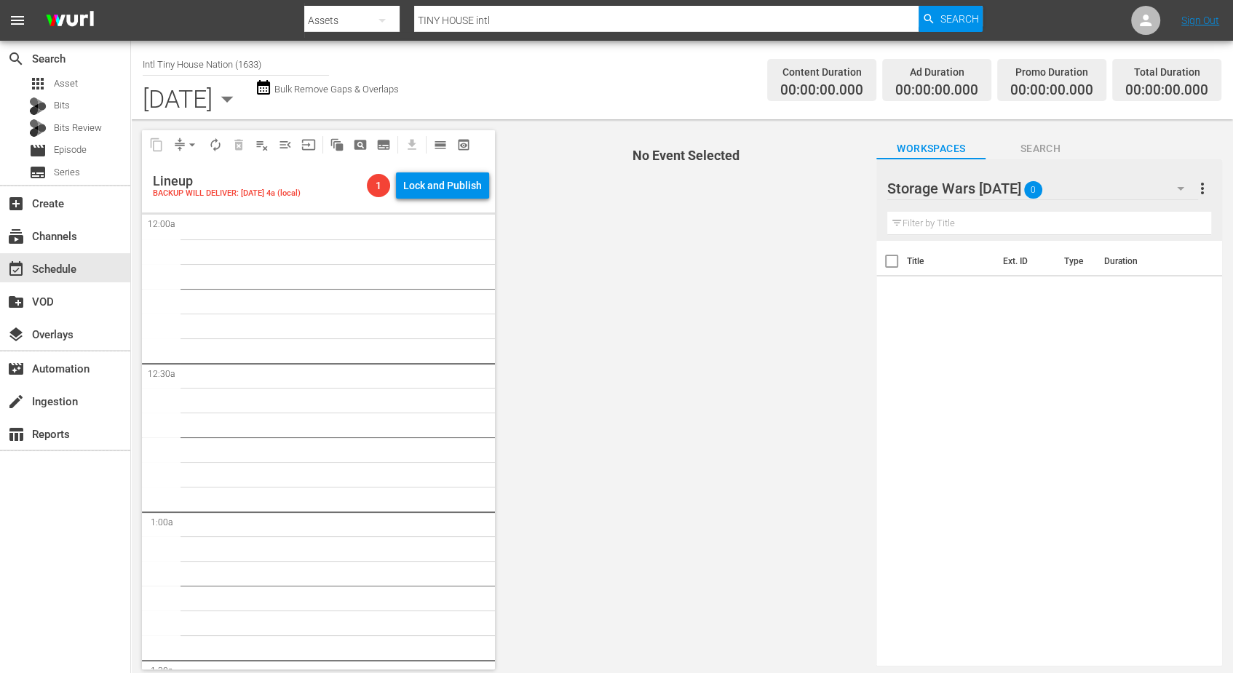
click at [242, 103] on icon "button" at bounding box center [227, 98] width 29 height 29
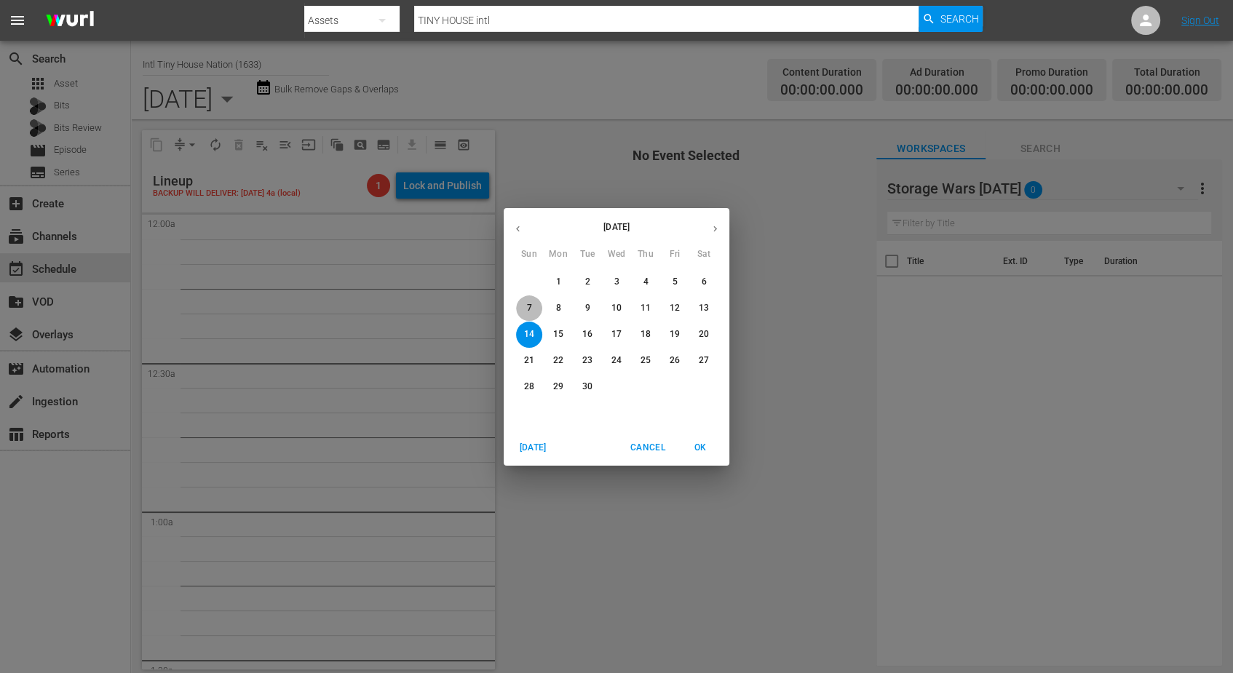
click at [525, 306] on span "7" at bounding box center [529, 308] width 26 height 12
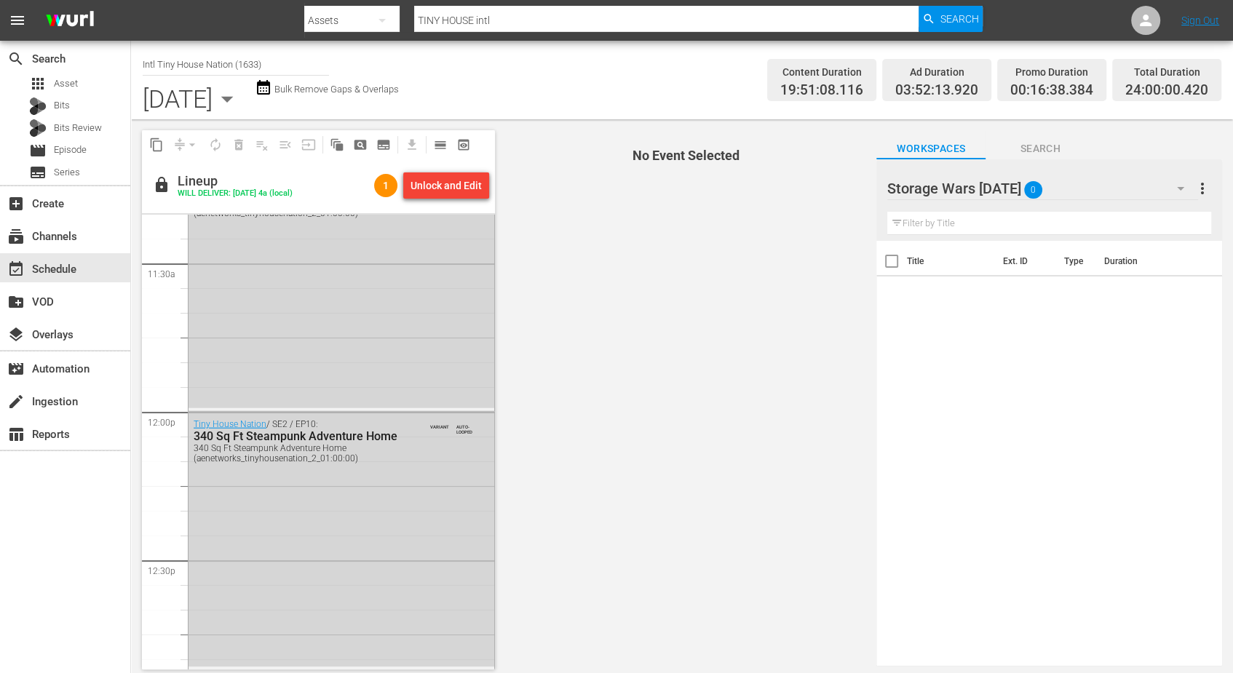
scroll to position [3730, 0]
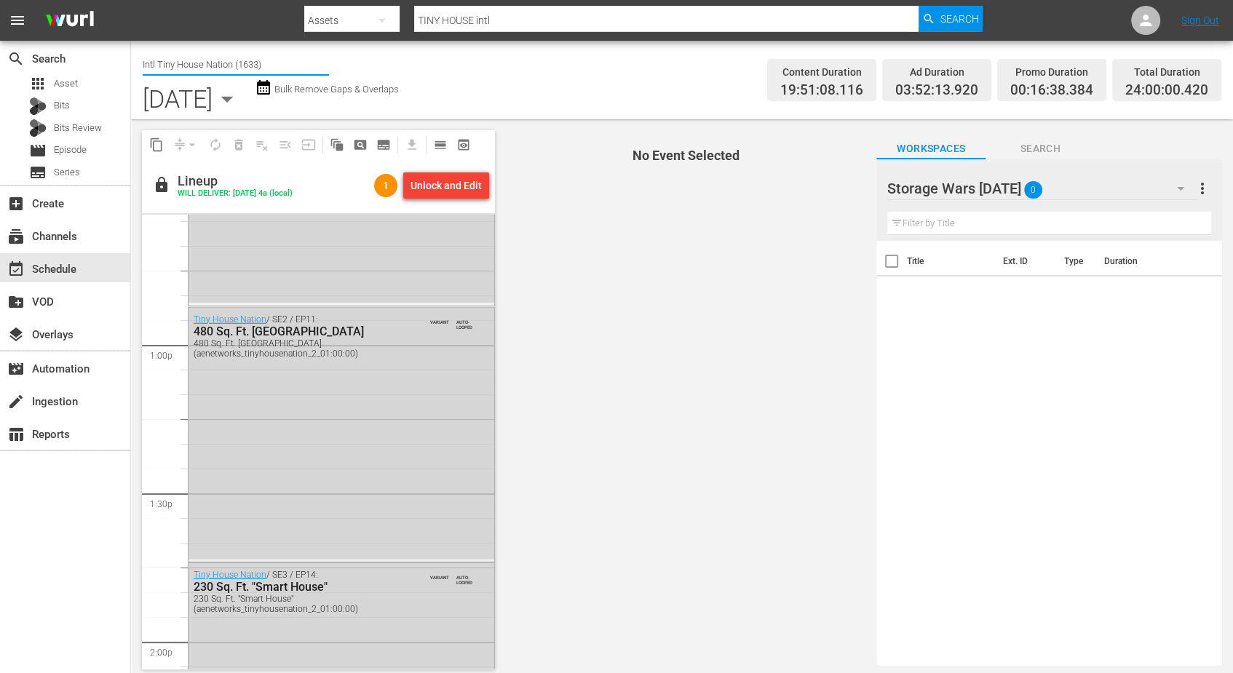
drag, startPoint x: 268, startPoint y: 63, endPoint x: 70, endPoint y: 36, distance: 199.7
click at [70, 36] on div "menu Search By Assets Search ID, Title, Description, Keywords, or Category TINY…" at bounding box center [616, 340] width 1233 height 681
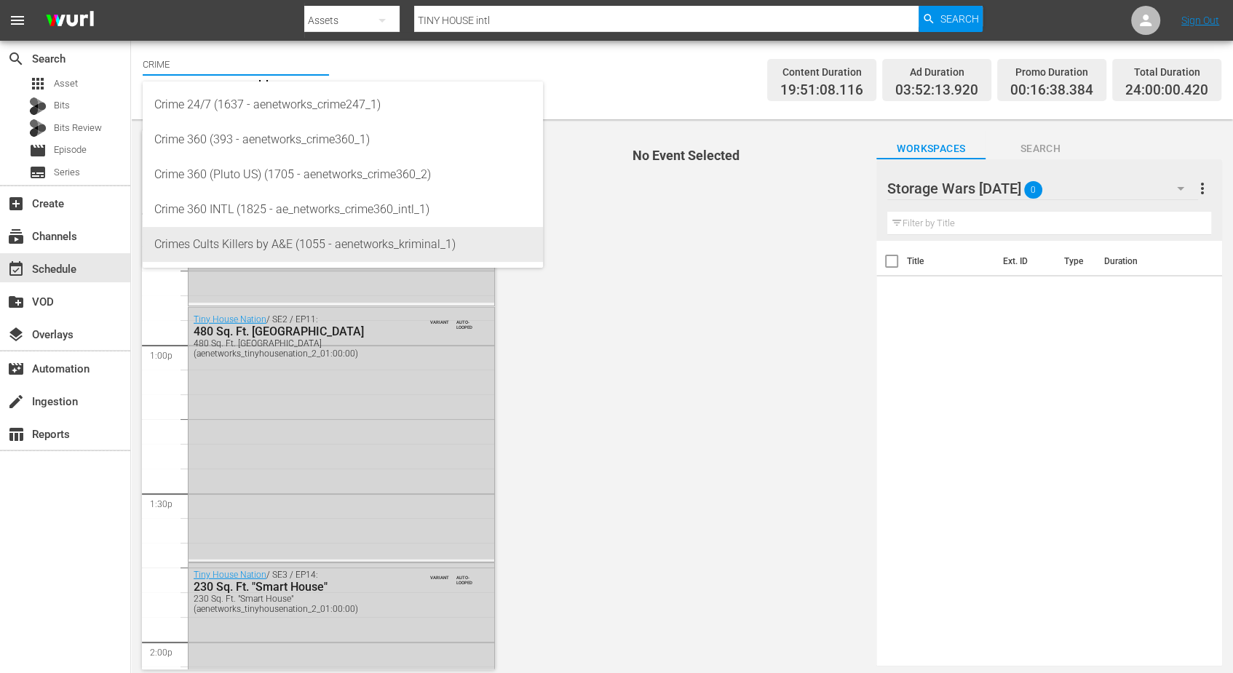
click at [233, 239] on div "Crimes Cults Killers by A&E (1055 - aenetworks_kriminal_1)" at bounding box center [342, 244] width 377 height 35
type input "Crimes Cults Killers by A&E (1055 - aenetworks_kriminal_1)"
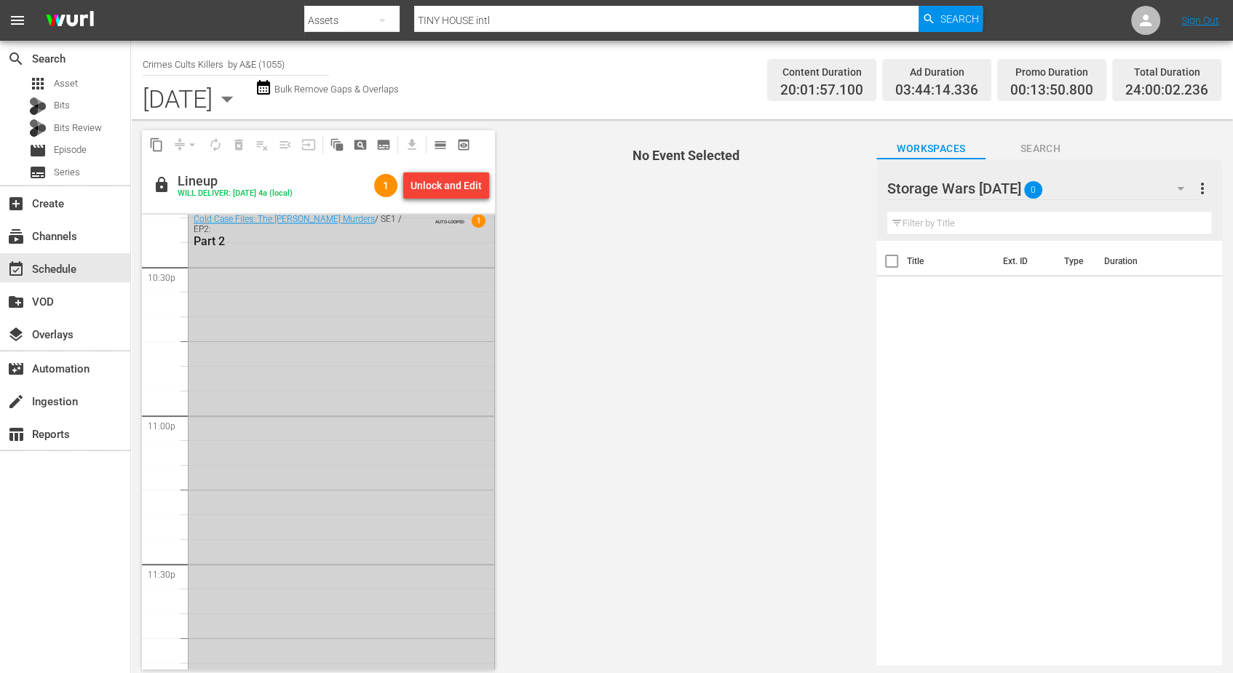
scroll to position [6672, 0]
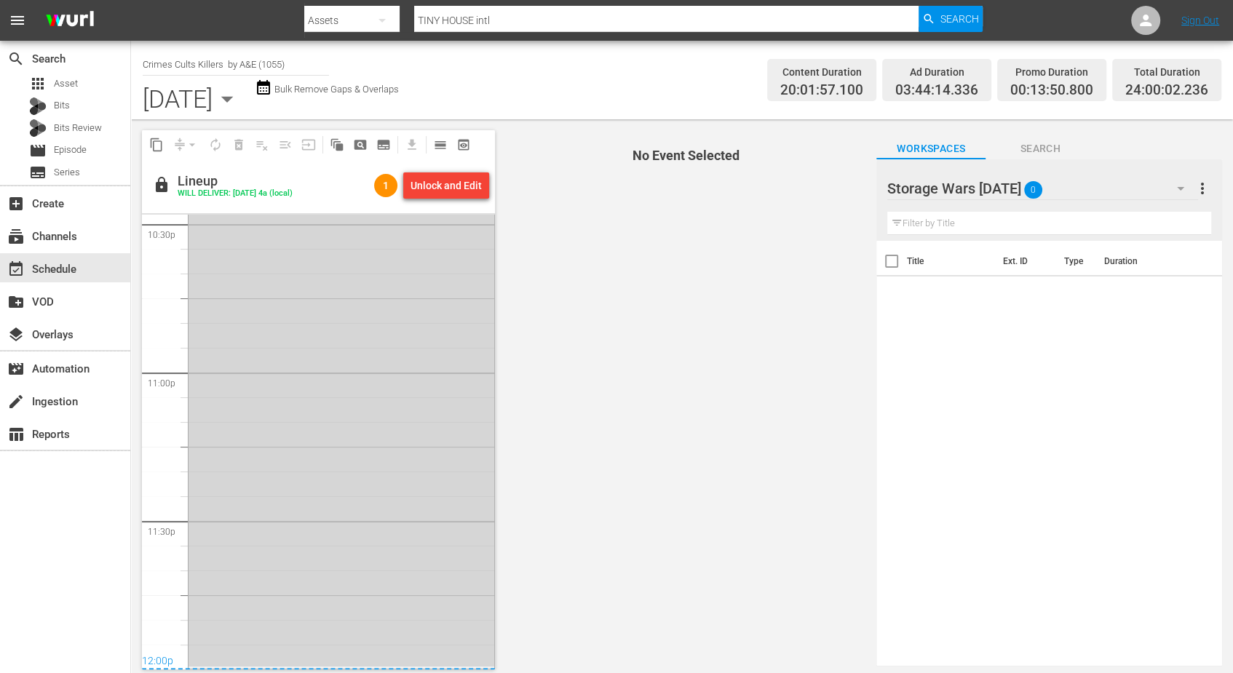
click at [242, 95] on icon "button" at bounding box center [227, 98] width 29 height 29
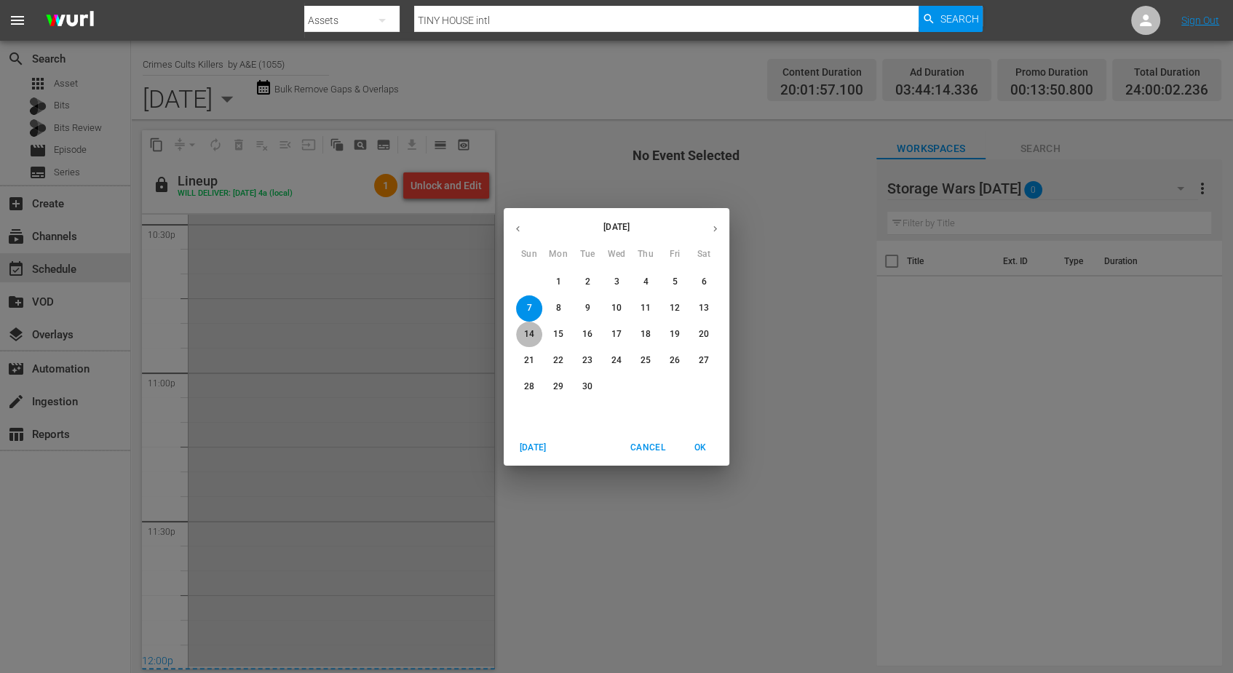
click at [526, 336] on p "14" at bounding box center [529, 334] width 10 height 12
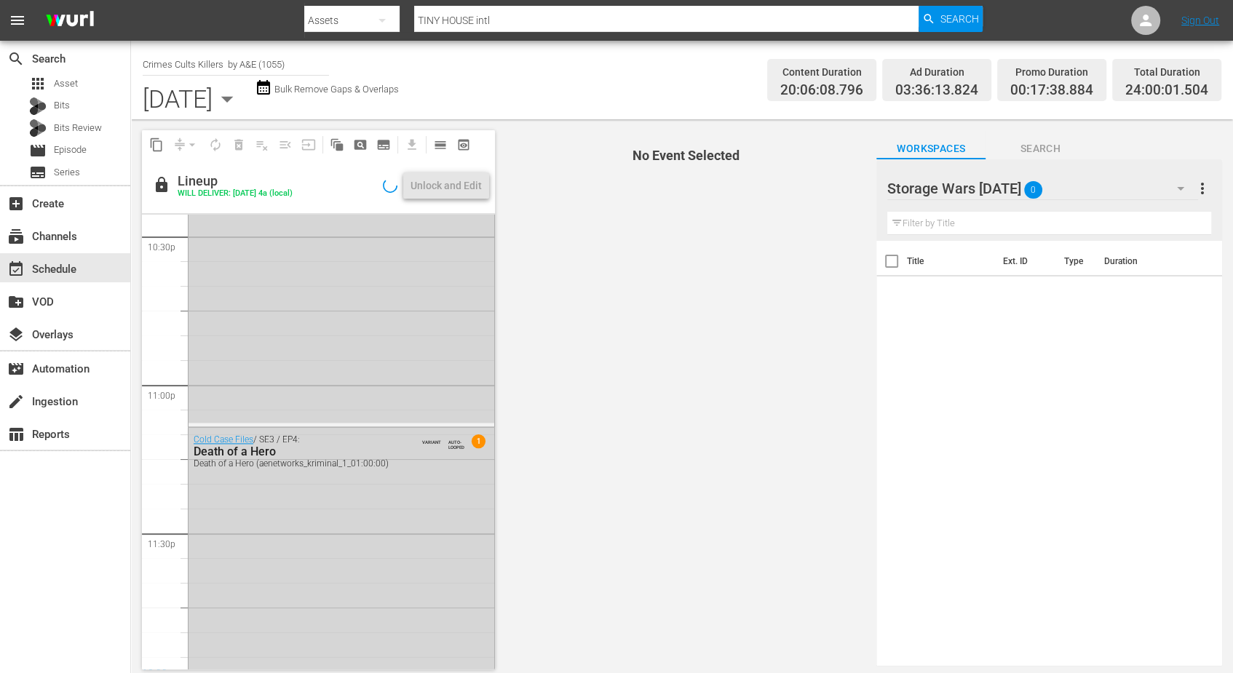
scroll to position [6672, 0]
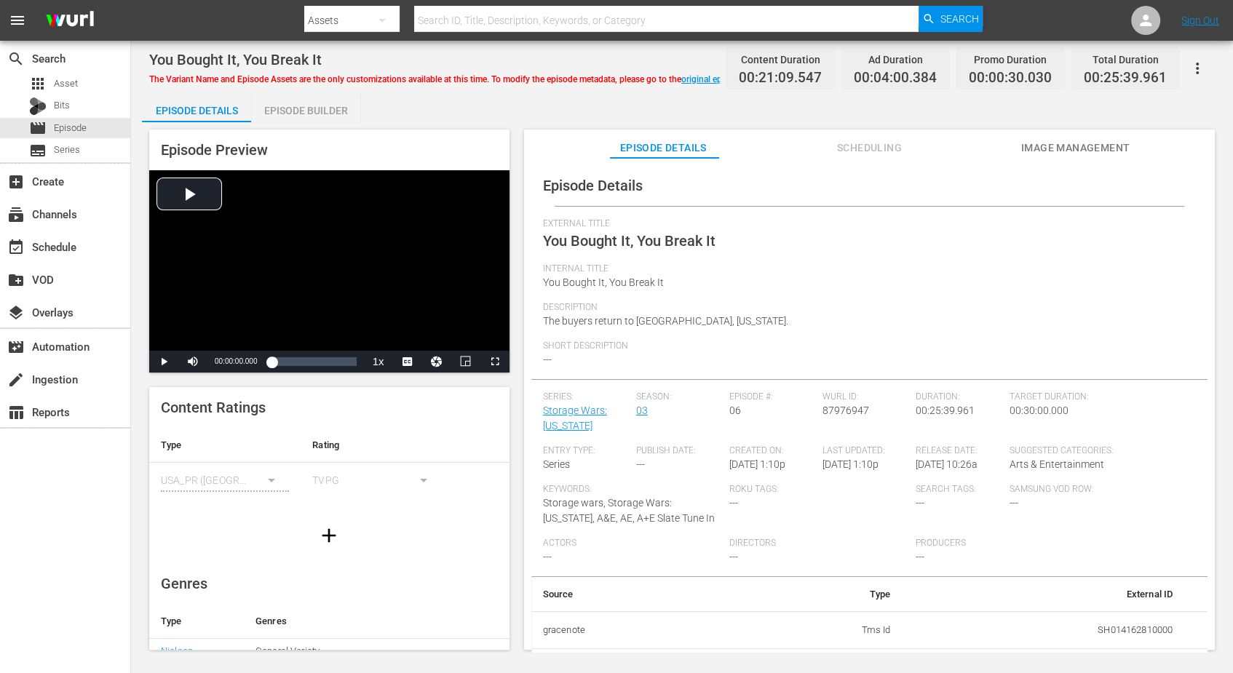
click at [279, 113] on div "Episode Builder" at bounding box center [305, 110] width 109 height 35
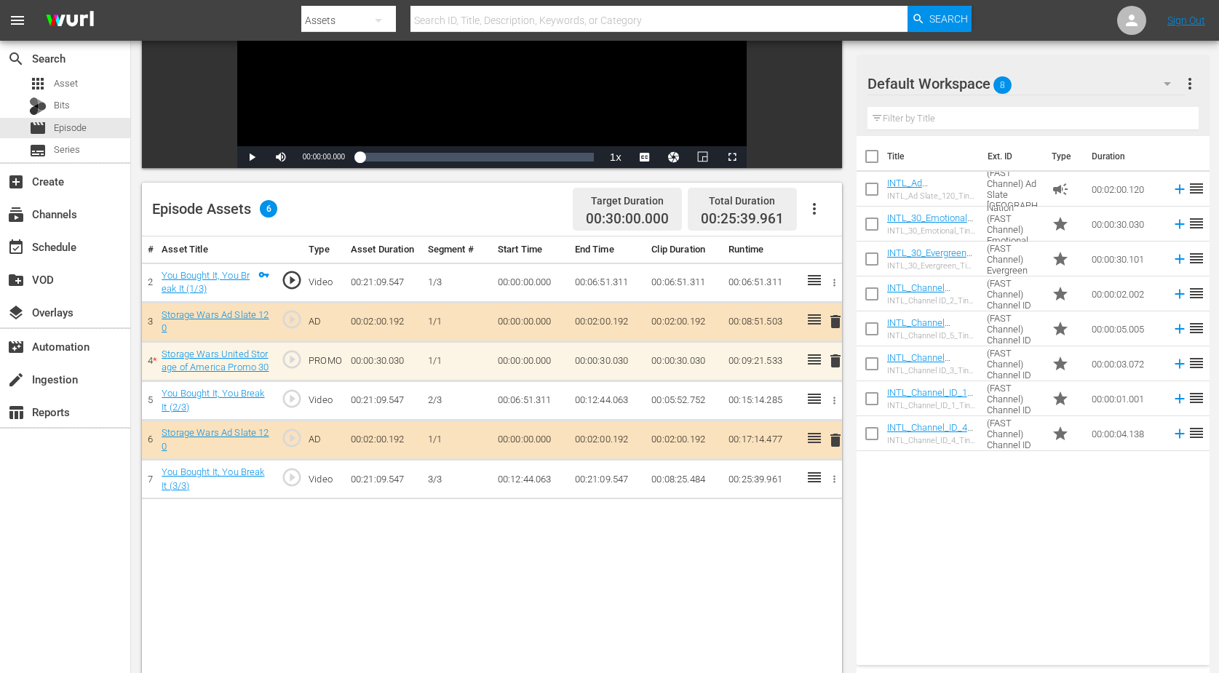
scroll to position [273, 0]
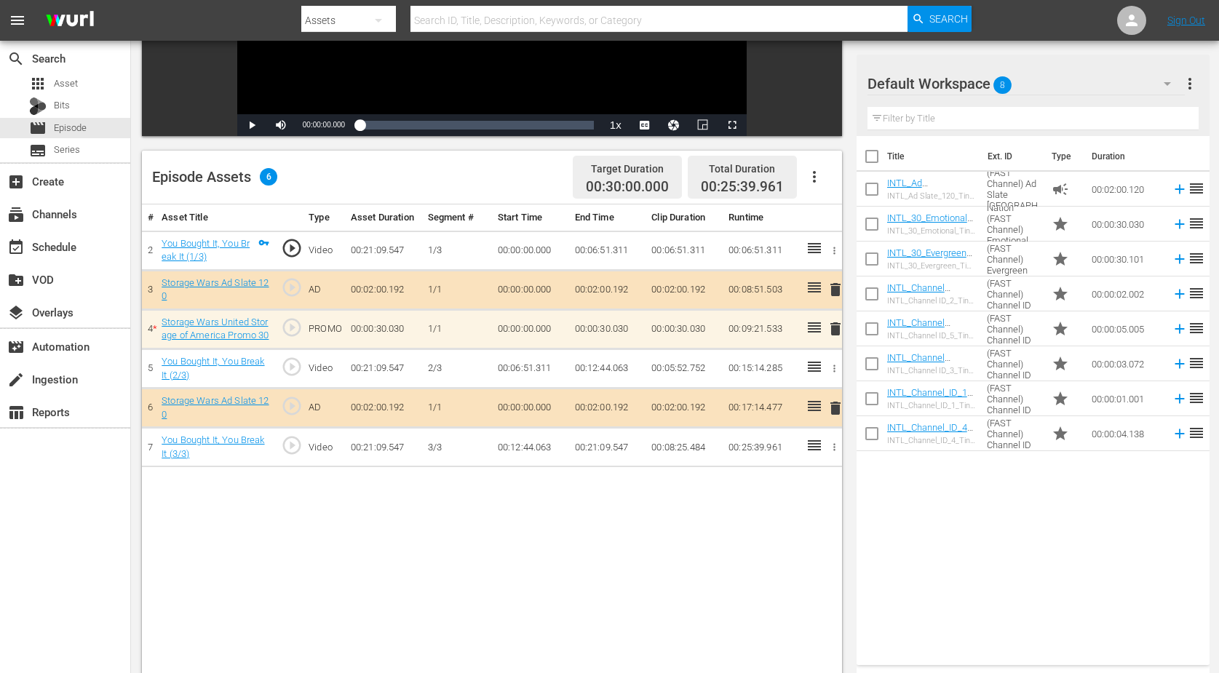
click at [985, 84] on icon "button" at bounding box center [1167, 83] width 17 height 17
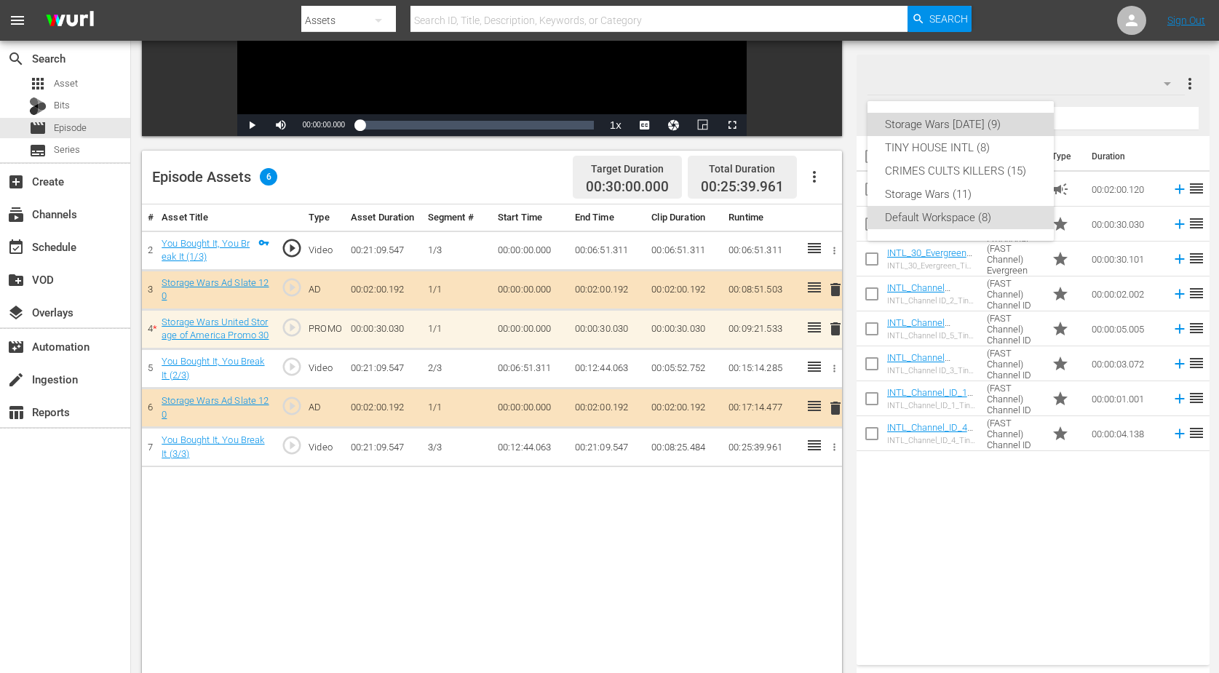
click at [985, 126] on div "Storage Wars Wed Aug 20 (9)" at bounding box center [960, 124] width 151 height 23
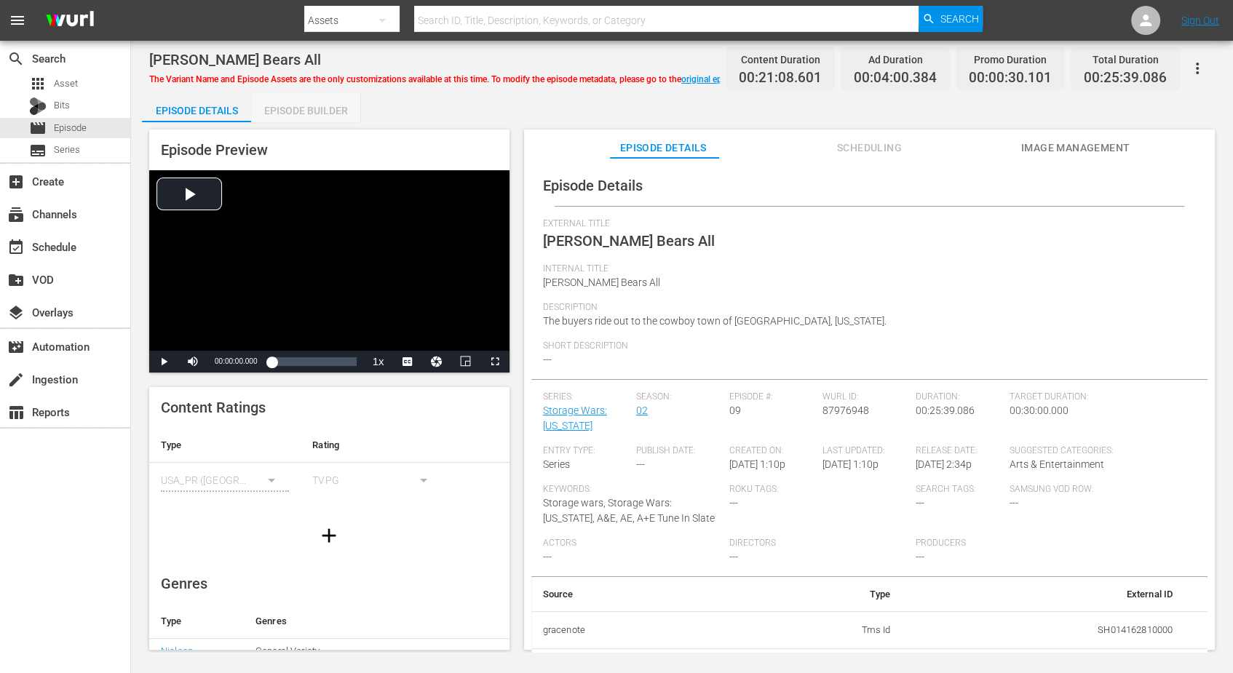
click at [299, 106] on div "Episode Builder" at bounding box center [305, 110] width 109 height 35
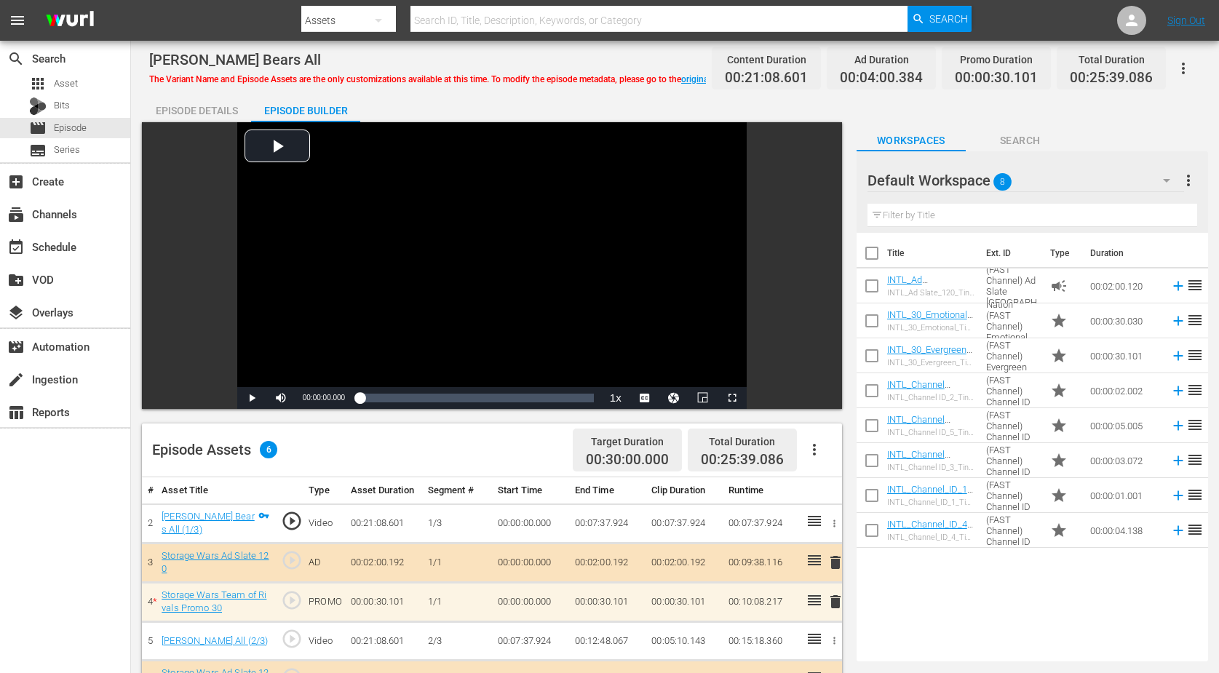
click at [985, 176] on icon "button" at bounding box center [1166, 180] width 17 height 17
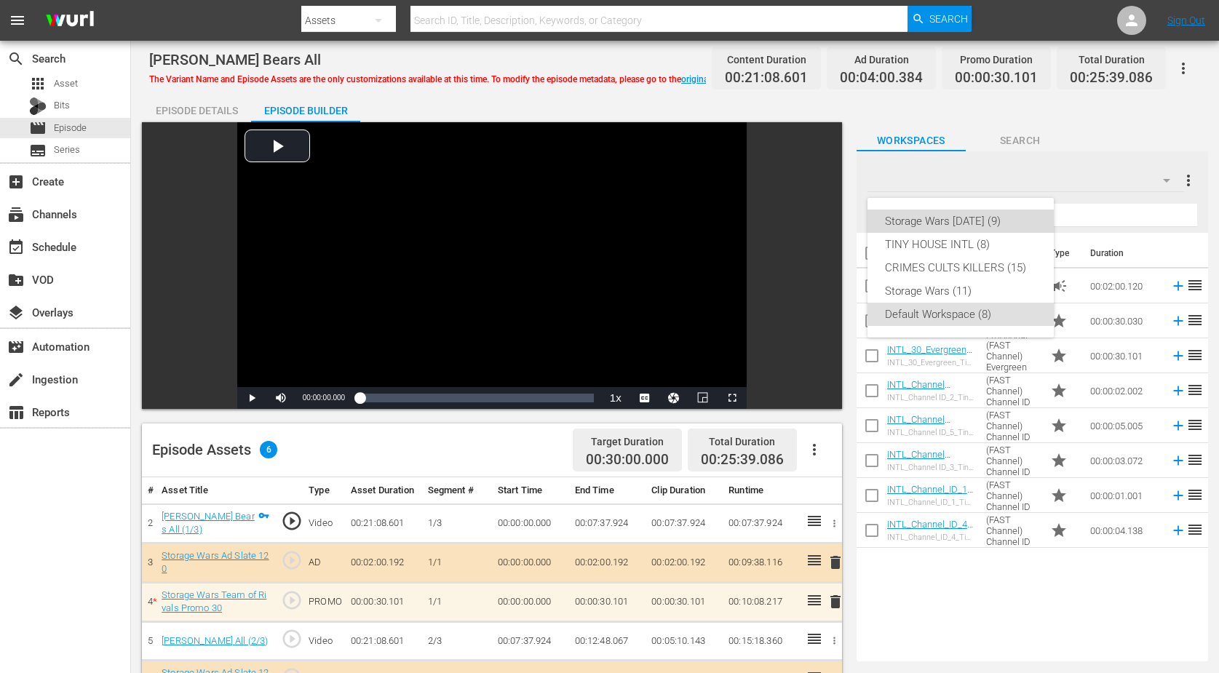
click at [954, 222] on div "Storage Wars [DATE] (9)" at bounding box center [960, 221] width 151 height 23
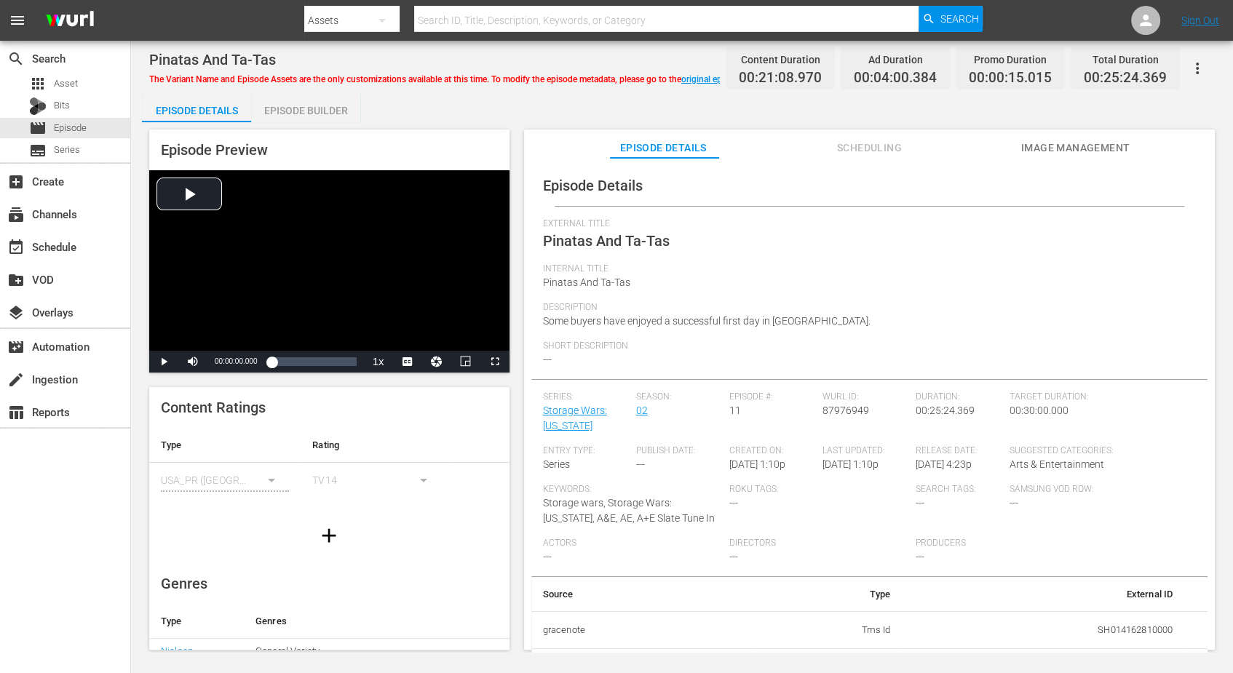
click at [292, 116] on div "Episode Builder" at bounding box center [305, 110] width 109 height 35
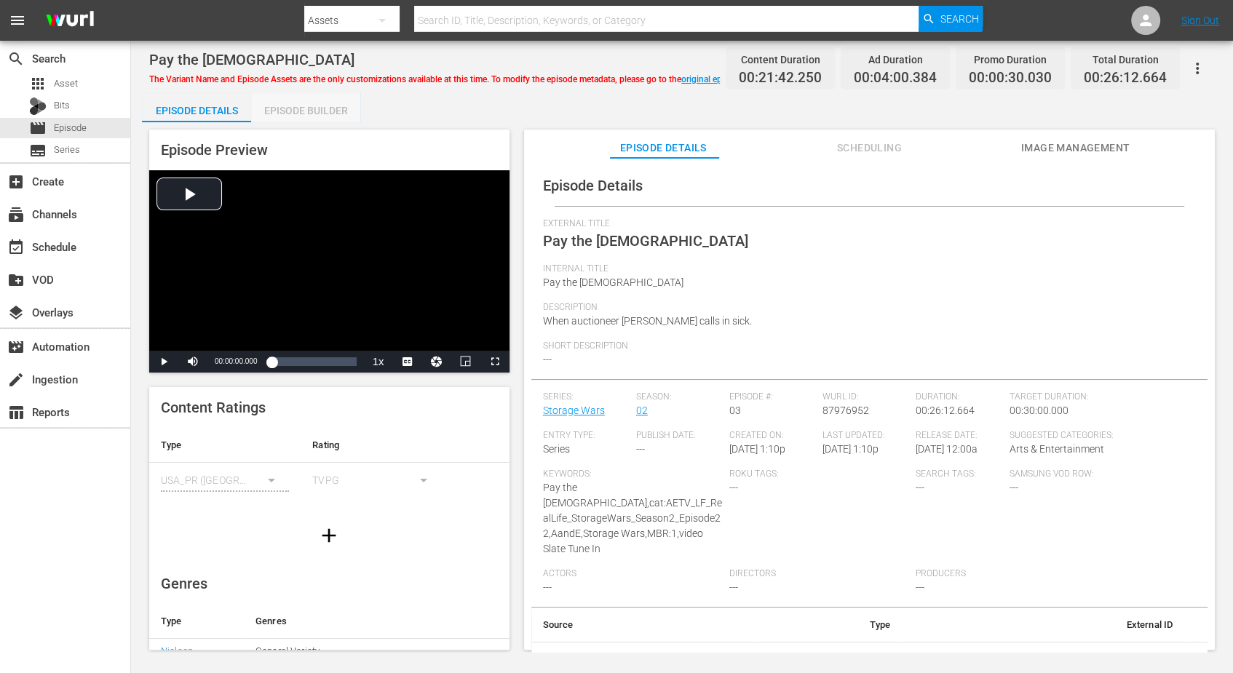
click at [287, 115] on div "Episode Builder" at bounding box center [305, 110] width 109 height 35
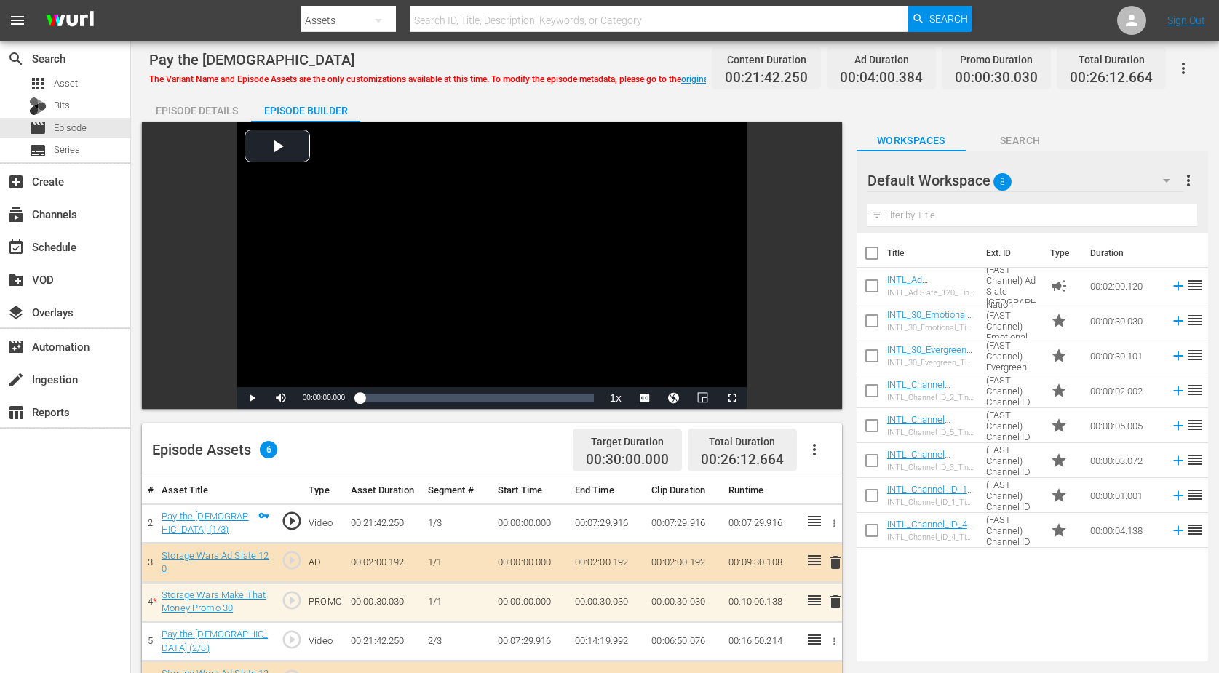
click at [985, 183] on icon "button" at bounding box center [1166, 180] width 17 height 17
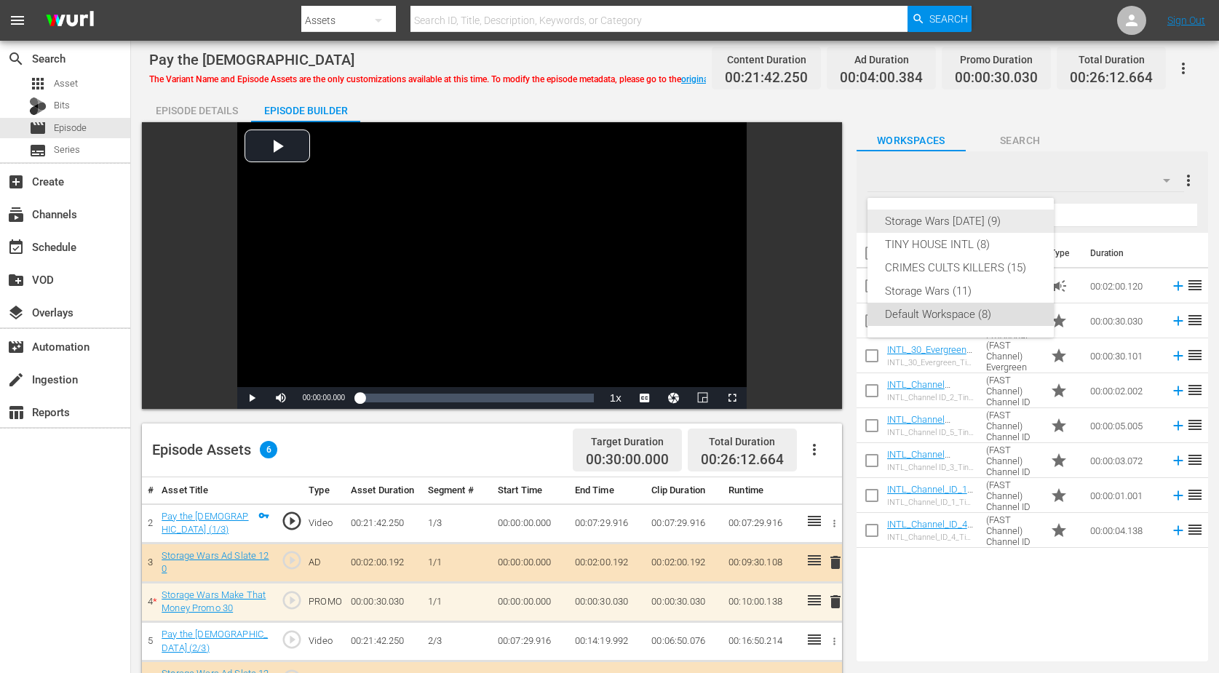
click at [930, 222] on div "Storage Wars [DATE] (9)" at bounding box center [960, 221] width 151 height 23
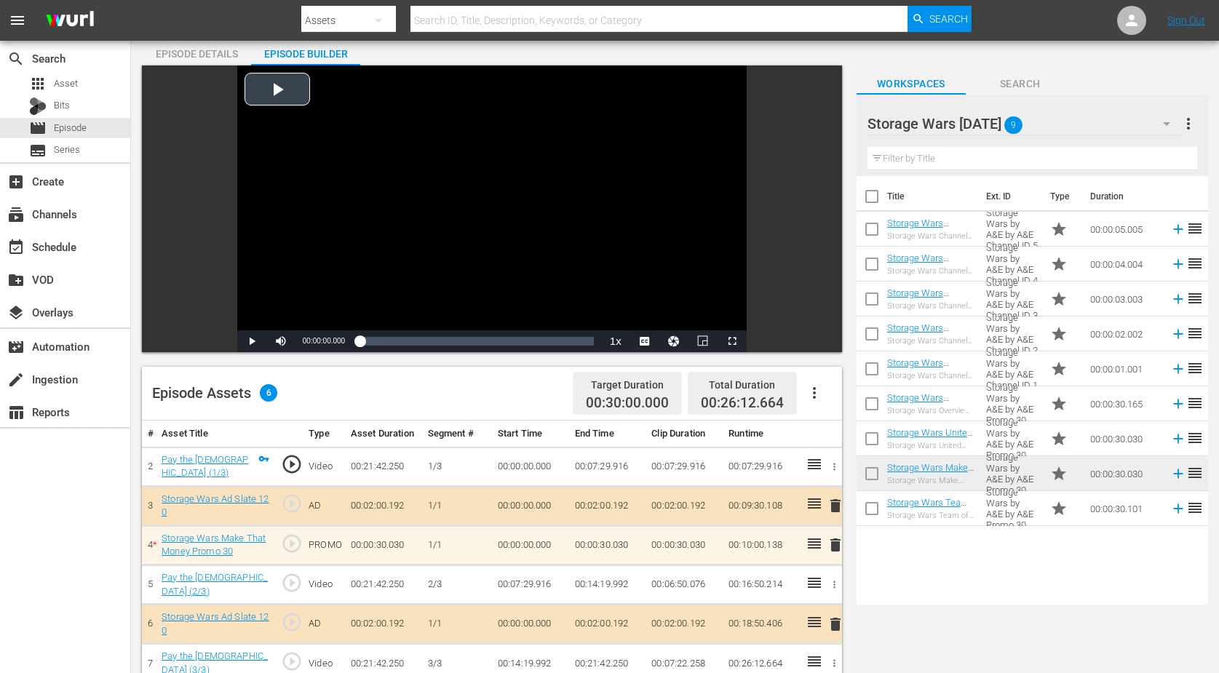
scroll to position [91, 0]
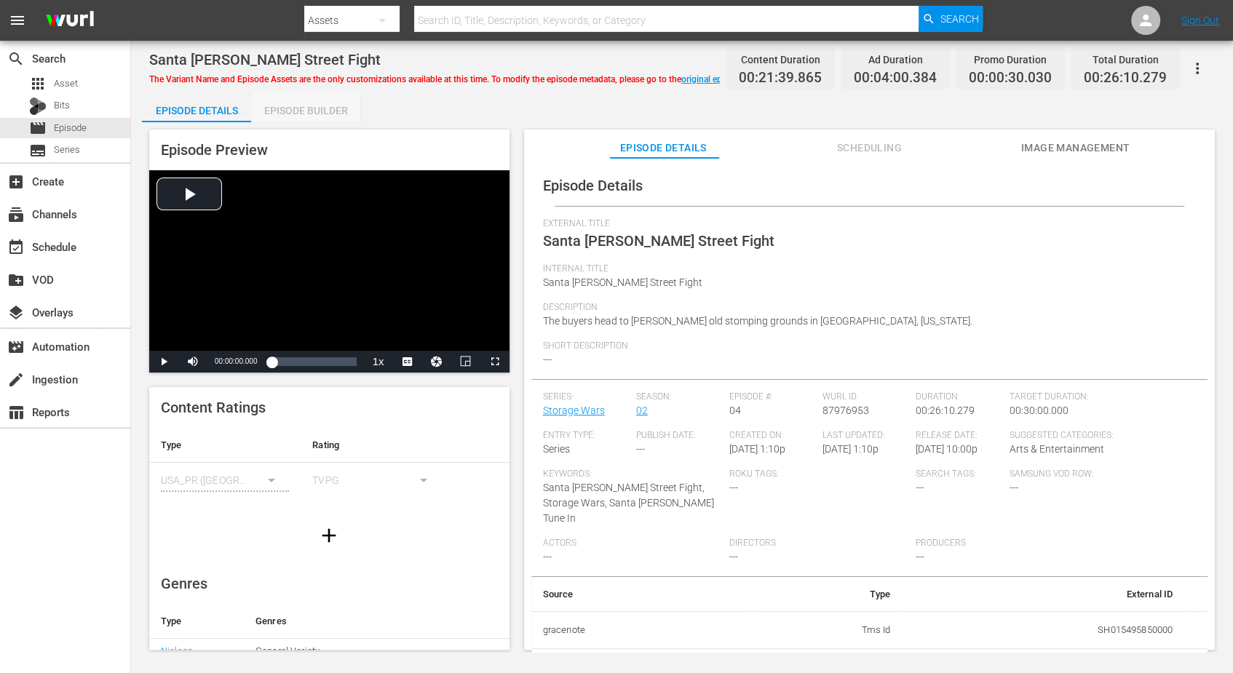
click at [287, 108] on div "Episode Builder" at bounding box center [305, 110] width 109 height 35
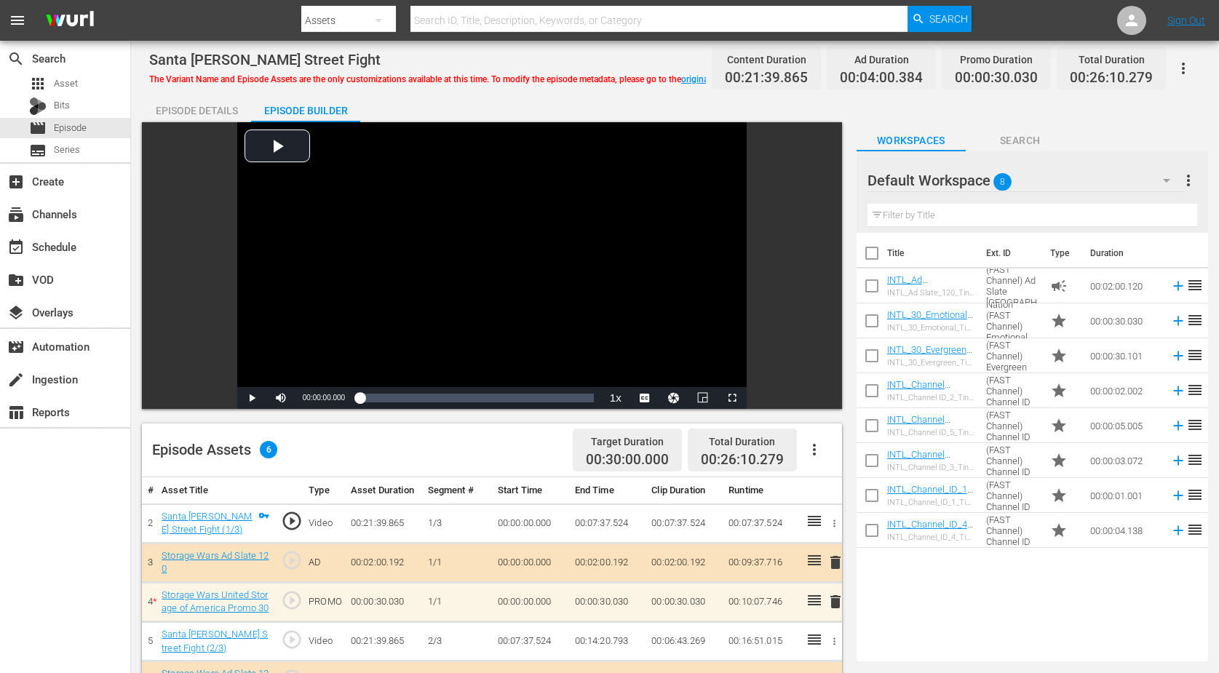
click at [985, 183] on icon "button" at bounding box center [1166, 180] width 17 height 17
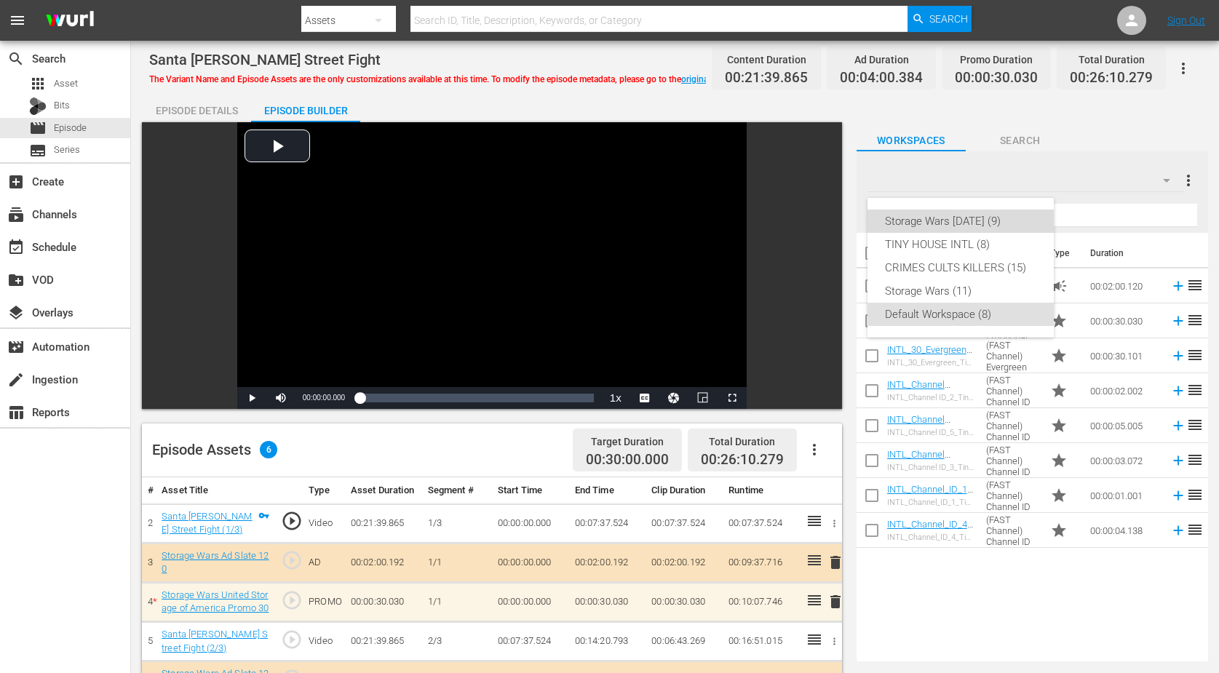
click at [985, 221] on div "Storage Wars [DATE] (9)" at bounding box center [960, 221] width 151 height 23
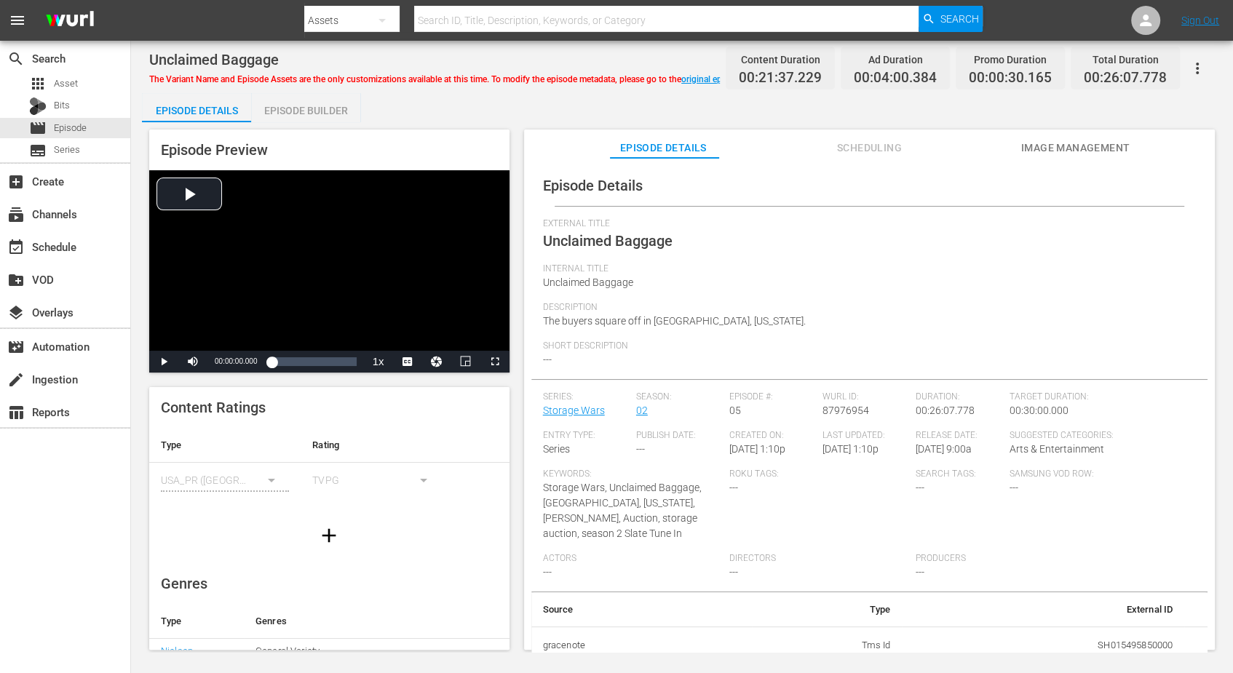
drag, startPoint x: 295, startPoint y: 115, endPoint x: 287, endPoint y: 124, distance: 11.9
click at [293, 117] on div "Episode Builder" at bounding box center [305, 110] width 109 height 35
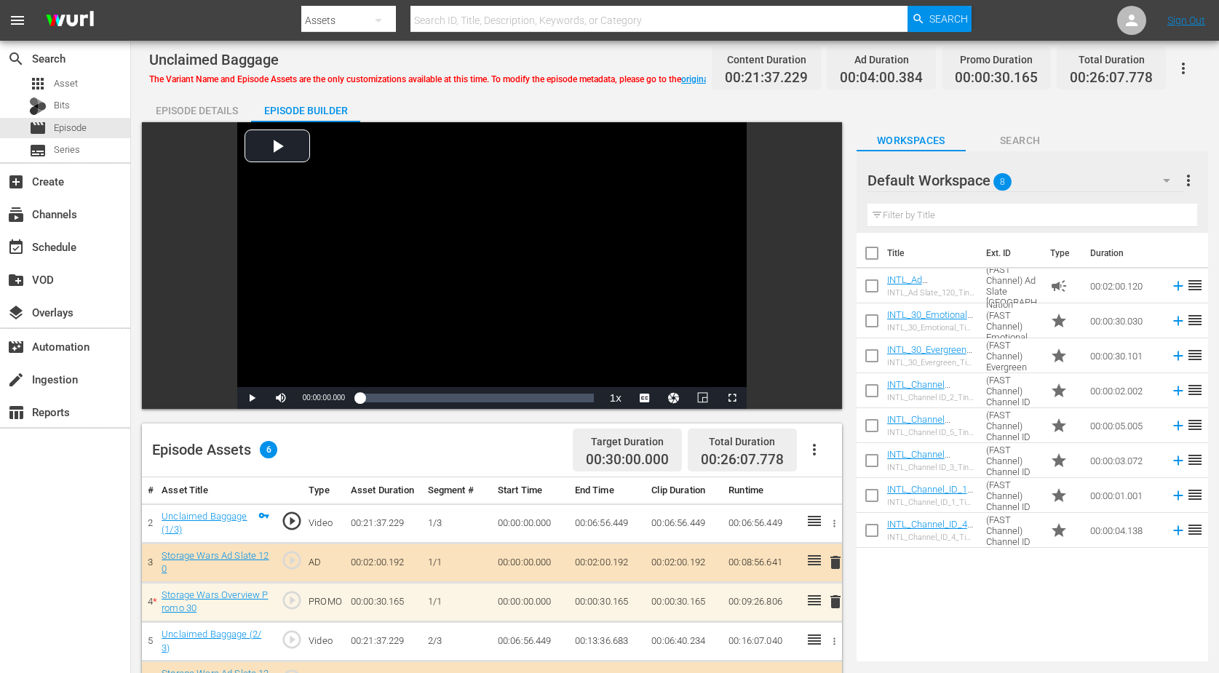
click at [985, 183] on icon "button" at bounding box center [1166, 180] width 17 height 17
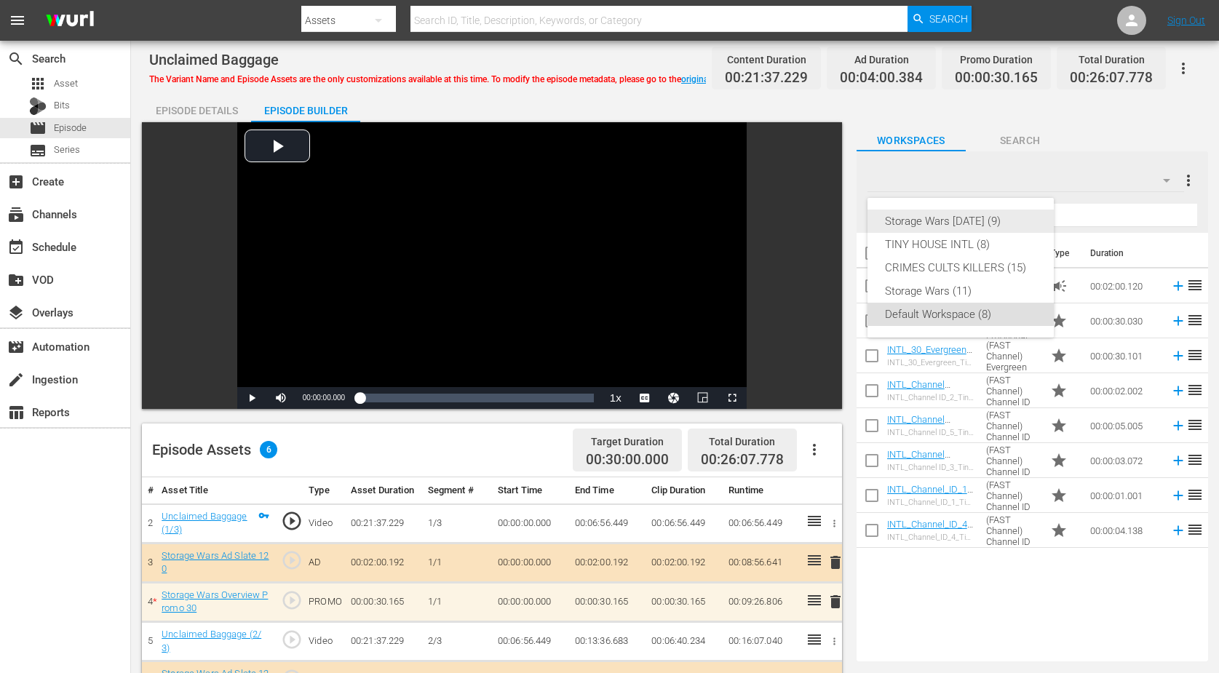
click at [985, 221] on div "Storage Wars [DATE] (9)" at bounding box center [960, 221] width 151 height 23
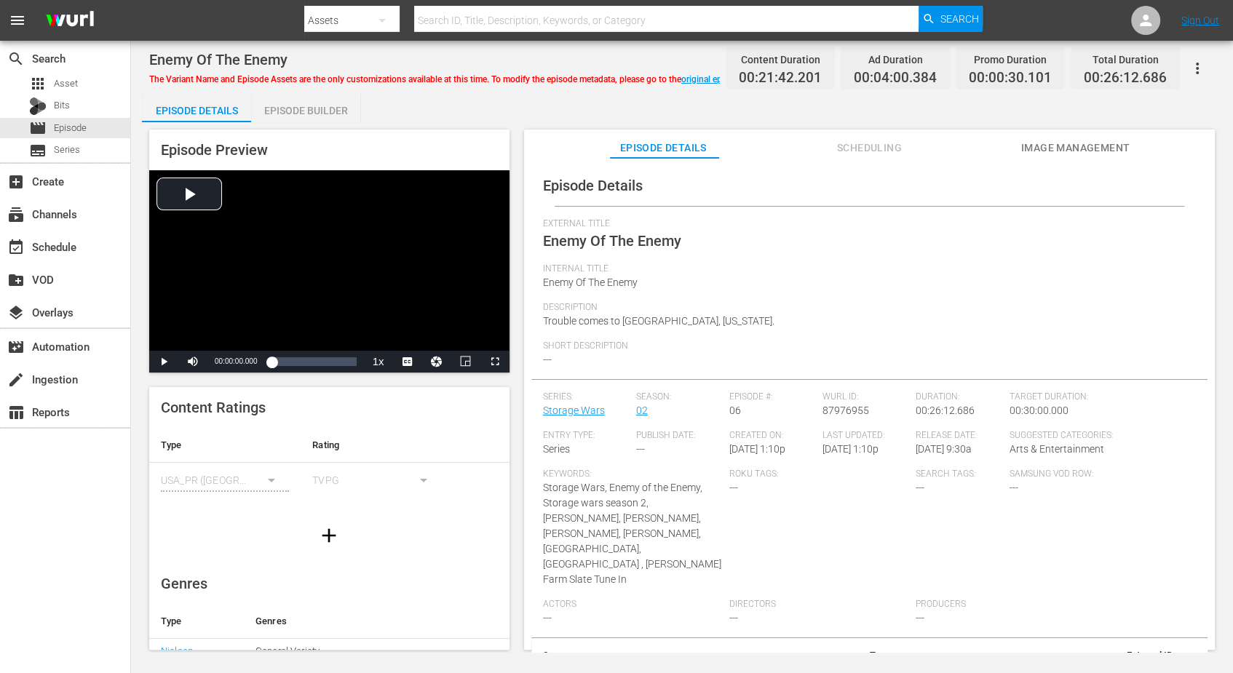
drag, startPoint x: 276, startPoint y: 107, endPoint x: 274, endPoint y: 92, distance: 15.4
click at [276, 106] on div "Episode Builder" at bounding box center [305, 110] width 109 height 35
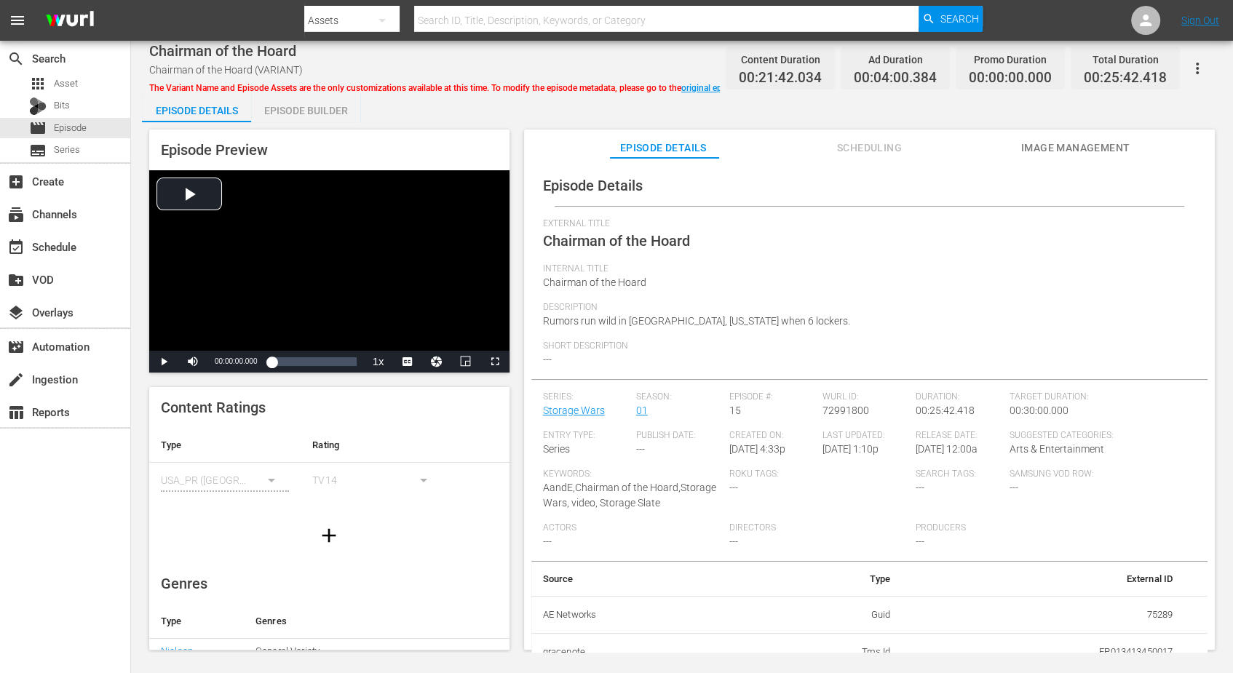
click at [301, 110] on div "Episode Builder" at bounding box center [305, 110] width 109 height 35
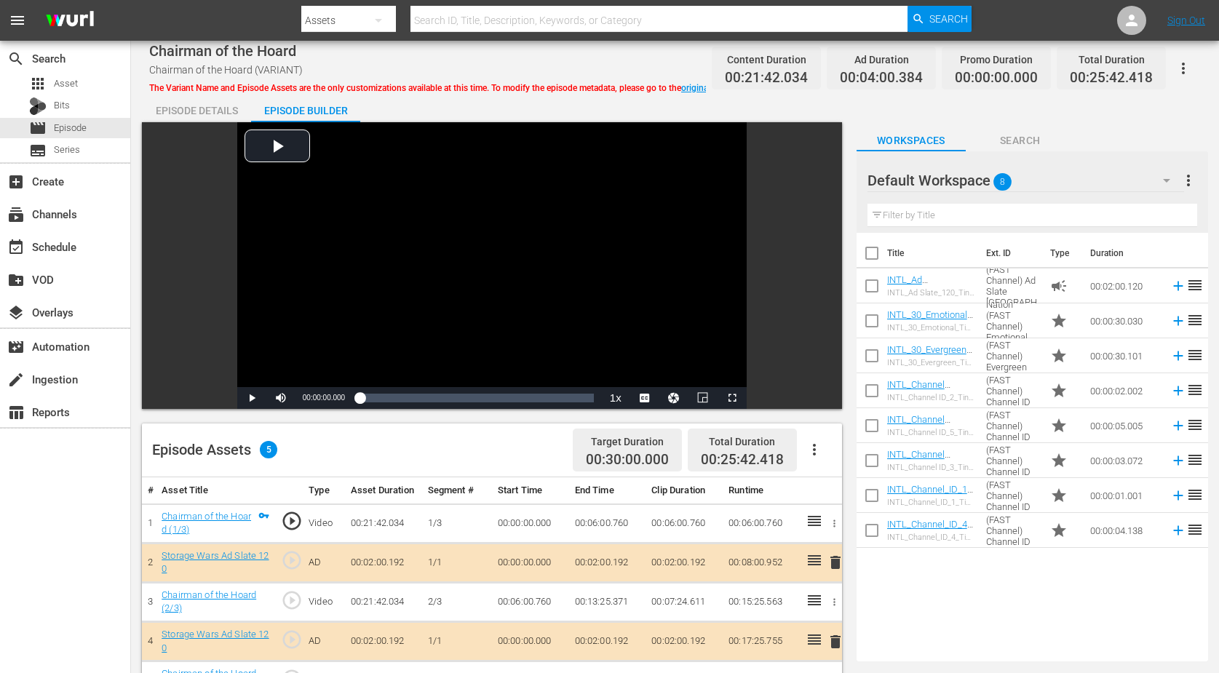
click at [985, 175] on icon "button" at bounding box center [1166, 180] width 17 height 17
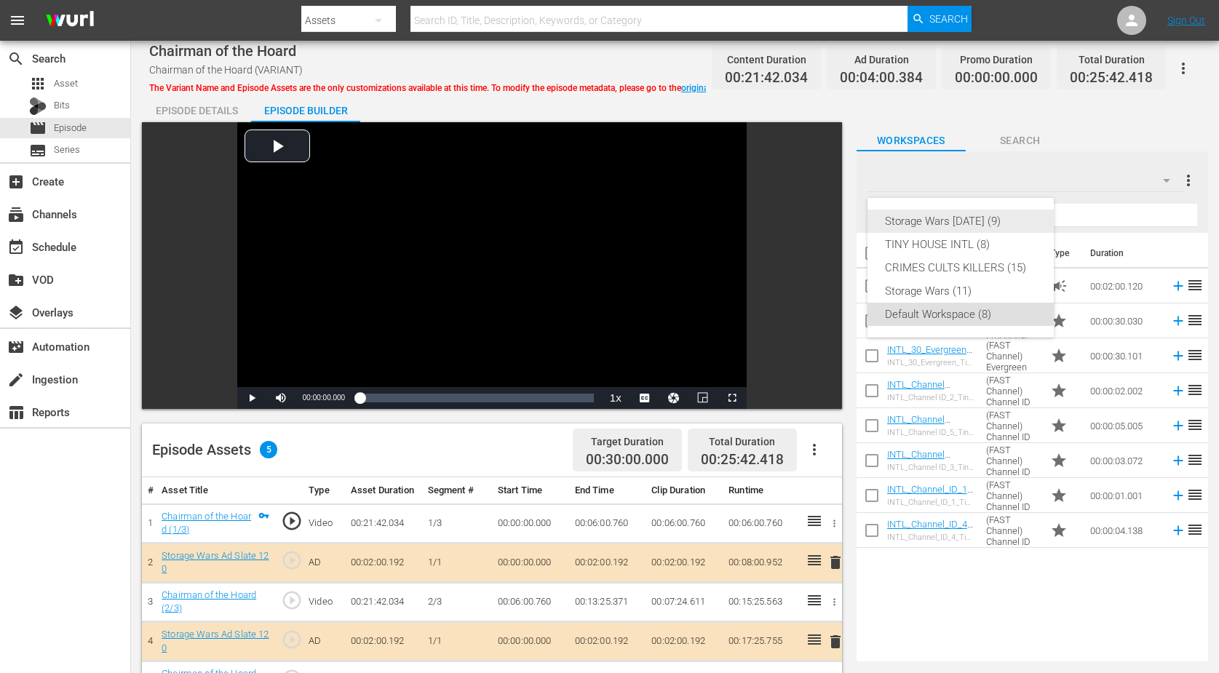
click at [985, 220] on div "Storage Wars [DATE] (9)" at bounding box center [960, 221] width 151 height 23
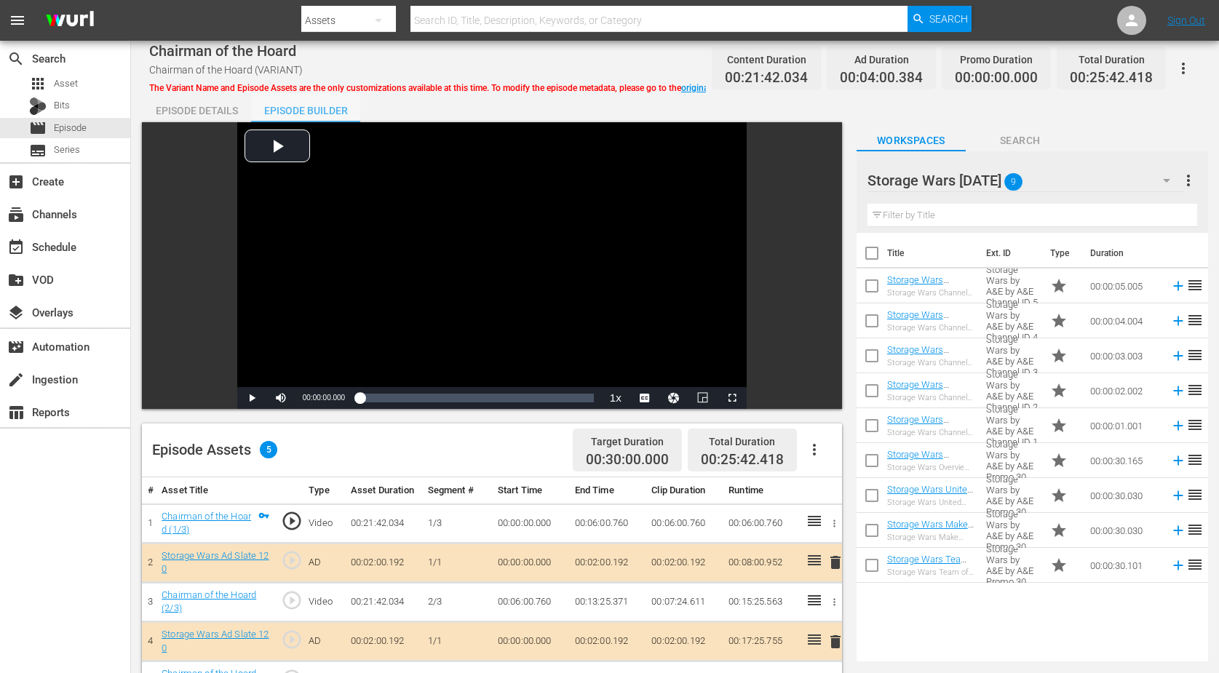
click at [331, 105] on div "Episode Builder" at bounding box center [305, 110] width 109 height 35
click at [985, 184] on icon "button" at bounding box center [1166, 180] width 17 height 17
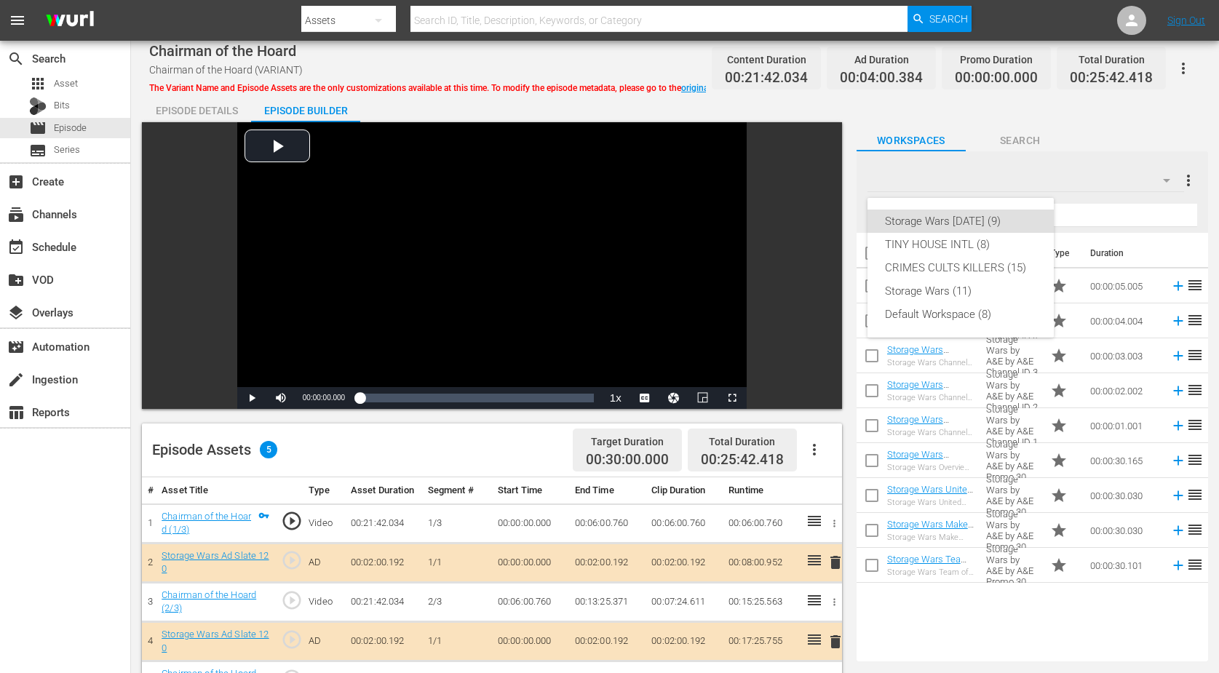
click at [985, 138] on div "Storage Wars [DATE] (9) TINY HOUSE INTL (8) CRIMES CULTS KILLERS (15) Storage W…" at bounding box center [609, 336] width 1219 height 673
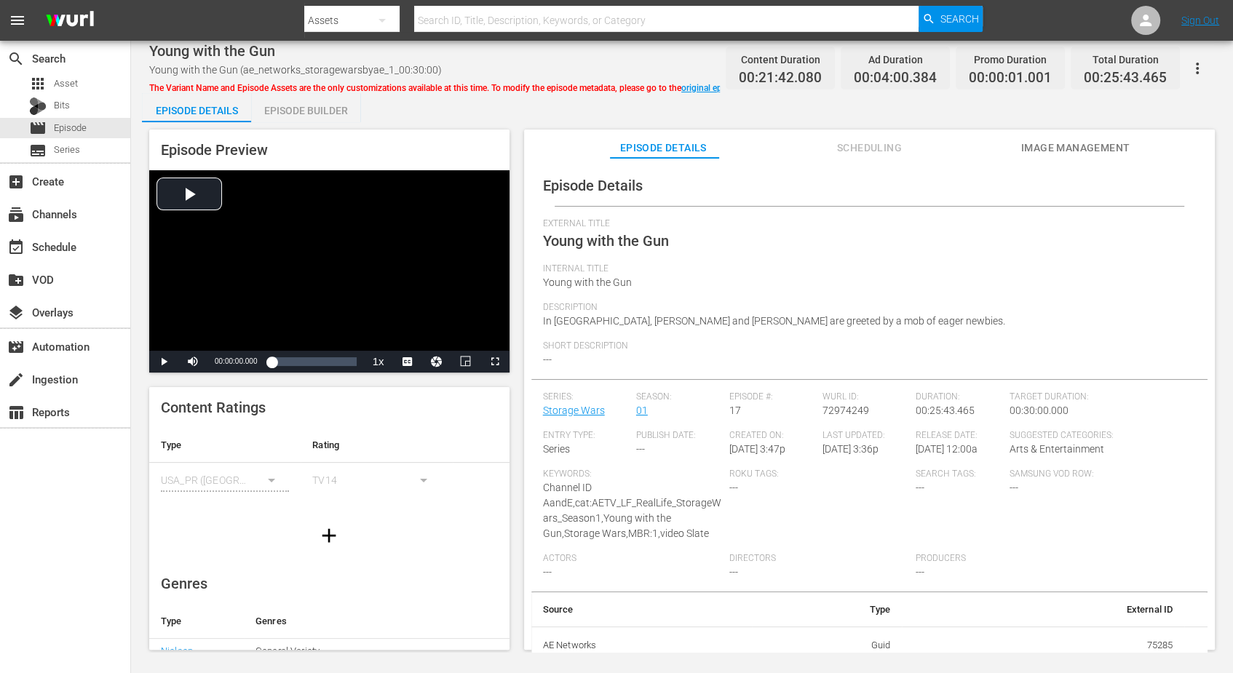
click at [325, 109] on div "Episode Builder" at bounding box center [305, 110] width 109 height 35
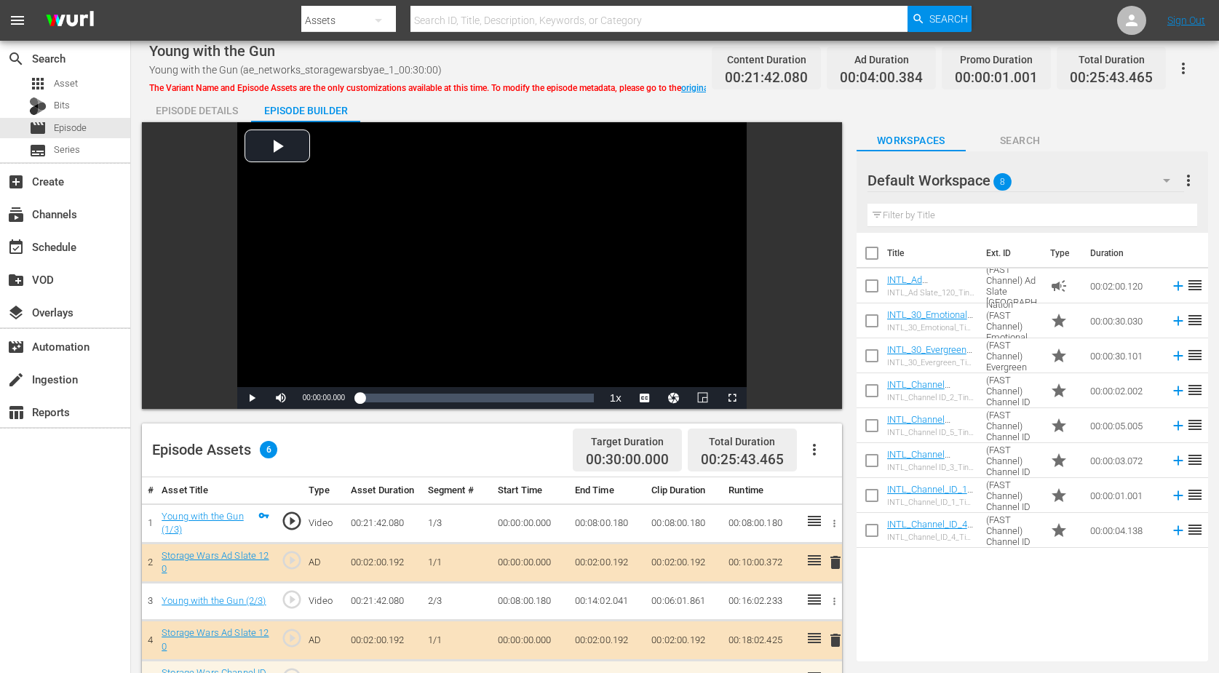
click at [985, 181] on icon "button" at bounding box center [1166, 181] width 7 height 4
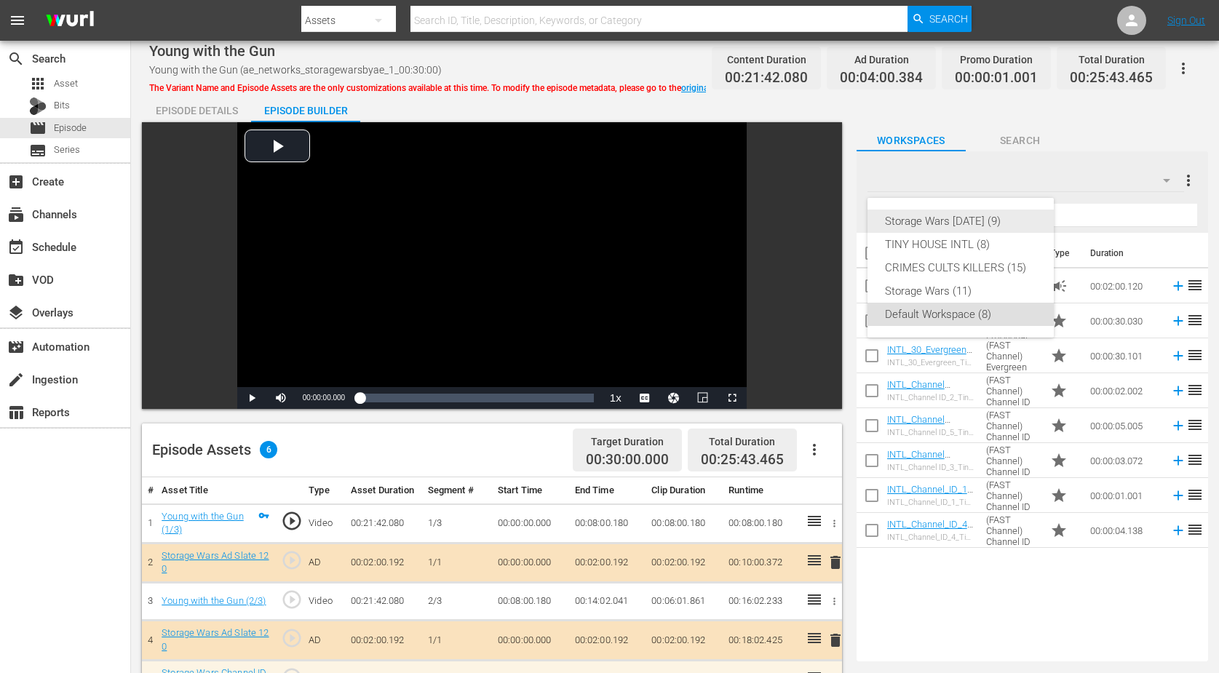
click at [968, 217] on div "Storage Wars [DATE] (9)" at bounding box center [960, 221] width 151 height 23
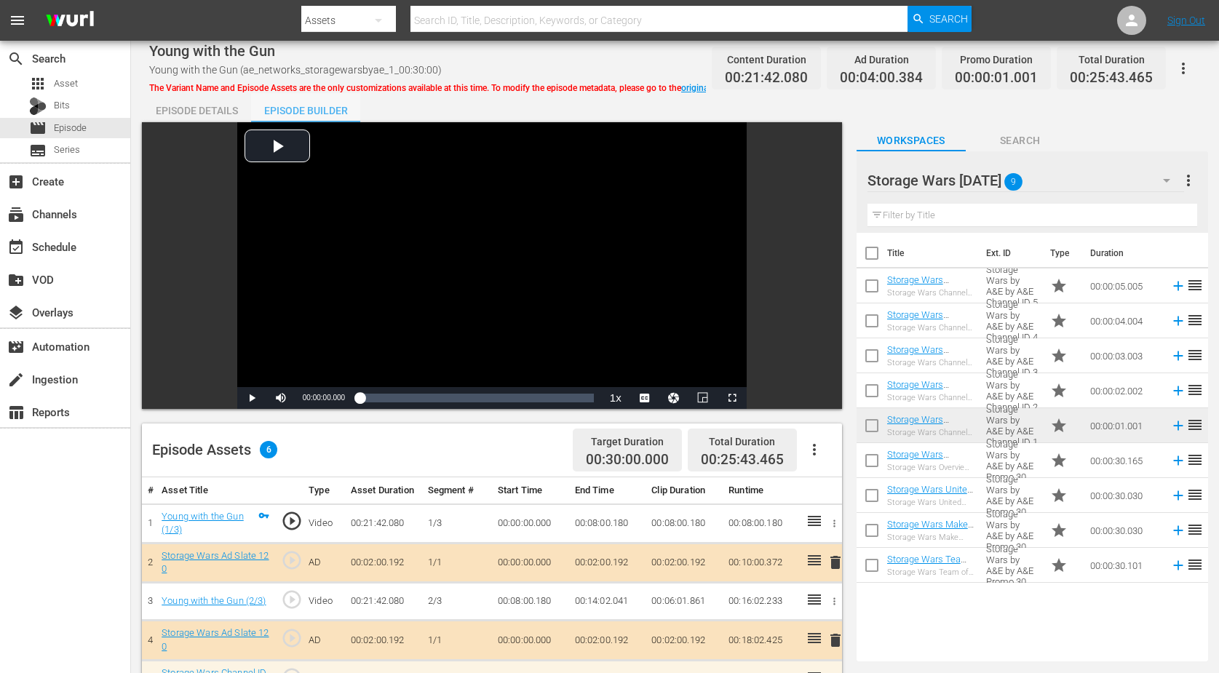
click at [297, 109] on div "Episode Builder" at bounding box center [305, 110] width 109 height 35
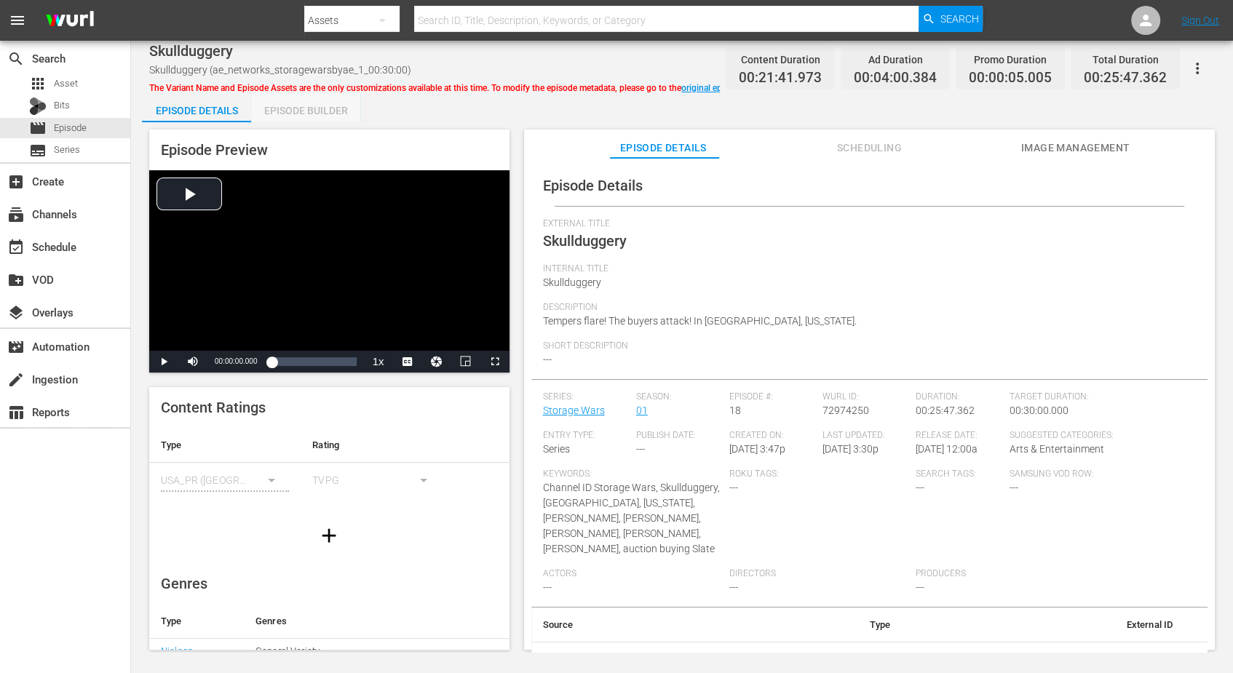
drag, startPoint x: 312, startPoint y: 106, endPoint x: 323, endPoint y: 98, distance: 14.1
click at [313, 106] on div "Episode Builder" at bounding box center [305, 110] width 109 height 35
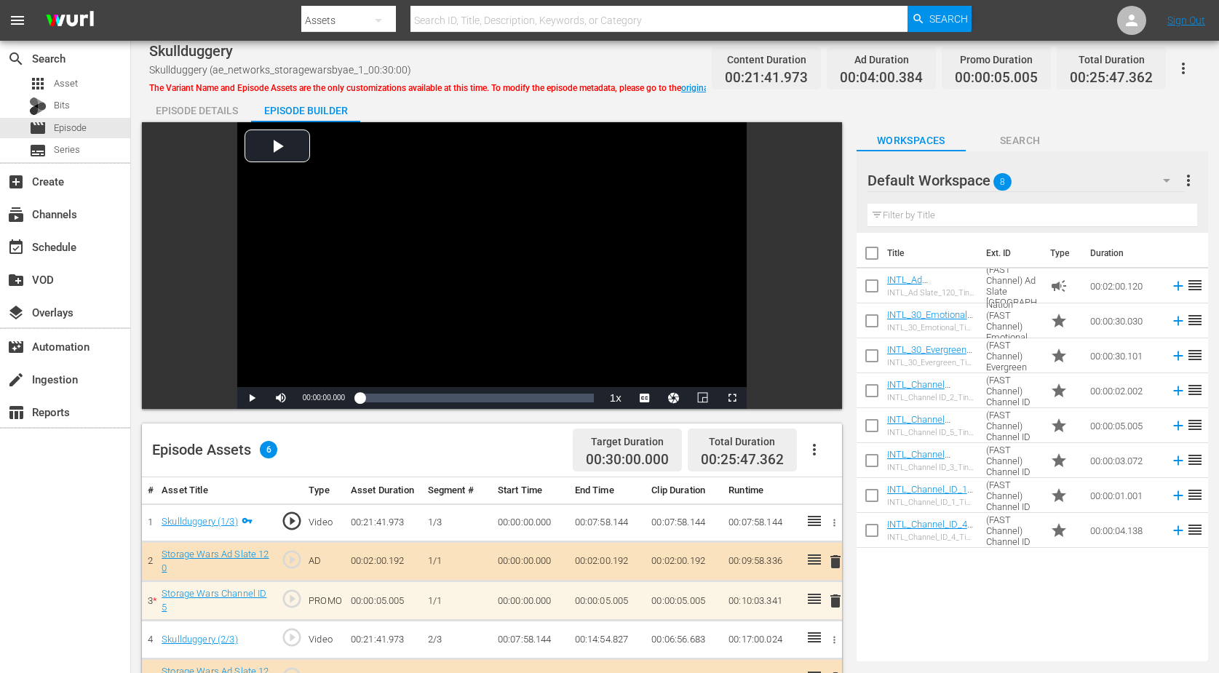
click at [985, 182] on icon "button" at bounding box center [1166, 180] width 17 height 17
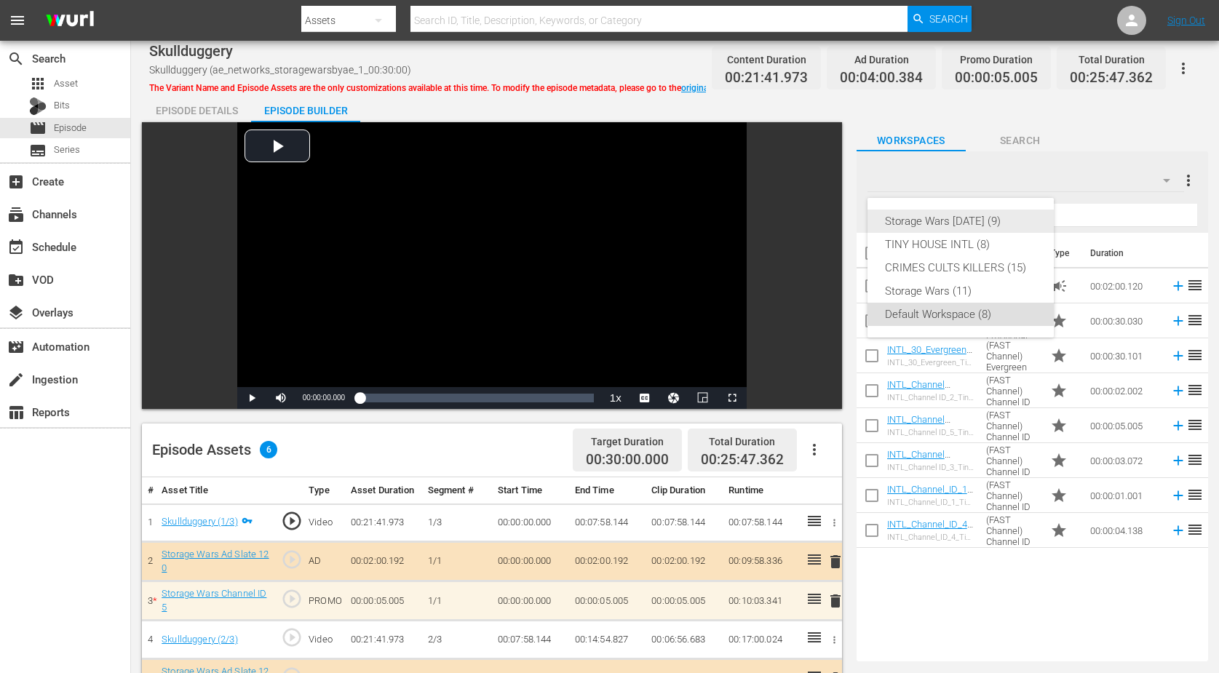
click at [983, 222] on div "Storage Wars [DATE] (9)" at bounding box center [960, 221] width 151 height 23
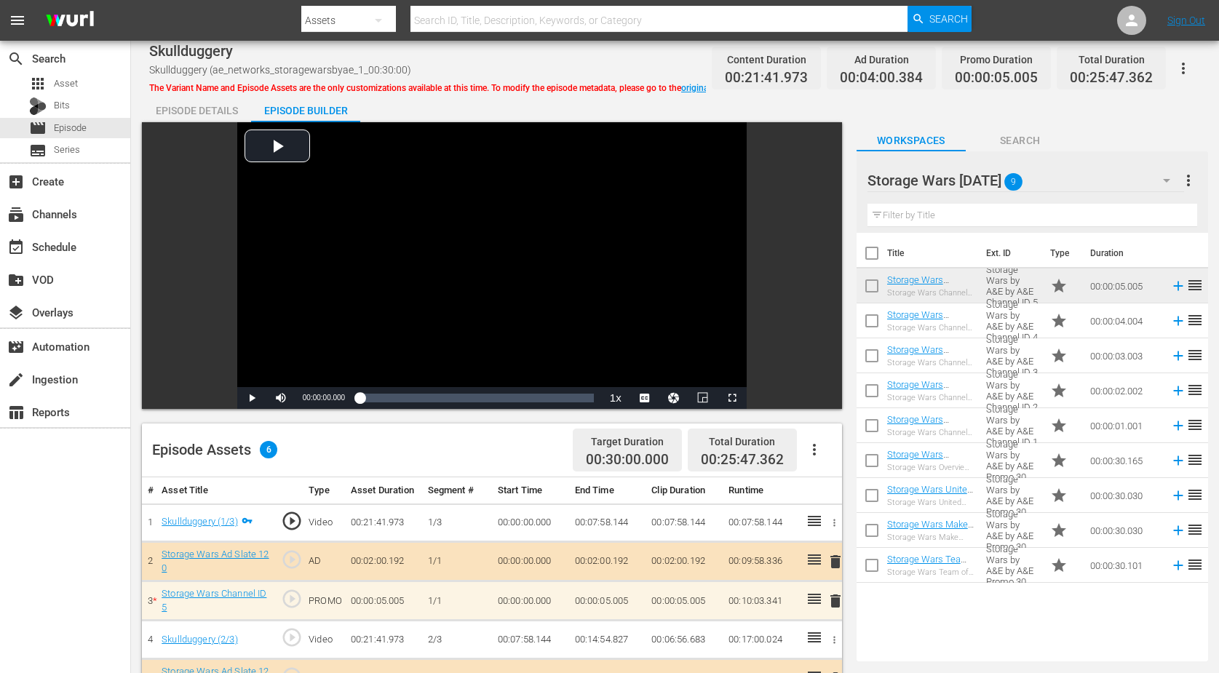
click at [325, 109] on div "Episode Builder" at bounding box center [305, 110] width 109 height 35
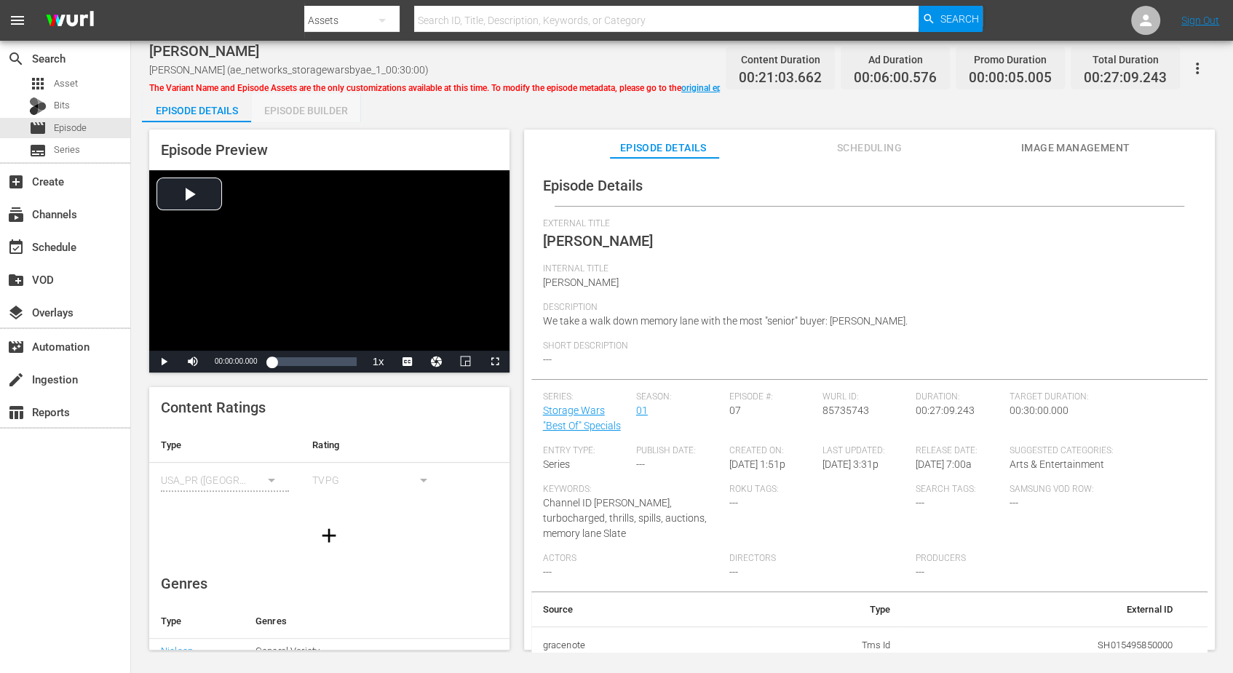
drag, startPoint x: 286, startPoint y: 102, endPoint x: 293, endPoint y: 95, distance: 9.3
click at [291, 98] on div "Episode Builder" at bounding box center [305, 110] width 109 height 35
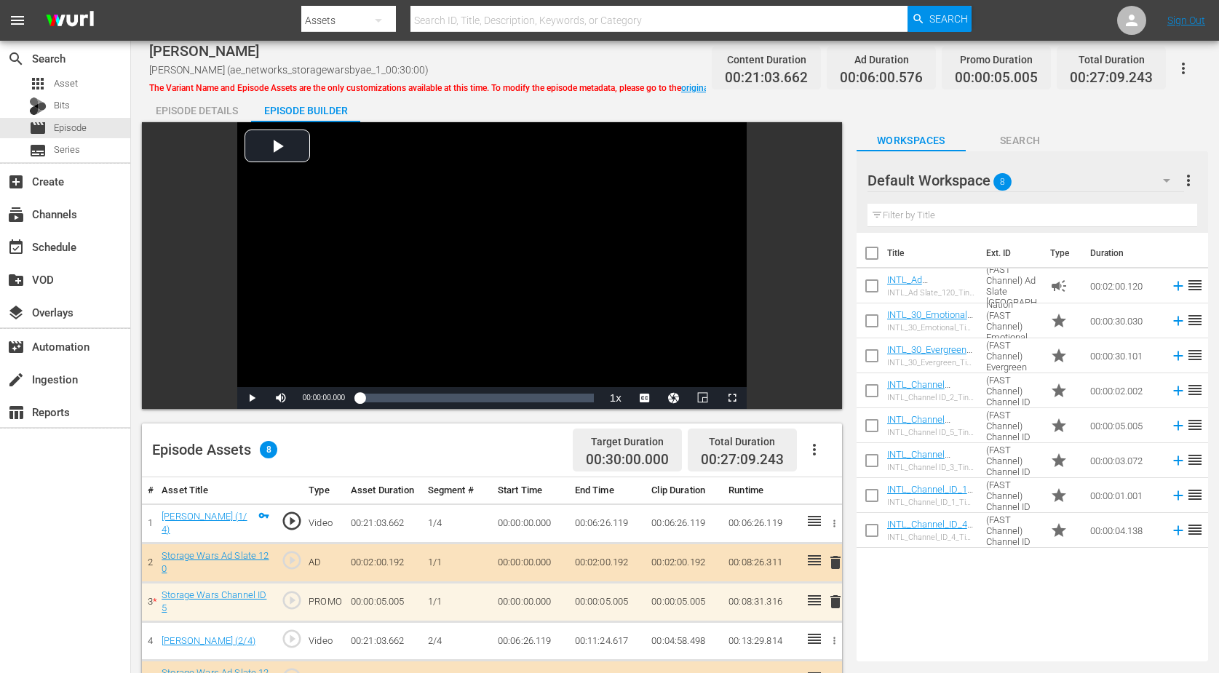
click at [985, 178] on icon "button" at bounding box center [1166, 180] width 17 height 17
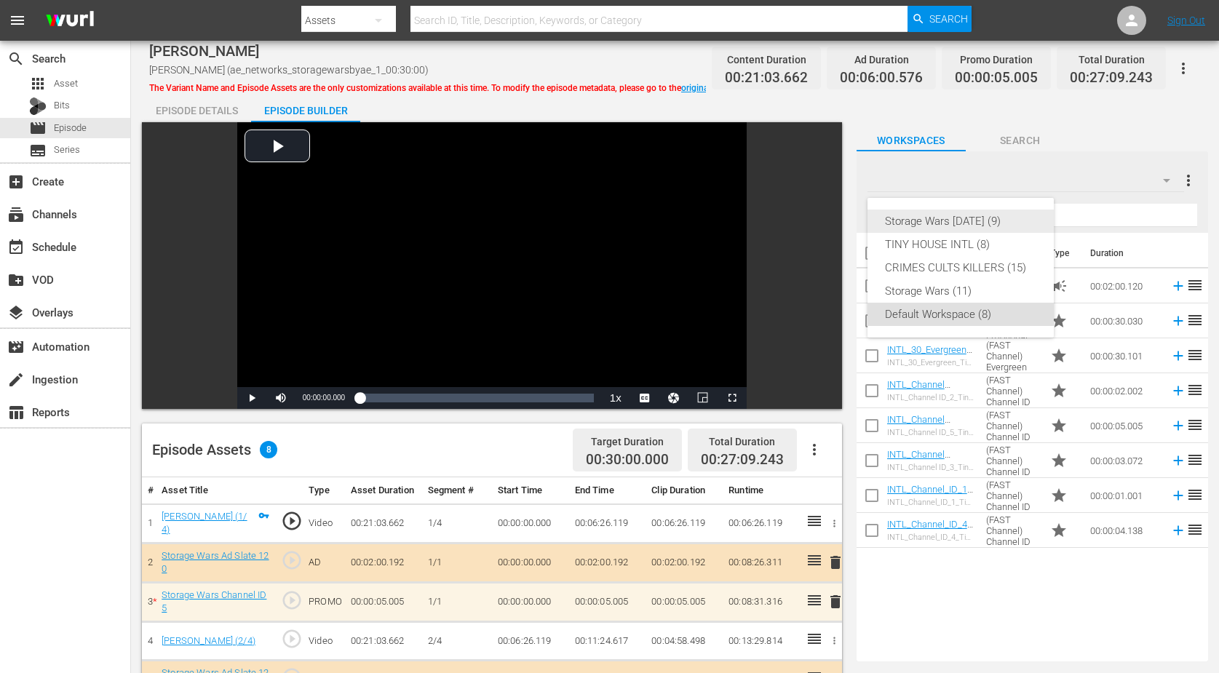
click at [985, 224] on div "Storage Wars [DATE] (9)" at bounding box center [960, 221] width 151 height 23
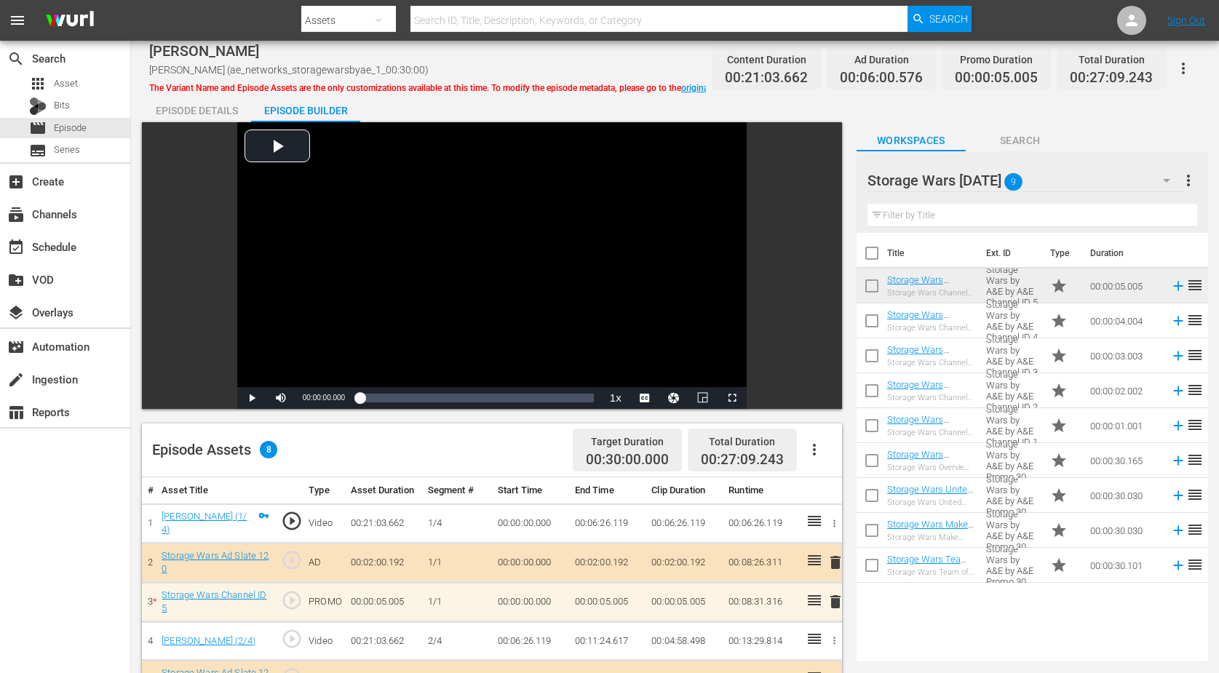
click at [291, 113] on div "Episode Builder" at bounding box center [305, 110] width 109 height 35
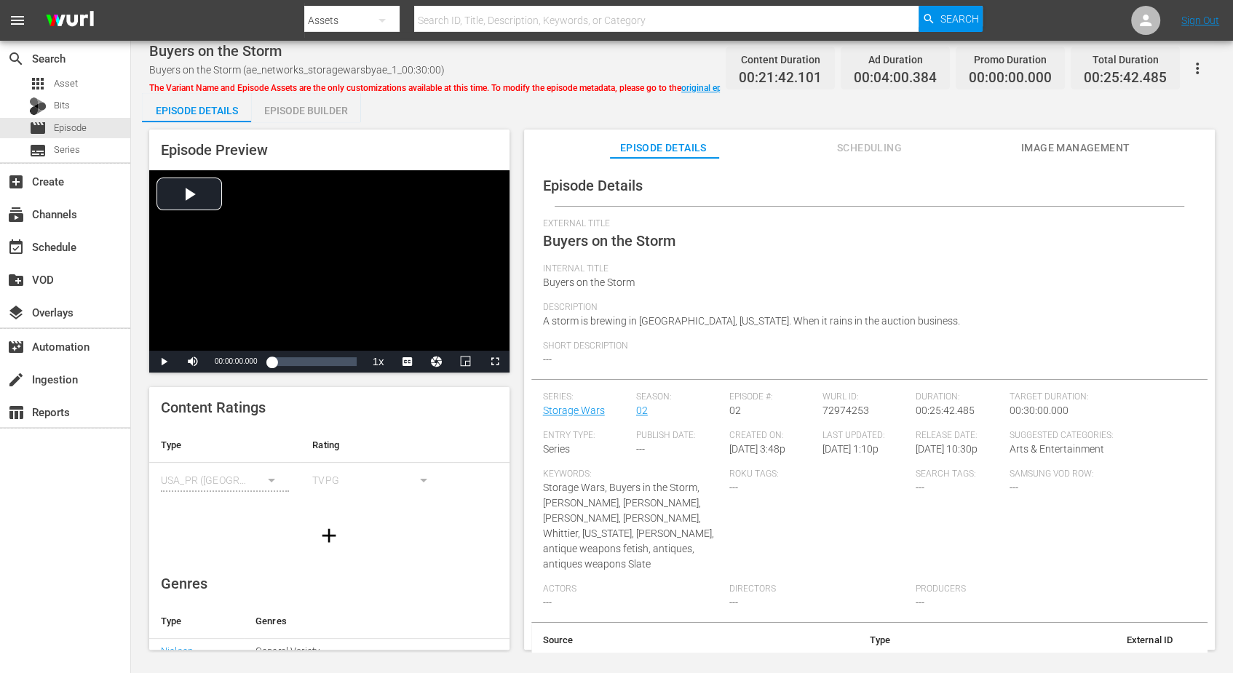
click at [298, 106] on div "Episode Builder" at bounding box center [305, 110] width 109 height 35
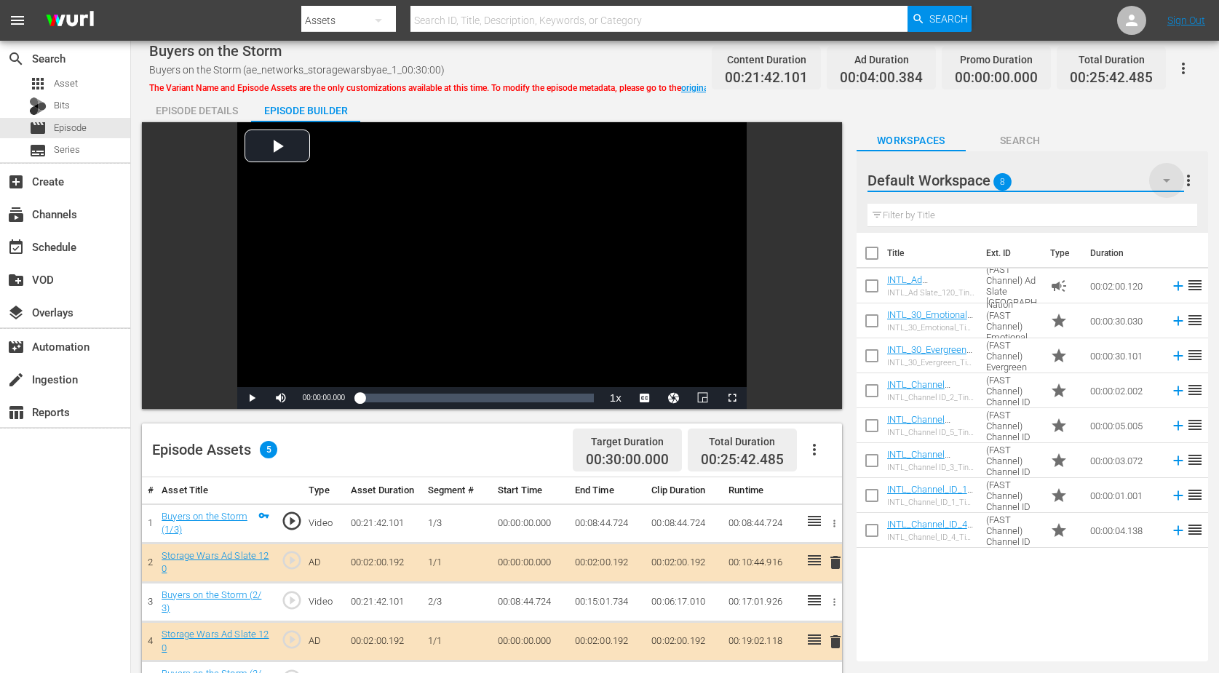
click at [985, 184] on icon "button" at bounding box center [1166, 180] width 17 height 17
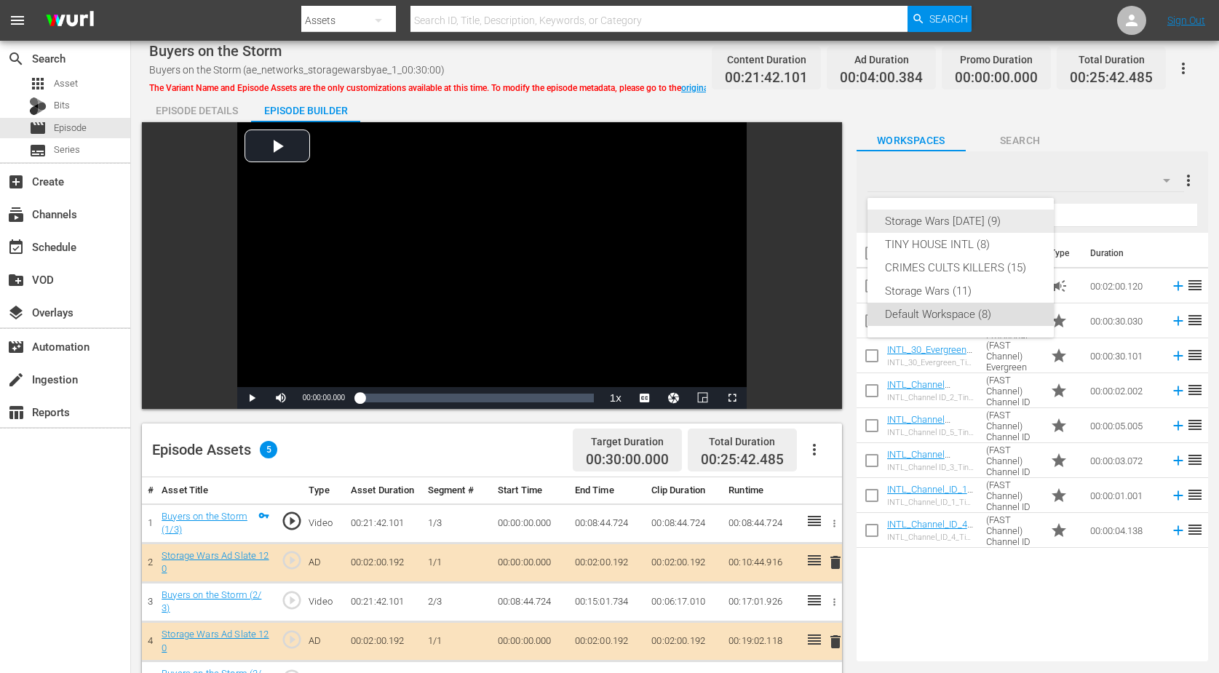
click at [952, 210] on div "Storage Wars [DATE] (9)" at bounding box center [960, 221] width 151 height 23
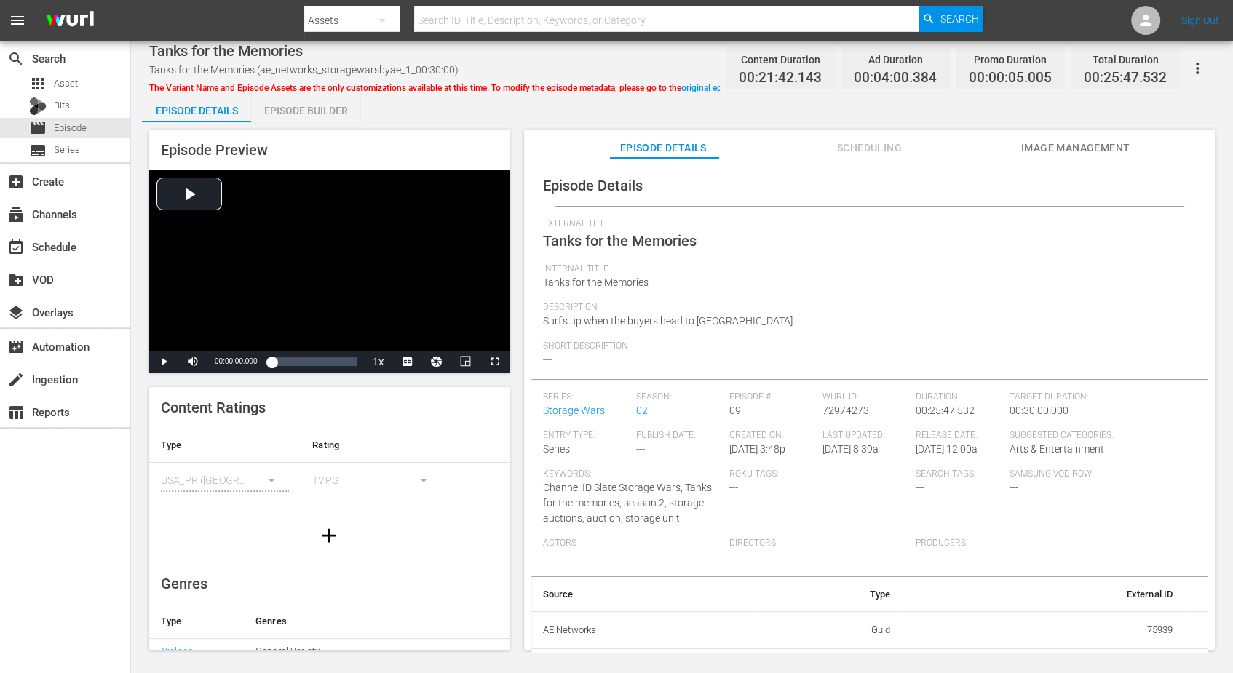
click at [302, 105] on div "Episode Builder" at bounding box center [305, 110] width 109 height 35
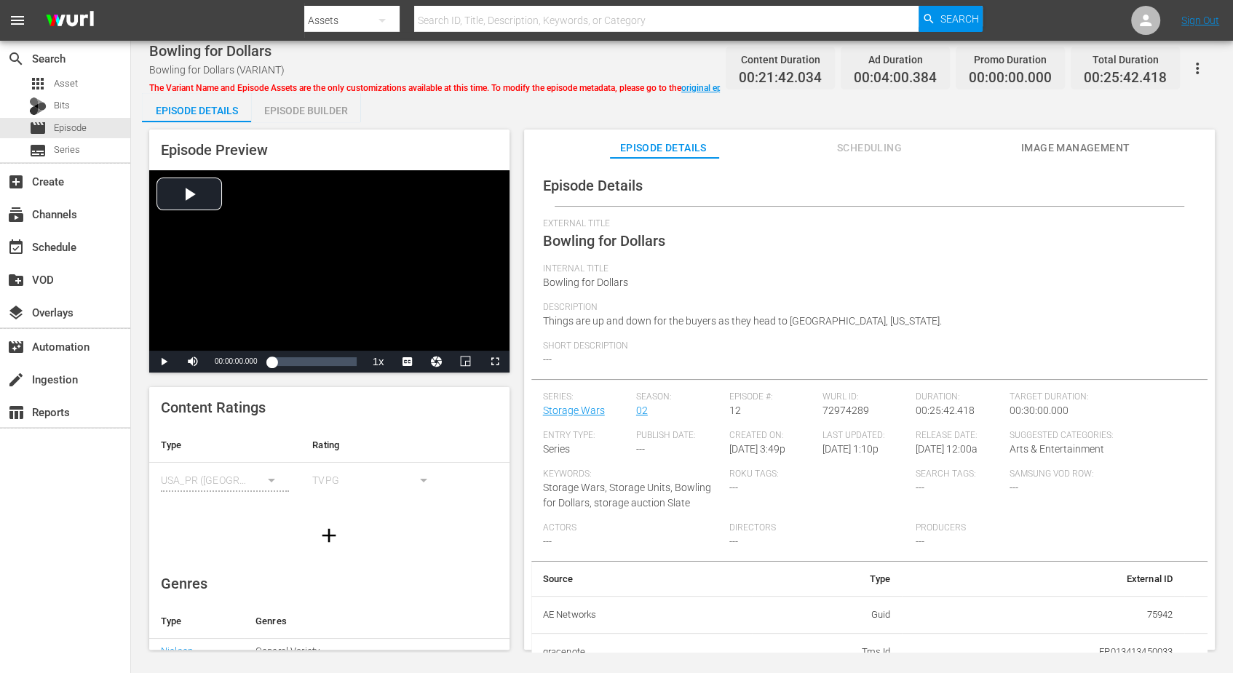
click at [309, 112] on div "Episode Builder" at bounding box center [305, 110] width 109 height 35
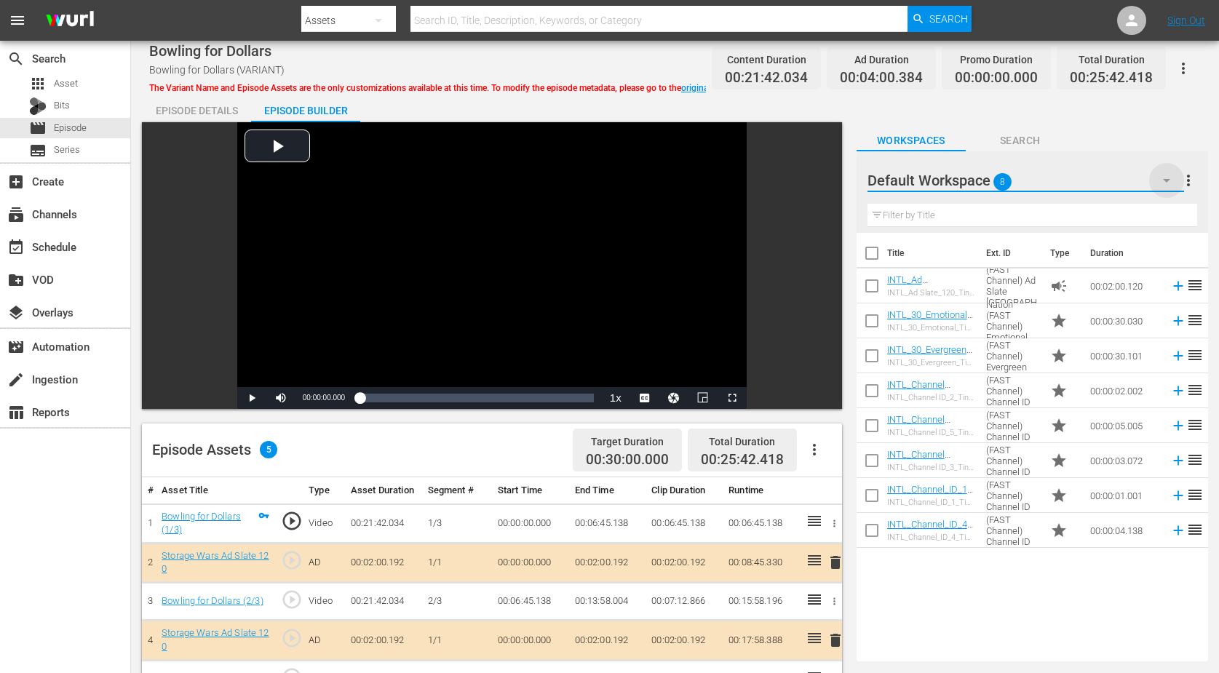
click at [985, 179] on icon "button" at bounding box center [1166, 180] width 17 height 17
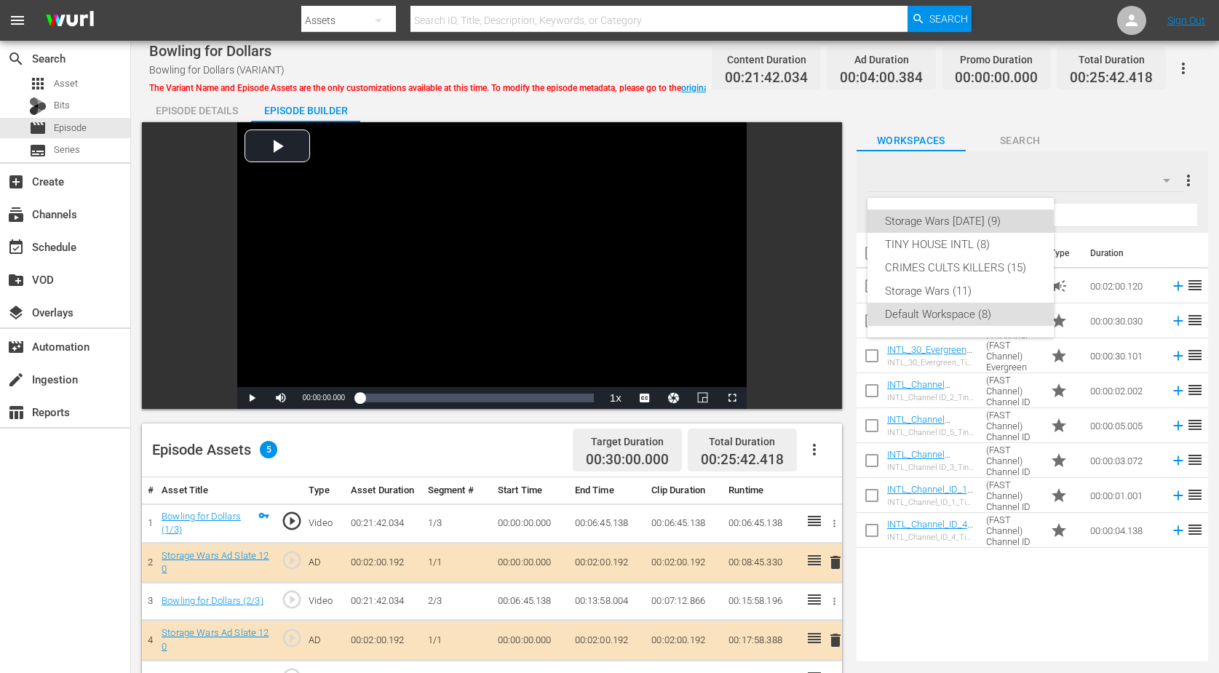
click at [913, 222] on div "Storage Wars [DATE] (9)" at bounding box center [960, 221] width 151 height 23
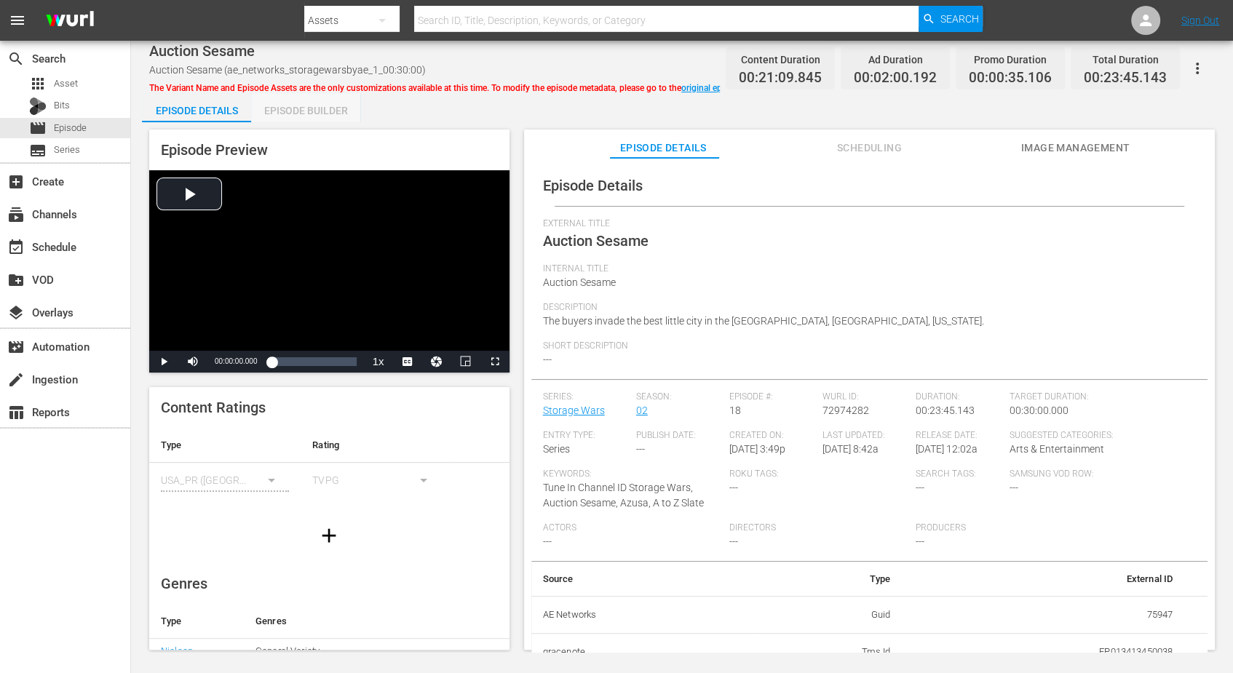
click at [329, 111] on div "Episode Builder" at bounding box center [305, 110] width 109 height 35
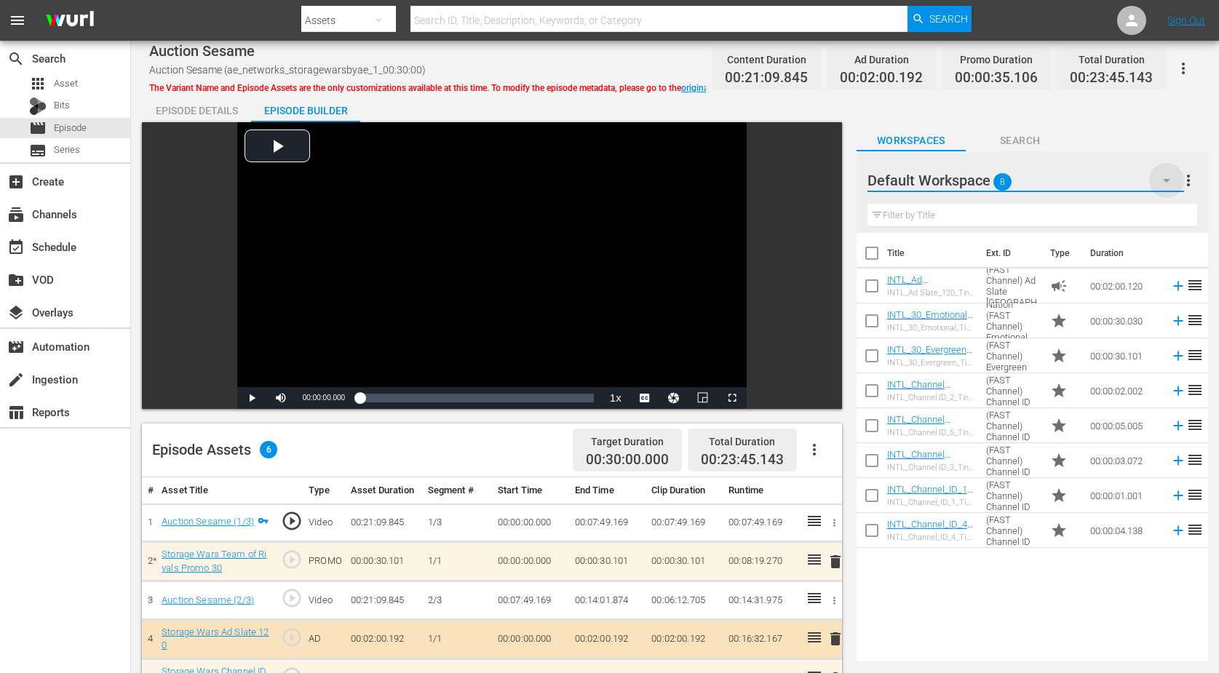
click at [985, 178] on icon "button" at bounding box center [1166, 180] width 17 height 17
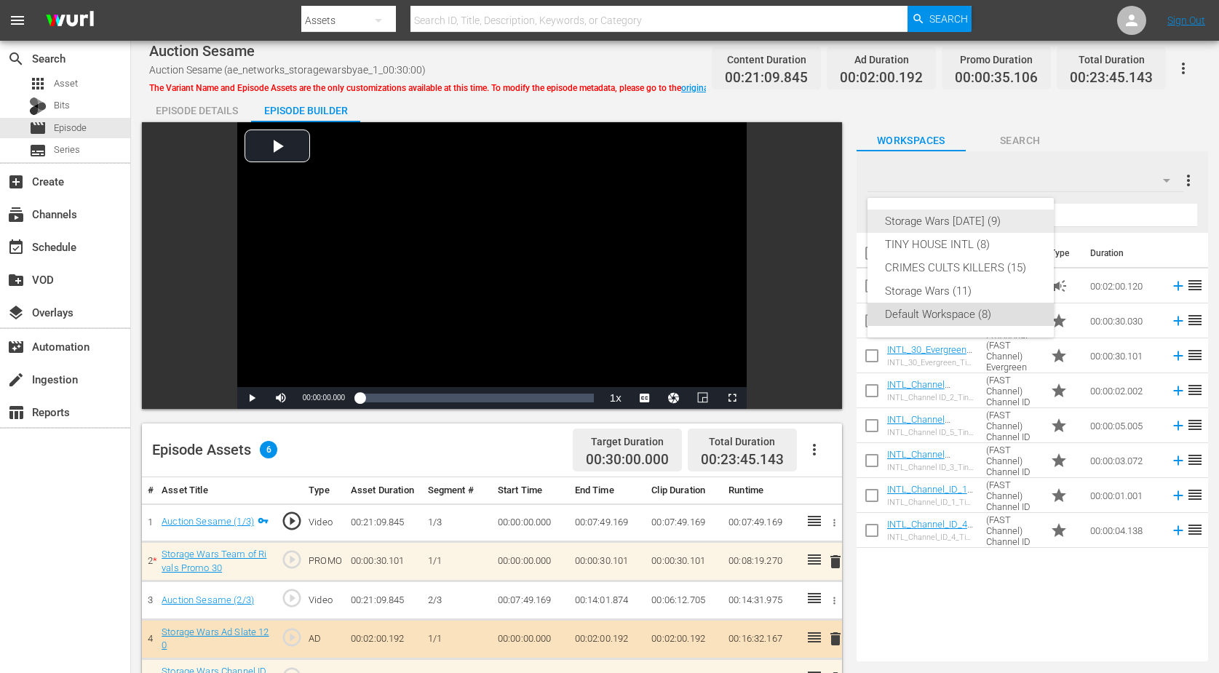
click at [984, 218] on div "Storage Wars [DATE] (9)" at bounding box center [960, 221] width 151 height 23
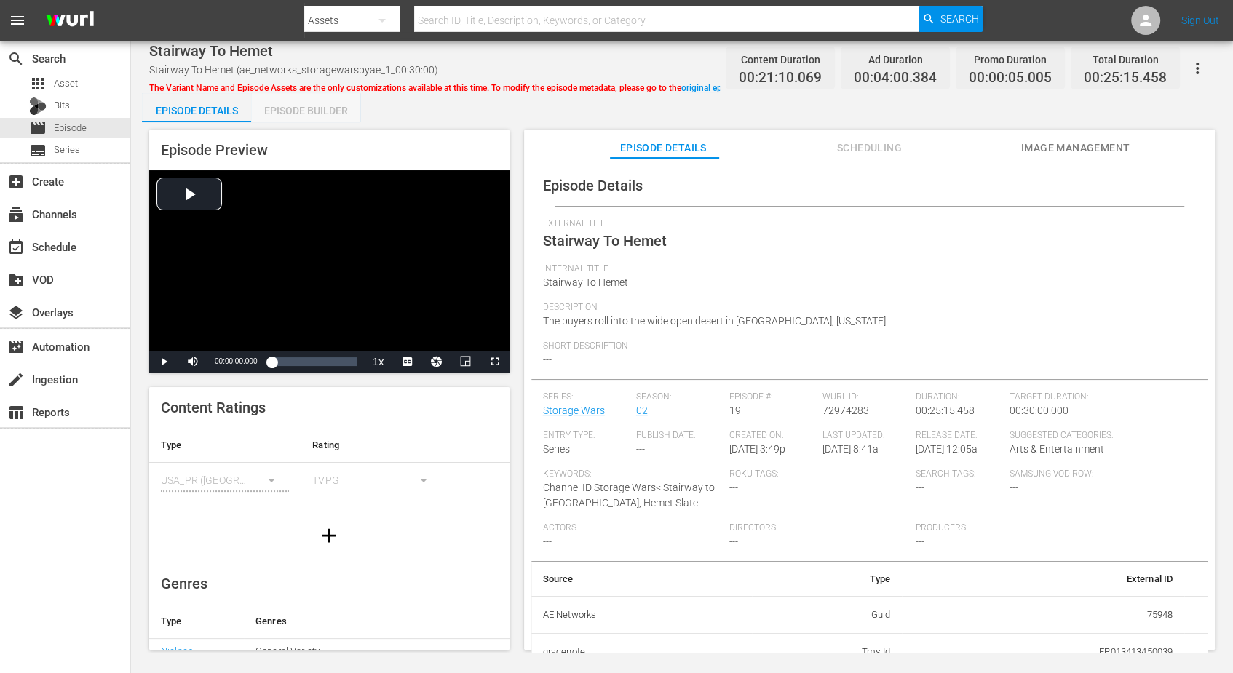
click at [321, 114] on div "Episode Builder" at bounding box center [305, 110] width 109 height 35
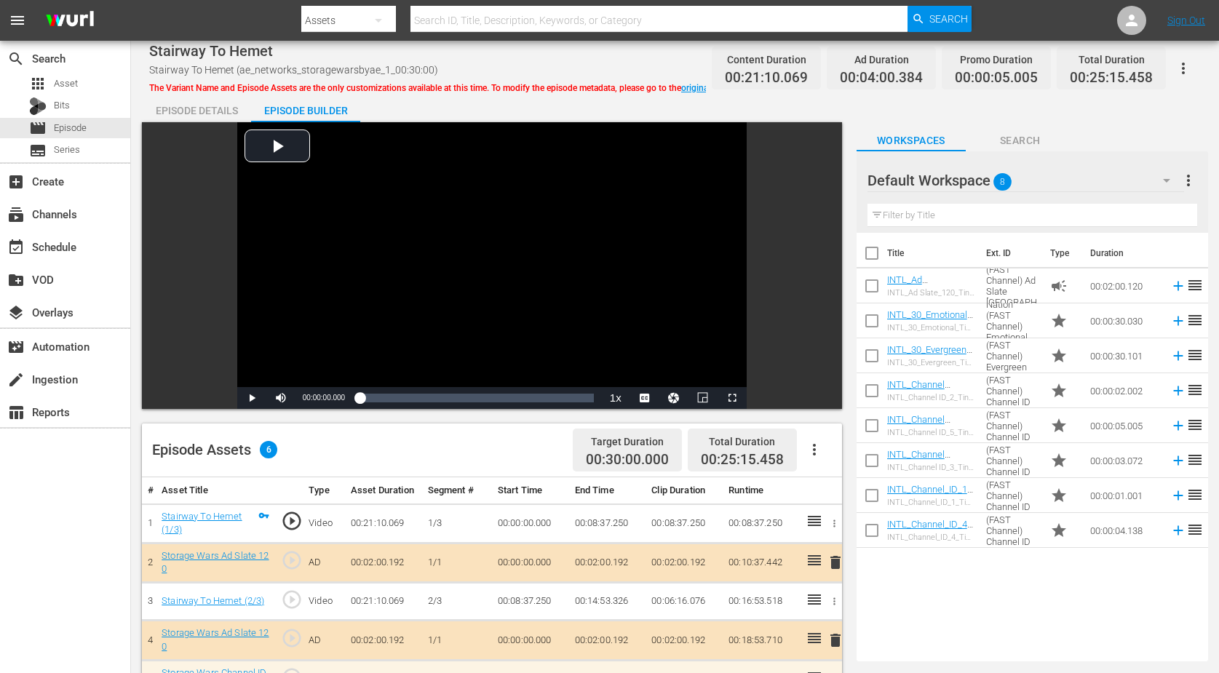
click at [985, 175] on icon "button" at bounding box center [1166, 180] width 17 height 17
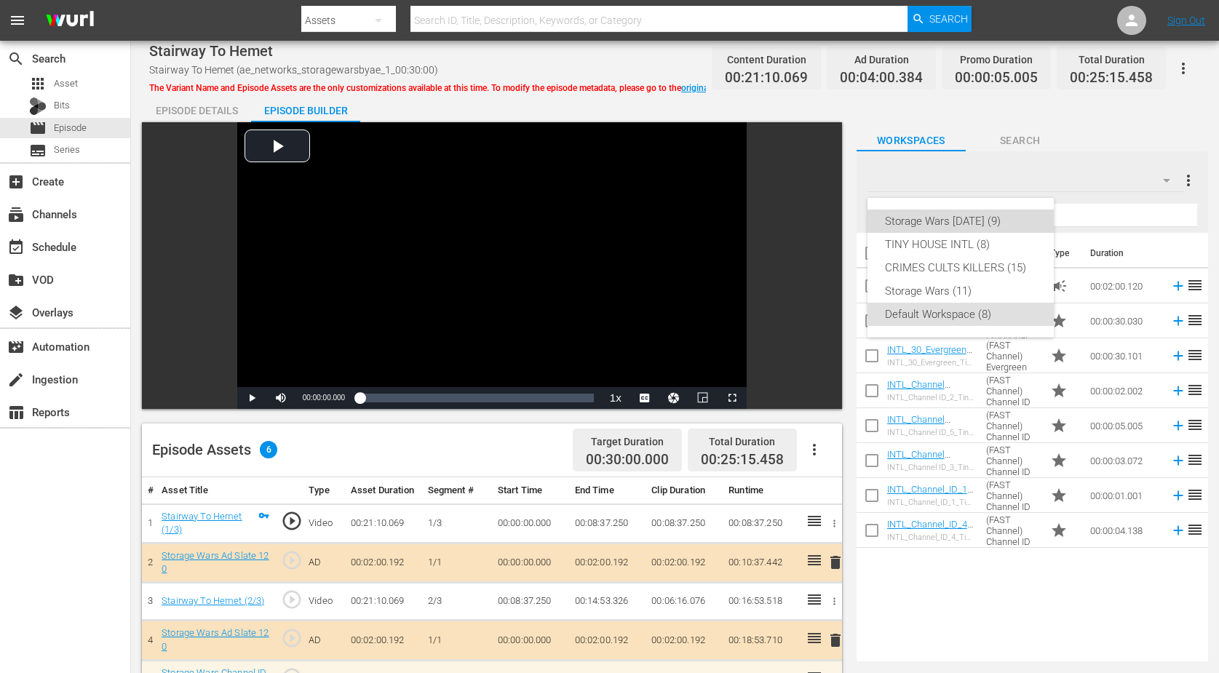
click at [985, 221] on div "Storage Wars [DATE] (9)" at bounding box center [960, 221] width 151 height 23
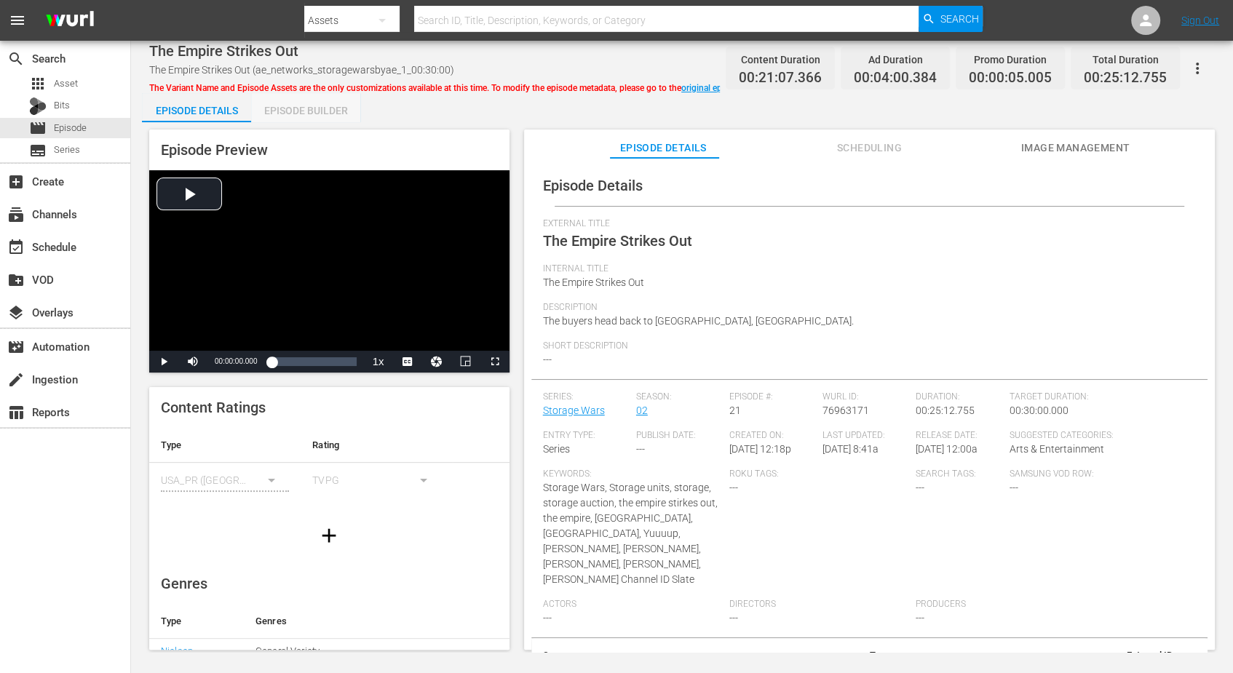
click at [295, 111] on div "Episode Builder" at bounding box center [305, 110] width 109 height 35
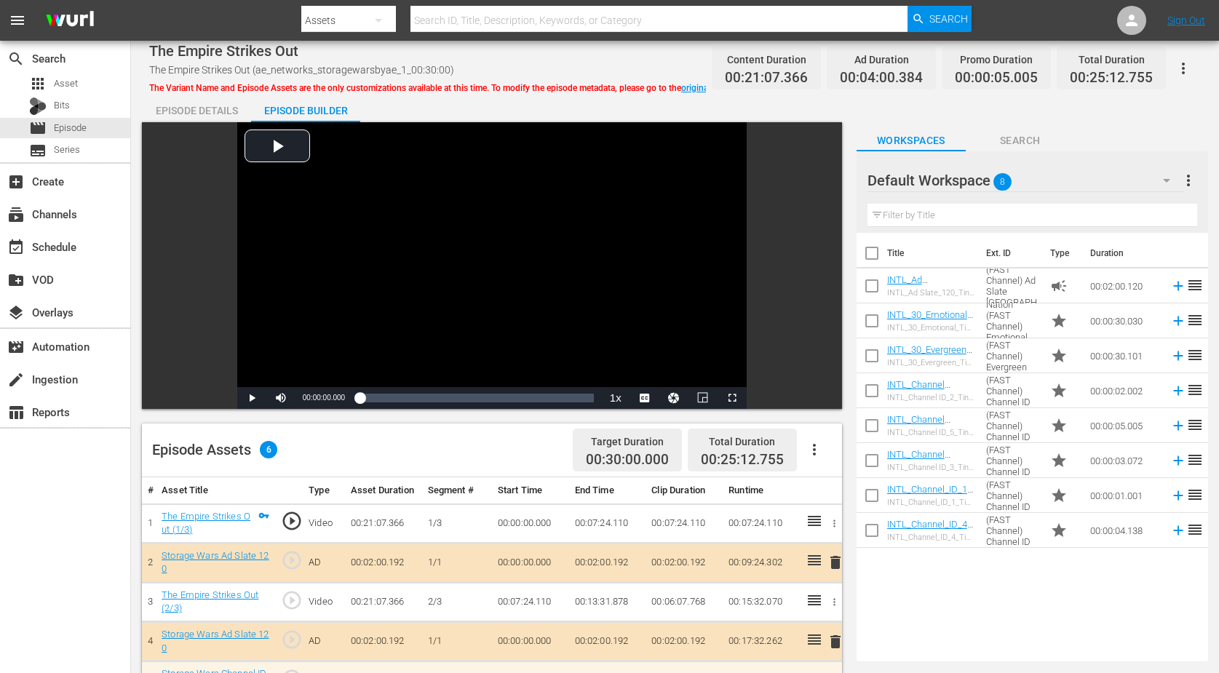
click at [985, 182] on icon "button" at bounding box center [1166, 180] width 17 height 17
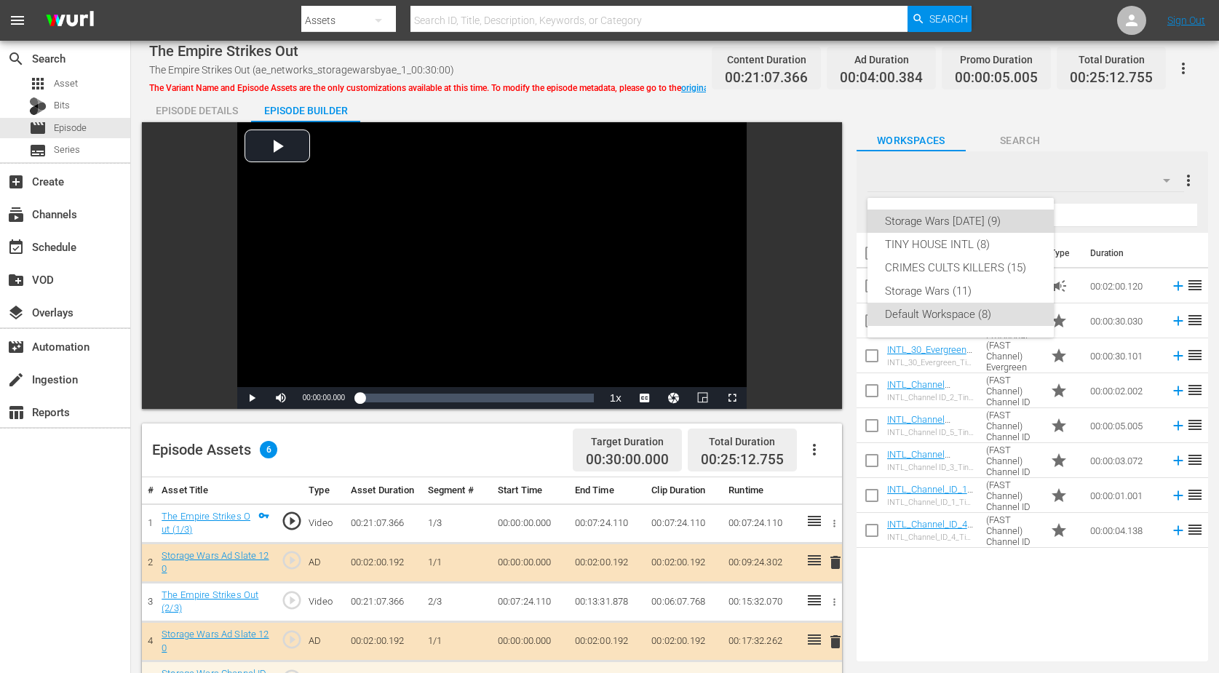
click at [972, 218] on div "Storage Wars [DATE] (9)" at bounding box center [960, 221] width 151 height 23
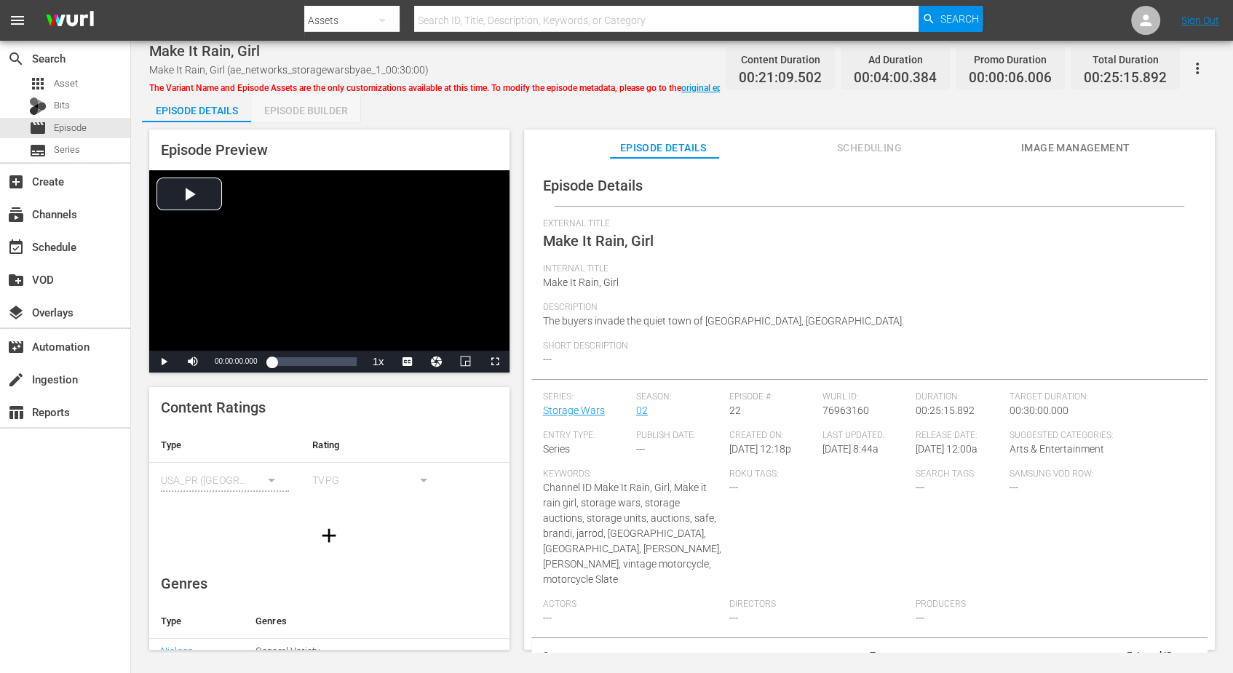
click at [315, 103] on div "Episode Builder" at bounding box center [305, 110] width 109 height 35
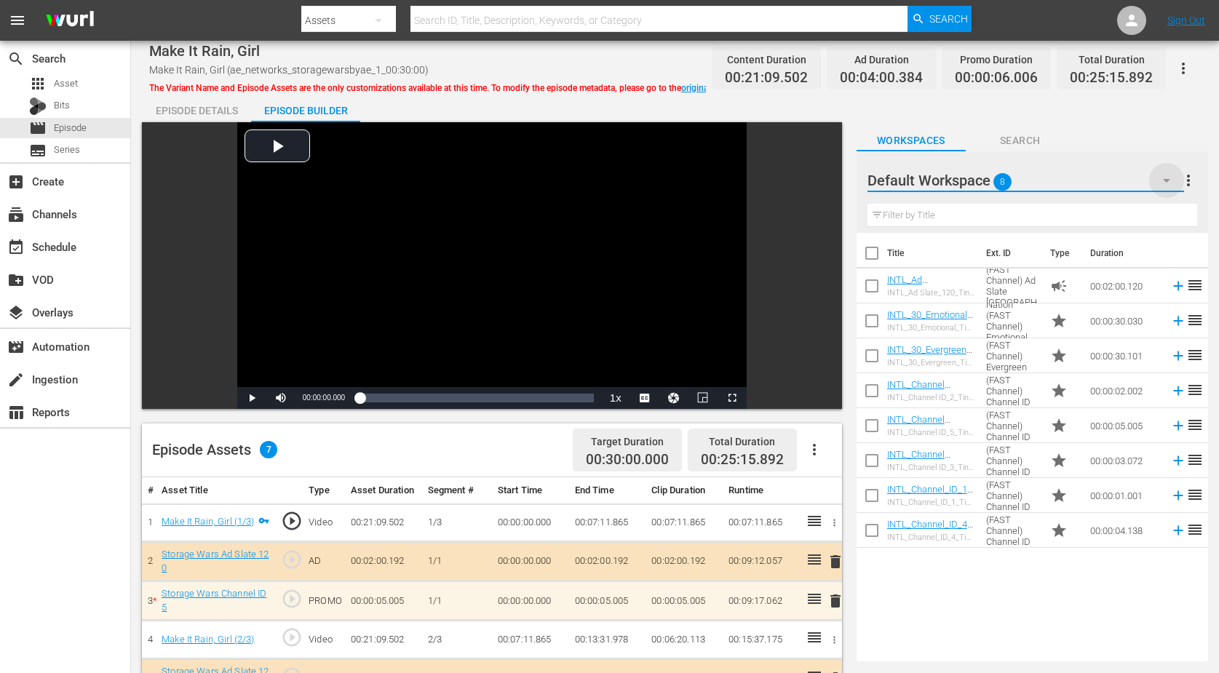
click at [985, 179] on icon "button" at bounding box center [1166, 180] width 17 height 17
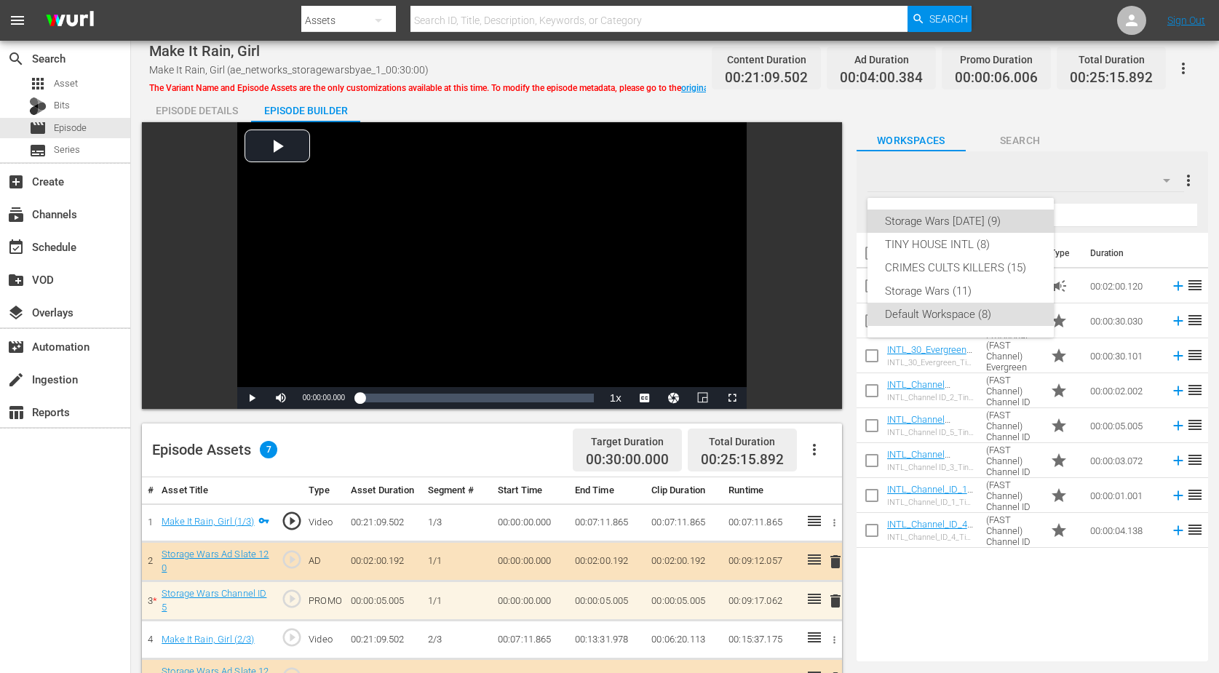
click at [913, 217] on div "Storage Wars [DATE] (9)" at bounding box center [960, 221] width 151 height 23
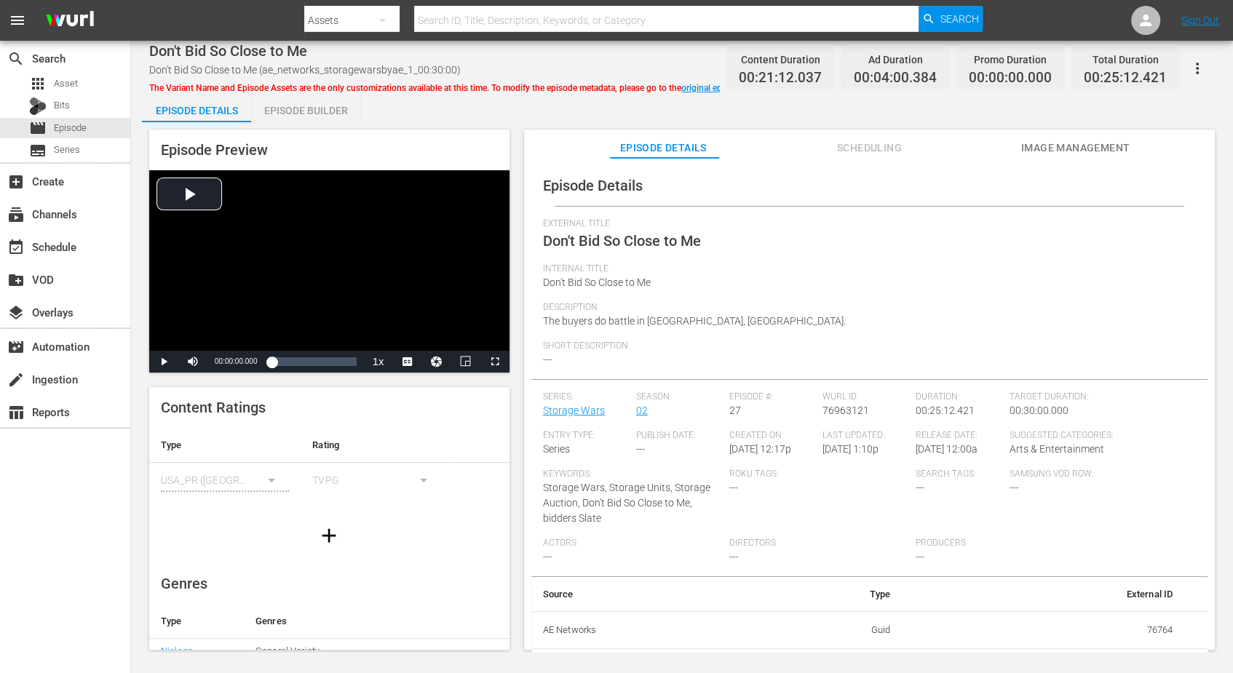
click at [318, 106] on div "Episode Builder" at bounding box center [305, 110] width 109 height 35
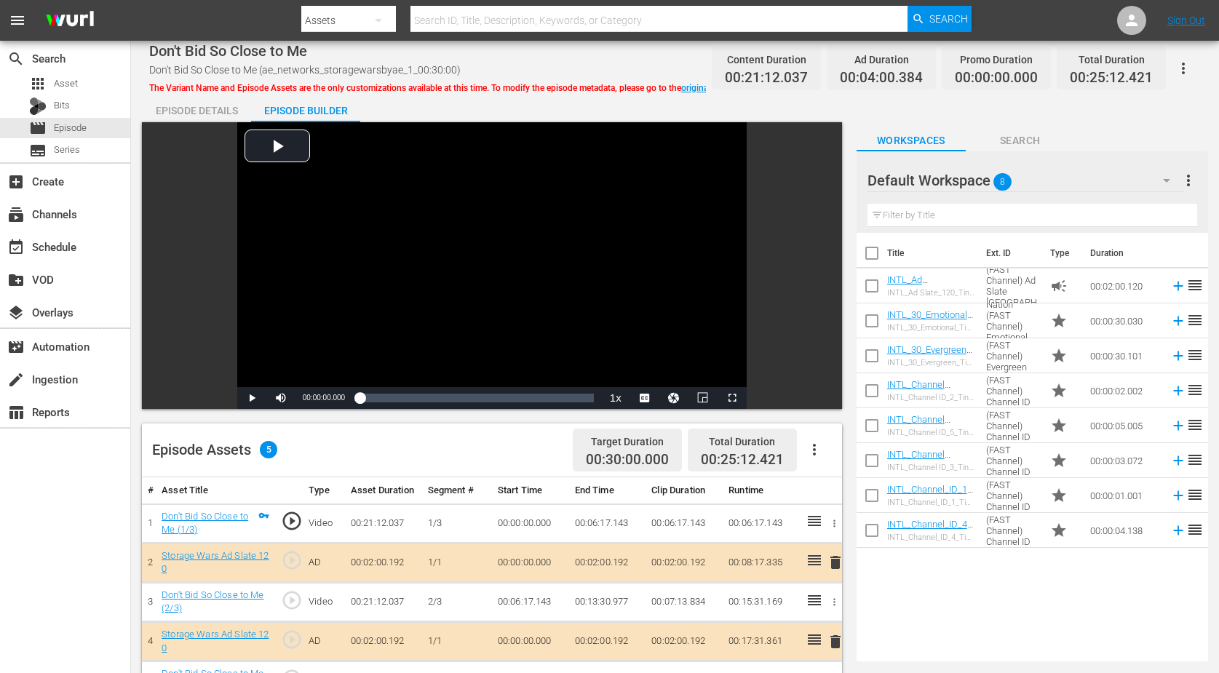
click at [985, 175] on icon "button" at bounding box center [1166, 180] width 17 height 17
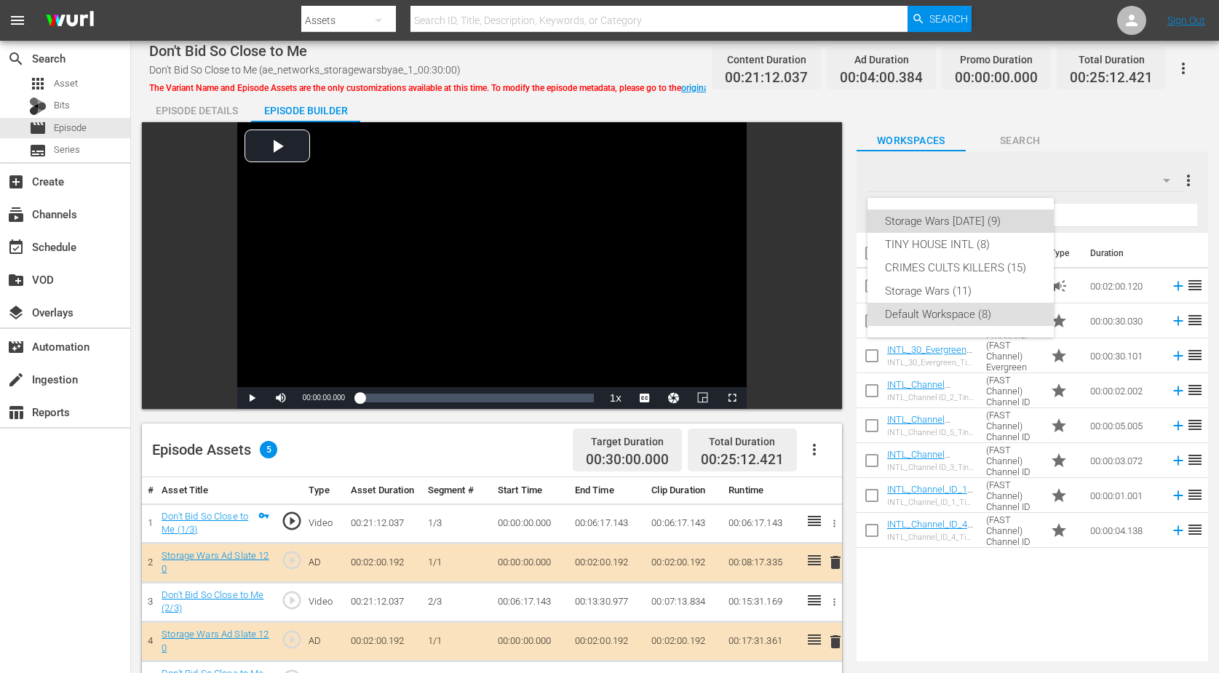
click at [985, 216] on div "Storage Wars [DATE] (9)" at bounding box center [960, 221] width 151 height 23
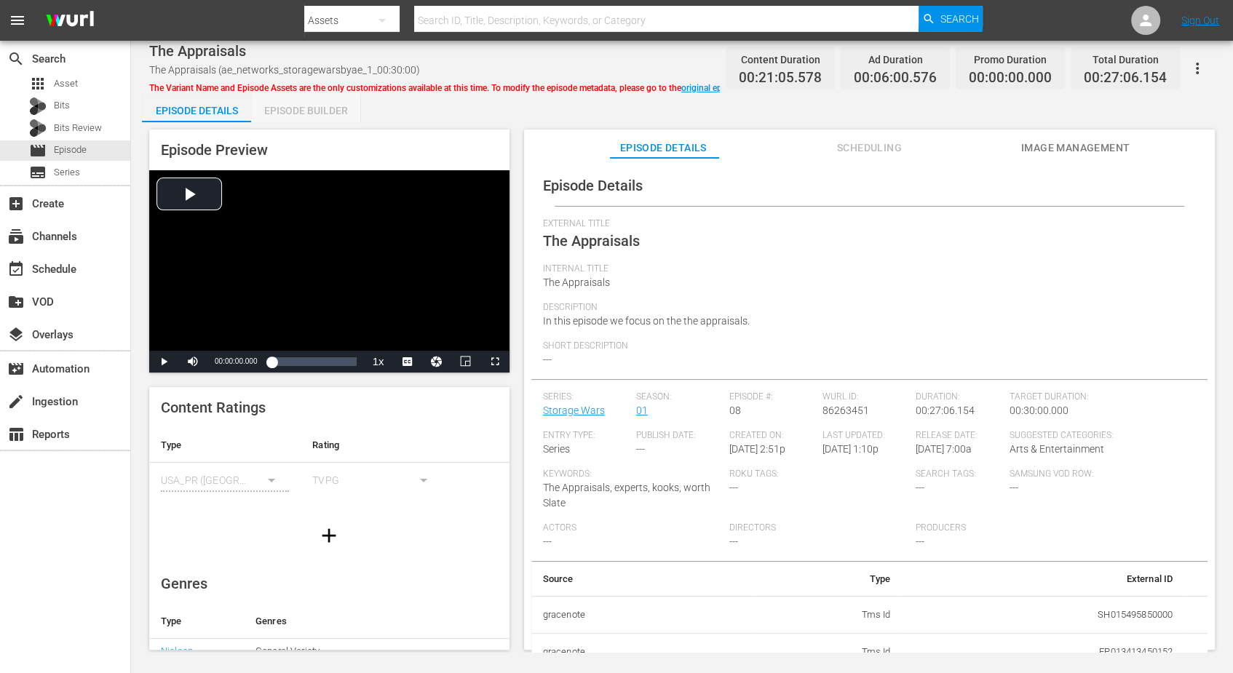
click at [308, 110] on div "Episode Builder" at bounding box center [305, 110] width 109 height 35
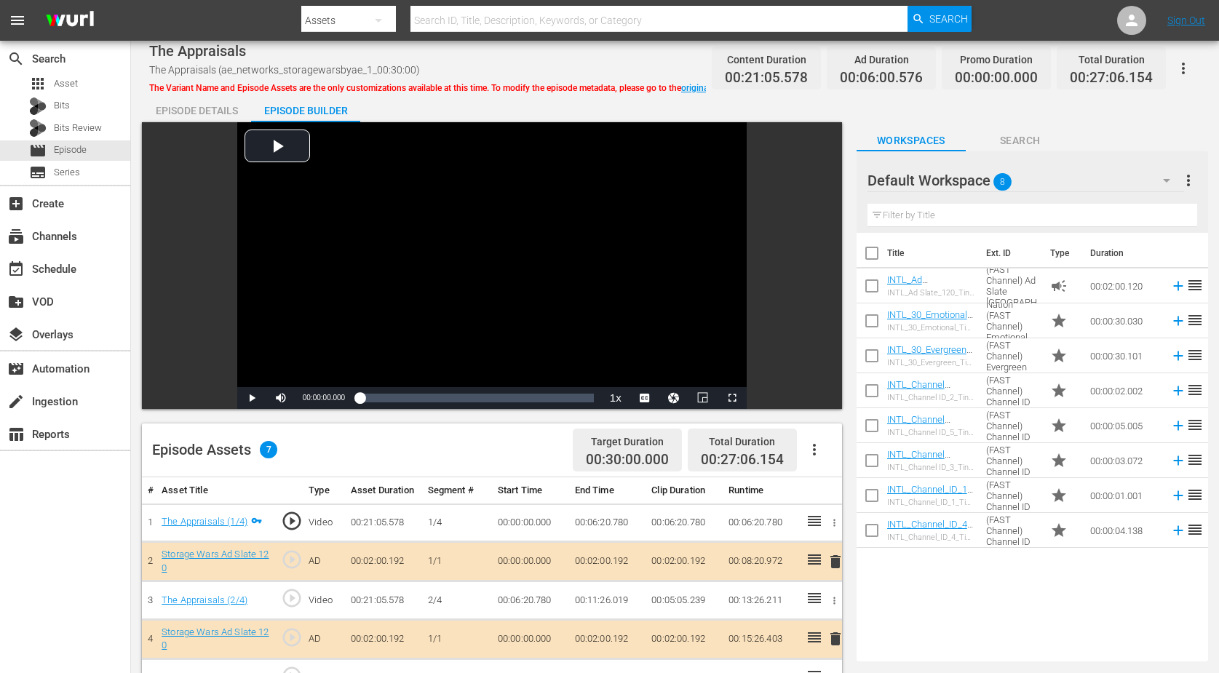
click at [985, 177] on icon "button" at bounding box center [1166, 180] width 17 height 17
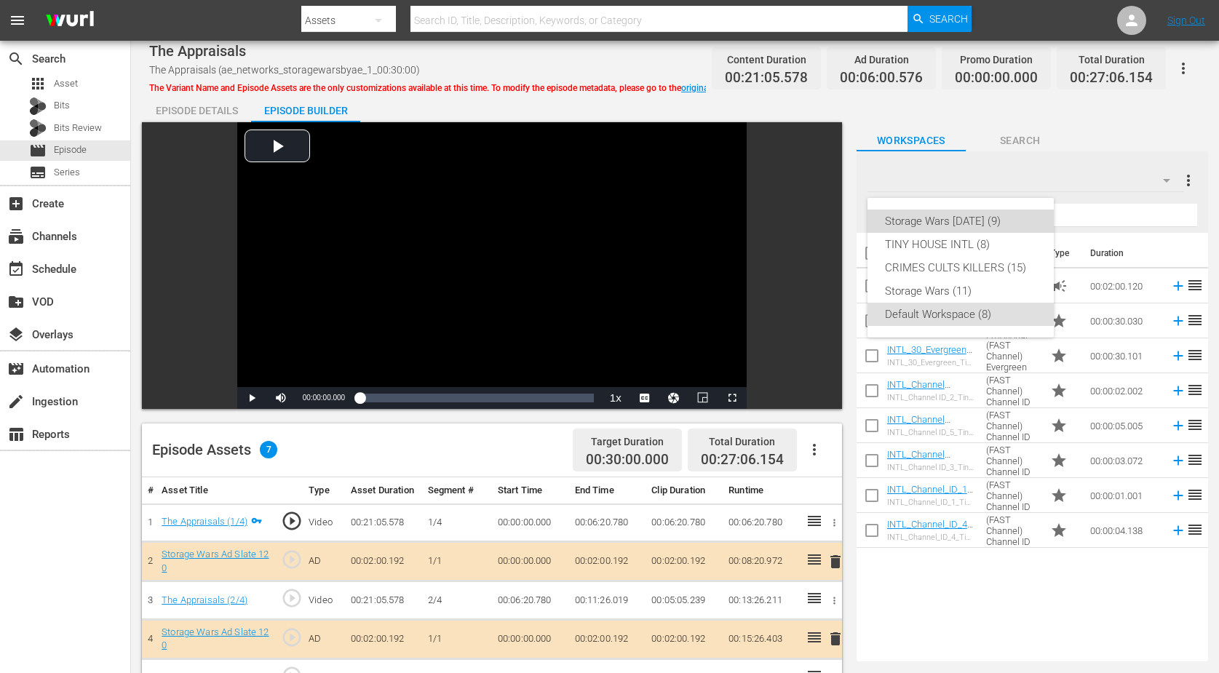
click at [980, 215] on div "Storage Wars [DATE] (9)" at bounding box center [960, 221] width 151 height 23
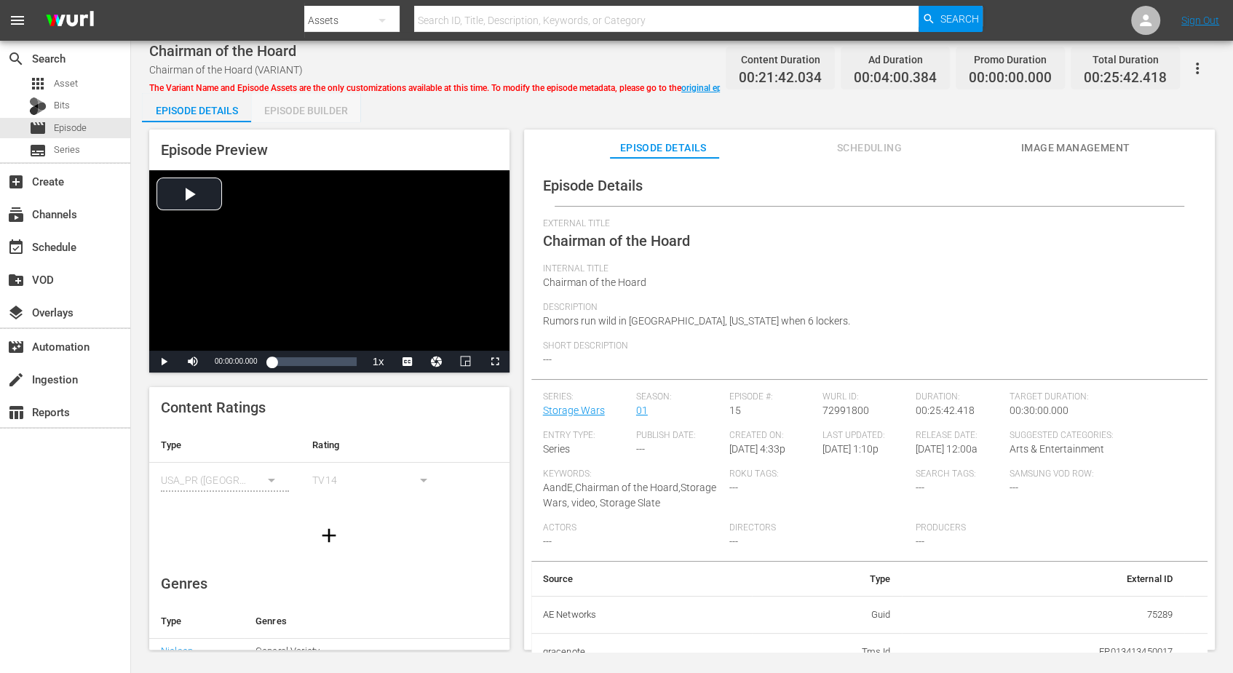
drag, startPoint x: 308, startPoint y: 104, endPoint x: 317, endPoint y: 111, distance: 10.9
click at [308, 105] on div "Episode Builder" at bounding box center [305, 110] width 109 height 35
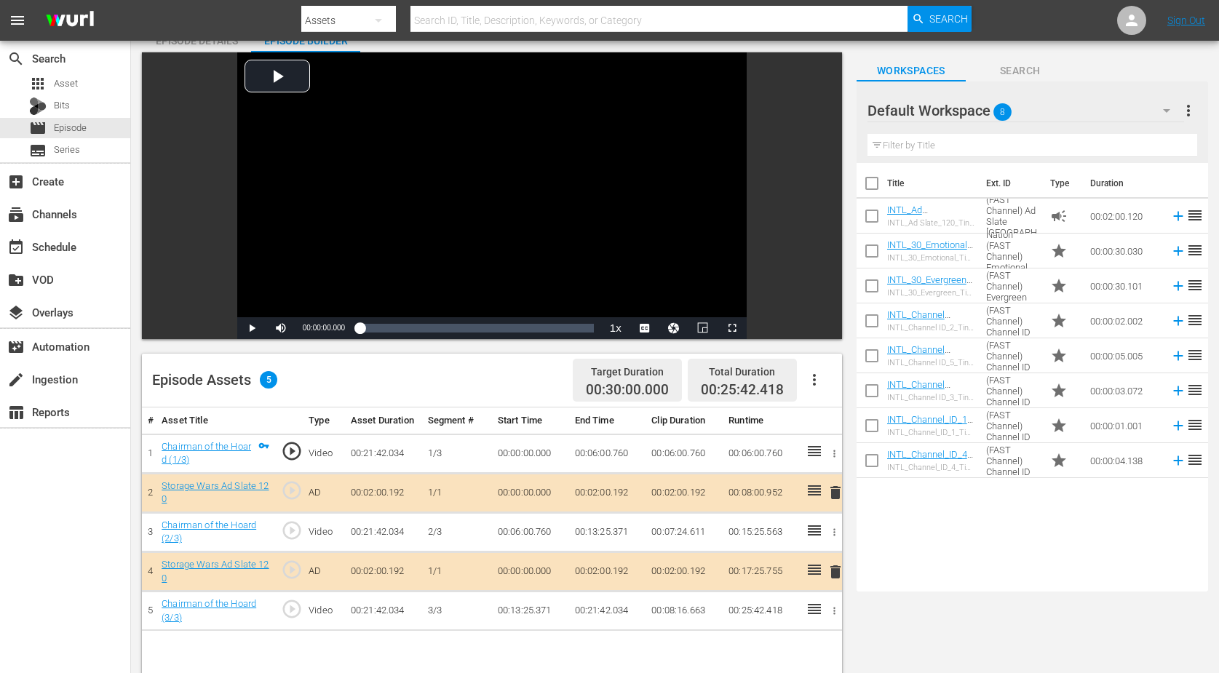
scroll to position [91, 0]
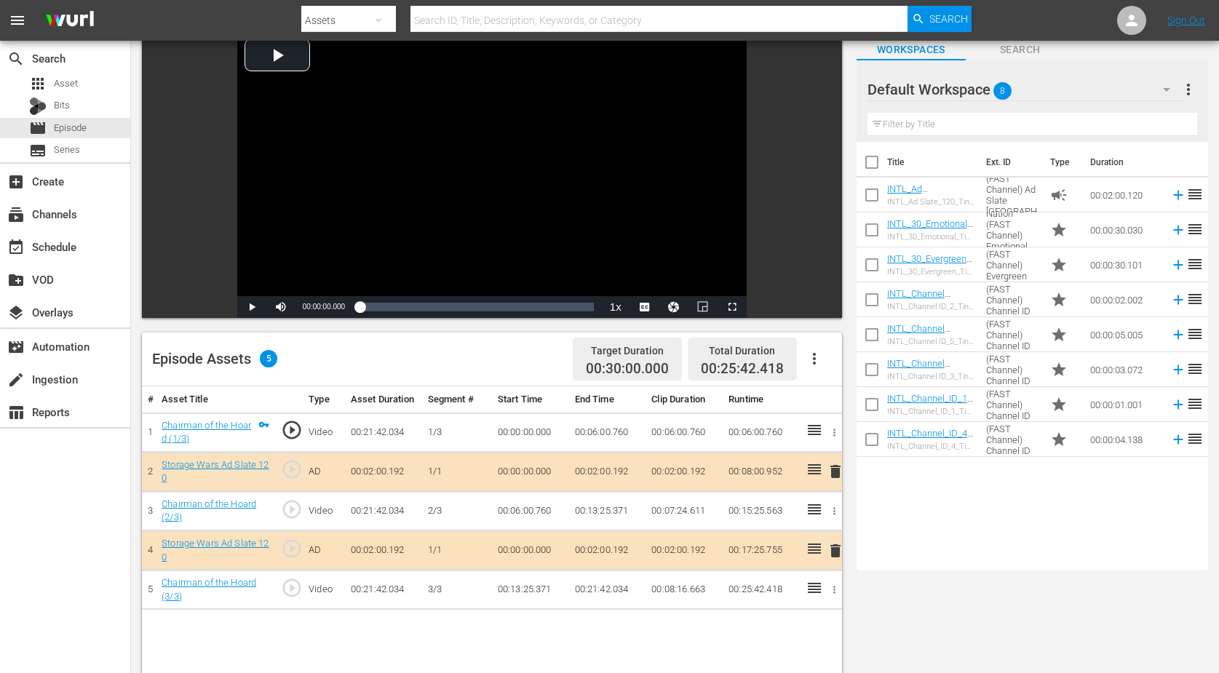
click at [985, 88] on icon "button" at bounding box center [1166, 89] width 17 height 17
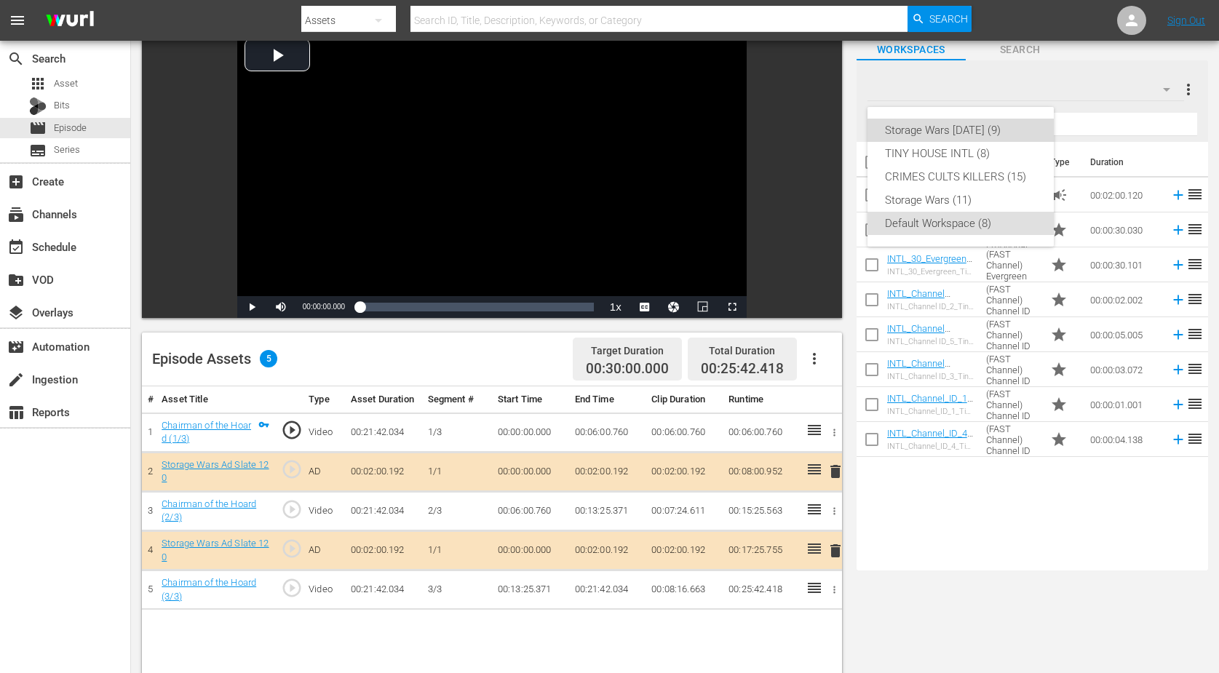
click at [983, 124] on div "Storage Wars [DATE] (9)" at bounding box center [960, 130] width 151 height 23
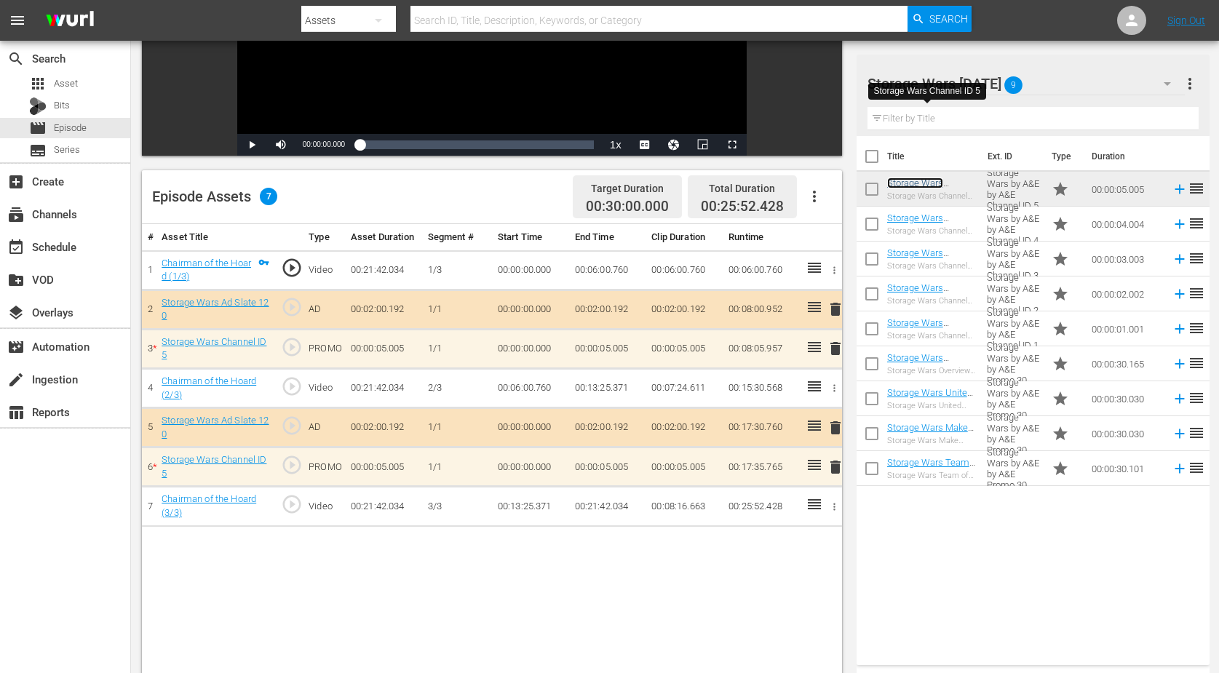
scroll to position [273, 0]
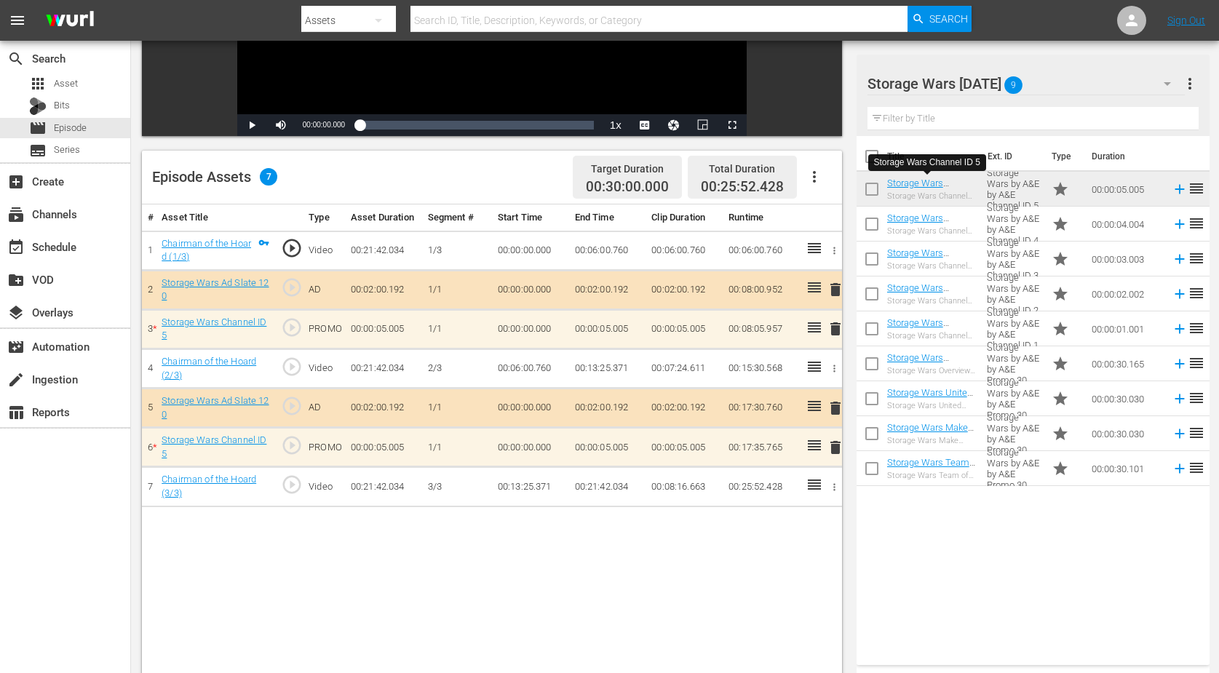
click at [832, 285] on span "delete" at bounding box center [835, 289] width 17 height 17
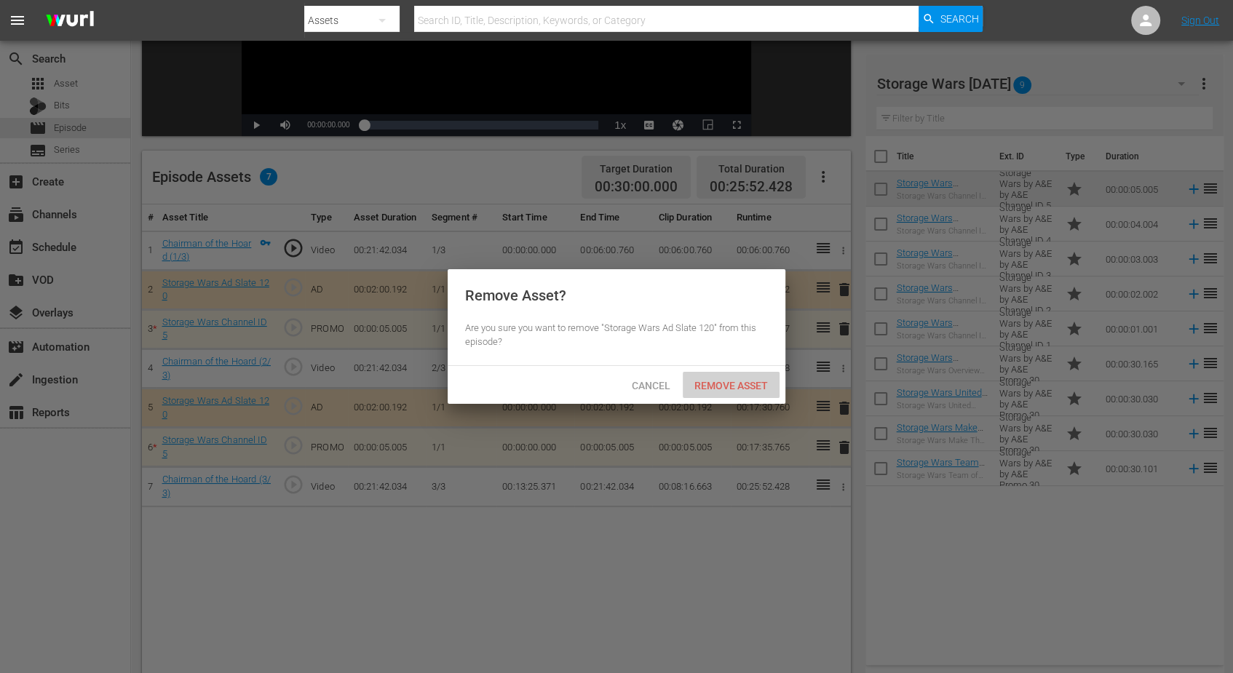
click at [718, 376] on div "Remove Asset" at bounding box center [731, 385] width 97 height 27
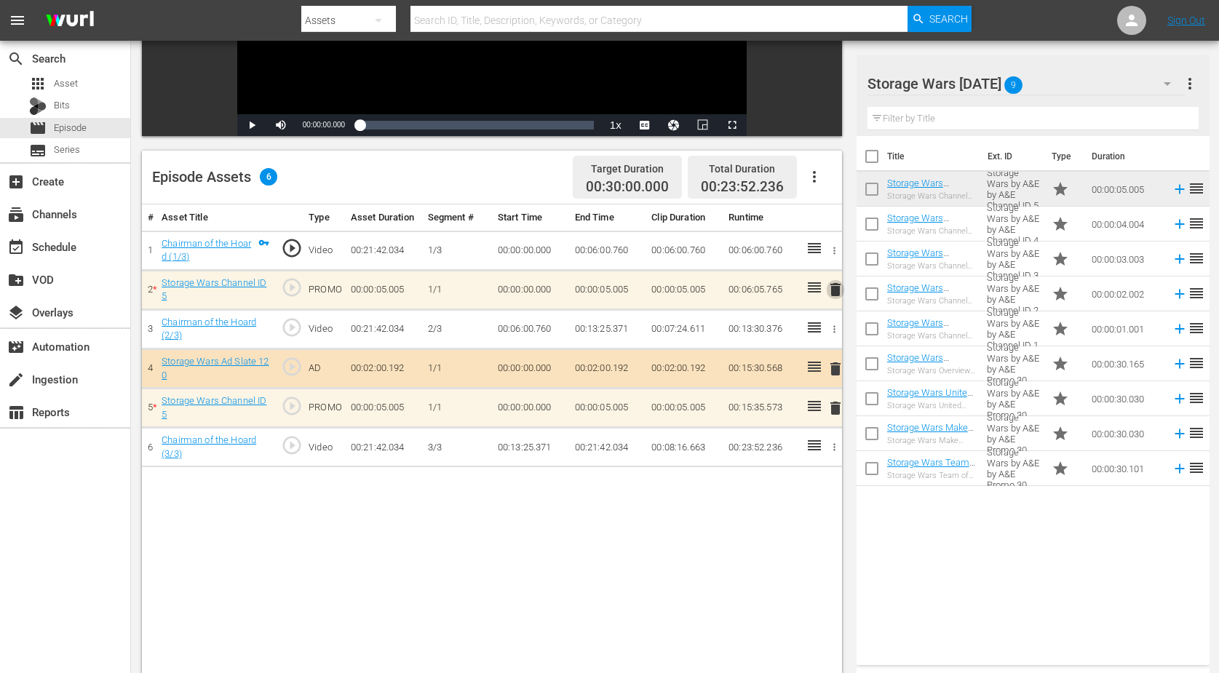
click at [834, 289] on span "delete" at bounding box center [835, 289] width 17 height 17
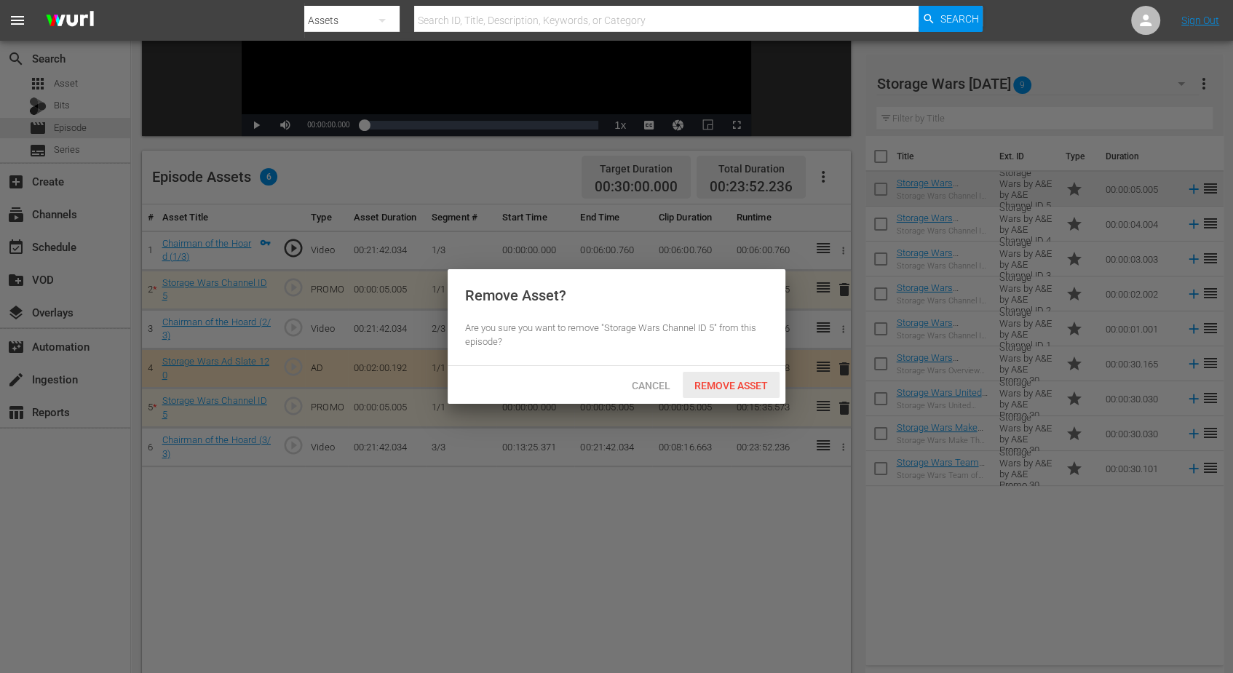
click at [723, 378] on div "Remove Asset" at bounding box center [731, 385] width 97 height 27
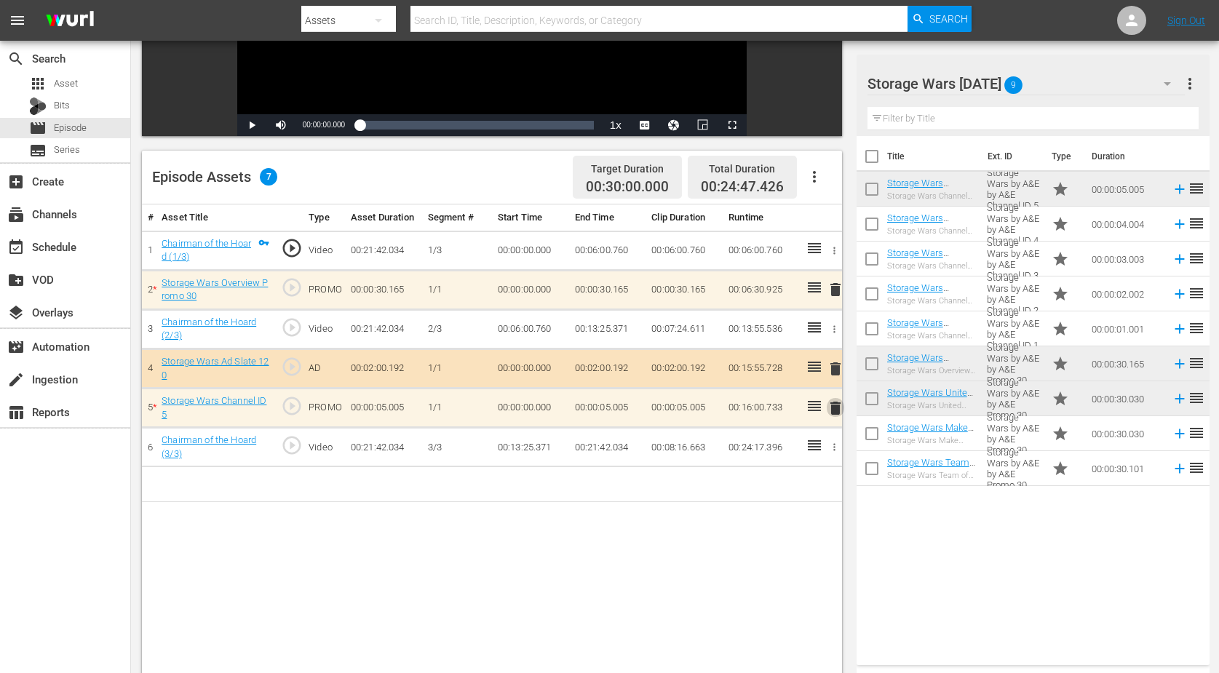
click at [835, 406] on span "delete" at bounding box center [835, 408] width 17 height 17
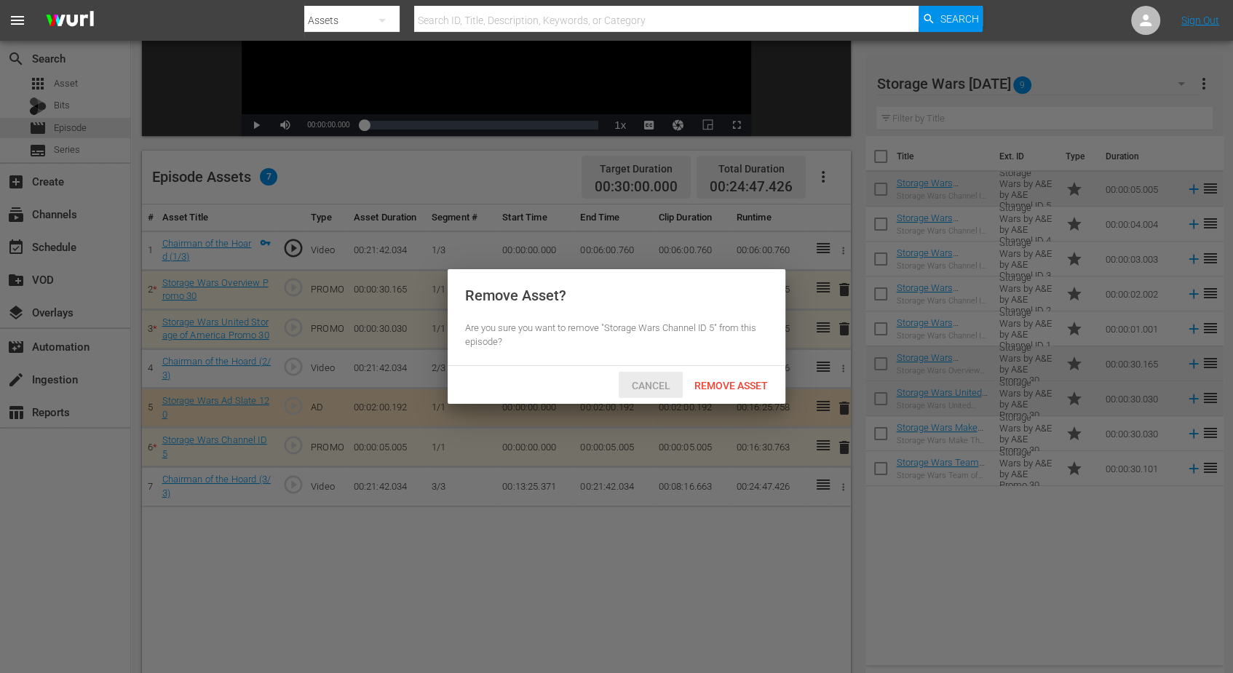
click at [640, 380] on span "Cancel" at bounding box center [651, 386] width 62 height 12
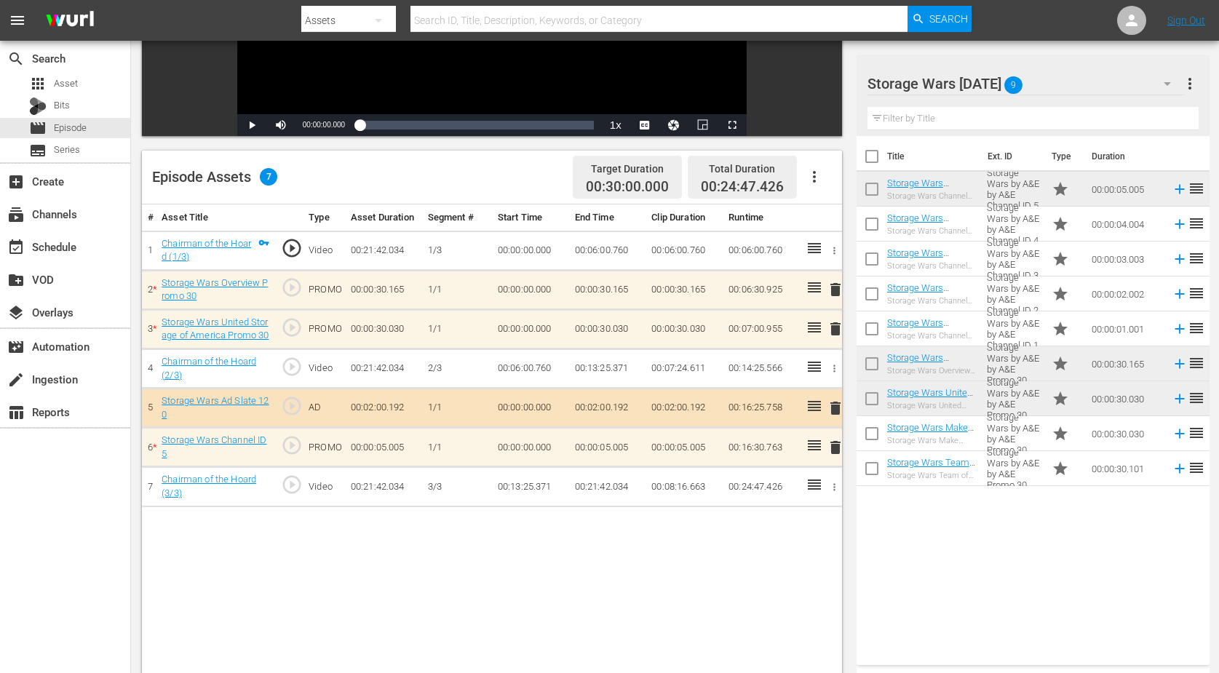
click at [452, 453] on td "1/1" at bounding box center [457, 447] width 70 height 39
click at [830, 443] on span "delete" at bounding box center [835, 447] width 17 height 17
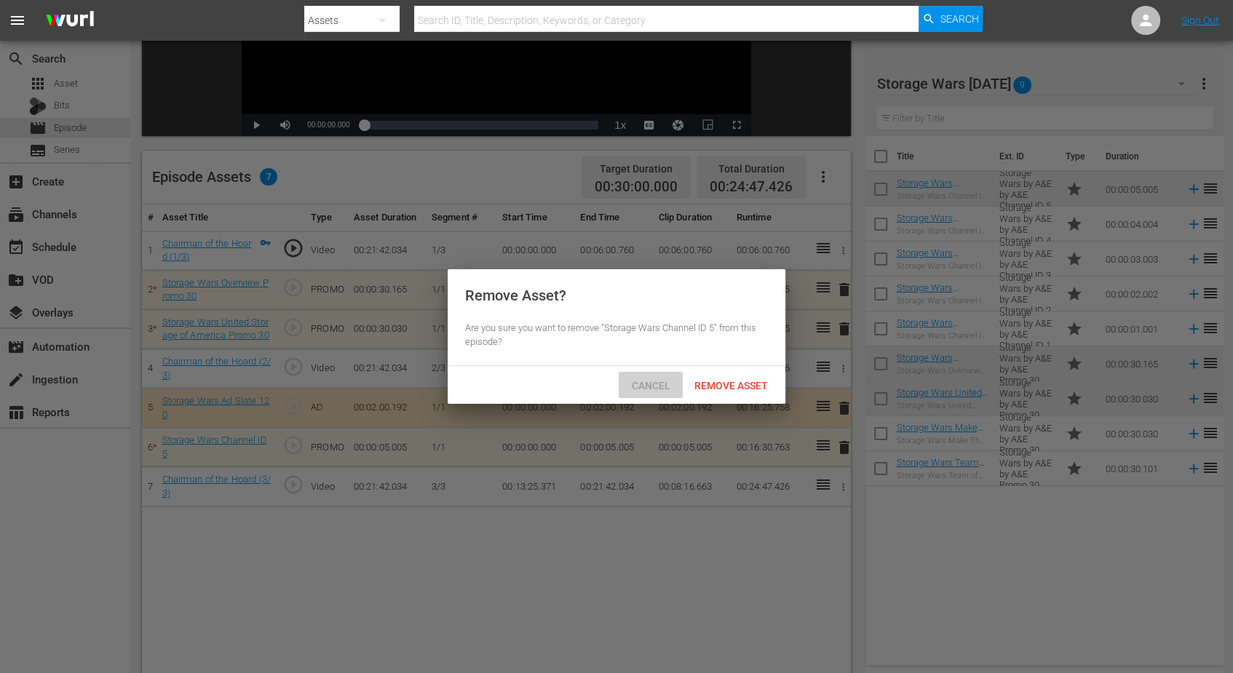
drag, startPoint x: 662, startPoint y: 385, endPoint x: 656, endPoint y: 392, distance: 9.8
click at [661, 384] on span "Cancel" at bounding box center [651, 386] width 62 height 12
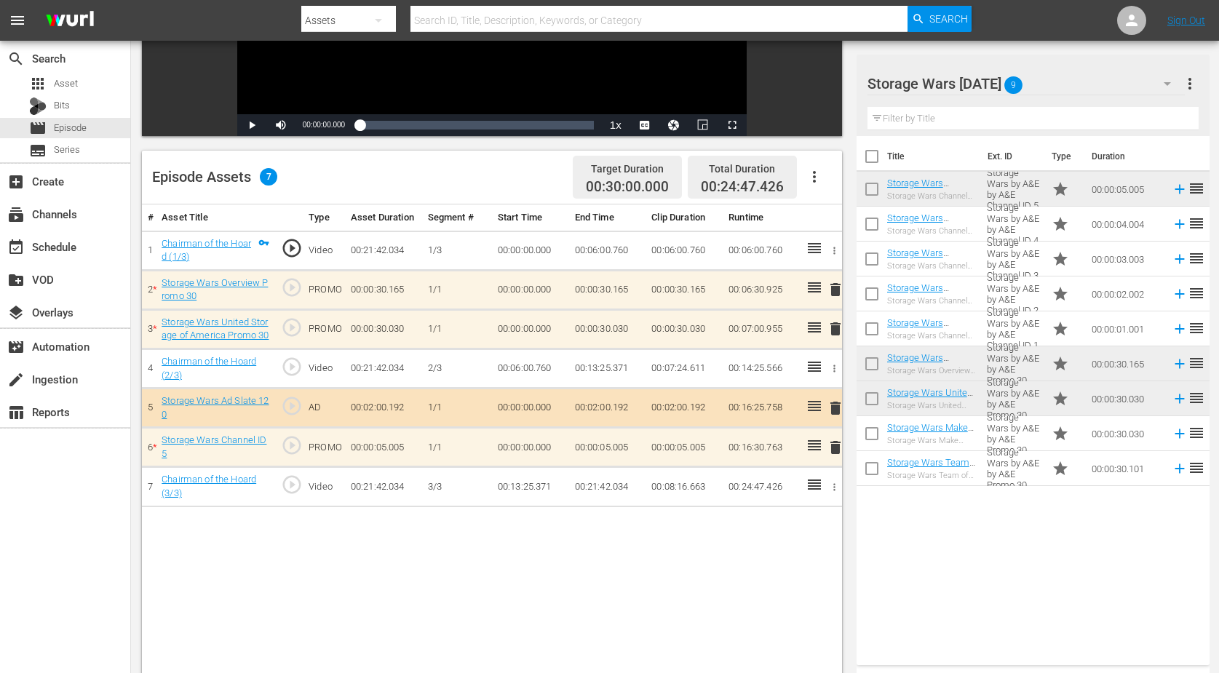
click at [474, 453] on td "1/1" at bounding box center [457, 447] width 70 height 39
click at [452, 454] on td "1/1" at bounding box center [457, 447] width 70 height 39
click at [456, 488] on td "3/3" at bounding box center [457, 486] width 70 height 39
click at [456, 453] on td "1/1" at bounding box center [457, 447] width 70 height 39
click at [838, 443] on span "delete" at bounding box center [835, 447] width 17 height 17
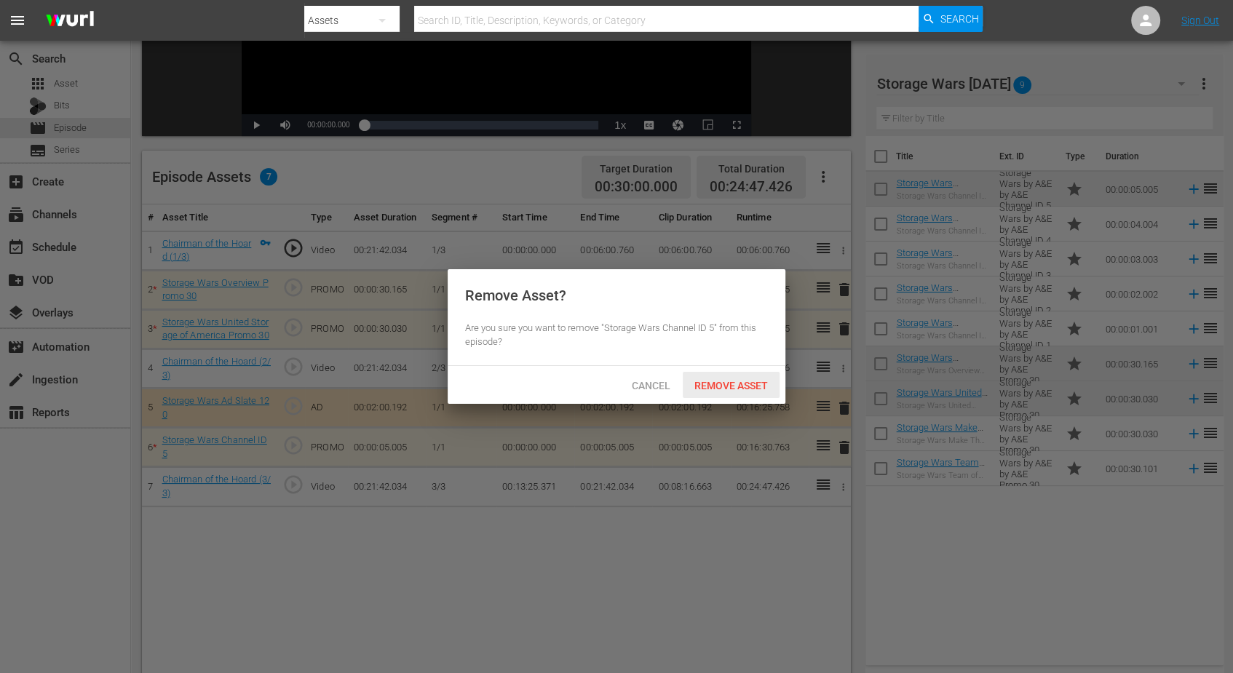
drag, startPoint x: 706, startPoint y: 383, endPoint x: 750, endPoint y: 416, distance: 55.2
click at [706, 383] on span "Remove Asset" at bounding box center [731, 386] width 97 height 12
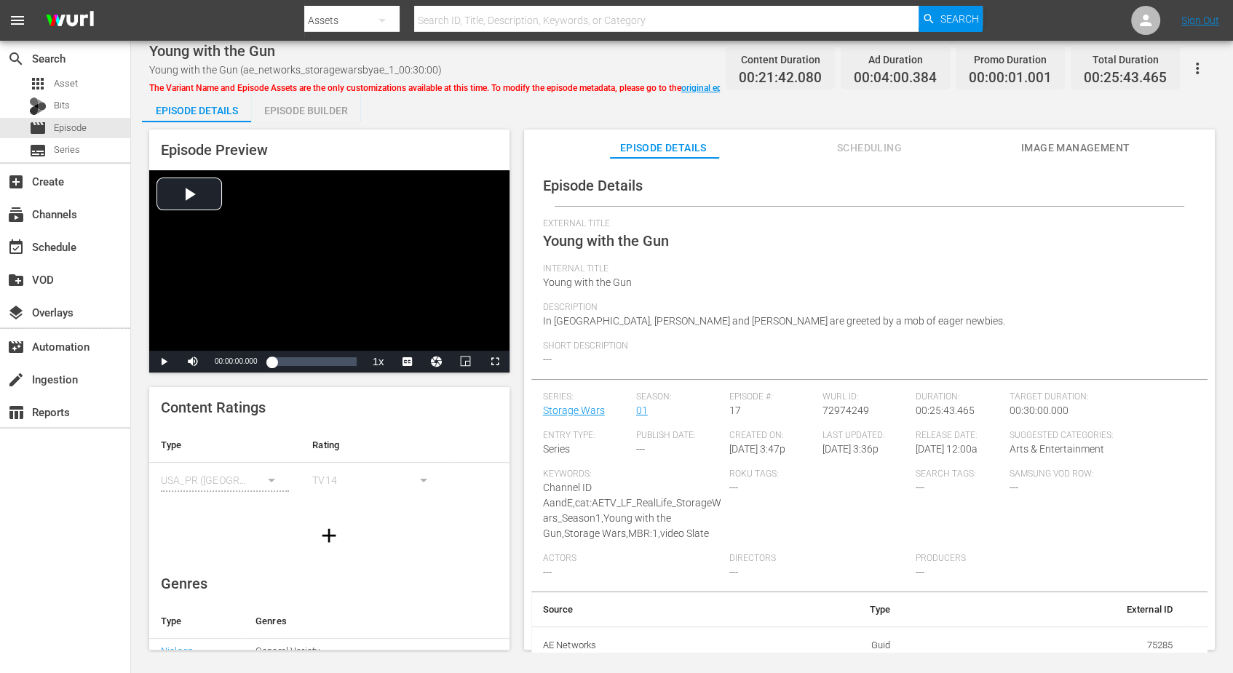
click at [308, 104] on div "Episode Builder" at bounding box center [305, 110] width 109 height 35
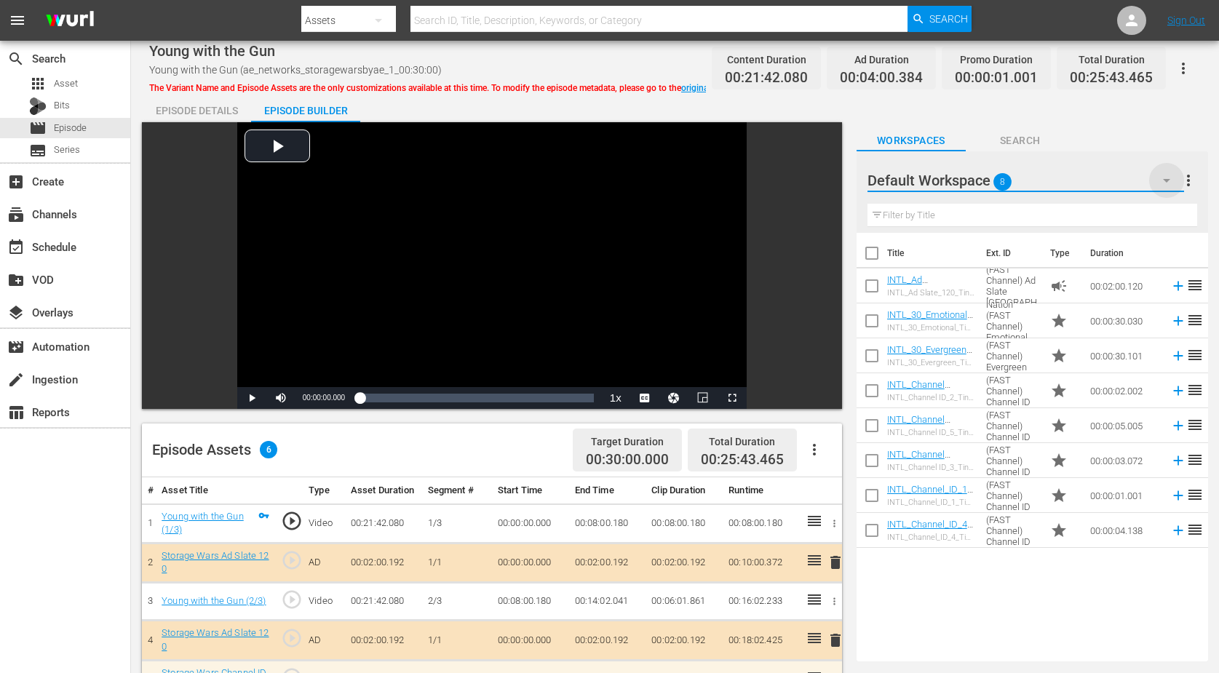
click at [985, 182] on icon "button" at bounding box center [1166, 180] width 17 height 17
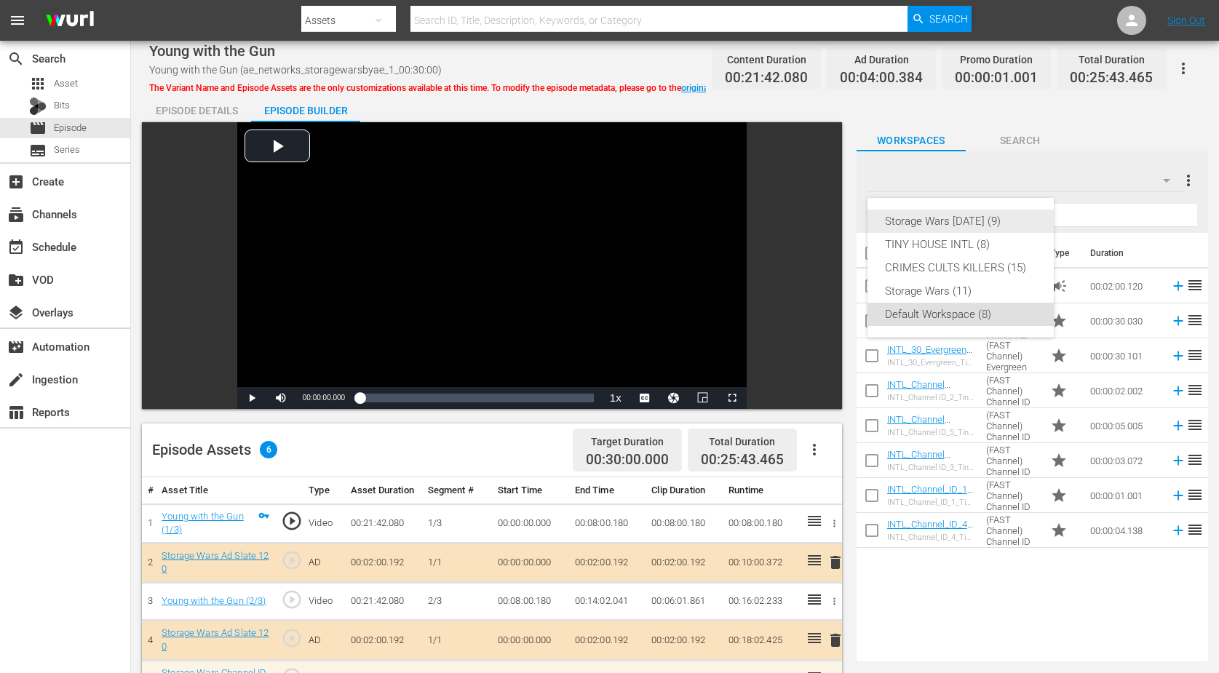
click at [985, 219] on div "Storage Wars [DATE] (9)" at bounding box center [960, 221] width 151 height 23
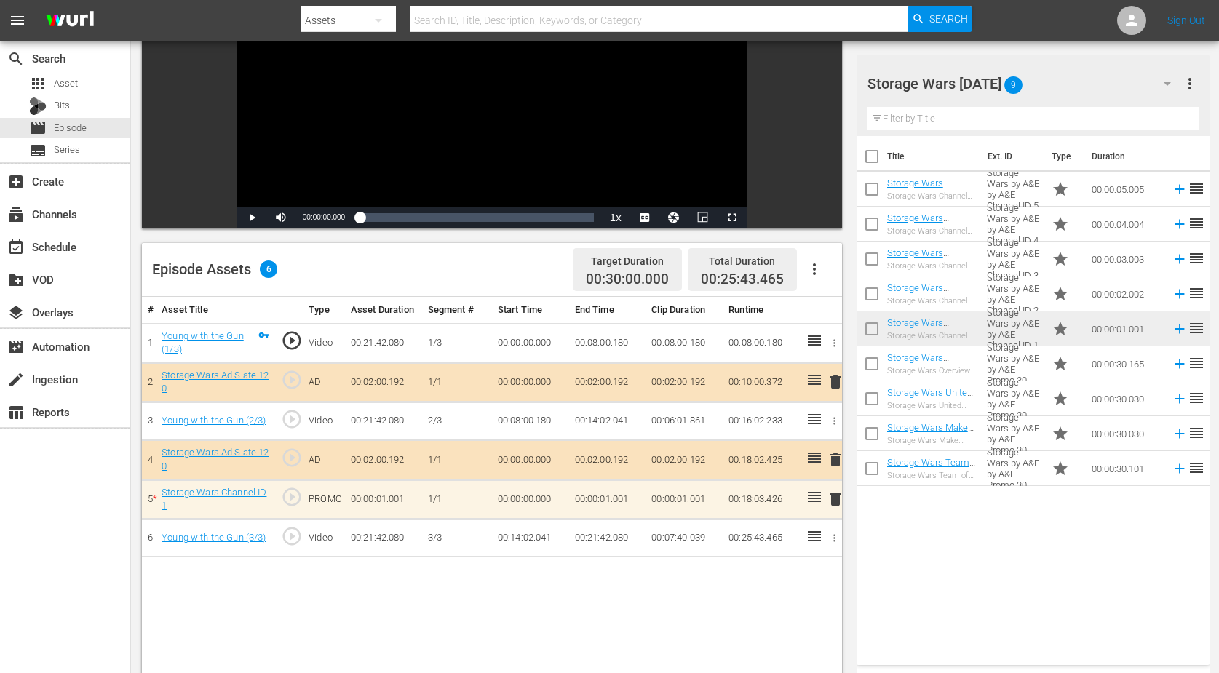
scroll to position [182, 0]
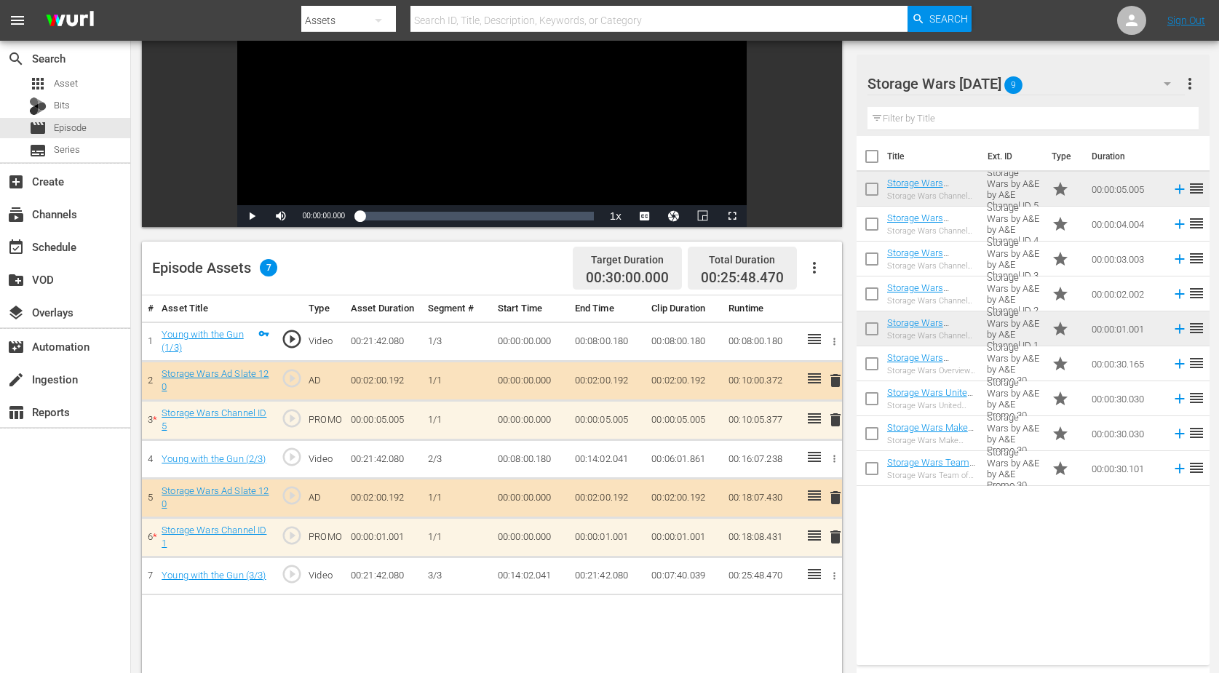
click at [838, 528] on span "delete" at bounding box center [835, 536] width 17 height 17
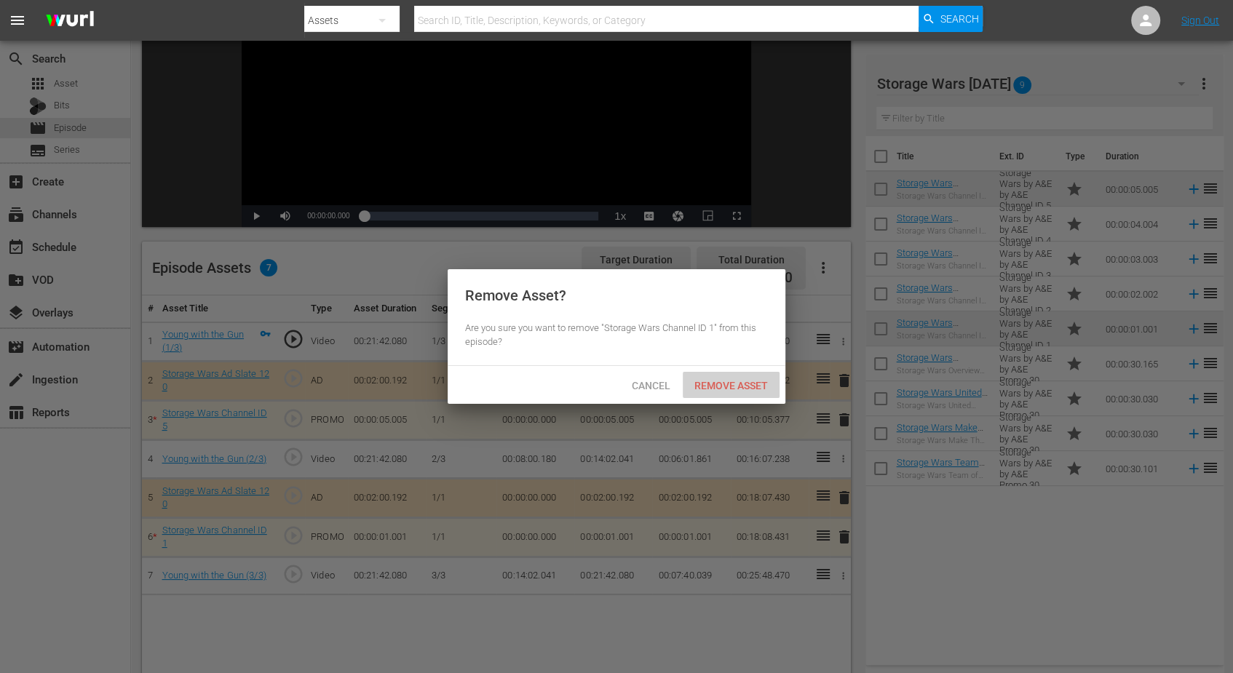
drag, startPoint x: 718, startPoint y: 389, endPoint x: 707, endPoint y: 389, distance: 10.9
click at [718, 389] on span "Remove Asset" at bounding box center [731, 386] width 97 height 12
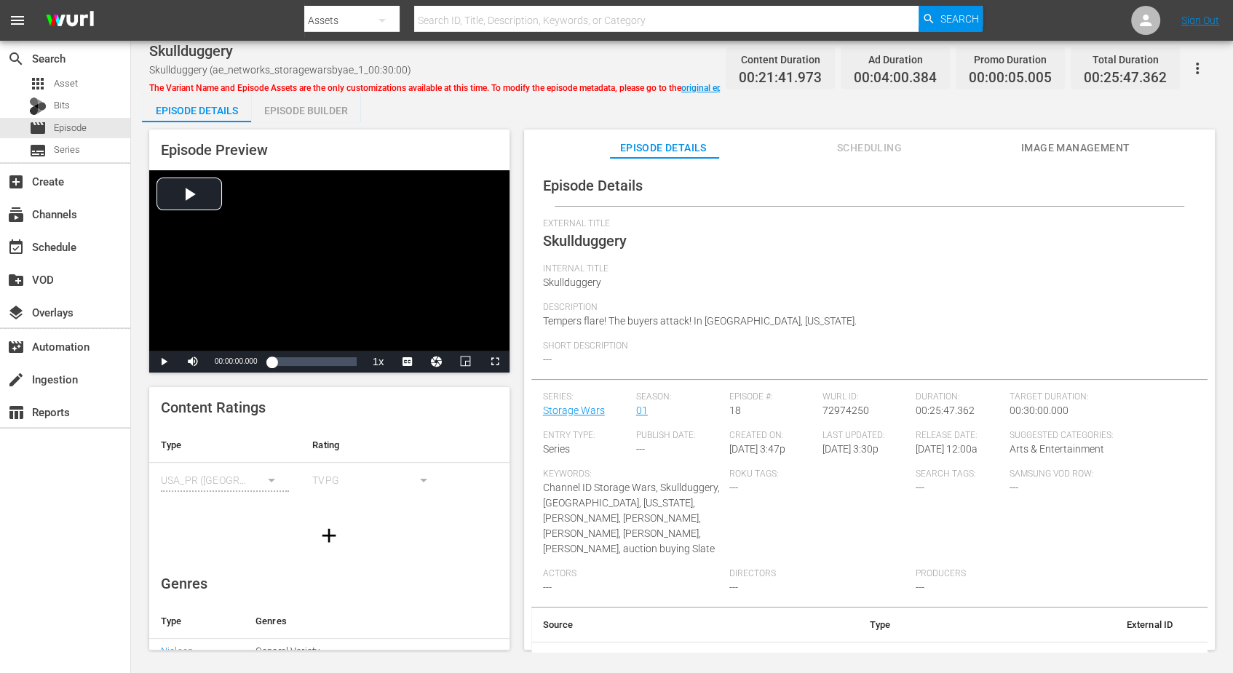
click at [320, 105] on div "Episode Builder" at bounding box center [305, 110] width 109 height 35
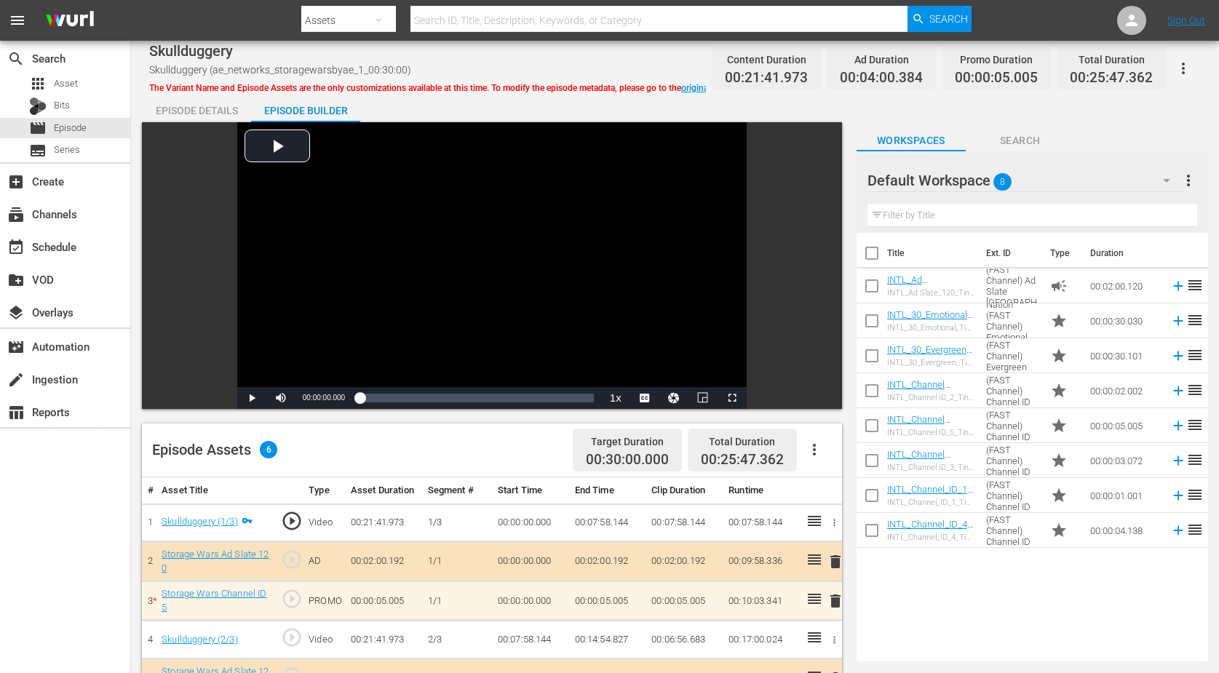
click at [985, 178] on button "button" at bounding box center [1166, 180] width 35 height 35
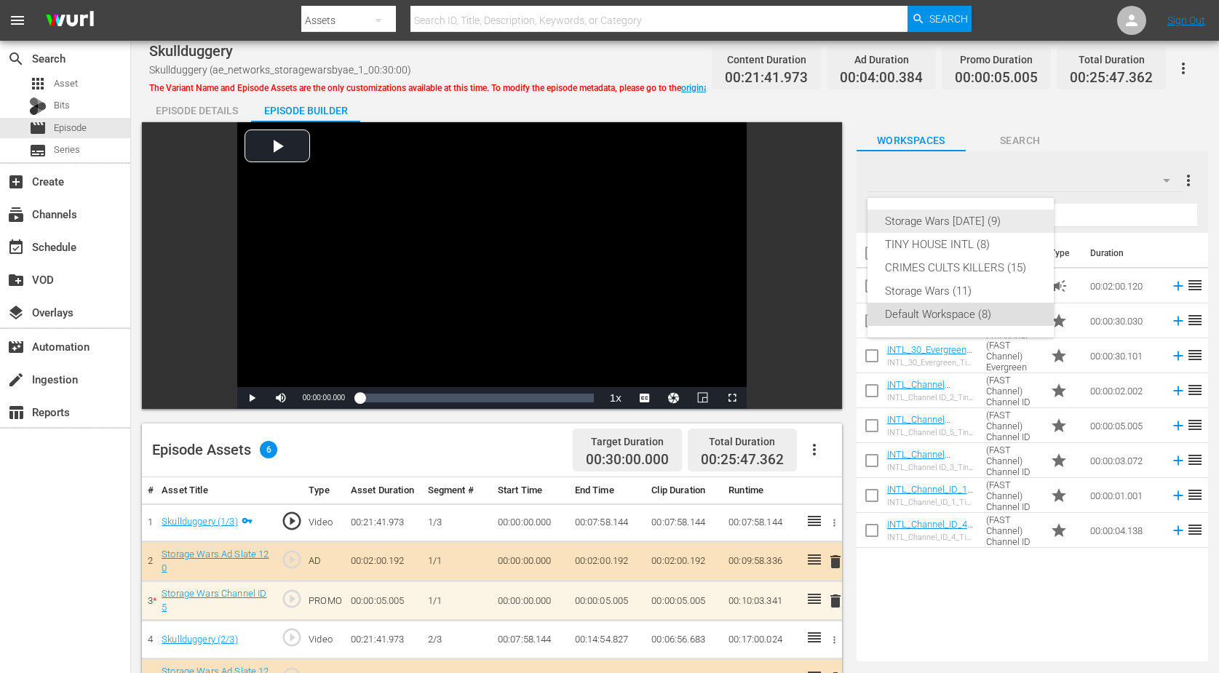
click at [946, 218] on div "Storage Wars [DATE] (9)" at bounding box center [960, 221] width 151 height 23
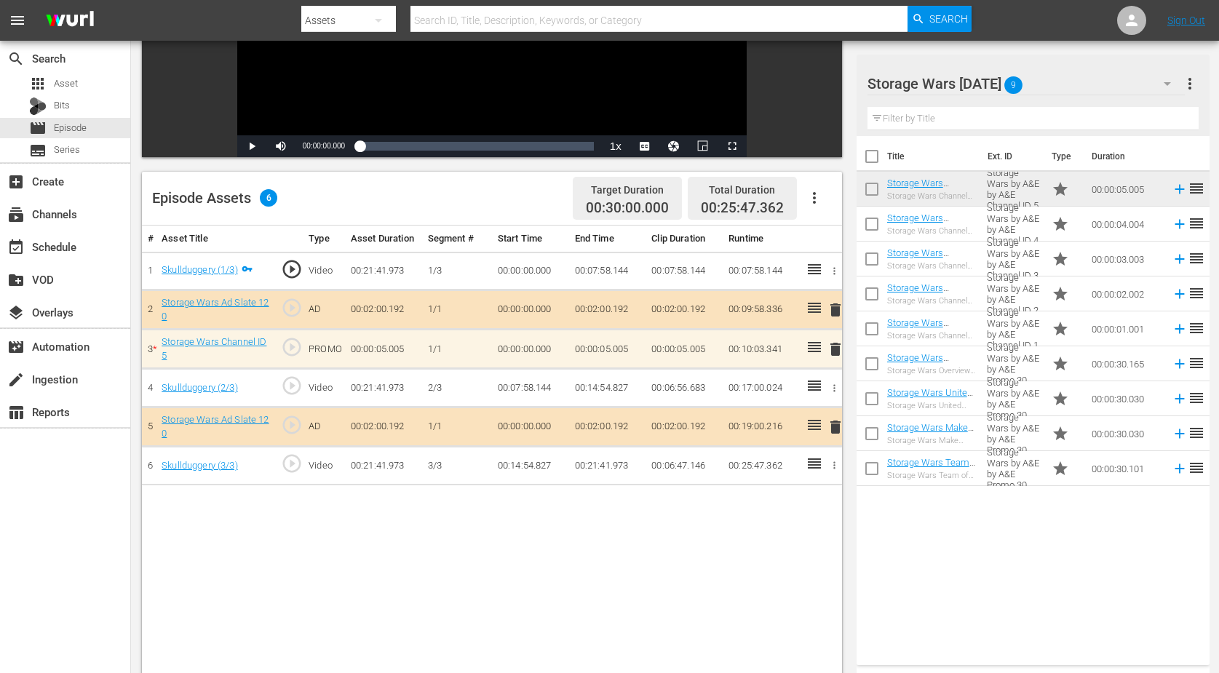
scroll to position [273, 0]
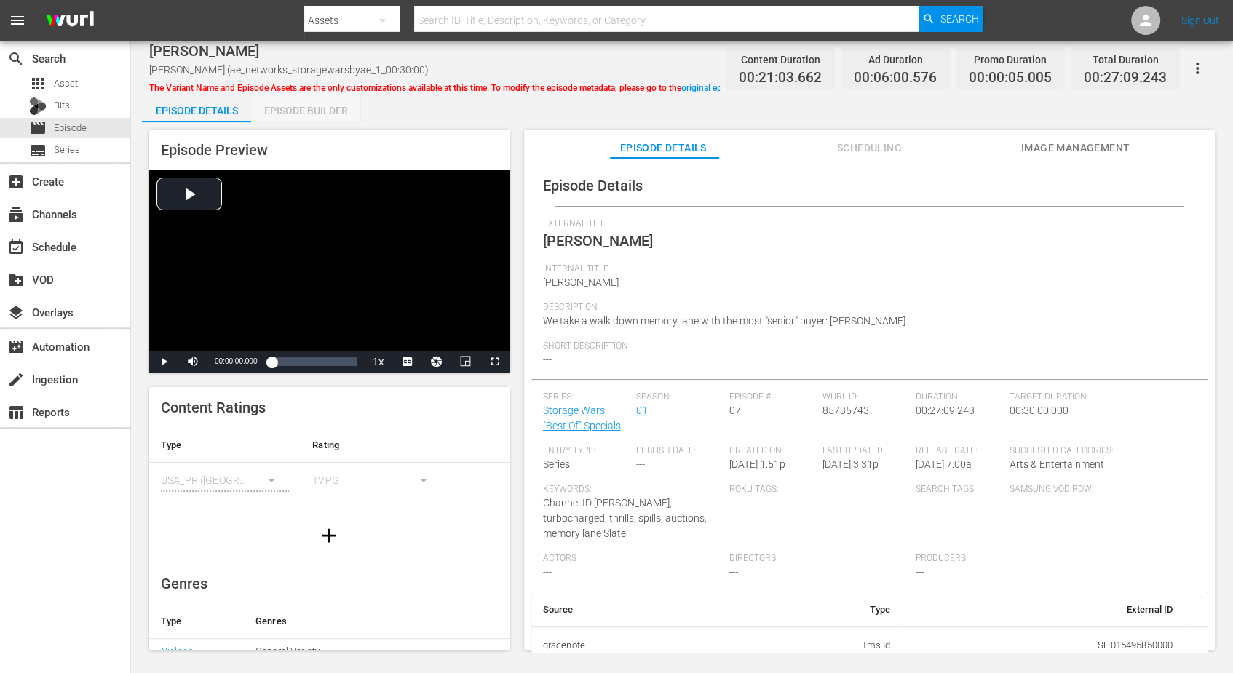
click at [306, 108] on div "Episode Builder" at bounding box center [305, 110] width 109 height 35
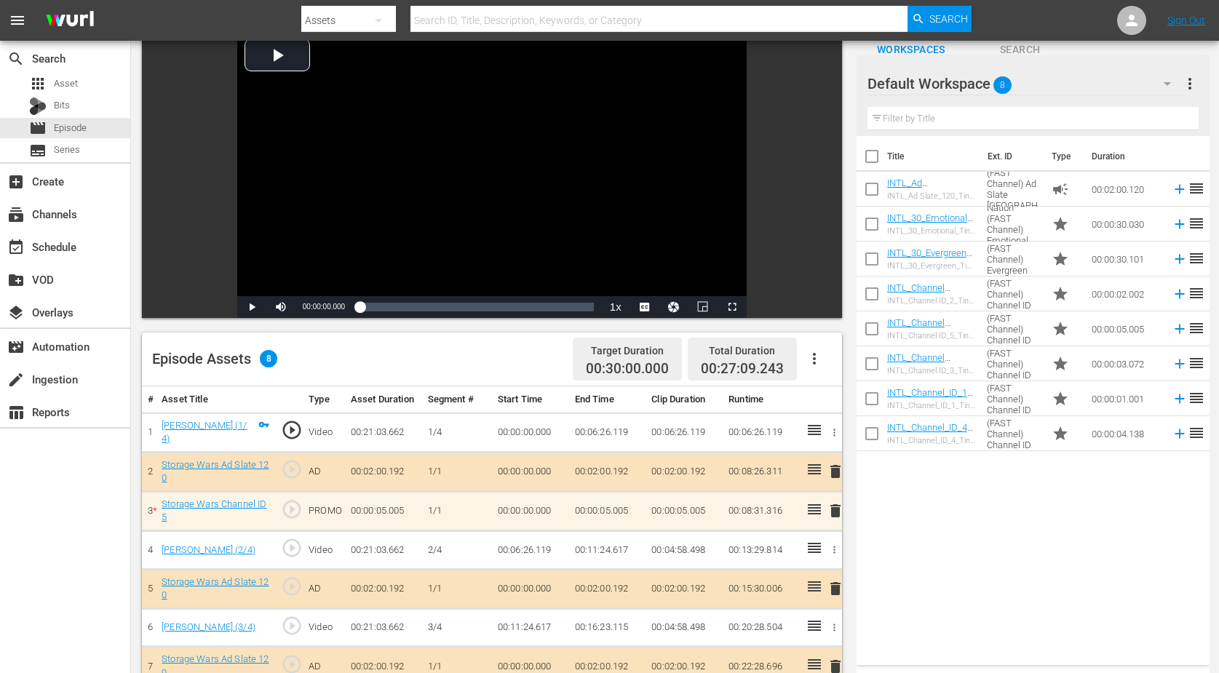
scroll to position [182, 0]
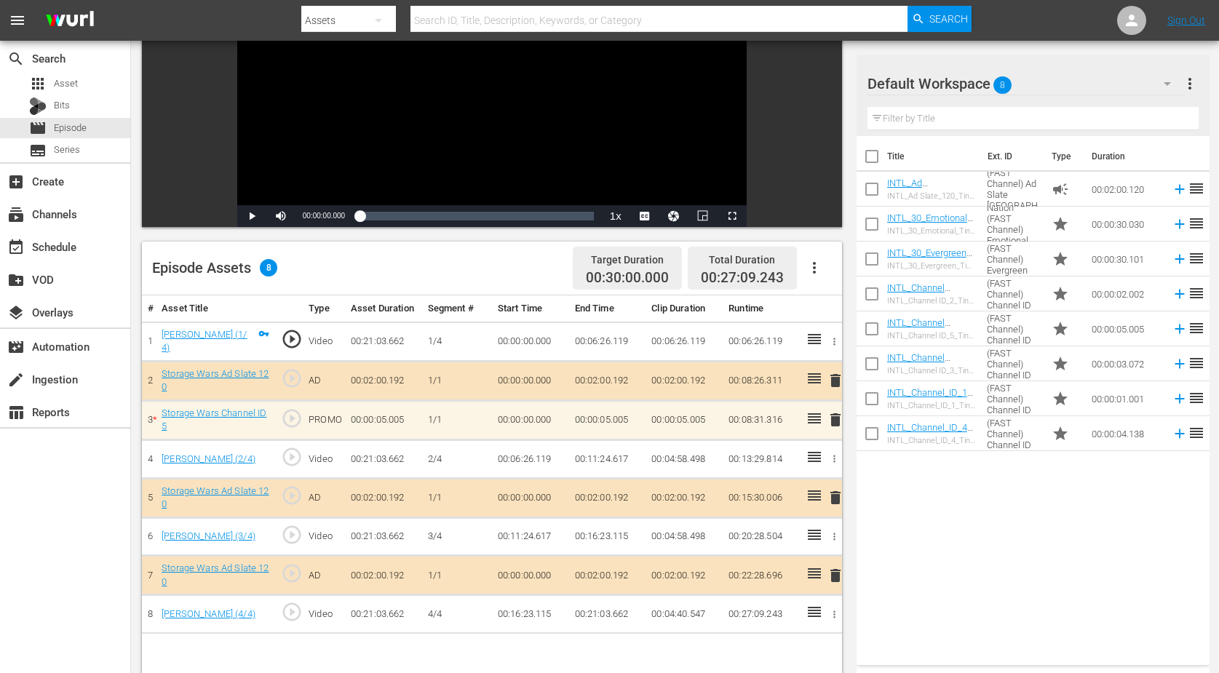
click at [985, 86] on icon "button" at bounding box center [1167, 83] width 17 height 17
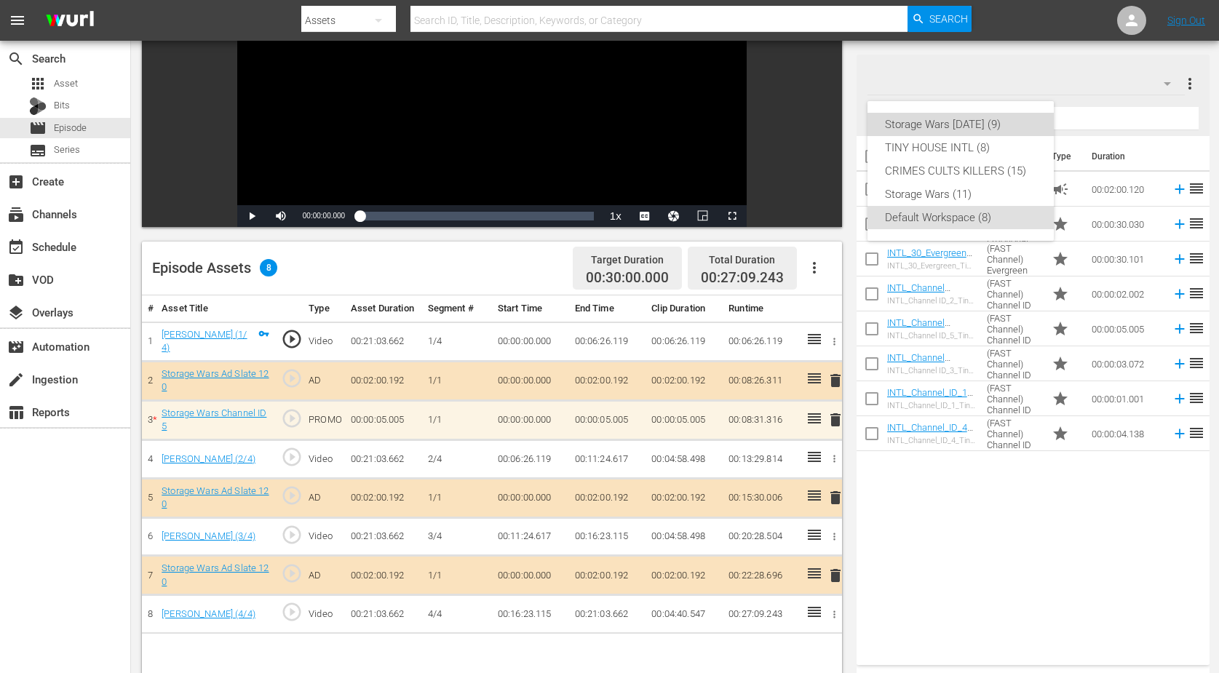
click at [985, 123] on div "Storage Wars [DATE] (9)" at bounding box center [960, 124] width 151 height 23
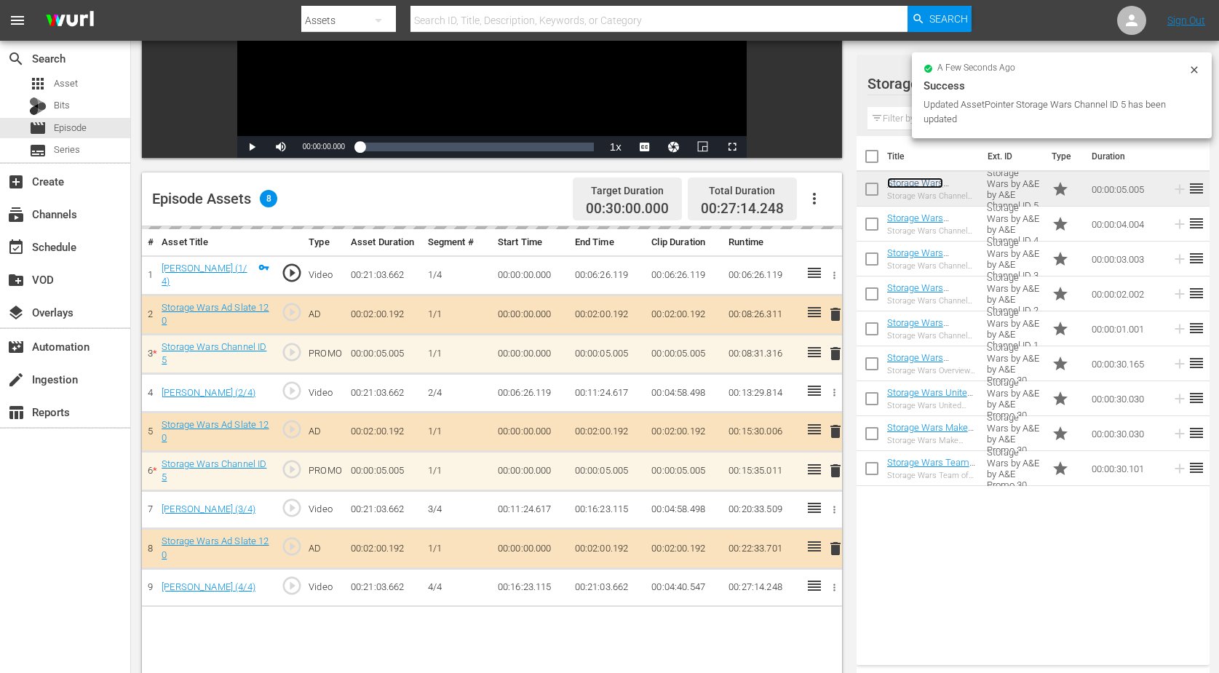
scroll to position [273, 0]
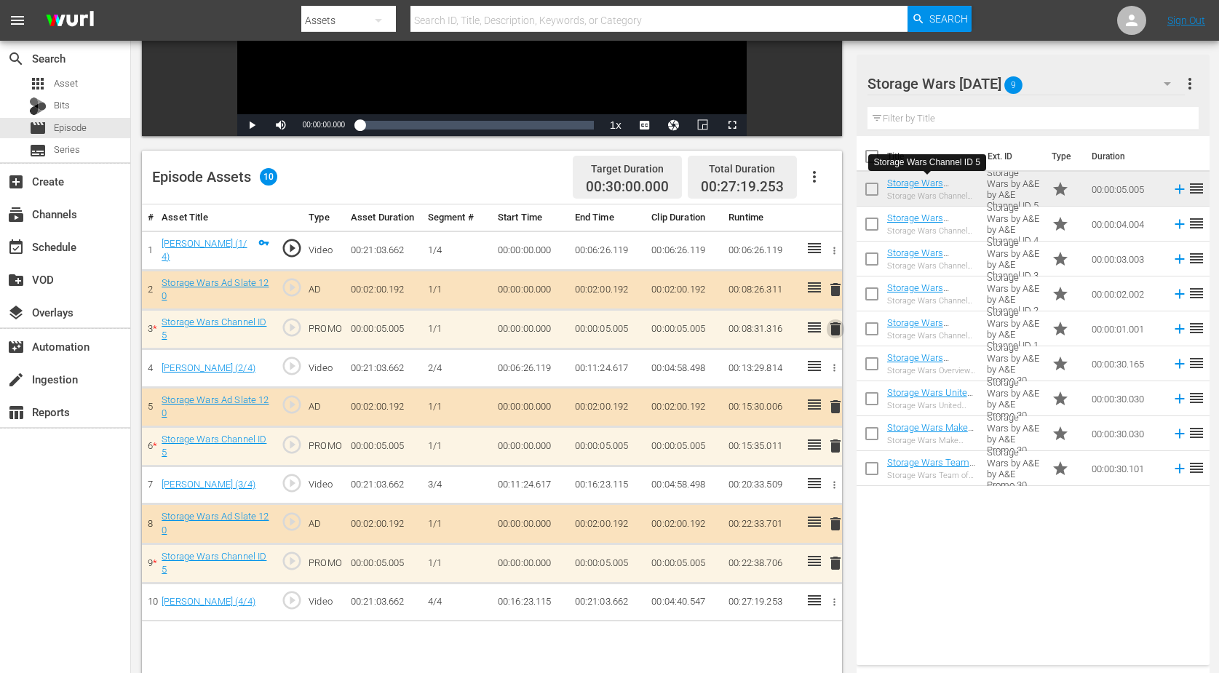
click at [833, 326] on span "delete" at bounding box center [835, 328] width 17 height 17
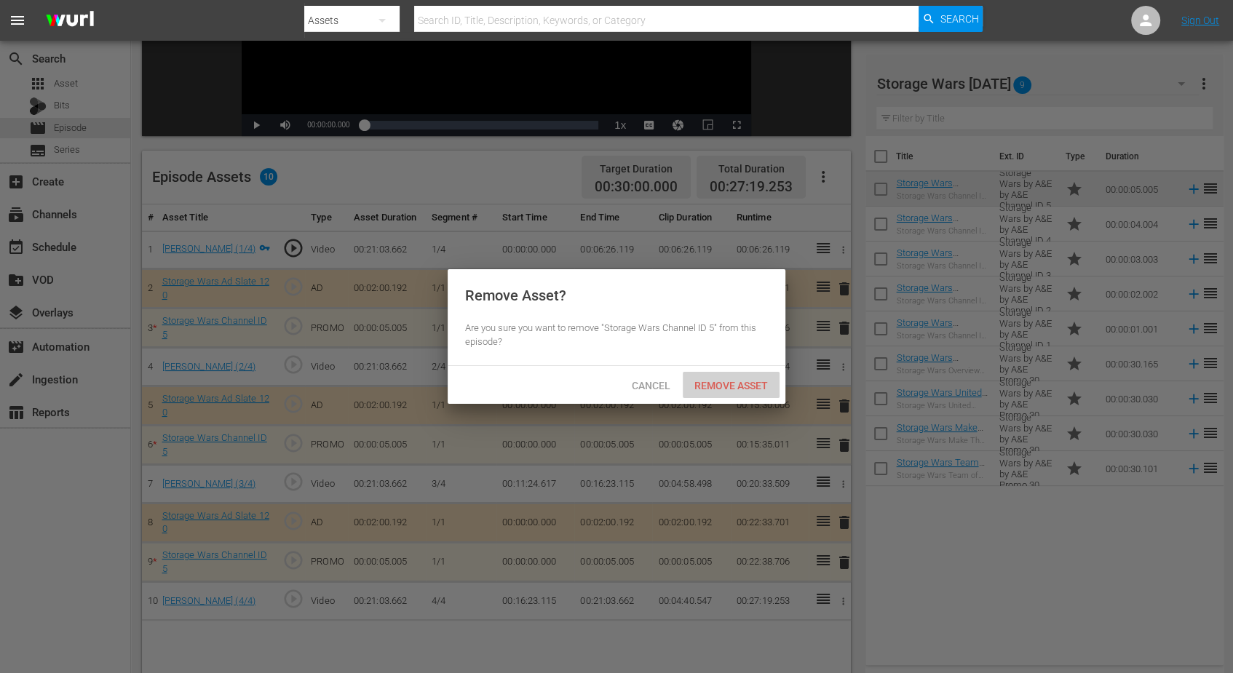
click at [729, 384] on span "Remove Asset" at bounding box center [731, 386] width 97 height 12
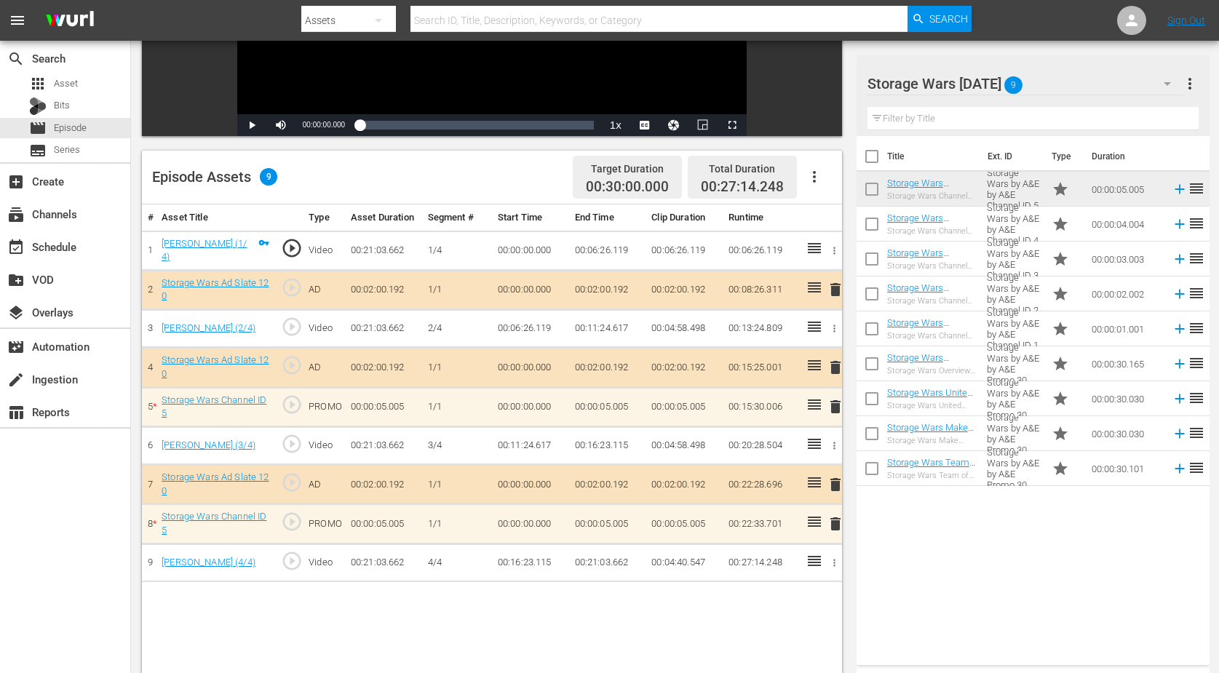
click at [830, 402] on span "delete" at bounding box center [835, 406] width 17 height 17
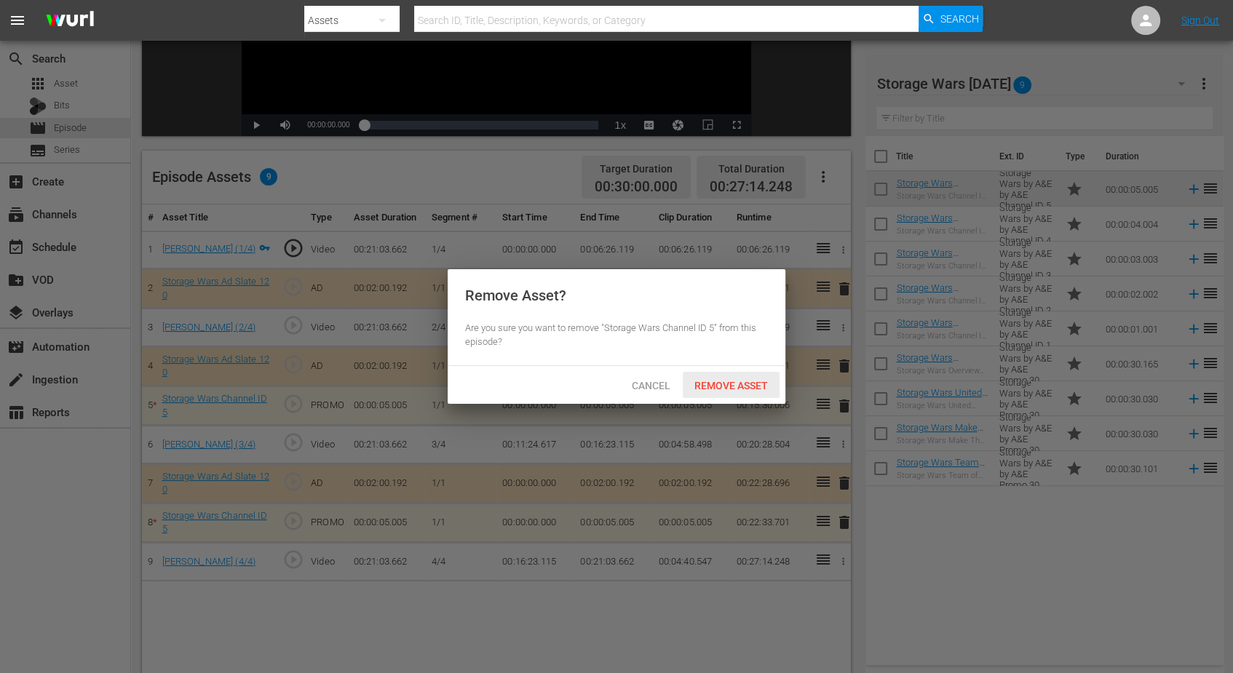
click at [750, 386] on span "Remove Asset" at bounding box center [731, 386] width 97 height 12
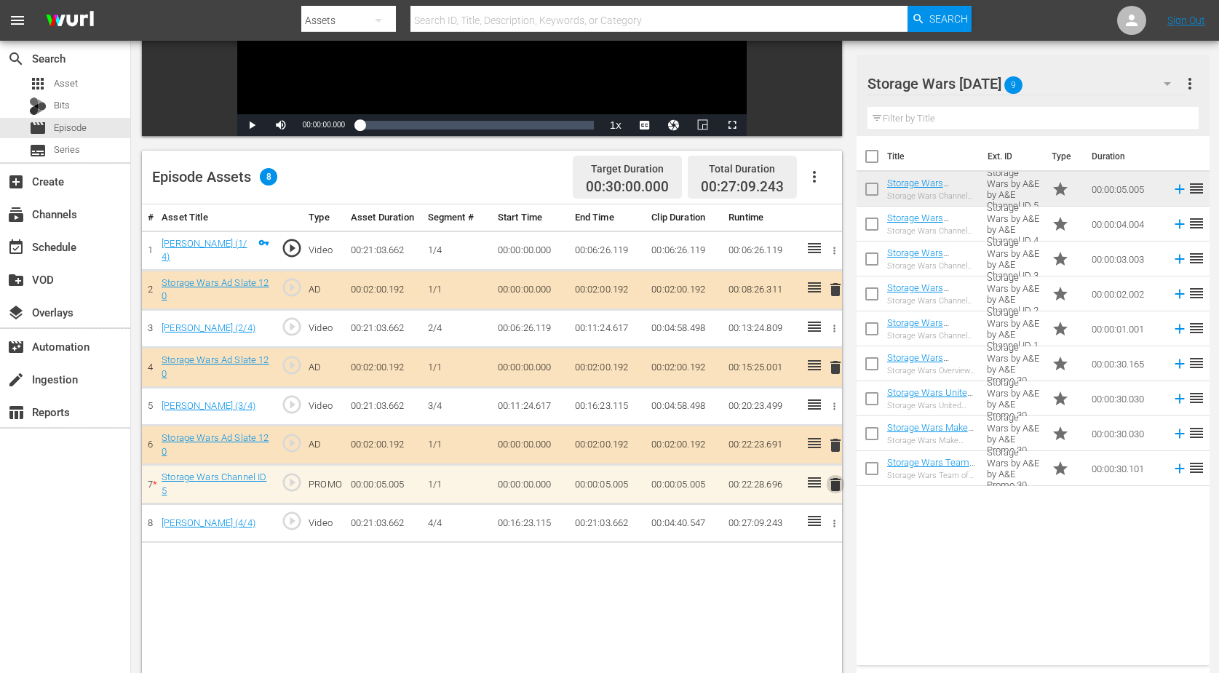
click at [834, 477] on span "delete" at bounding box center [835, 484] width 17 height 17
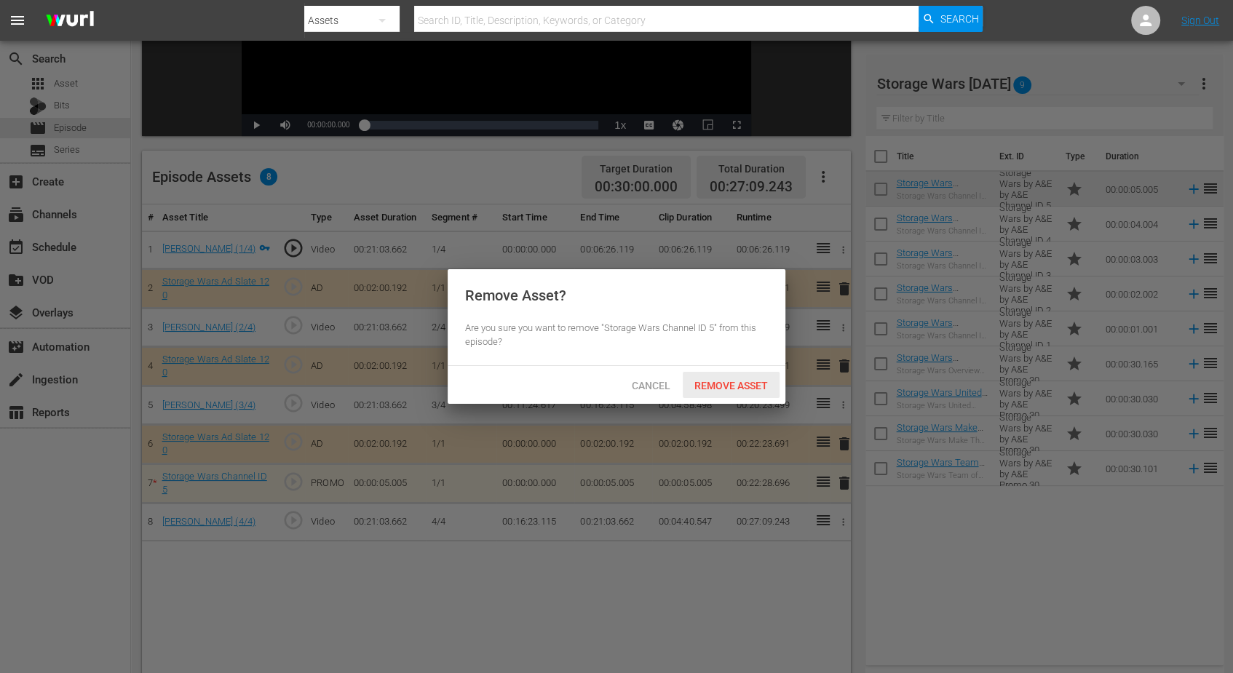
click at [757, 387] on span "Remove Asset" at bounding box center [731, 386] width 97 height 12
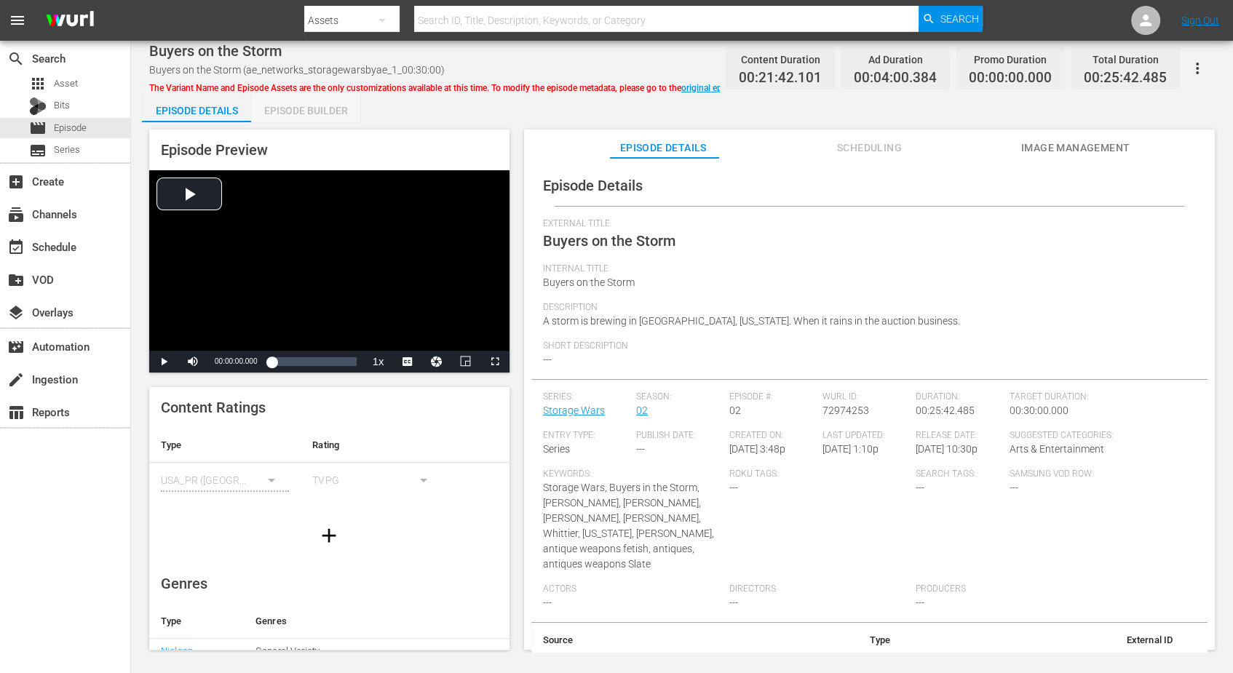
click at [314, 100] on div "Episode Builder" at bounding box center [305, 110] width 109 height 35
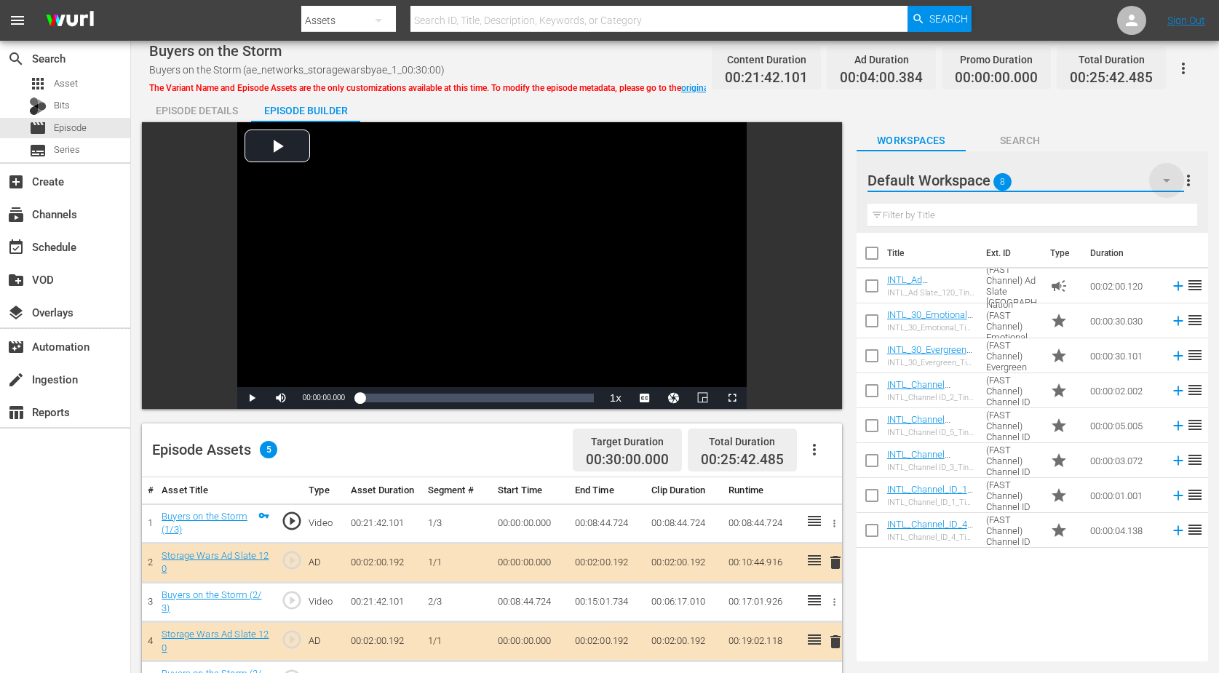
click at [985, 181] on icon "button" at bounding box center [1166, 180] width 17 height 17
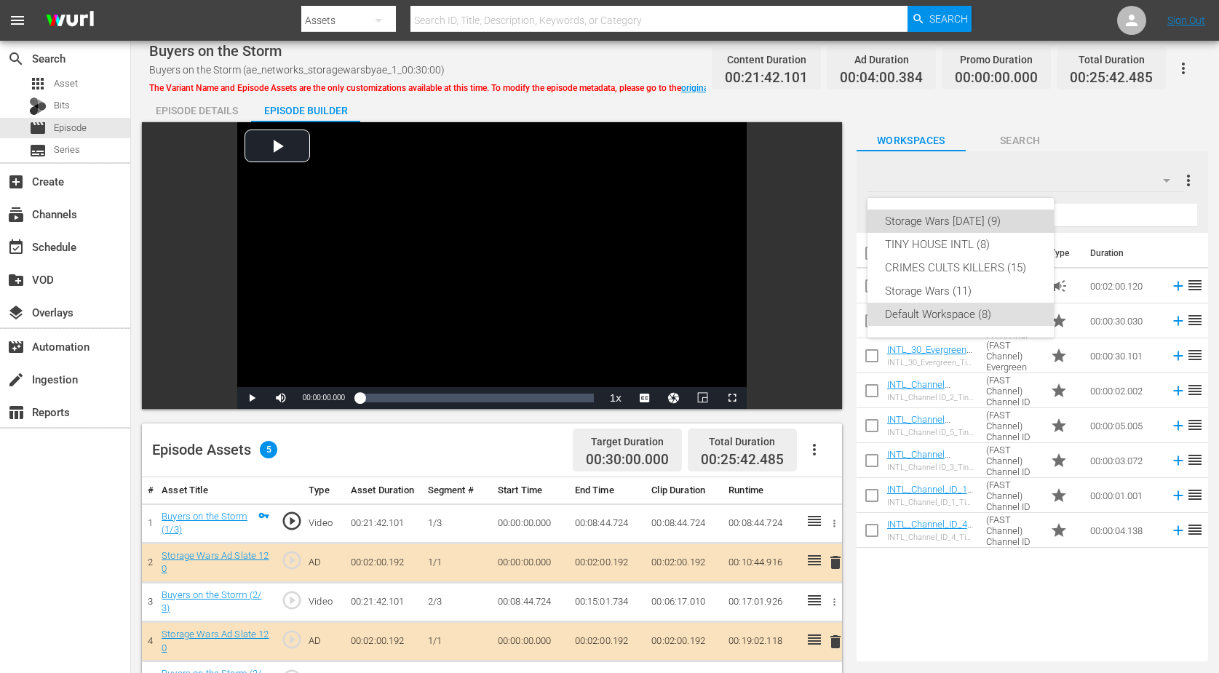
click at [985, 217] on div "Storage Wars [DATE] (9)" at bounding box center [960, 221] width 151 height 23
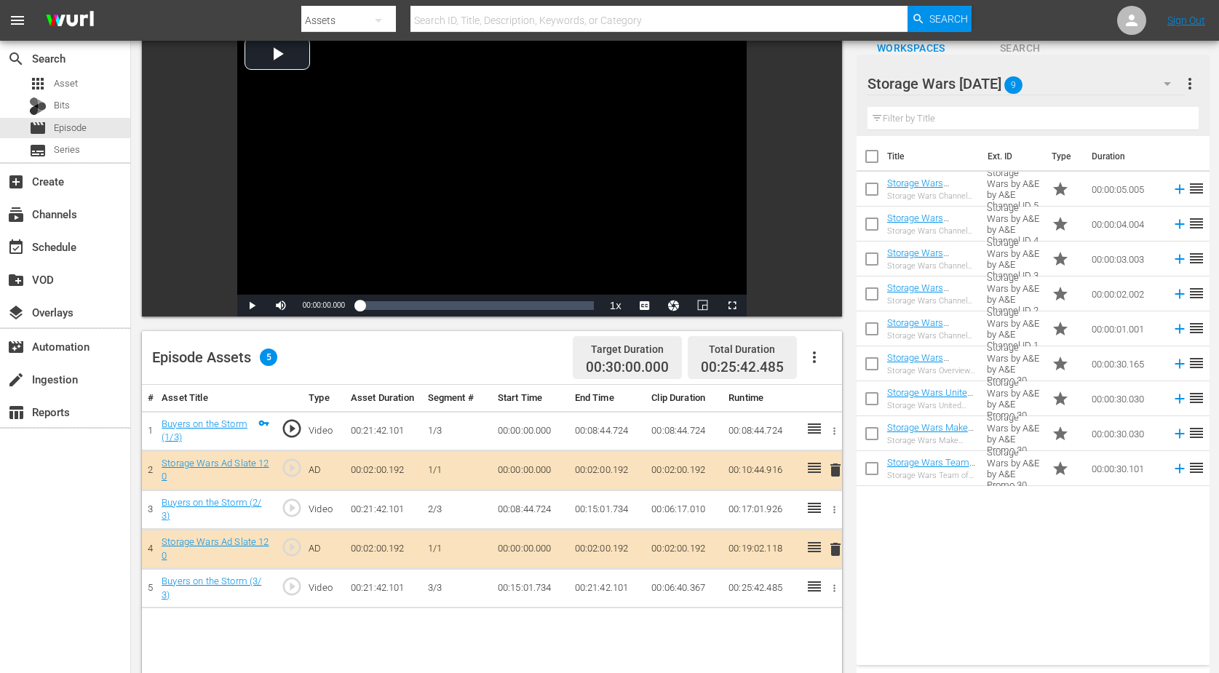
scroll to position [182, 0]
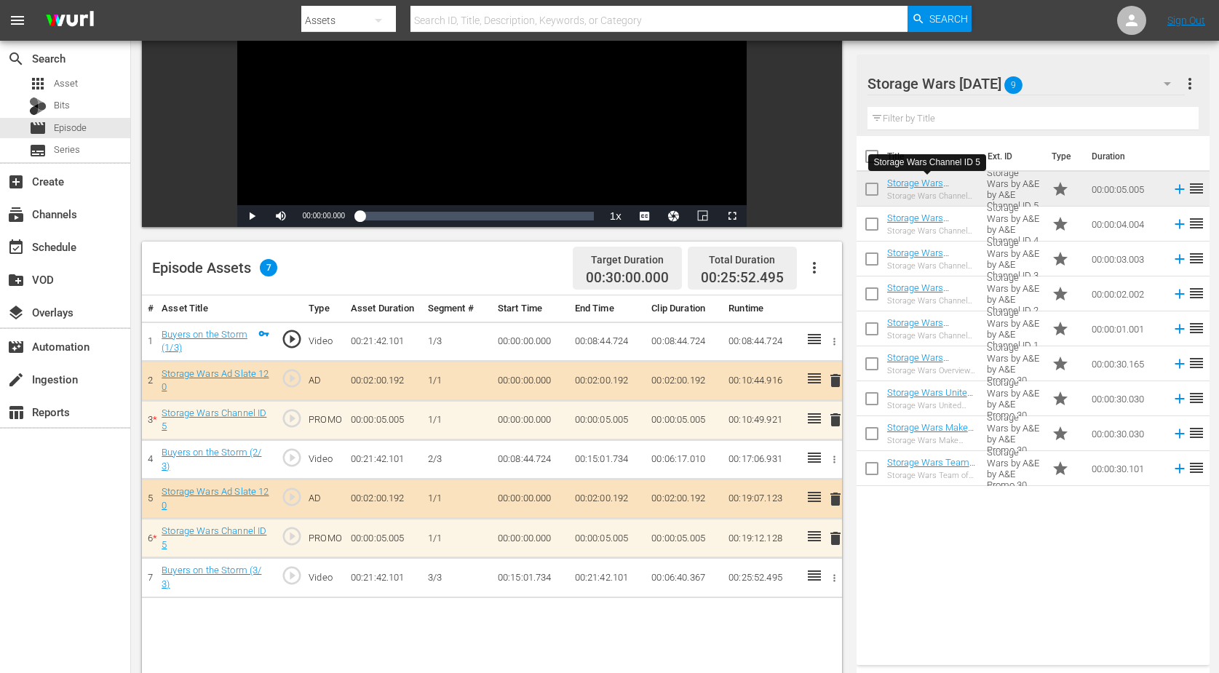
click at [834, 419] on span "delete" at bounding box center [835, 419] width 17 height 17
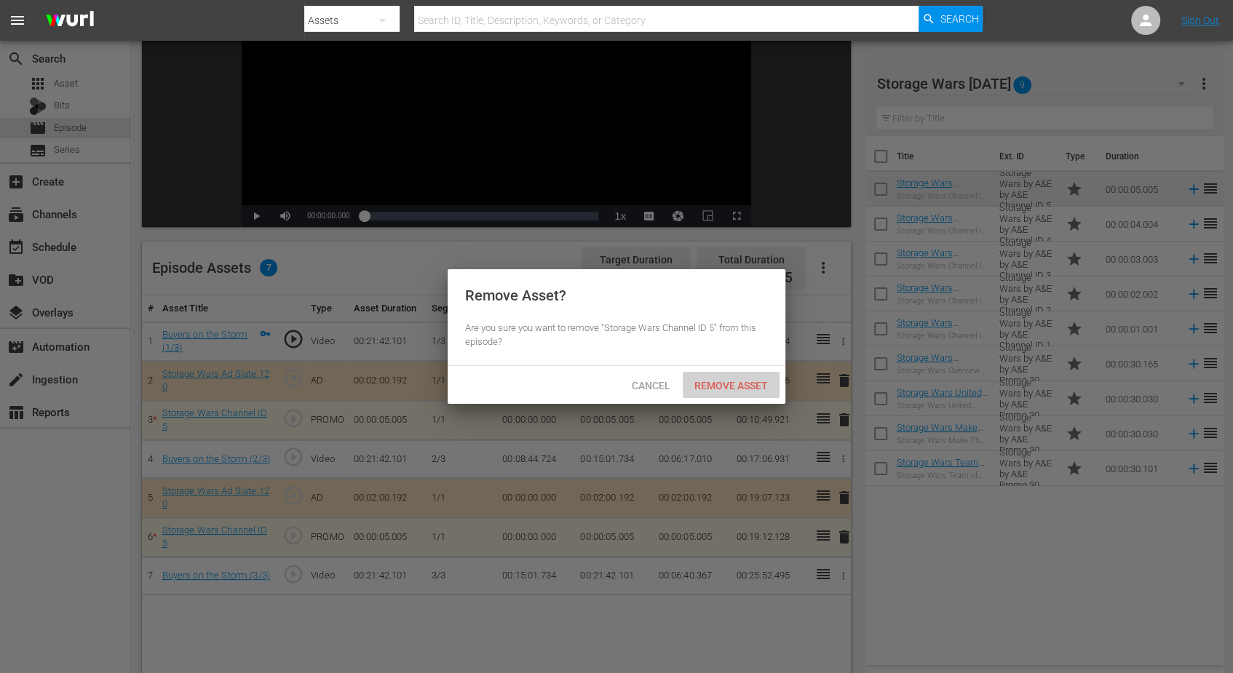
click at [731, 388] on span "Remove Asset" at bounding box center [731, 386] width 97 height 12
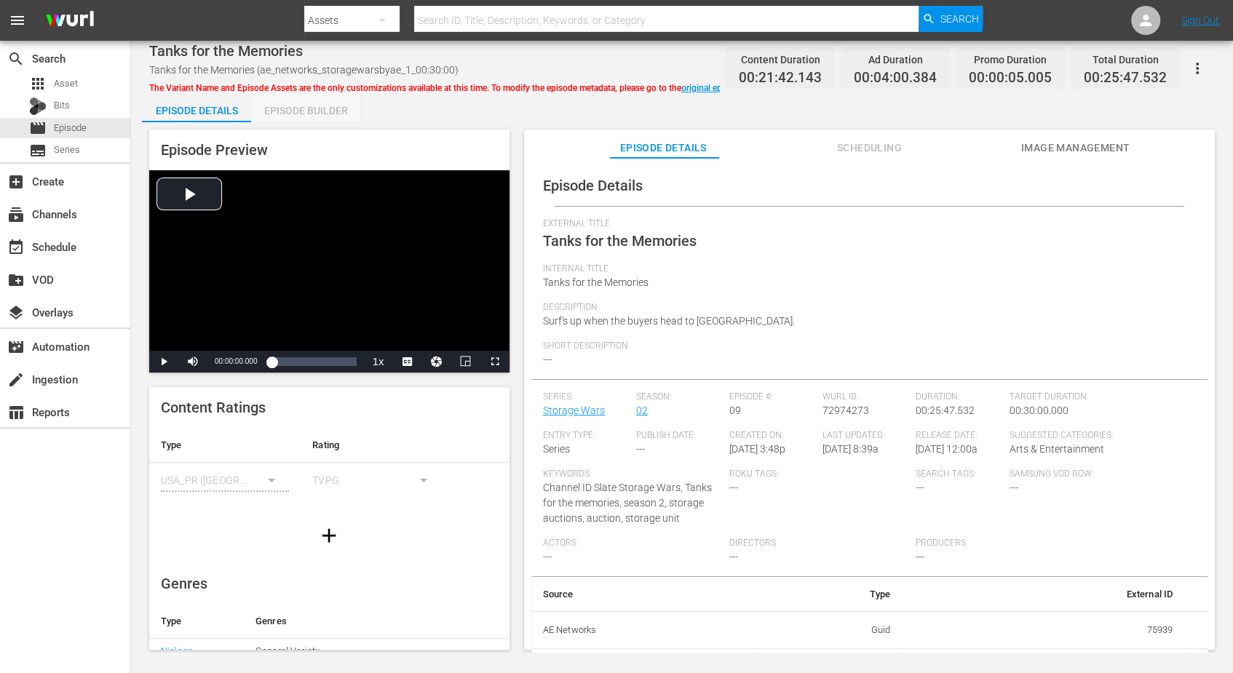
click at [309, 106] on div "Episode Builder" at bounding box center [305, 110] width 109 height 35
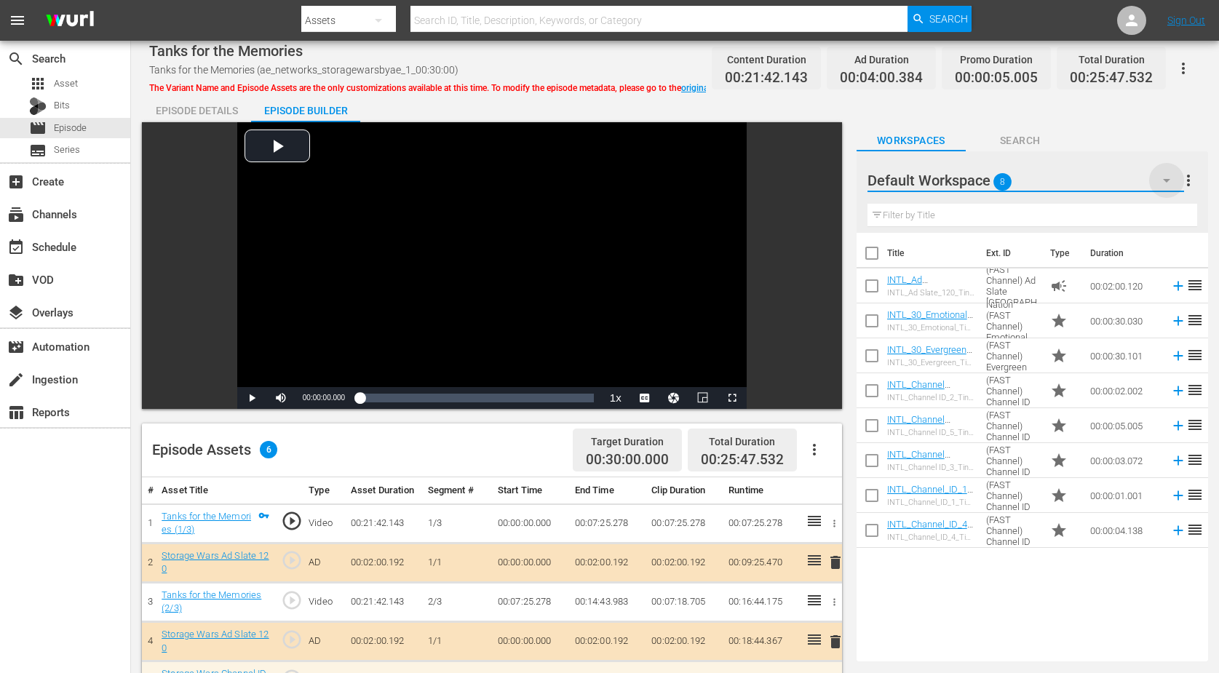
click at [985, 178] on icon "button" at bounding box center [1166, 180] width 17 height 17
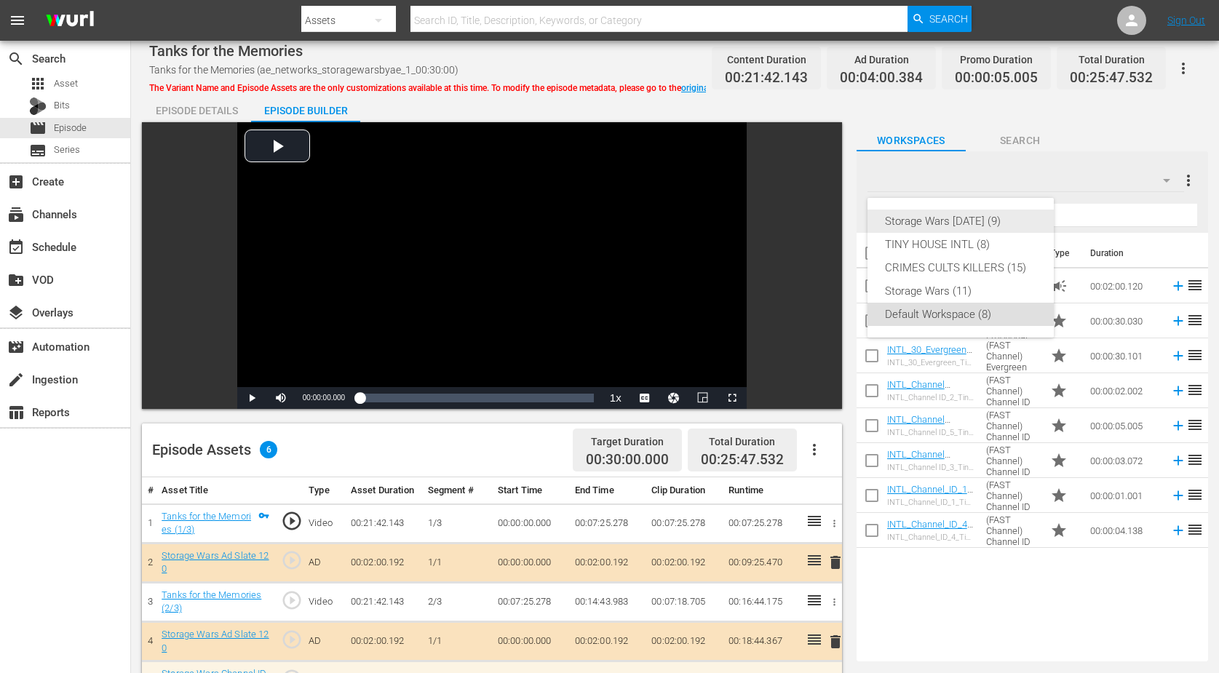
click at [907, 215] on div "Storage Wars [DATE] (9)" at bounding box center [960, 221] width 151 height 23
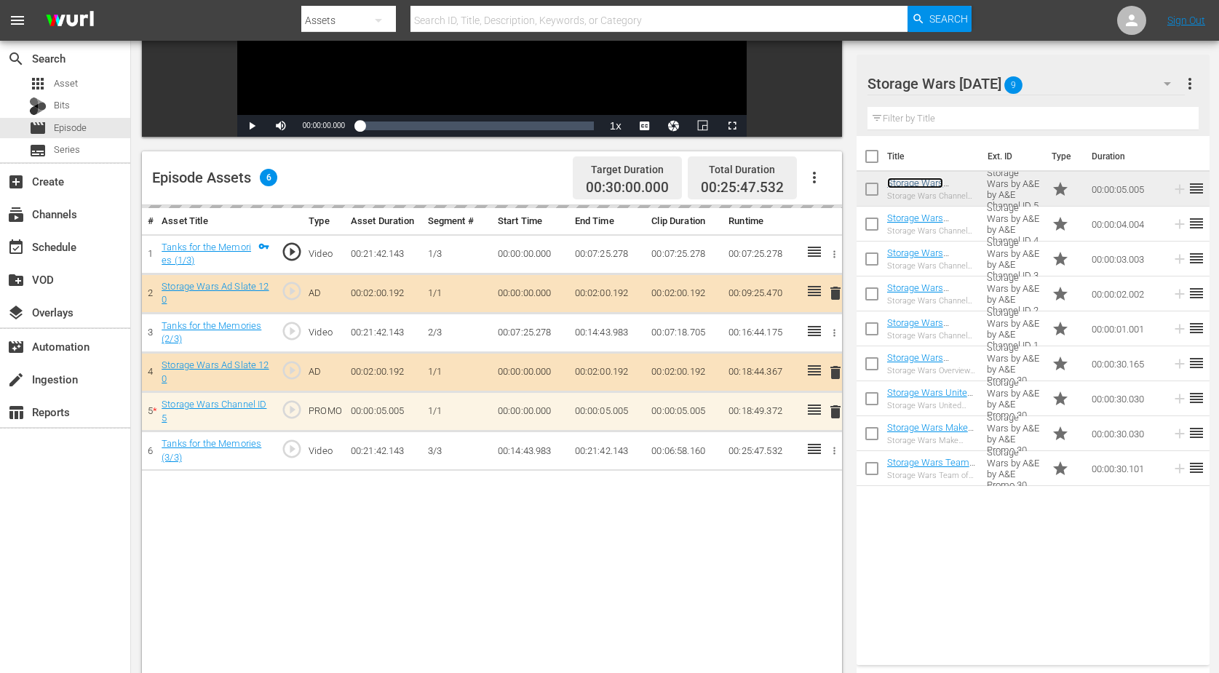
scroll to position [273, 0]
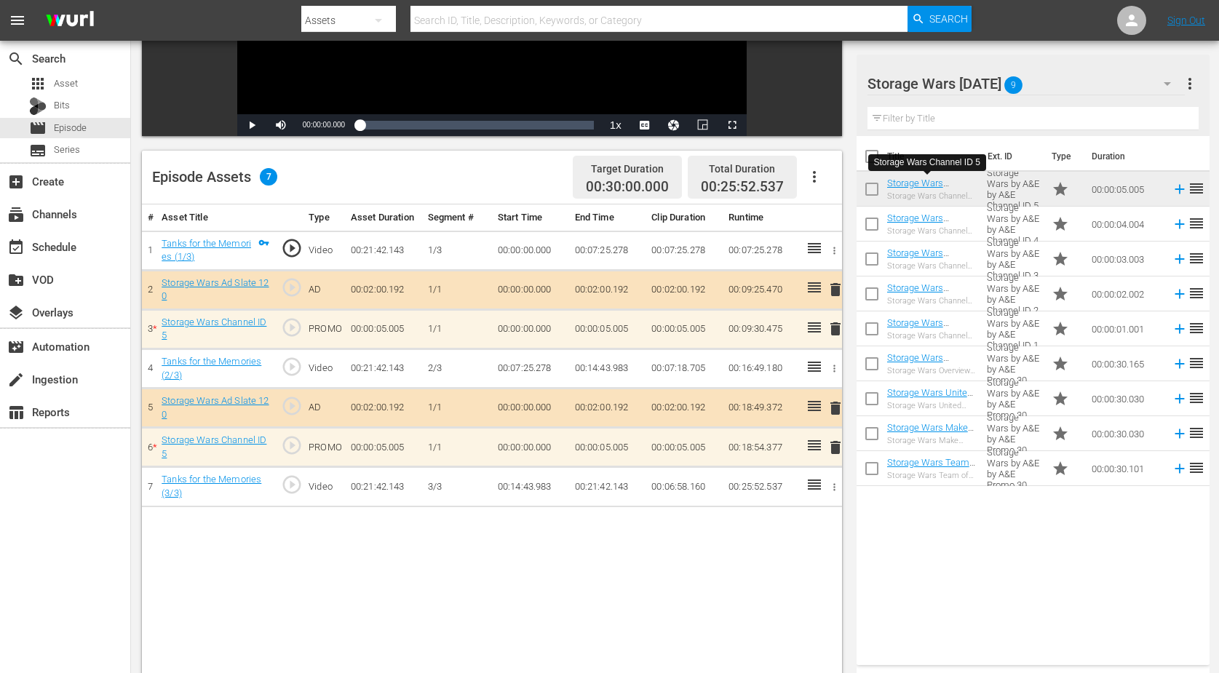
click at [832, 327] on span "delete" at bounding box center [835, 328] width 17 height 17
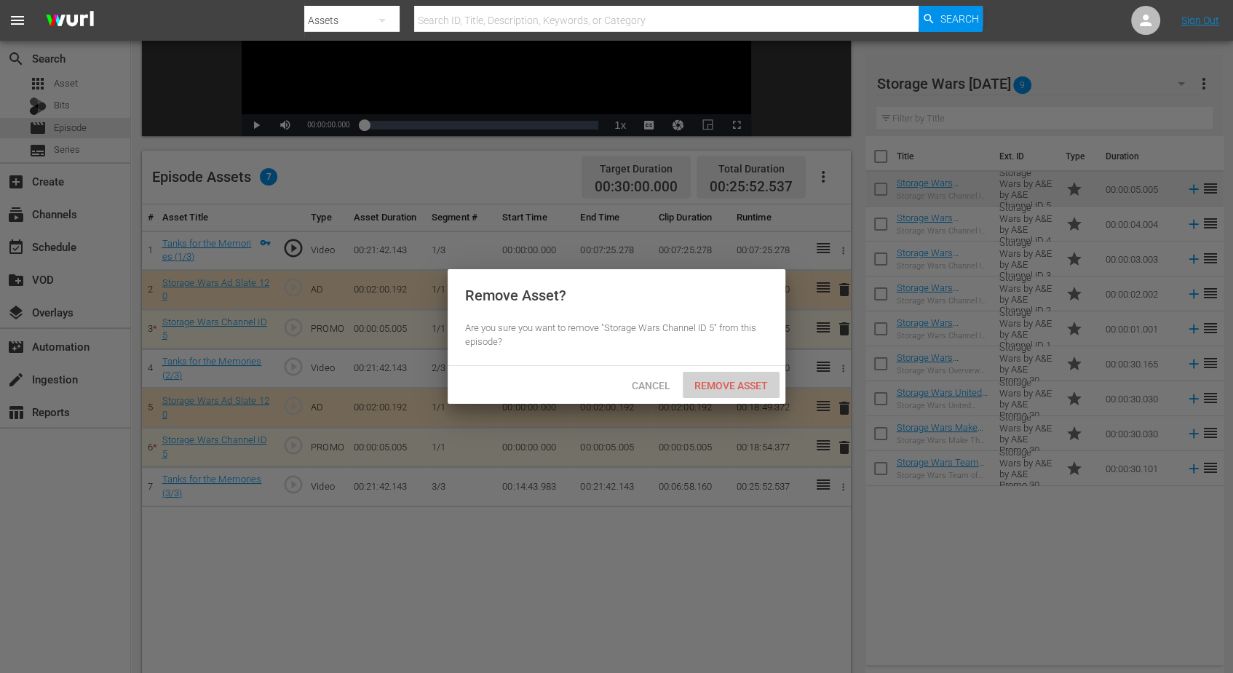
click at [723, 379] on div "Remove Asset" at bounding box center [731, 385] width 97 height 27
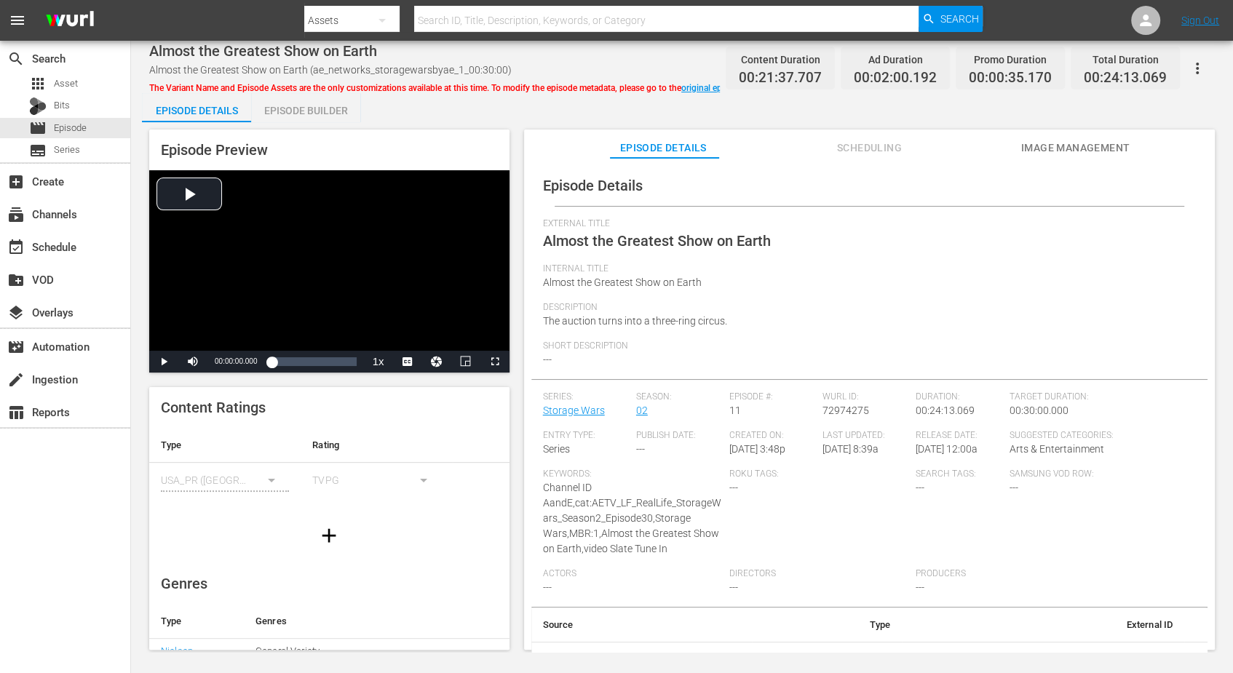
click at [333, 102] on div "Episode Builder" at bounding box center [305, 110] width 109 height 35
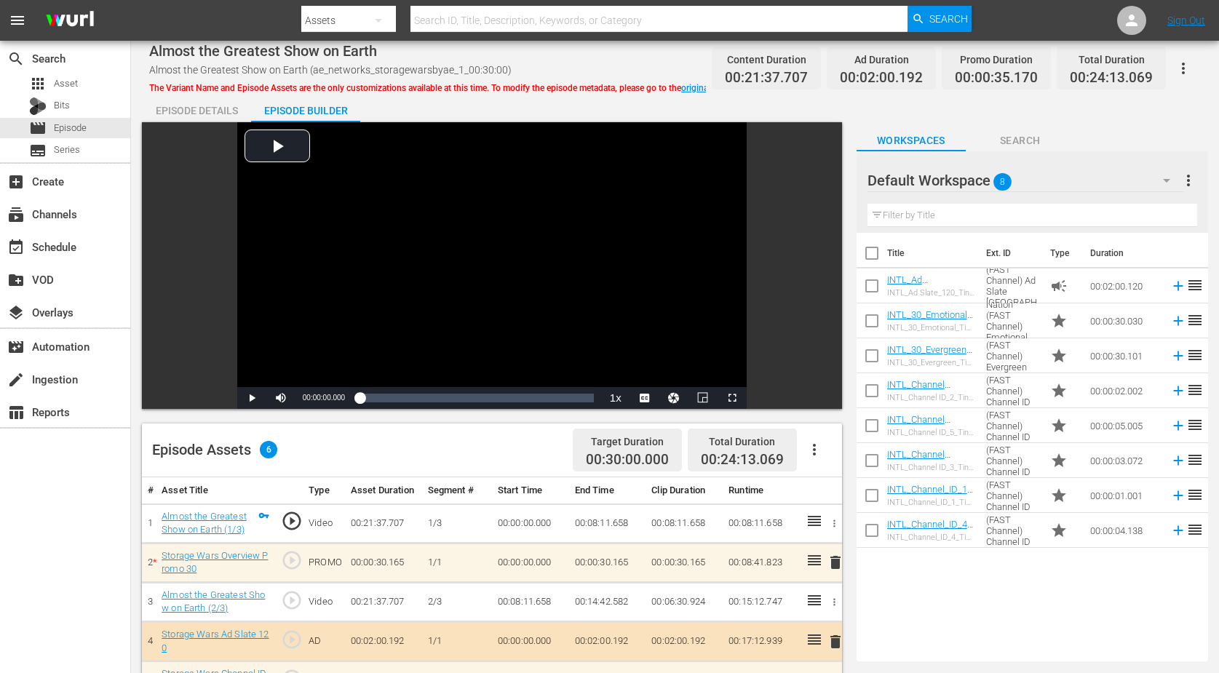
scroll to position [91, 0]
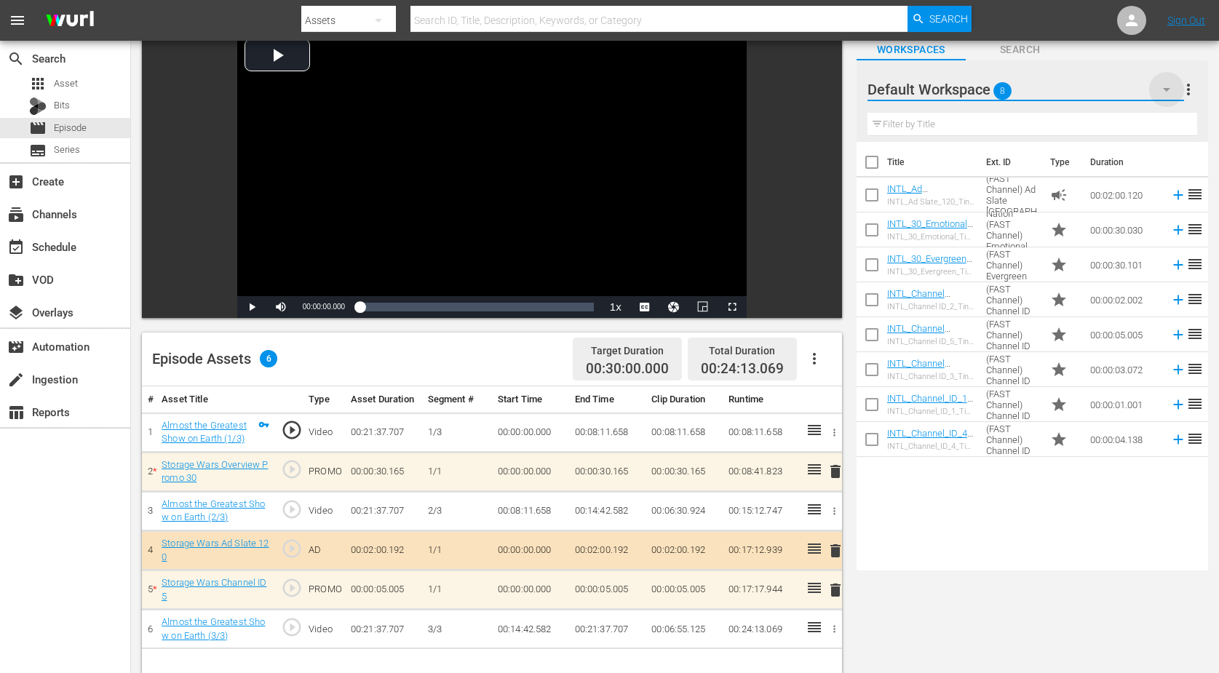
click at [985, 90] on icon "button" at bounding box center [1166, 89] width 17 height 17
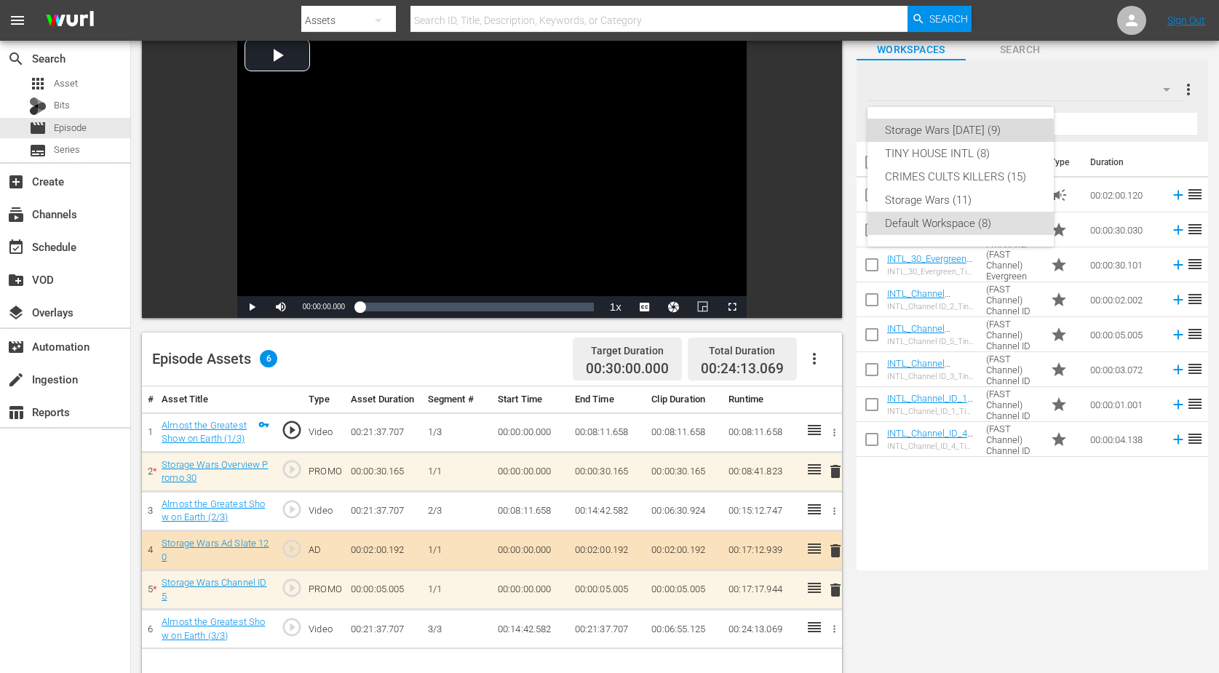
click at [932, 129] on div "Storage Wars [DATE] (9)" at bounding box center [960, 130] width 151 height 23
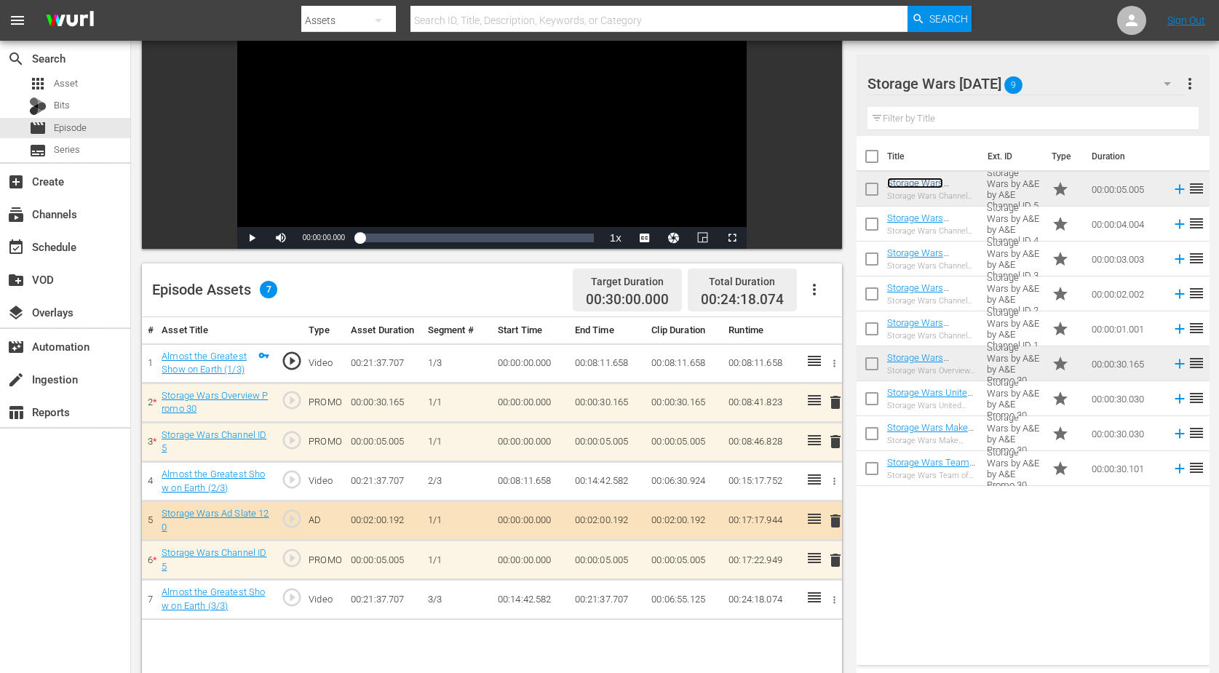
scroll to position [182, 0]
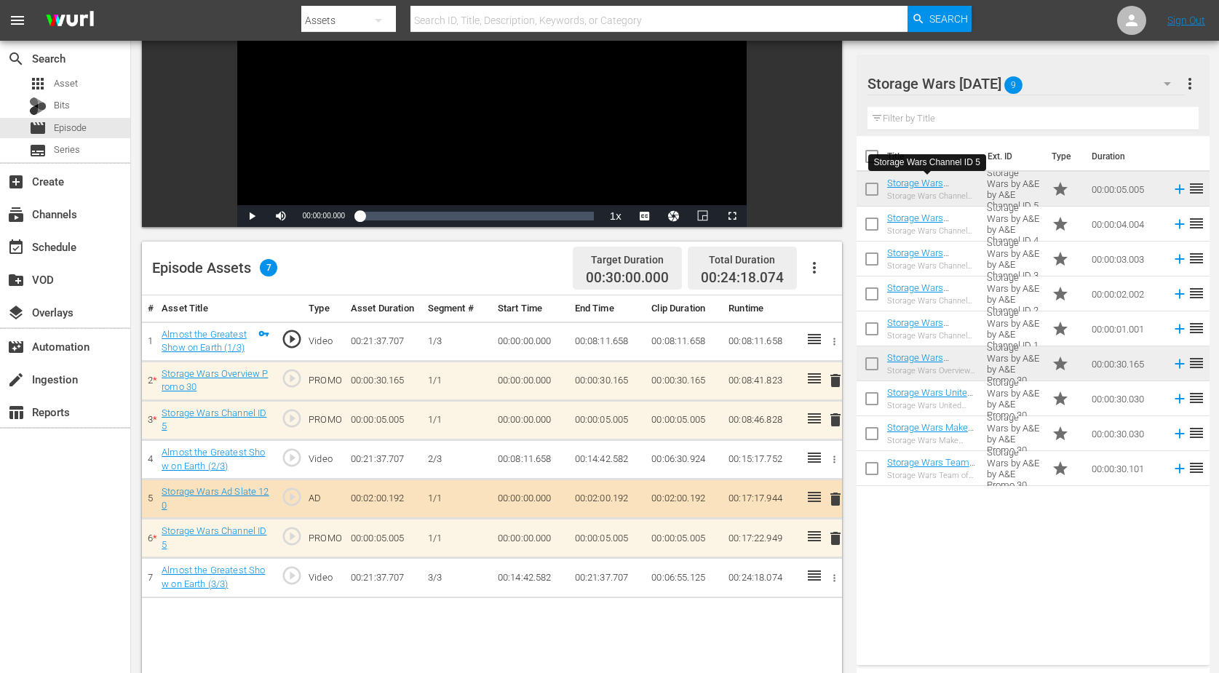
click at [833, 531] on span "delete" at bounding box center [835, 538] width 17 height 17
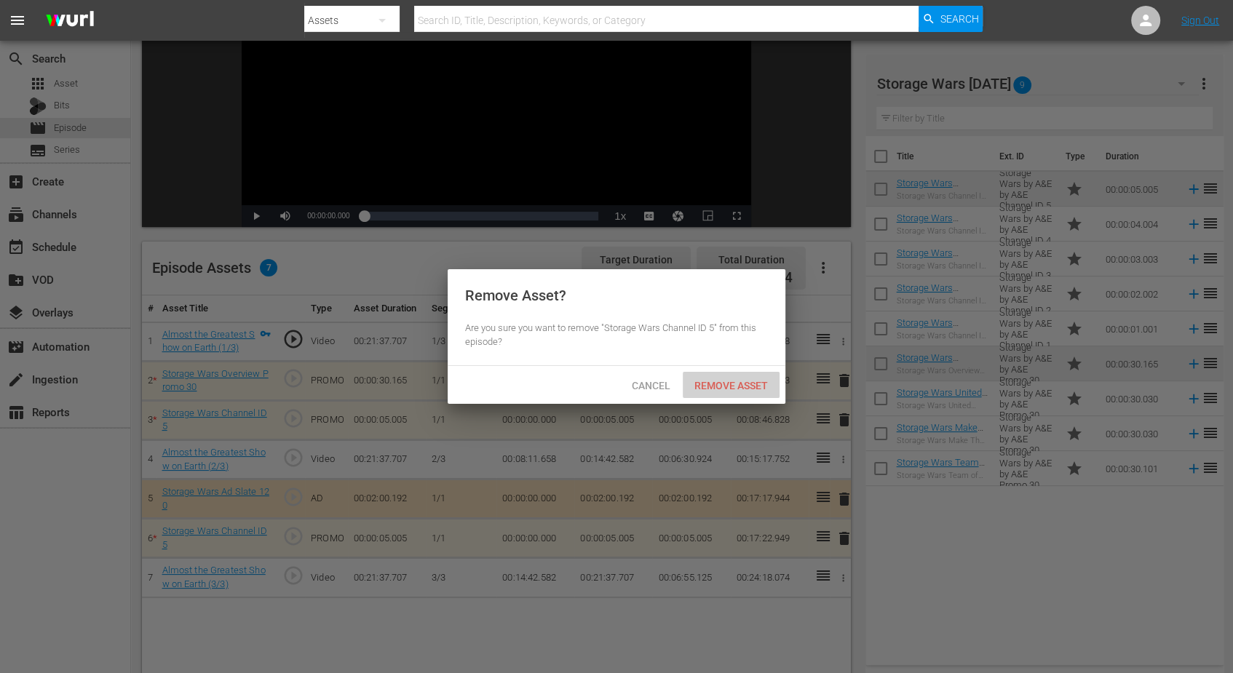
click at [725, 386] on span "Remove Asset" at bounding box center [731, 386] width 97 height 12
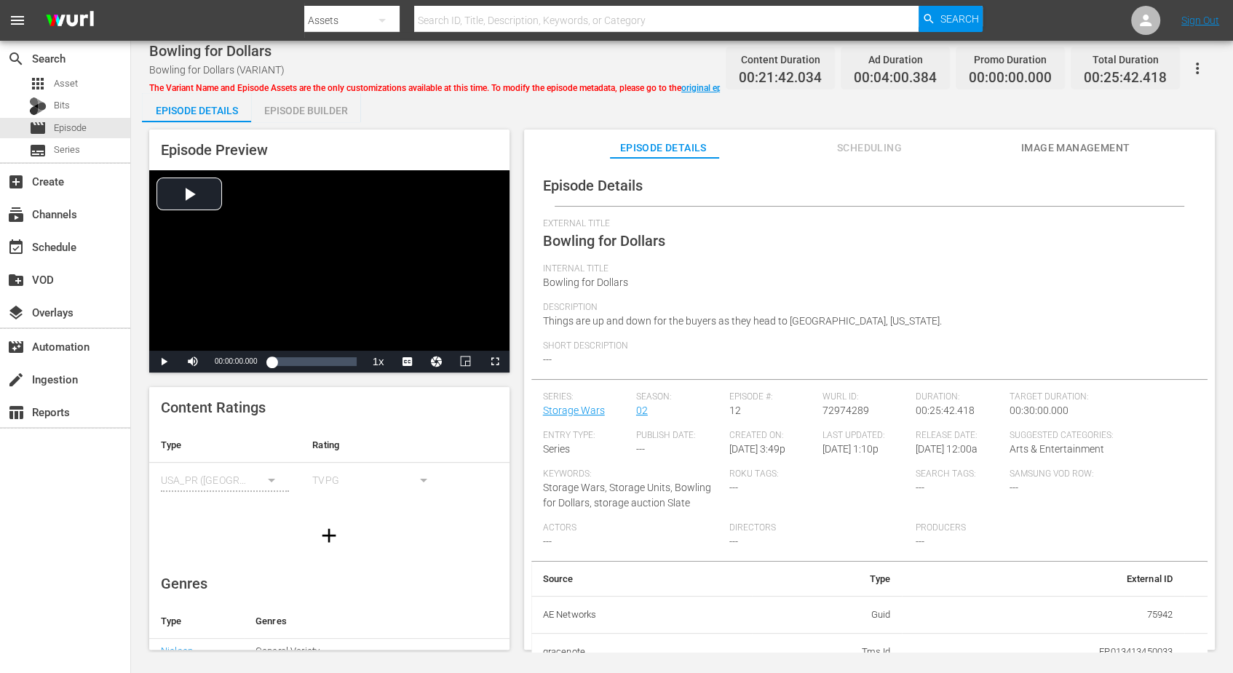
click at [305, 95] on div "Episode Builder" at bounding box center [305, 110] width 109 height 35
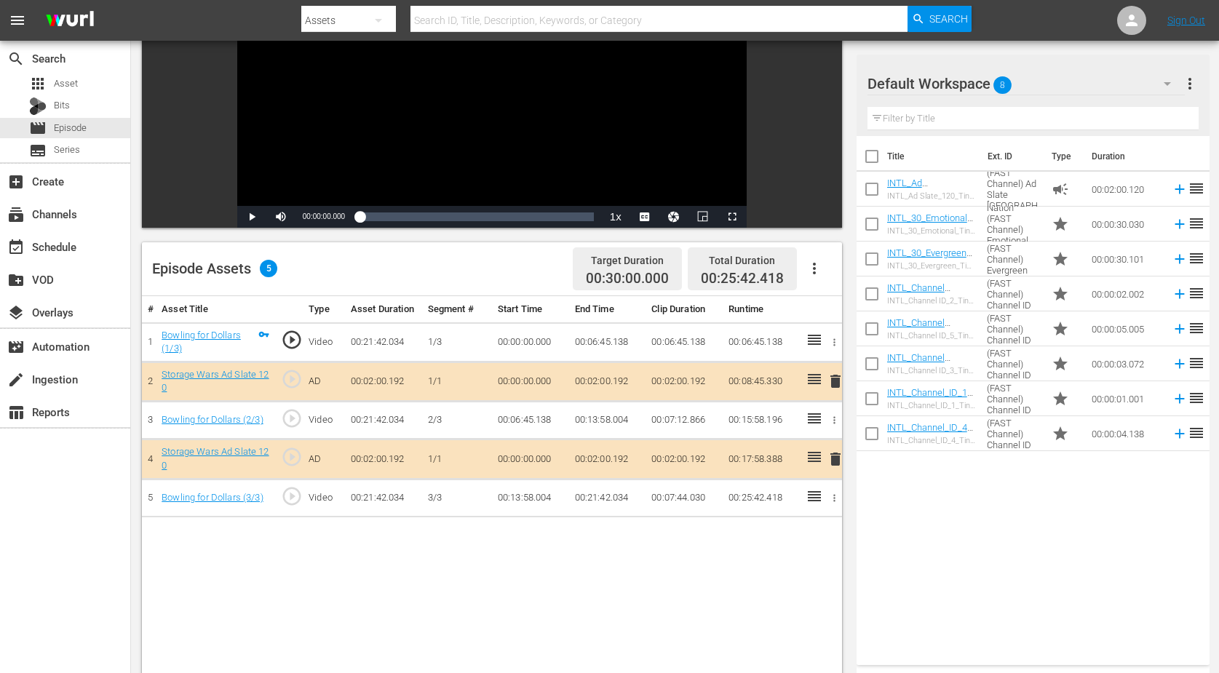
scroll to position [182, 0]
click at [985, 84] on icon "button" at bounding box center [1167, 83] width 17 height 17
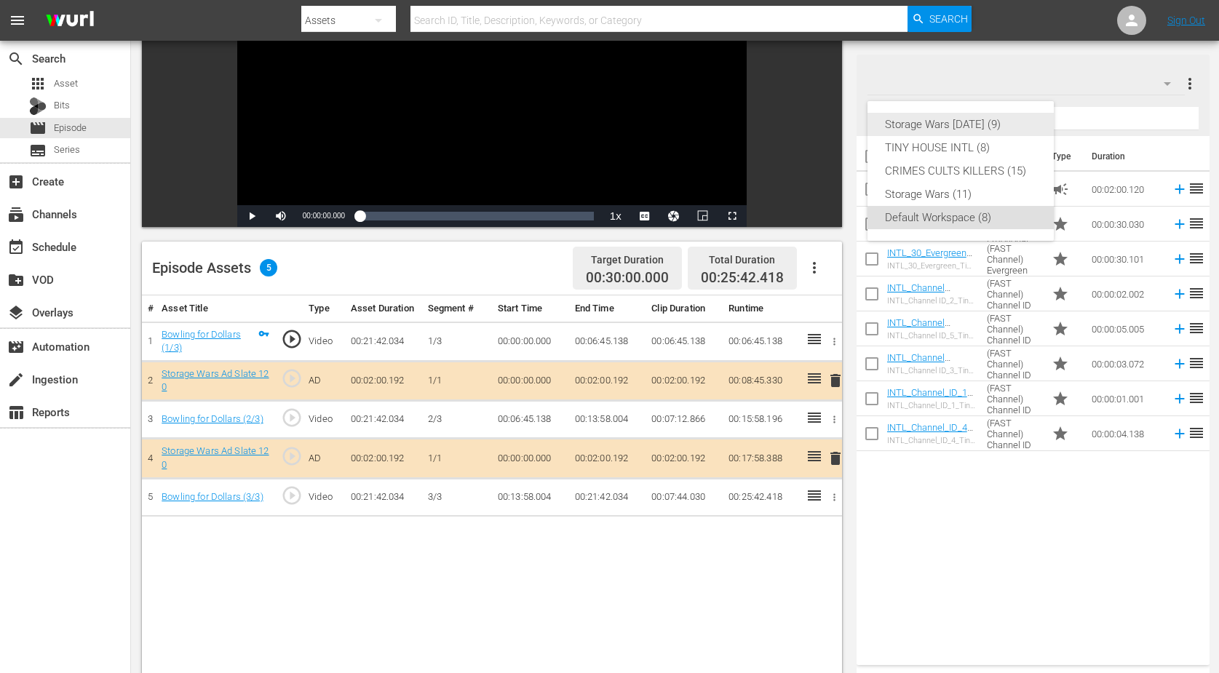
click at [959, 124] on div "Storage Wars [DATE] (9)" at bounding box center [960, 124] width 151 height 23
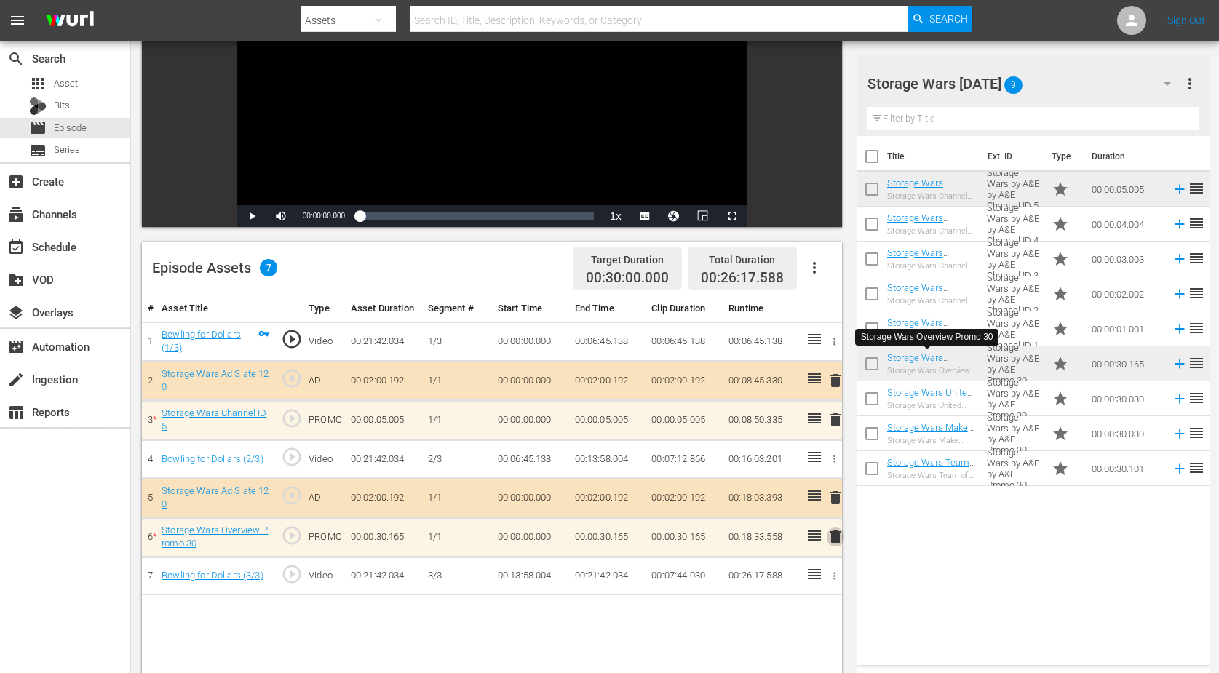
click at [836, 528] on span "delete" at bounding box center [835, 536] width 17 height 17
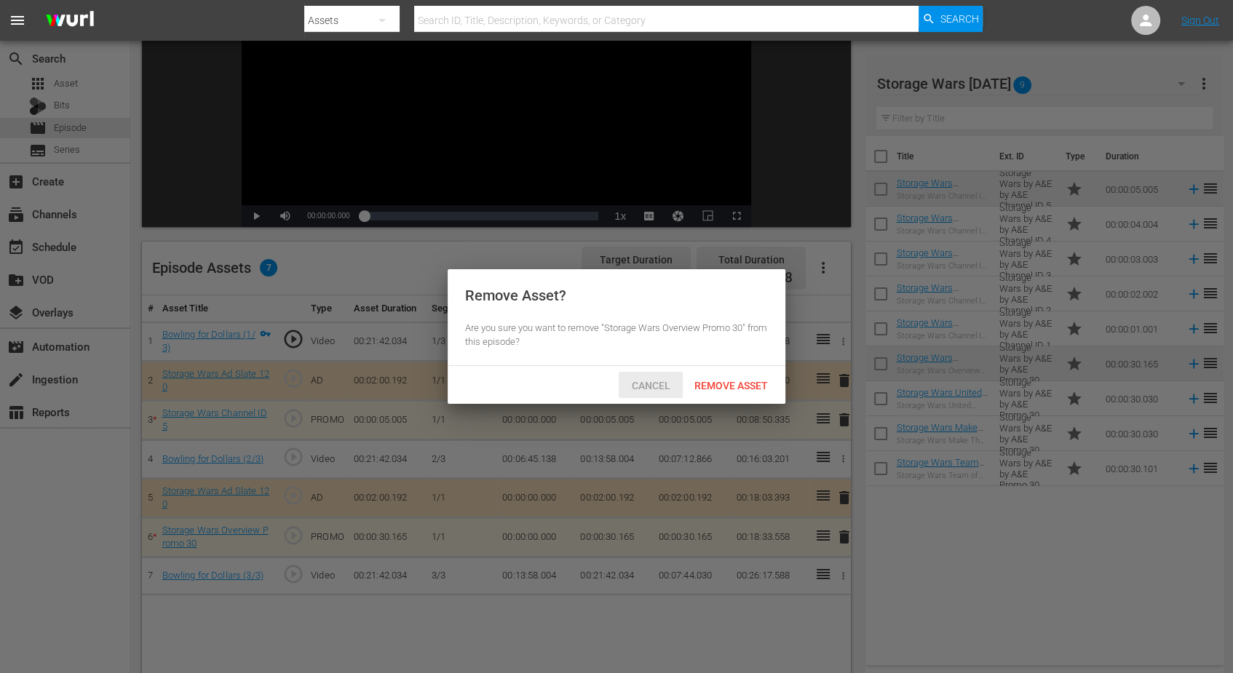
click at [643, 382] on span "Cancel" at bounding box center [651, 386] width 62 height 12
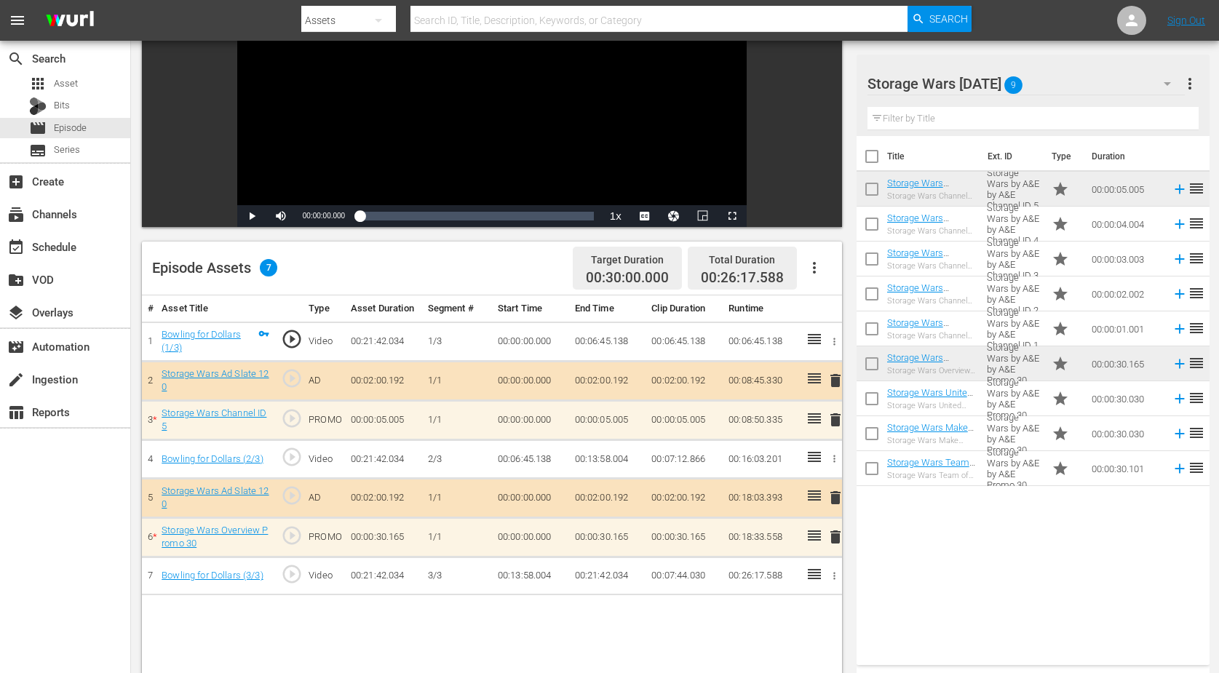
click at [837, 415] on span "delete" at bounding box center [835, 419] width 17 height 17
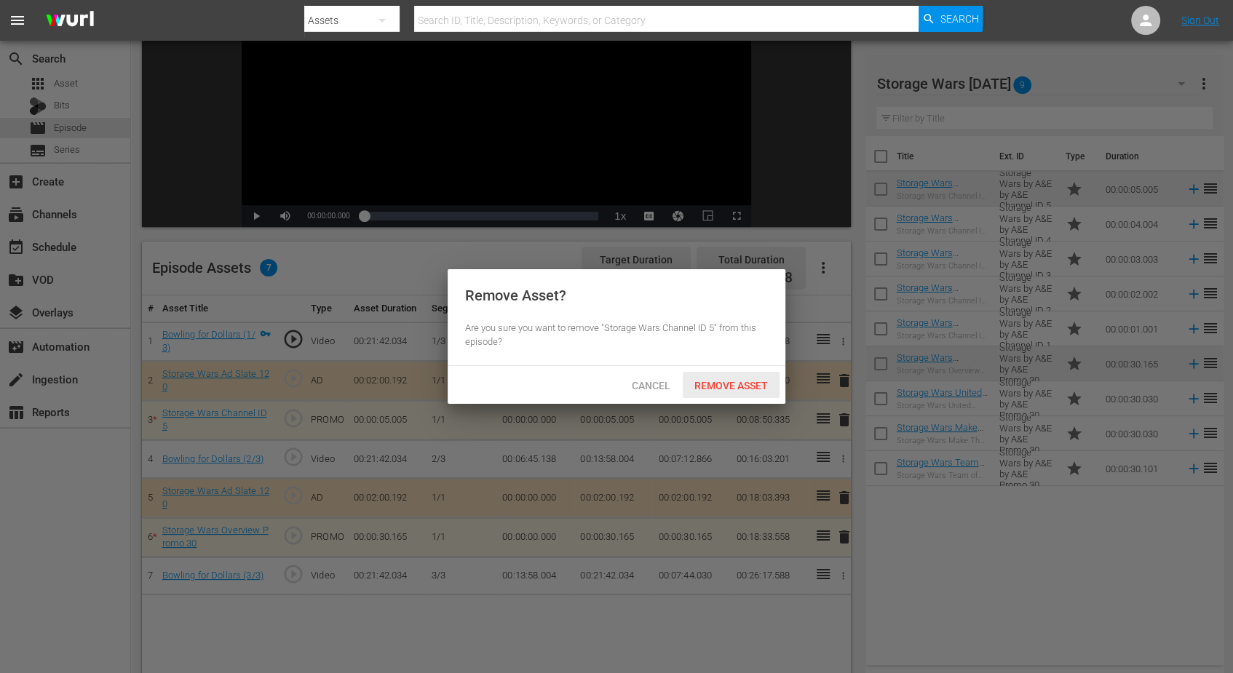
click at [712, 378] on div "Remove Asset" at bounding box center [731, 385] width 97 height 27
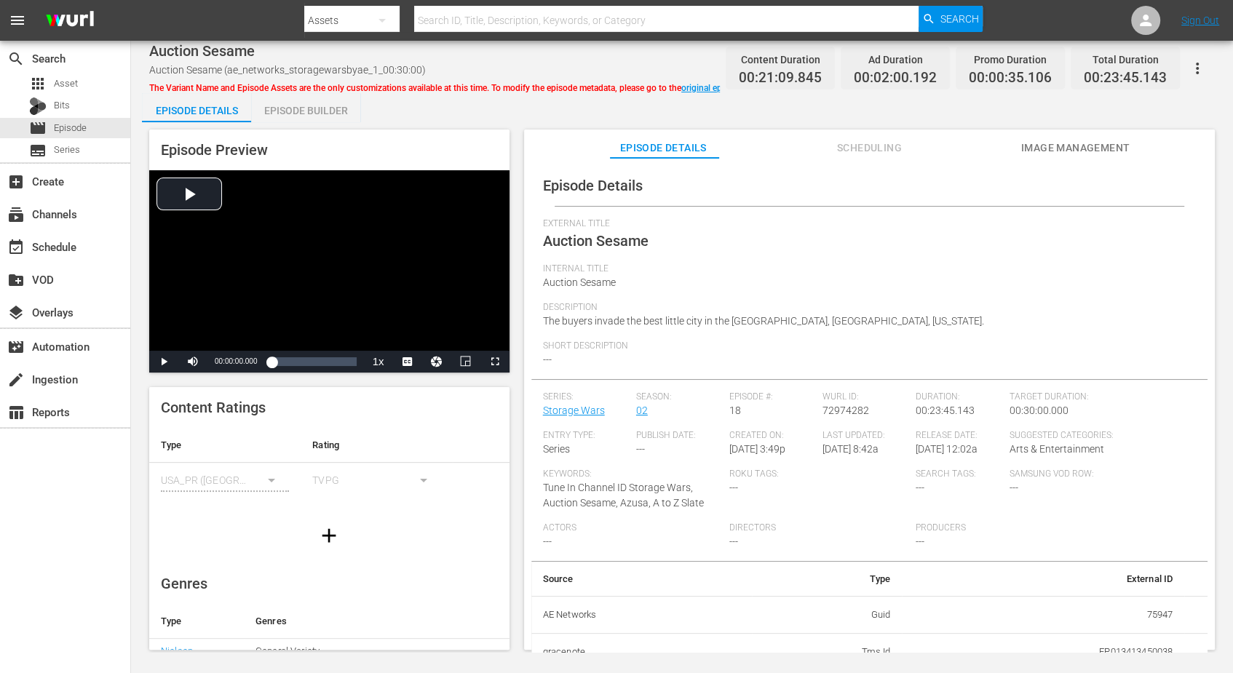
click at [311, 113] on div "Episode Builder" at bounding box center [305, 110] width 109 height 35
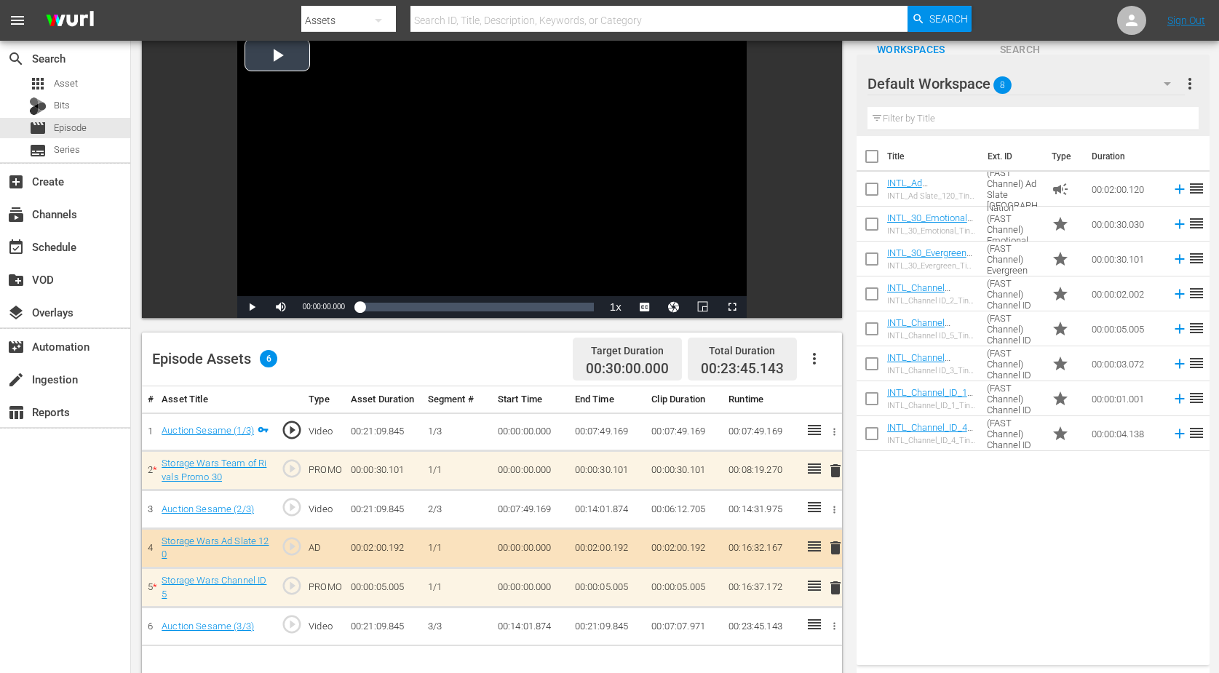
scroll to position [182, 0]
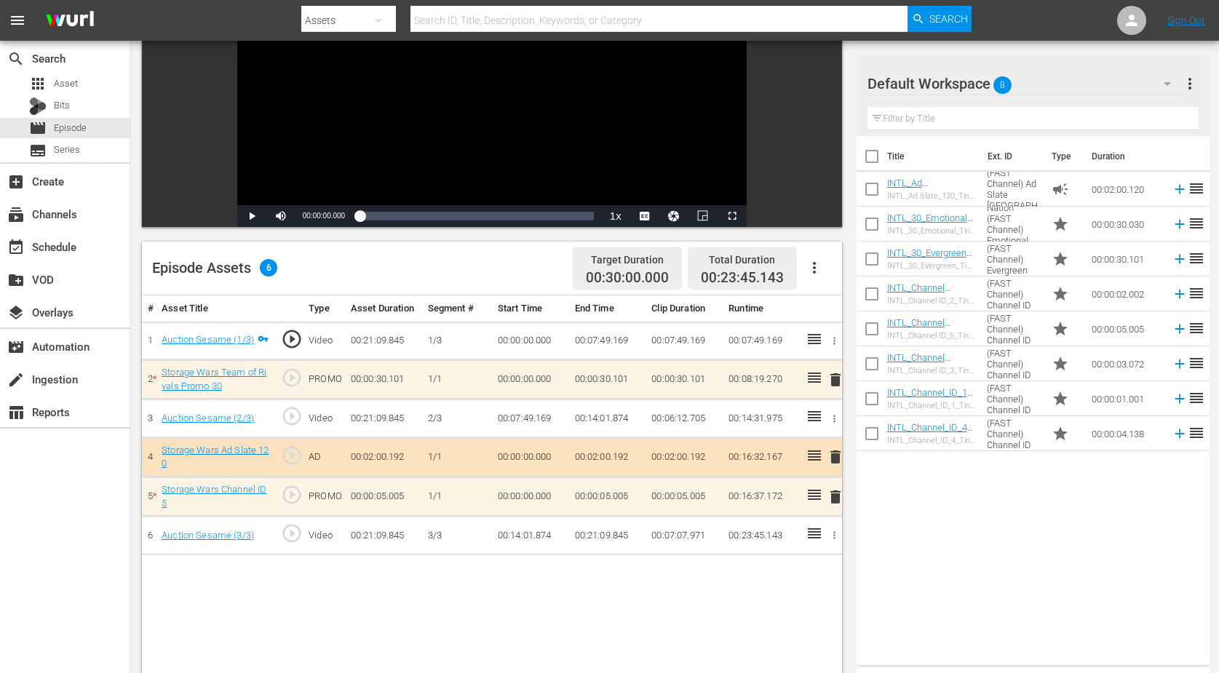
click at [985, 86] on icon "button" at bounding box center [1167, 83] width 17 height 17
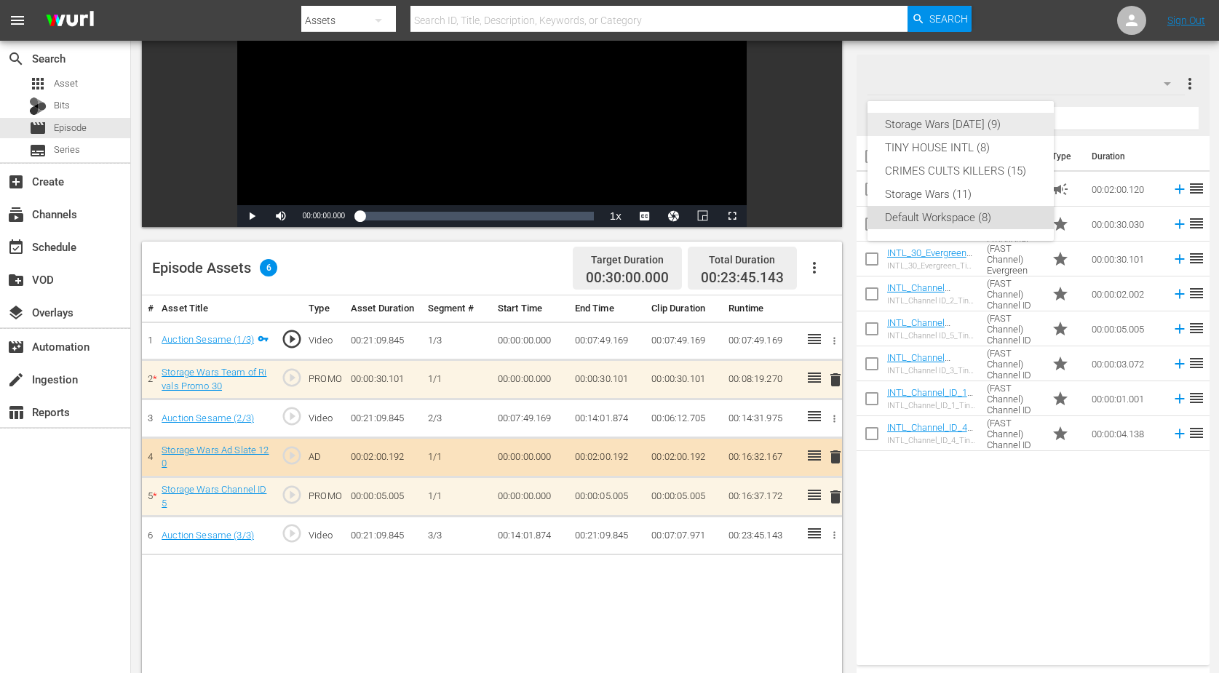
click at [985, 118] on div "Storage Wars [DATE] (9)" at bounding box center [960, 124] width 151 height 23
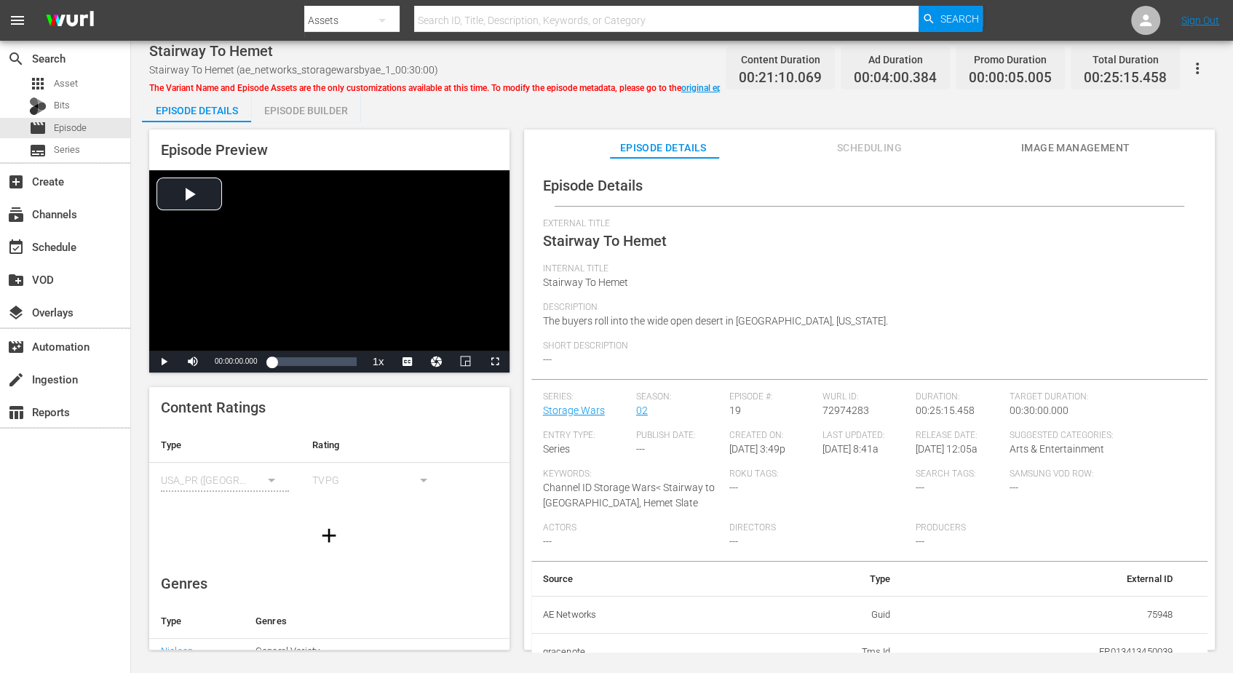
click at [303, 108] on div "Episode Builder" at bounding box center [305, 110] width 109 height 35
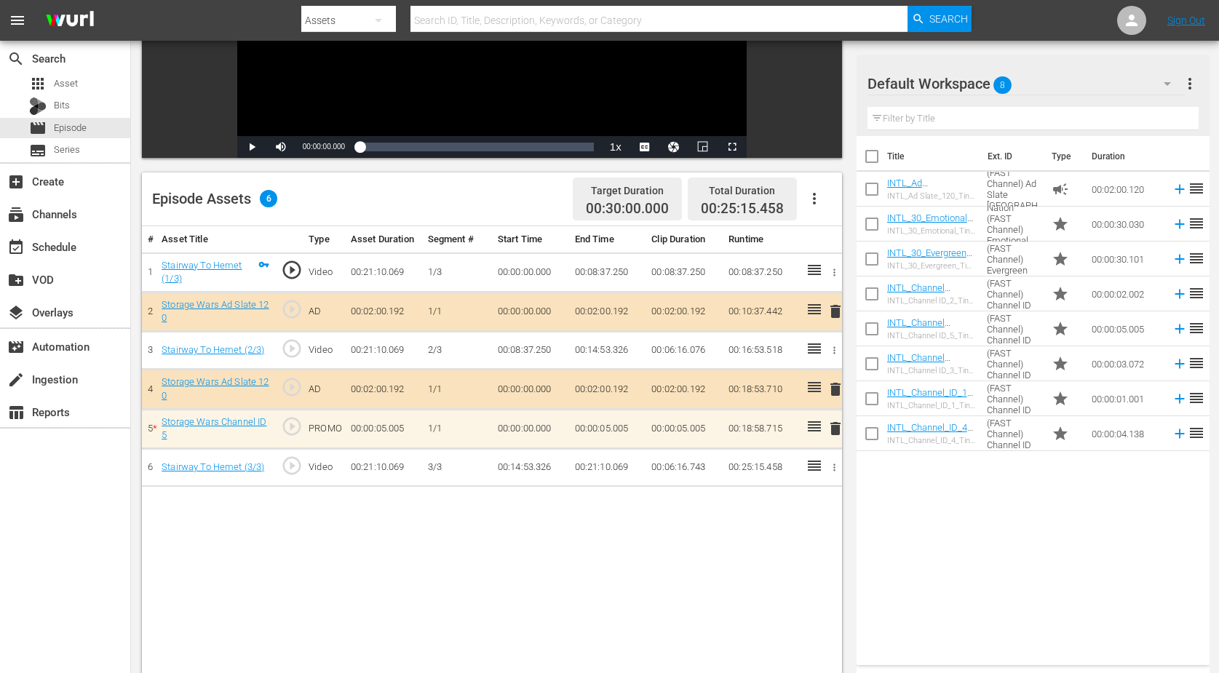
scroll to position [273, 0]
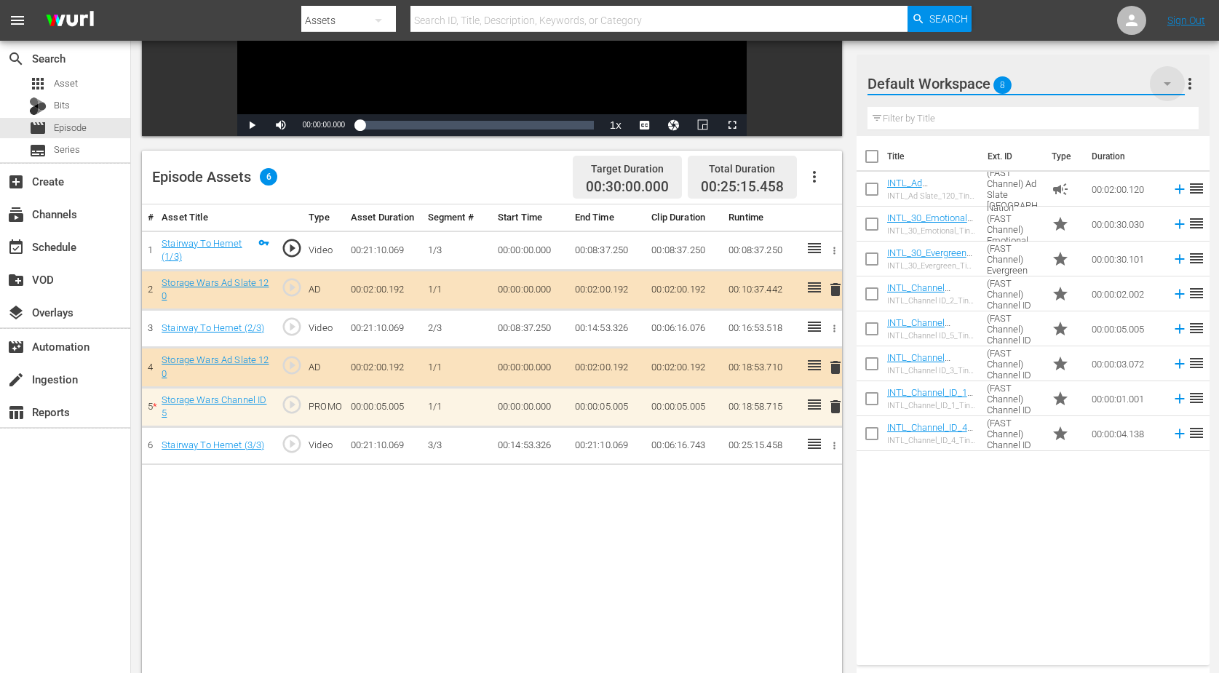
click at [985, 78] on icon "button" at bounding box center [1167, 83] width 17 height 17
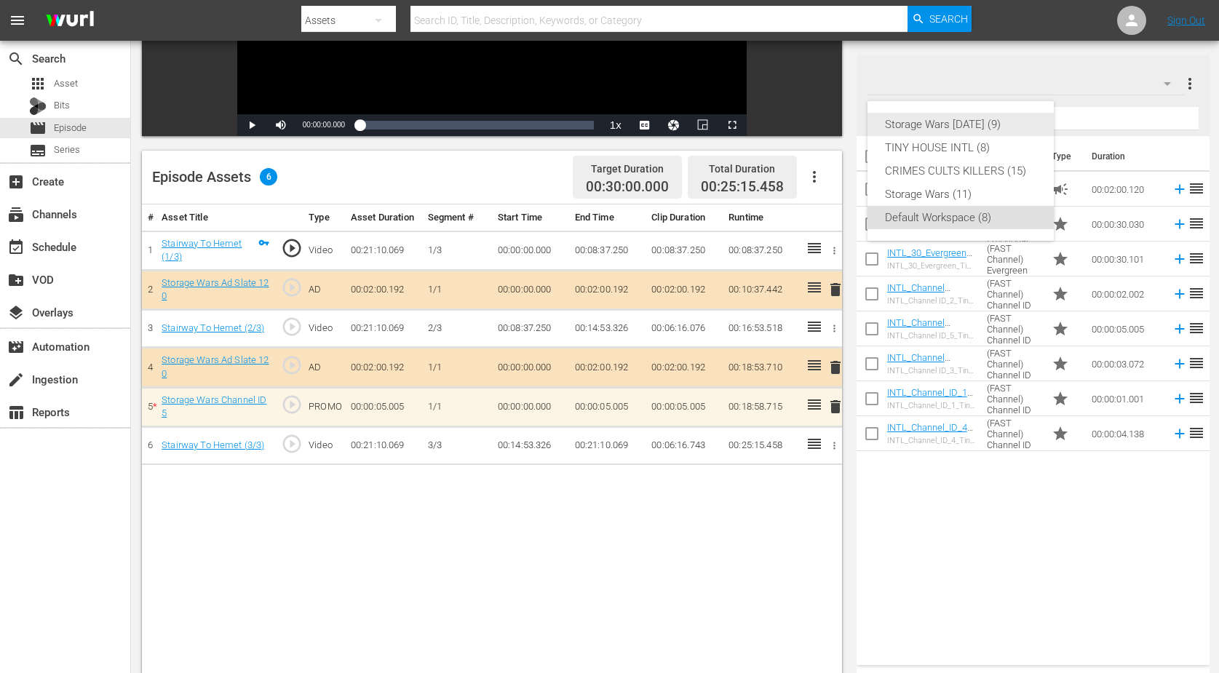
click at [985, 128] on div "Storage Wars [DATE] (9)" at bounding box center [960, 124] width 151 height 23
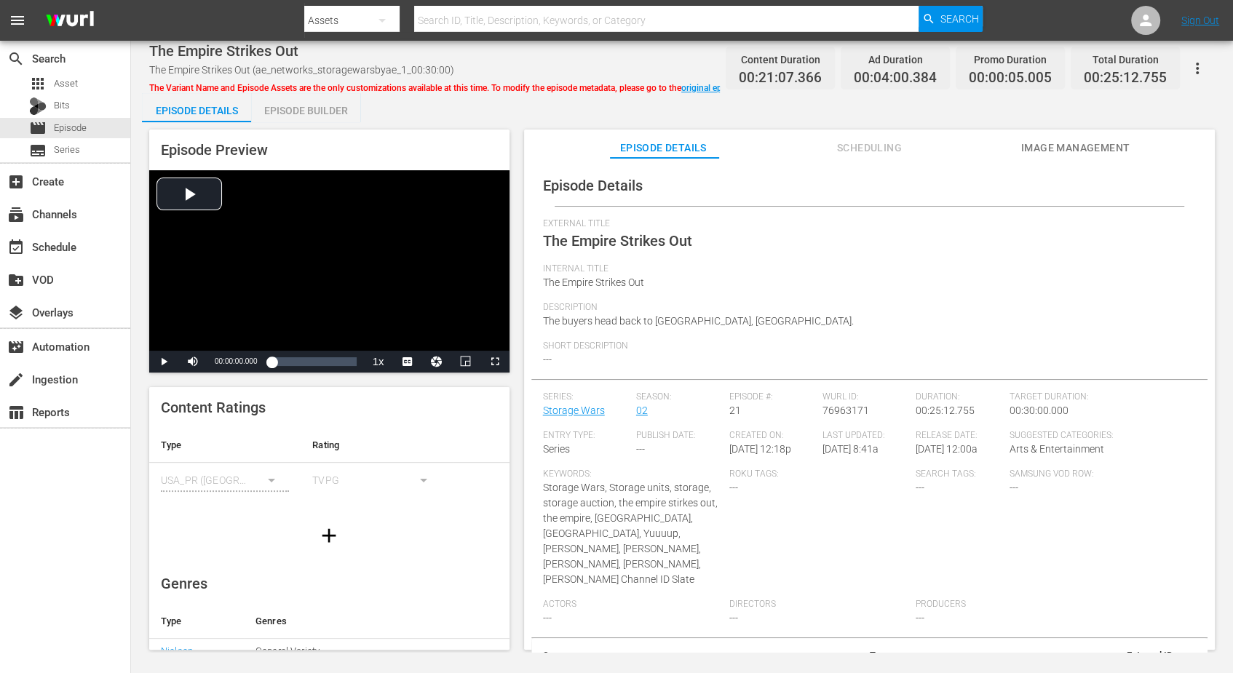
click at [298, 105] on div "Episode Builder" at bounding box center [305, 110] width 109 height 35
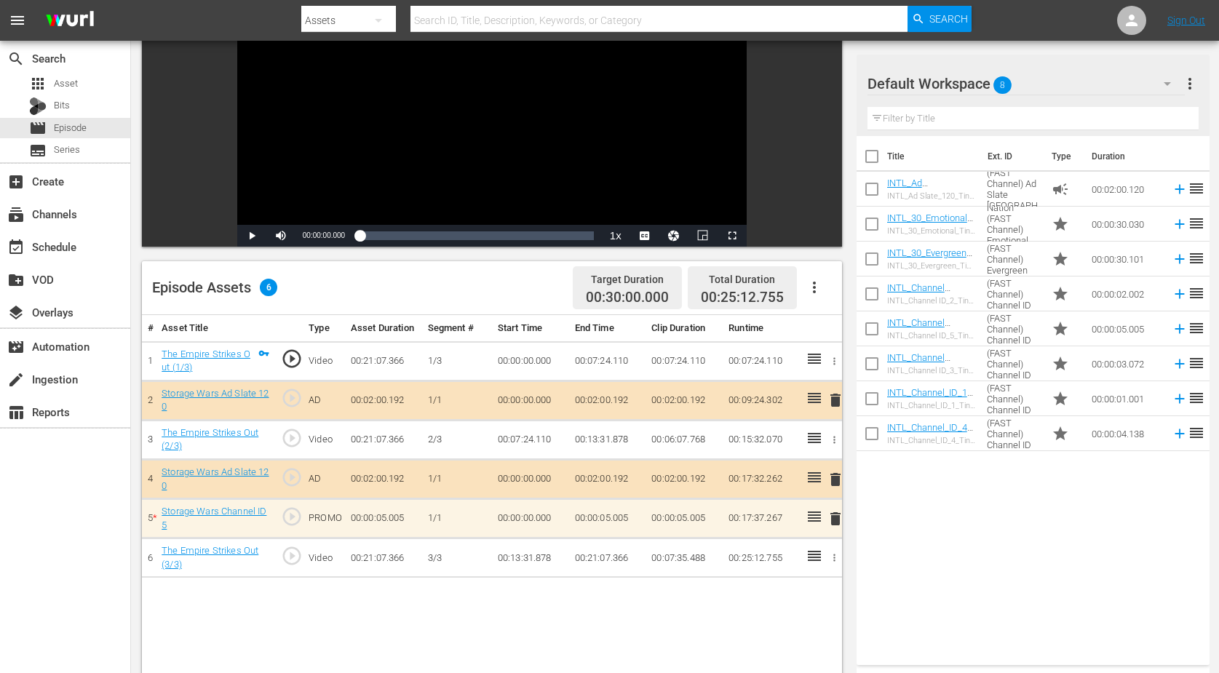
scroll to position [182, 0]
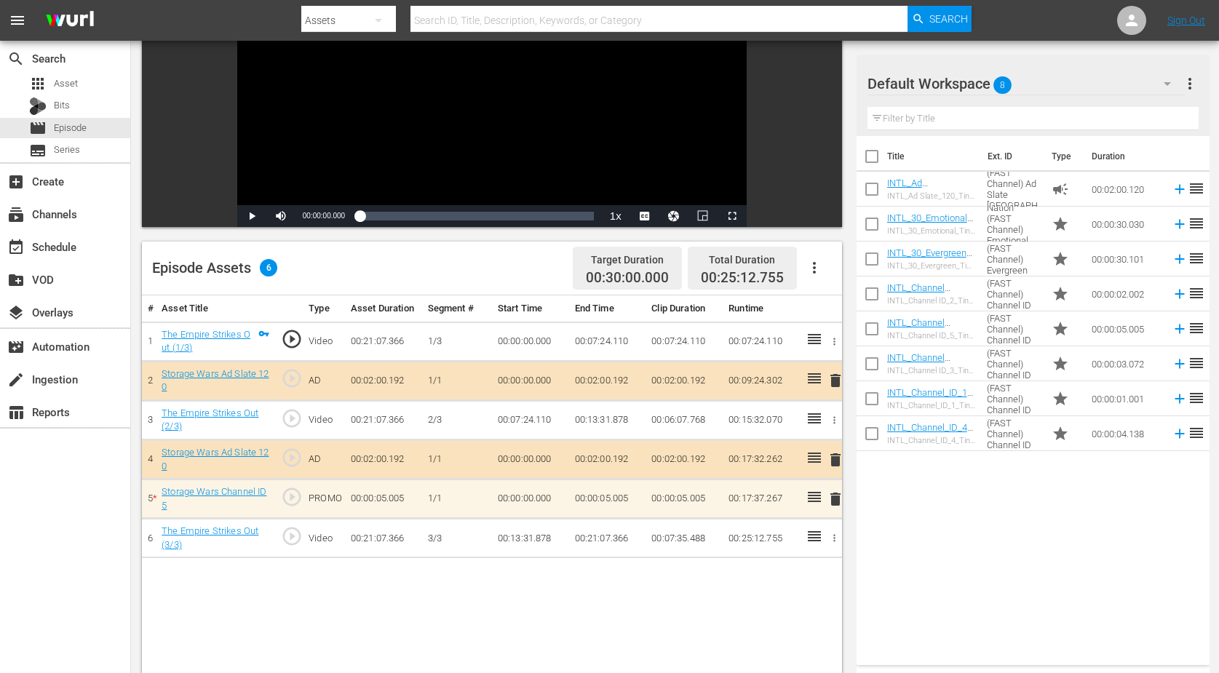
click at [985, 86] on icon "button" at bounding box center [1167, 83] width 17 height 17
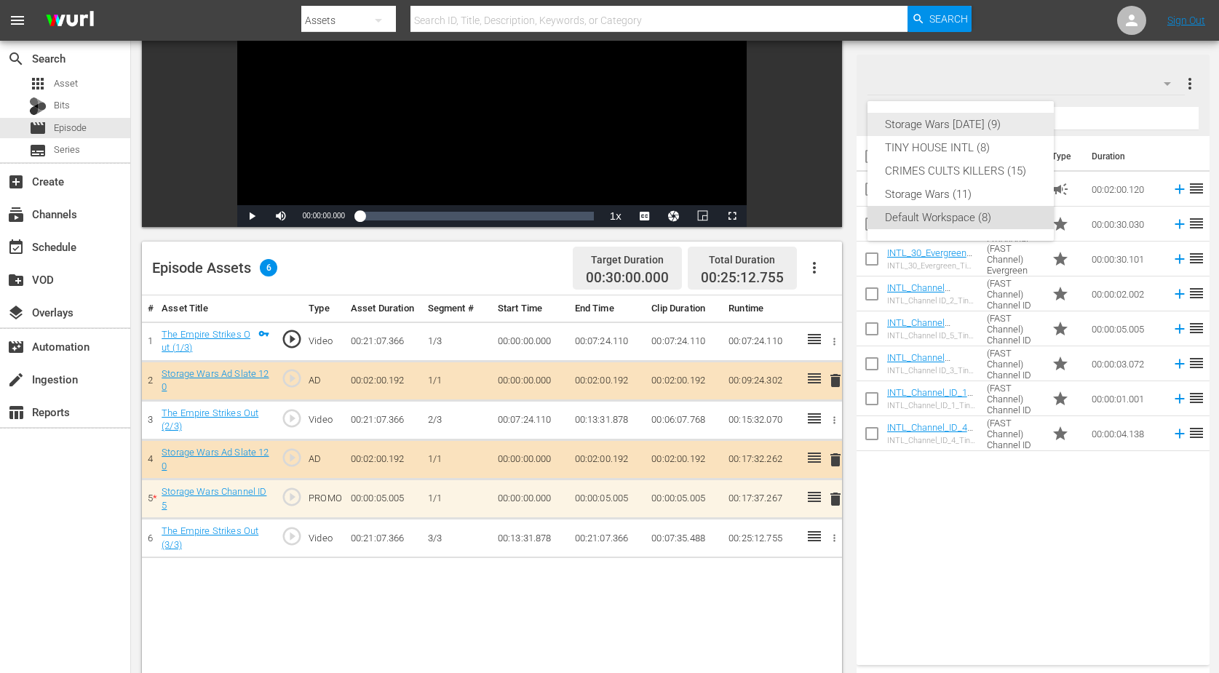
click at [985, 119] on div "Storage Wars [DATE] (9)" at bounding box center [960, 124] width 151 height 23
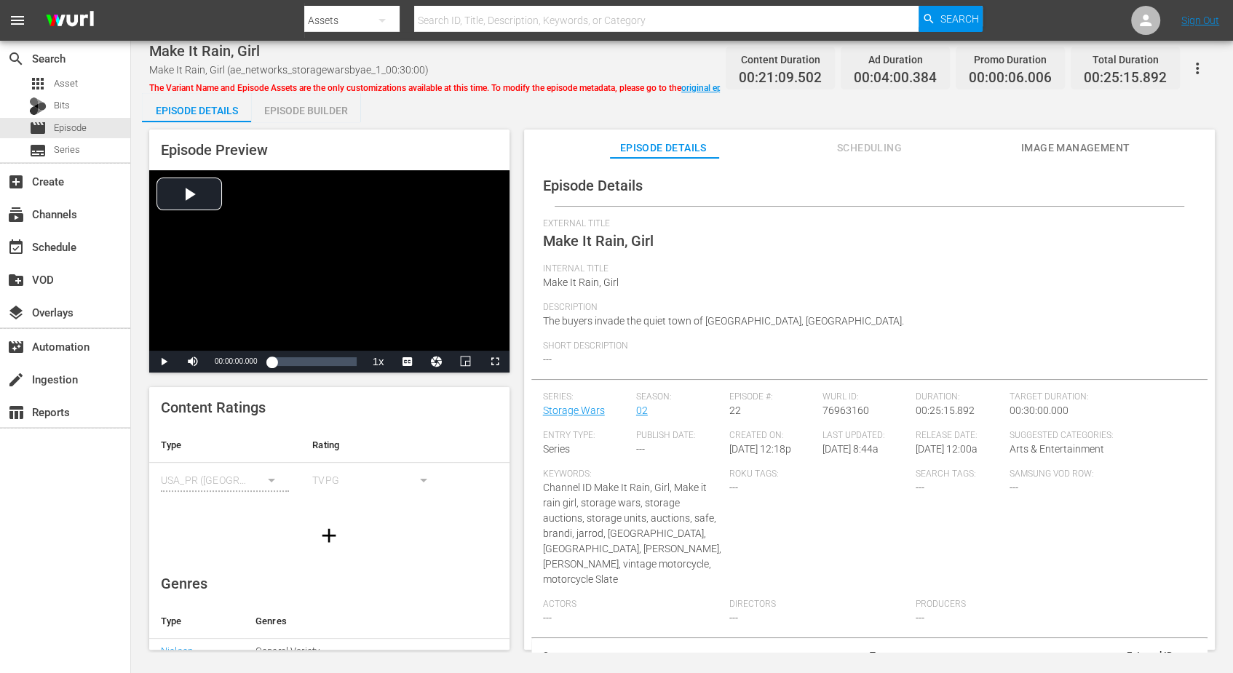
click at [294, 108] on div "Episode Builder" at bounding box center [305, 110] width 109 height 35
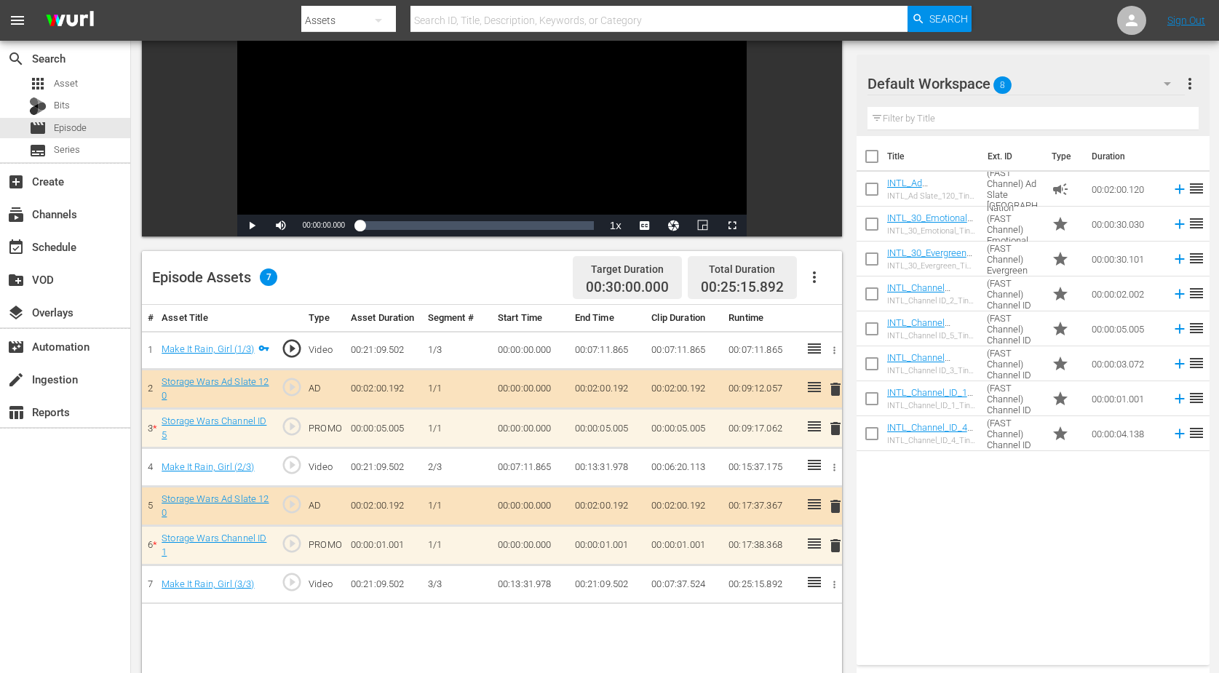
scroll to position [182, 0]
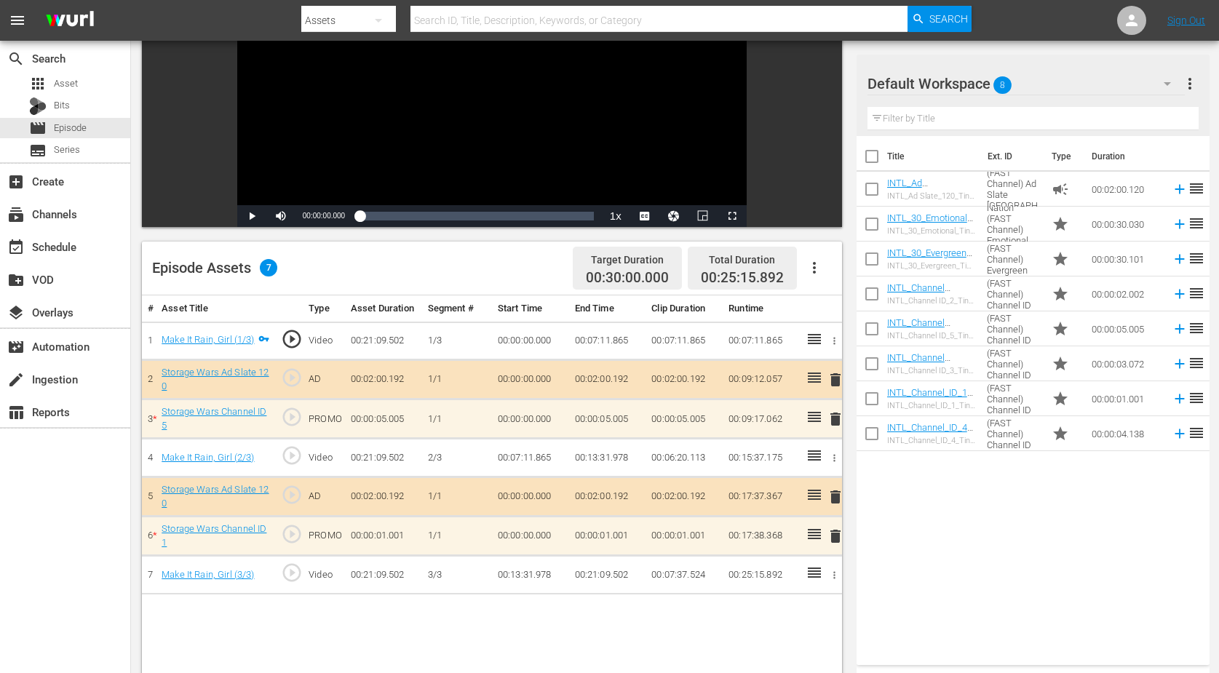
click at [985, 84] on icon "button" at bounding box center [1167, 83] width 17 height 17
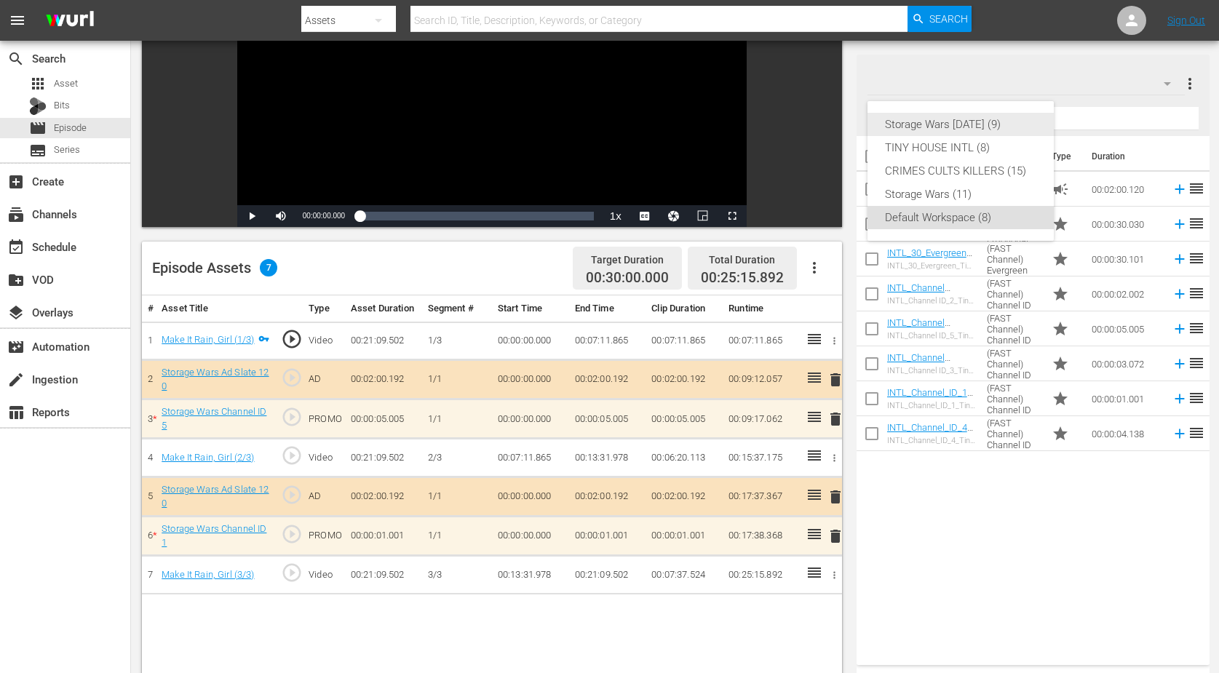
click at [985, 126] on div "Storage Wars [DATE] (9)" at bounding box center [960, 124] width 151 height 23
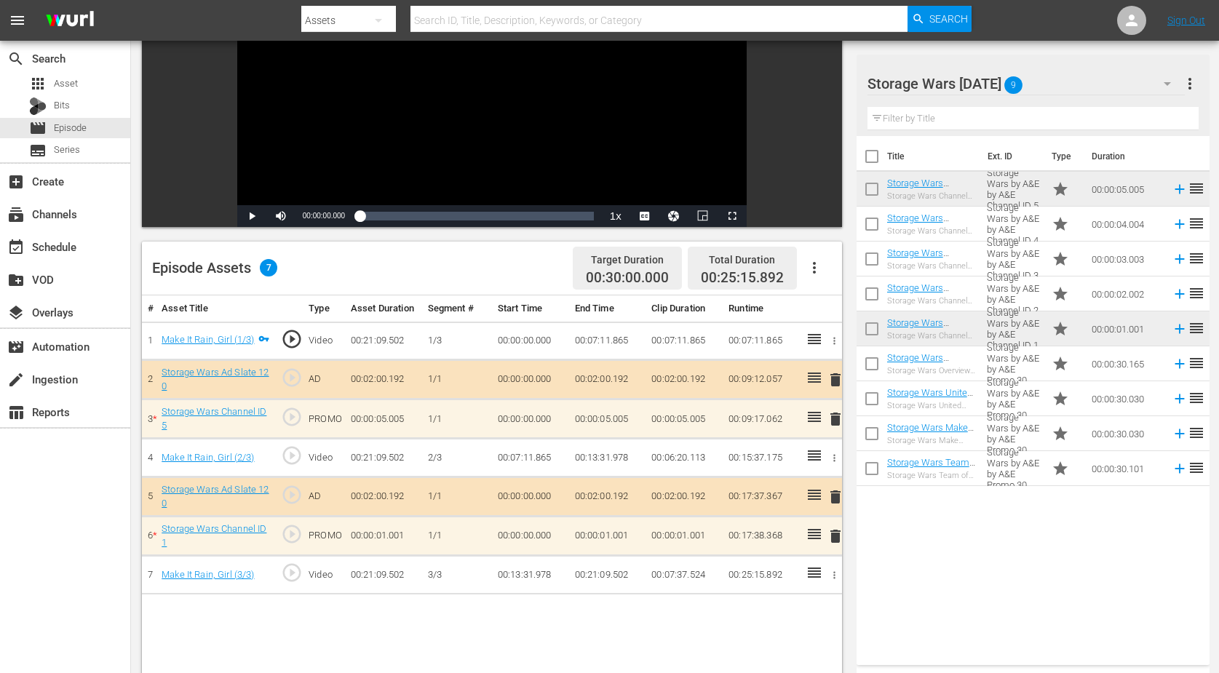
click at [832, 536] on span "delete" at bounding box center [835, 536] width 17 height 17
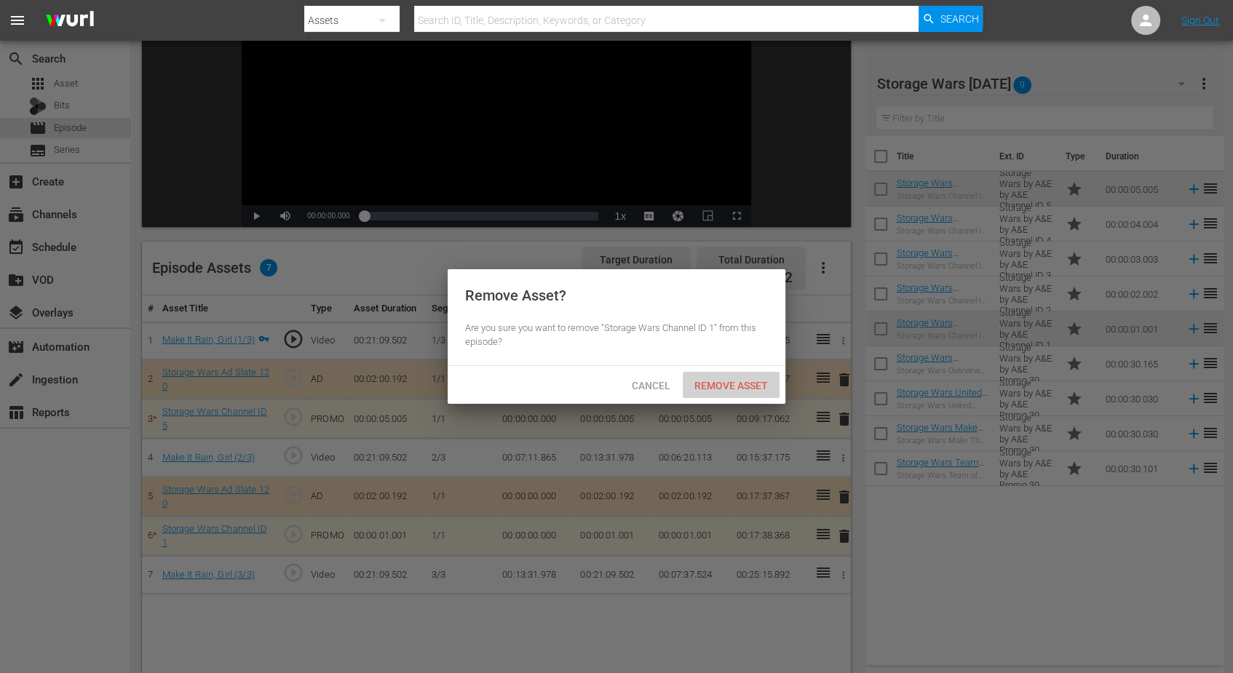
click at [731, 383] on span "Remove Asset" at bounding box center [731, 386] width 97 height 12
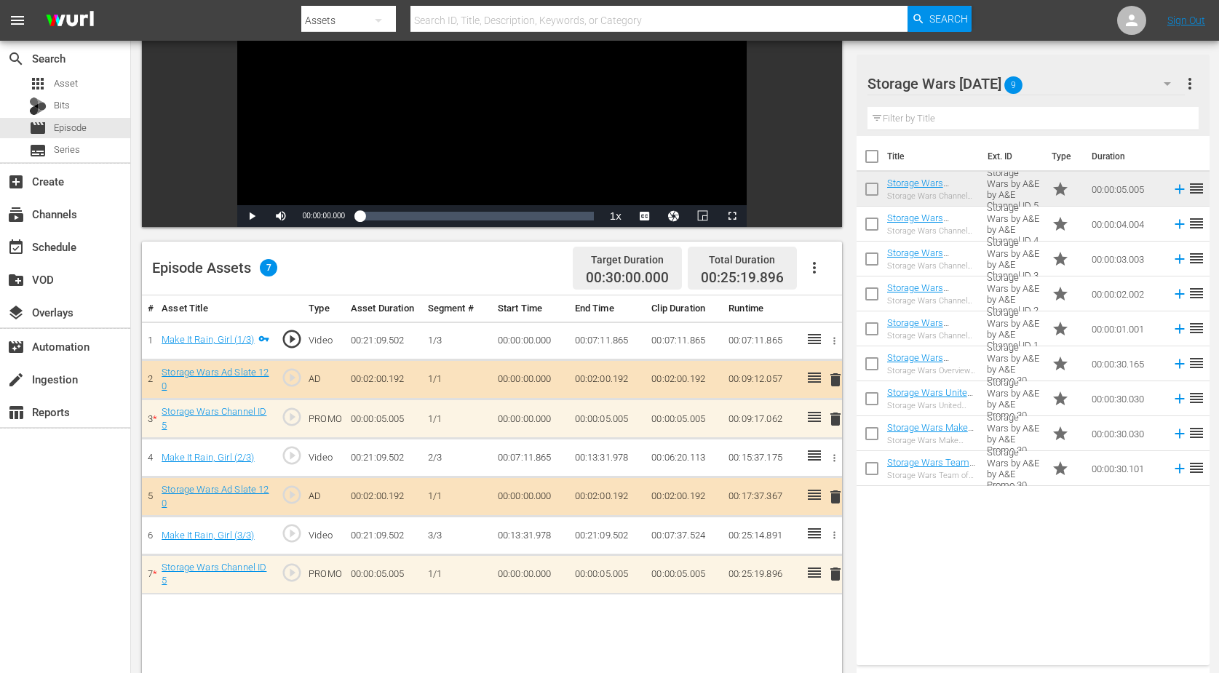
drag, startPoint x: 830, startPoint y: 570, endPoint x: 841, endPoint y: 572, distance: 10.4
click at [841, 538] on span "delete" at bounding box center [835, 574] width 17 height 17
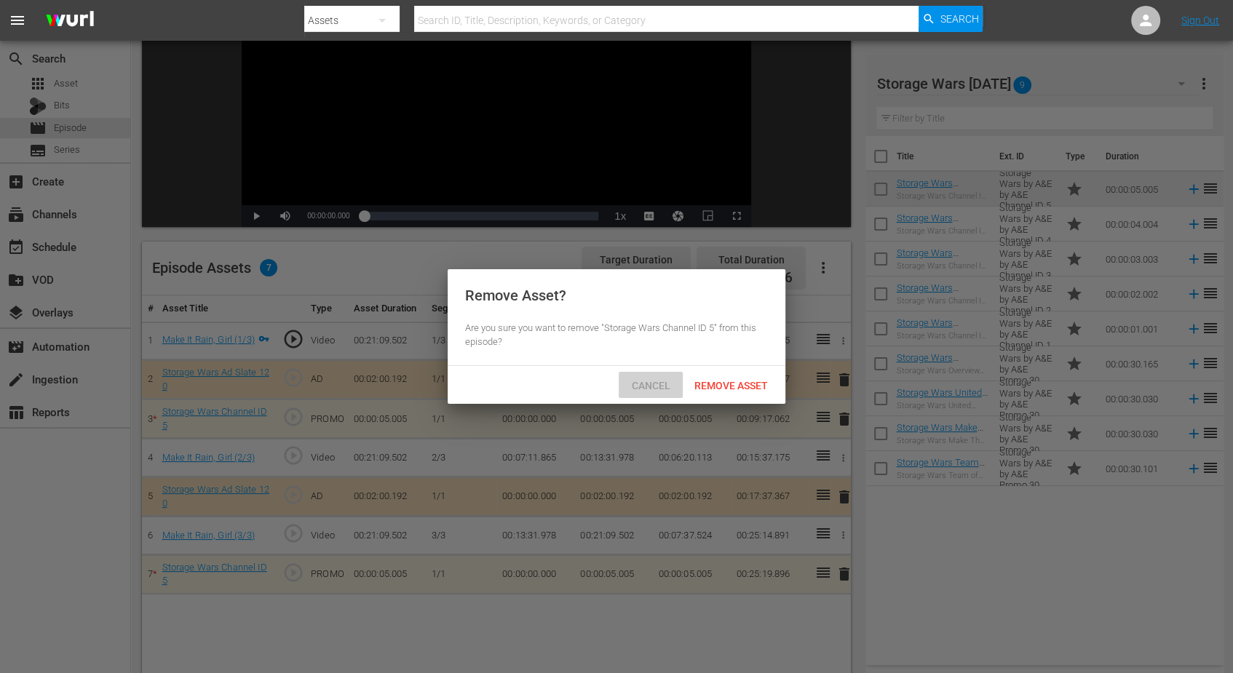
click at [655, 384] on span "Cancel" at bounding box center [651, 386] width 62 height 12
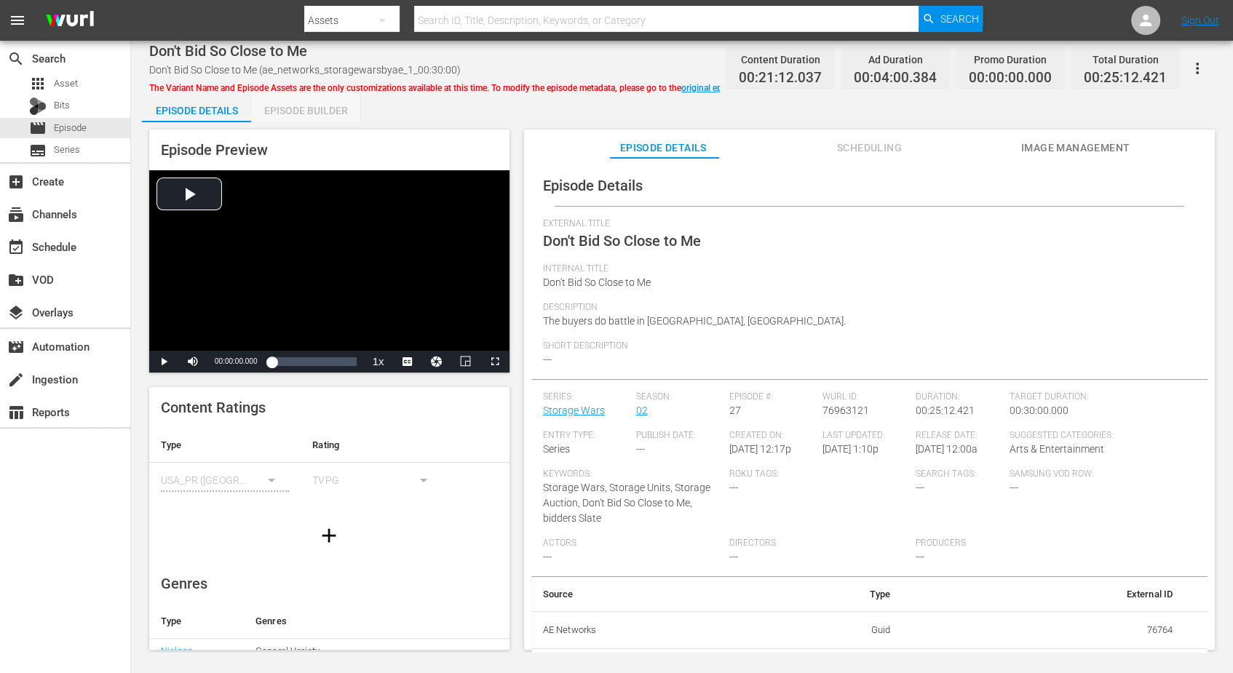
click at [320, 109] on div "Episode Builder" at bounding box center [305, 110] width 109 height 35
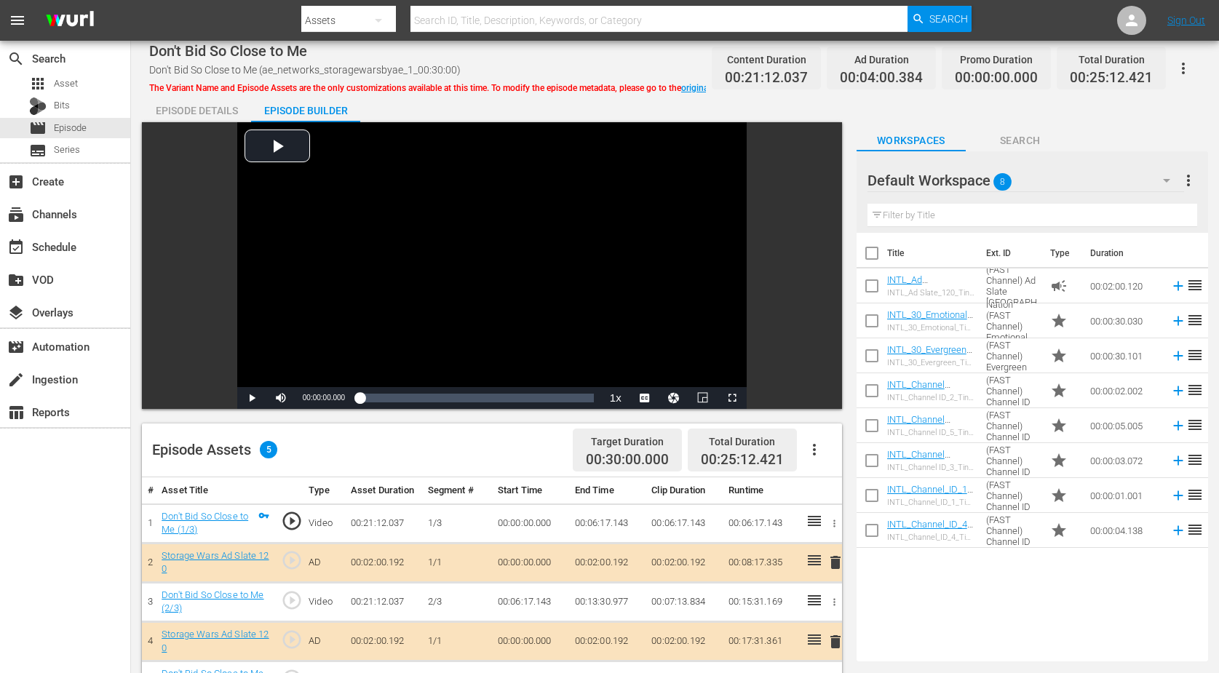
scroll to position [182, 0]
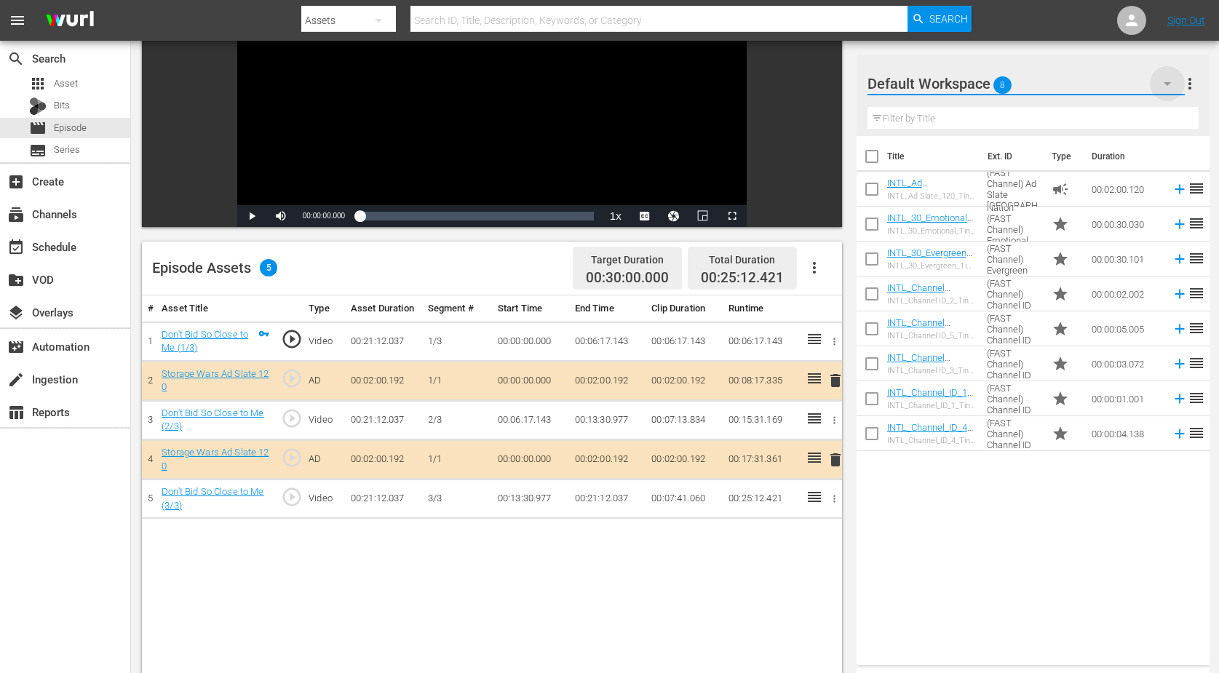
click at [985, 77] on icon "button" at bounding box center [1167, 83] width 17 height 17
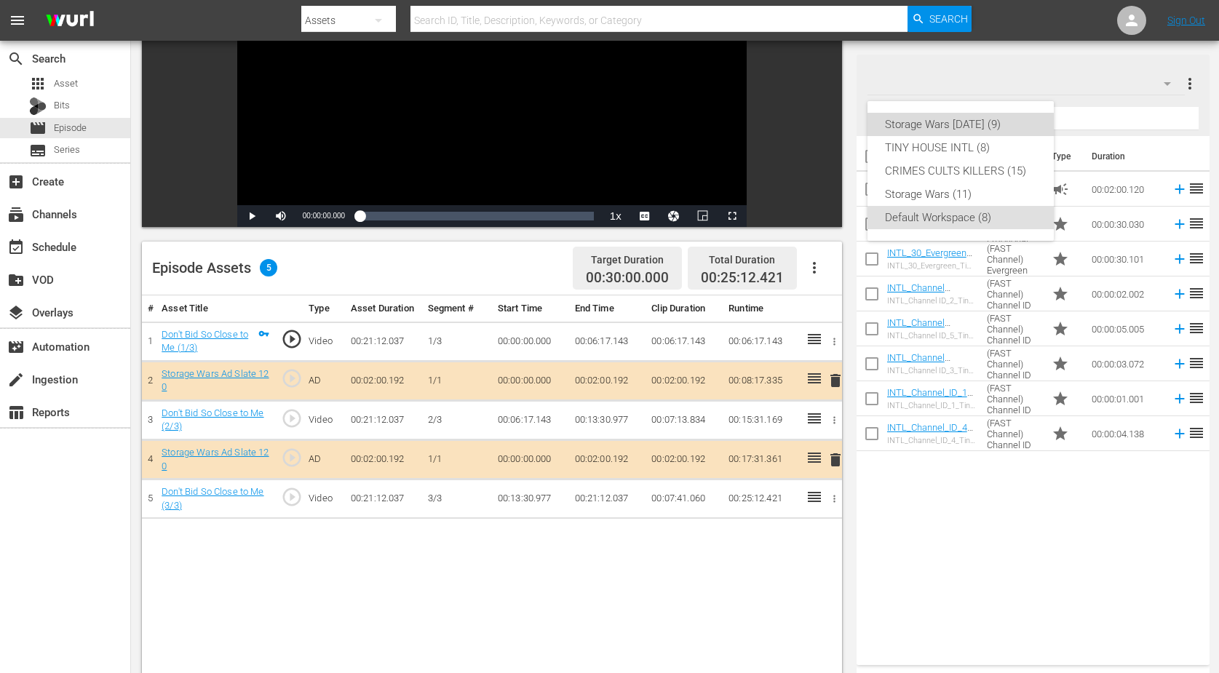
drag, startPoint x: 940, startPoint y: 122, endPoint x: 950, endPoint y: 127, distance: 10.4
click at [941, 122] on div "Storage Wars [DATE] (9)" at bounding box center [960, 124] width 151 height 23
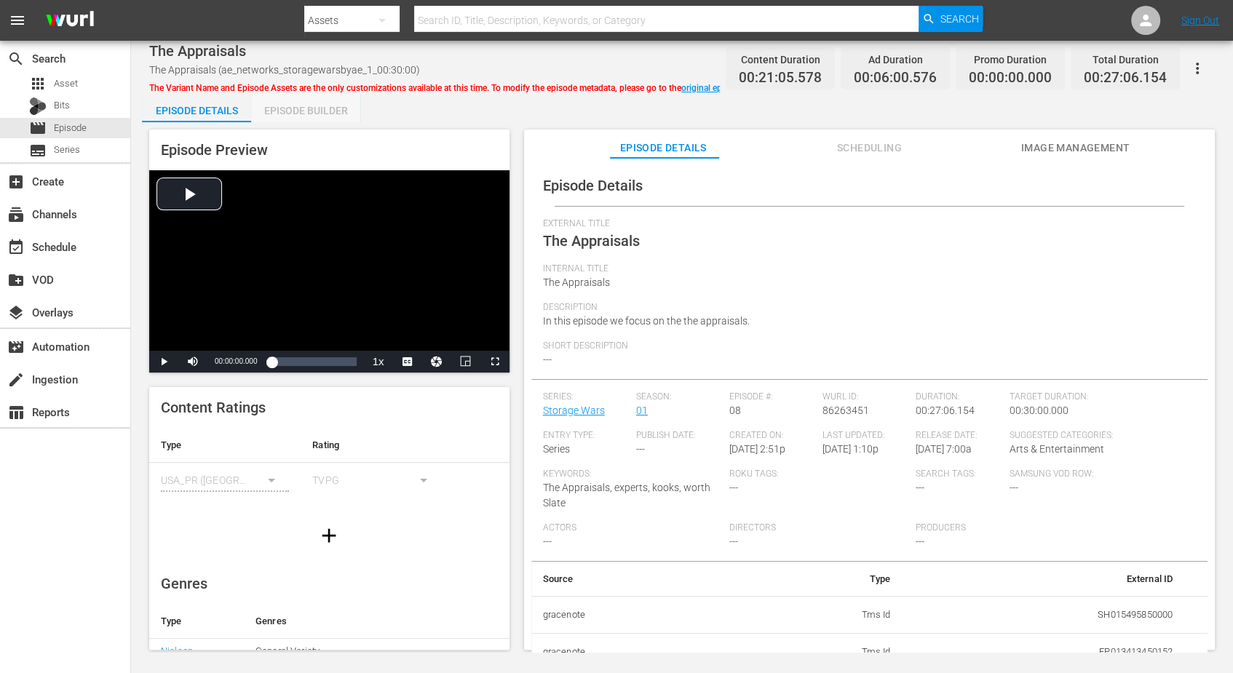
click at [302, 114] on div "Episode Builder" at bounding box center [305, 110] width 109 height 35
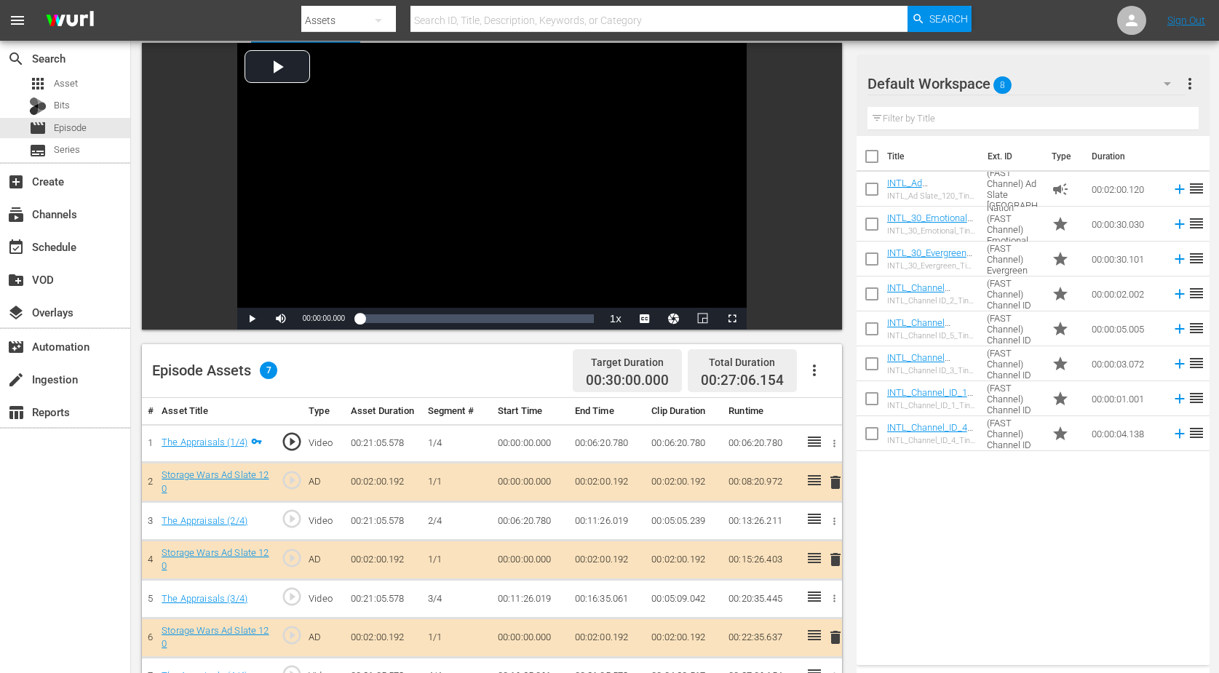
scroll to position [182, 0]
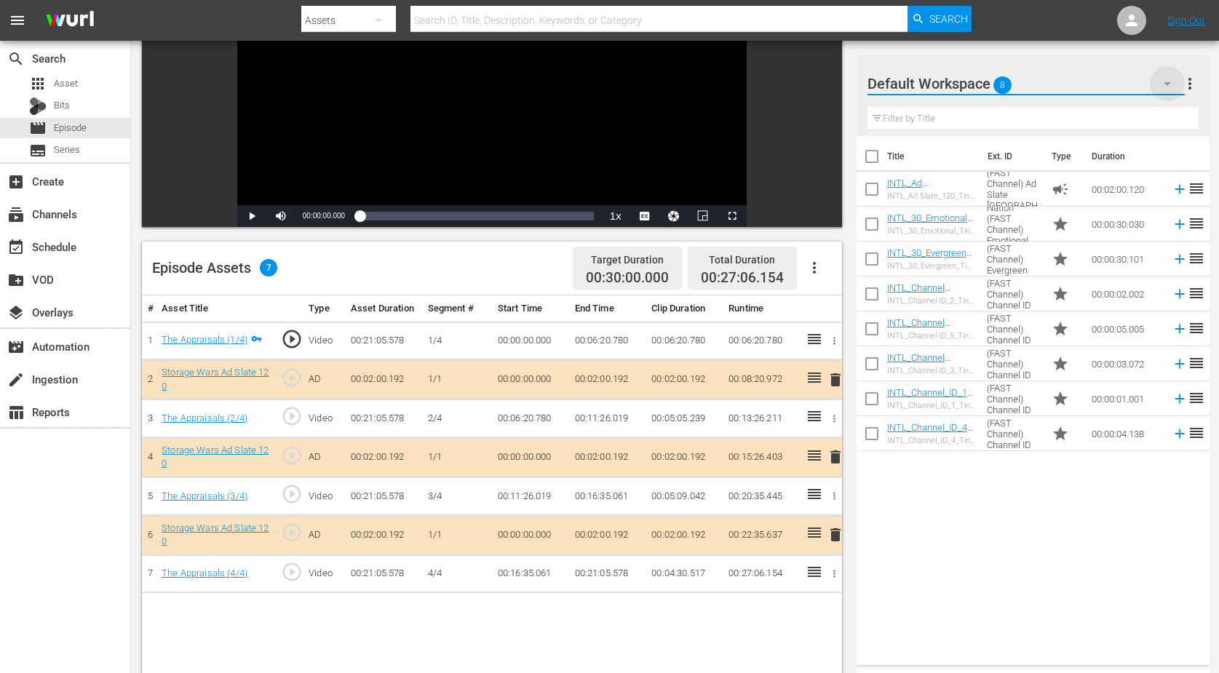
click at [985, 86] on icon "button" at bounding box center [1167, 83] width 17 height 17
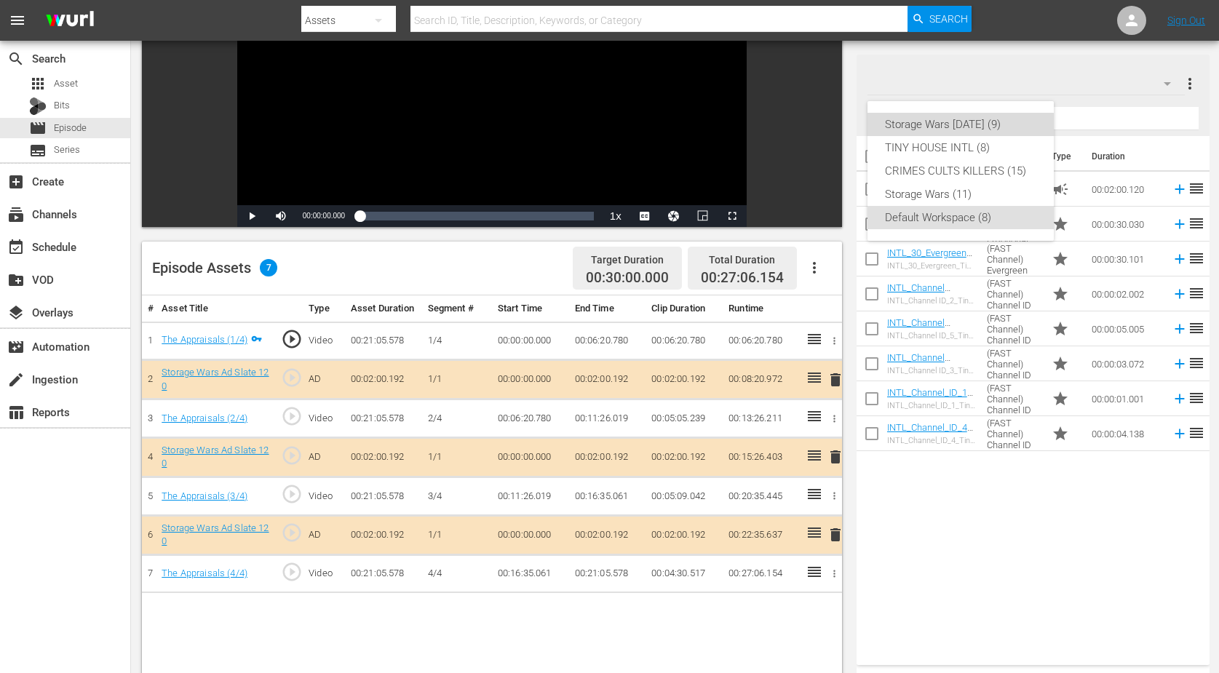
click at [959, 128] on div "Storage Wars [DATE] (9)" at bounding box center [960, 124] width 151 height 23
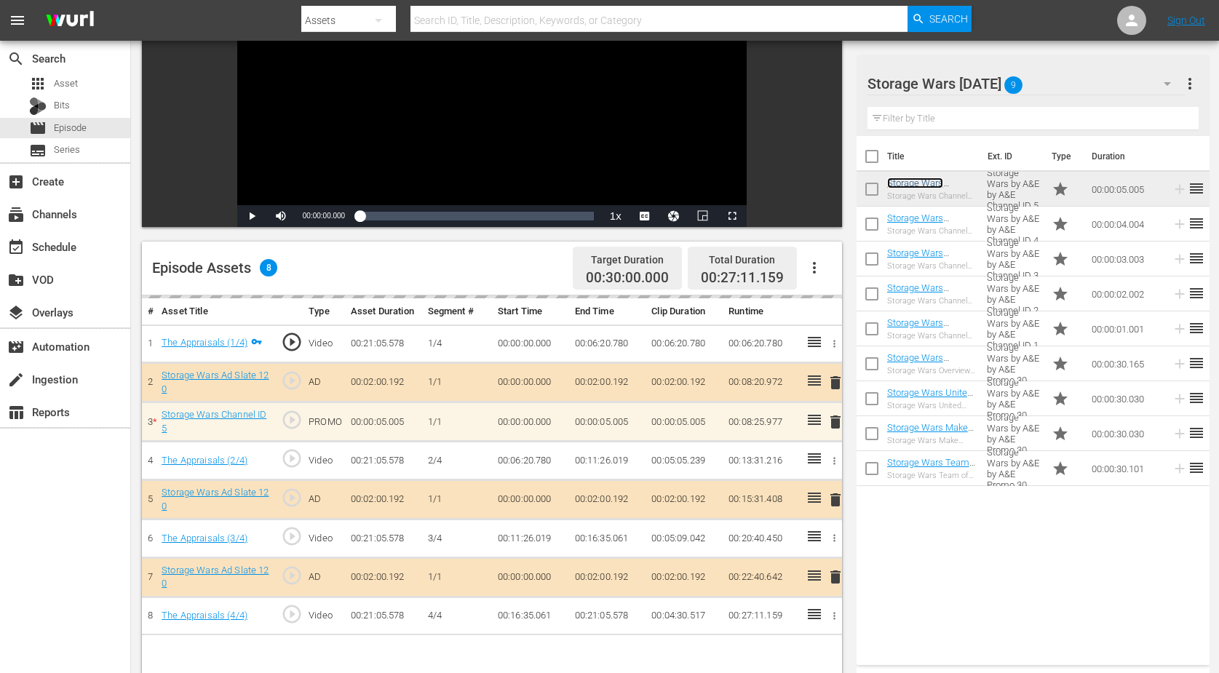
scroll to position [273, 0]
